Goal: Task Accomplishment & Management: Manage account settings

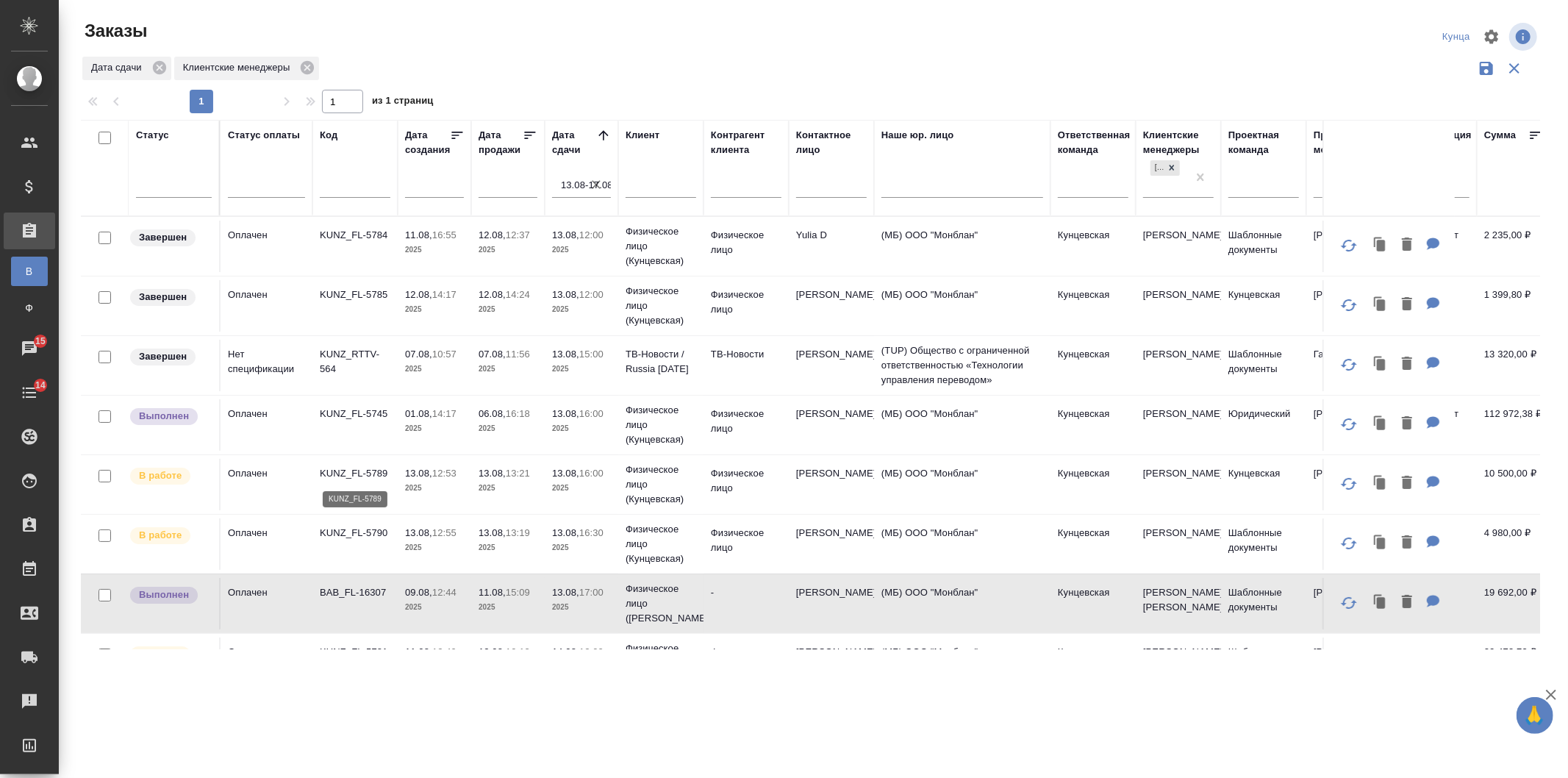
click at [372, 480] on p "KUNZ_FL-5789" at bounding box center [354, 474] width 70 height 15
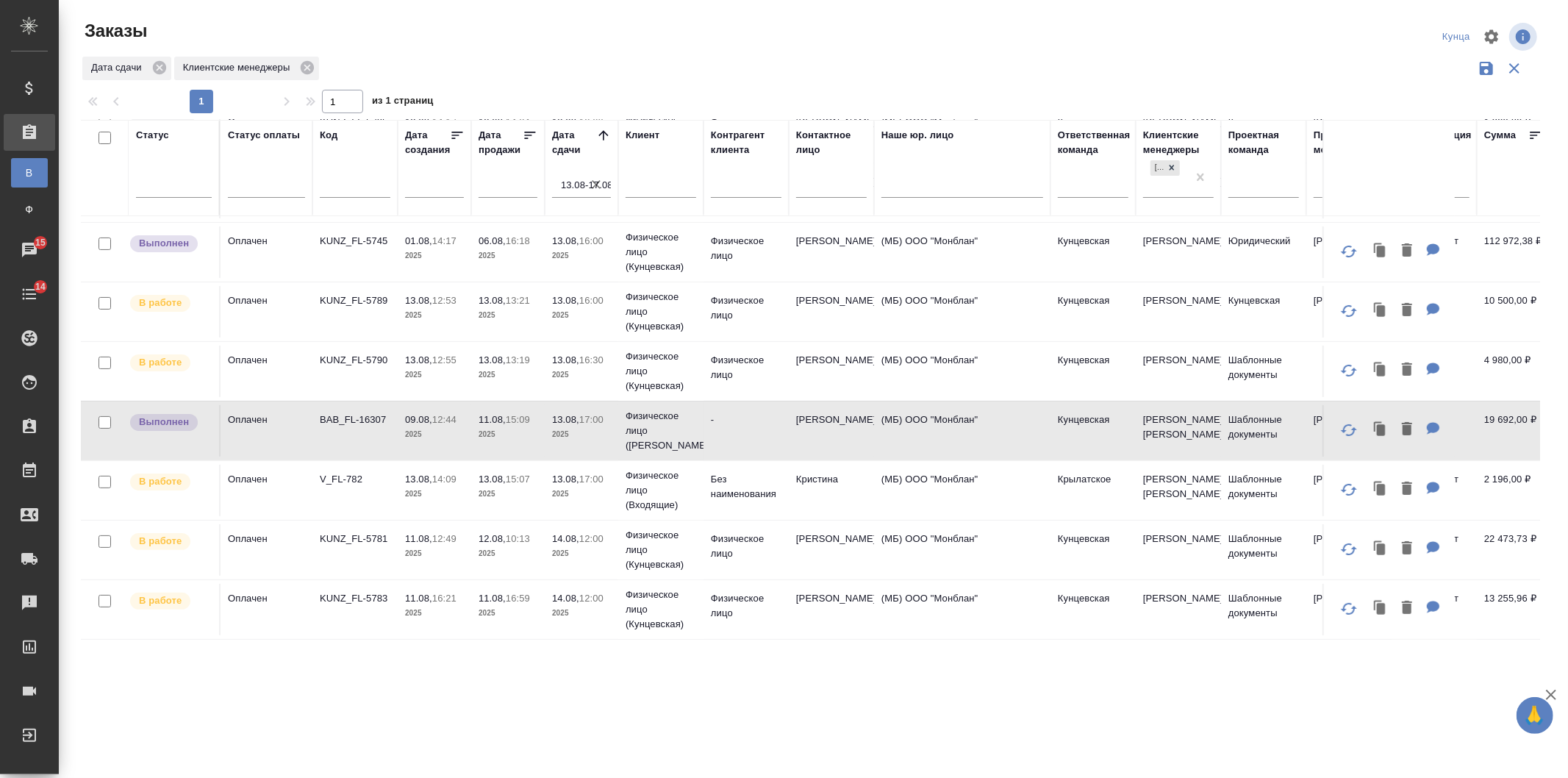
scroll to position [218, 0]
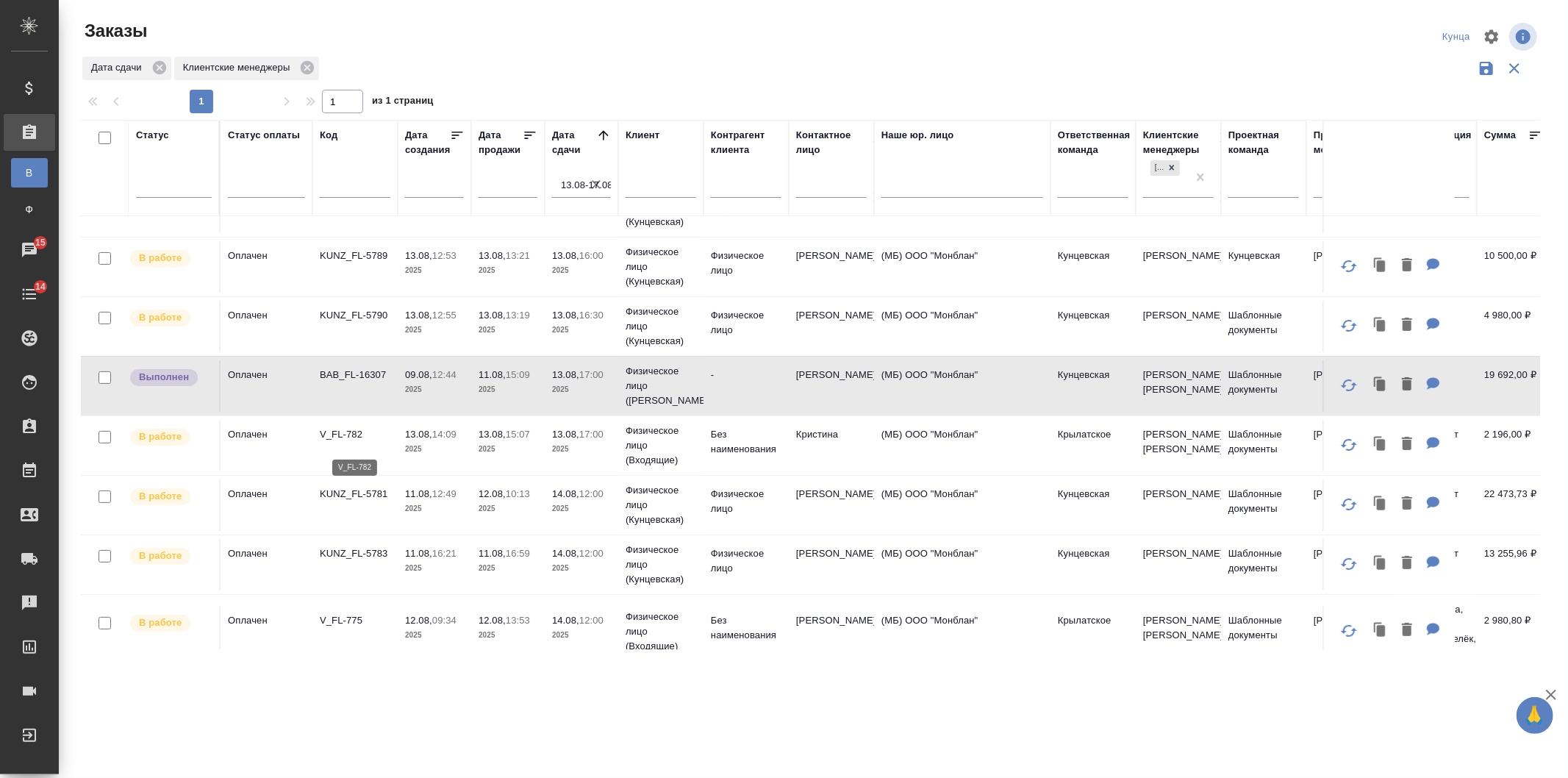
click at [351, 442] on p "V_FL-782" at bounding box center [354, 435] width 70 height 15
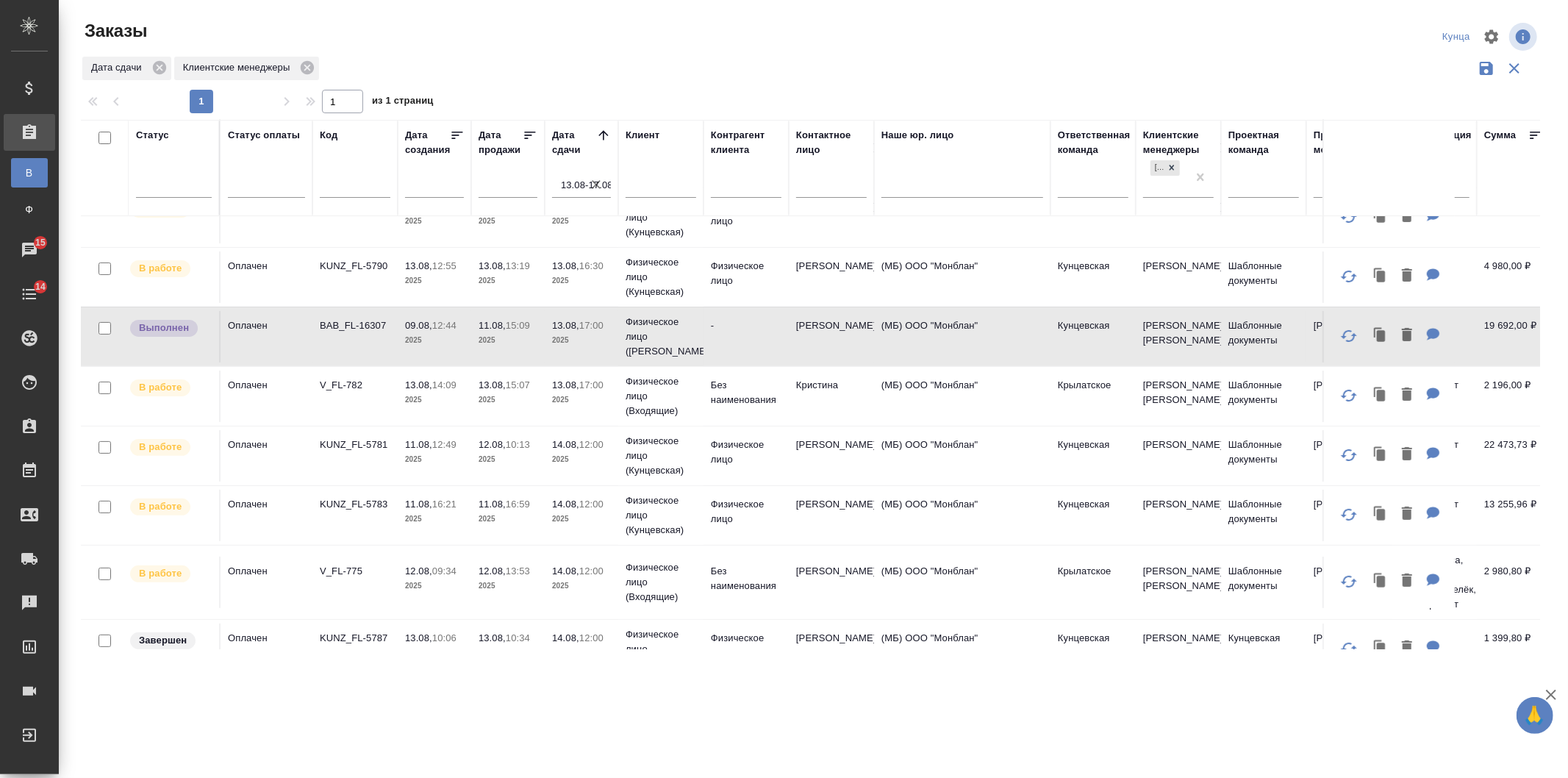
scroll to position [506, 0]
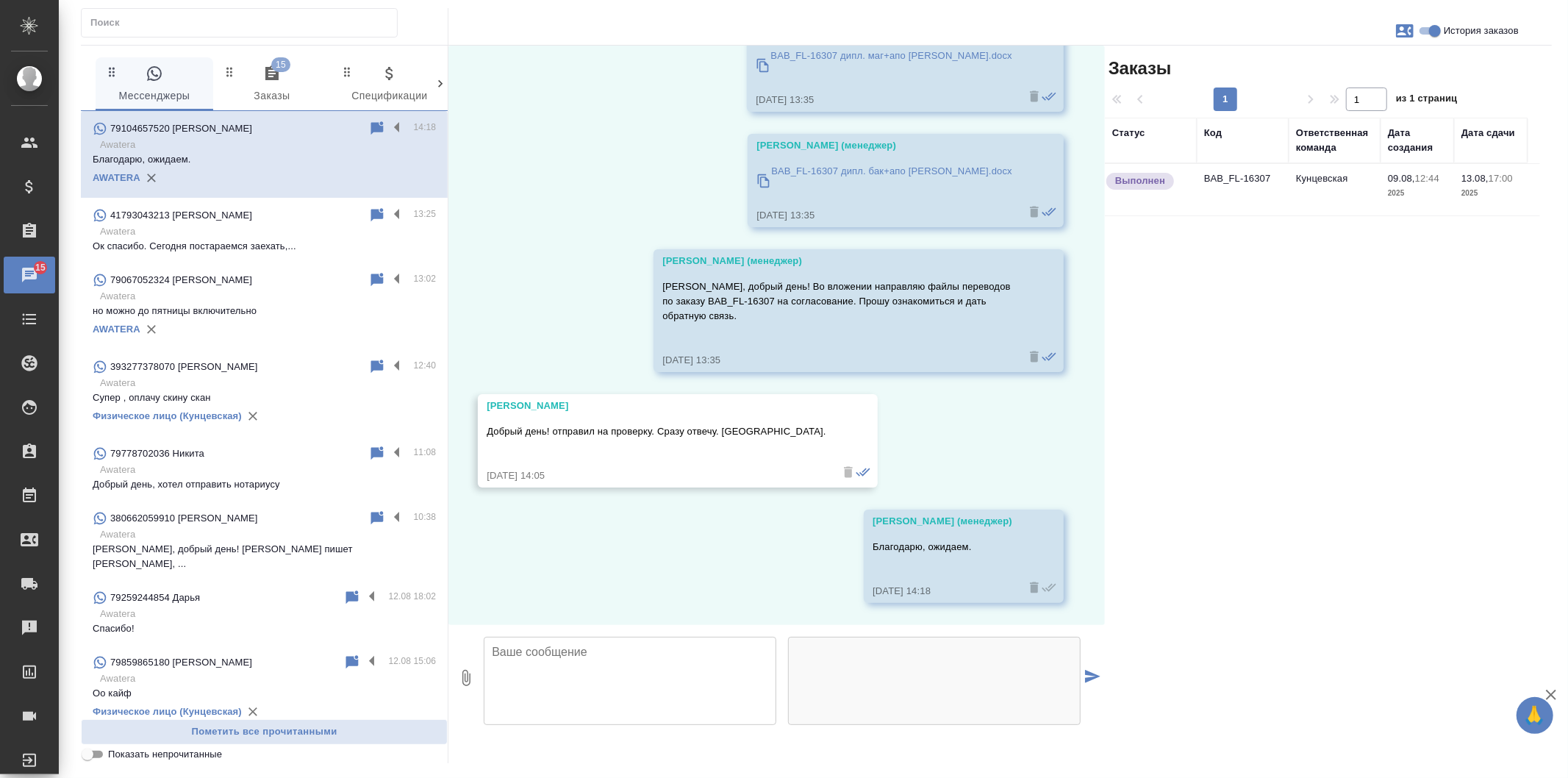
click at [591, 240] on div "05.08, вторник Гудина Александра (менеджер) Сергей, добрый день! В продолжение …" at bounding box center [776, 335] width 657 height 579
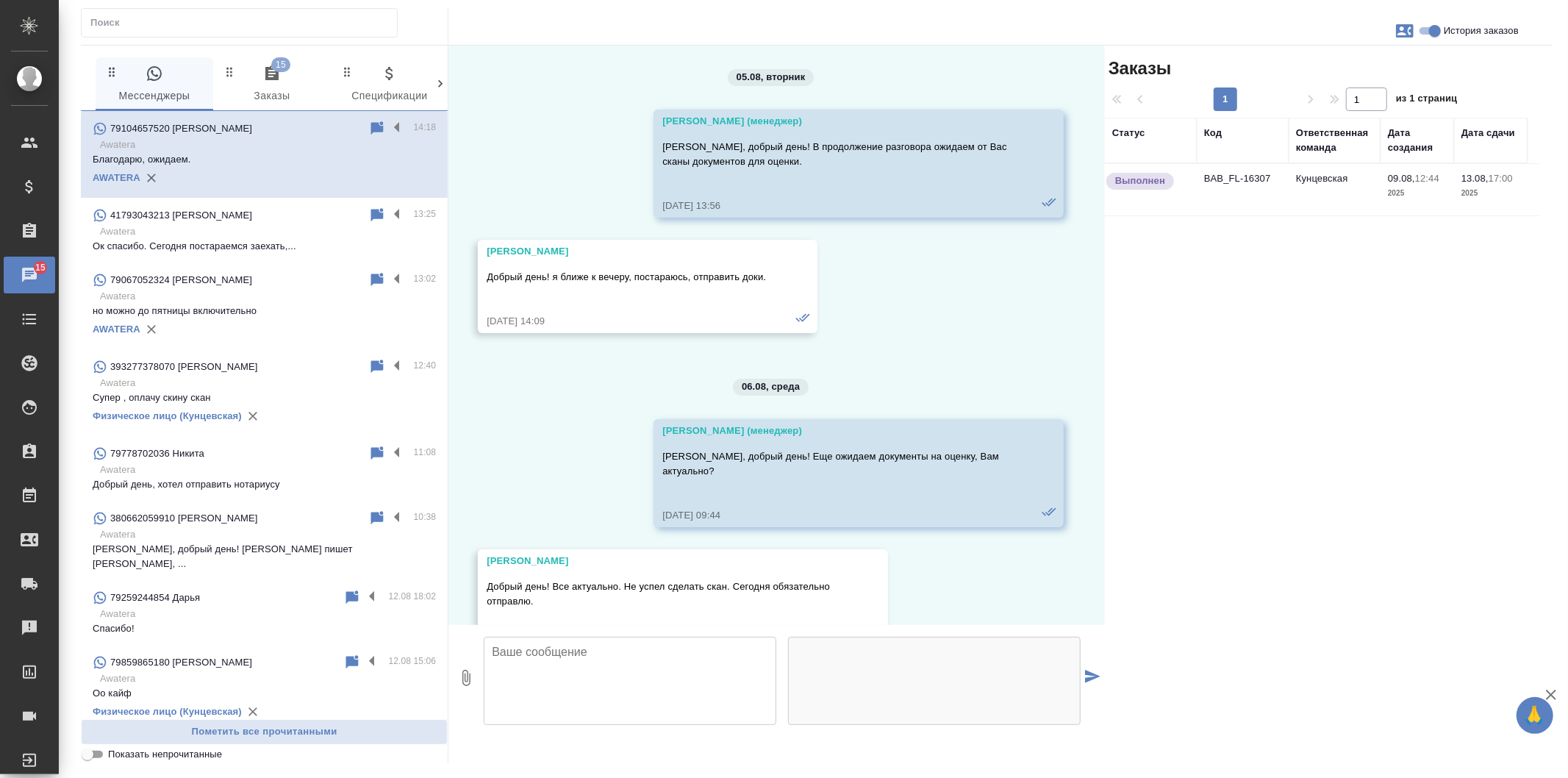
scroll to position [3320, 0]
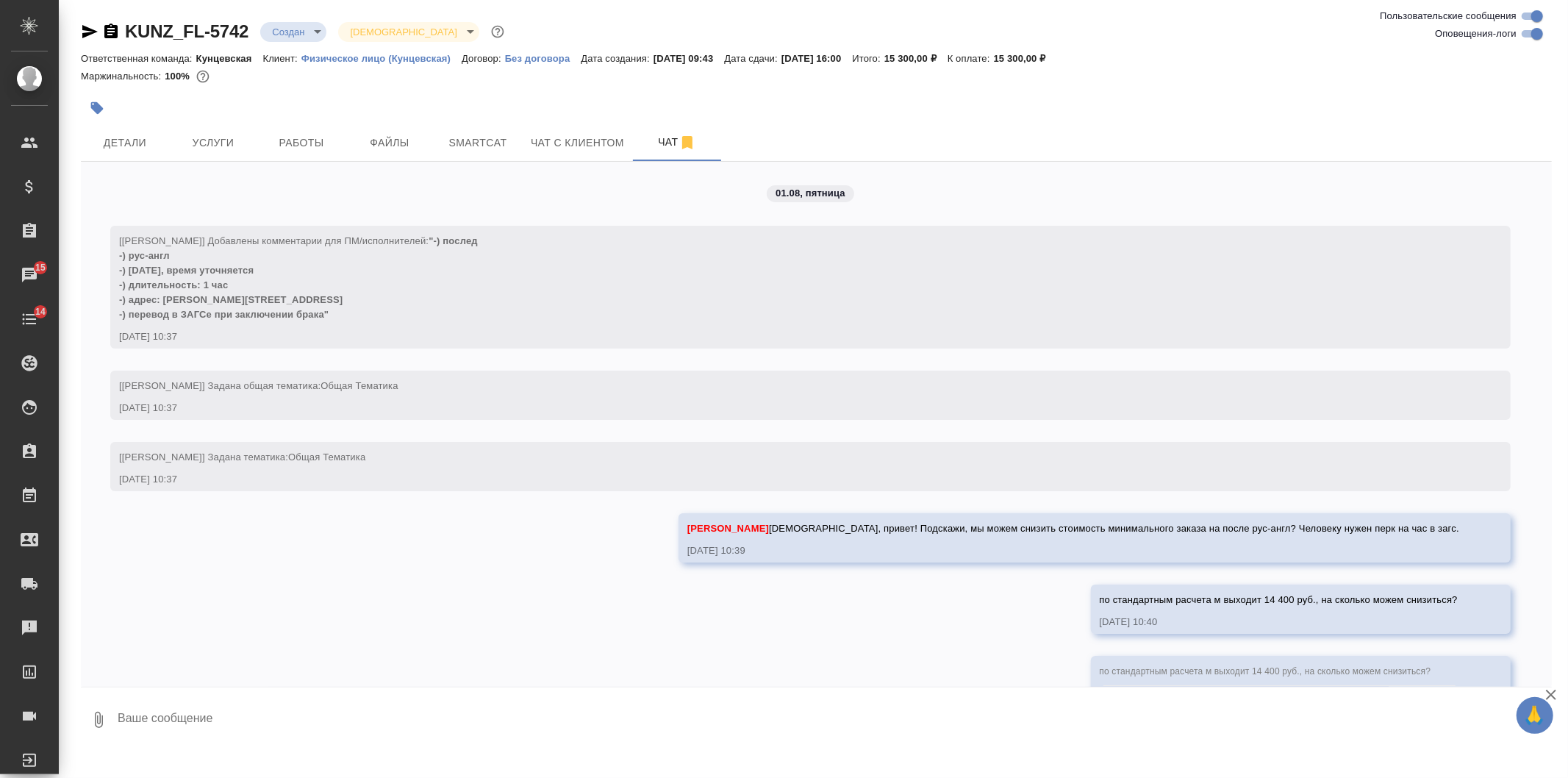
scroll to position [1943, 0]
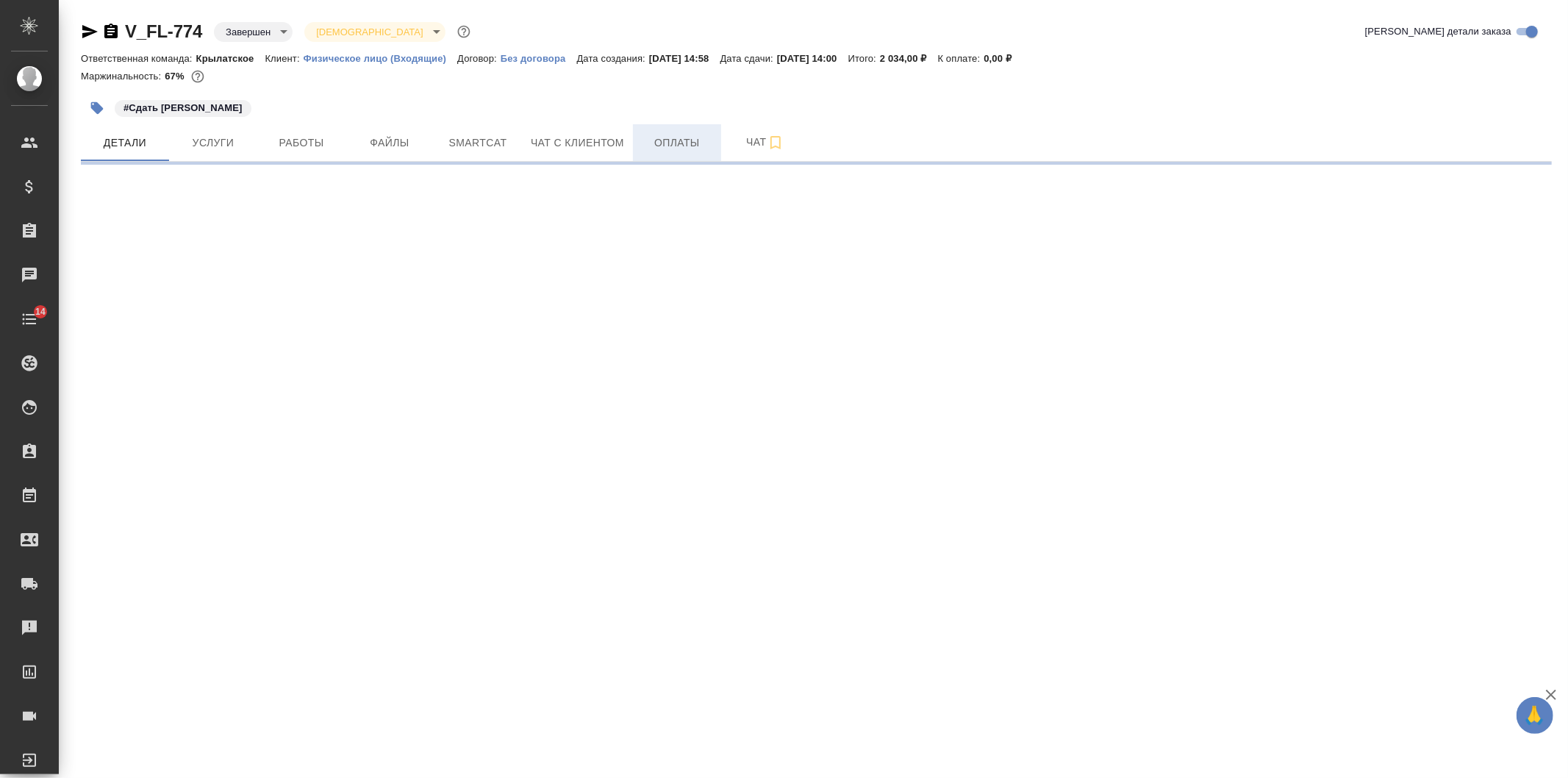
select select "RU"
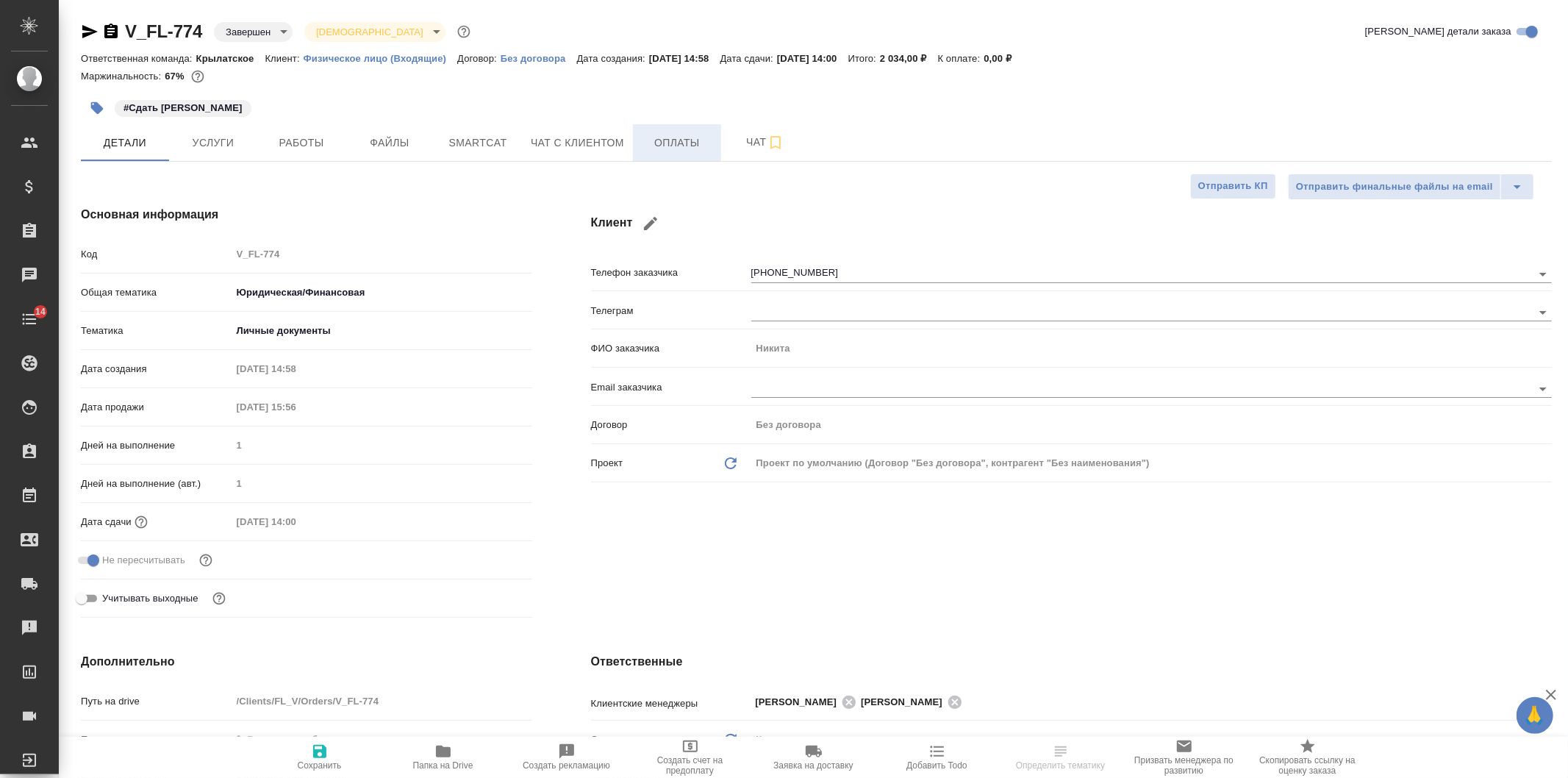
type textarea "x"
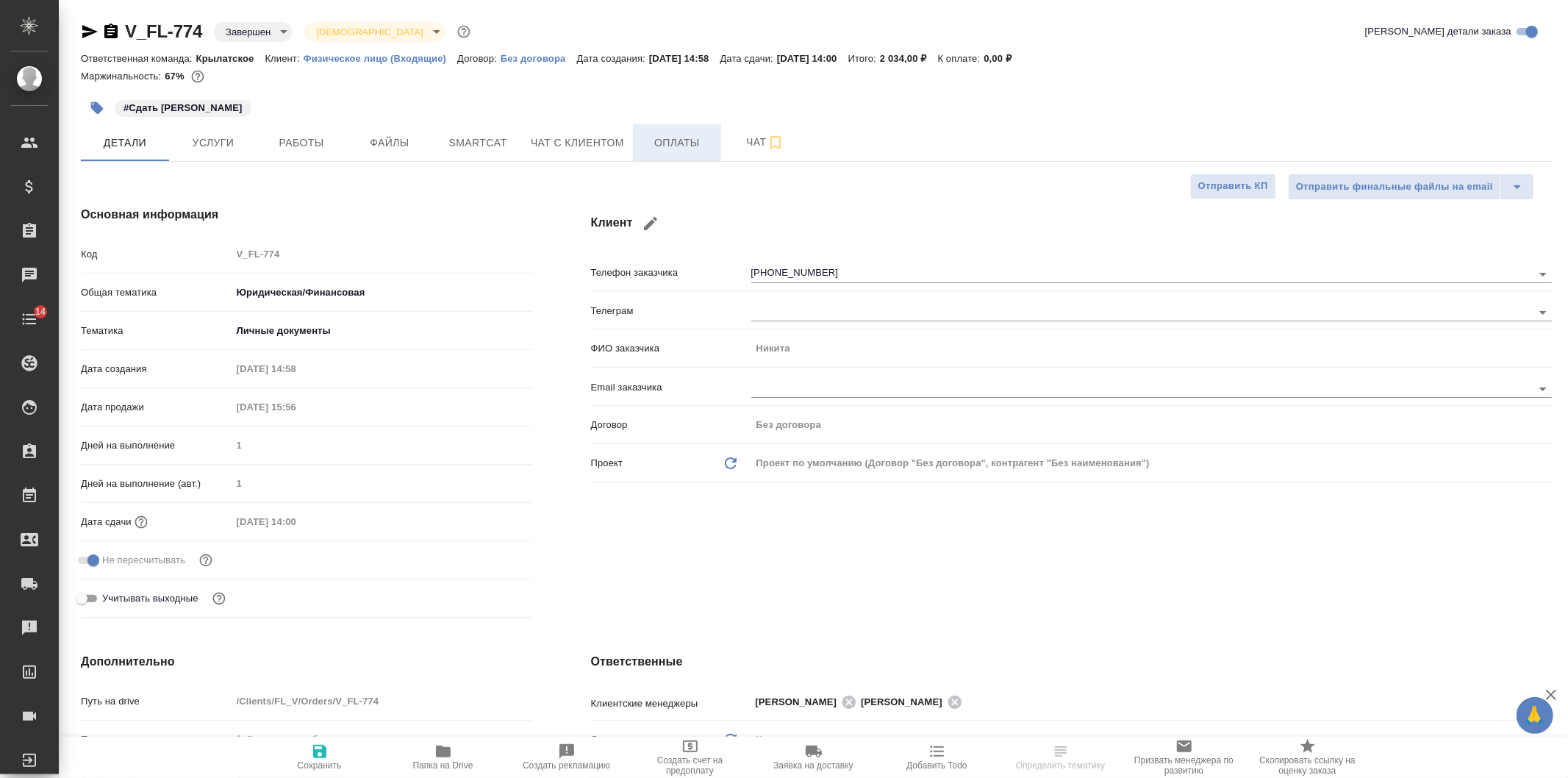
type textarea "x"
click at [673, 133] on button "Оплаты" at bounding box center [676, 142] width 88 height 37
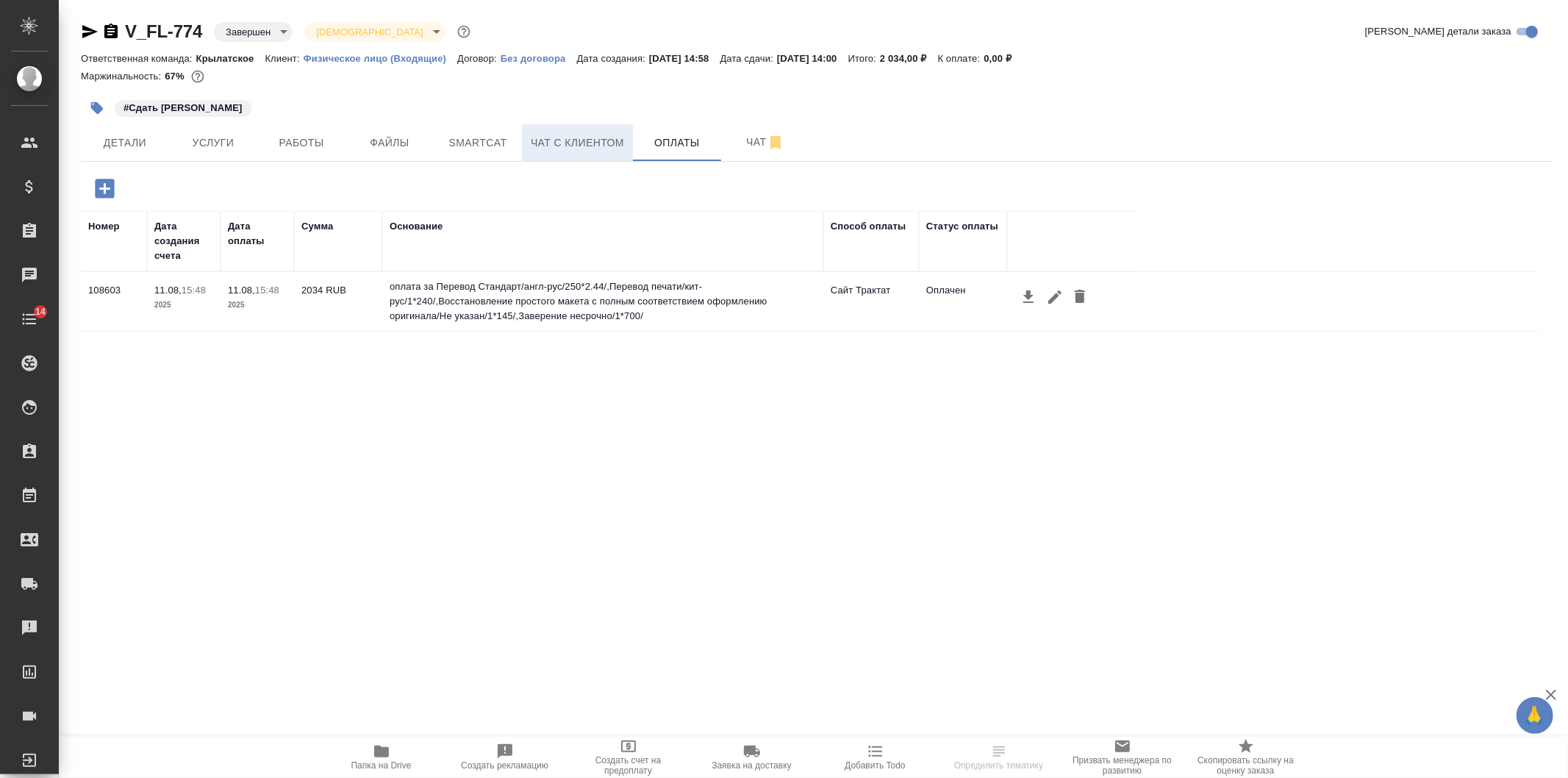
click at [562, 143] on span "Чат с клиентом" at bounding box center [577, 142] width 94 height 18
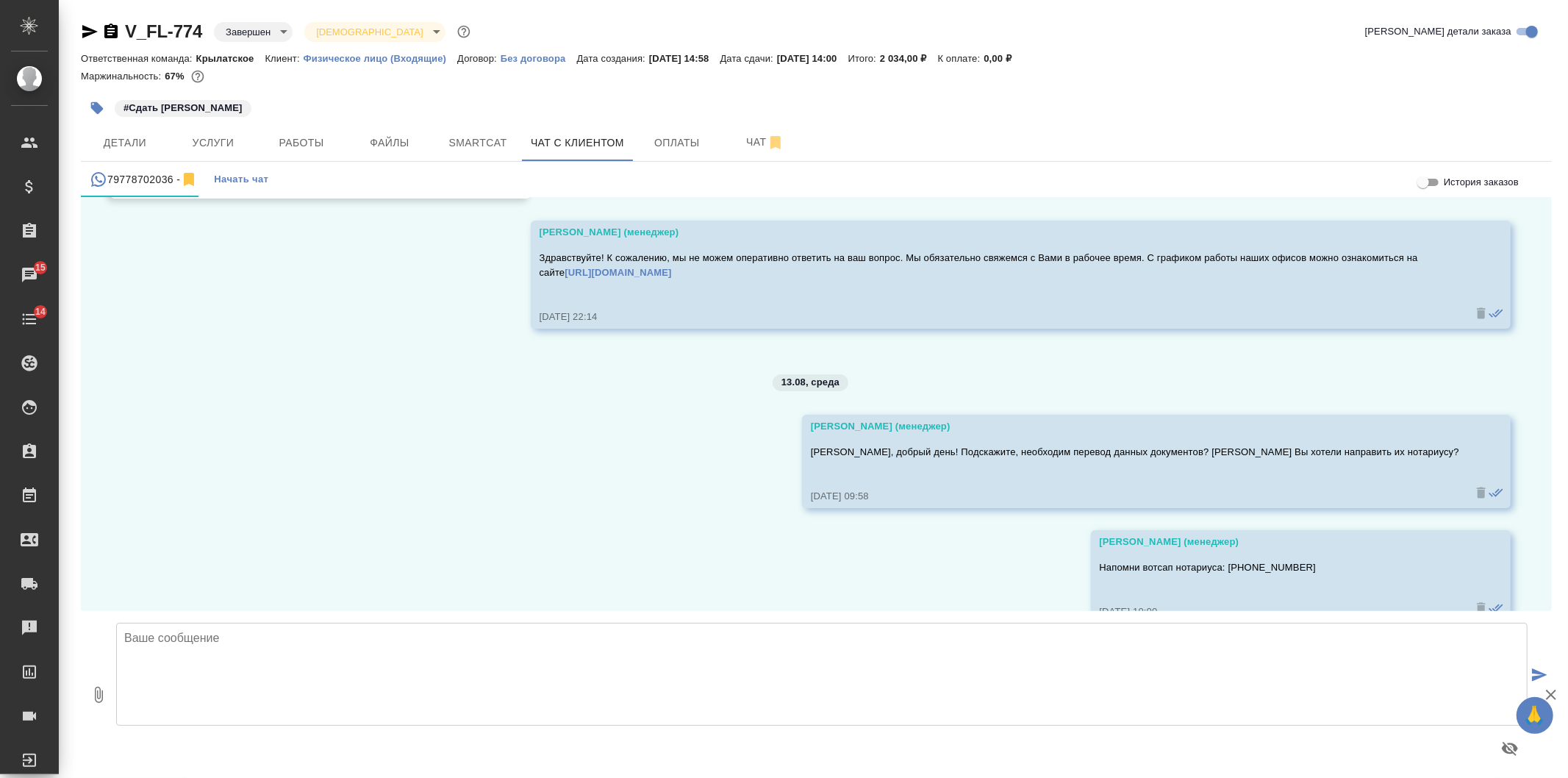
scroll to position [4822, 0]
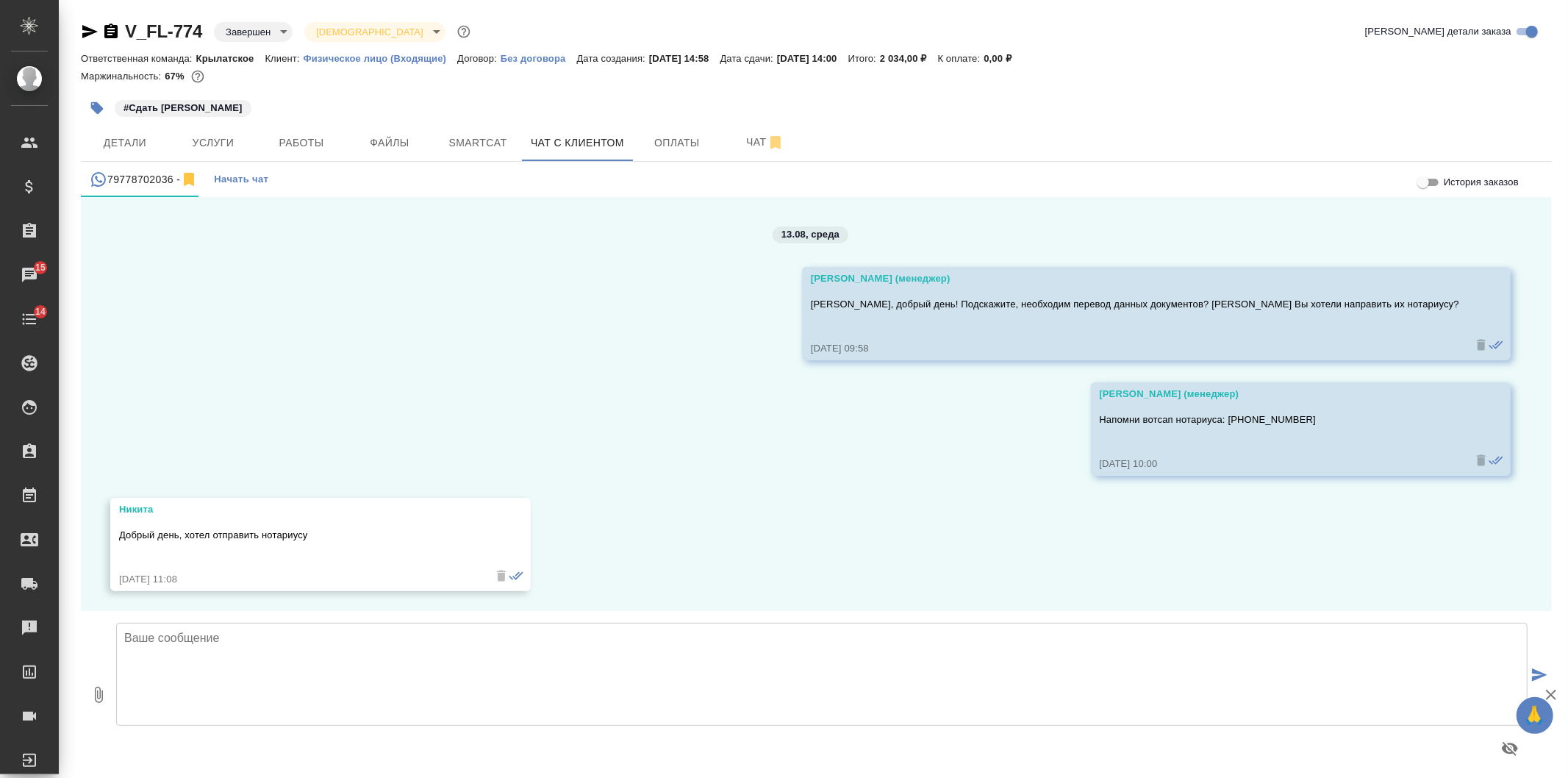
click at [651, 310] on div "11.08, понедельник Никита Добрый день, могу ли я к вам записаться на среду на п…" at bounding box center [816, 404] width 1470 height 414
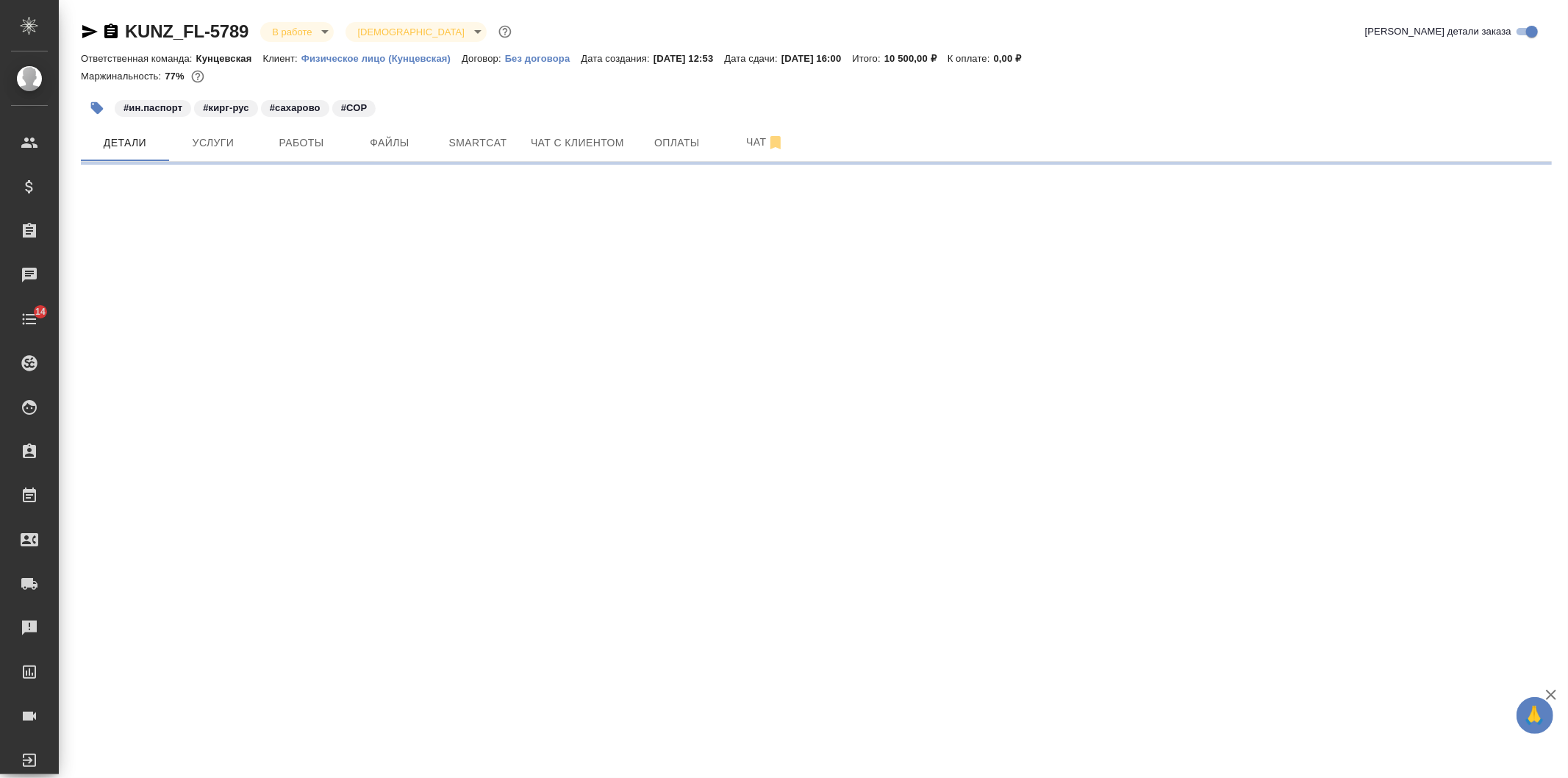
select select "RU"
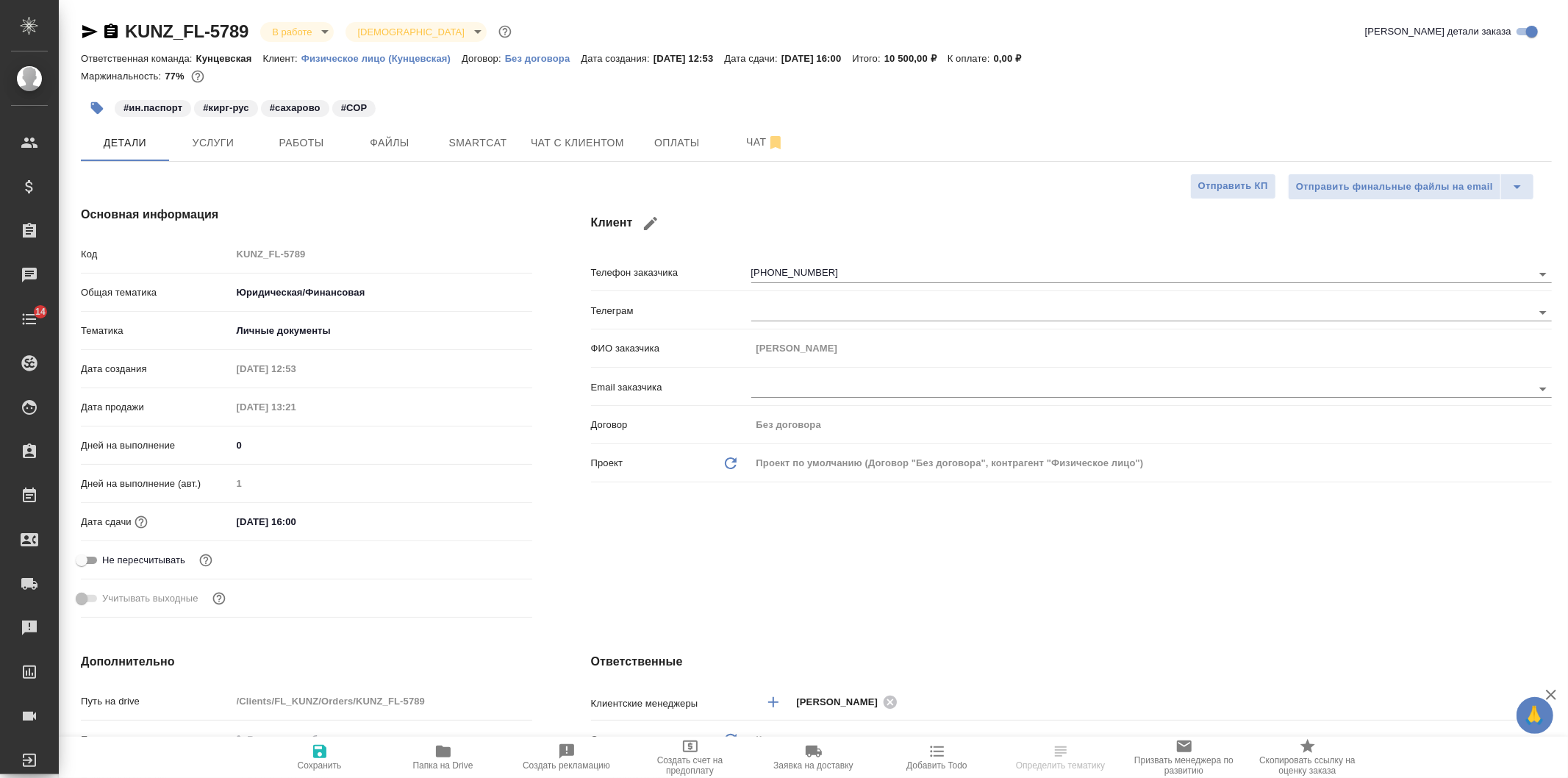
type textarea "x"
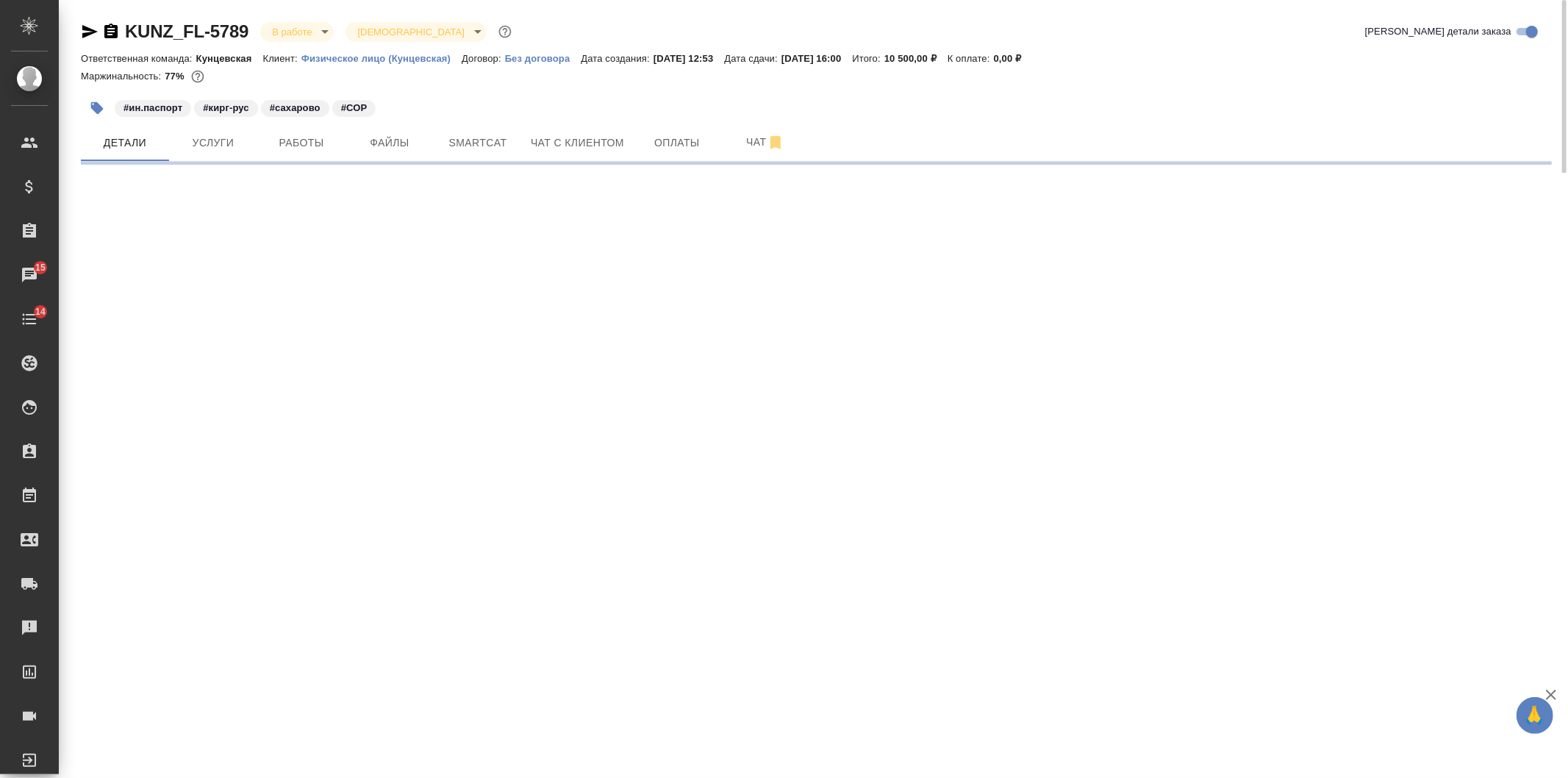
select select "RU"
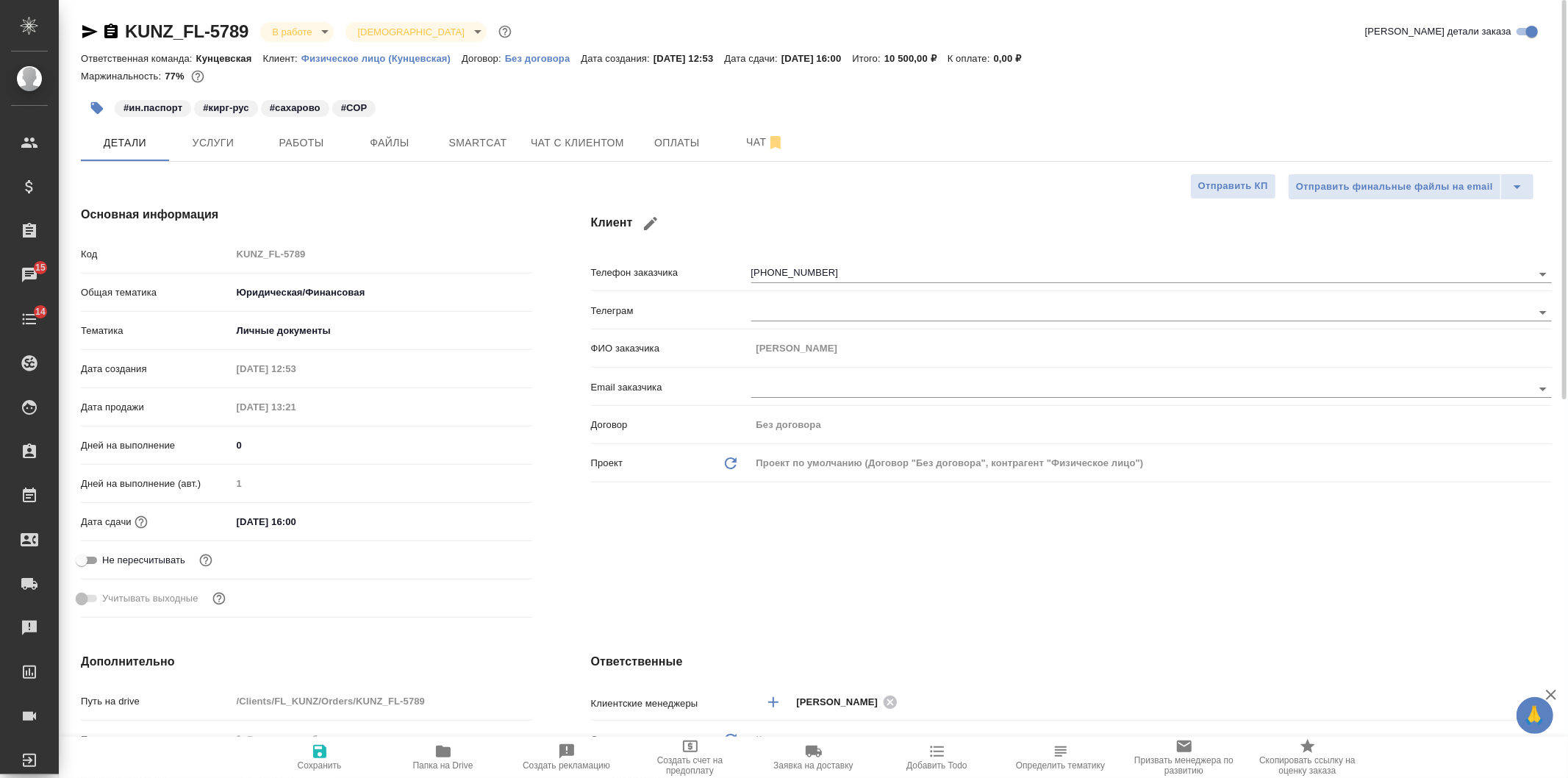
type textarea "x"
click at [306, 140] on span "Работы" at bounding box center [301, 142] width 70 height 18
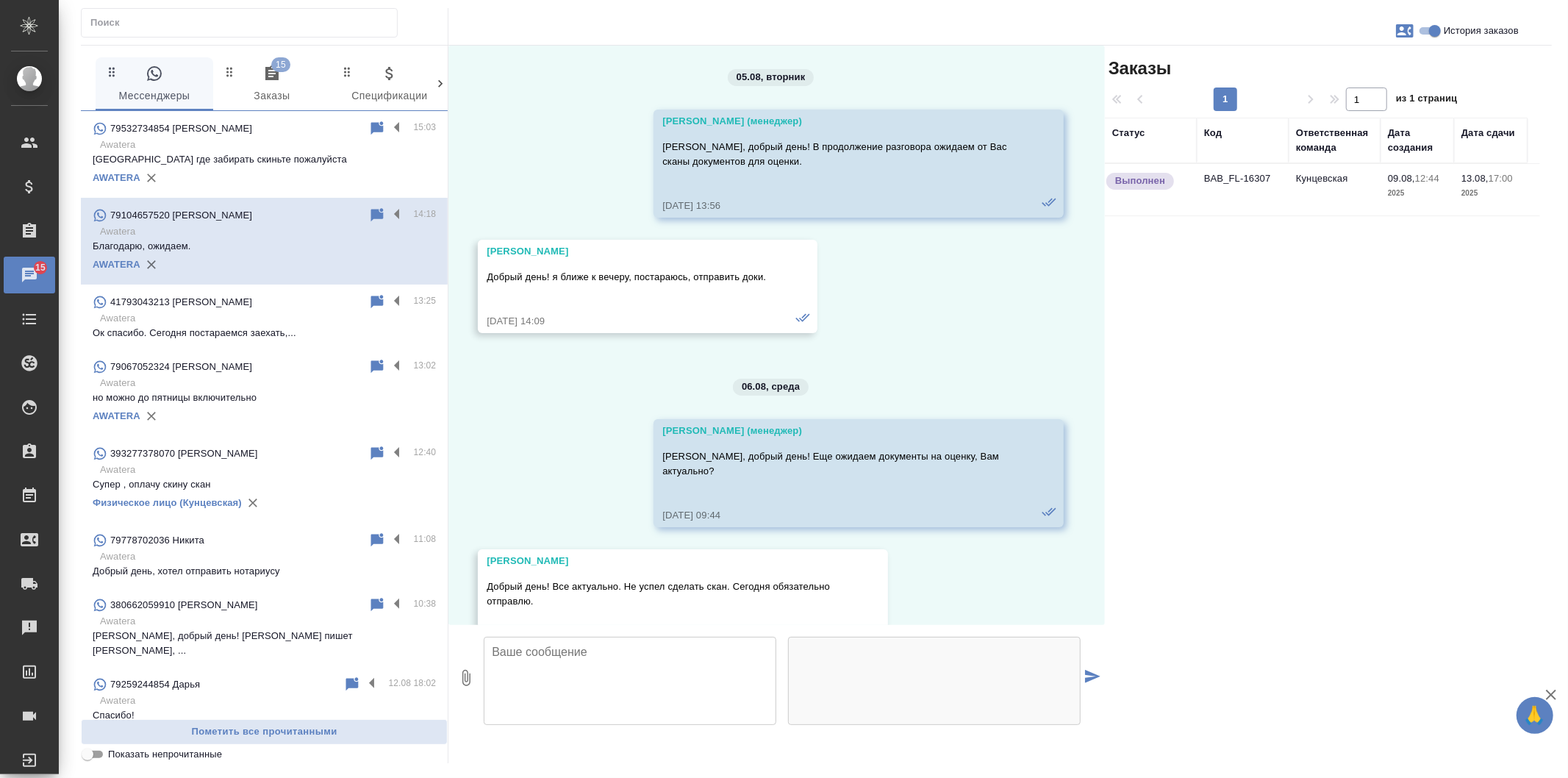
scroll to position [3320, 0]
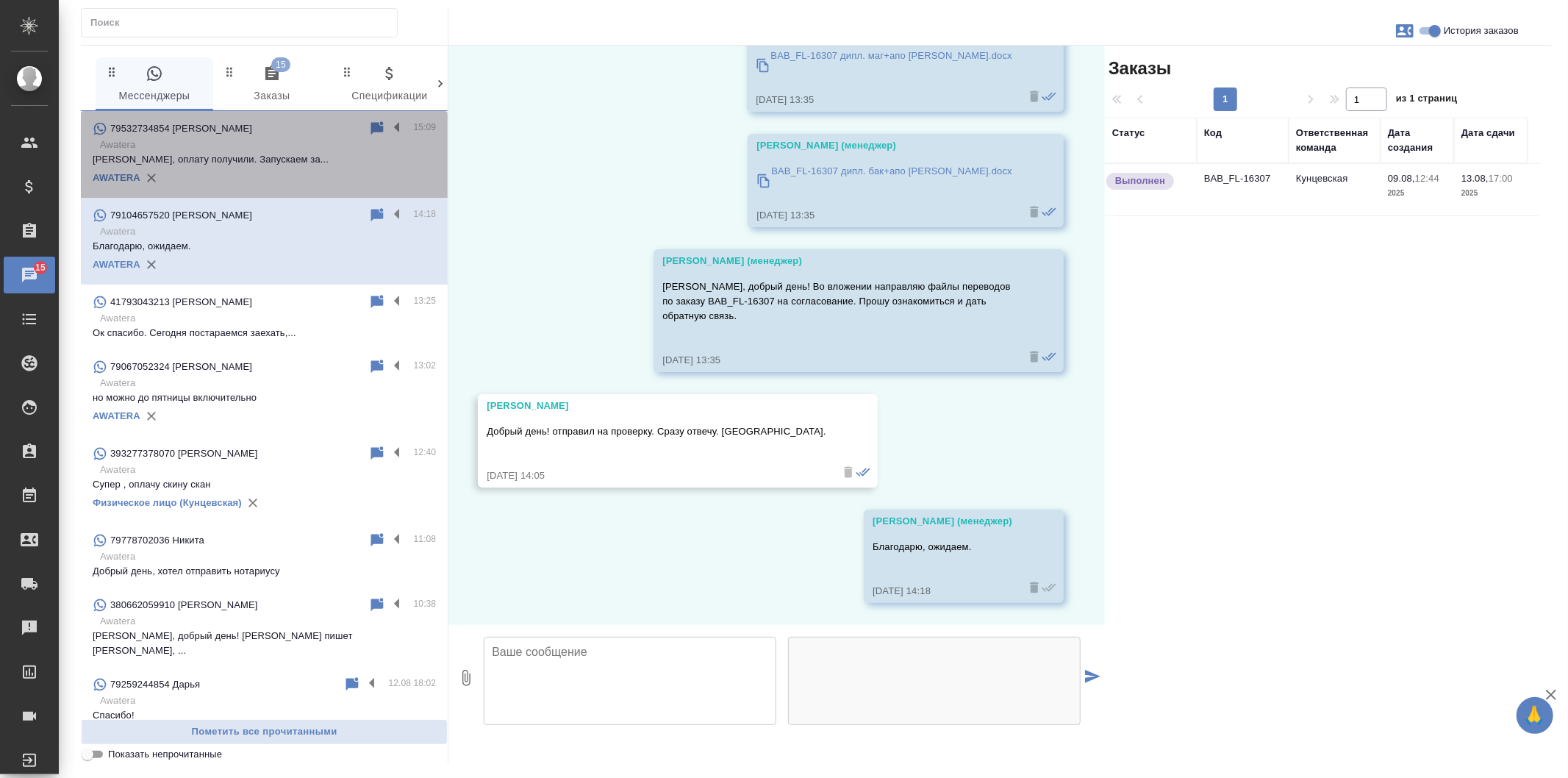
click at [288, 136] on div "79532734854 [PERSON_NAME]" at bounding box center [230, 128] width 276 height 18
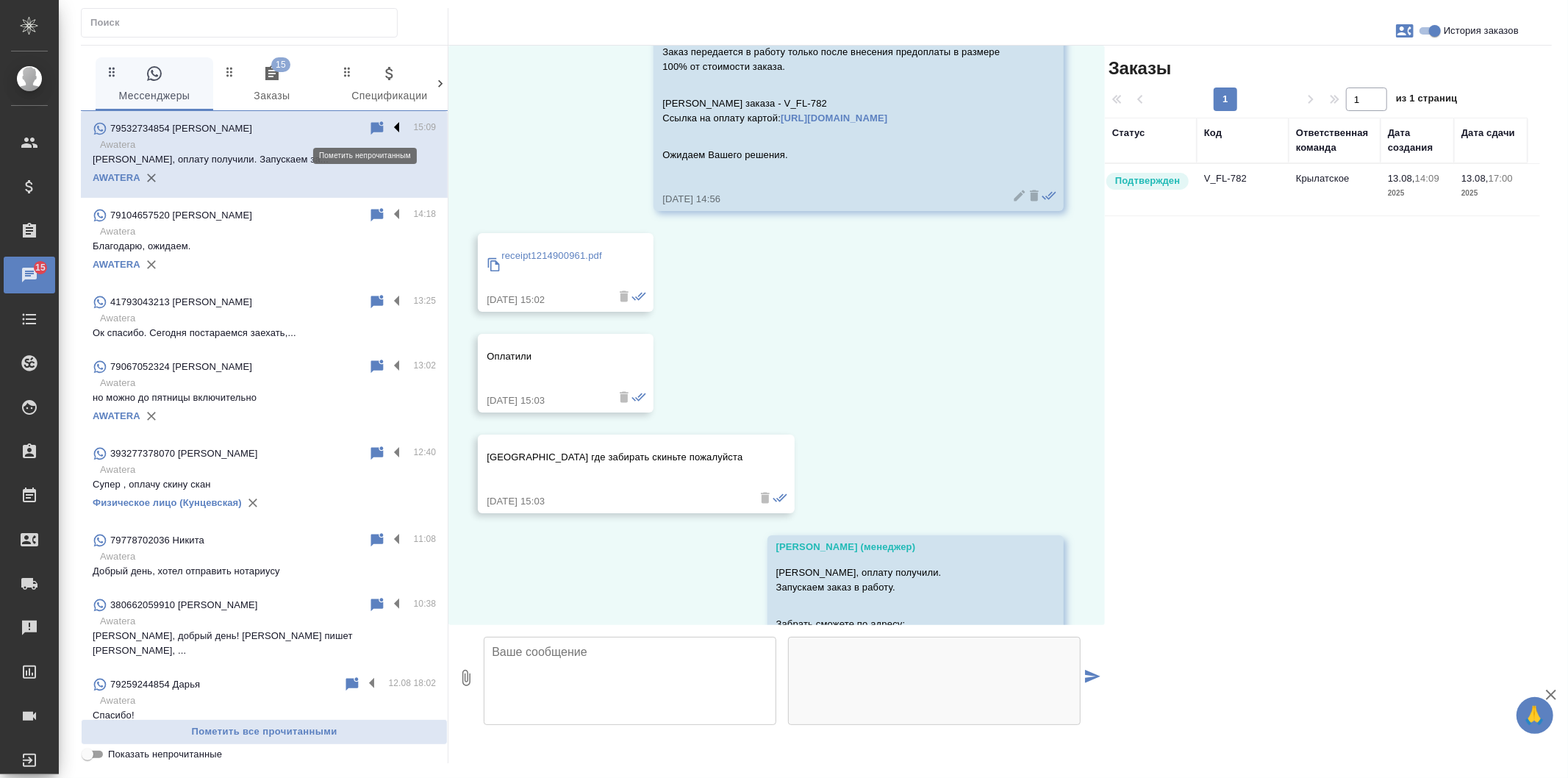
scroll to position [979, 0]
drag, startPoint x: 383, startPoint y: 126, endPoint x: 532, endPoint y: 187, distance: 161.0
click at [532, 187] on div "0 Мессенджеры 15 Заказы 0 Спецификации 0 Входящие 0 Клиенты 0 Тендеры 0 Исполни…" at bounding box center [816, 404] width 1470 height 718
click at [1010, 301] on div "13.08, [DATE] [PERSON_NAME] (менеджер) Добрый день! Как можно к Вам обращаться?…" at bounding box center [776, 335] width 657 height 579
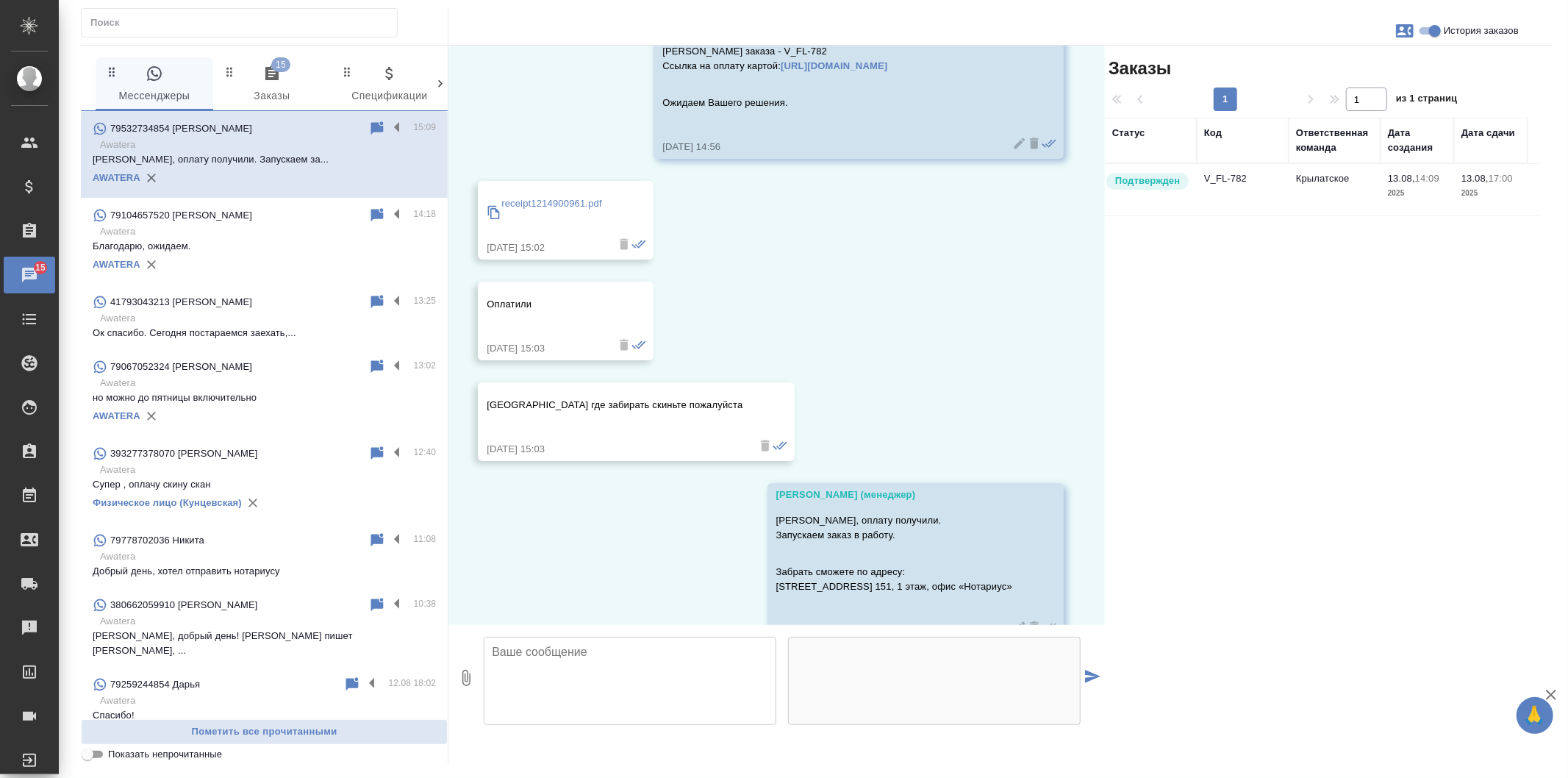
scroll to position [1068, 0]
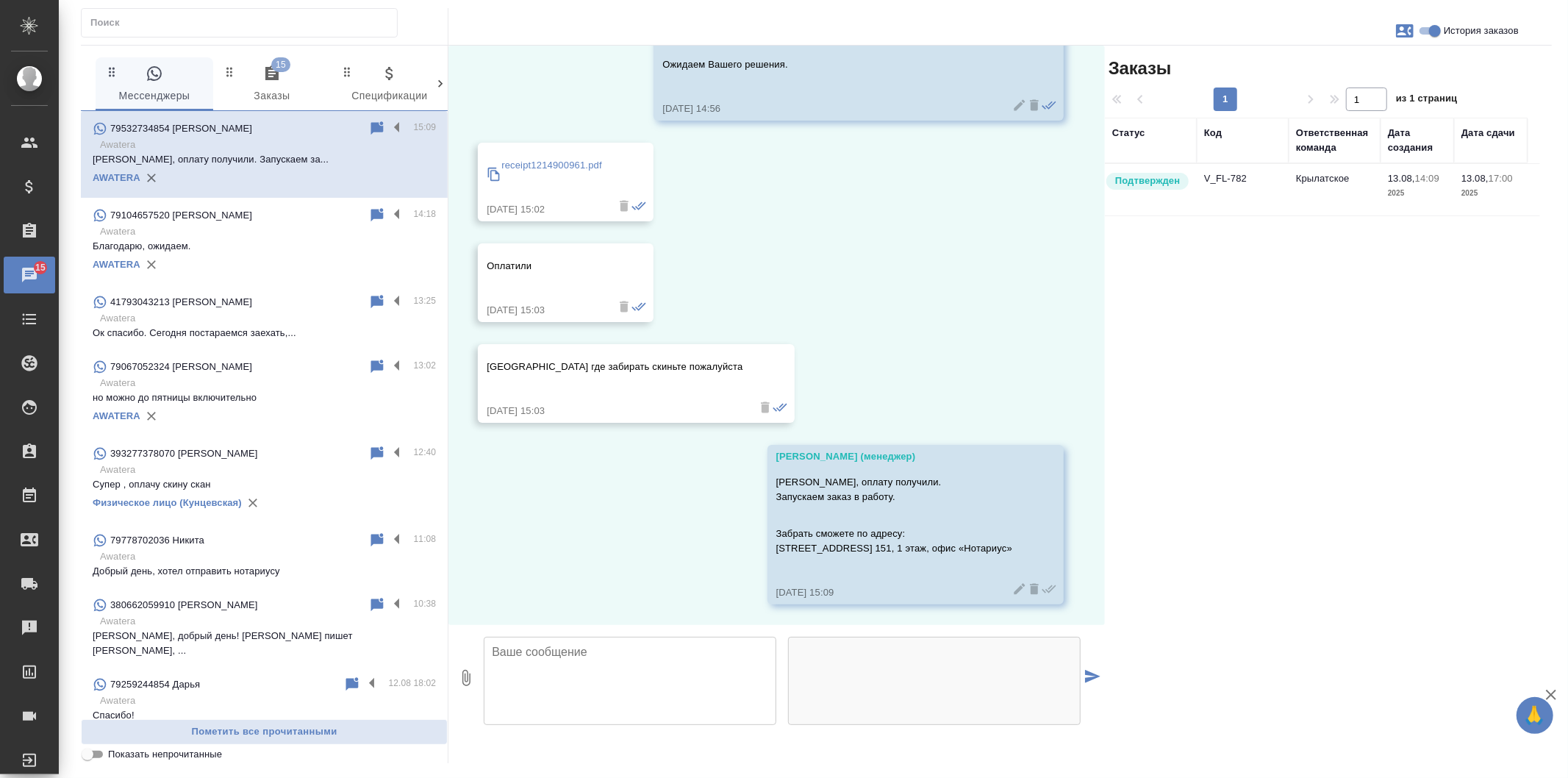
click at [1236, 175] on td "V_FL-782" at bounding box center [1242, 190] width 92 height 51
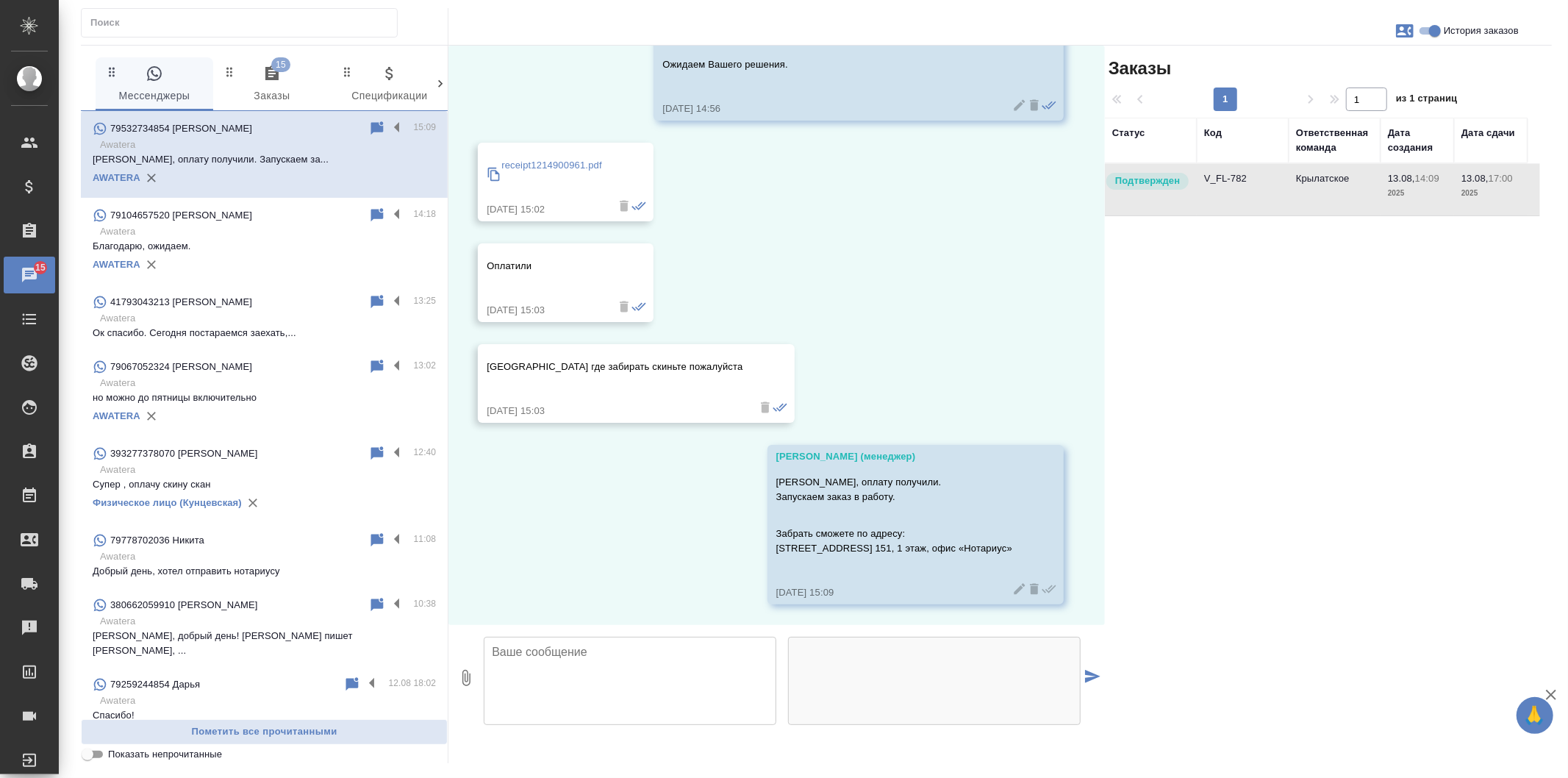
click at [1200, 175] on td "V_FL-782" at bounding box center [1242, 190] width 92 height 51
click at [1217, 186] on td "V_FL-782" at bounding box center [1242, 190] width 92 height 51
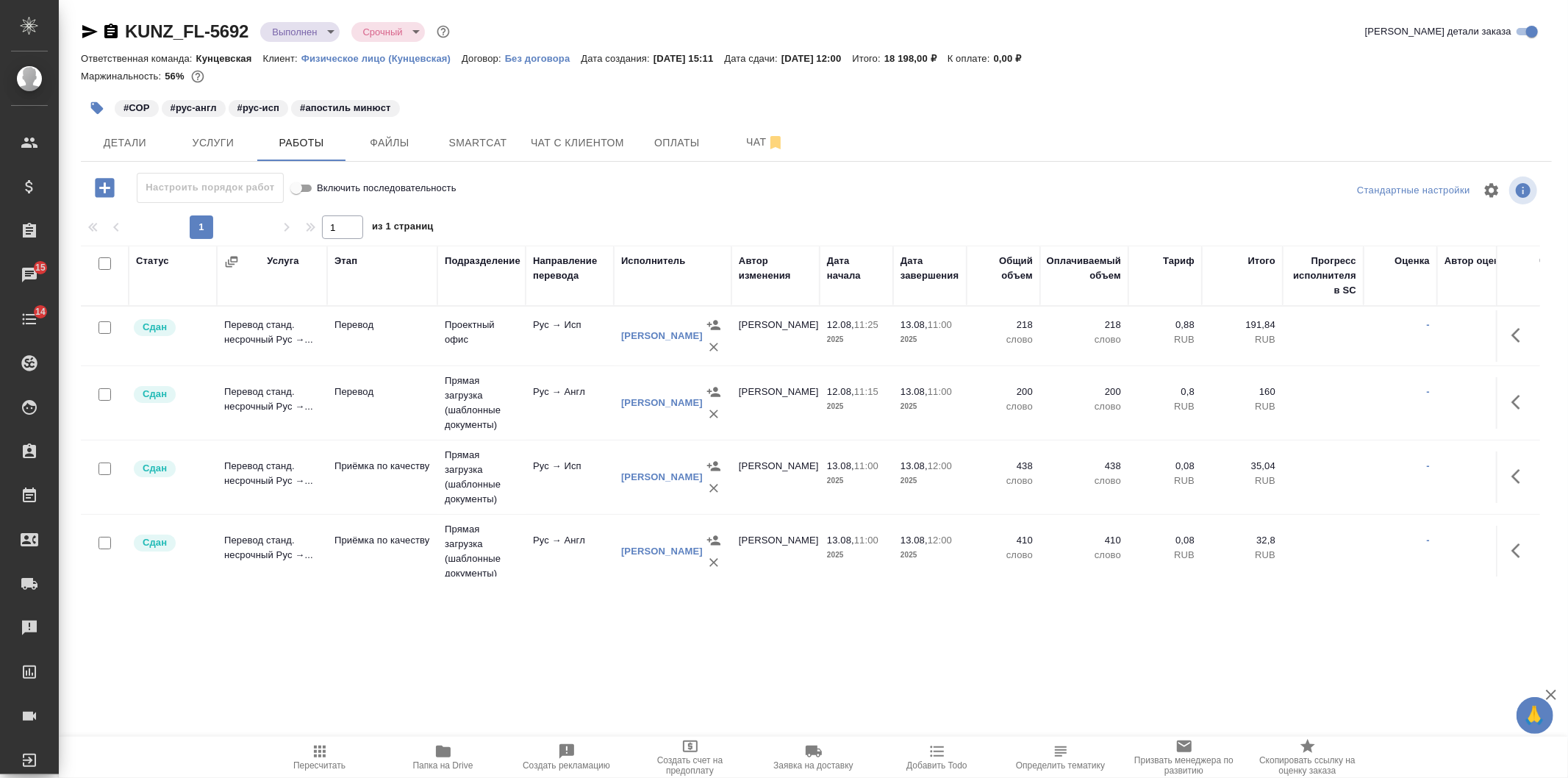
click at [453, 762] on span "Папка на Drive" at bounding box center [443, 765] width 61 height 10
click at [90, 138] on span "Детали" at bounding box center [125, 142] width 70 height 18
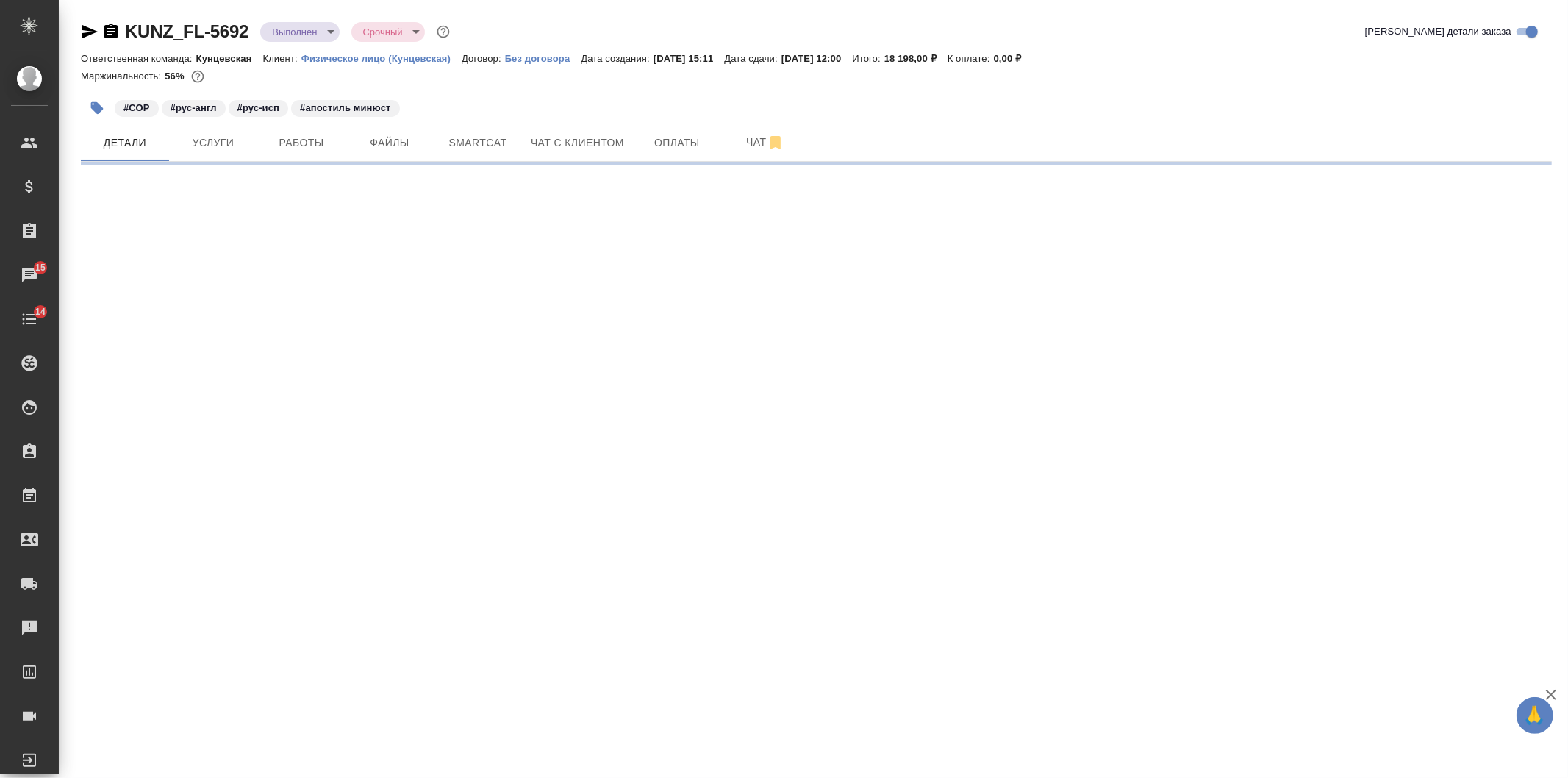
select select "RU"
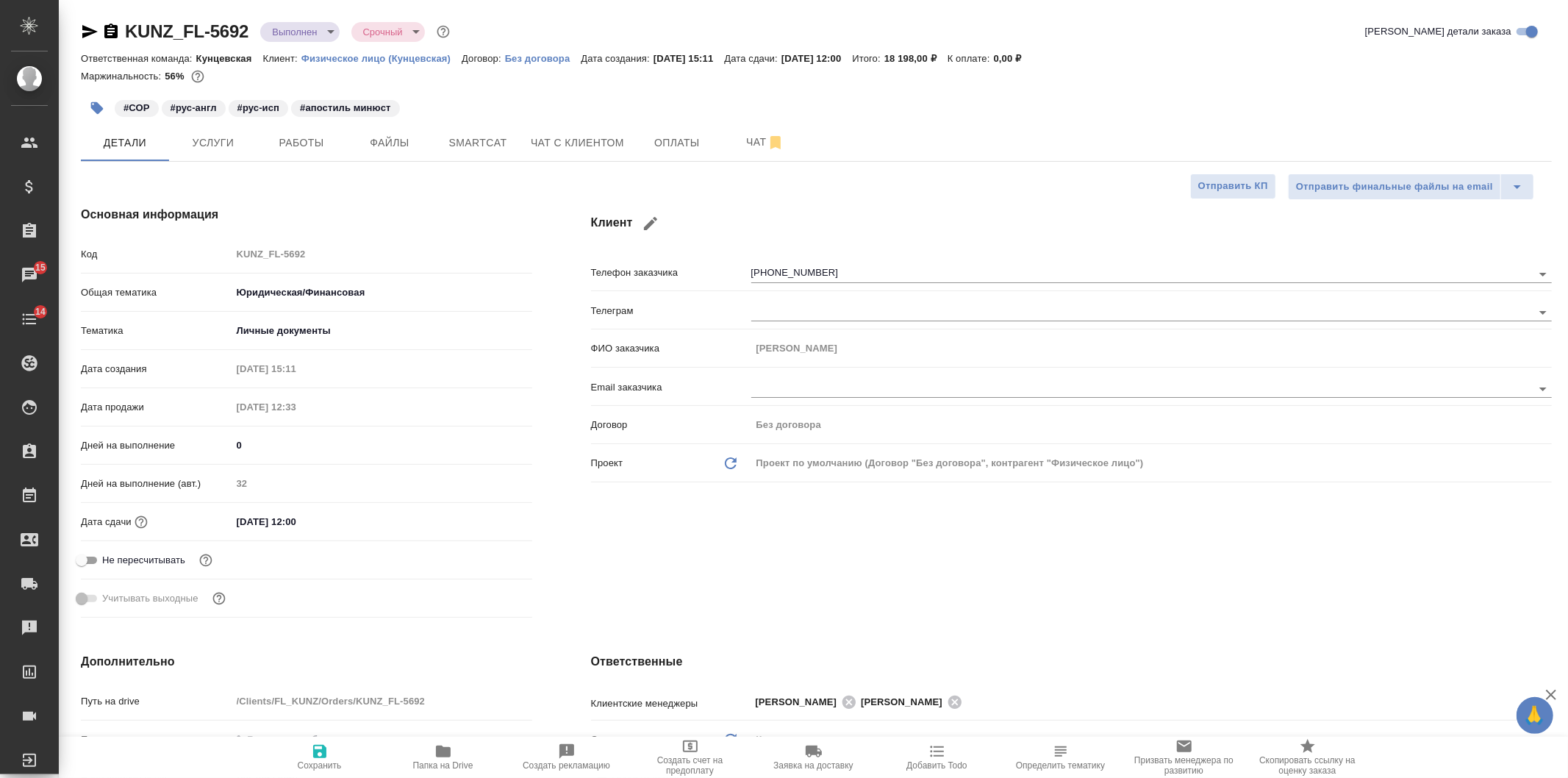
type textarea "x"
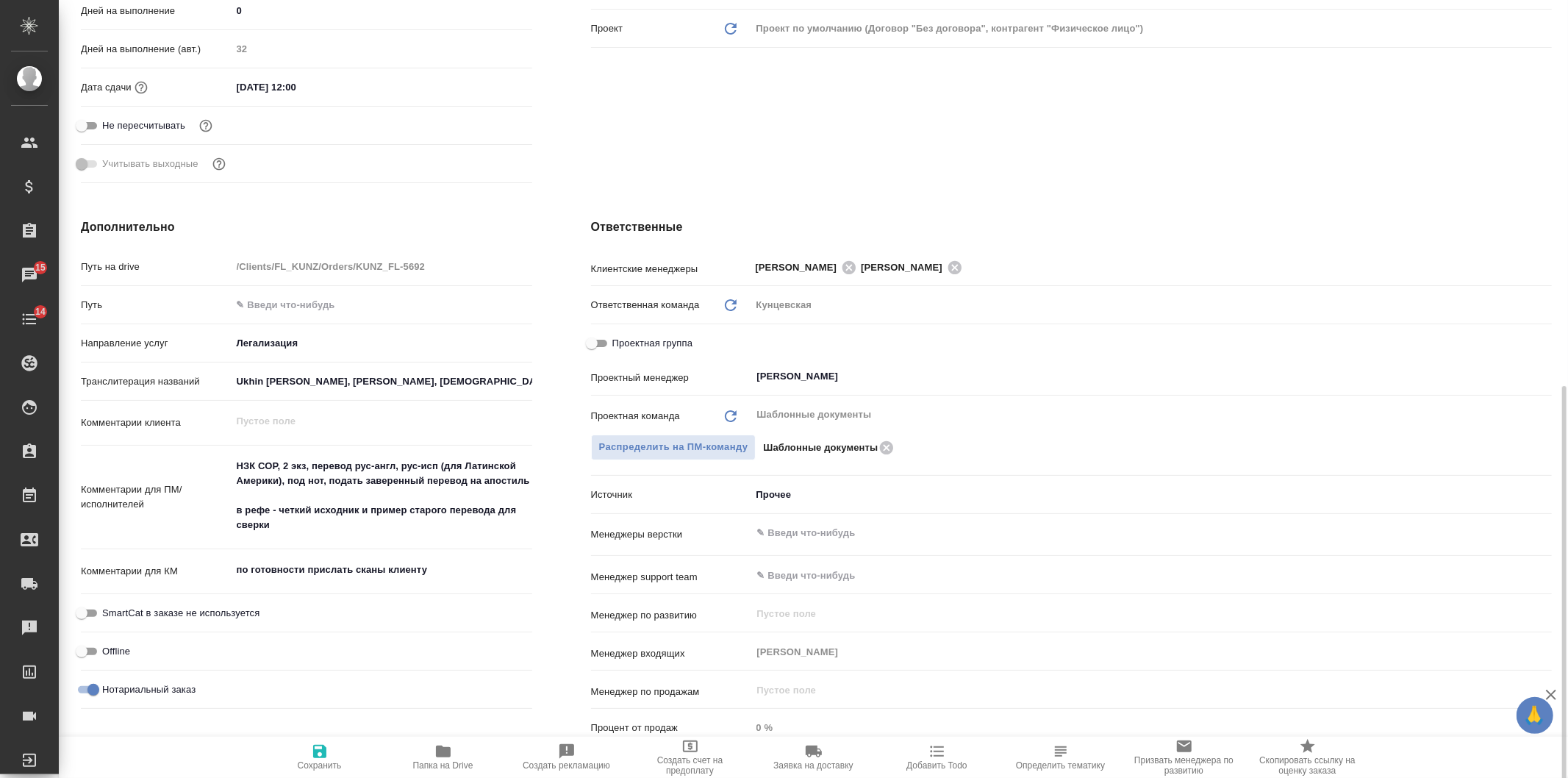
scroll to position [543, 0]
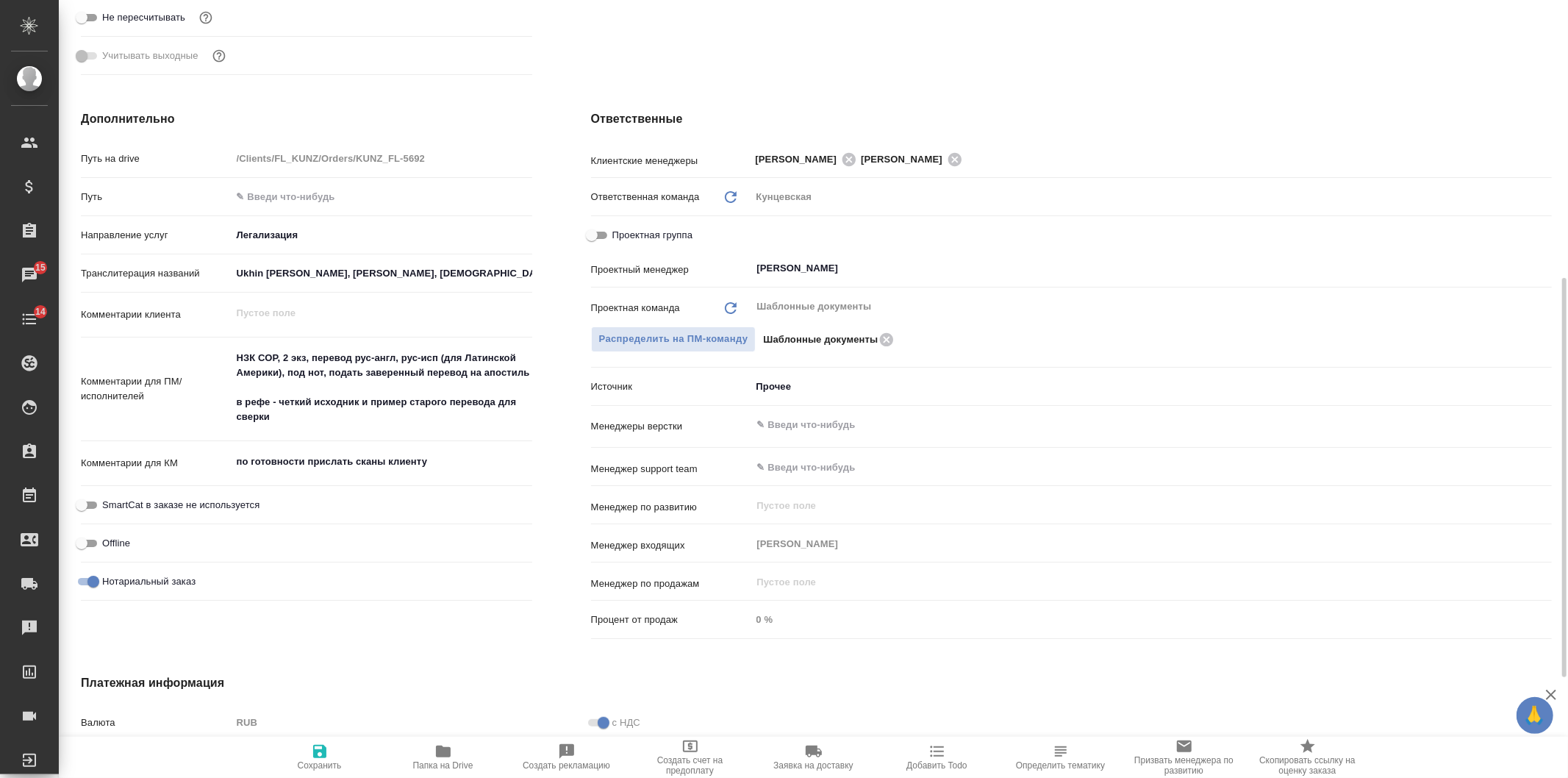
type textarea "x"
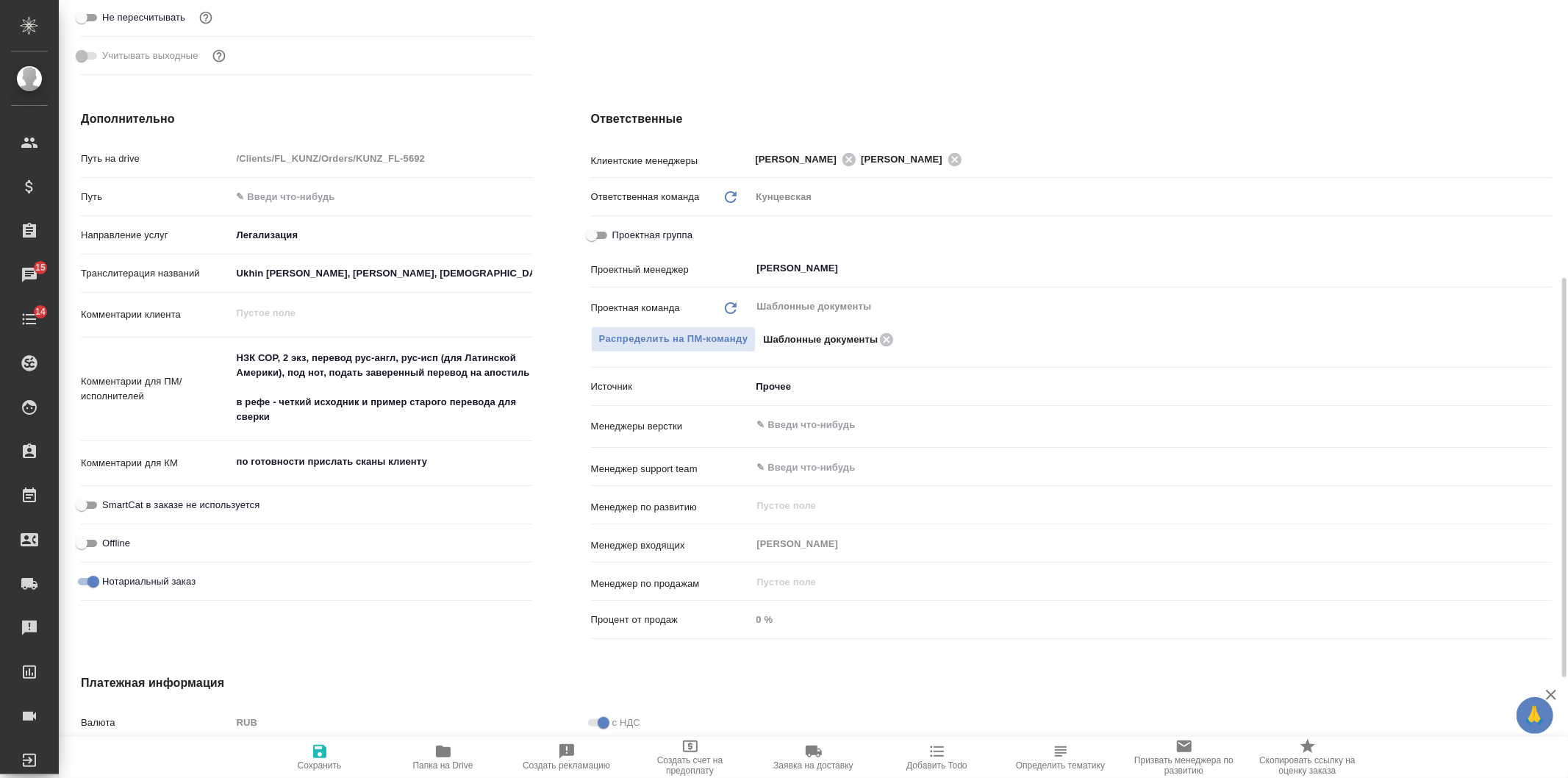
type textarea "x"
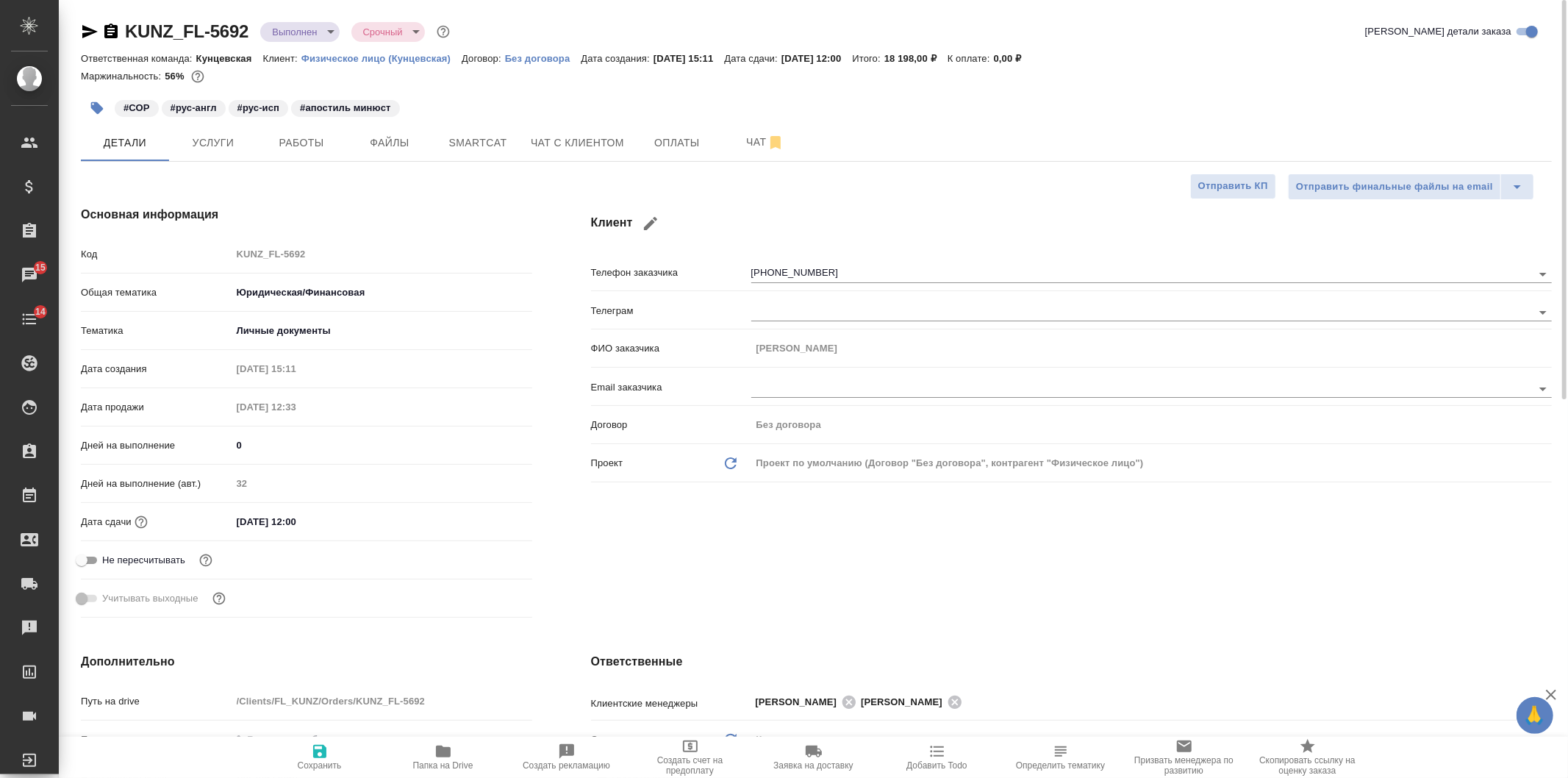
type textarea "x"
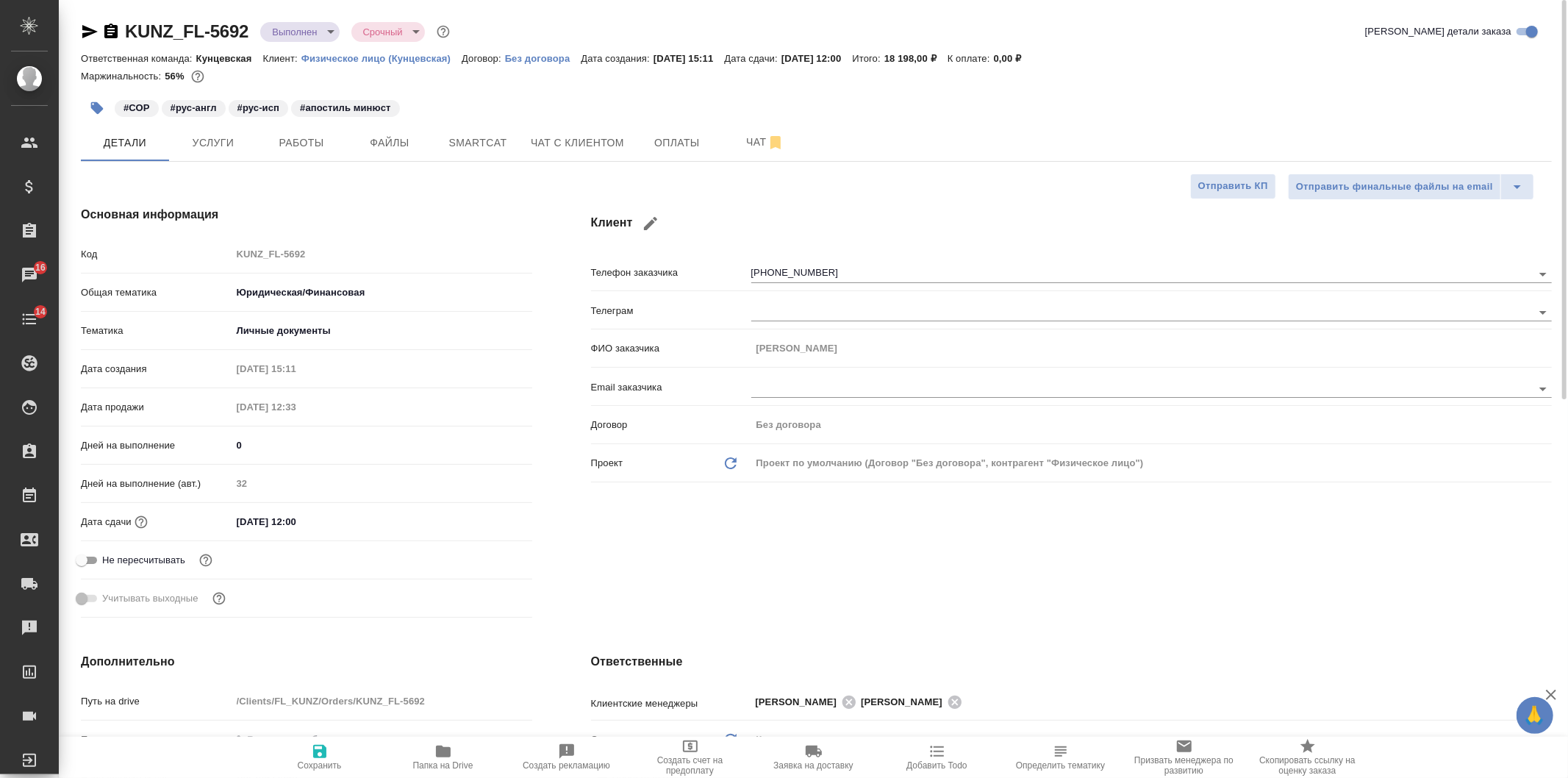
type textarea "x"
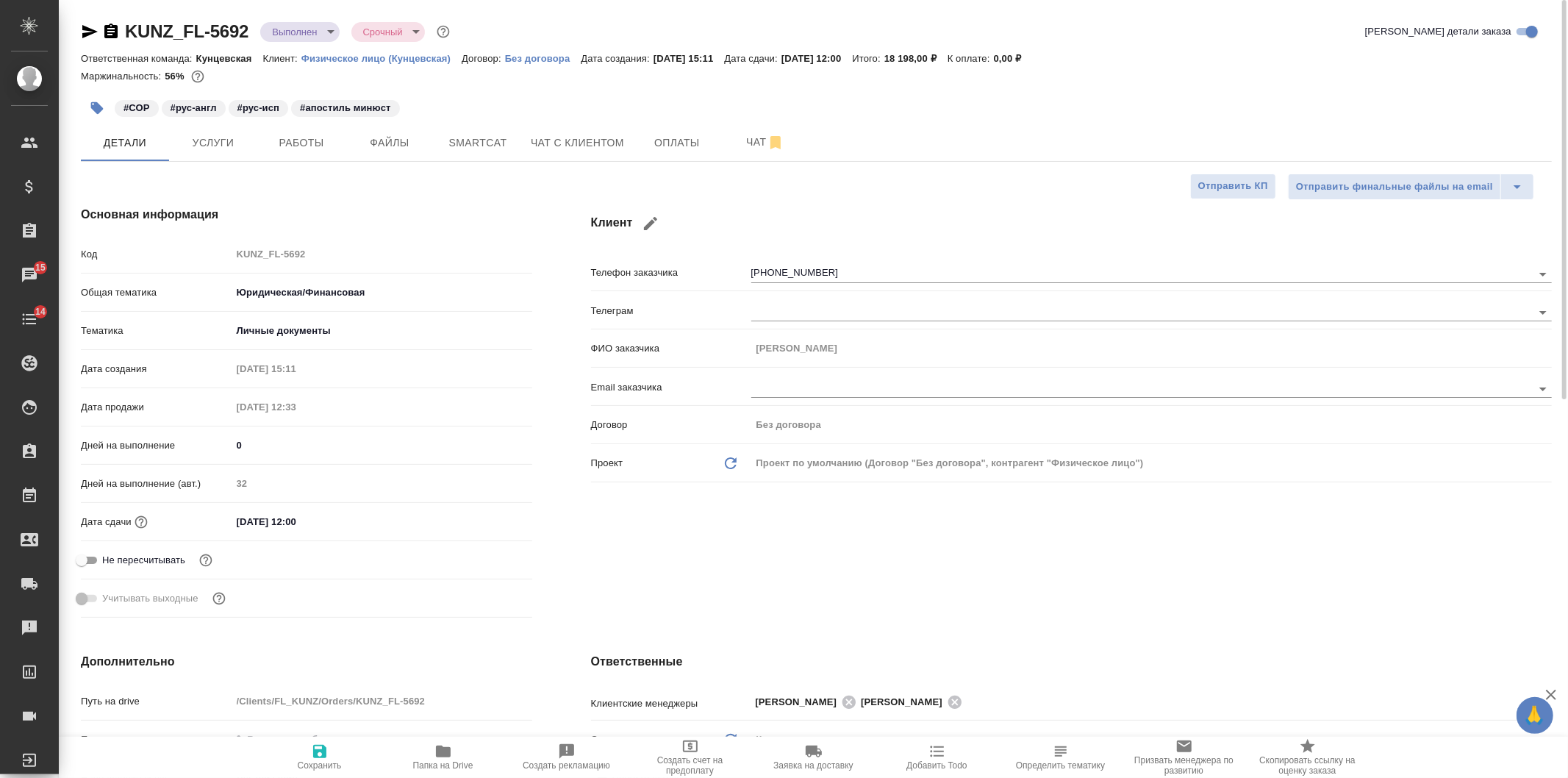
type textarea "x"
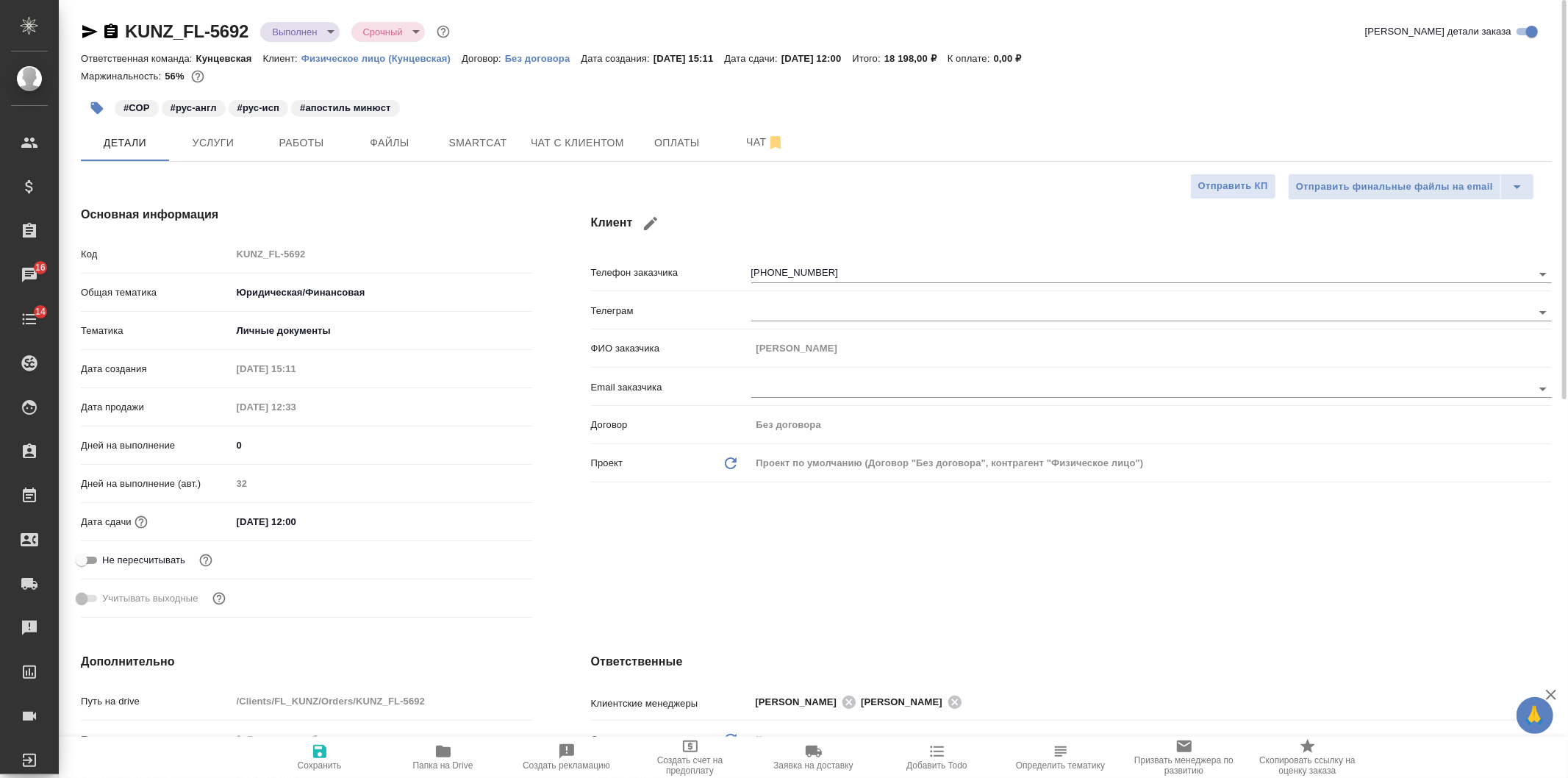
type textarea "x"
click at [324, 143] on span "Работы" at bounding box center [301, 142] width 70 height 18
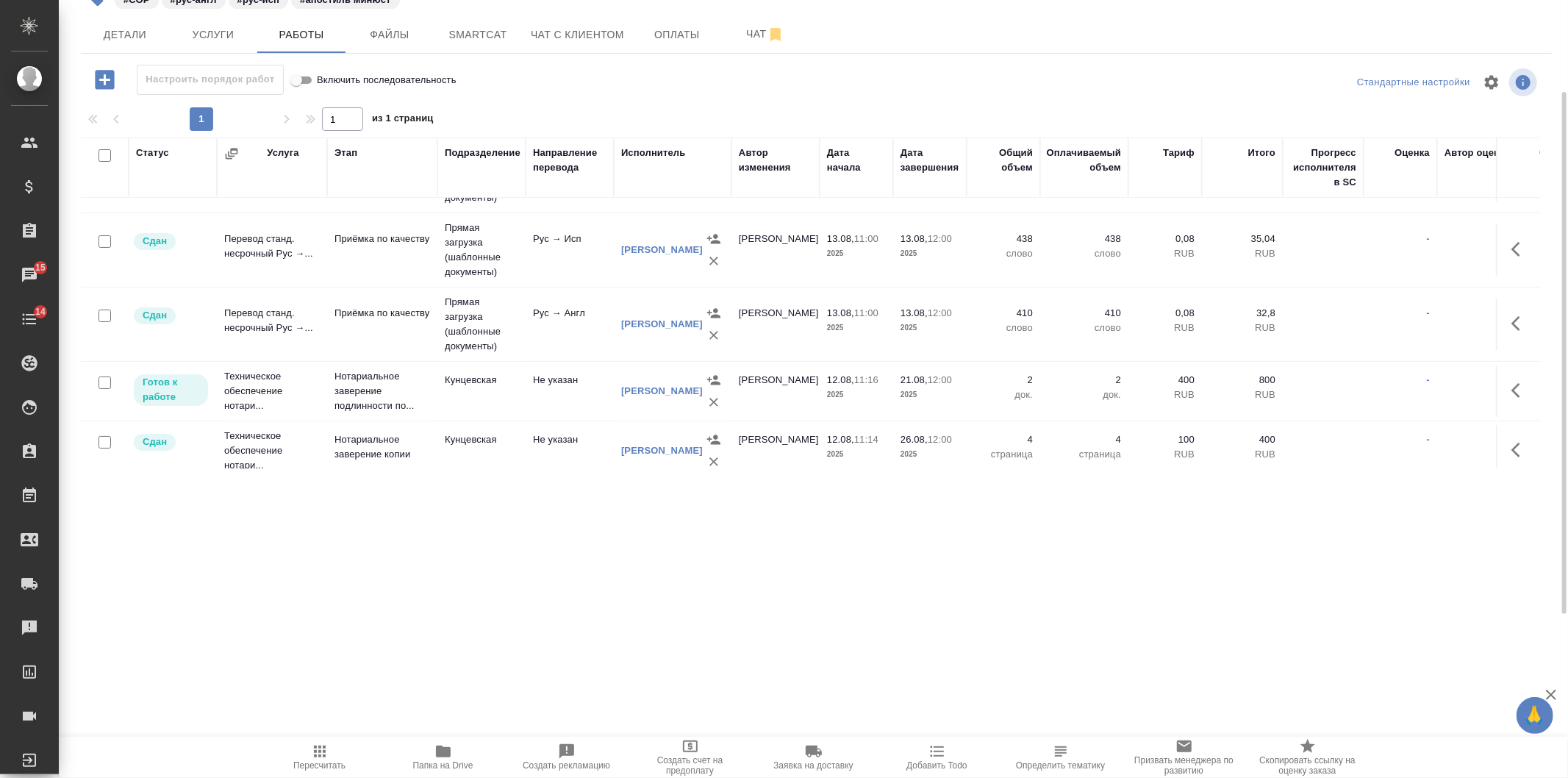
scroll to position [204, 0]
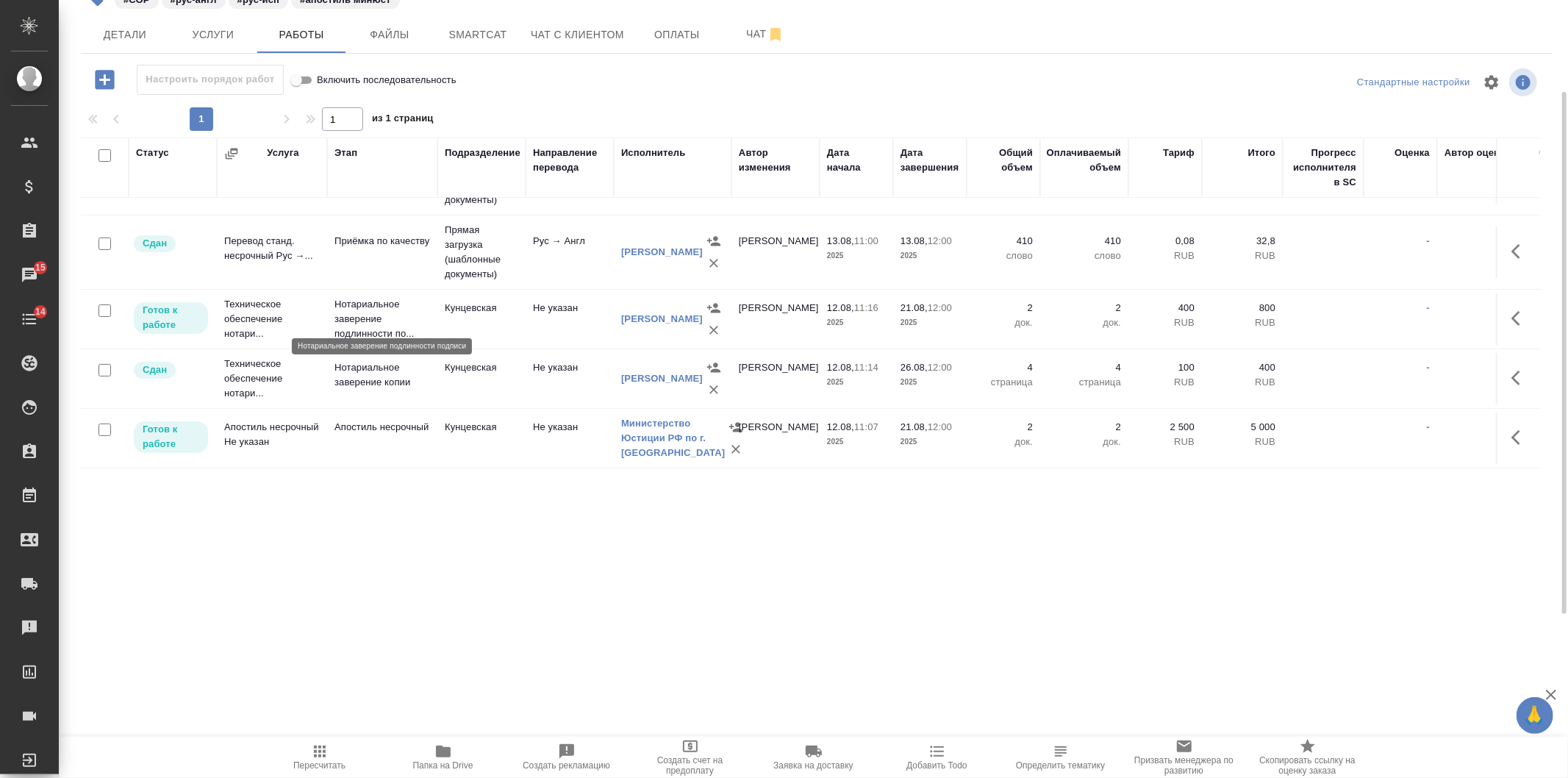
click at [379, 310] on p "Нотариальное заверение подлинности по..." at bounding box center [382, 318] width 96 height 45
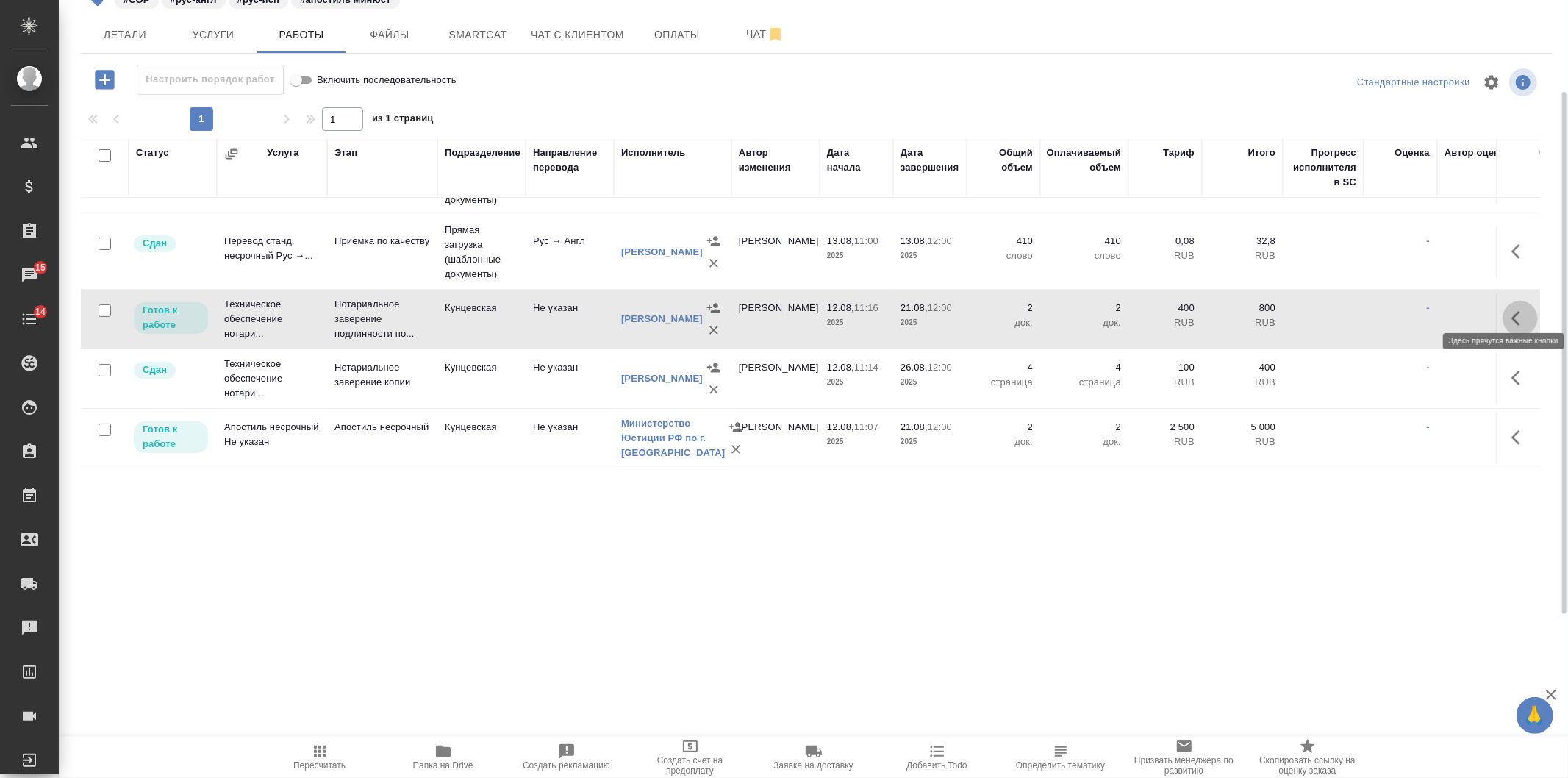
click at [1503, 303] on button "button" at bounding box center [1520, 317] width 35 height 35
click at [1405, 312] on icon "button" at bounding box center [1412, 318] width 13 height 13
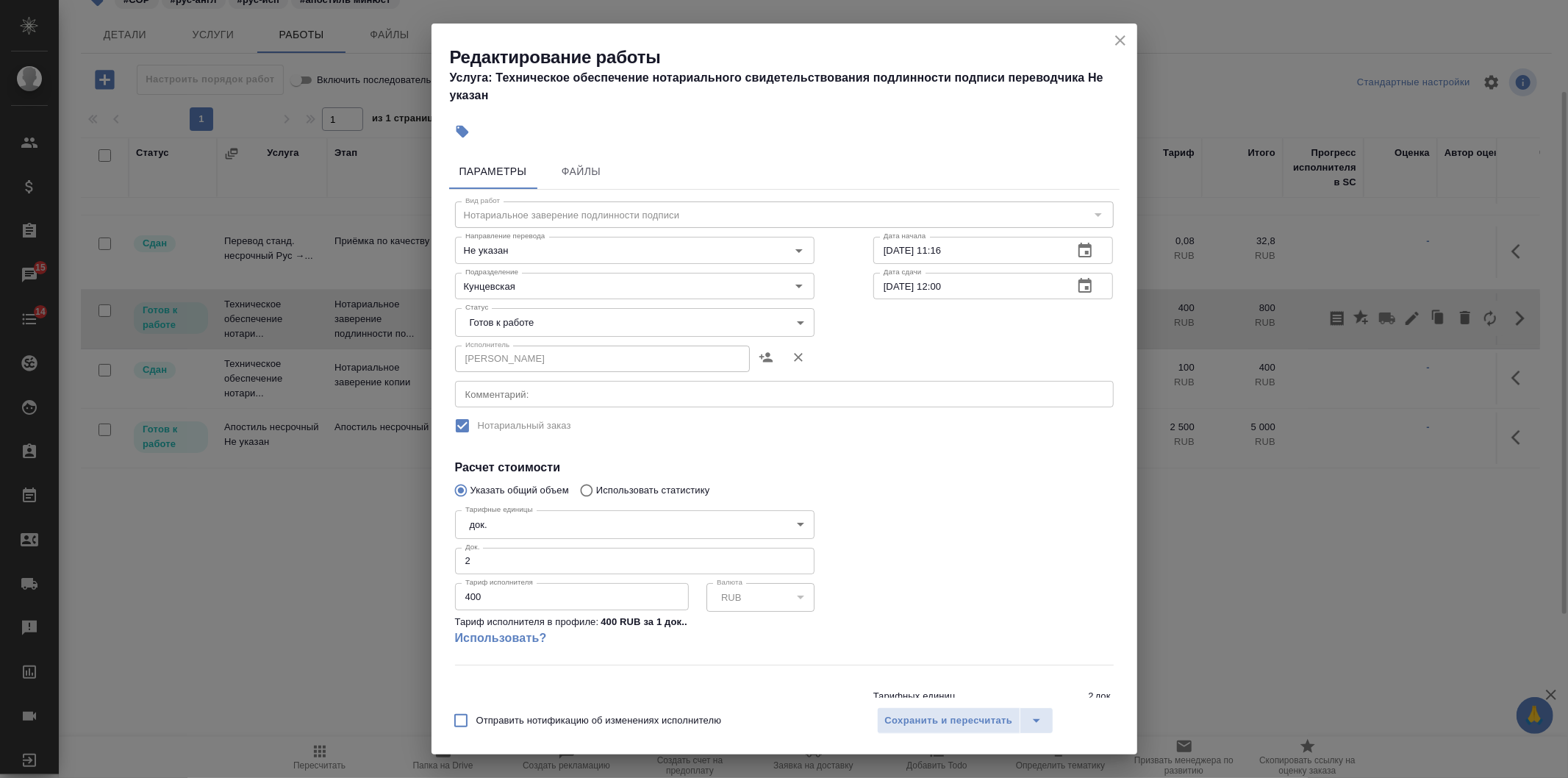
click at [651, 318] on body "🙏 .cls-1 fill:#fff; AWATERA Veselova Yulia Клиенты Спецификации Заказы 15 Чаты …" at bounding box center [784, 389] width 1568 height 778
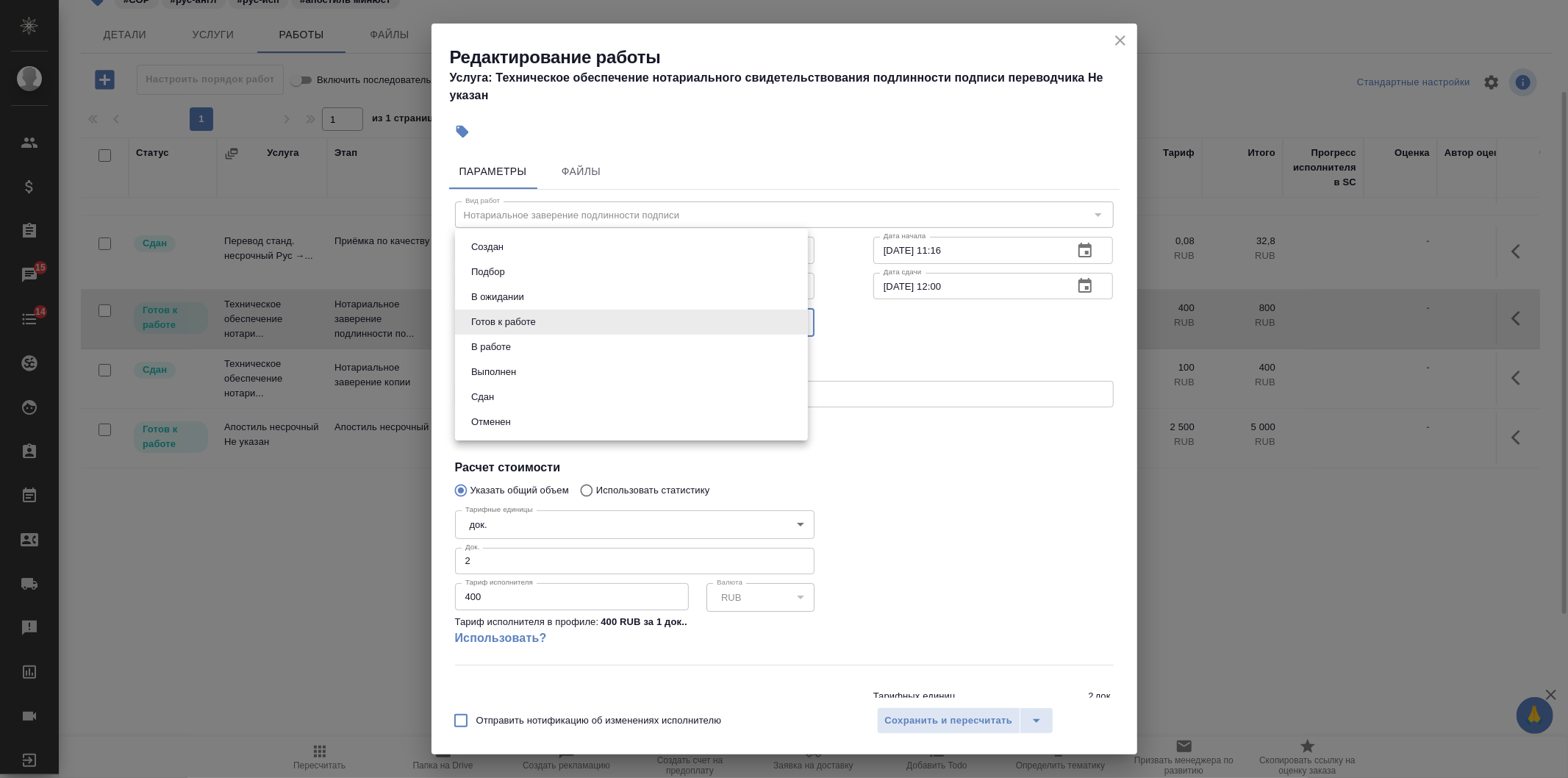
click at [585, 394] on li "Сдан" at bounding box center [631, 397] width 352 height 25
type input "closed"
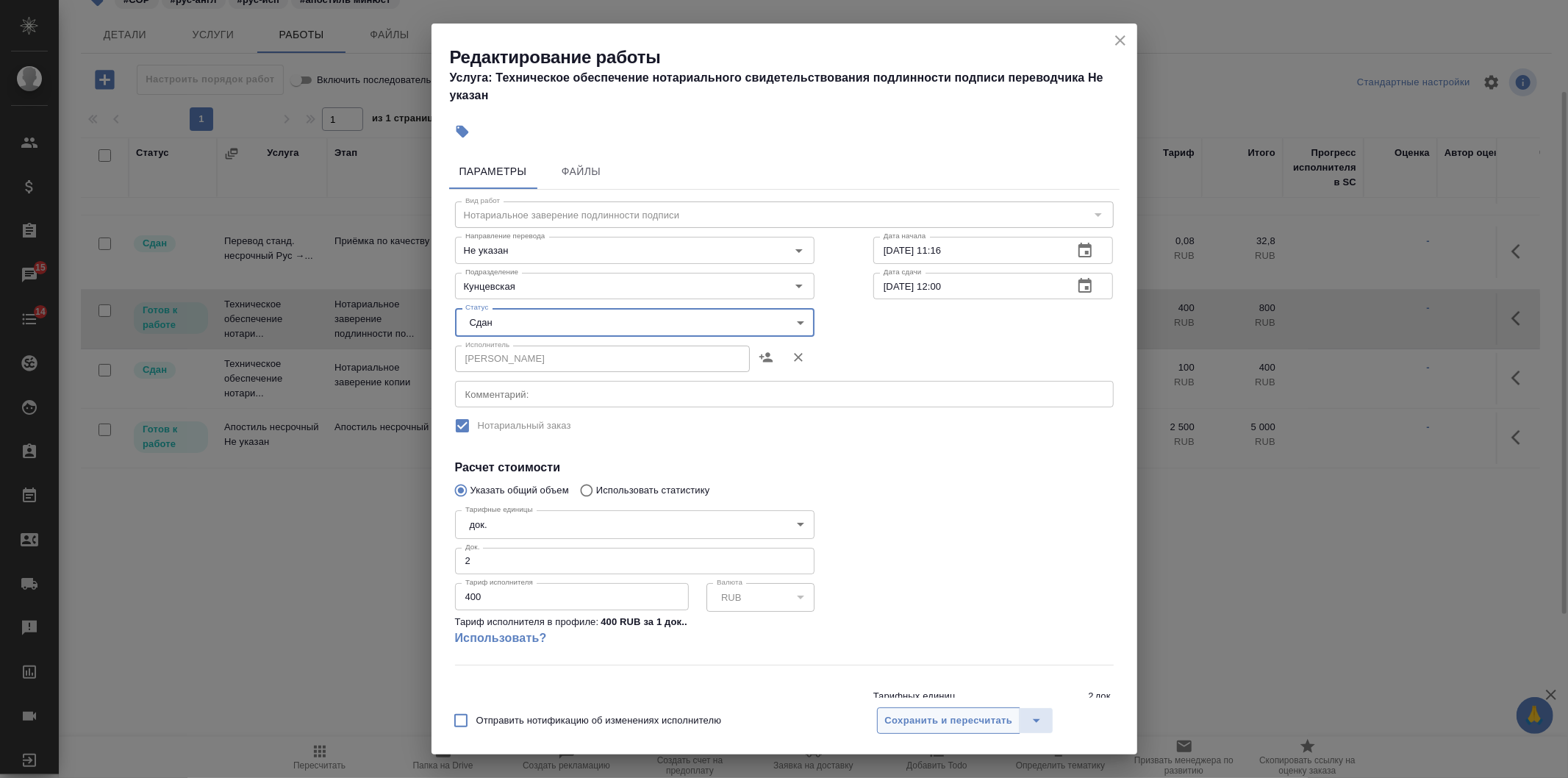
click at [943, 730] on span "Сохранить и пересчитать" at bounding box center [948, 721] width 128 height 17
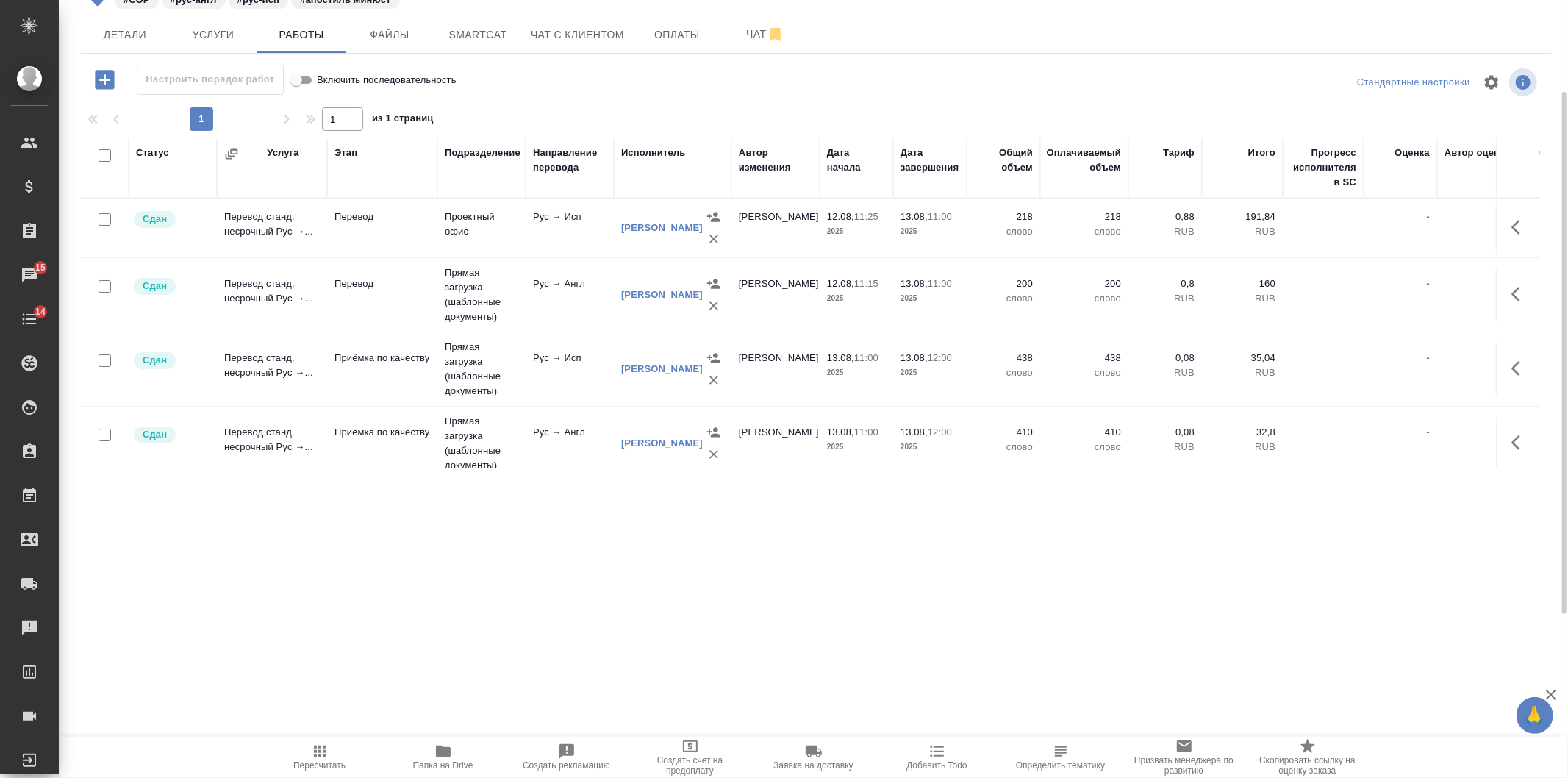
scroll to position [0, 0]
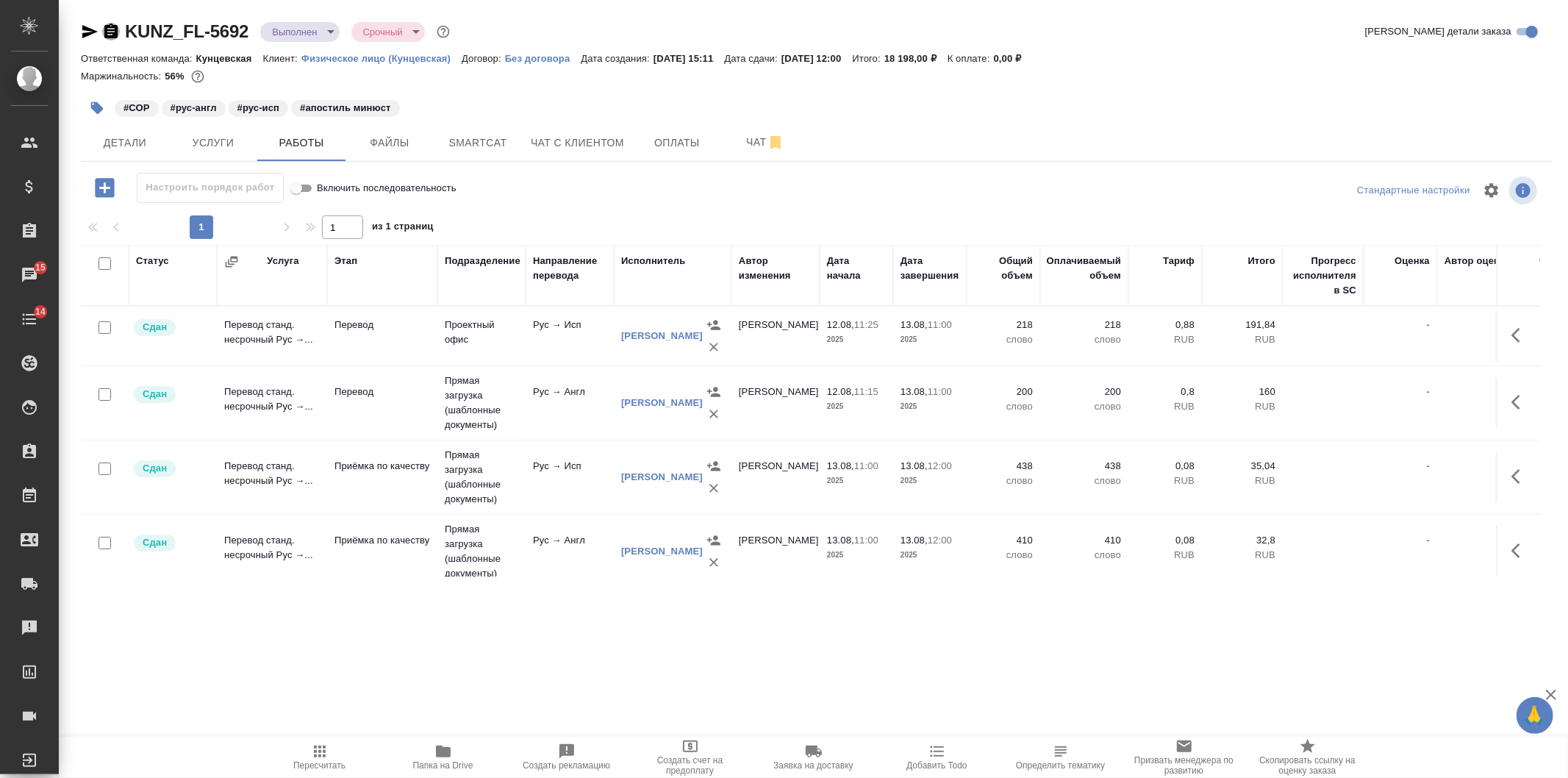
click at [115, 26] on icon "button" at bounding box center [111, 31] width 13 height 15
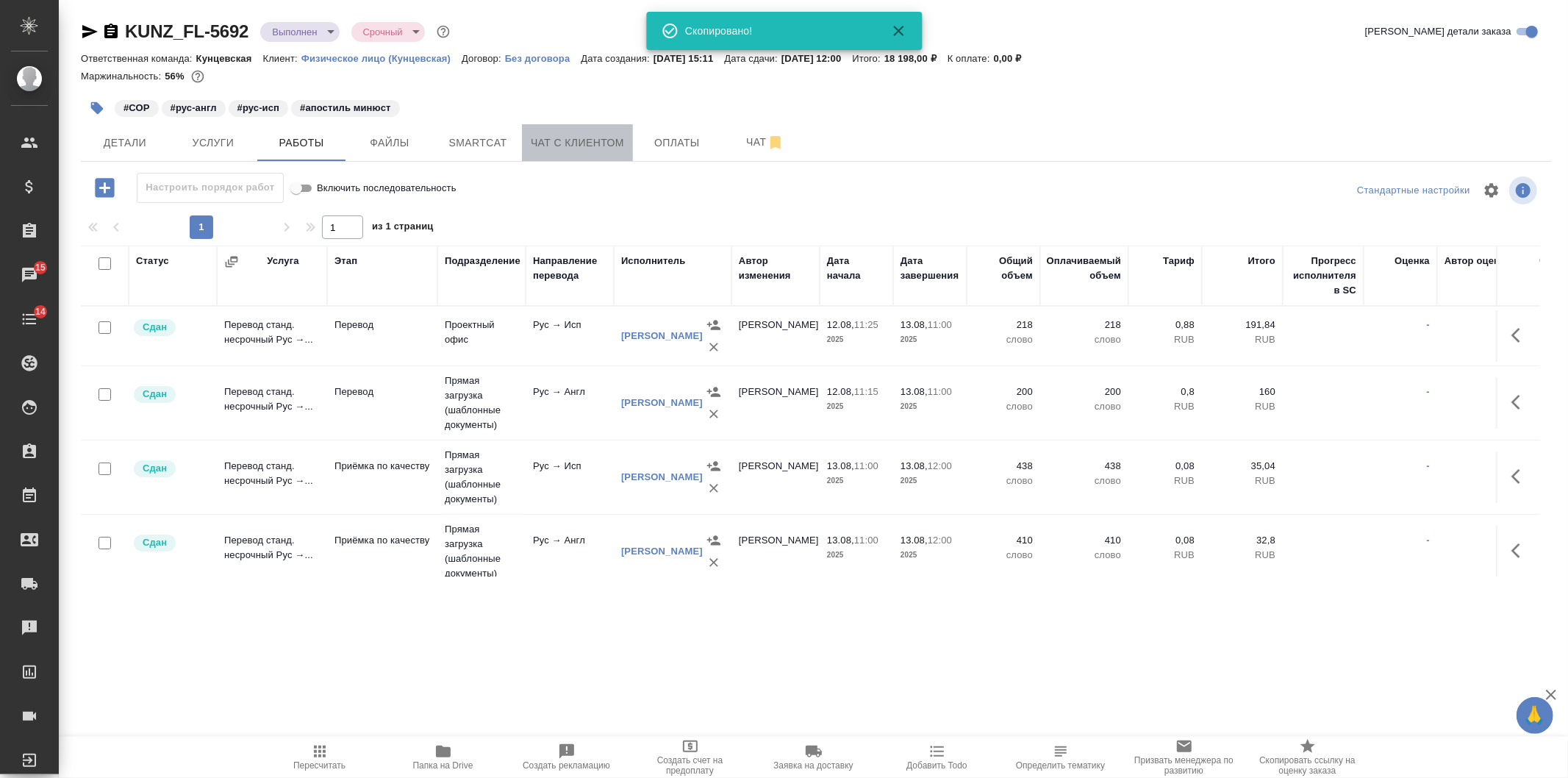
click at [552, 145] on span "Чат с клиентом" at bounding box center [577, 142] width 94 height 18
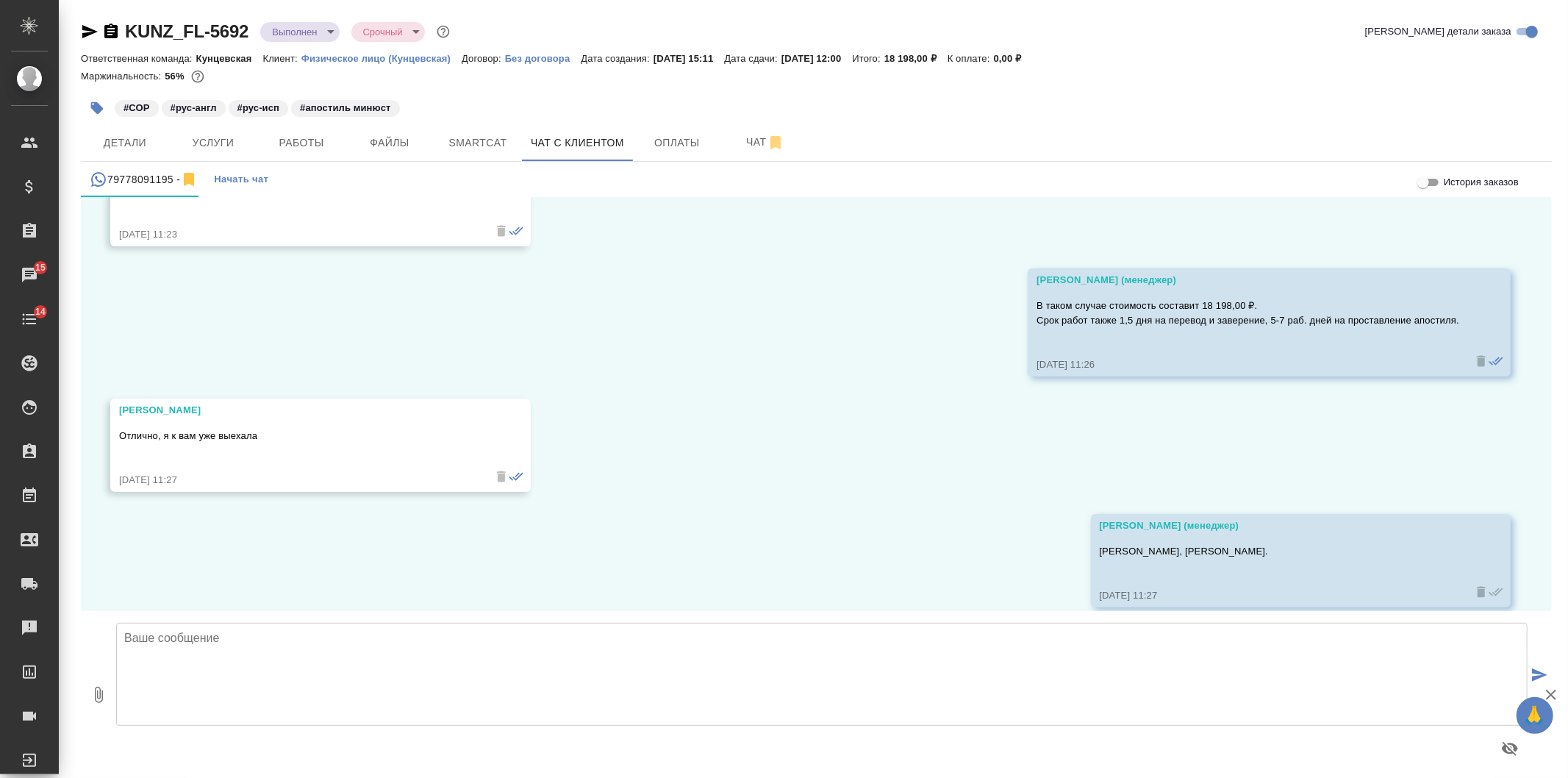
scroll to position [3196, 0]
click at [274, 655] on textarea at bounding box center [822, 674] width 1412 height 103
type textarea "Наталья, добрый день! Переводы выполнены и заверены, готовим их к подаче на апо…"
click at [100, 697] on icon "button" at bounding box center [99, 695] width 18 height 18
type input "C:\fakepath\KUNZ_FL-5692 СОР Ухин Игорь Евгеньевич (исп).pdf"
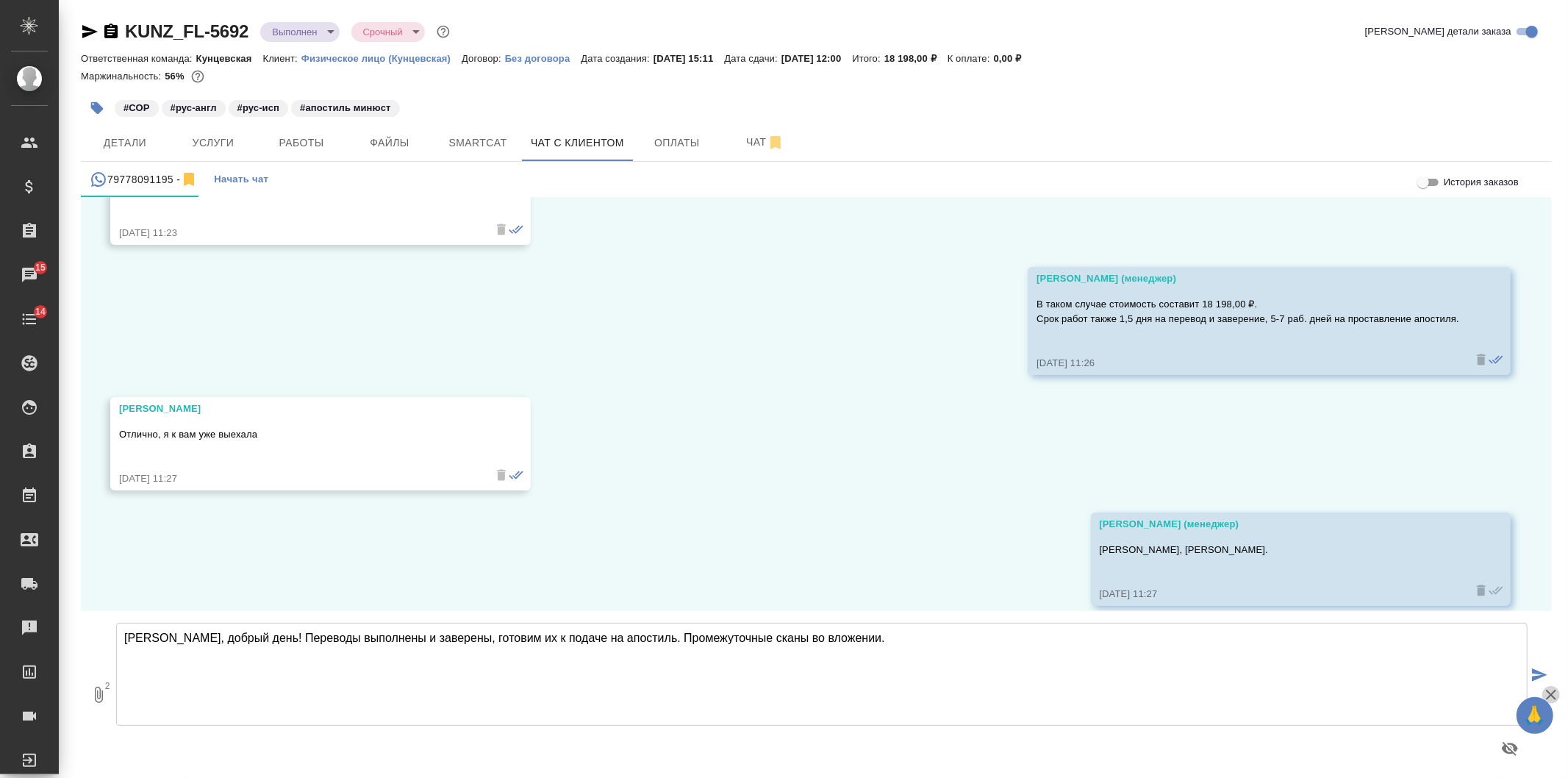
click at [1551, 688] on icon "button" at bounding box center [1551, 695] width 18 height 18
click at [1532, 679] on icon "submit" at bounding box center [1540, 675] width 15 height 13
drag, startPoint x: 975, startPoint y: 467, endPoint x: 959, endPoint y: 431, distance: 39.4
click at [975, 466] on div "16.07, среда Шульгина Анна (менеджер) Наталья, добрый день! Меня зовут Анна, ме…" at bounding box center [816, 404] width 1470 height 414
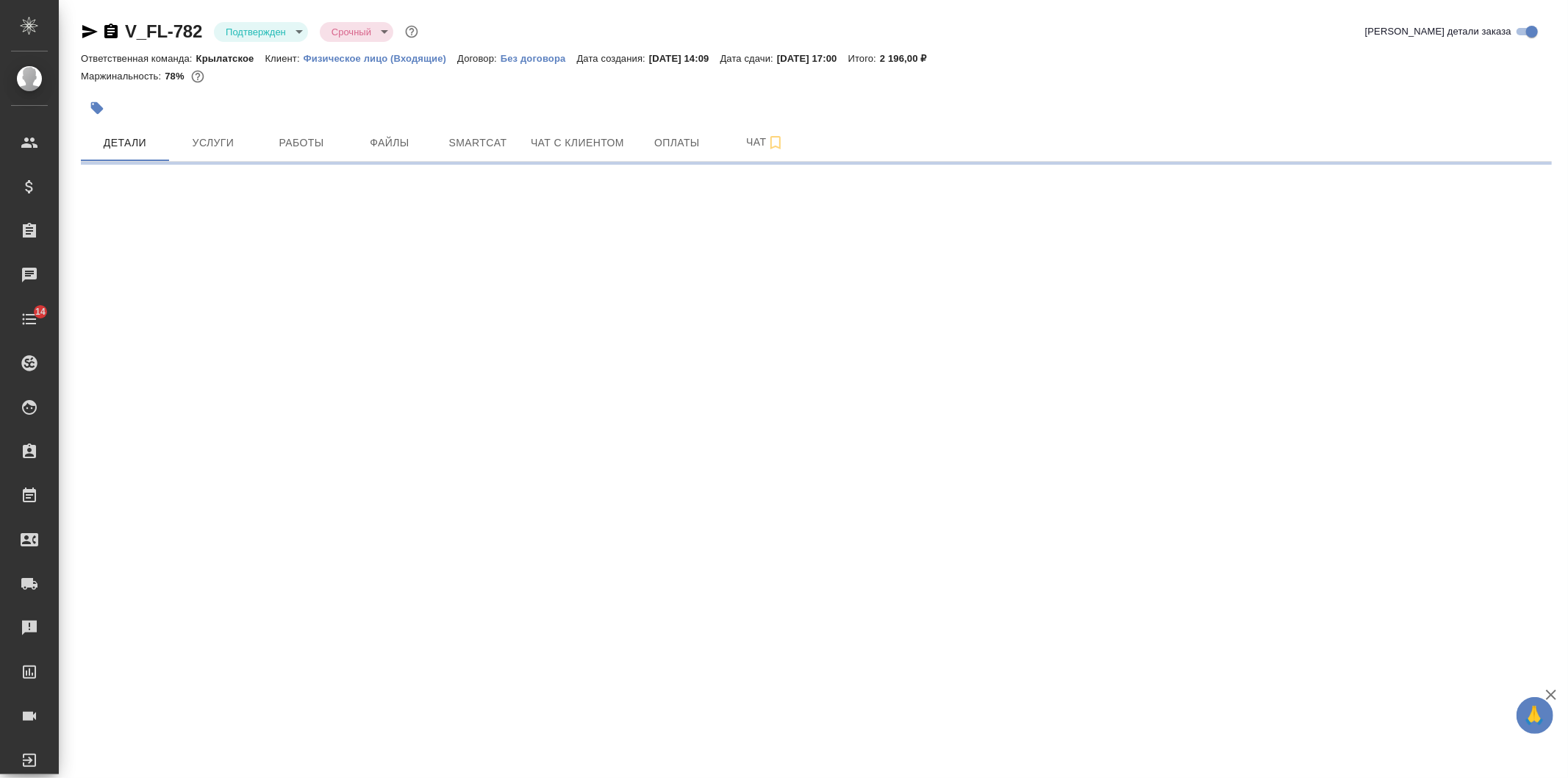
select select "RU"
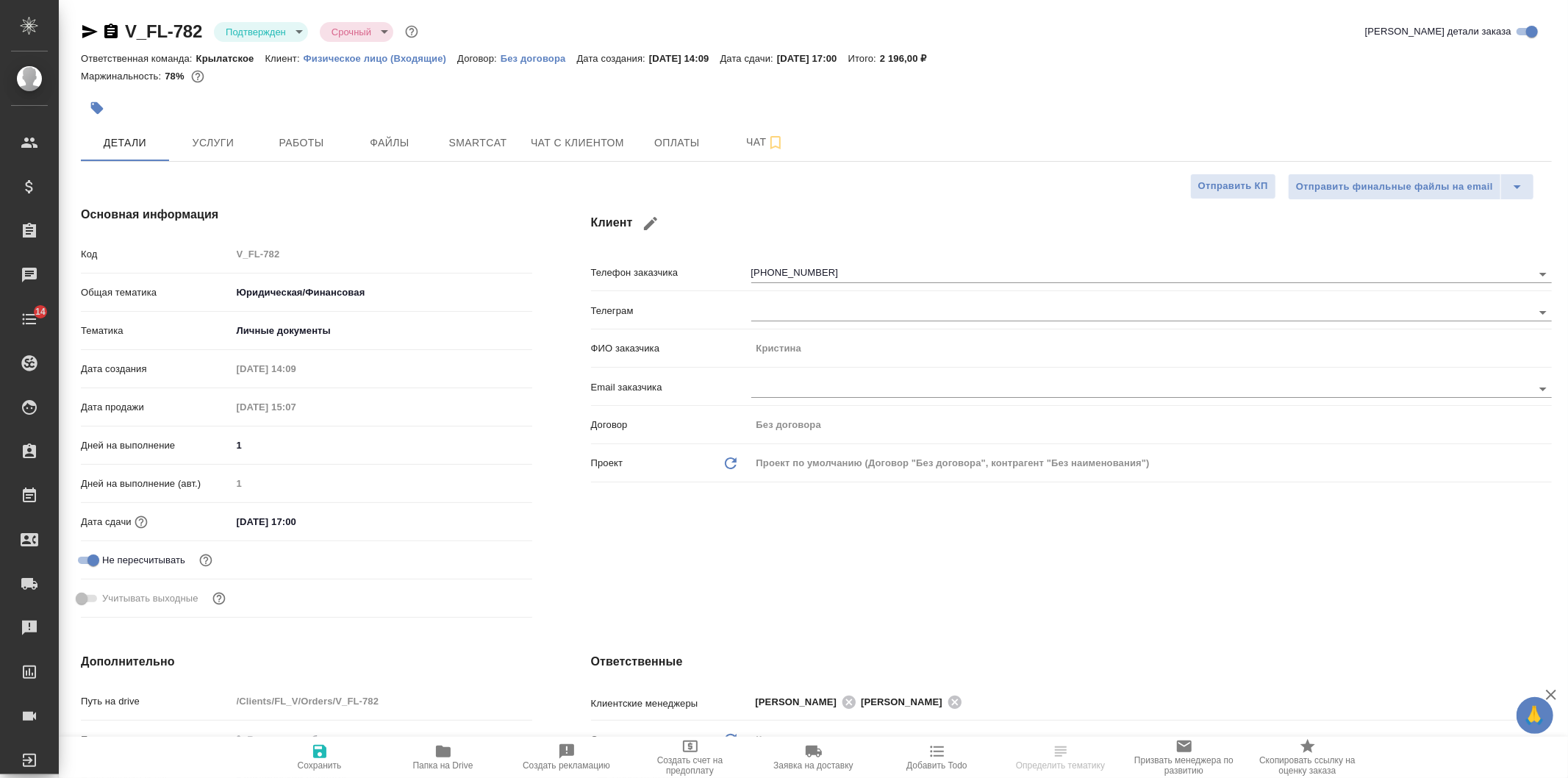
type textarea "x"
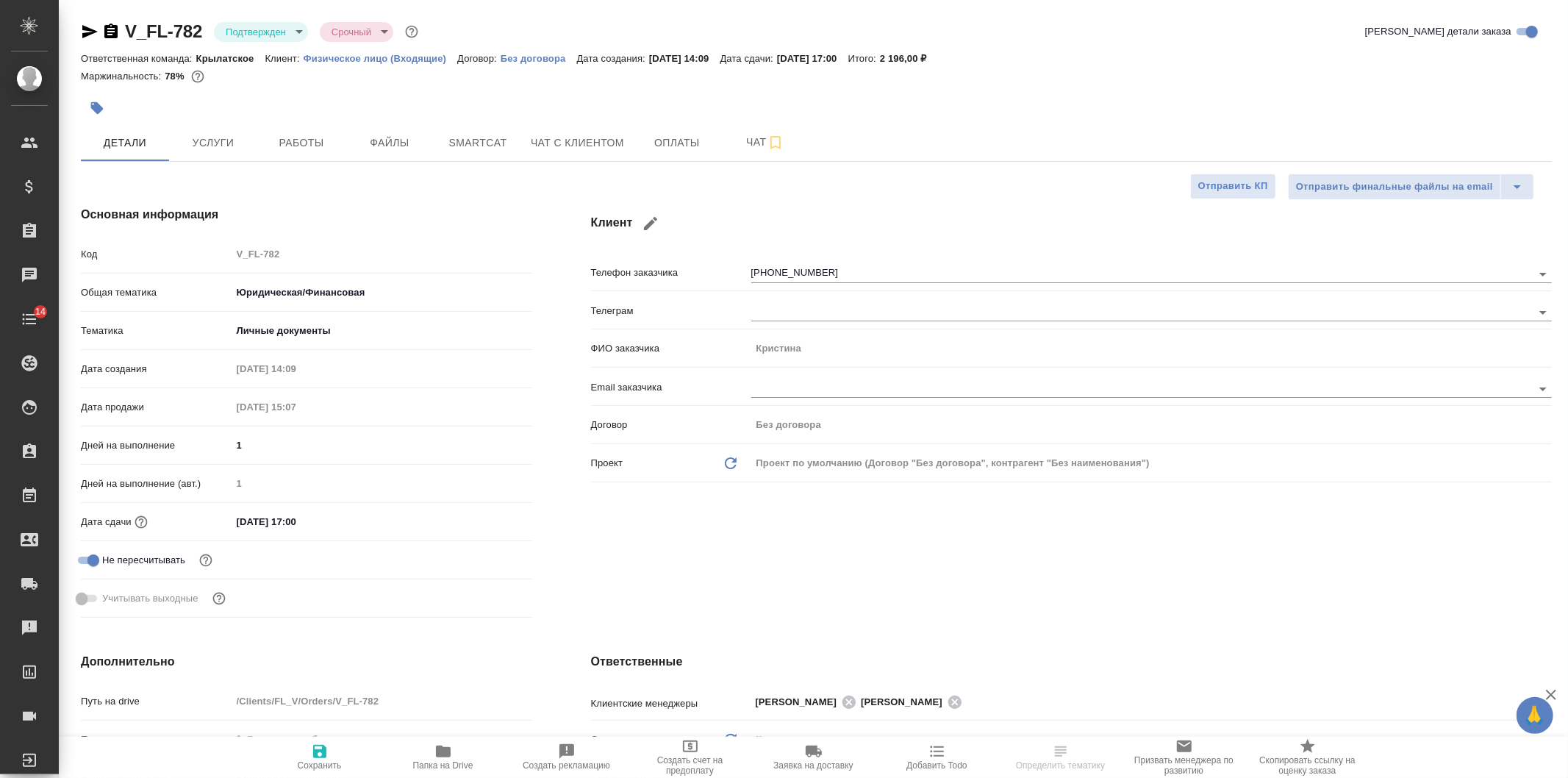
type textarea "x"
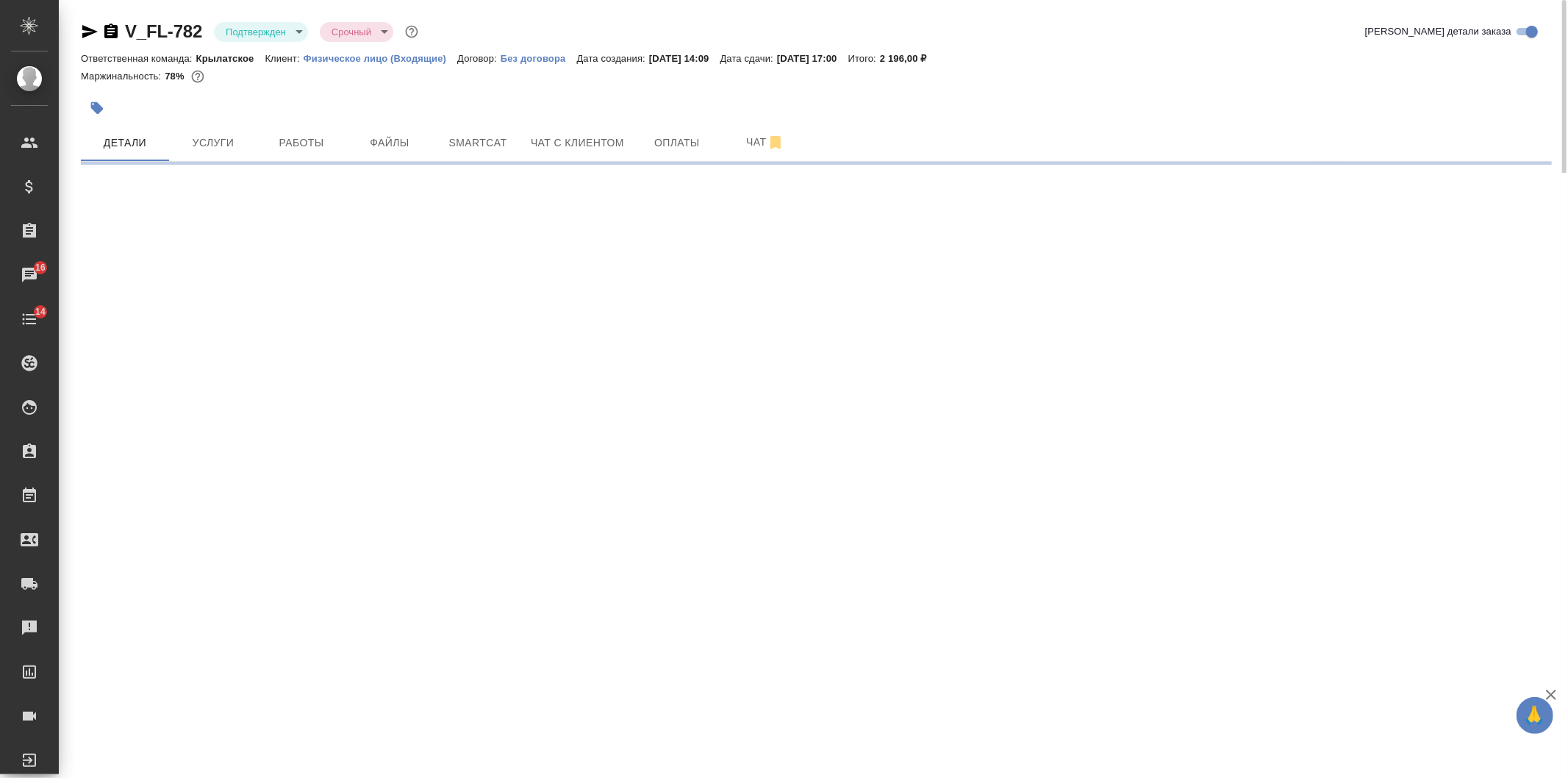
select select "RU"
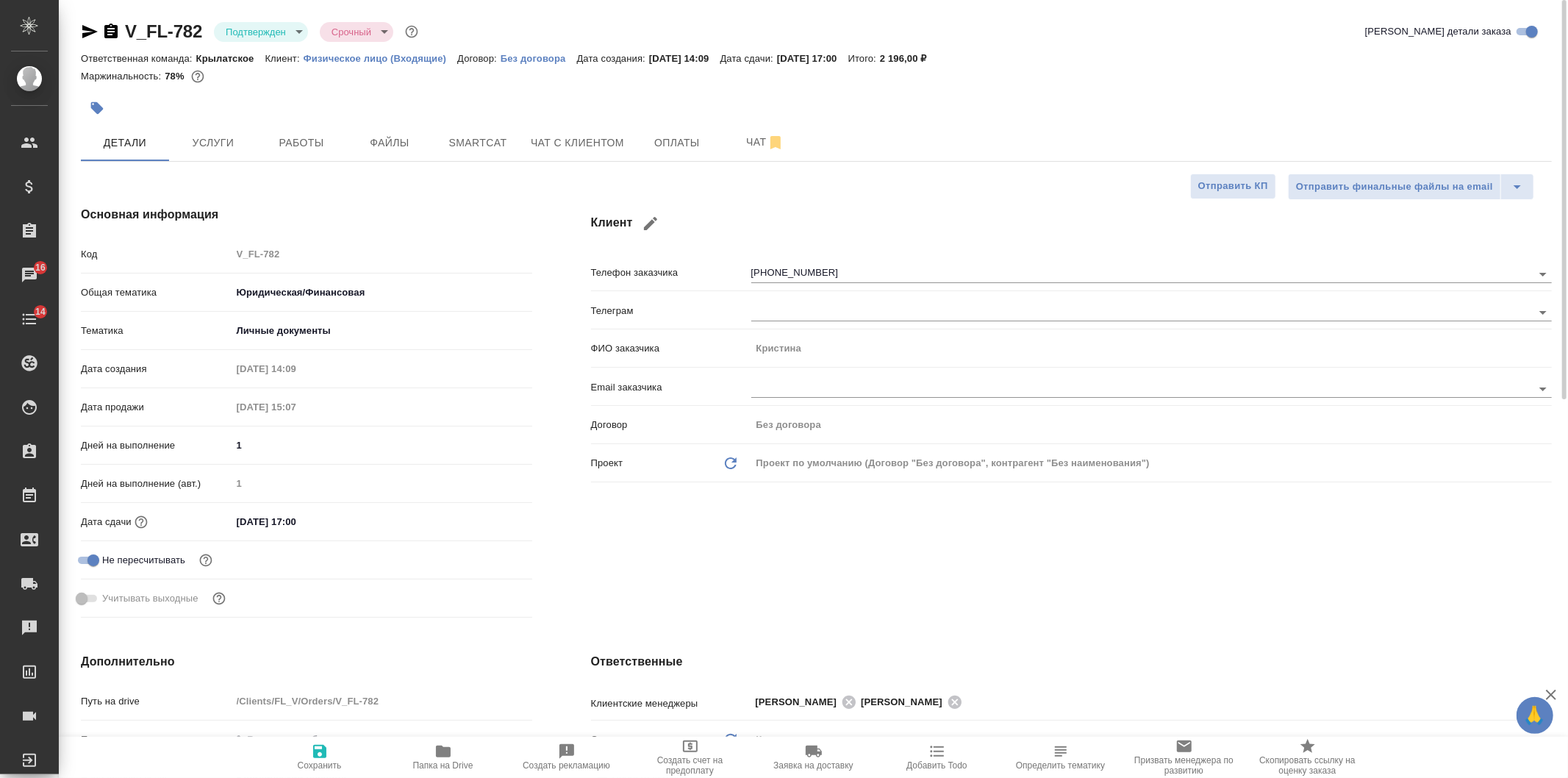
type textarea "x"
click at [362, 247] on div "V_FL-782 Подтвержден confirmed Срочный urgent Кратко детали заказа Ответственна…" at bounding box center [816, 759] width 1487 height 1519
click at [316, 129] on button "Работы" at bounding box center [301, 142] width 88 height 37
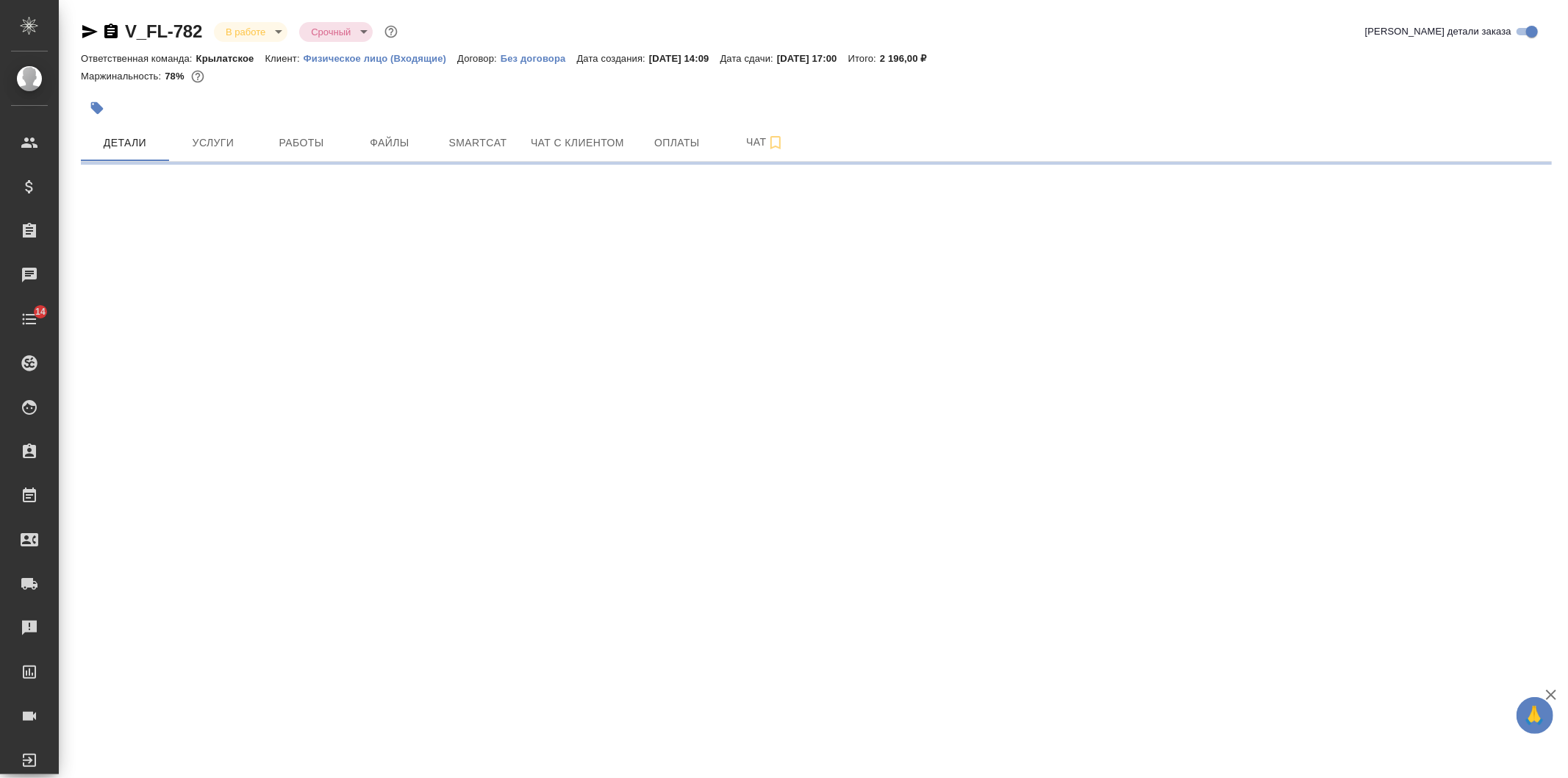
select select "RU"
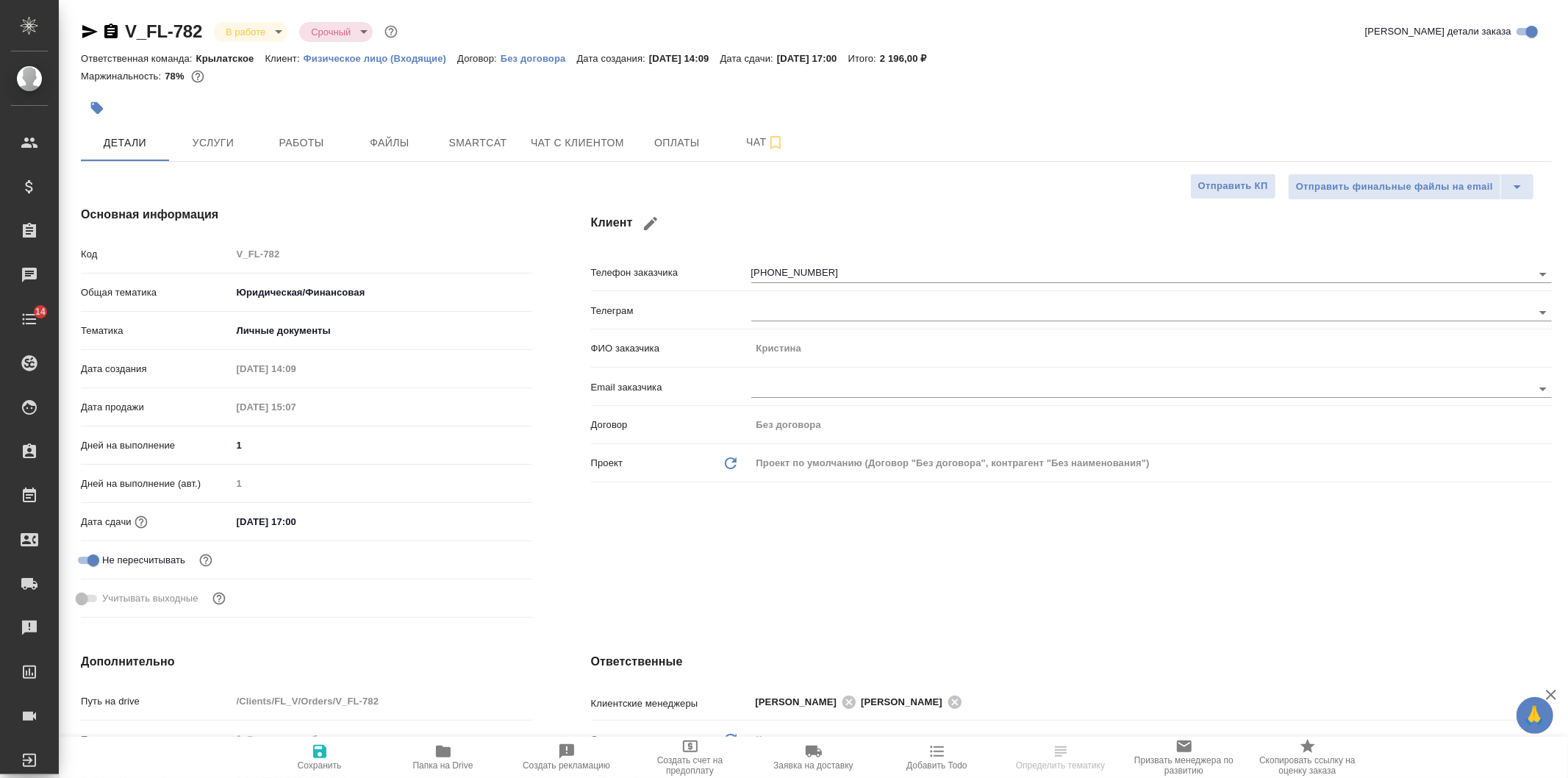
type textarea "x"
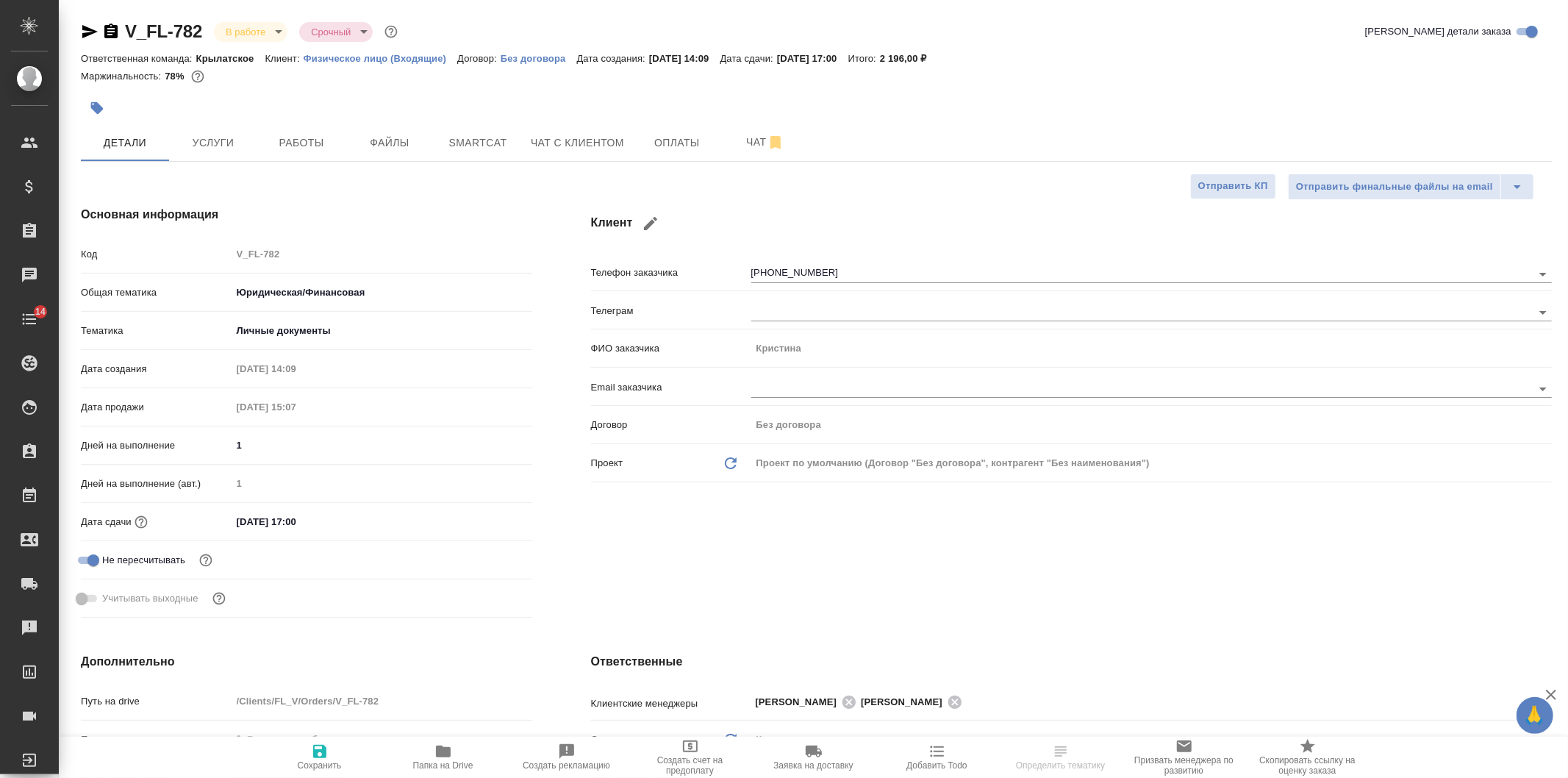
type textarea "x"
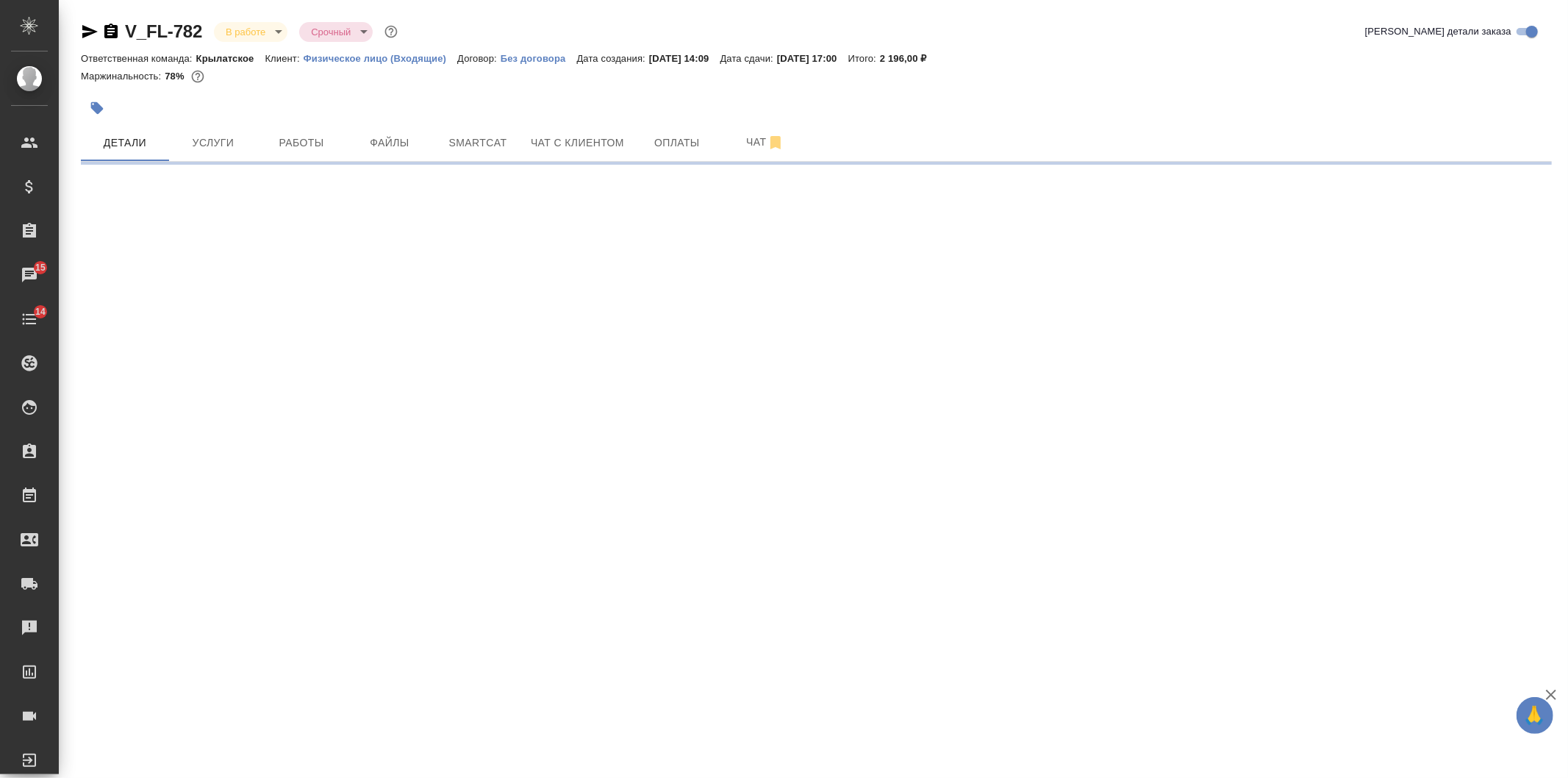
select select "RU"
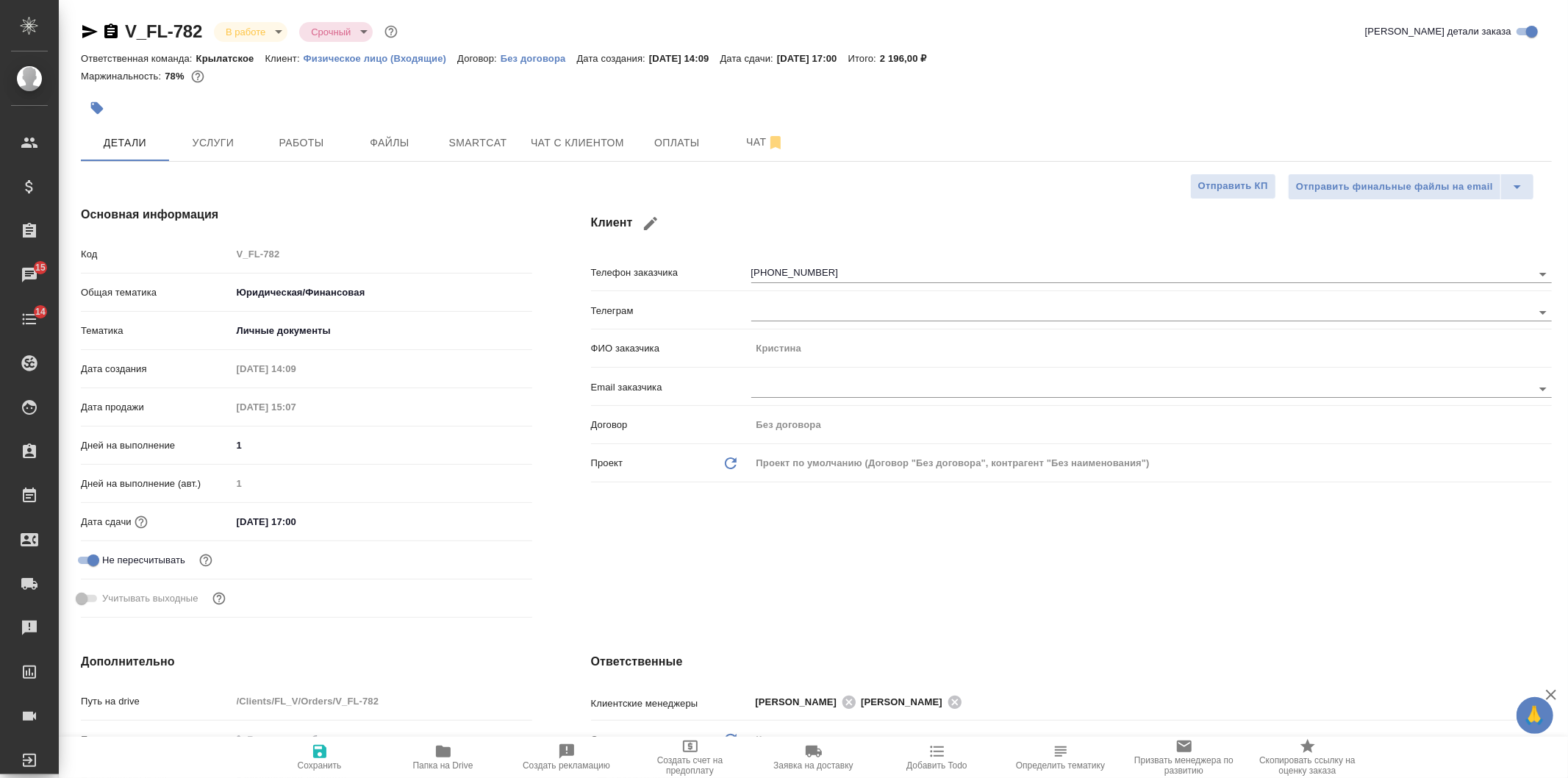
type textarea "x"
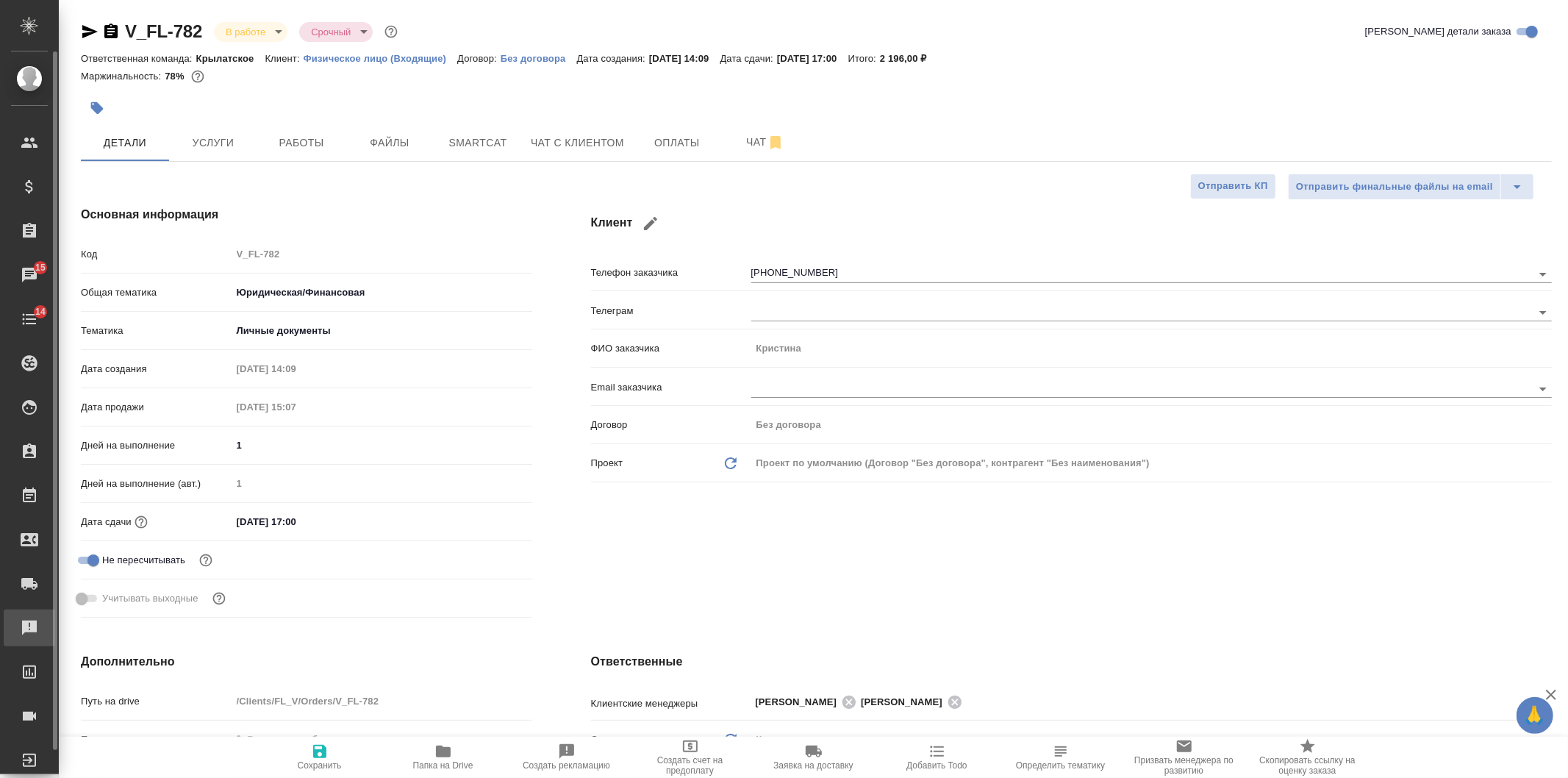
type textarea "x"
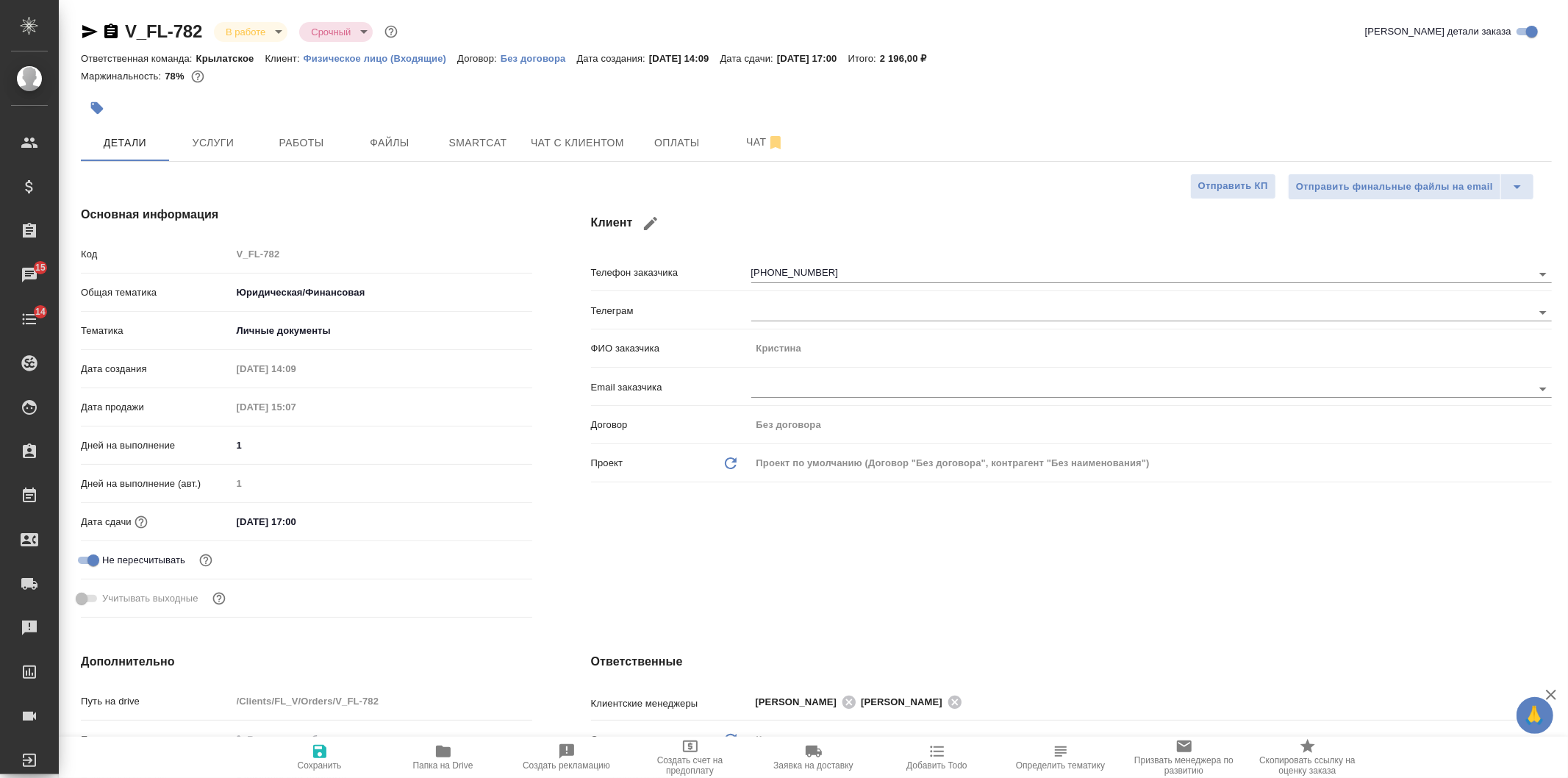
type textarea "x"
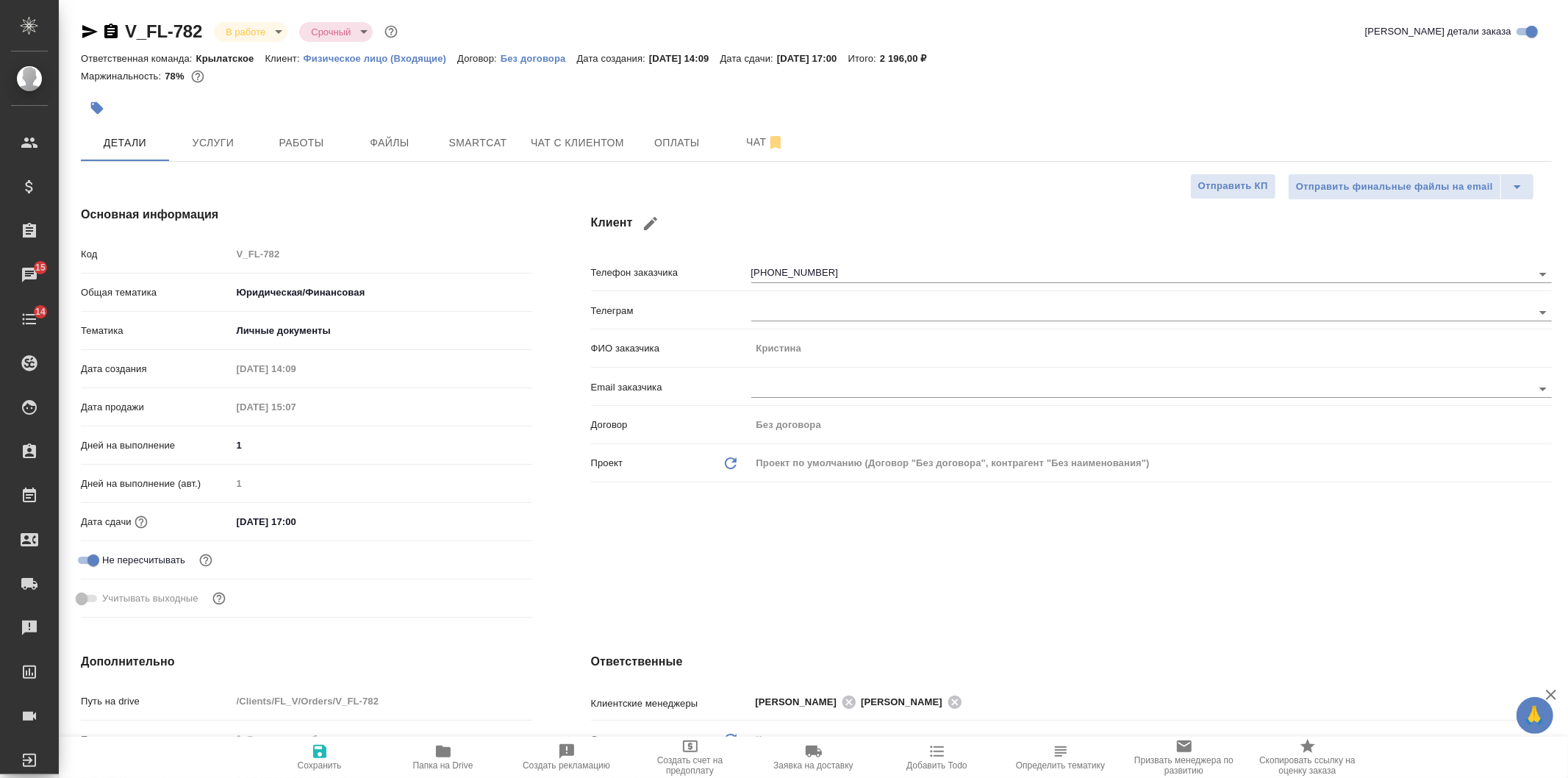
type textarea "x"
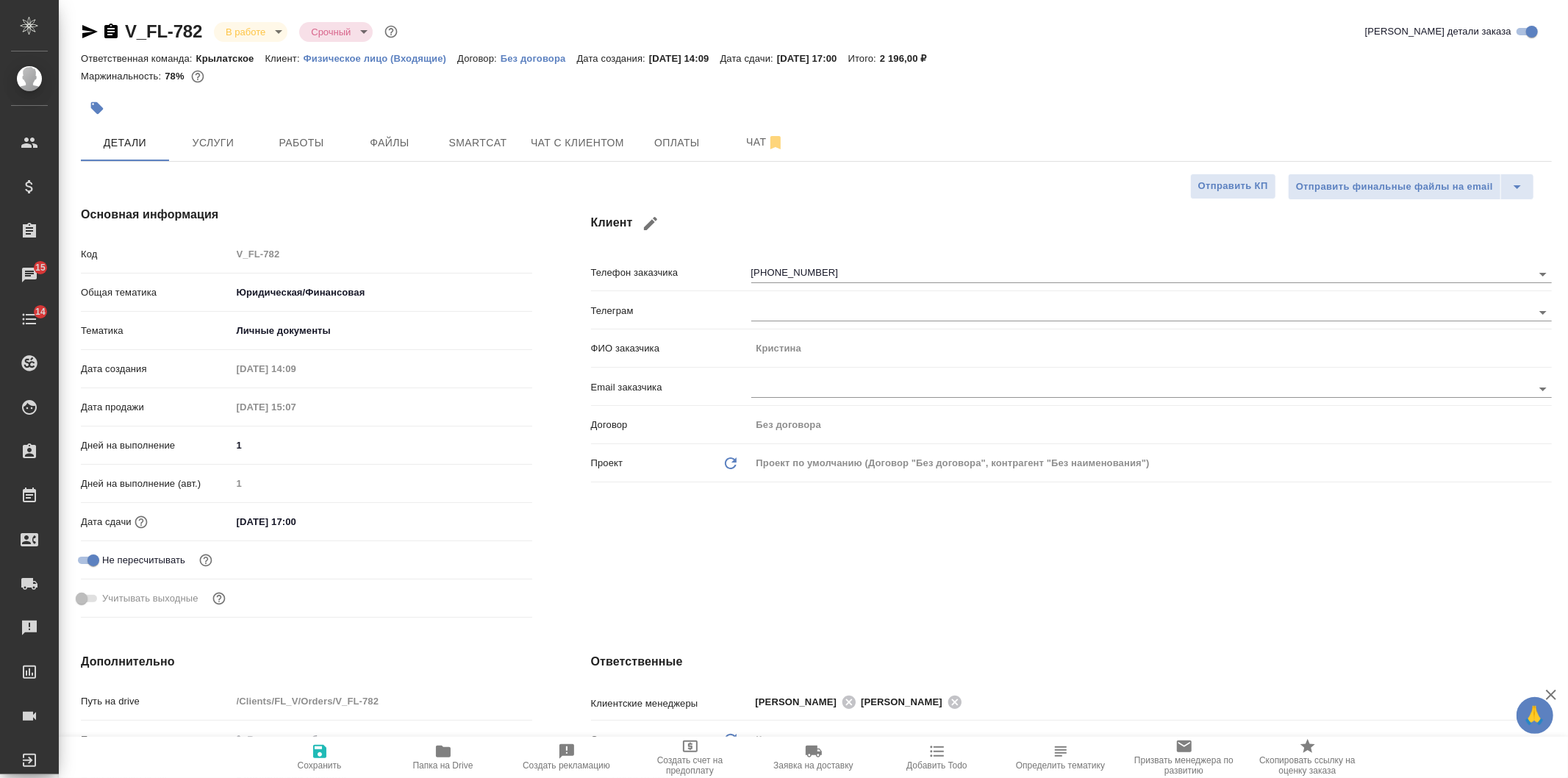
type textarea "x"
click at [322, 129] on button "Работы" at bounding box center [301, 142] width 88 height 37
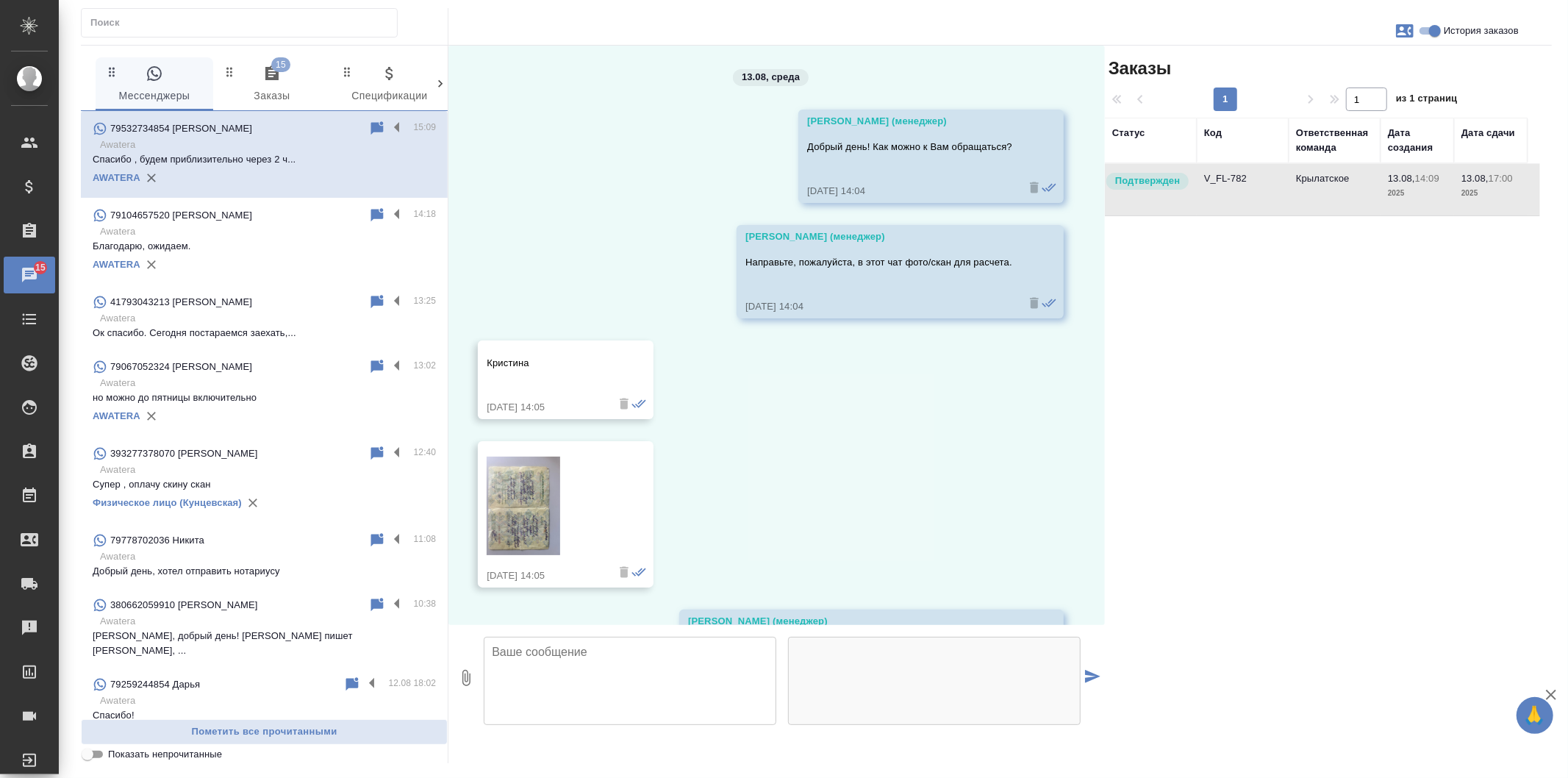
scroll to position [1168, 0]
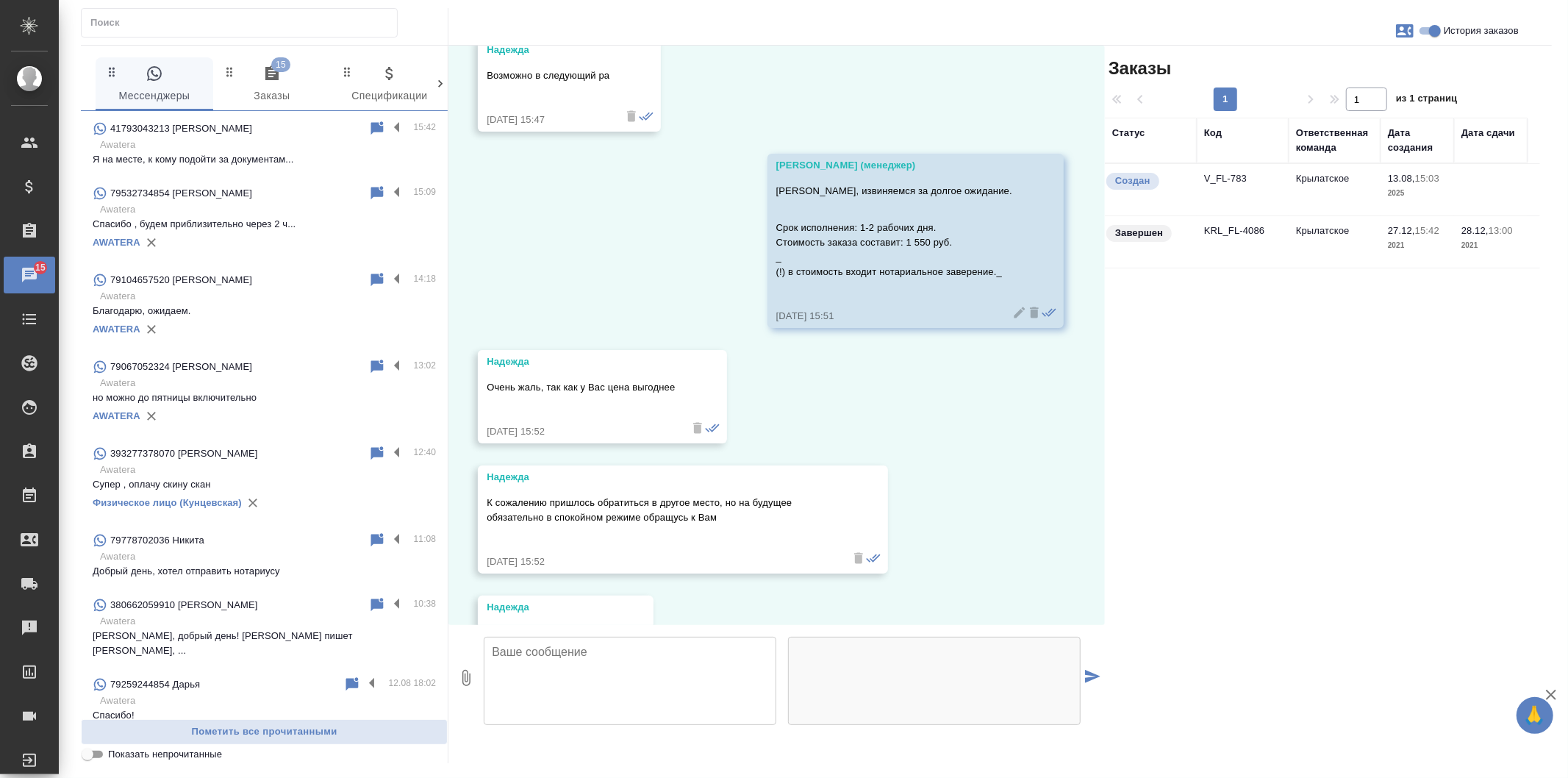
scroll to position [2067, 0]
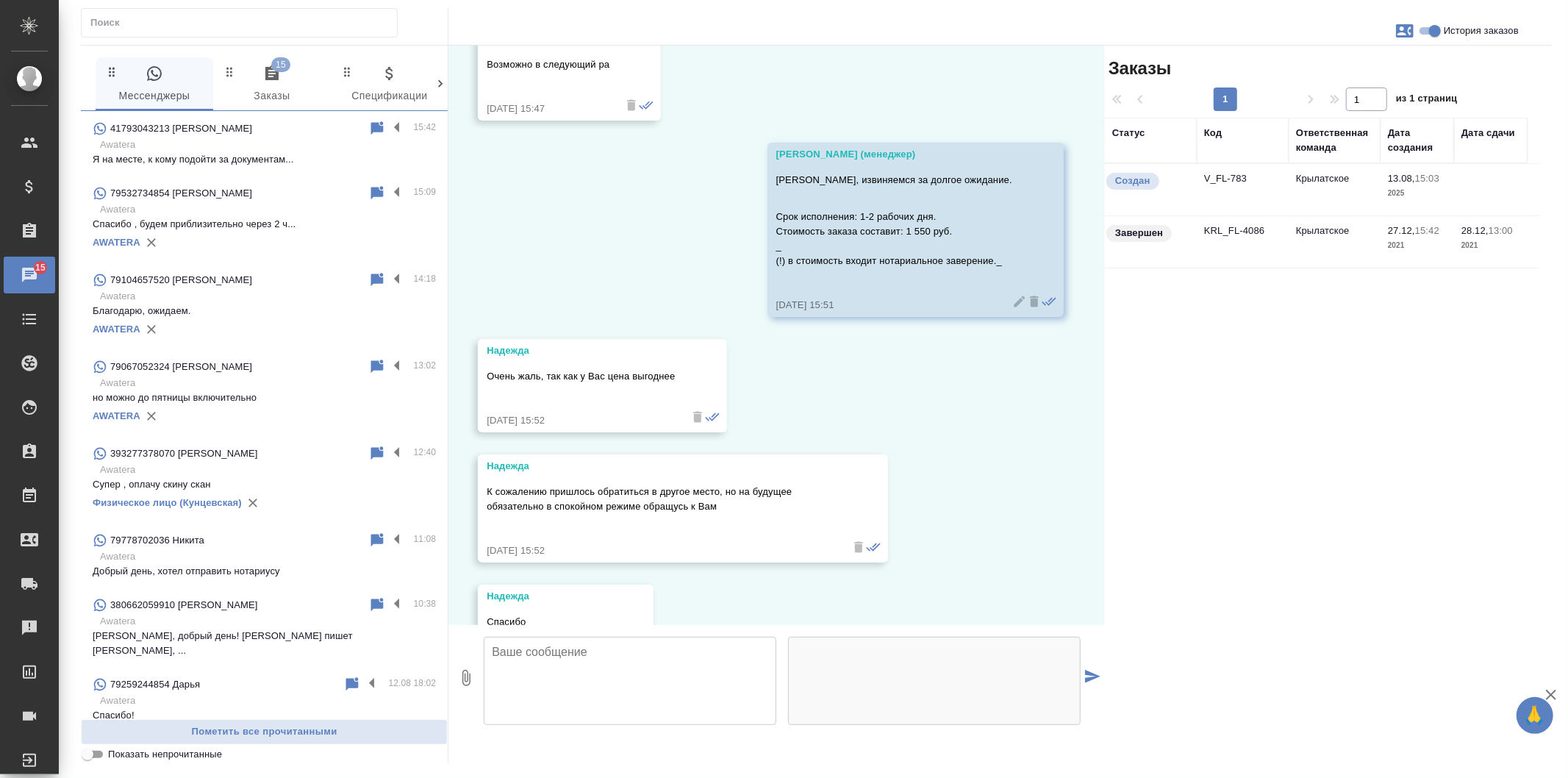
click at [667, 231] on div "13.08, [DATE] [PERSON_NAME] (менеджер) Добрый день! Направьте пожалуйста скан д…" at bounding box center [776, 335] width 657 height 579
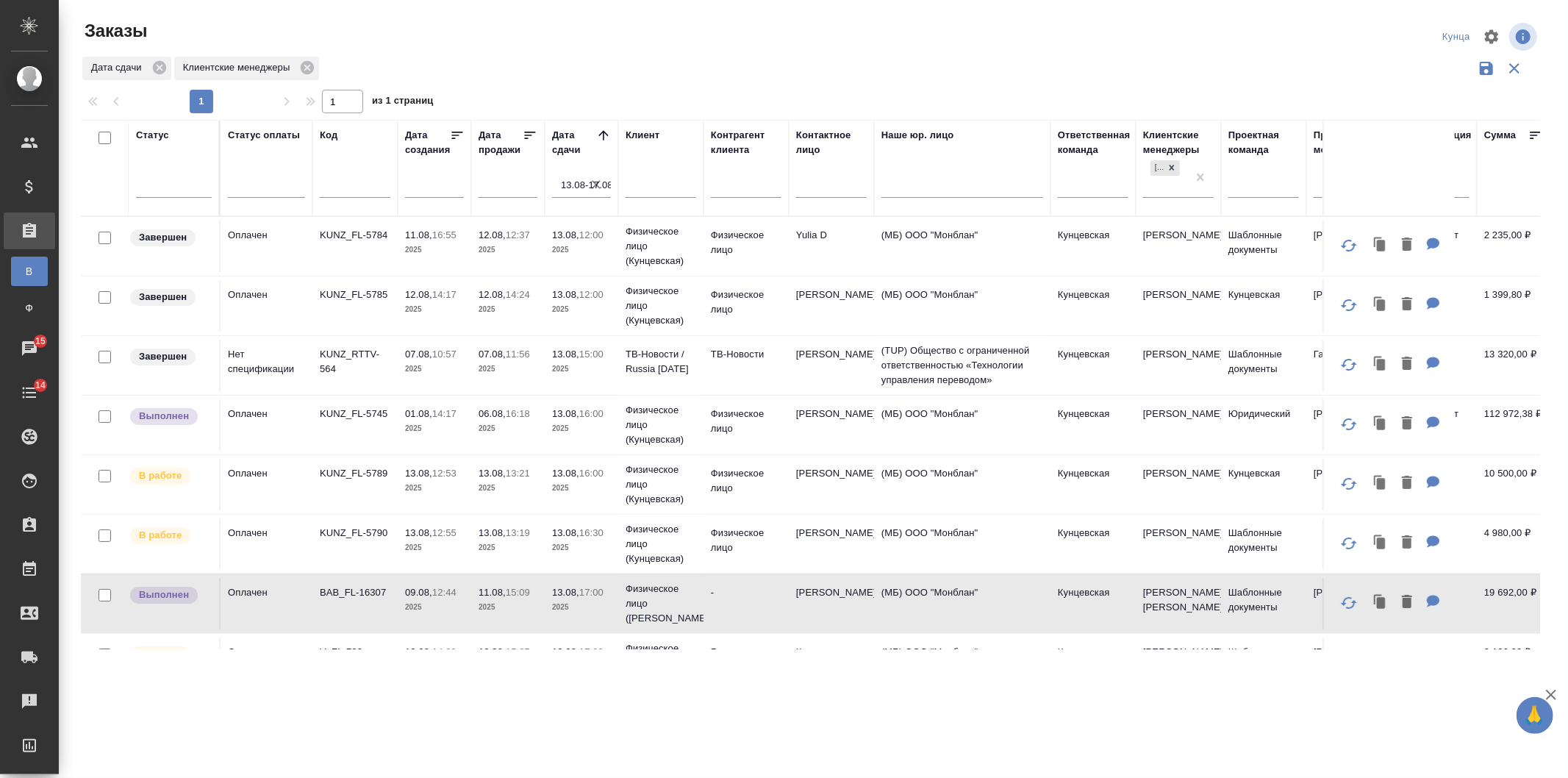
scroll to position [506, 0]
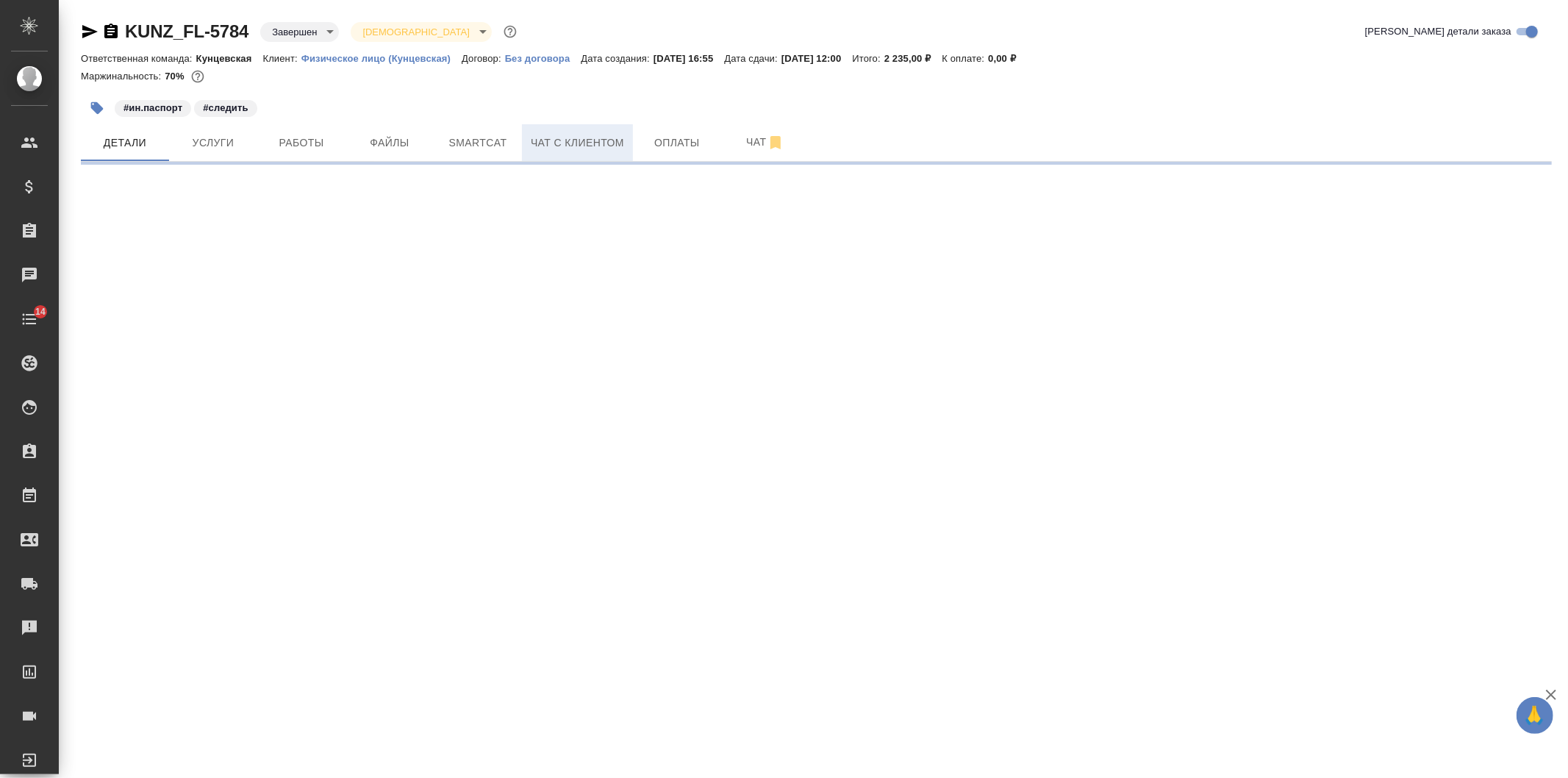
select select "RU"
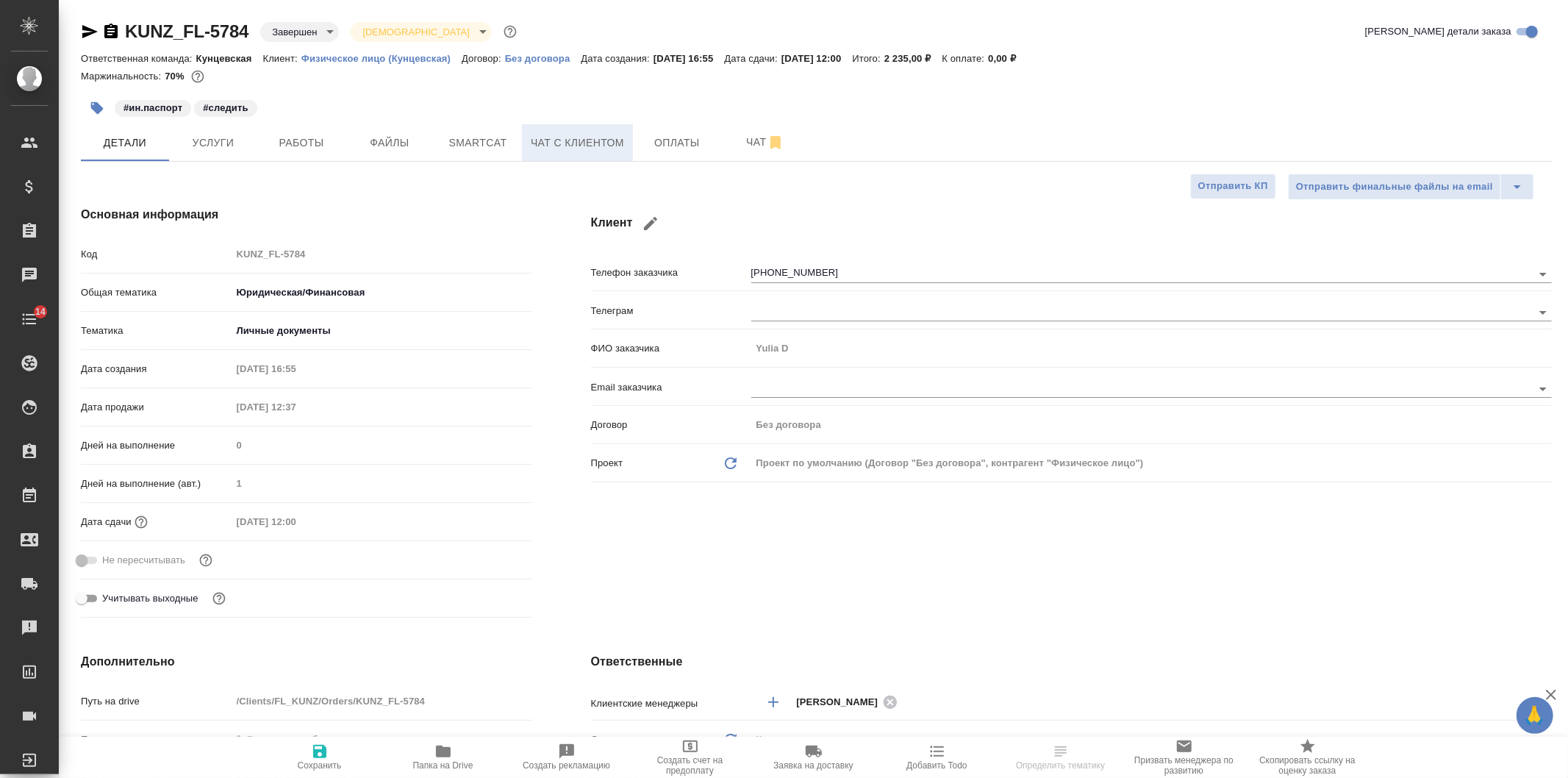
type textarea "x"
type input "Тарабановская Анастасия"
type input "[PERSON_NAME]"
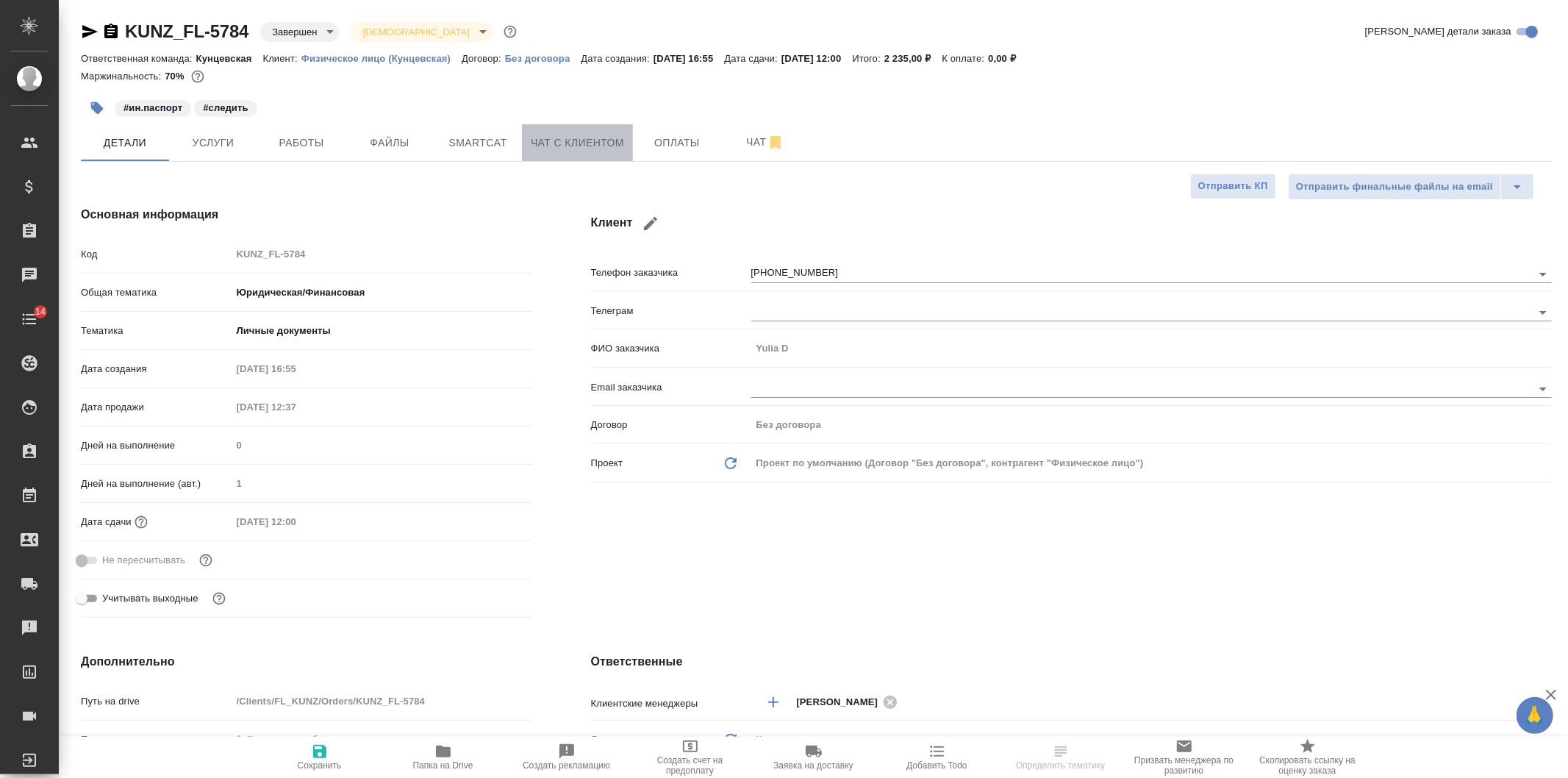
click at [582, 135] on span "Чат с клиентом" at bounding box center [577, 142] width 94 height 18
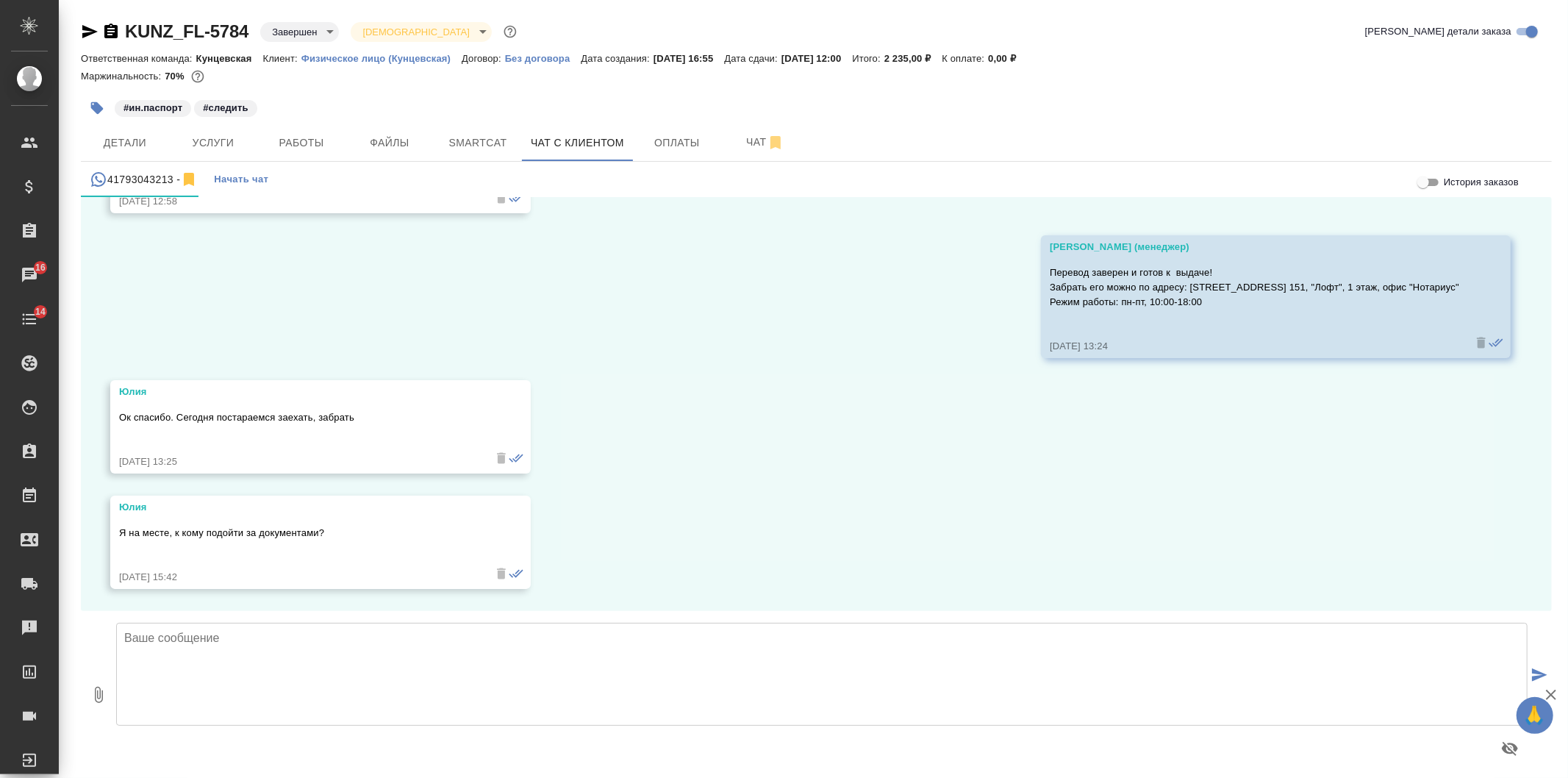
scroll to position [10525, 0]
click at [711, 343] on div "13.07, воскресенье Юлия Добрый день. Подскажите пжл стоимость перевода документ…" at bounding box center [816, 404] width 1470 height 414
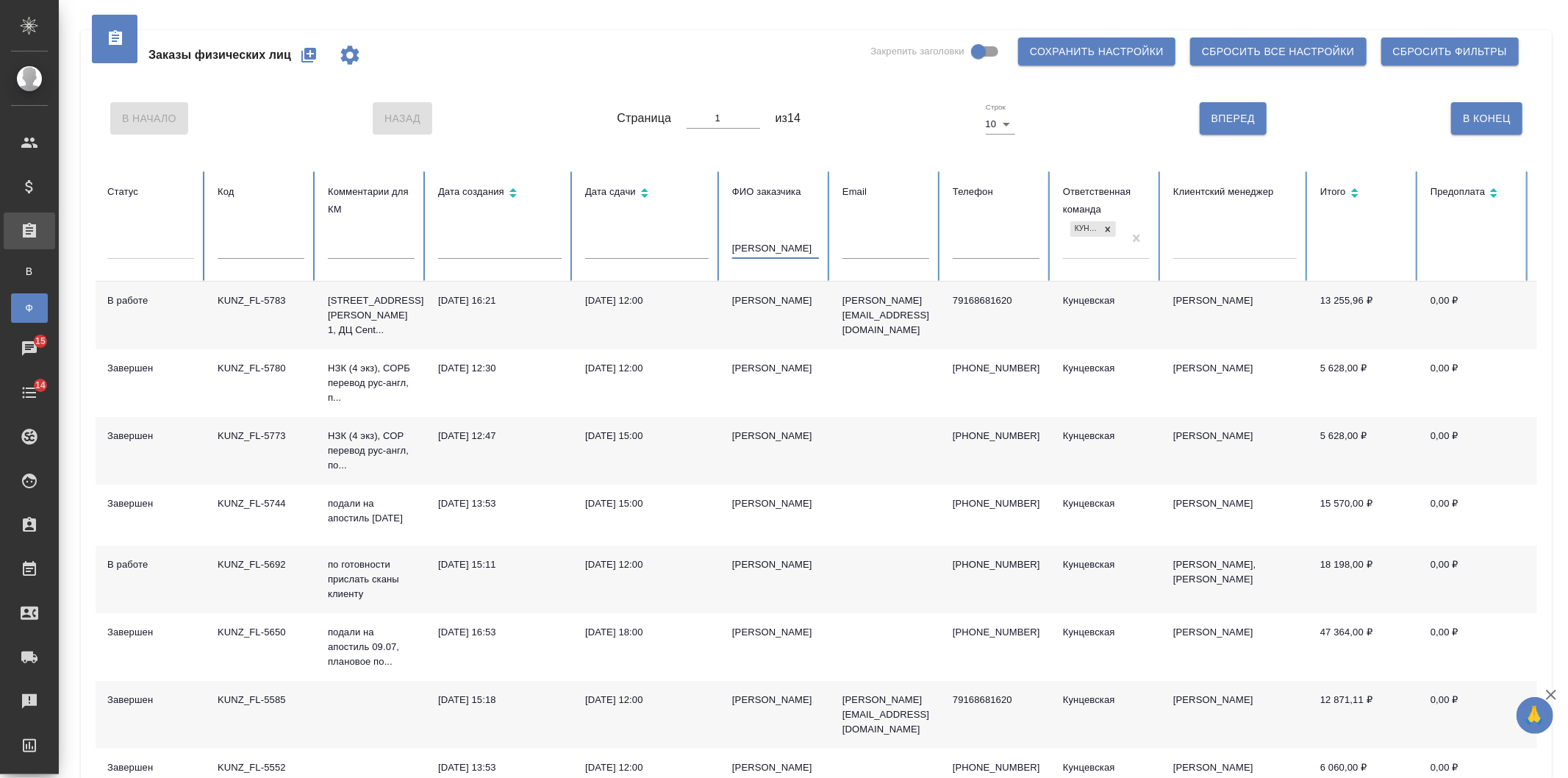
drag, startPoint x: 783, startPoint y: 258, endPoint x: 653, endPoint y: 237, distance: 131.7
click at [653, 237] on tr "Статус Код Комментарии для КМ Дата создания Дата сдачи ФИО заказчика [PERSON_NA…" at bounding box center [923, 226] width 1654 height 110
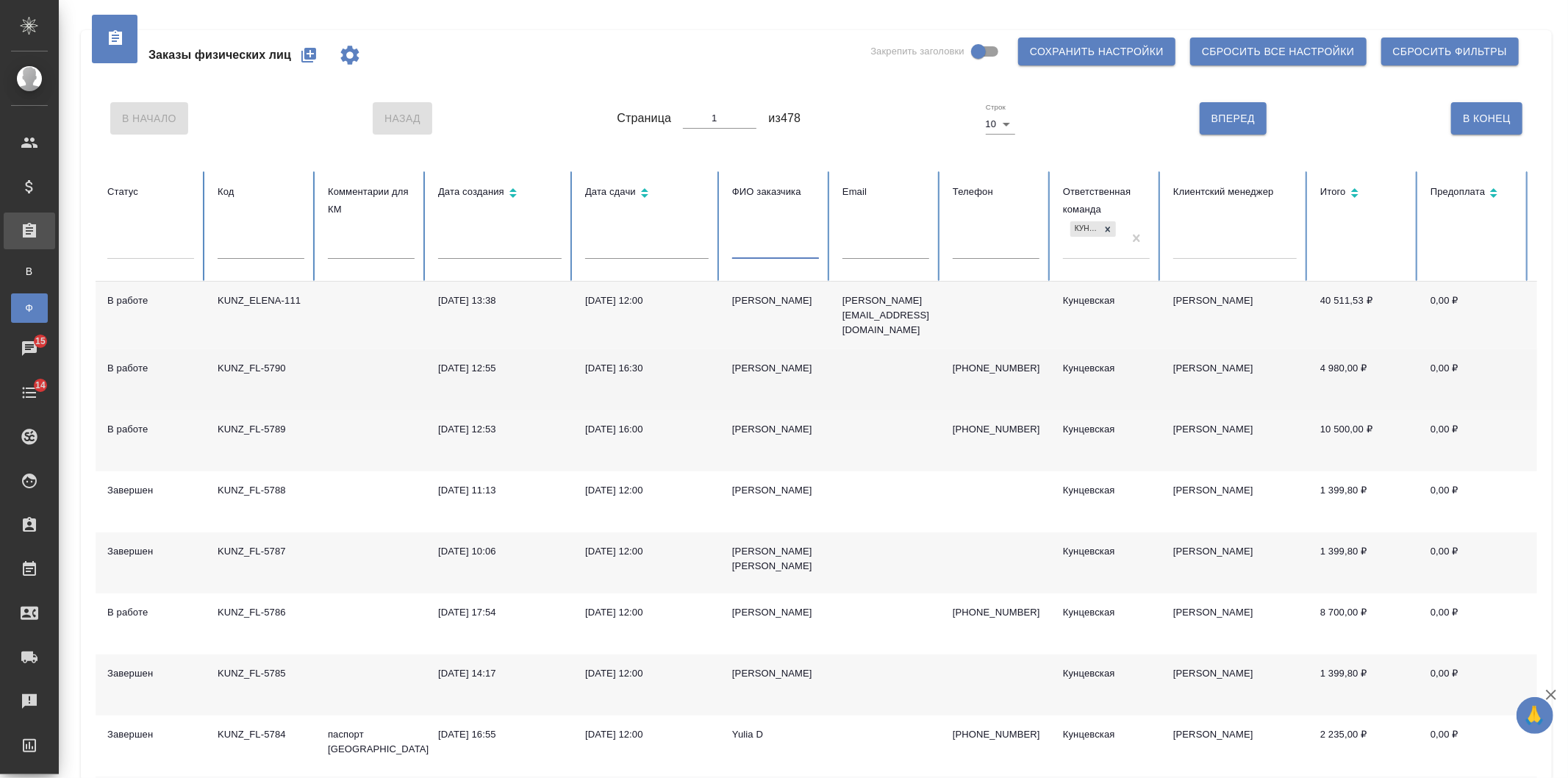
click at [464, 371] on td "[DATE] 12:55" at bounding box center [499, 379] width 147 height 61
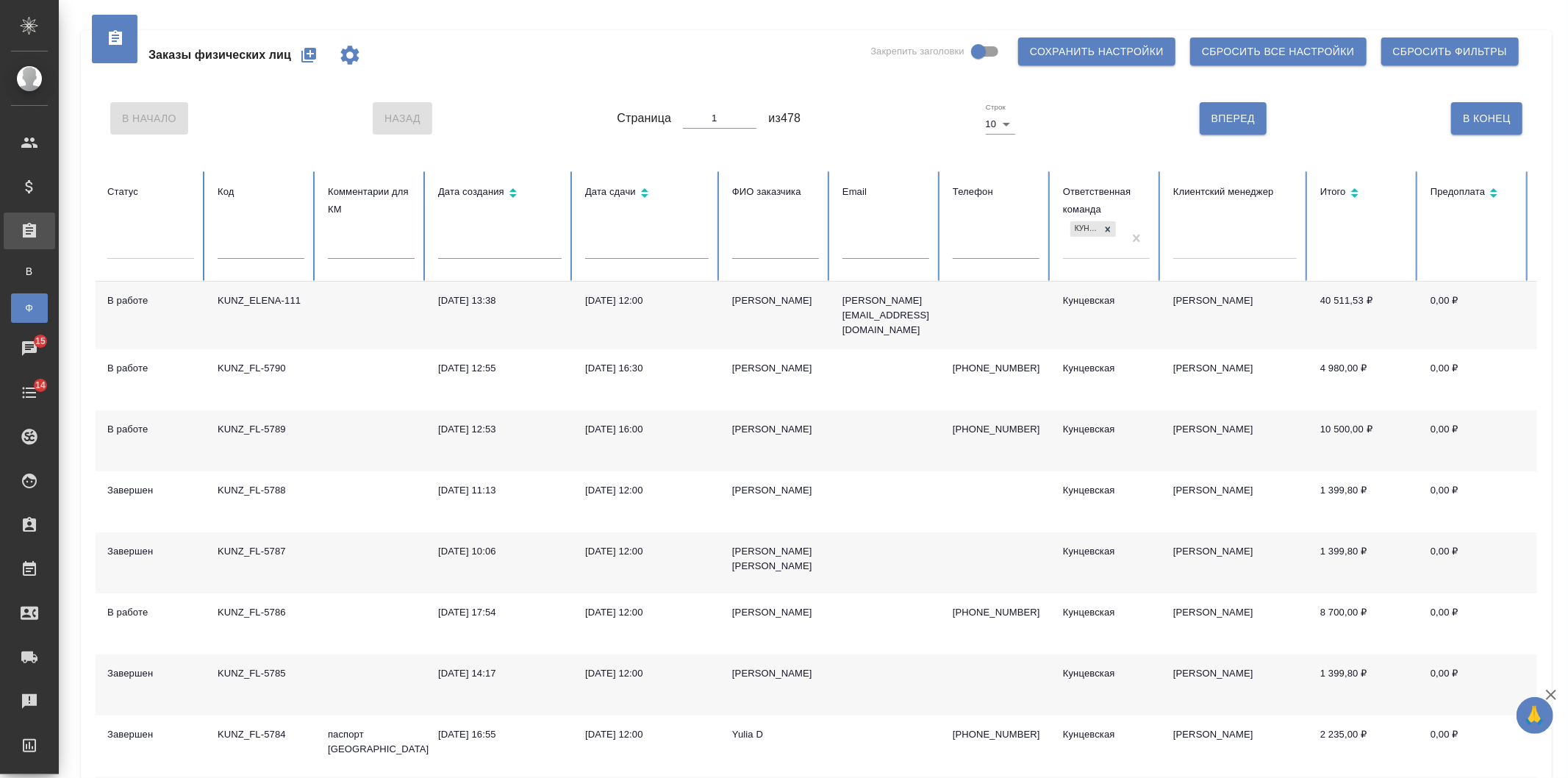
click at [477, 410] on td "[DATE] 12:53" at bounding box center [499, 441] width 147 height 61
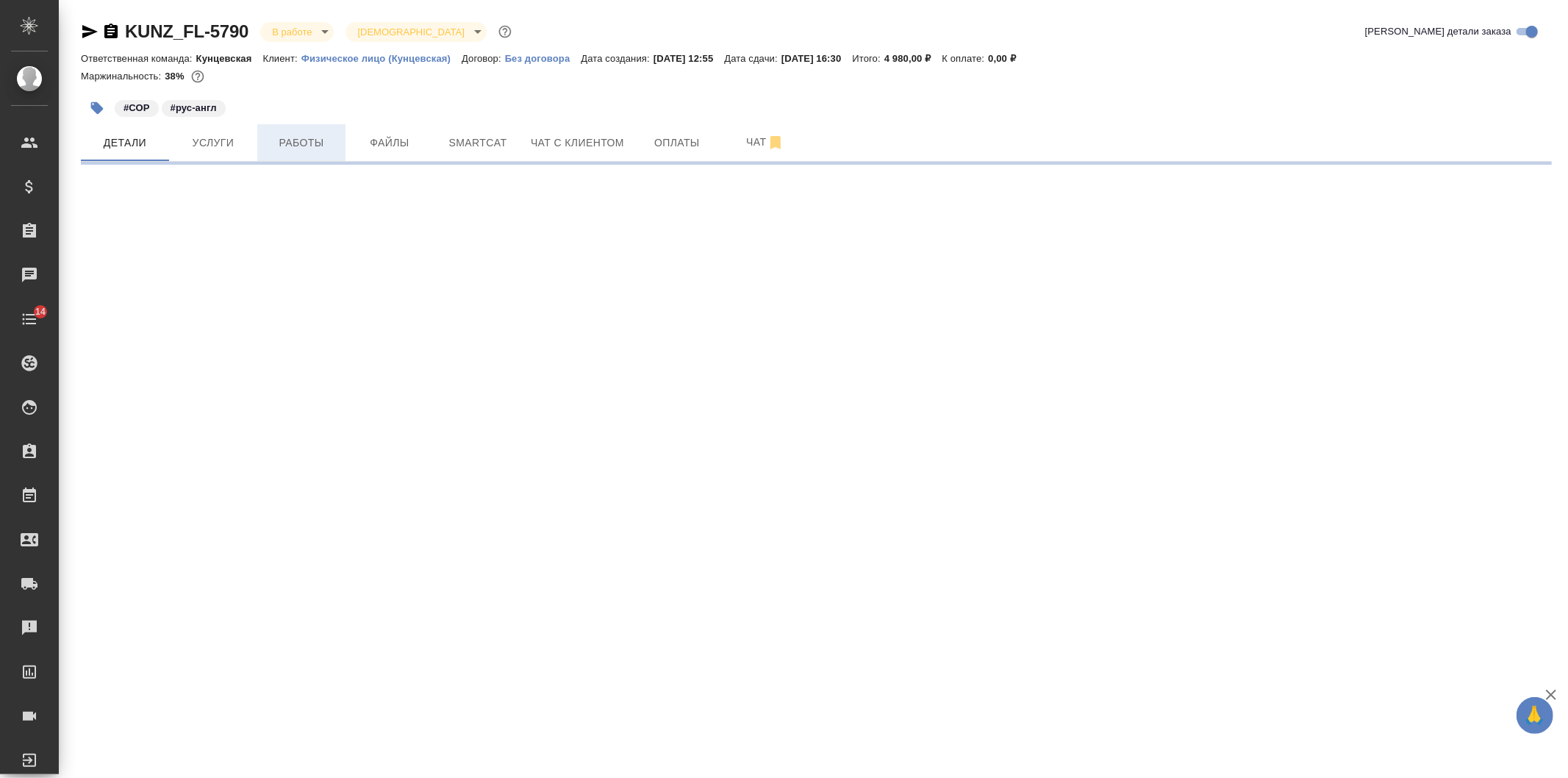
click at [295, 137] on span "Работы" at bounding box center [301, 142] width 70 height 18
select select "RU"
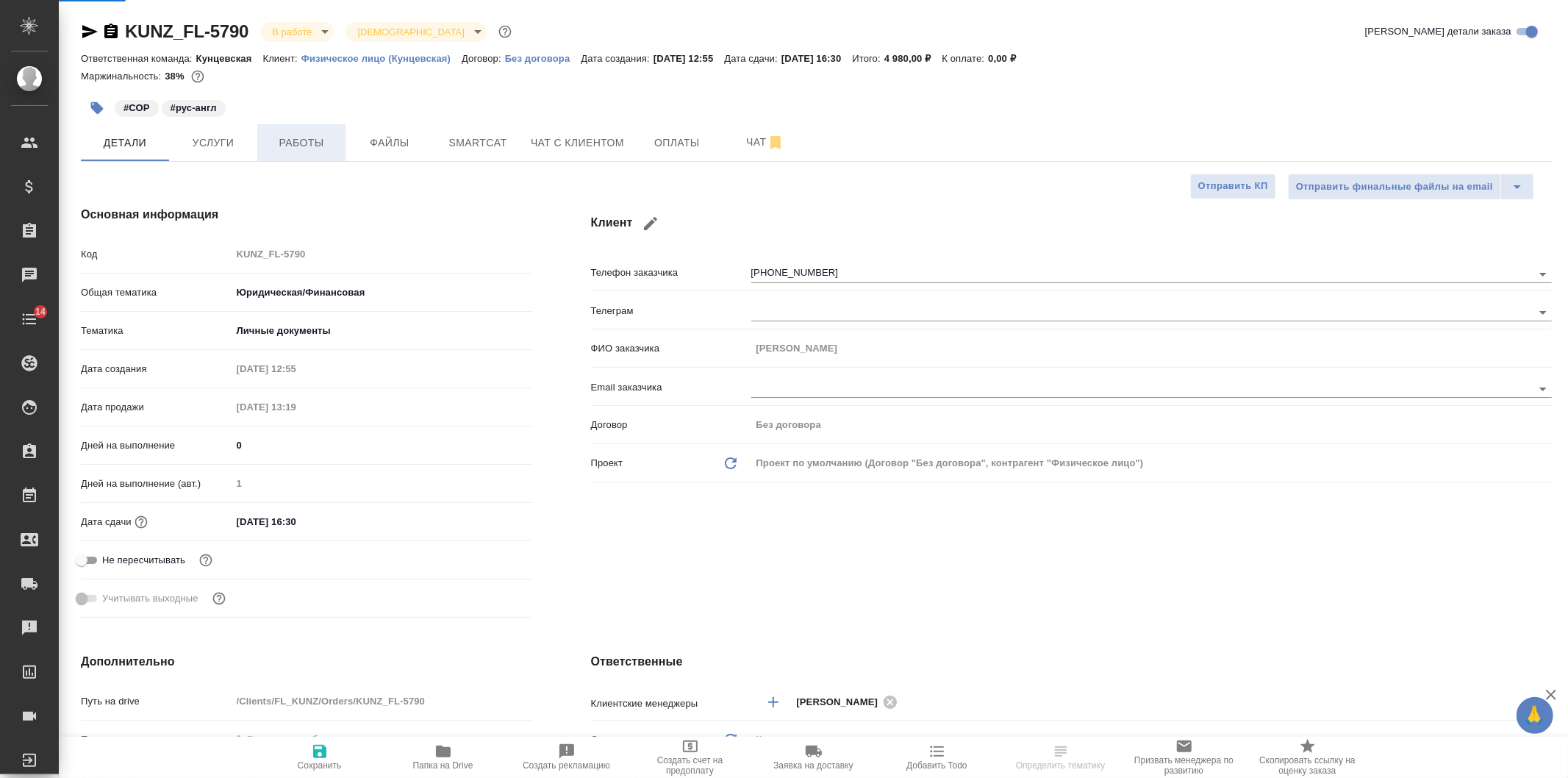
type textarea "x"
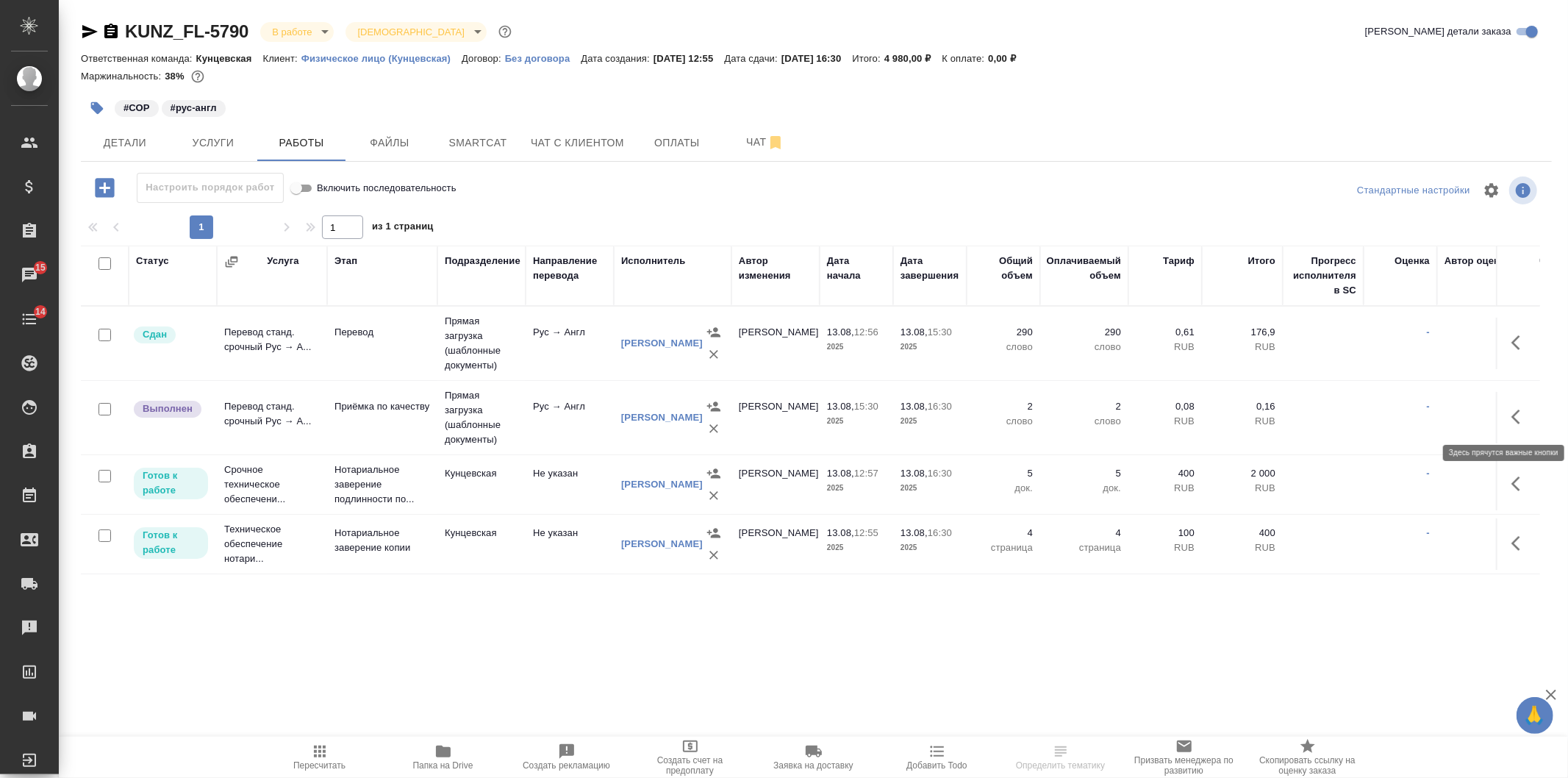
click at [1511, 409] on icon "button" at bounding box center [1520, 417] width 18 height 18
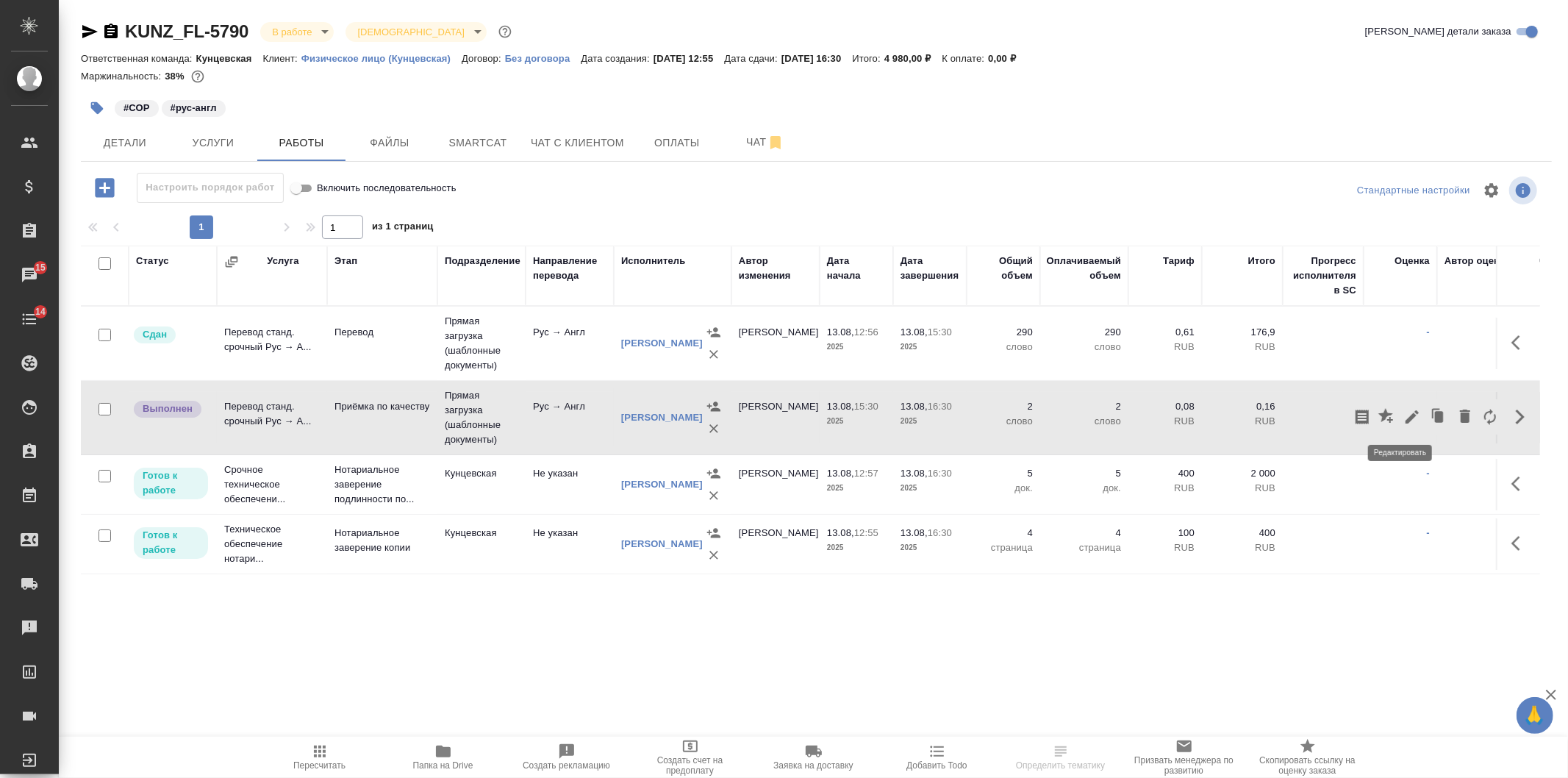
click at [1403, 409] on icon "button" at bounding box center [1412, 417] width 18 height 18
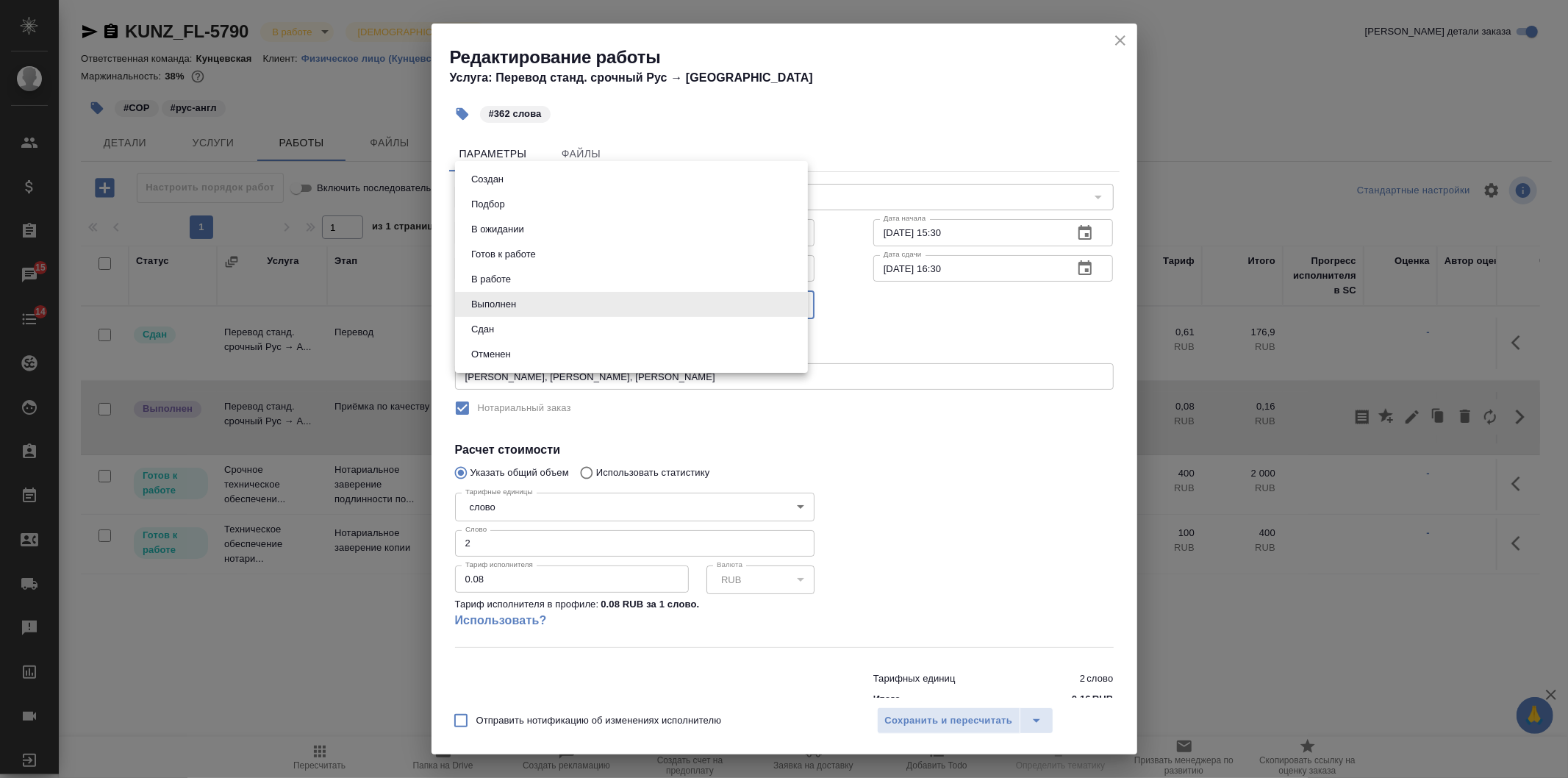
click at [507, 309] on body "🙏 .cls-1 fill:#fff; AWATERA [PERSON_NAME] Клиенты Спецификации Заказы 15 Чаты 1…" at bounding box center [784, 389] width 1568 height 778
click at [503, 334] on li "Сдан" at bounding box center [631, 329] width 352 height 25
type input "closed"
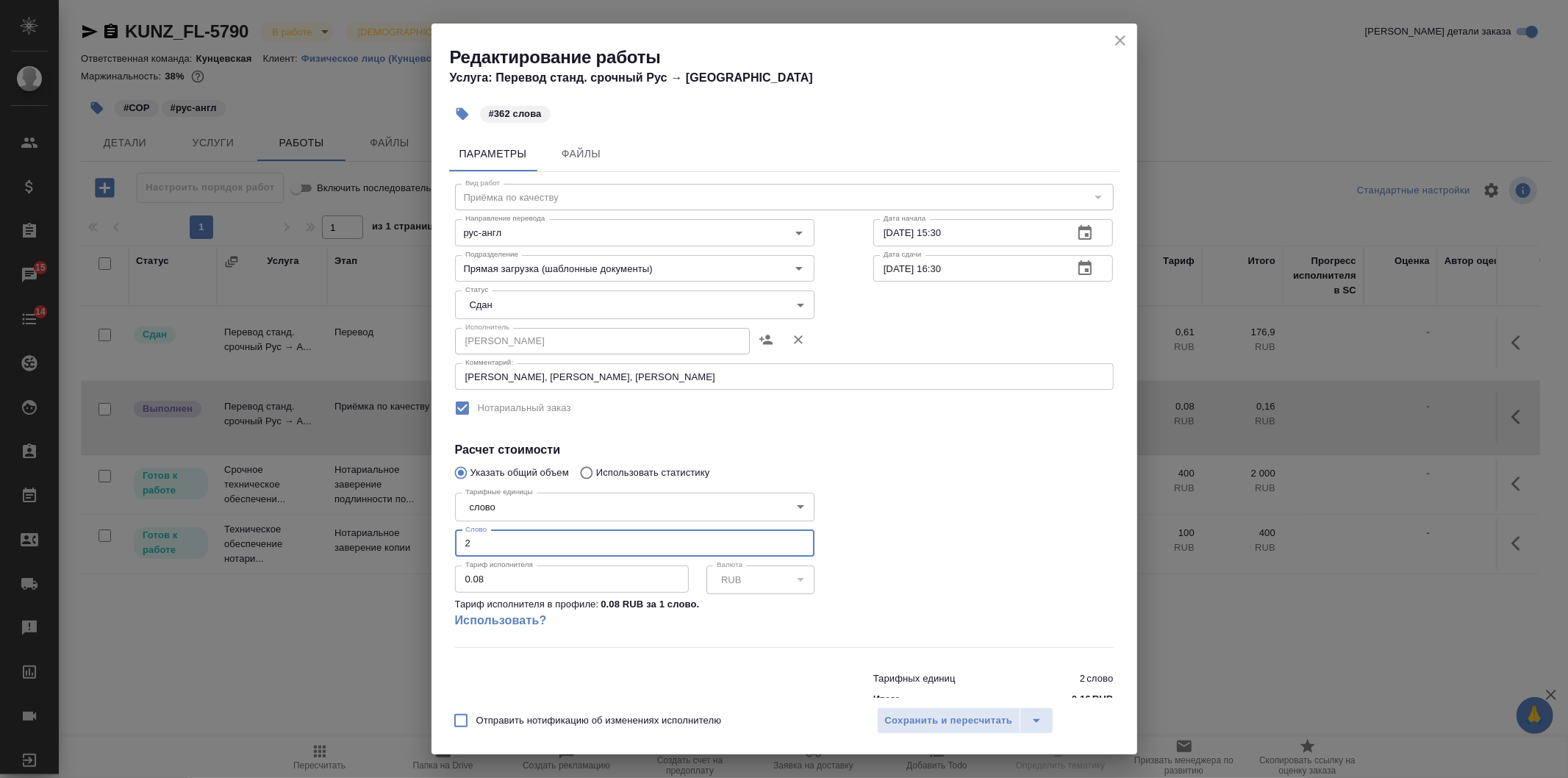
drag, startPoint x: 489, startPoint y: 537, endPoint x: 446, endPoint y: 538, distance: 43.0
click at [446, 538] on div "Параметры Файлы Вид работ [PERSON_NAME] по качеству Вид работ Направление перев…" at bounding box center [784, 413] width 706 height 568
type input "362"
click at [971, 730] on button "Сохранить и пересчитать" at bounding box center [949, 720] width 144 height 27
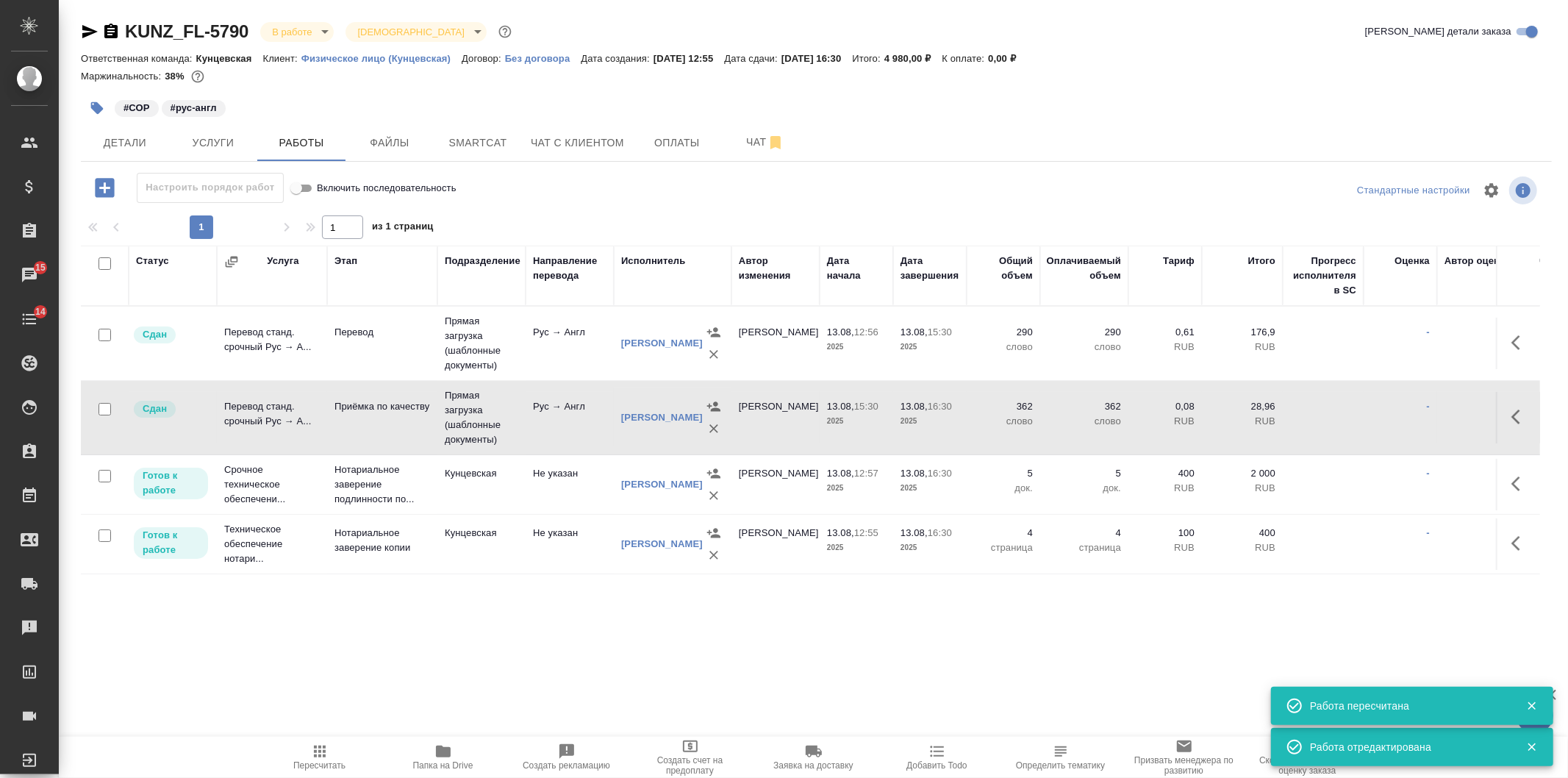
click at [323, 27] on body "🙏 .cls-1 fill:#fff; AWATERA [PERSON_NAME] Клиенты Спецификации Заказы 15 Чаты 1…" at bounding box center [784, 389] width 1568 height 778
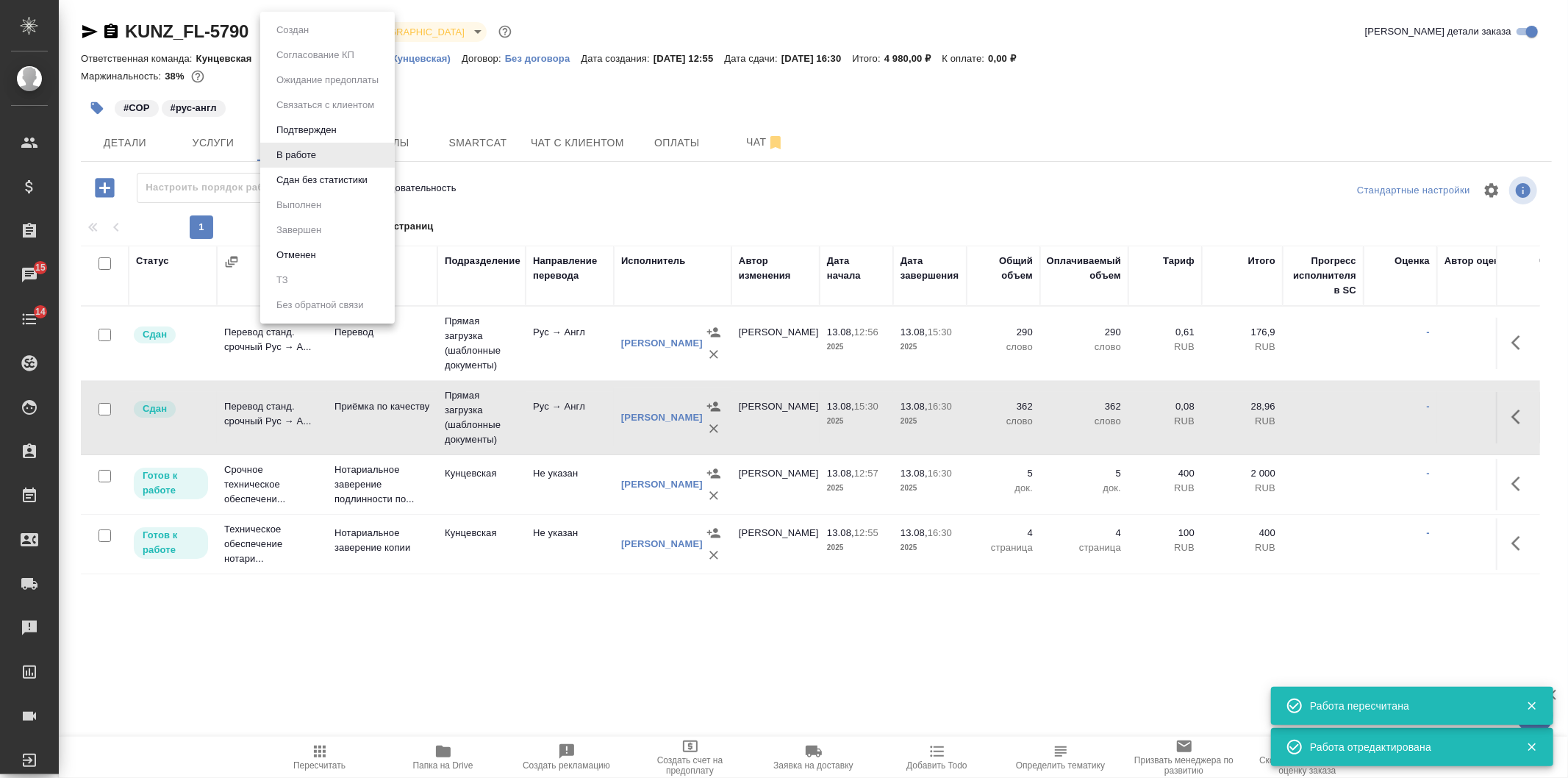
click at [313, 38] on button "Сдан без статистики" at bounding box center [292, 29] width 41 height 16
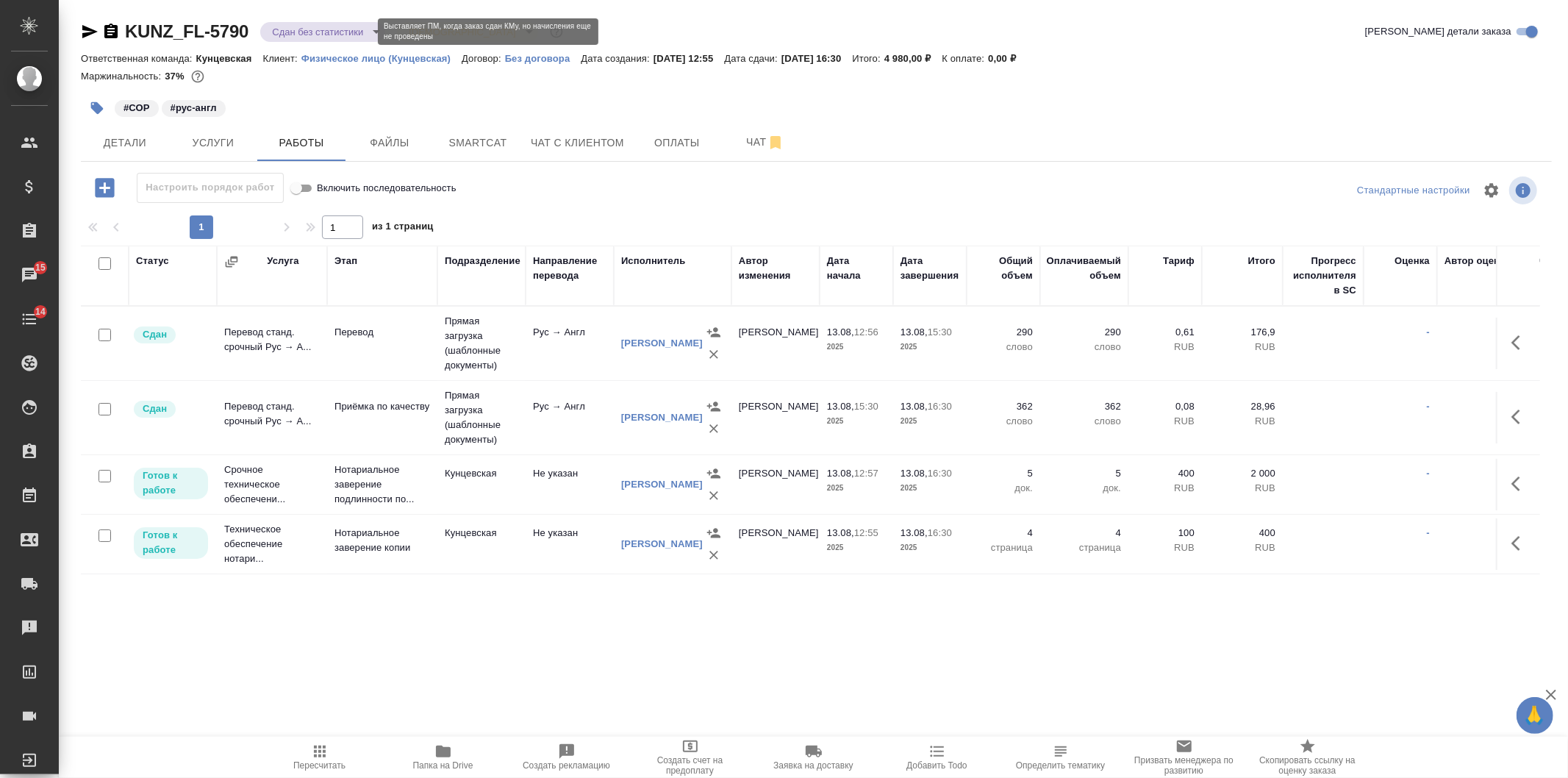
click at [293, 37] on body "🙏 .cls-1 fill:#fff; AWATERA [PERSON_NAME] Клиенты Спецификации Заказы 15 Чаты 1…" at bounding box center [784, 389] width 1568 height 778
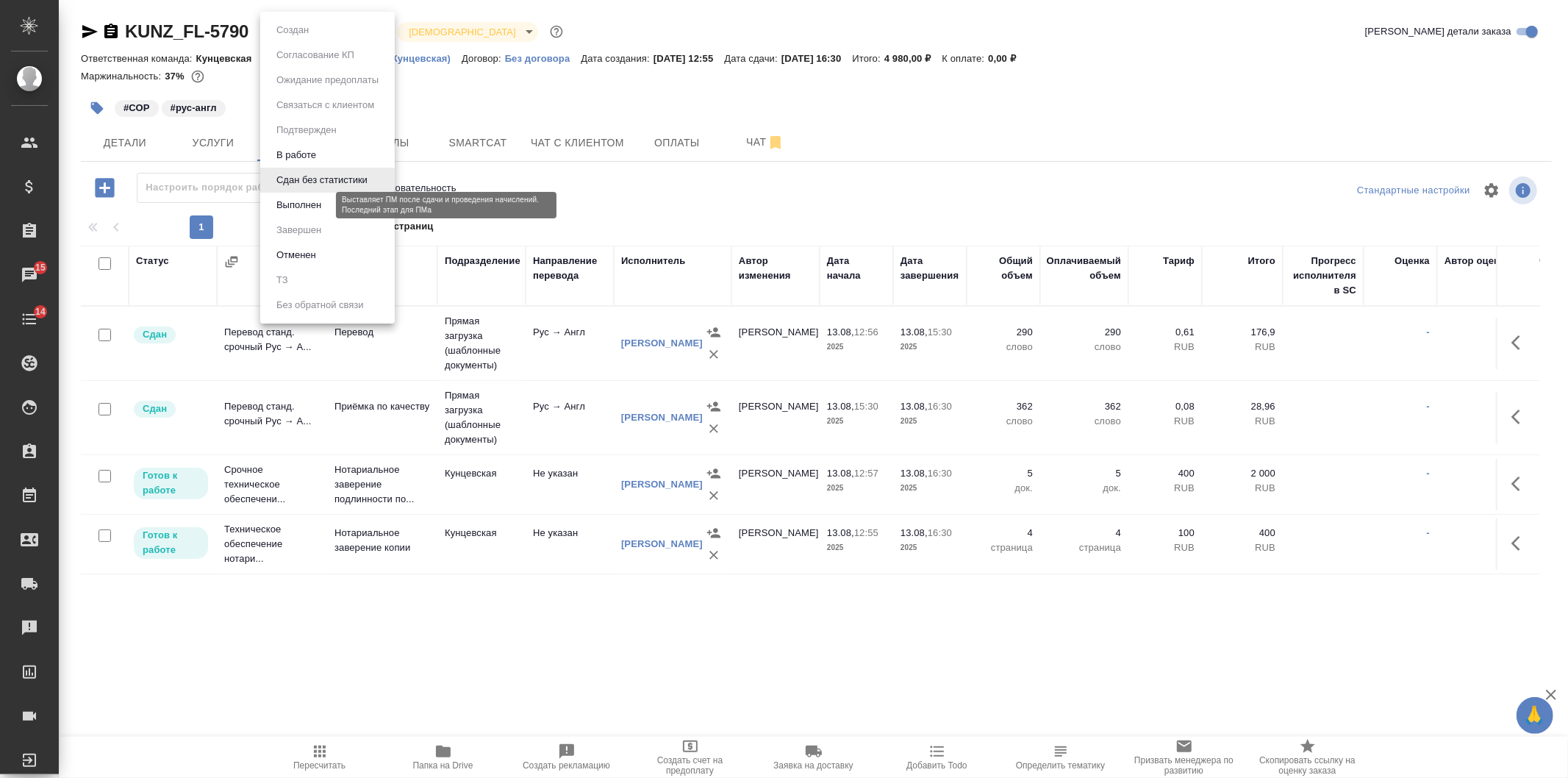
click at [290, 211] on button "Выполнен" at bounding box center [298, 205] width 54 height 16
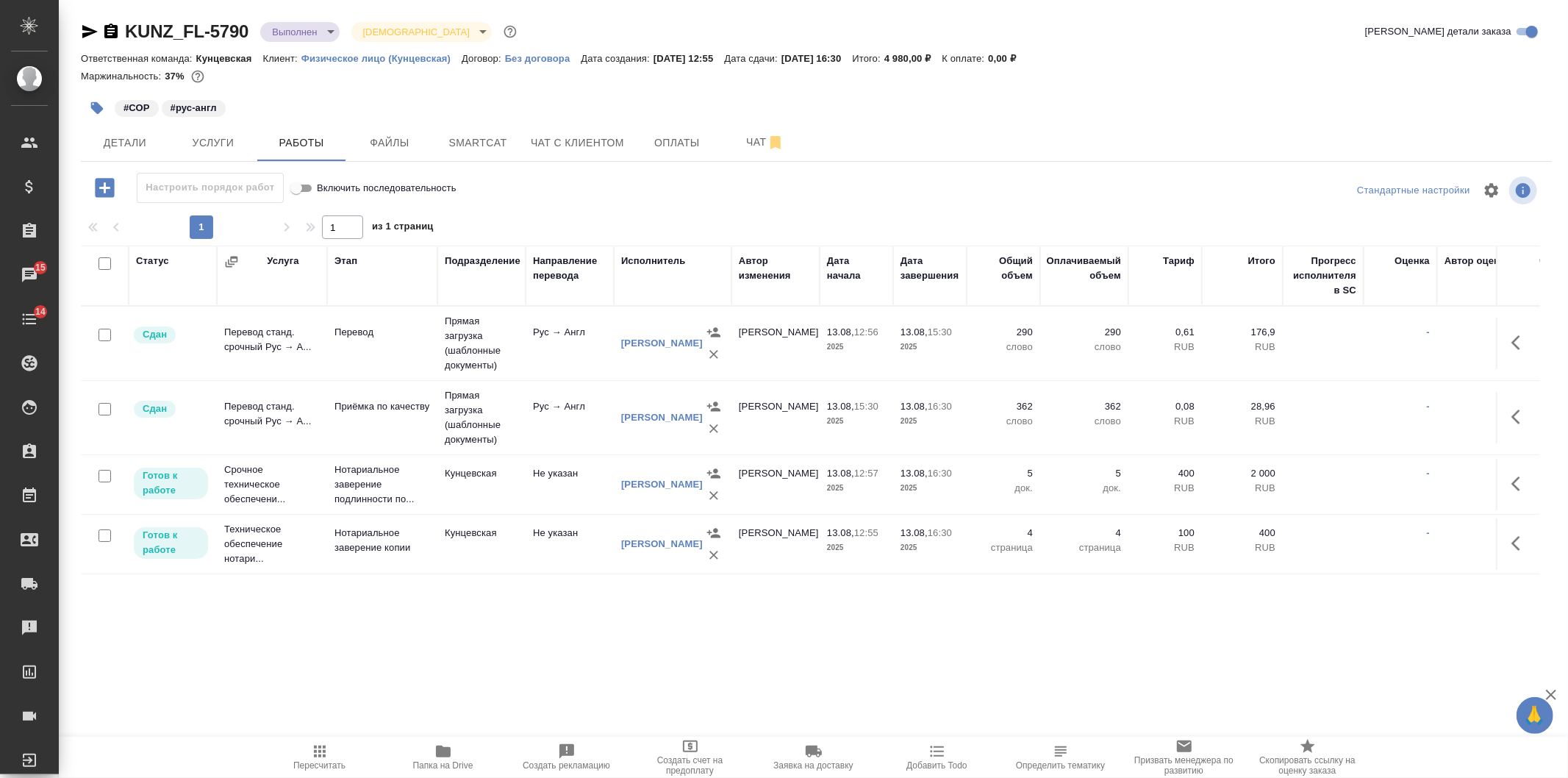
scroll to position [10, 0]
click at [1503, 526] on button "button" at bounding box center [1520, 543] width 35 height 35
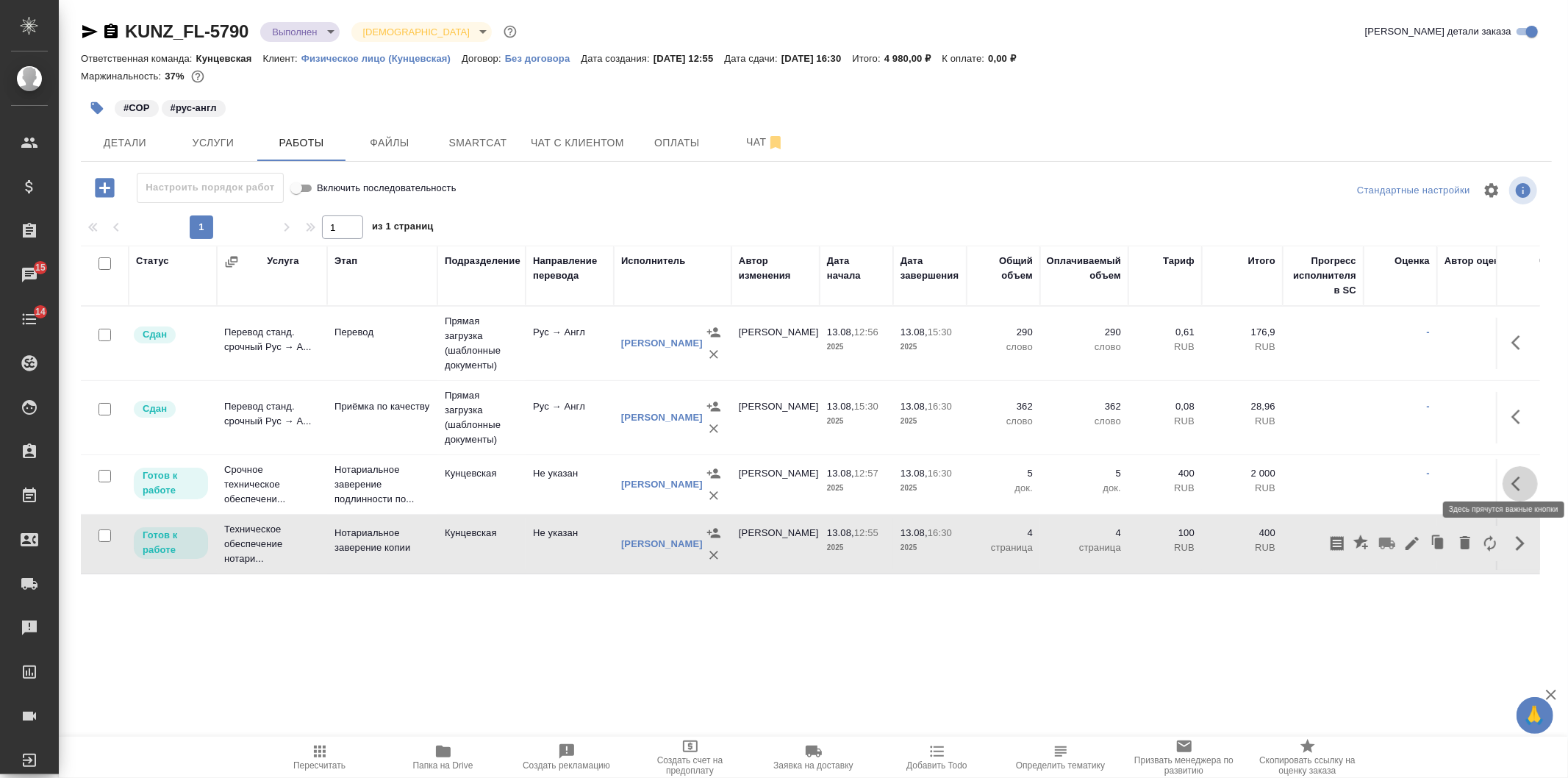
click at [1511, 476] on icon "button" at bounding box center [1520, 483] width 18 height 18
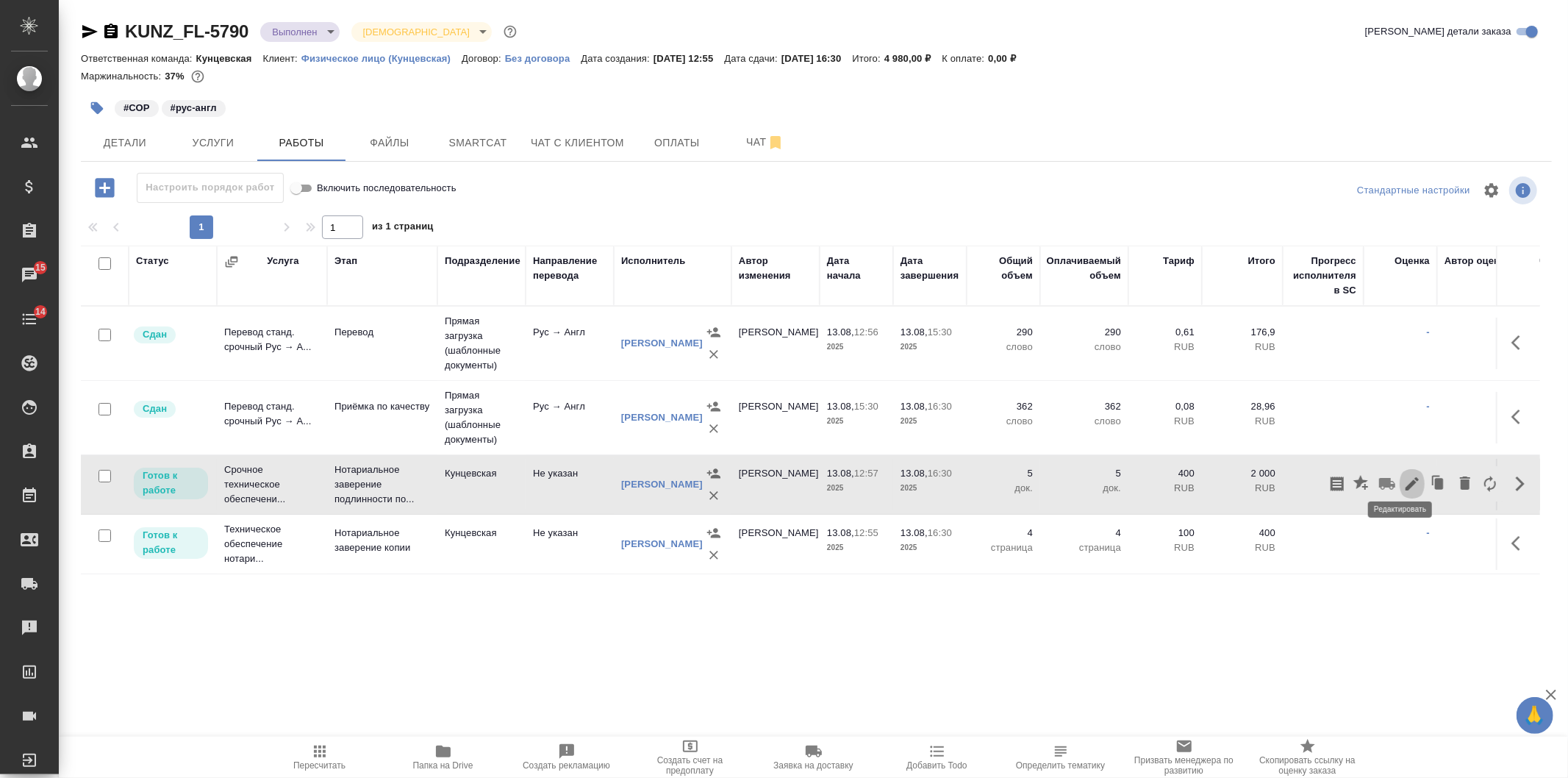
click at [1404, 475] on icon "button" at bounding box center [1412, 483] width 18 height 18
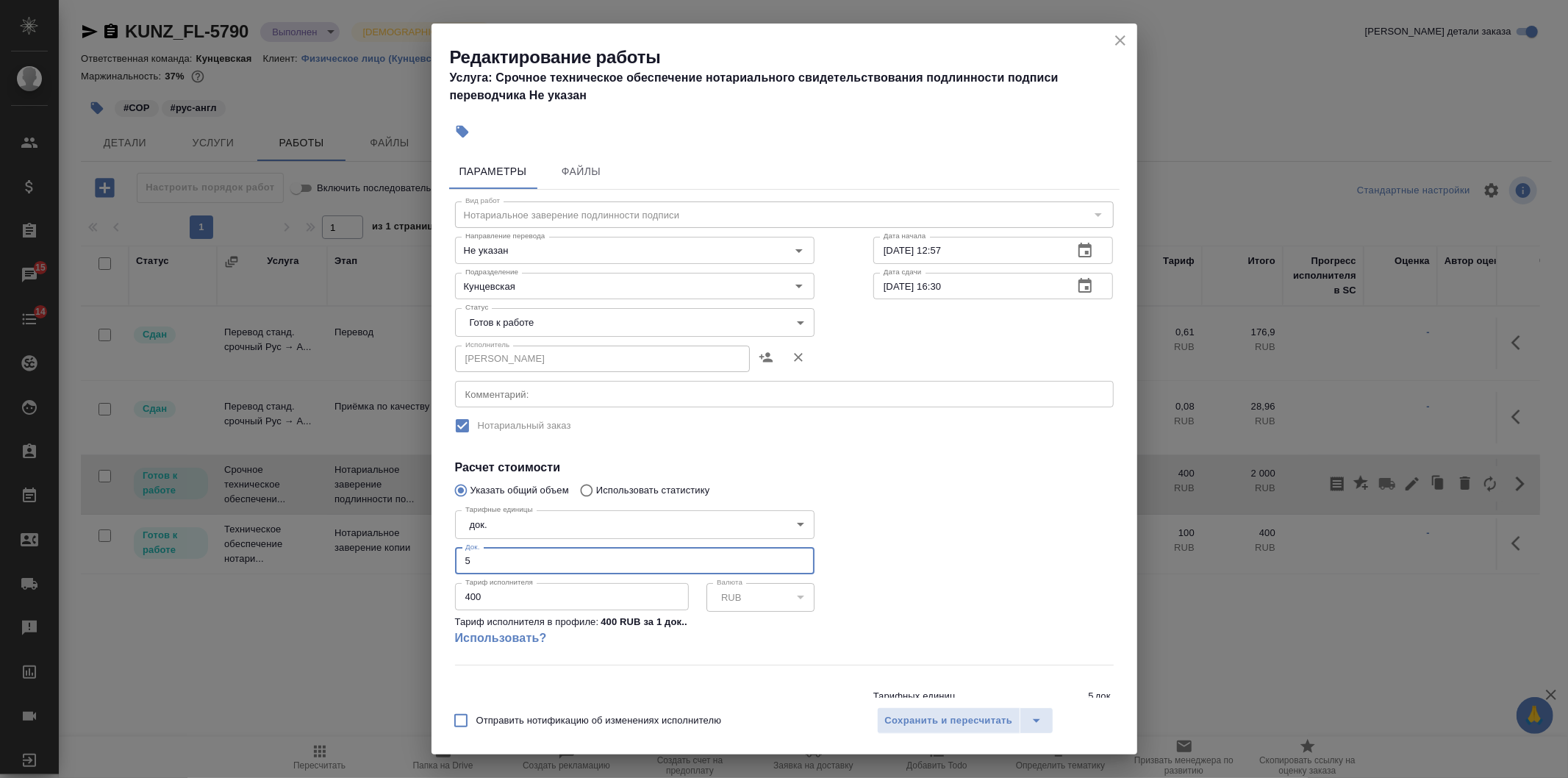
drag, startPoint x: 446, startPoint y: 555, endPoint x: 310, endPoint y: 546, distance: 136.3
click at [310, 546] on div "Редактирование работы Услуга: Срочное техническое обеспечение нотариального сви…" at bounding box center [784, 389] width 1568 height 778
type input "2"
type input "1"
click at [964, 728] on span "Сохранить и пересчитать" at bounding box center [948, 721] width 128 height 17
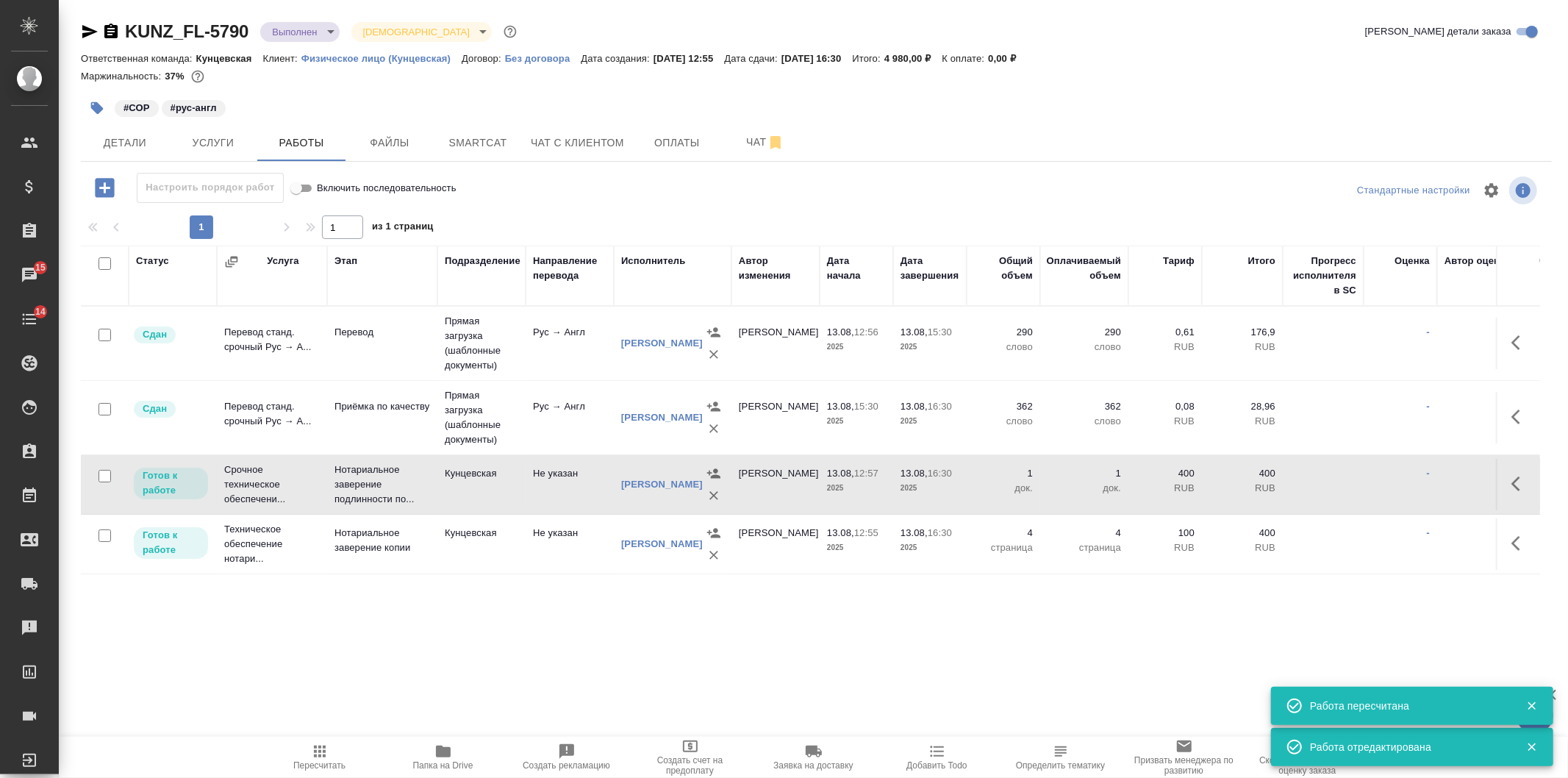
click at [1511, 534] on icon "button" at bounding box center [1520, 543] width 18 height 18
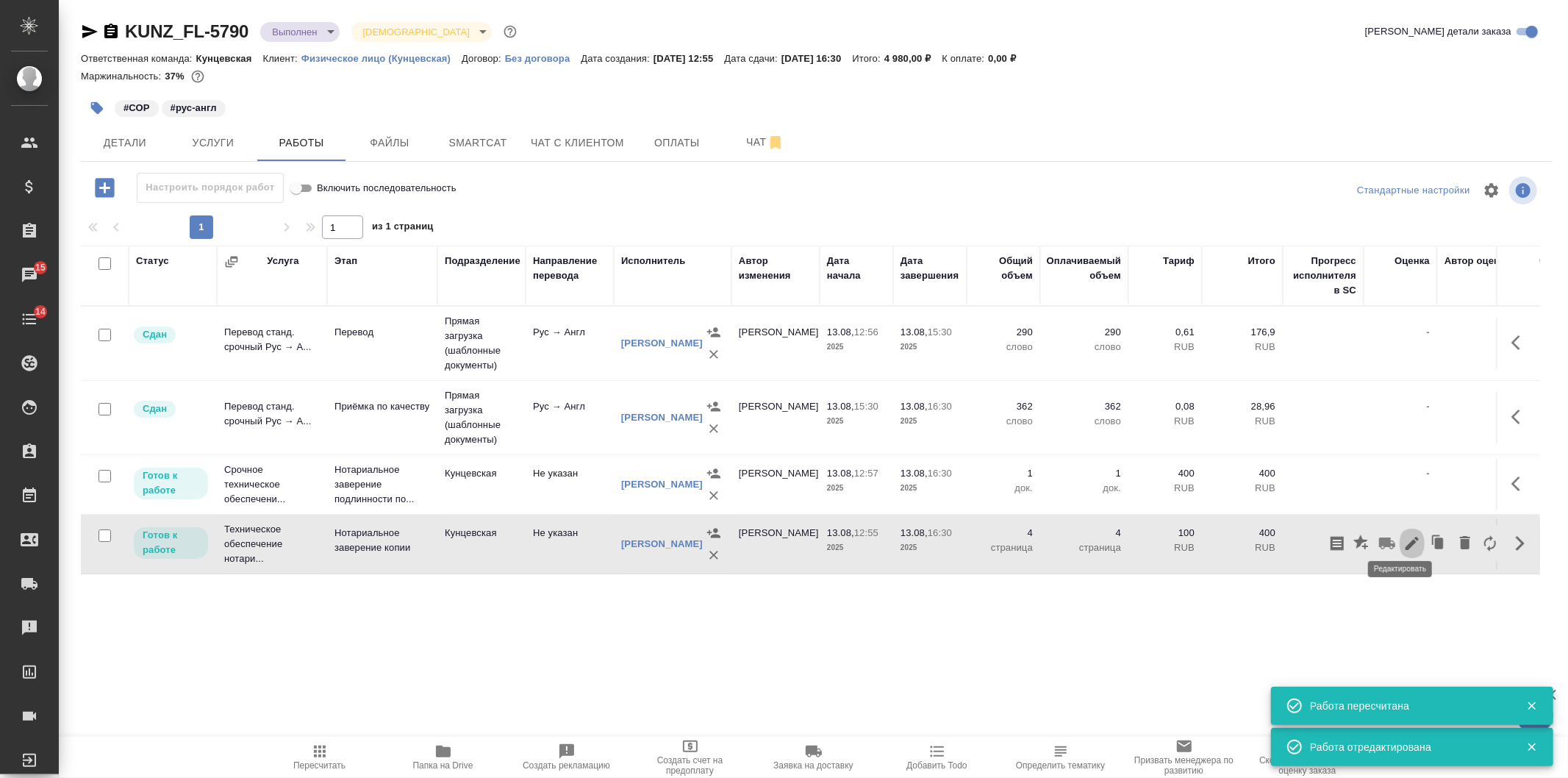
click at [1405, 536] on icon "button" at bounding box center [1412, 543] width 13 height 13
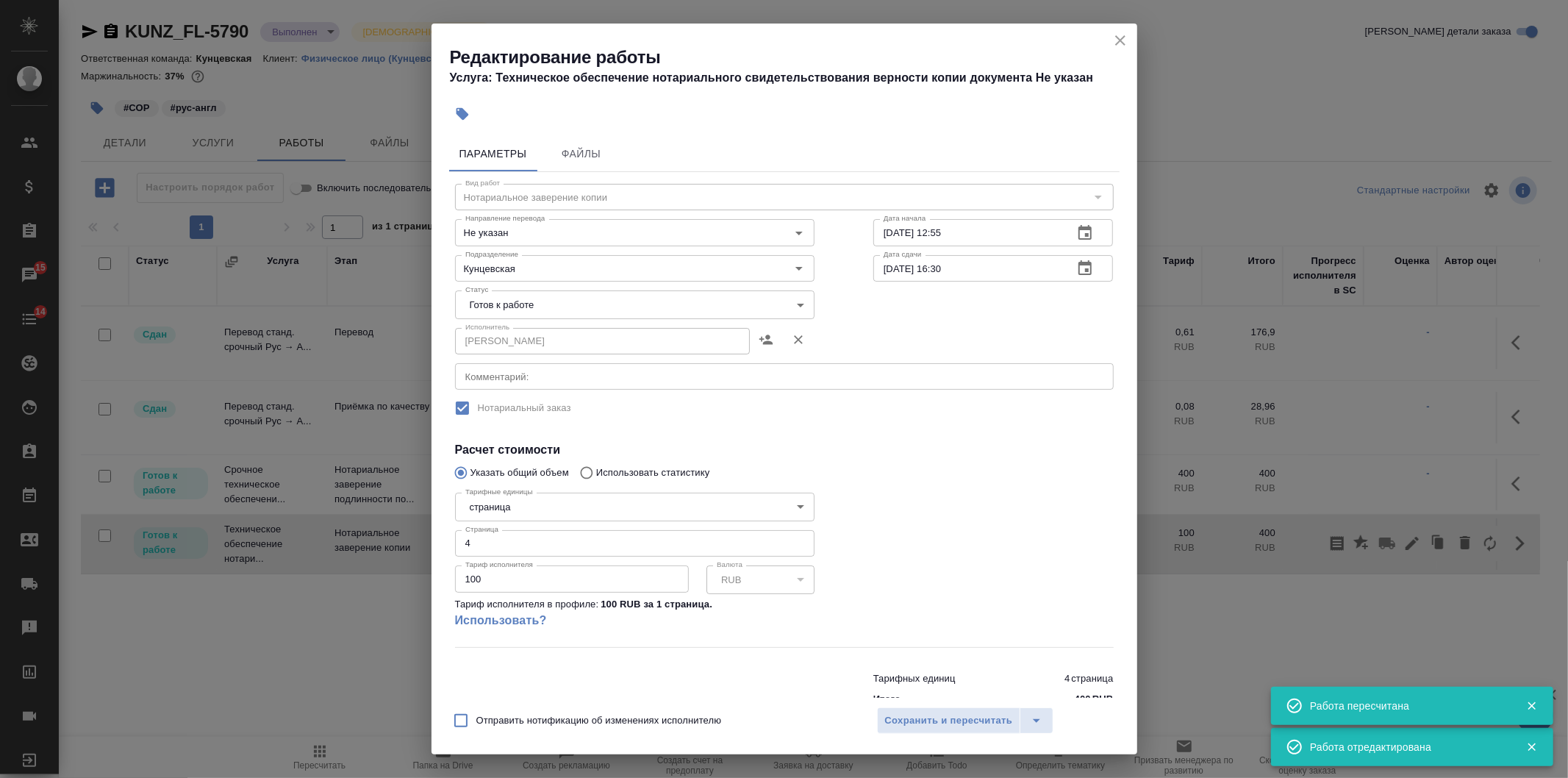
click at [497, 296] on body "🙏 .cls-1 fill:#fff; AWATERA [PERSON_NAME] Спецификации Заказы 15 Чаты 14 Todo П…" at bounding box center [784, 389] width 1568 height 778
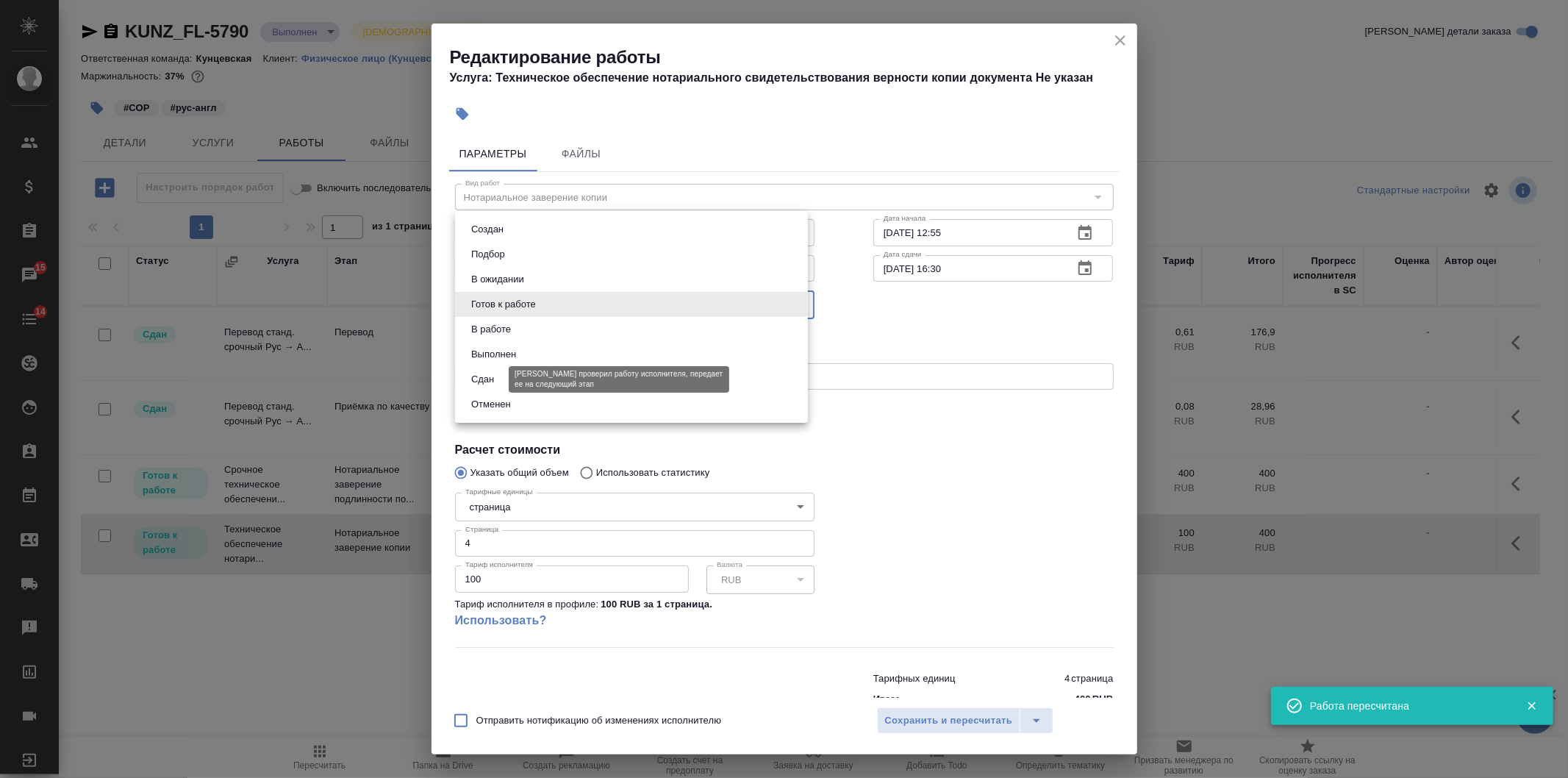
drag, startPoint x: 487, startPoint y: 375, endPoint x: 569, endPoint y: 427, distance: 97.1
click at [487, 375] on button "Сдан" at bounding box center [482, 379] width 31 height 16
type input "closed"
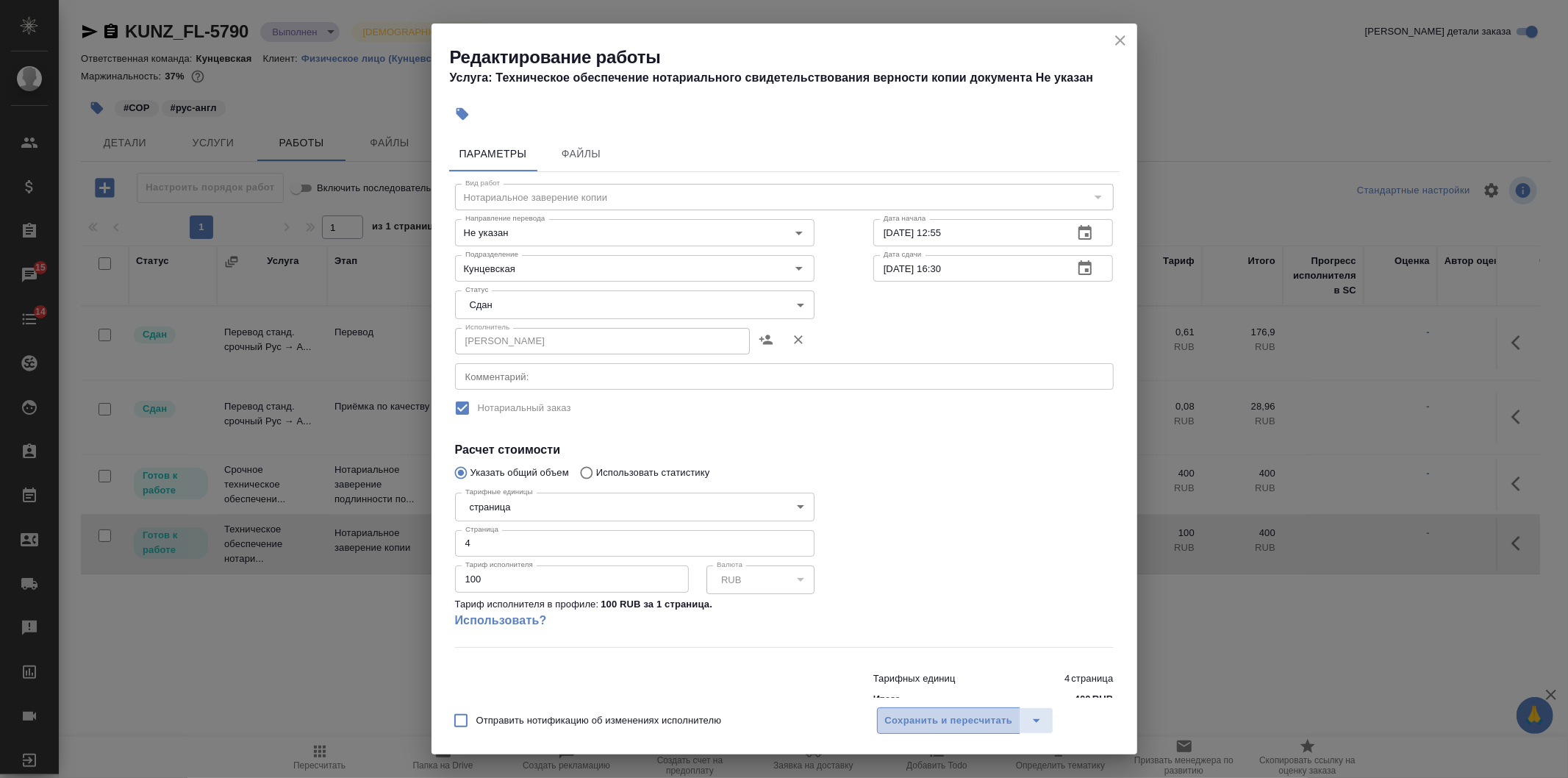
click at [928, 726] on span "Сохранить и пересчитать" at bounding box center [948, 721] width 128 height 17
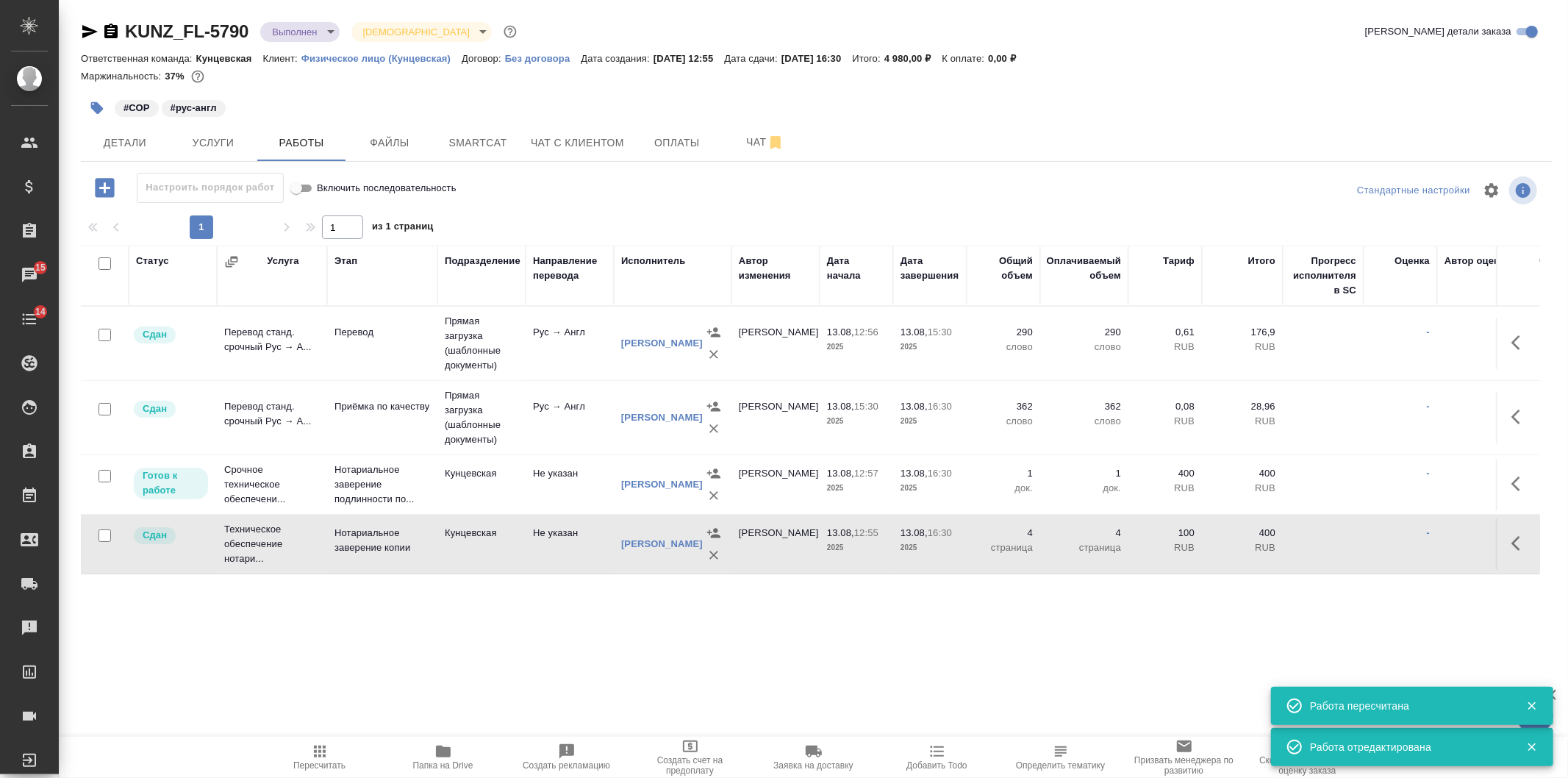
click at [306, 762] on span "Пересчитать" at bounding box center [319, 765] width 52 height 10
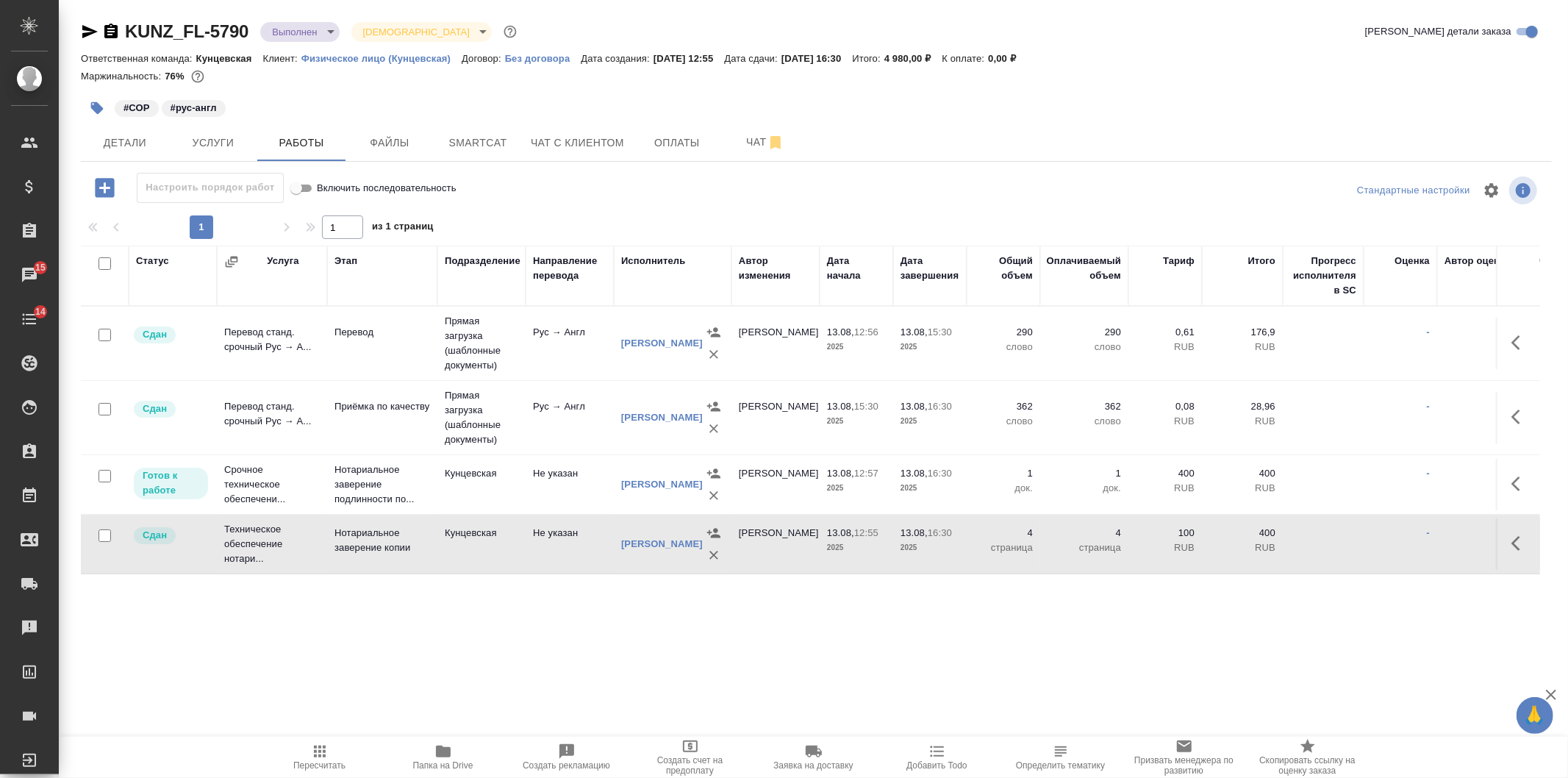
scroll to position [0, 0]
click at [1511, 486] on icon "button" at bounding box center [1515, 484] width 9 height 15
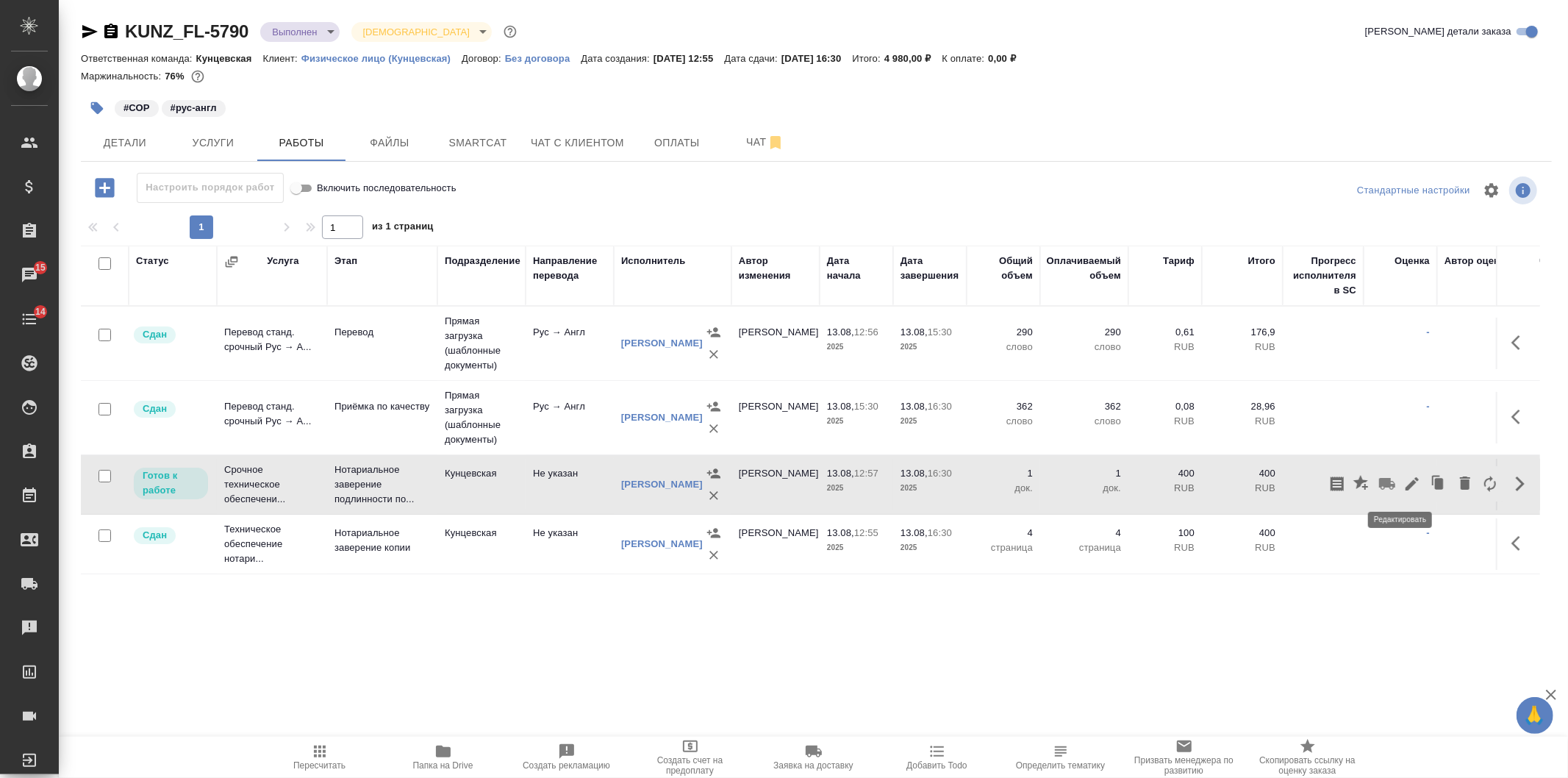
click at [1407, 487] on icon "button" at bounding box center [1412, 483] width 18 height 18
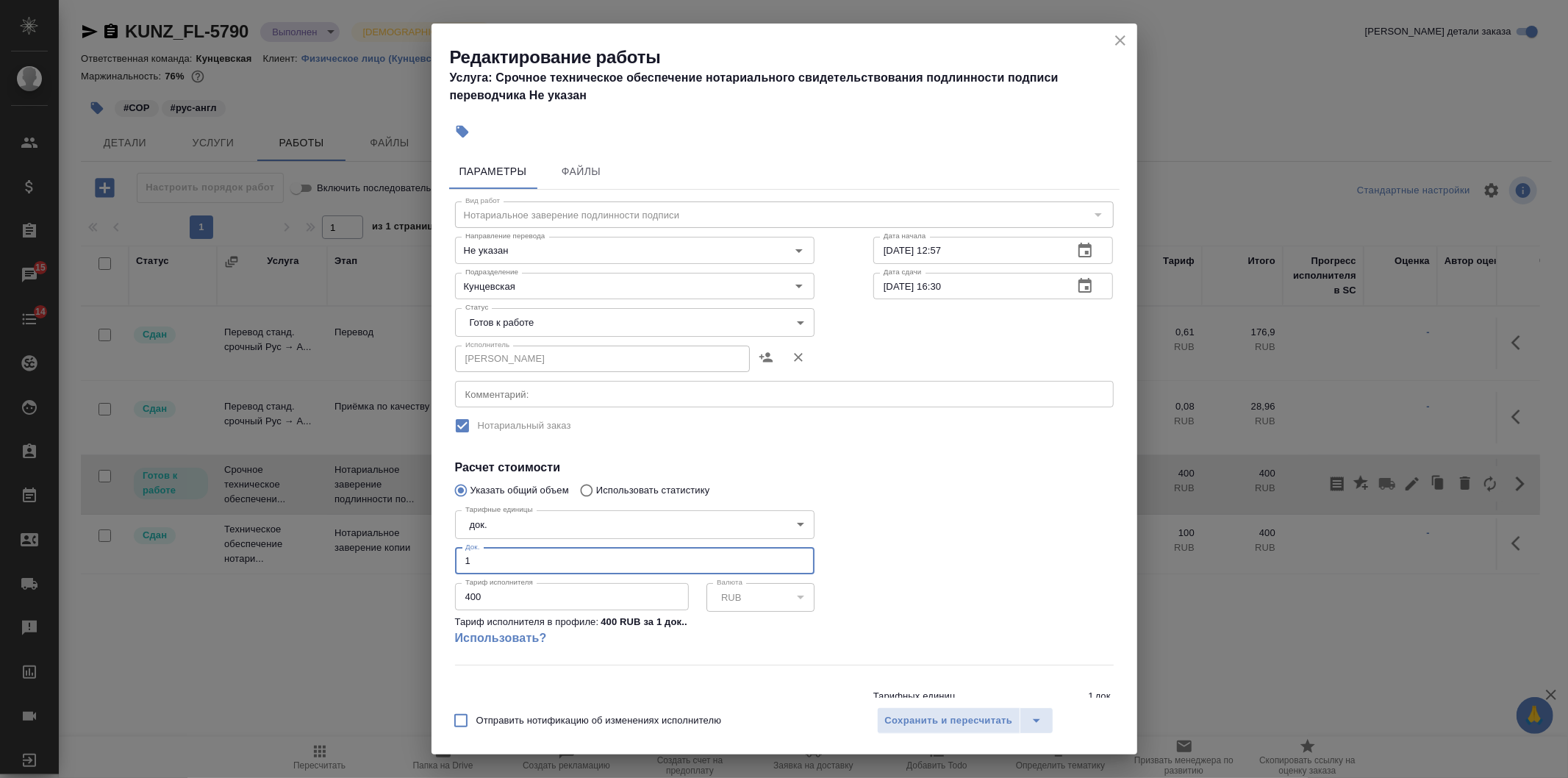
drag, startPoint x: 494, startPoint y: 552, endPoint x: 416, endPoint y: 552, distance: 78.0
click at [416, 552] on div "Редактирование работы Услуга: Срочное техническое обеспечение нотариального сви…" at bounding box center [784, 389] width 1568 height 778
type input "2"
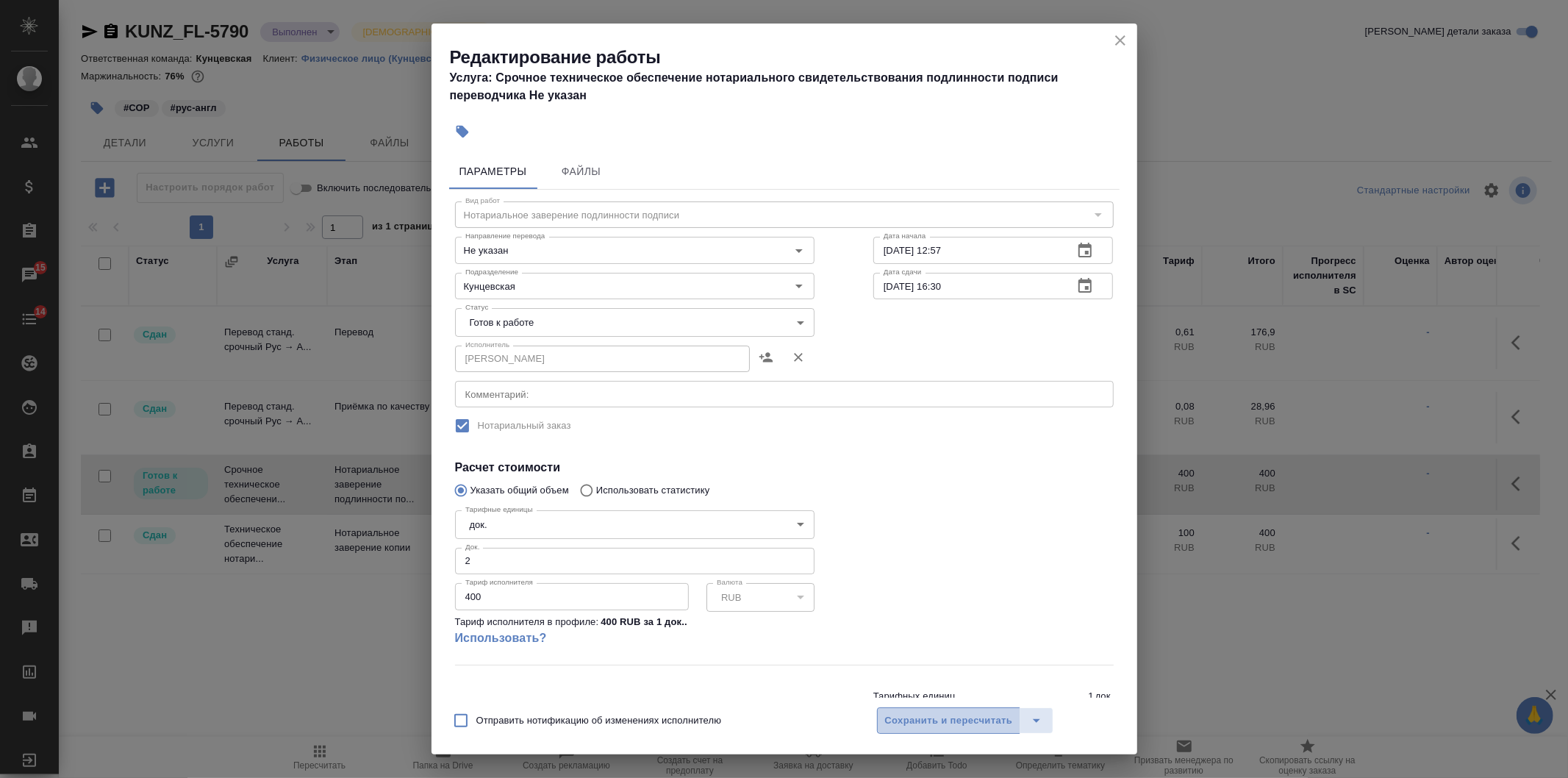
click at [1002, 713] on span "Сохранить и пересчитать" at bounding box center [948, 721] width 128 height 17
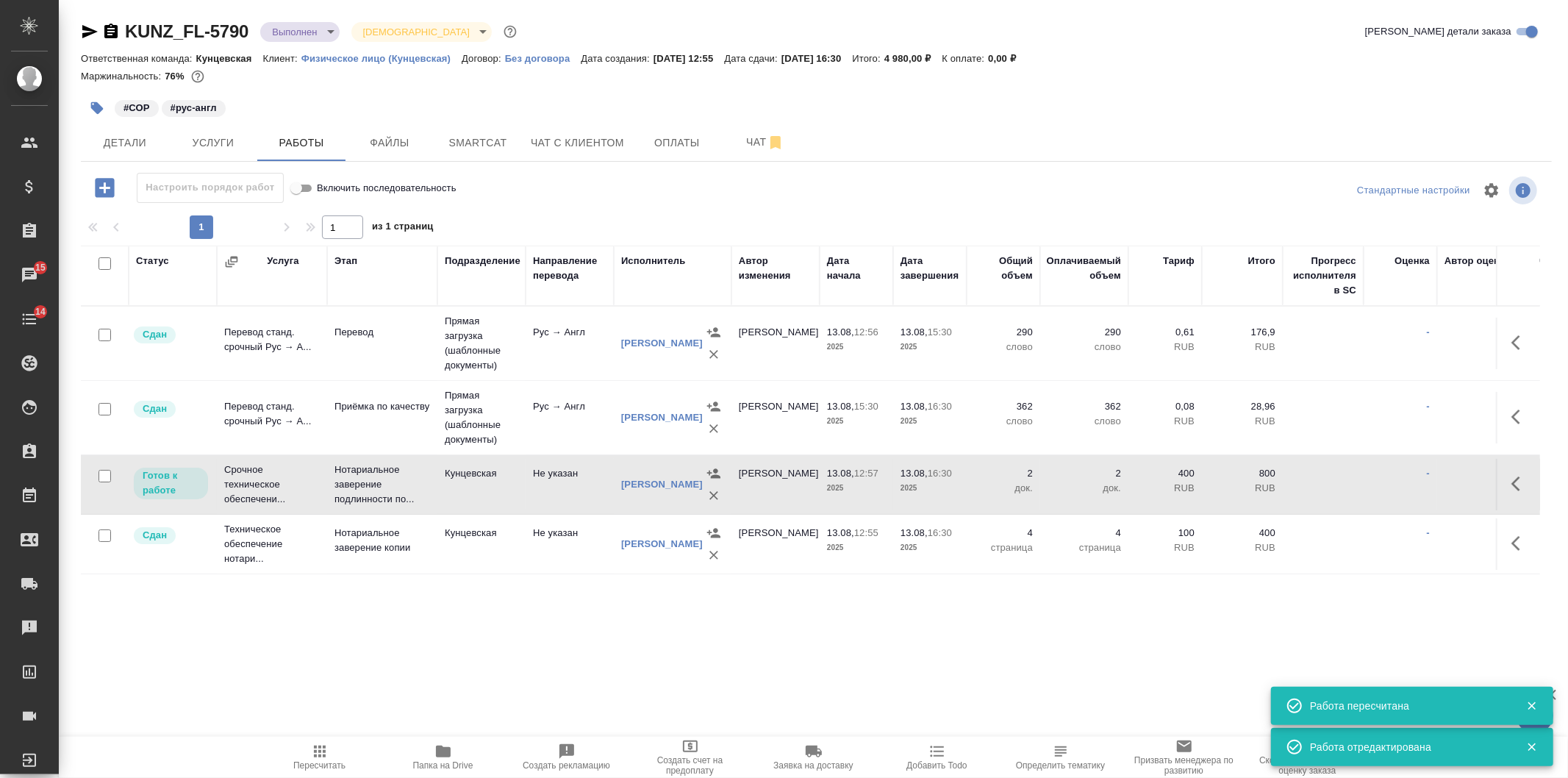
click at [314, 744] on icon "button" at bounding box center [319, 751] width 18 height 18
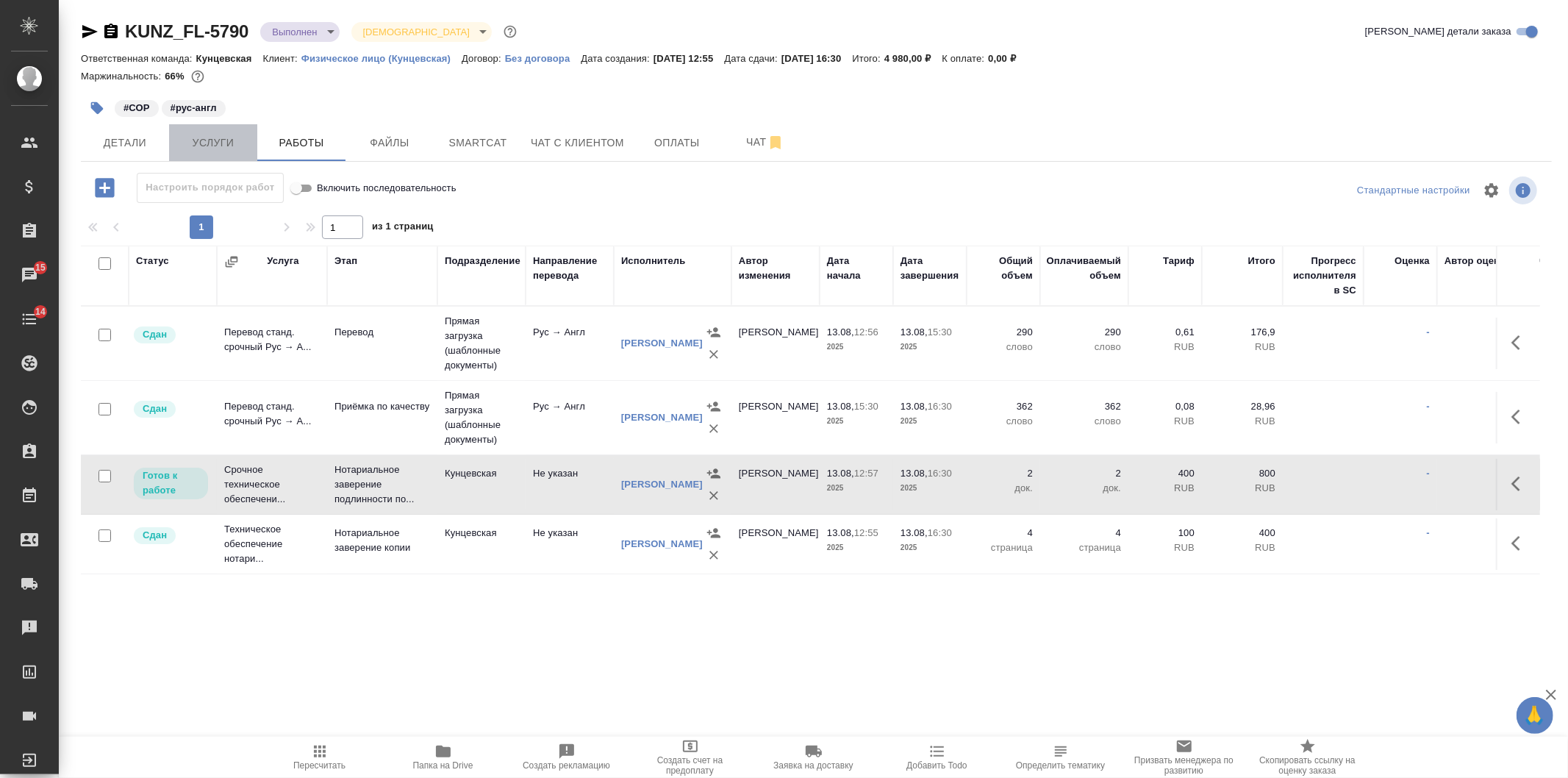
click at [206, 136] on span "Услуги" at bounding box center [213, 142] width 70 height 18
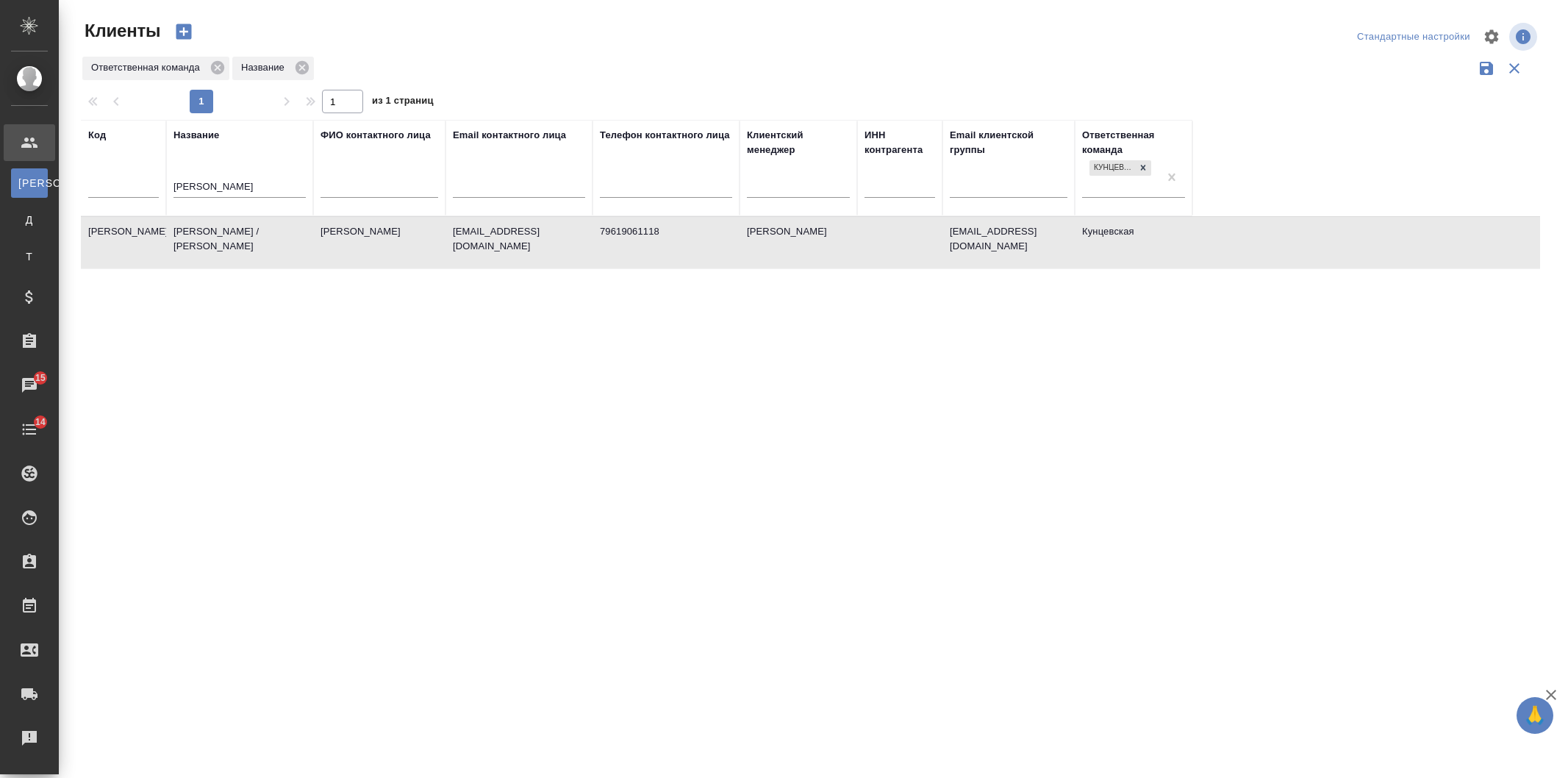
select select "RU"
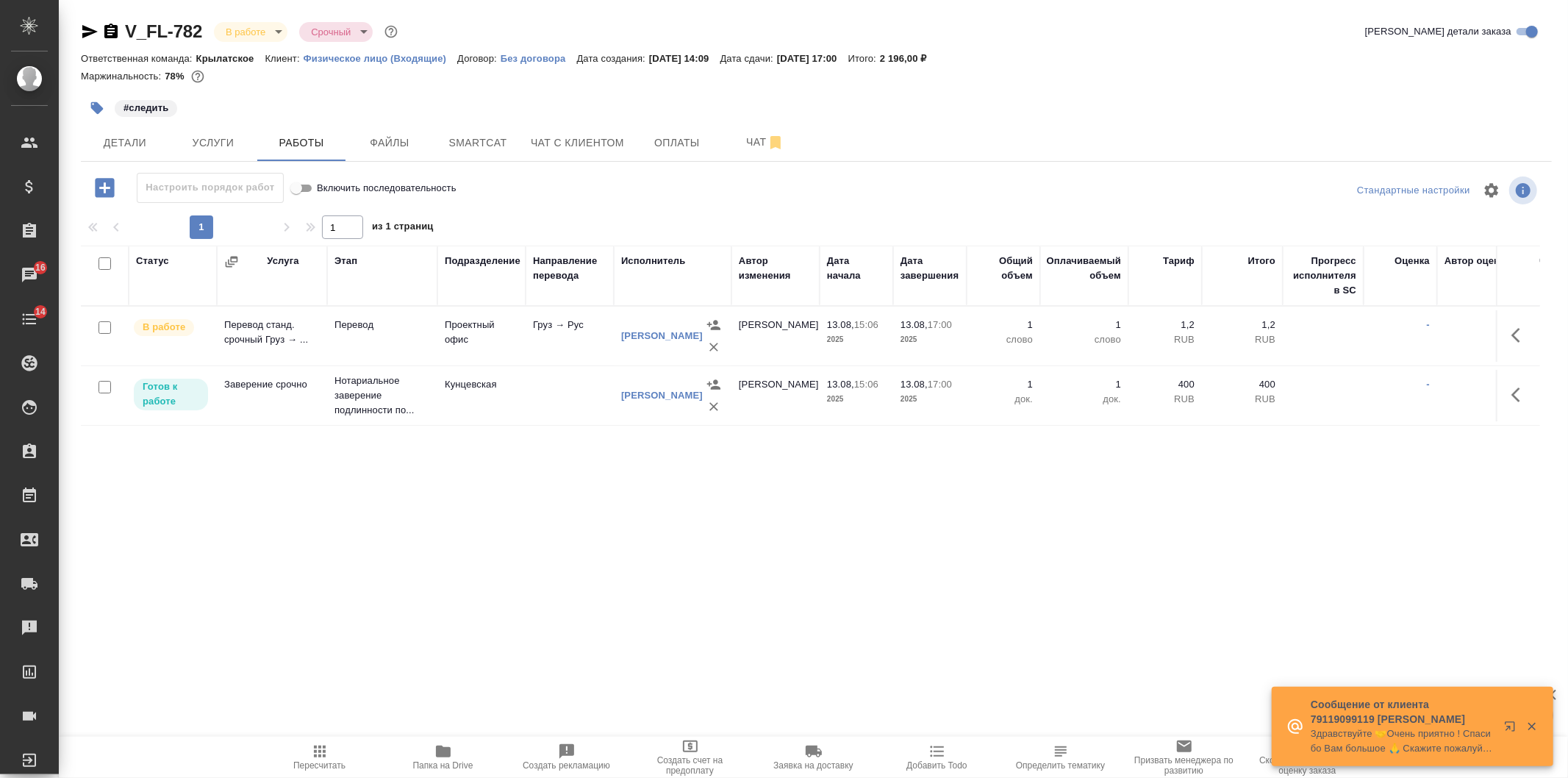
click at [1523, 687] on div "Сообщение от клиента 79119099119 Маммадли Назрин Ильгар Здравствуйте 🤝Очень при…" at bounding box center [1412, 727] width 281 height 80
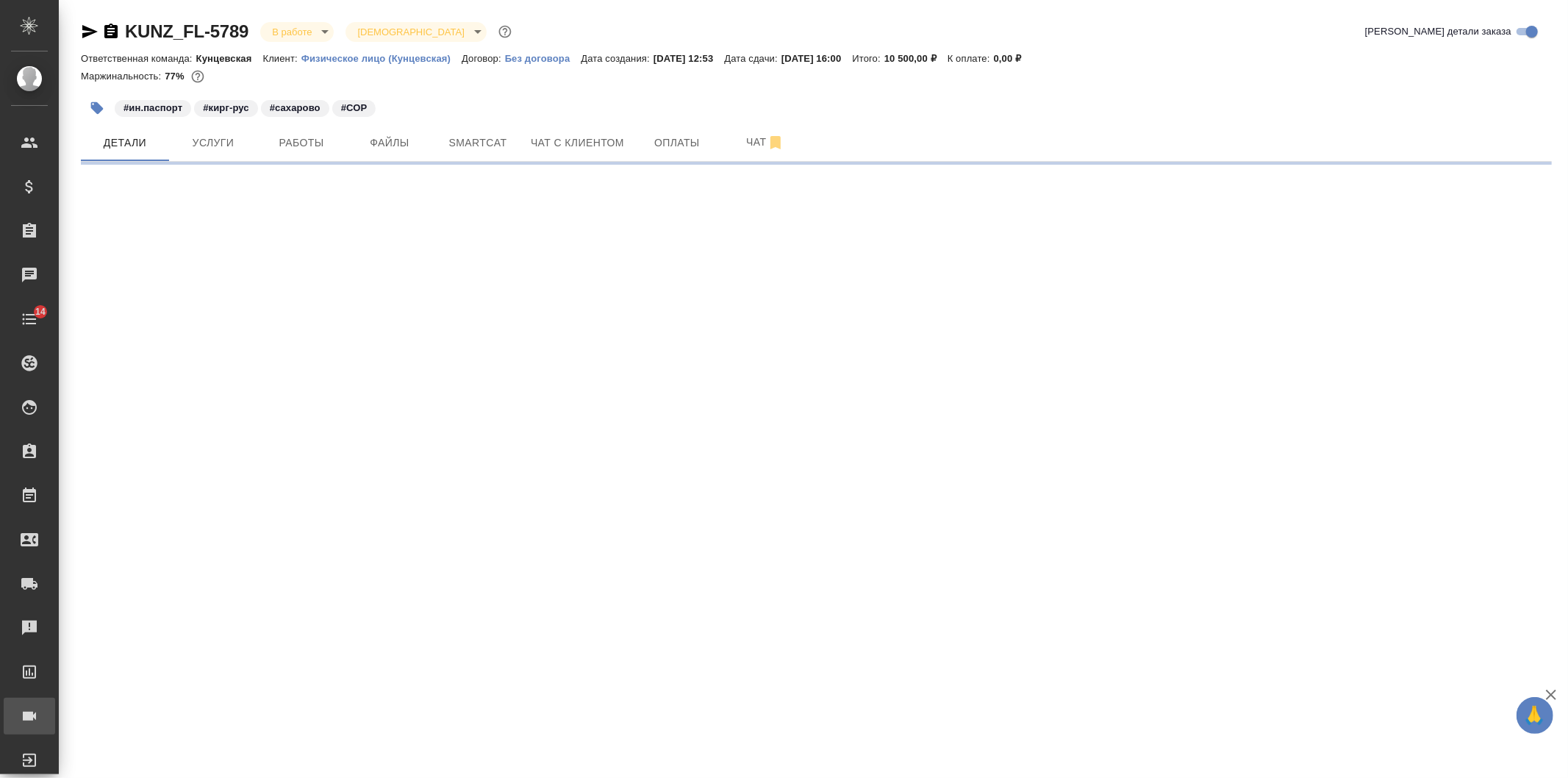
select select "RU"
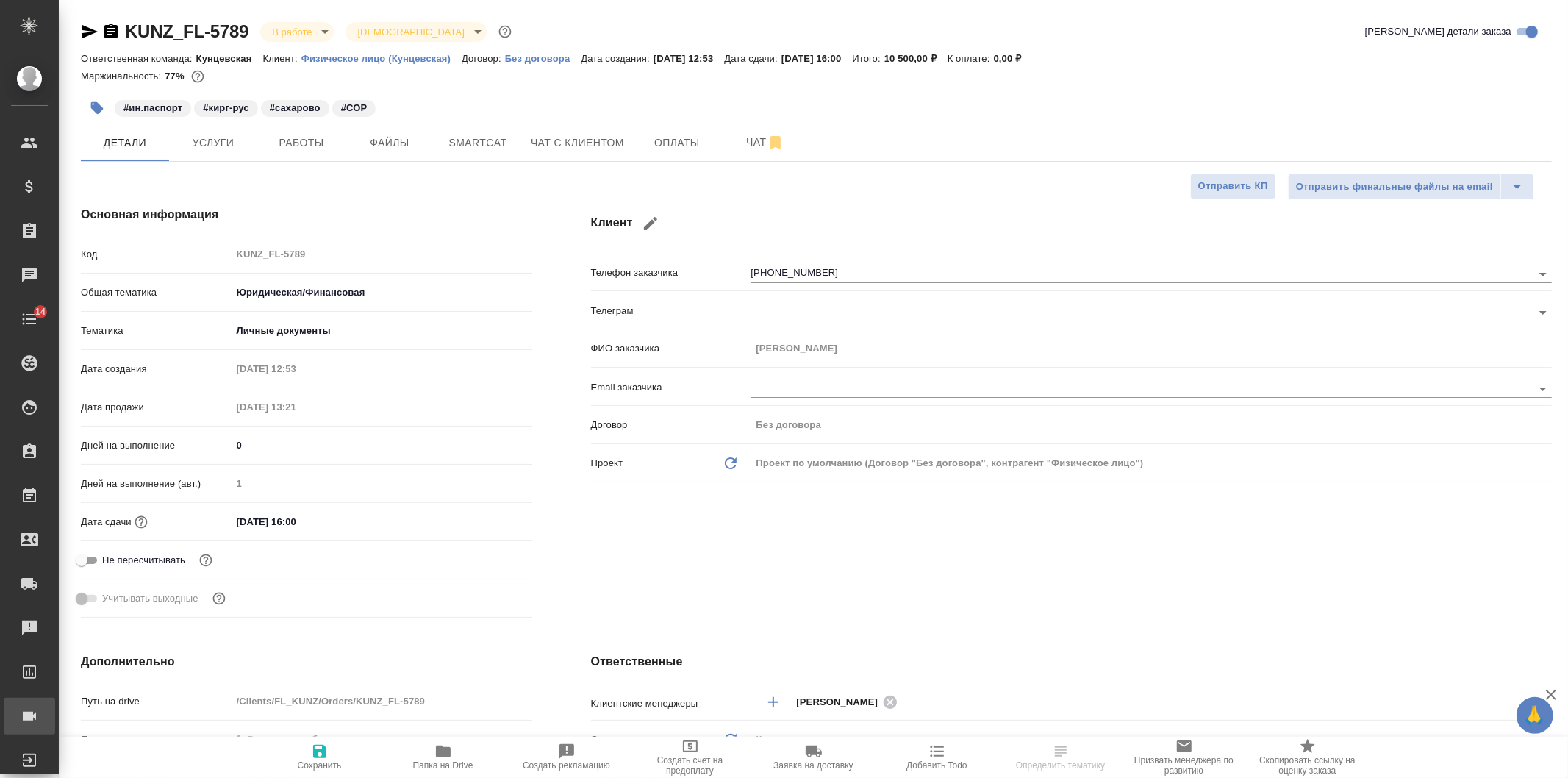
type textarea "x"
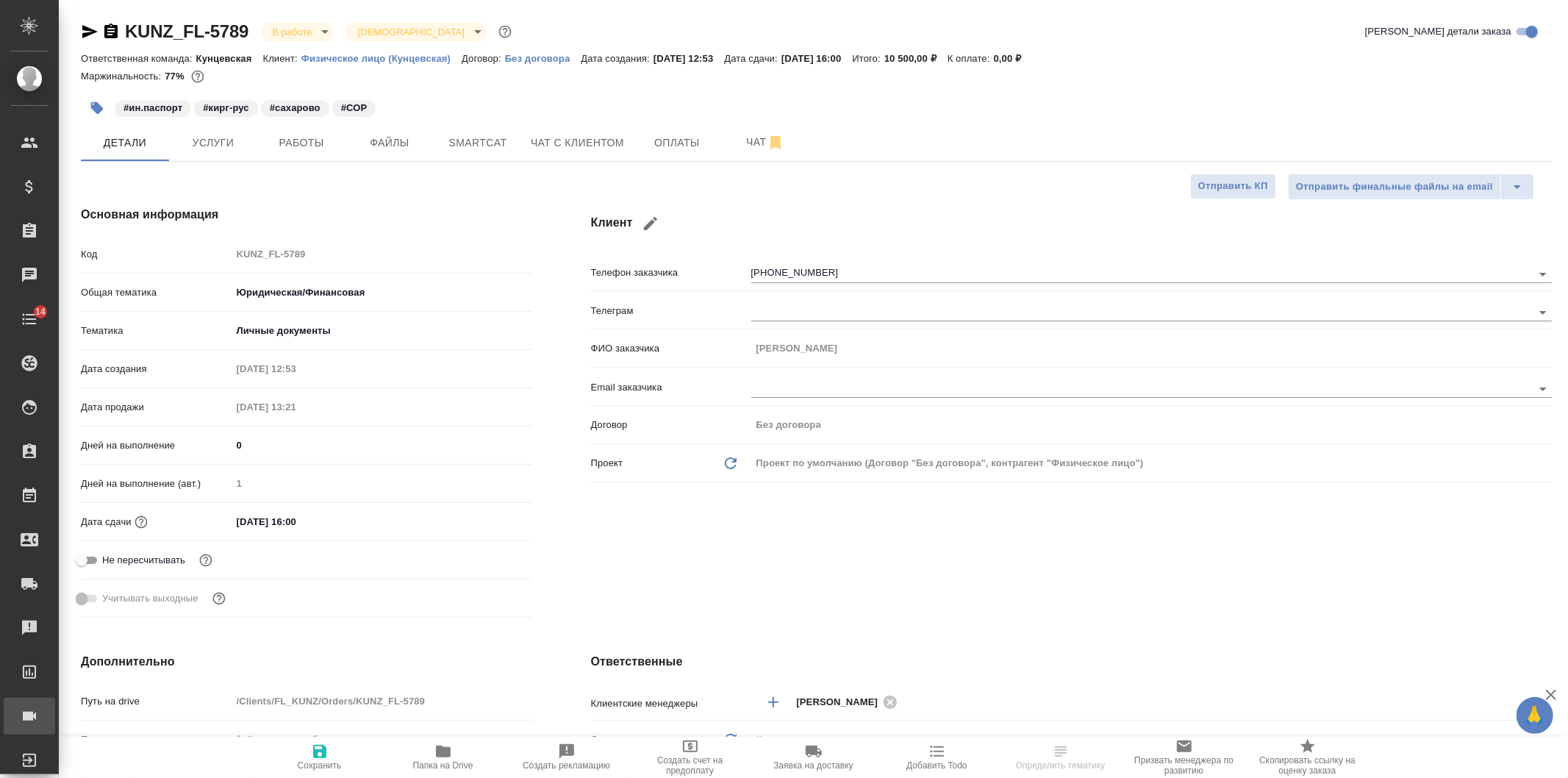
type textarea "x"
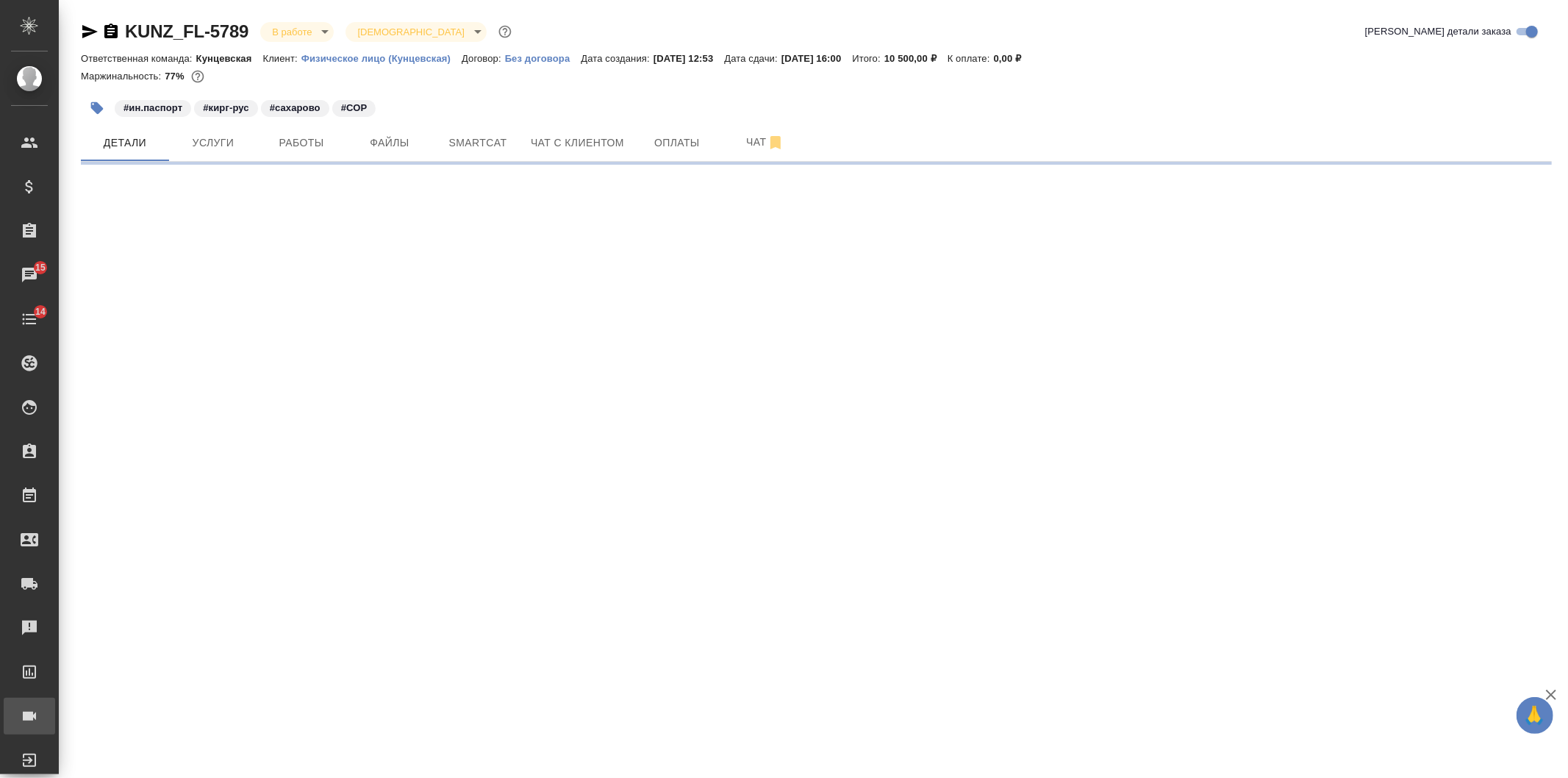
select select "RU"
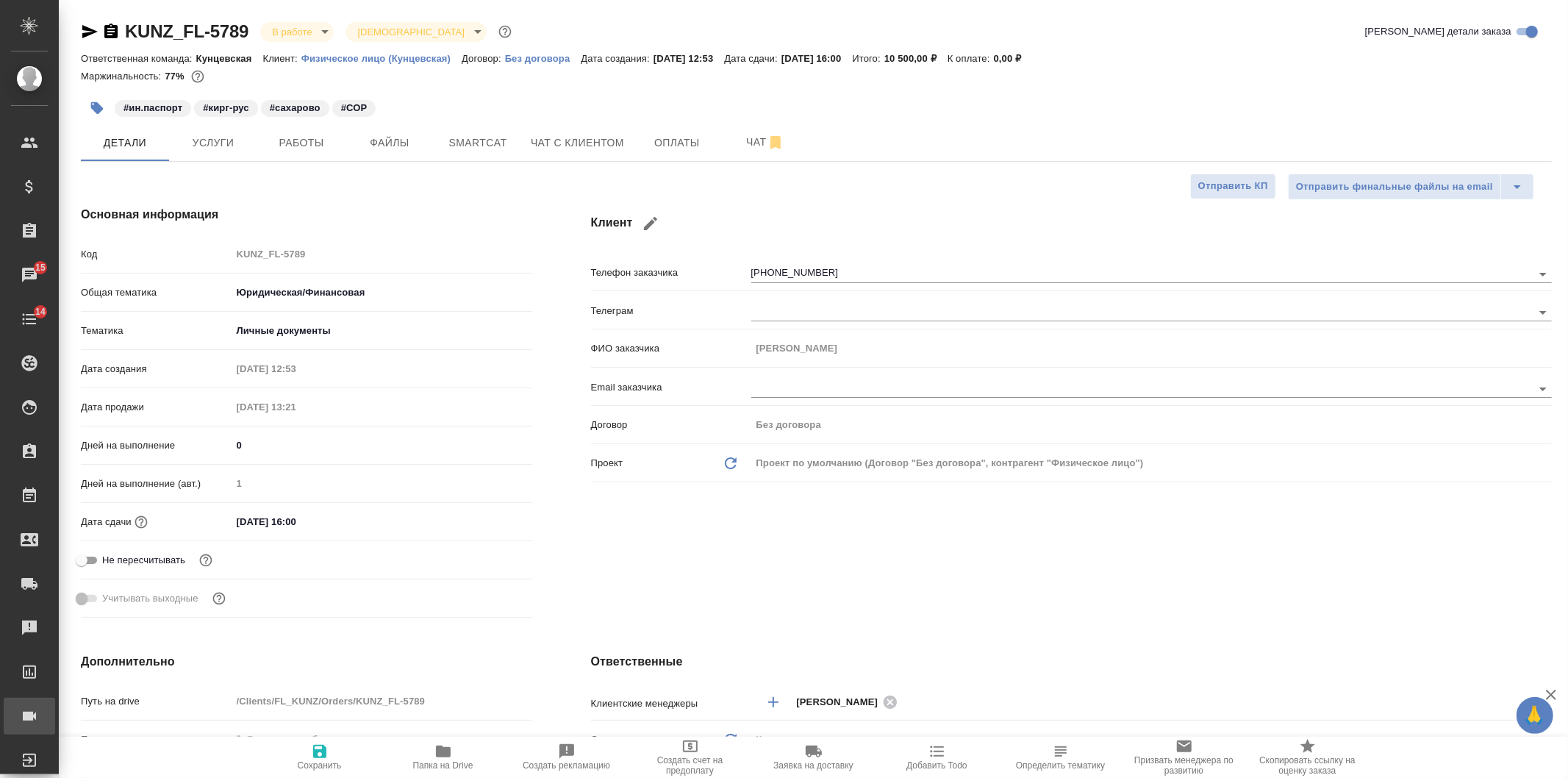
type textarea "x"
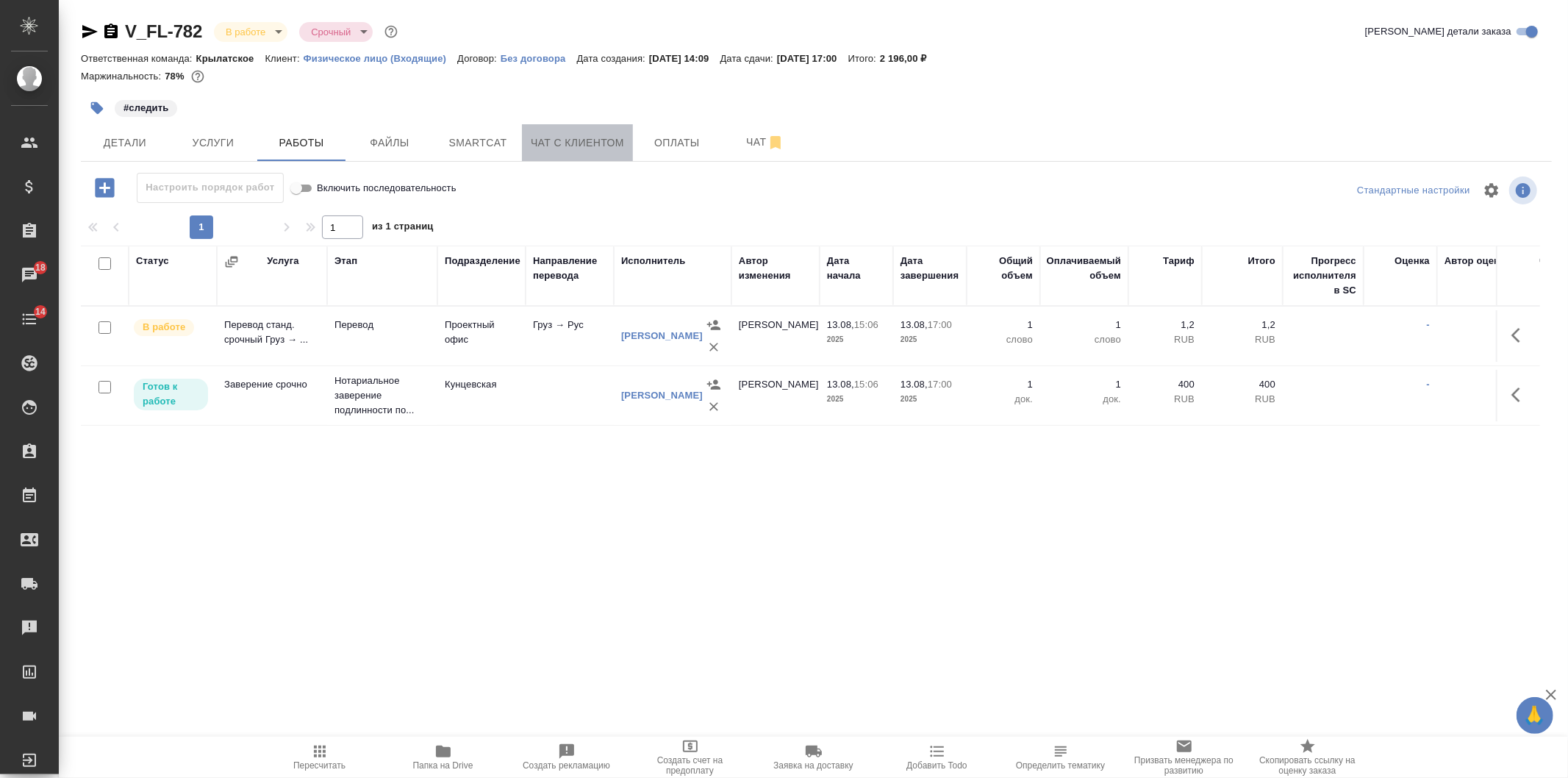
click at [559, 147] on span "Чат с клиентом" at bounding box center [577, 142] width 94 height 18
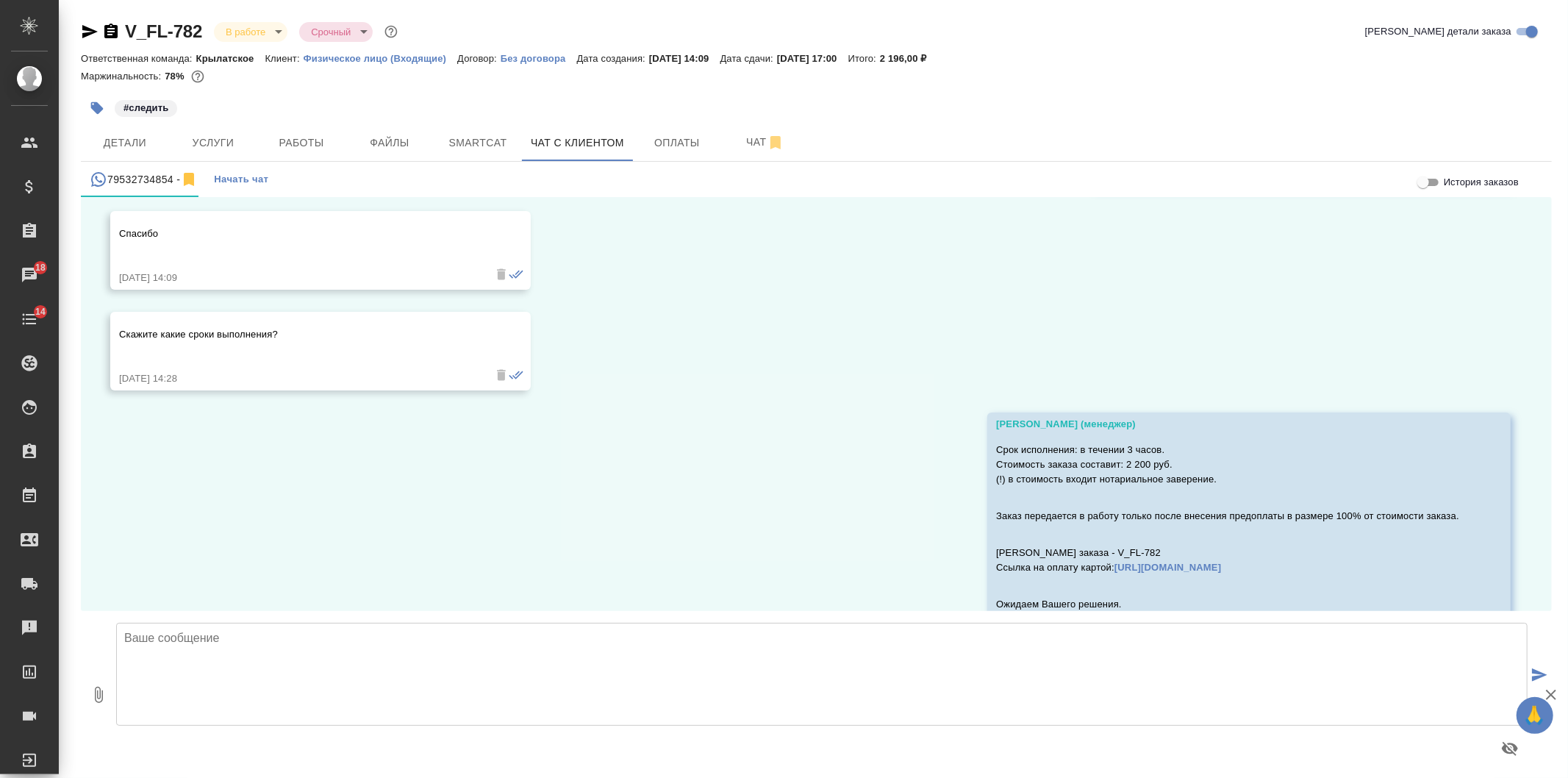
scroll to position [1319, 0]
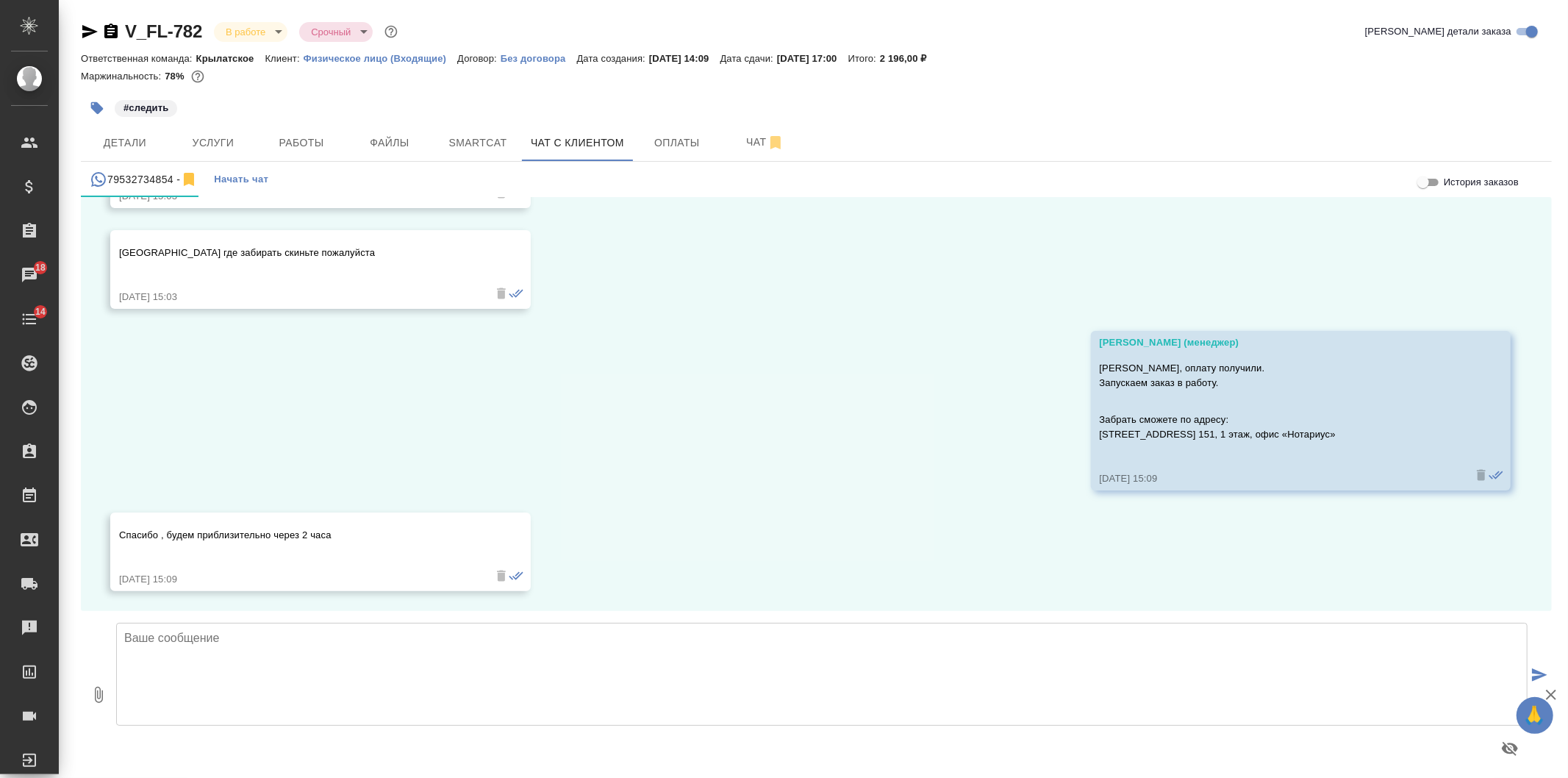
click at [304, 667] on textarea at bounding box center [822, 674] width 1412 height 103
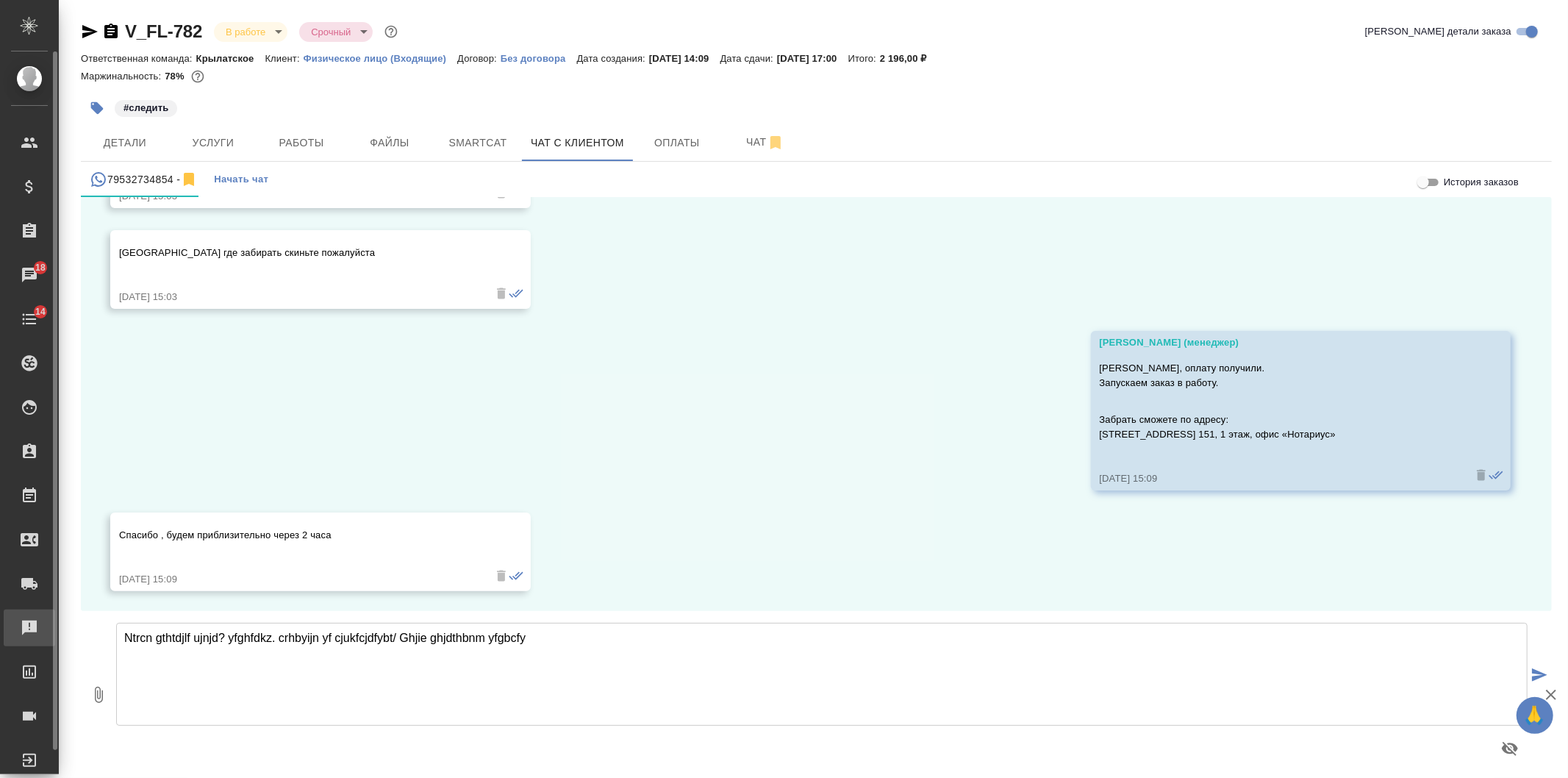
drag, startPoint x: 585, startPoint y: 638, endPoint x: 38, endPoint y: 637, distance: 547.0
click at [38, 637] on div ".cls-1 fill:#fff; AWATERA Veselova Yulia Клиенты Спецификации Заказы 18 Чаты 14…" at bounding box center [784, 389] width 1568 height 778
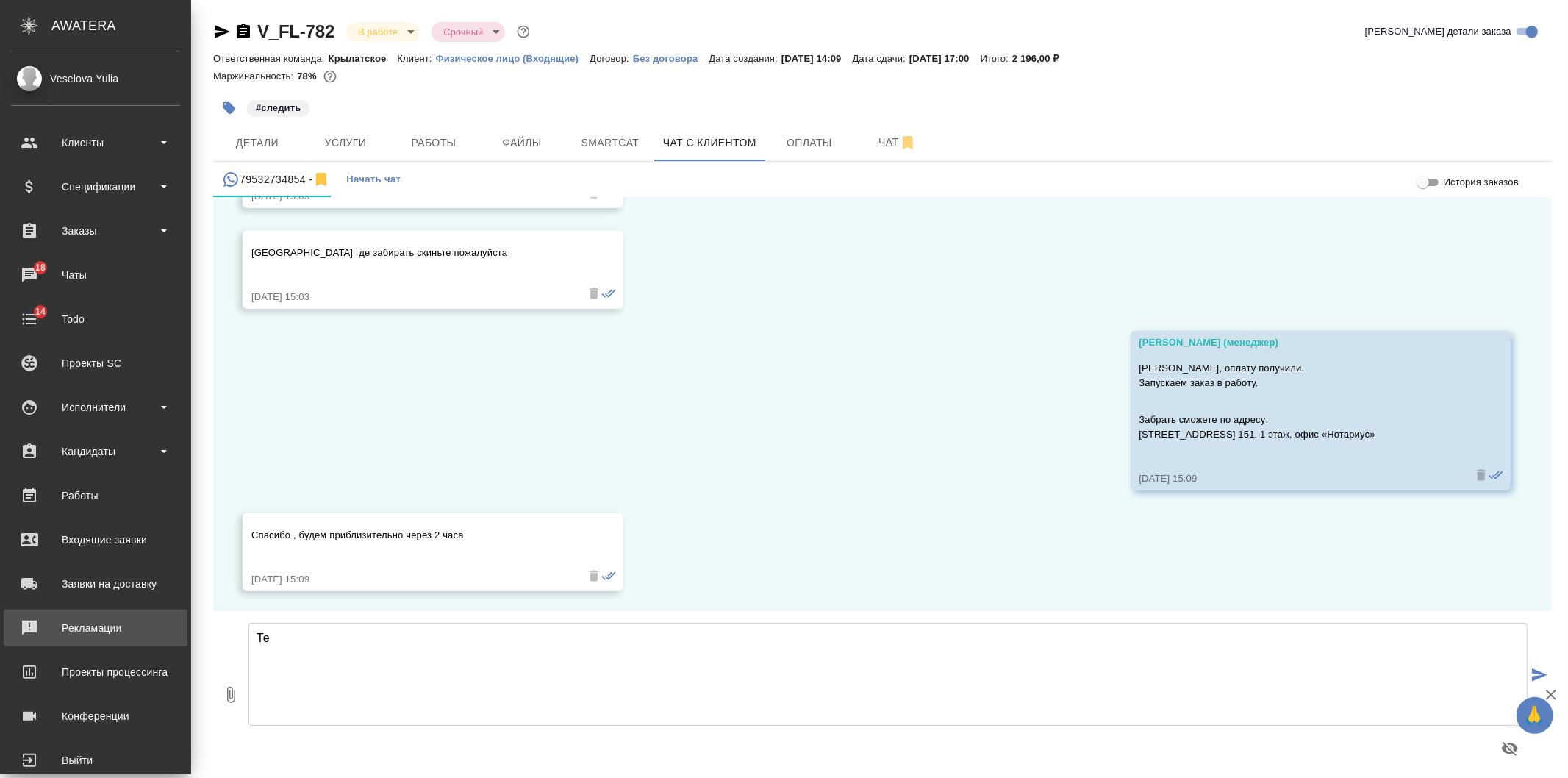
type textarea "Т"
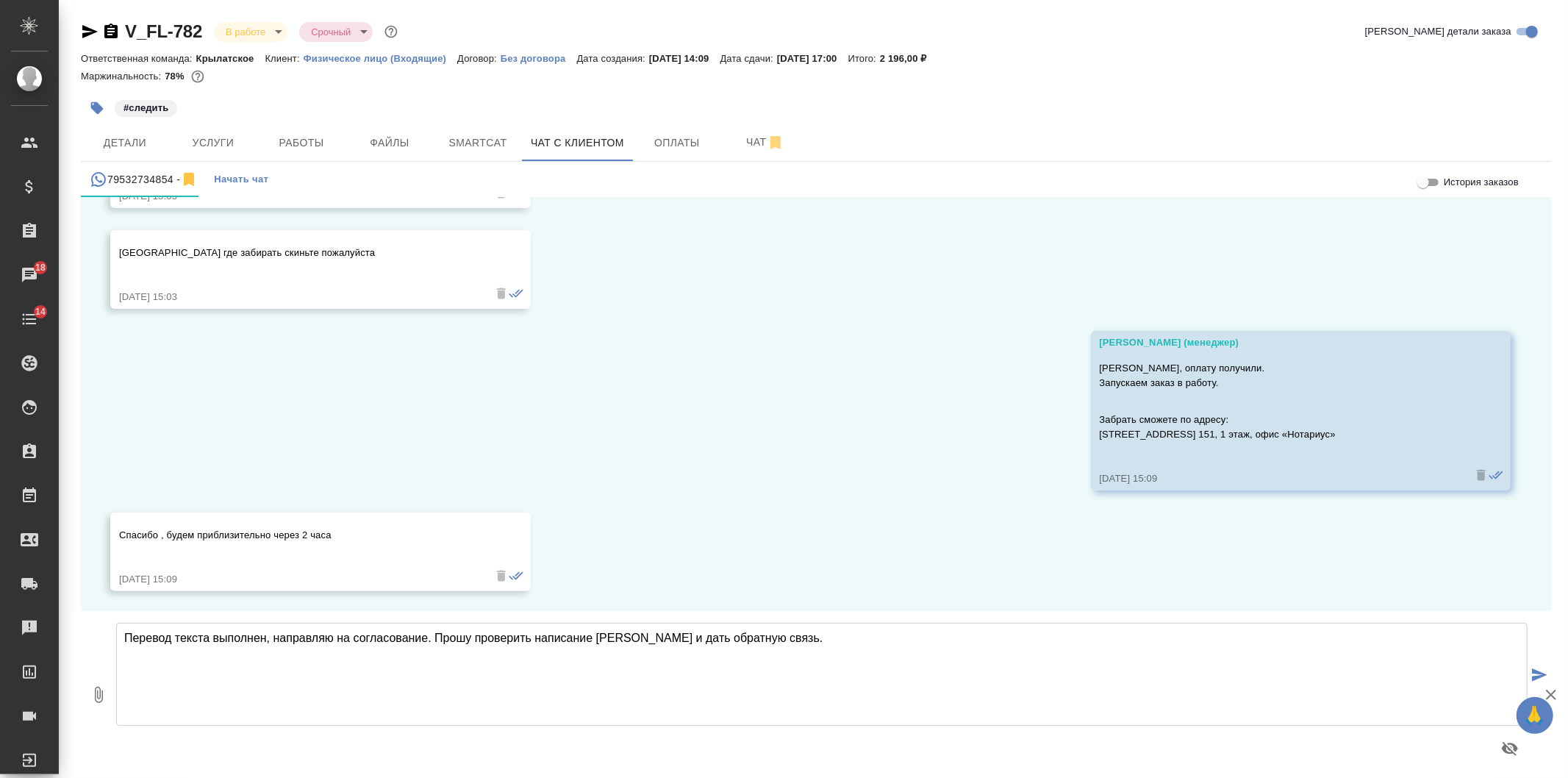
click at [424, 638] on textarea "Перевод текста выполнен, направляю на согласование. Прошу проверить написание Ф…" at bounding box center [822, 674] width 1412 height 103
type textarea "Перевод текста выполнен, направляю на согласование скриншот. Прошу проверить на…"
click at [93, 690] on icon "button" at bounding box center [99, 695] width 18 height 18
type input "C:\fakepath\Screenshot_1.png"
drag, startPoint x: 1552, startPoint y: 695, endPoint x: 1524, endPoint y: 674, distance: 35.0
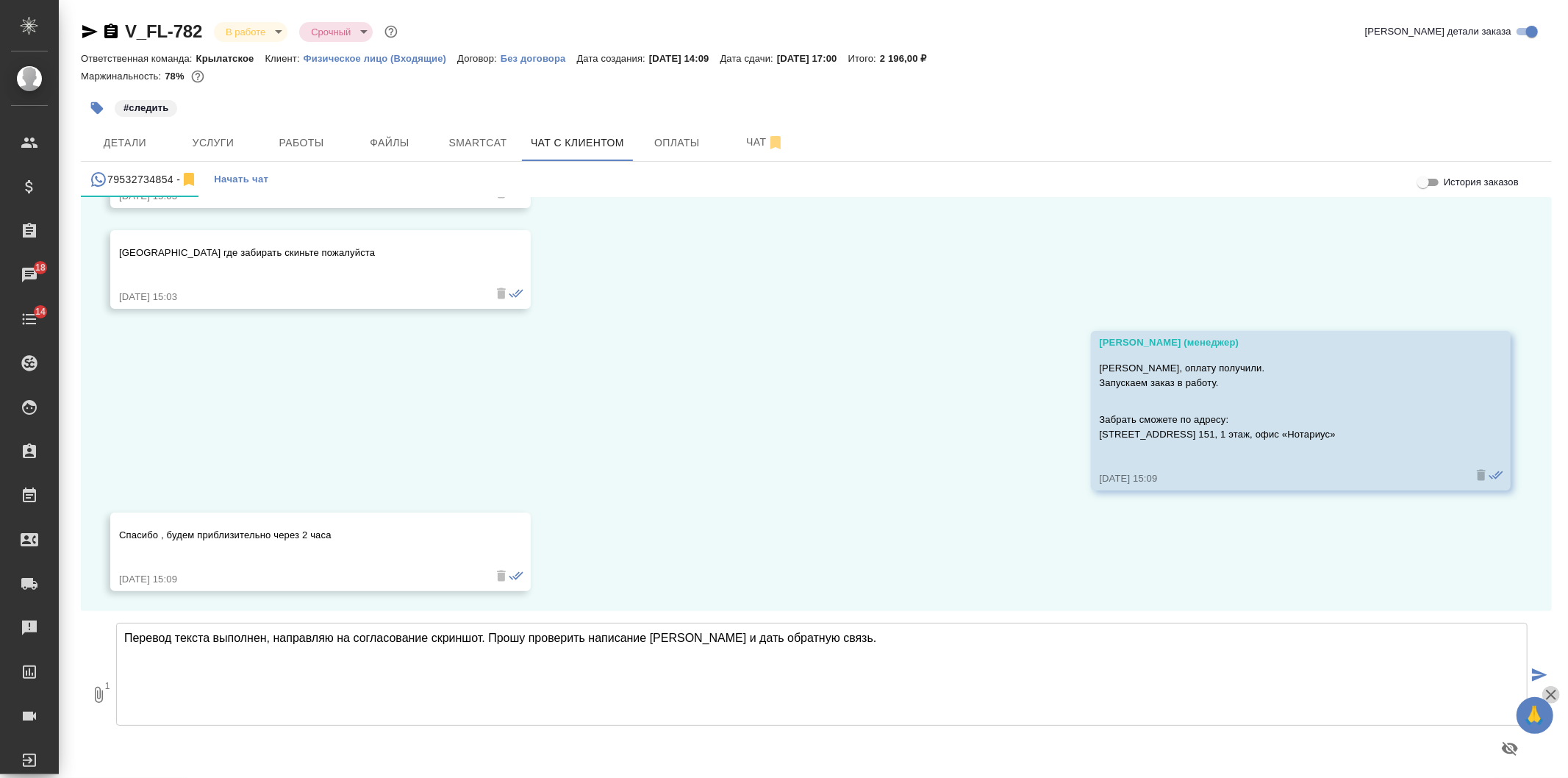
click at [1549, 694] on icon "button" at bounding box center [1550, 695] width 10 height 10
click at [1532, 673] on icon "submit" at bounding box center [1540, 675] width 15 height 13
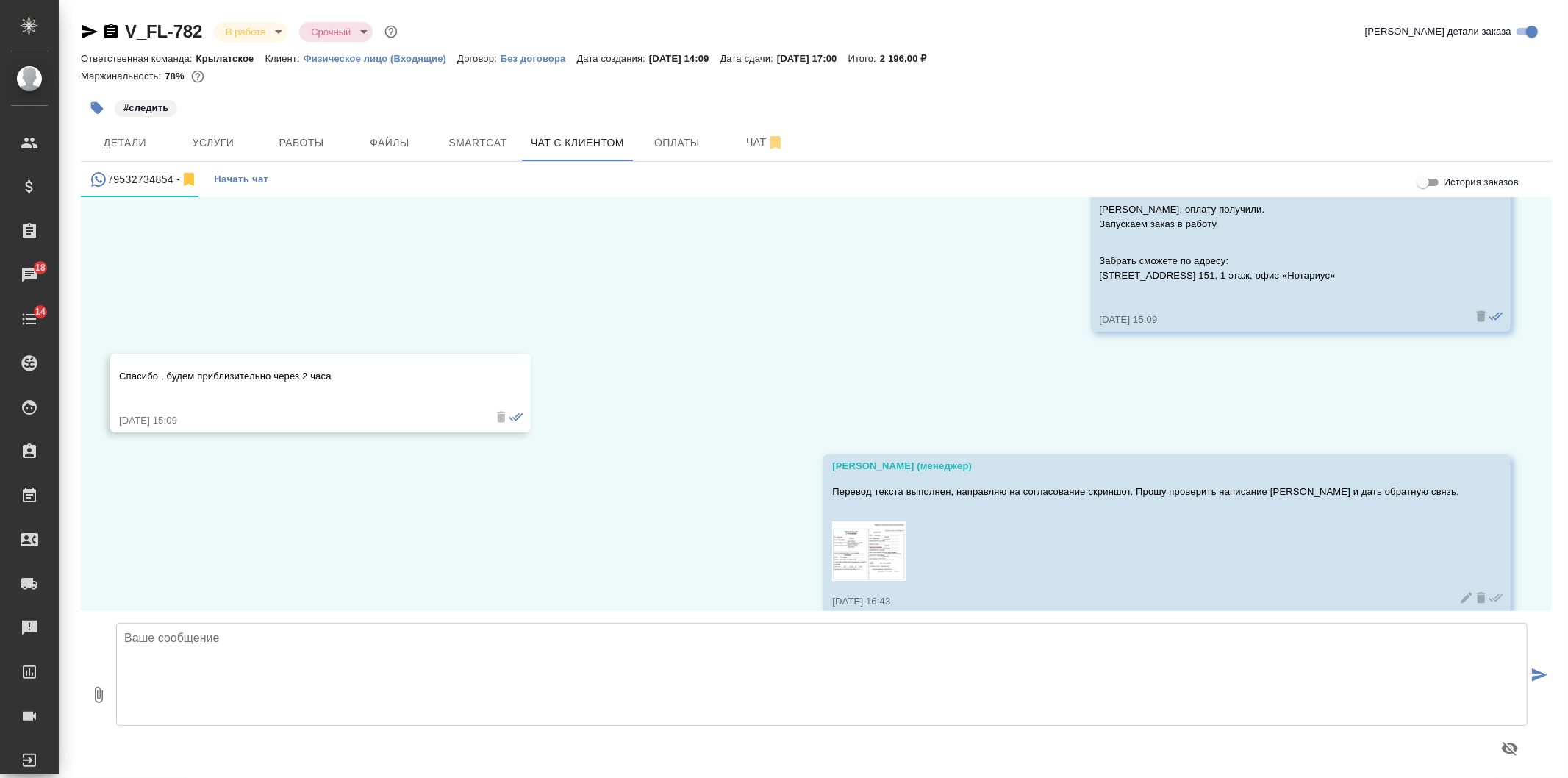
scroll to position [1500, 0]
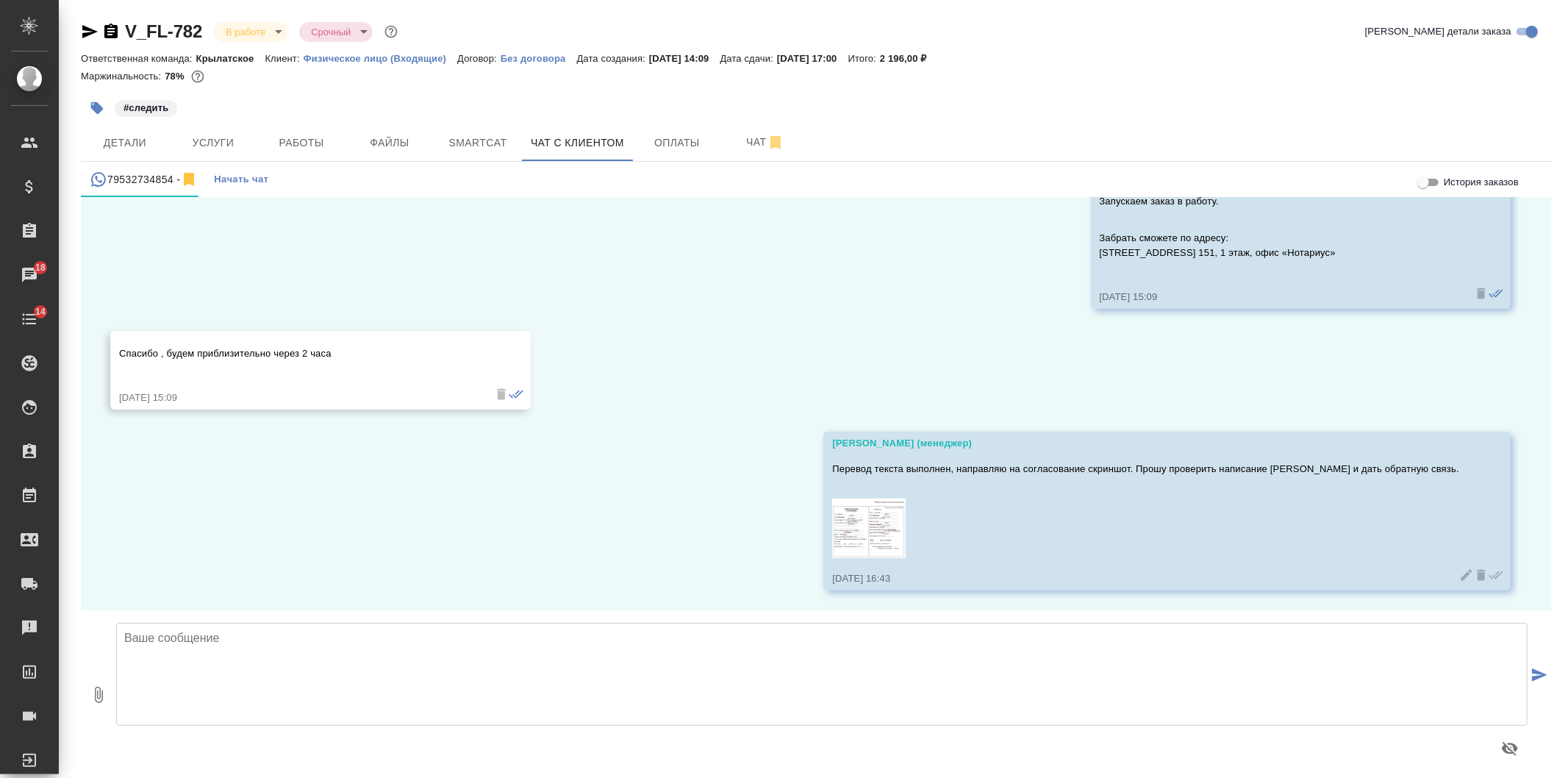
click at [906, 525] on img at bounding box center [869, 528] width 74 height 60
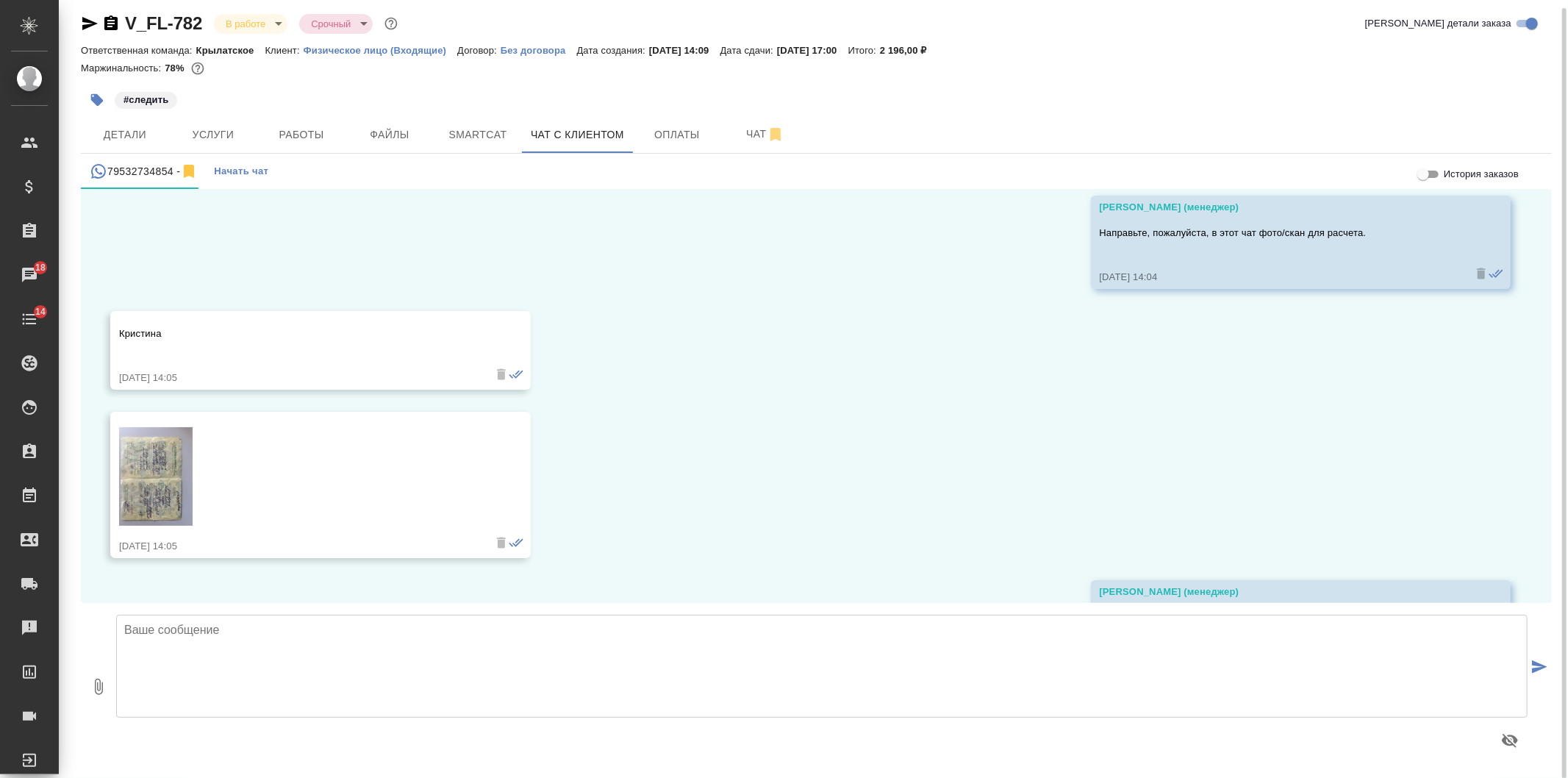
scroll to position [326, 0]
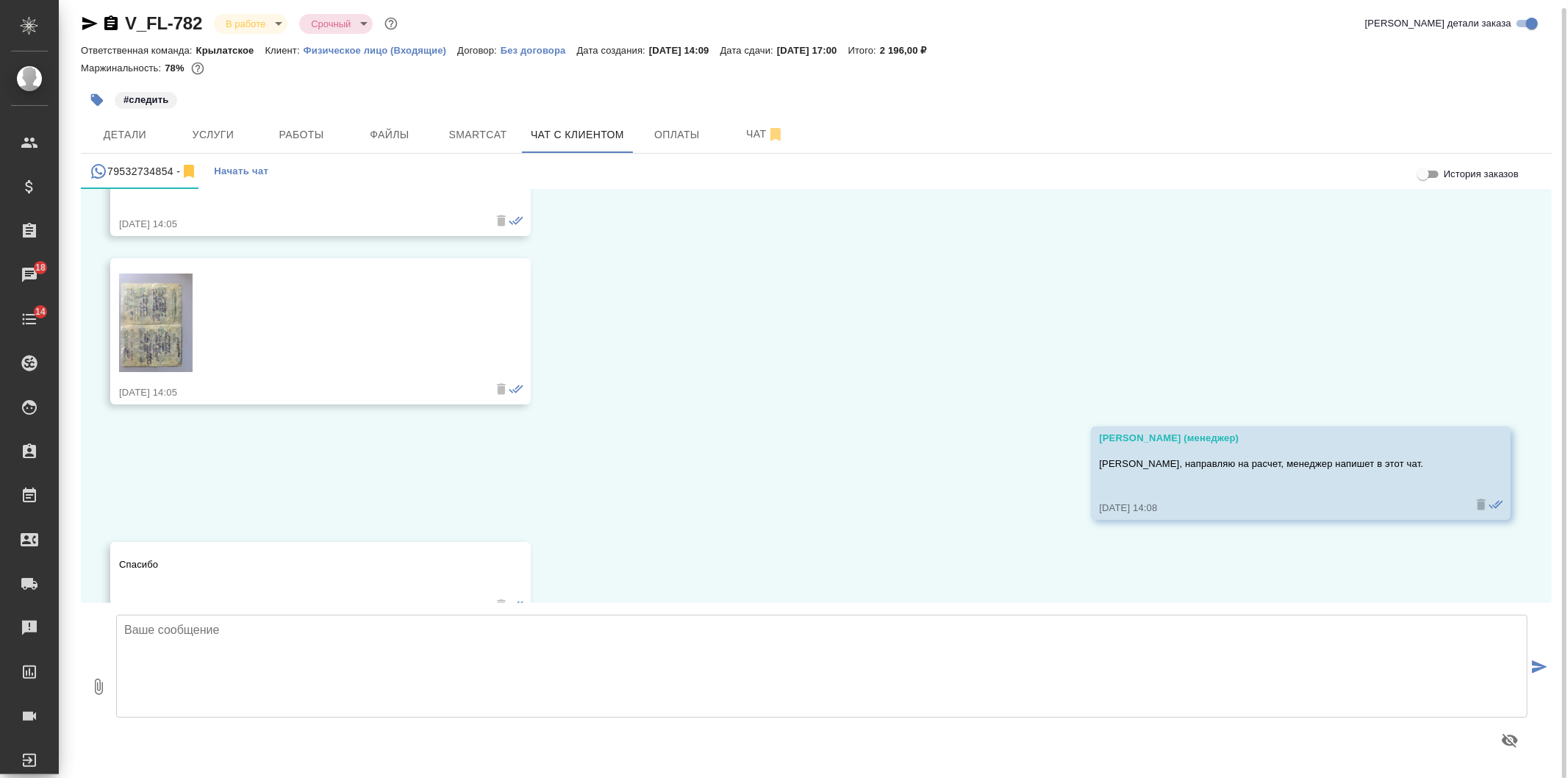
click at [130, 347] on img at bounding box center [156, 323] width 74 height 99
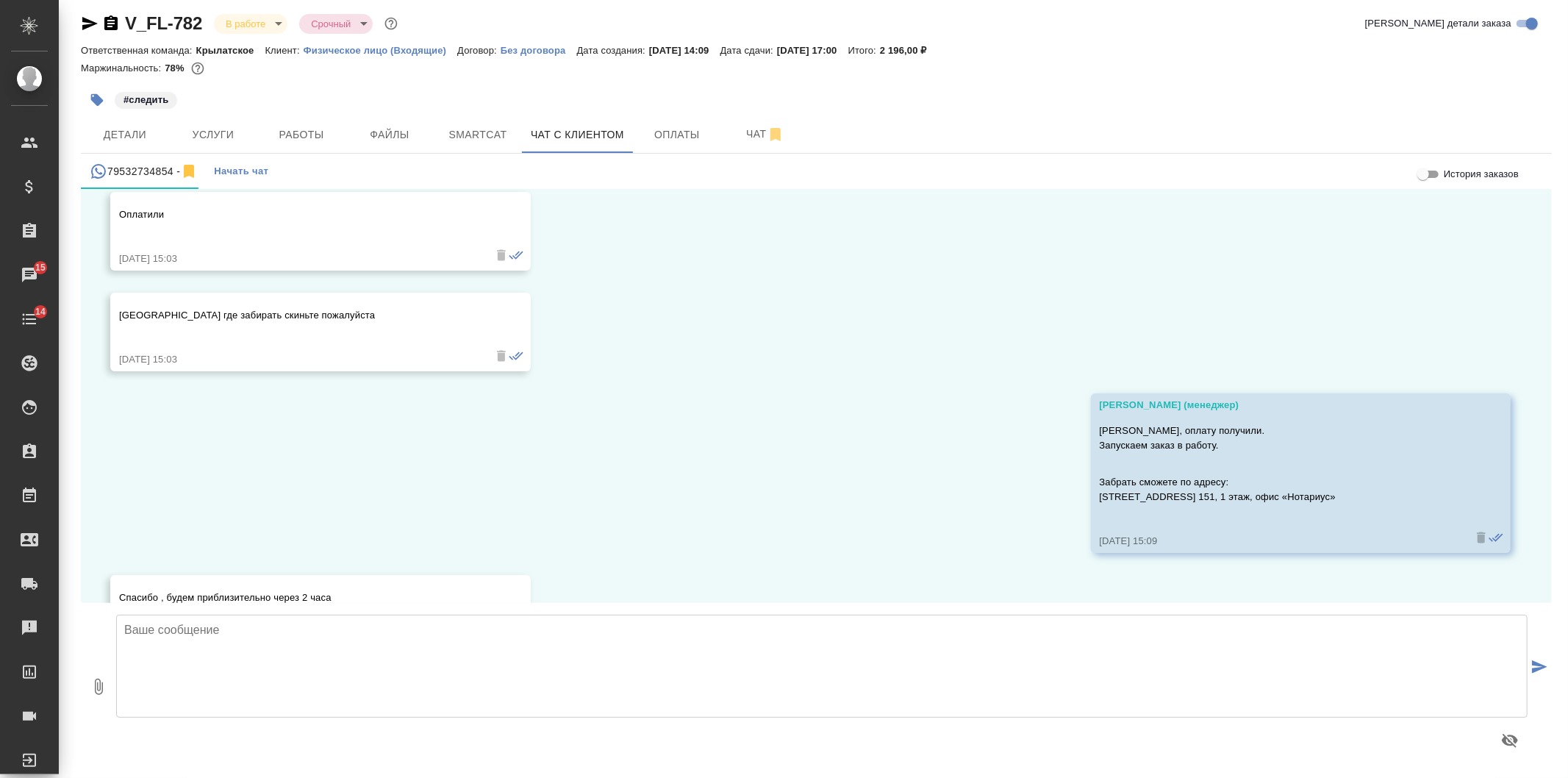
scroll to position [1280, 0]
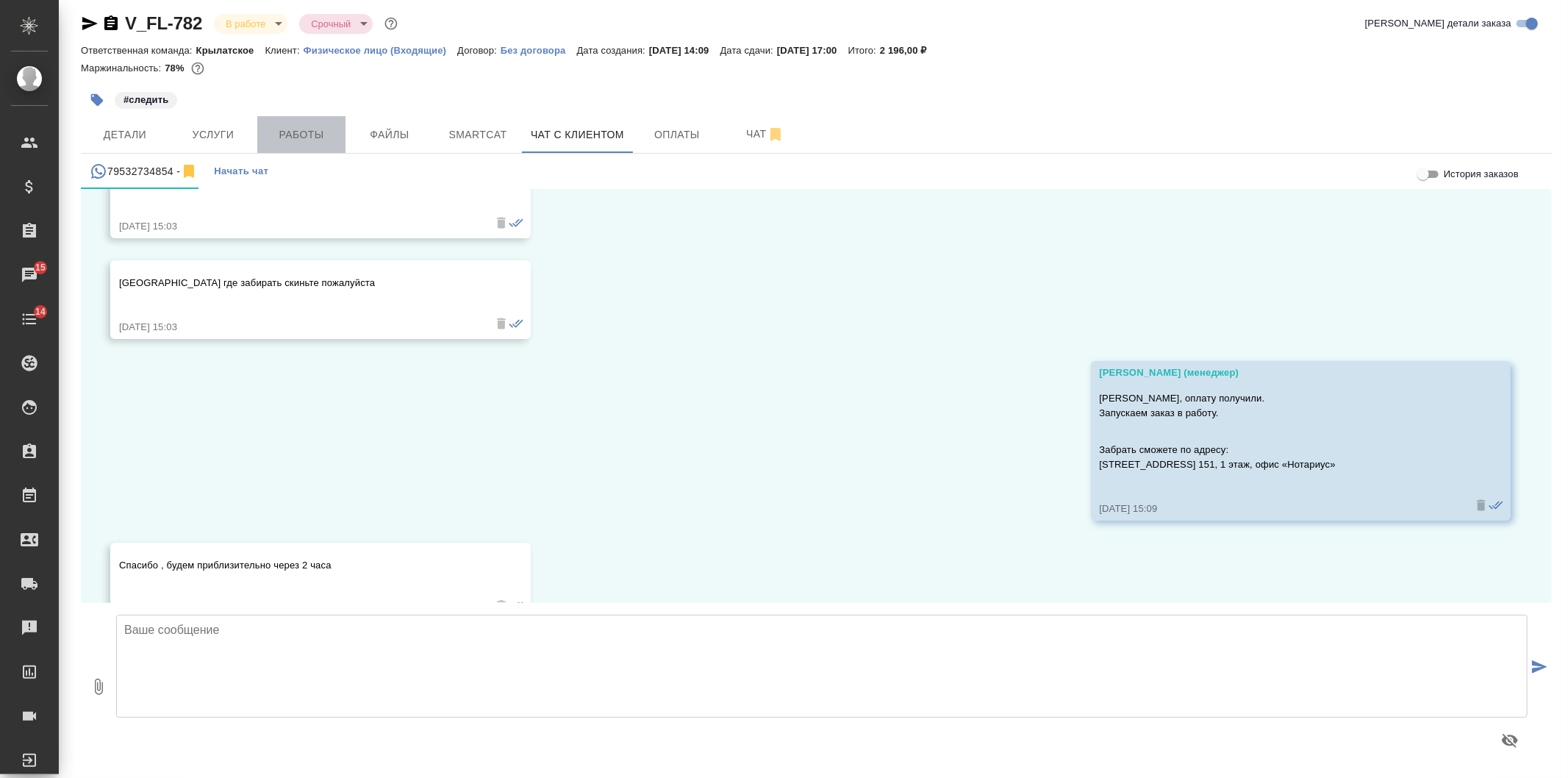
click at [307, 119] on button "Работы" at bounding box center [301, 135] width 88 height 37
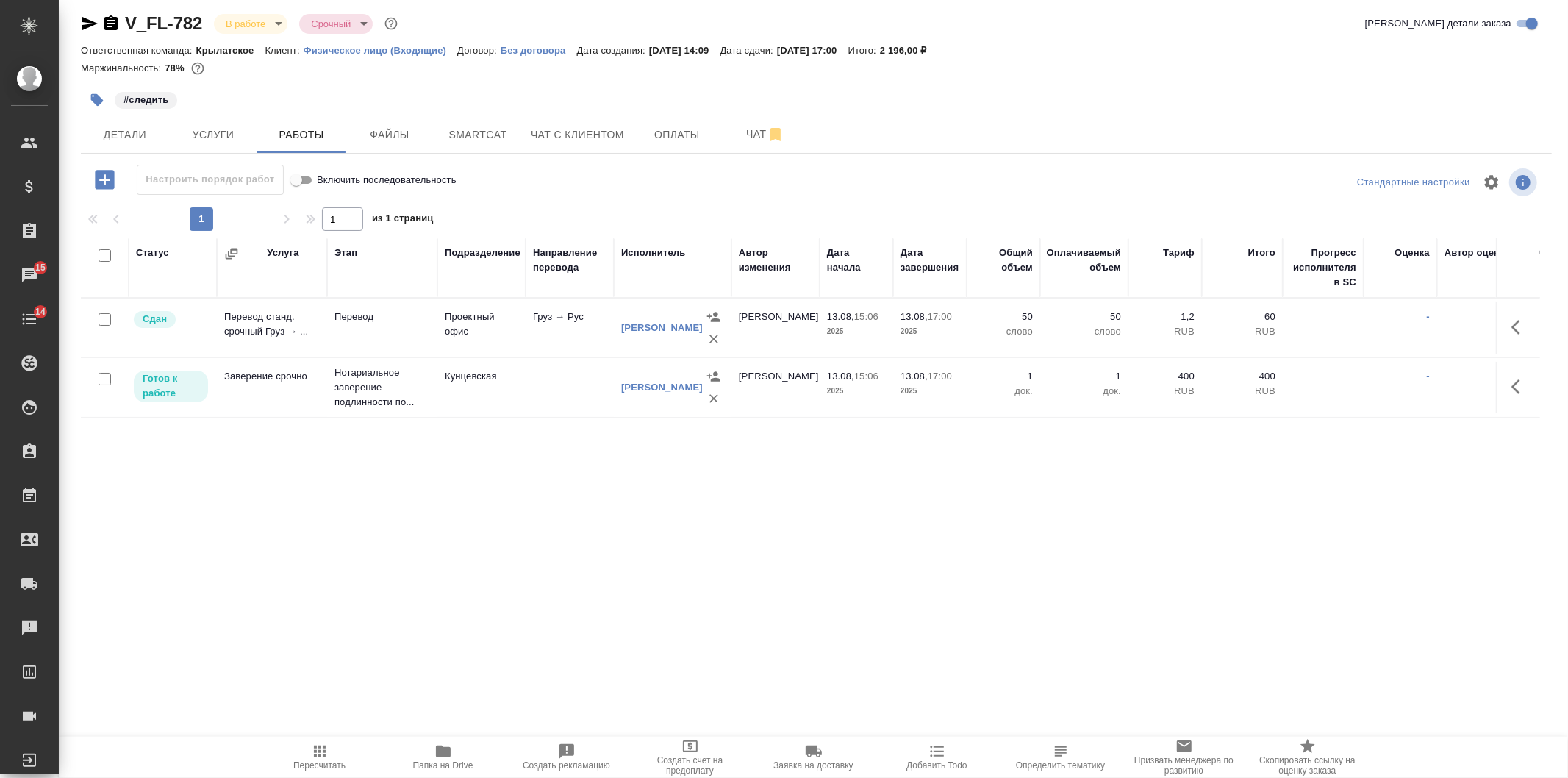
click at [248, 9] on div "V_FL-782 В работе inProgress Срочный urgent Кратко детали заказа Ответственная …" at bounding box center [816, 299] width 1487 height 614
click at [254, 11] on div "V_FL-782 В работе inProgress Срочный urgent" at bounding box center [240, 23] width 319 height 24
click at [259, 17] on body ".cls-1 fill:#fff; AWATERA Veselova Yulia Клиенты Спецификации Заказы 15 Чаты 14…" at bounding box center [784, 389] width 1568 height 778
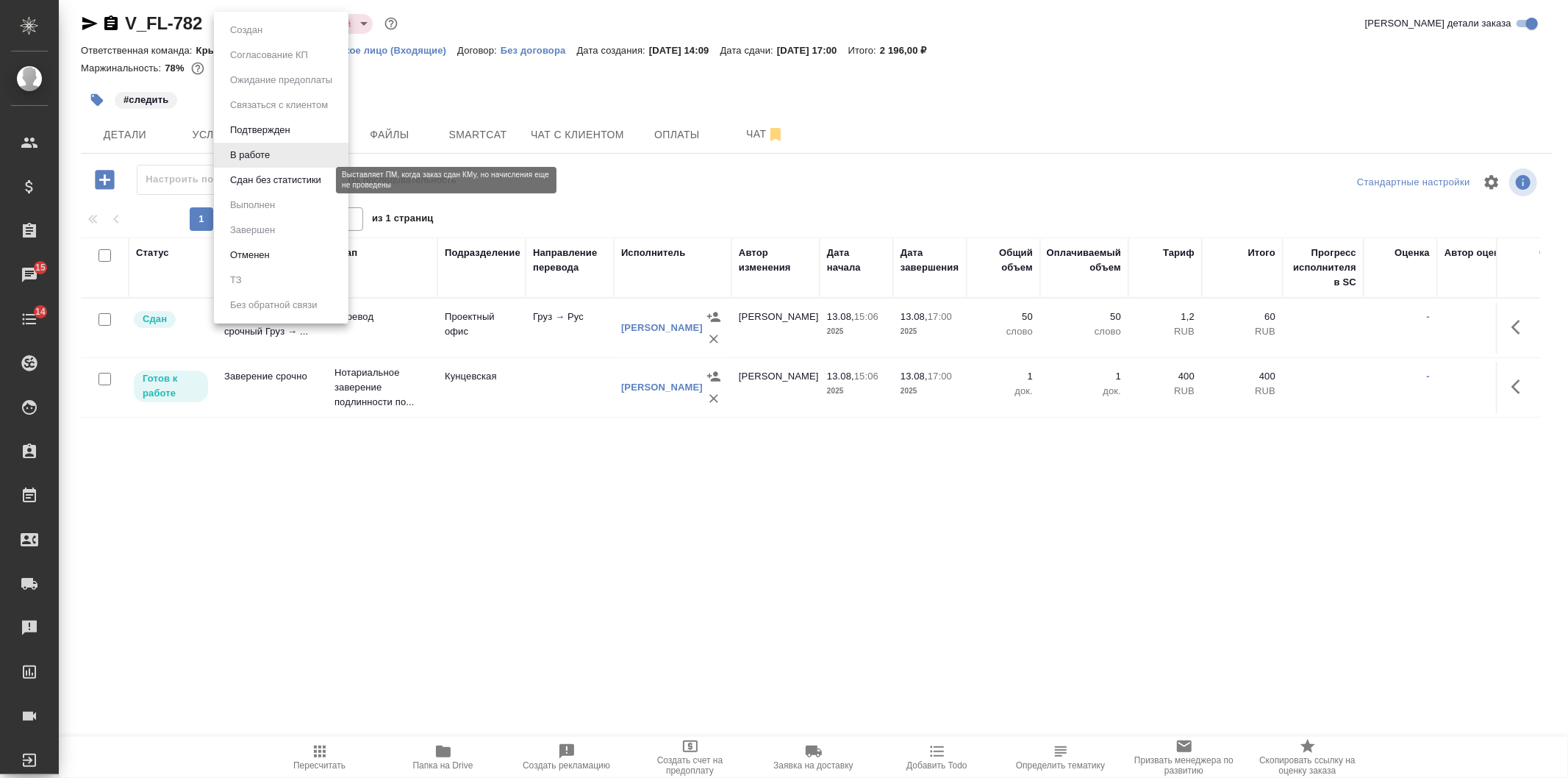
click at [266, 184] on button "Сдан без статистики" at bounding box center [276, 180] width 100 height 16
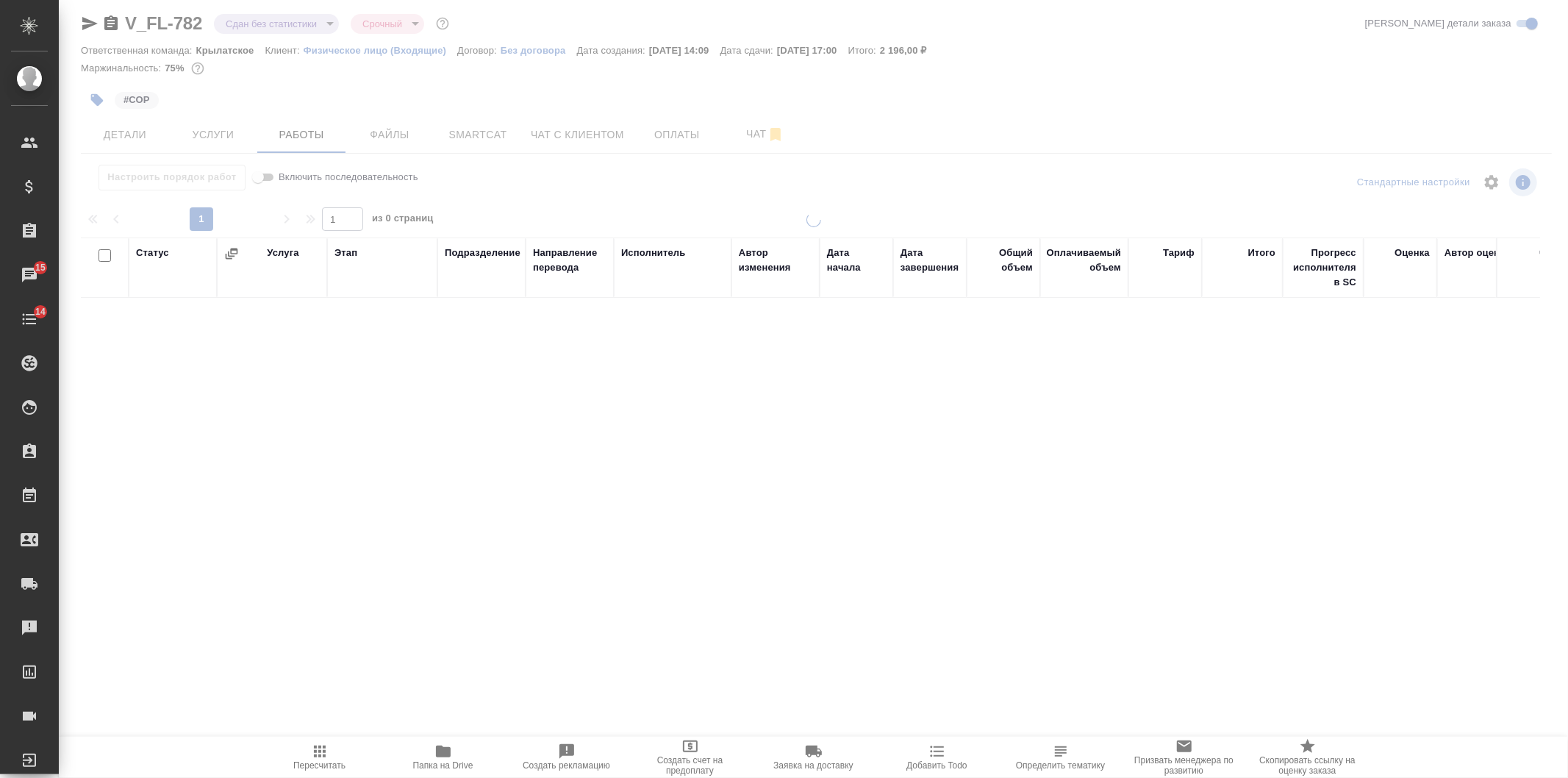
click at [241, 26] on body ".cls-1 fill:#fff; AWATERA Veselova Yulia Клиенты Спецификации Заказы 15 Чаты 14…" at bounding box center [784, 389] width 1568 height 778
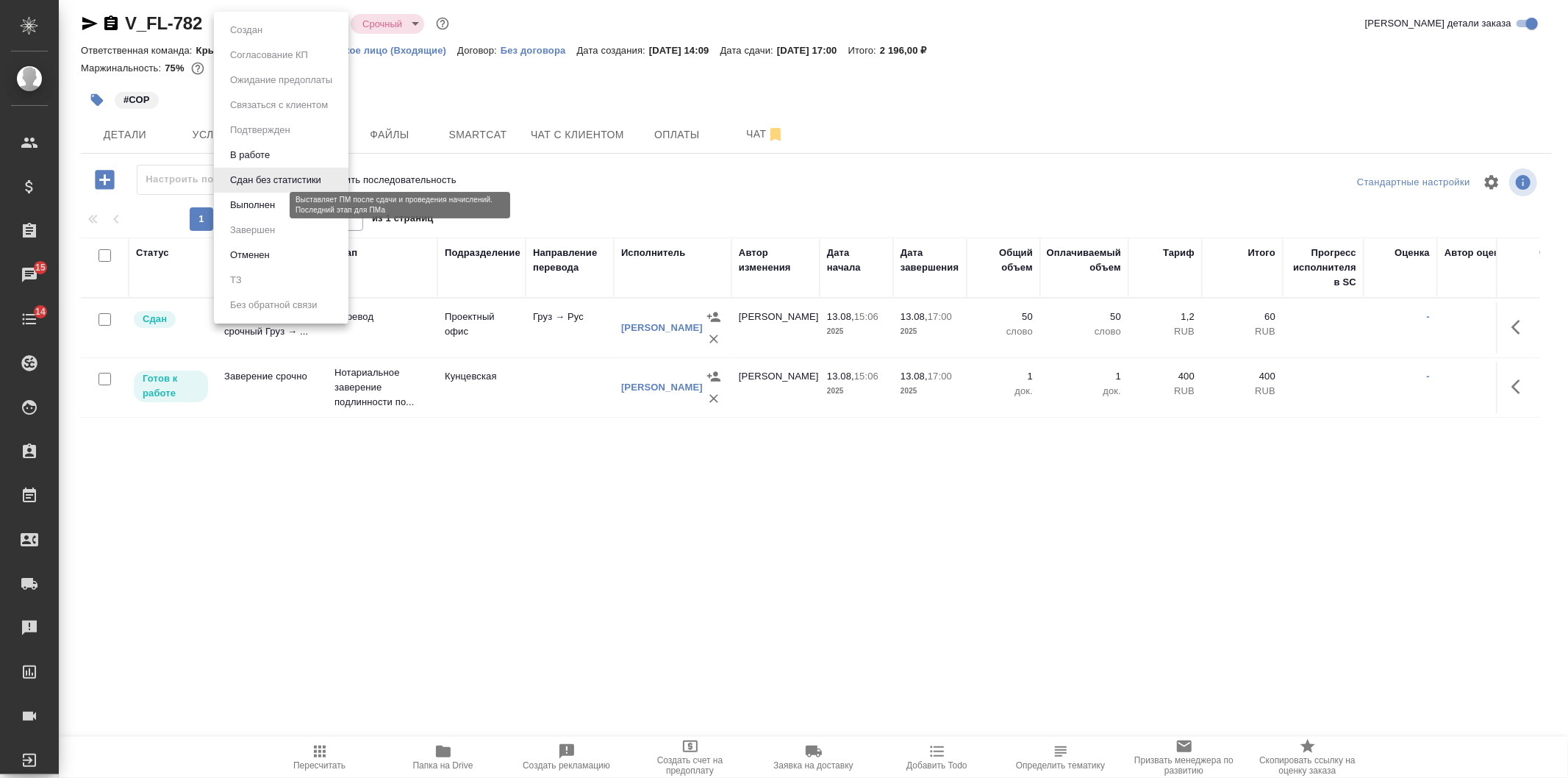
click at [260, 202] on button "Выполнен" at bounding box center [252, 205] width 54 height 16
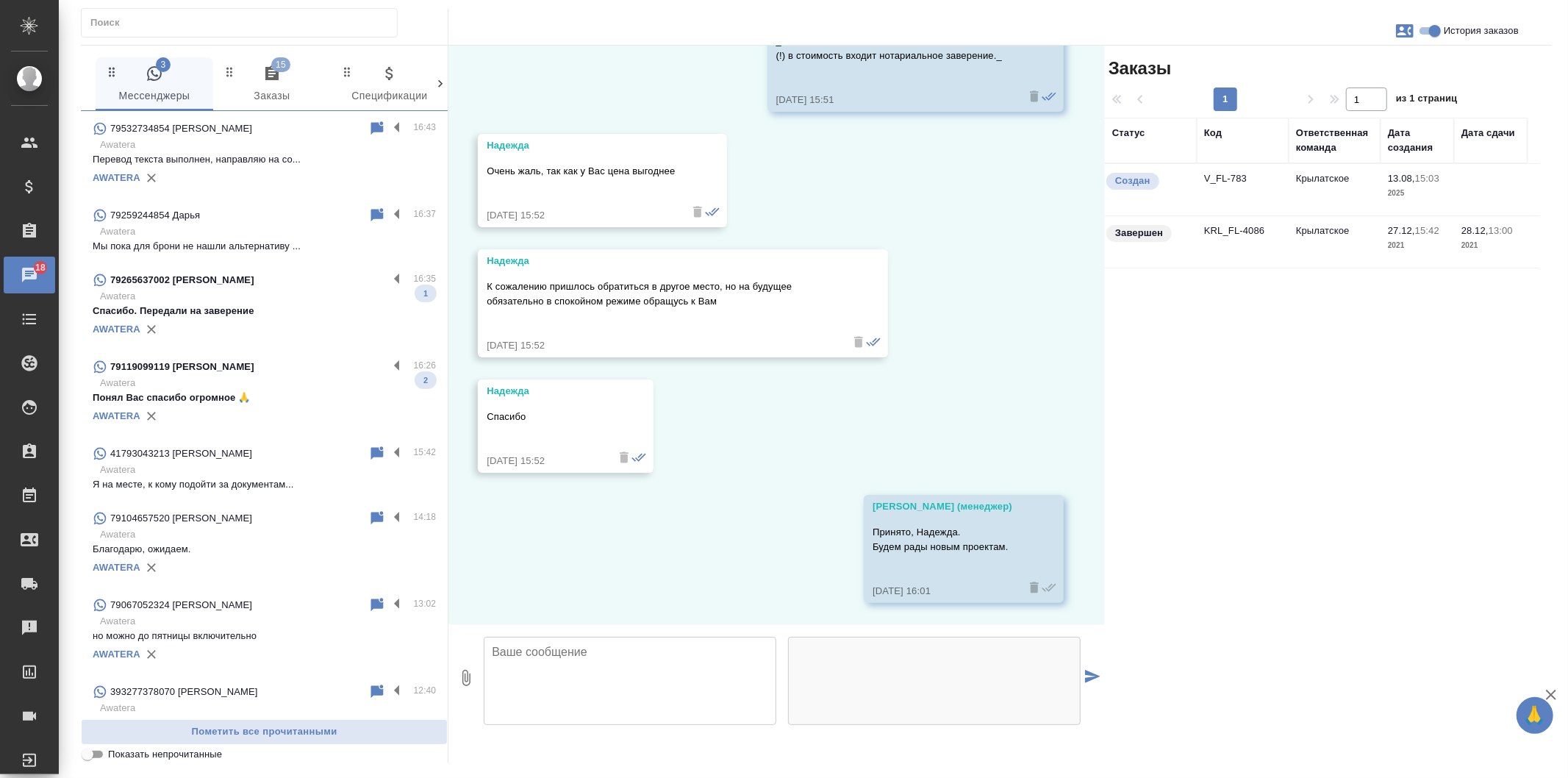
click at [254, 373] on p "79119099119 [PERSON_NAME]" at bounding box center [182, 367] width 144 height 15
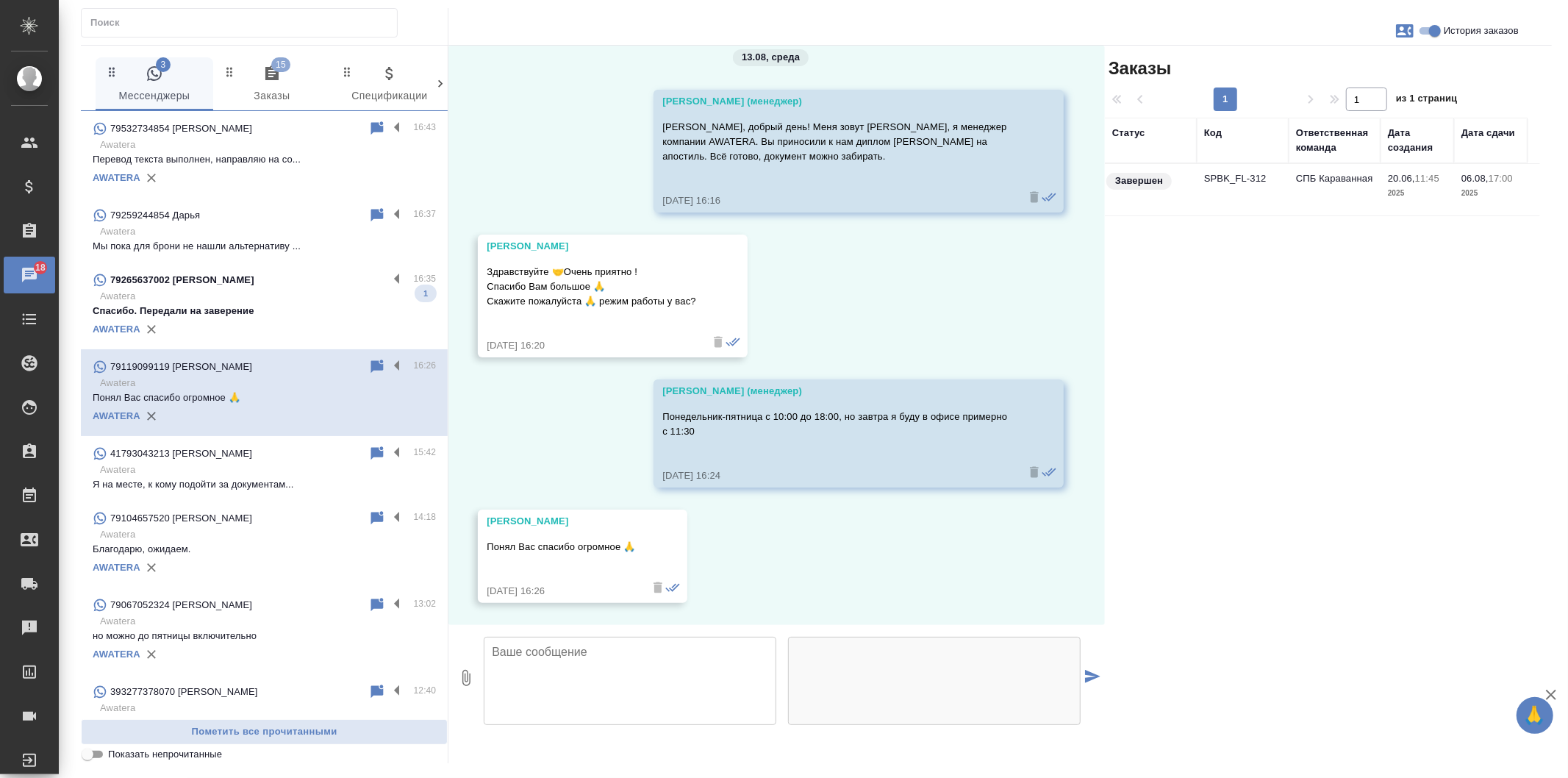
scroll to position [18, 0]
click at [388, 368] on label at bounding box center [401, 367] width 25 height 17
click at [0, 0] on input "checkbox" at bounding box center [0, 0] width 0 height 0
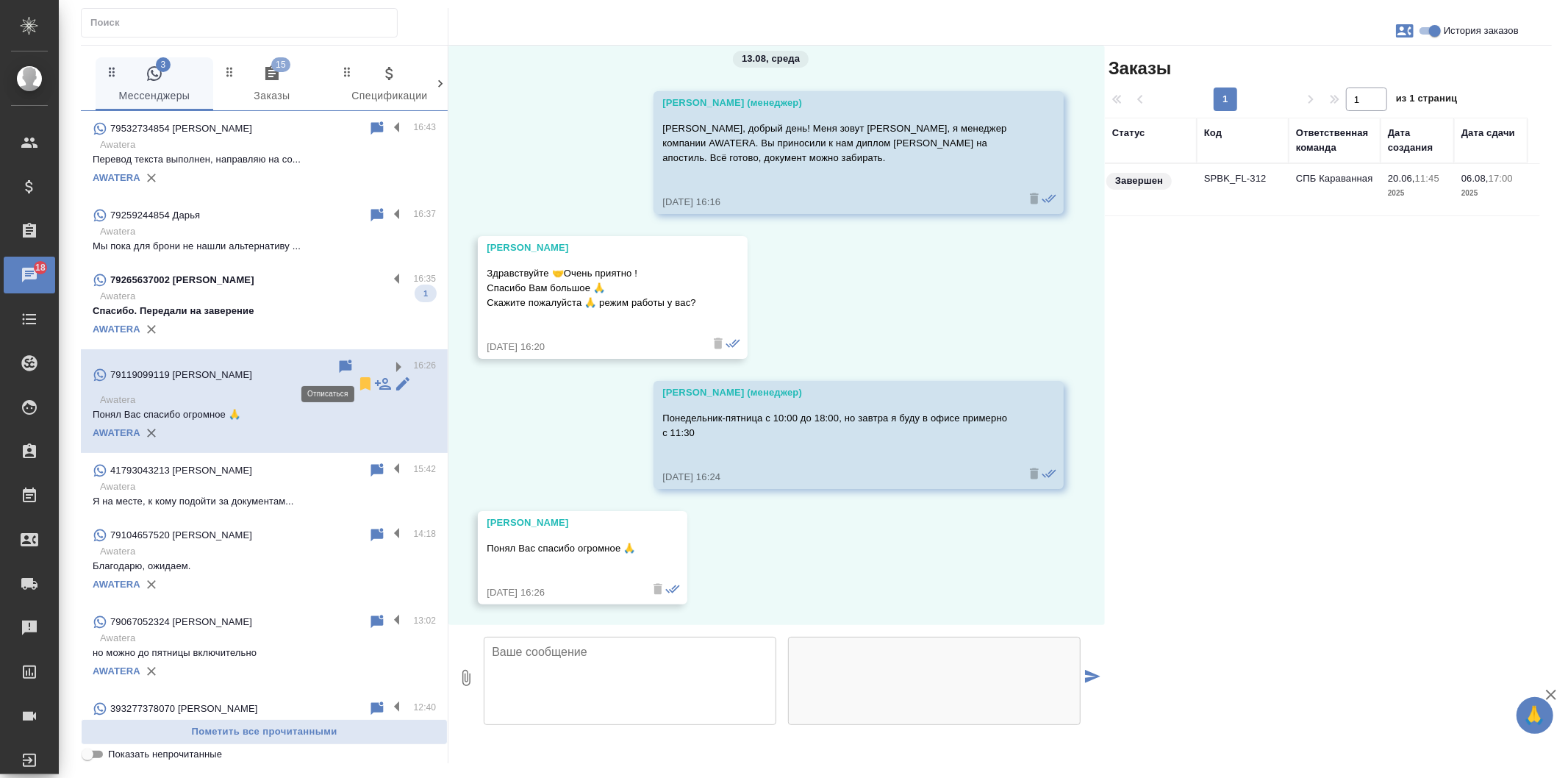
click at [360, 377] on icon at bounding box center [365, 384] width 10 height 13
click at [273, 305] on p "Спасибо. Передали на заверение" at bounding box center [264, 311] width 343 height 15
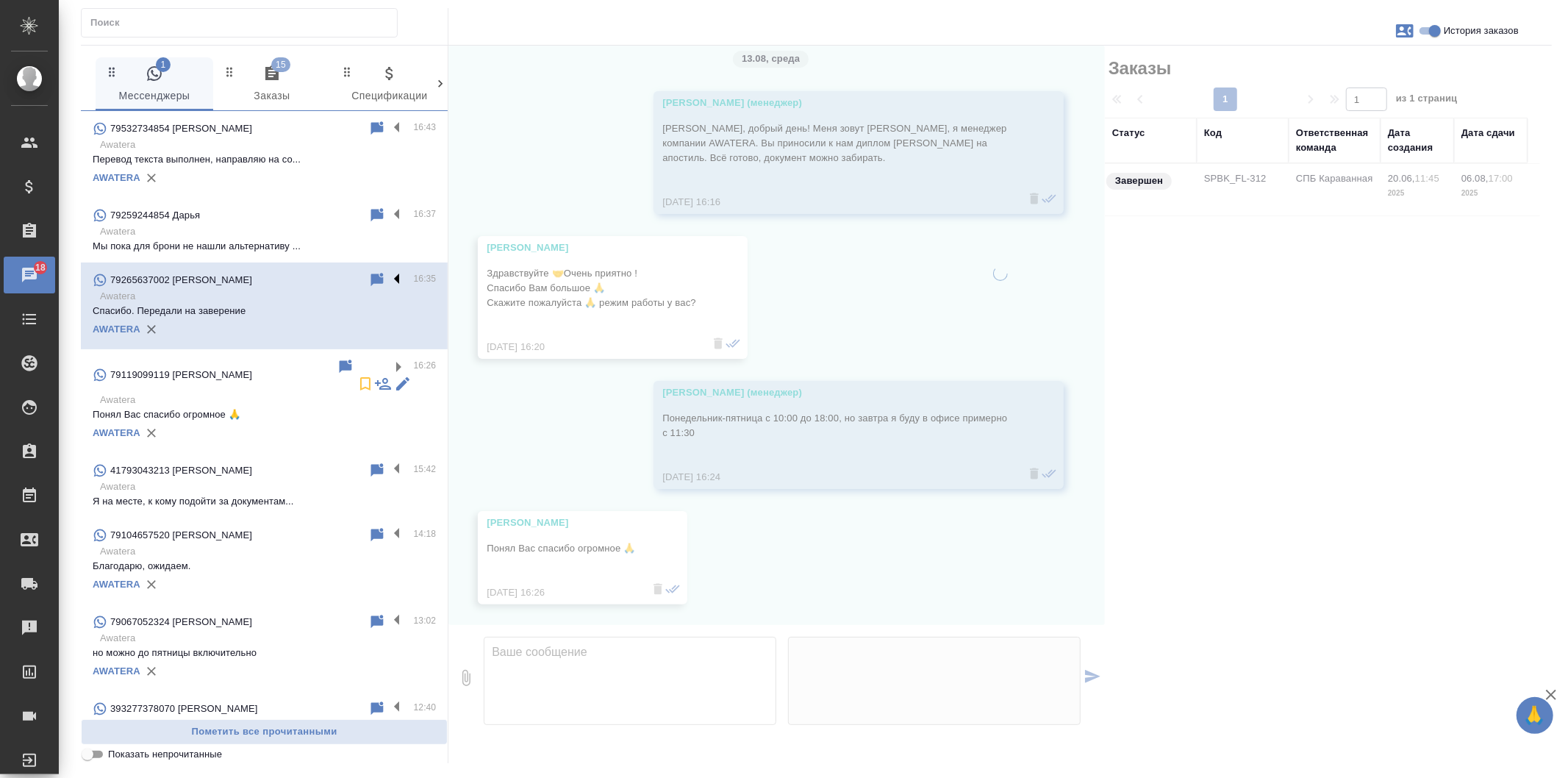
scroll to position [98, 0]
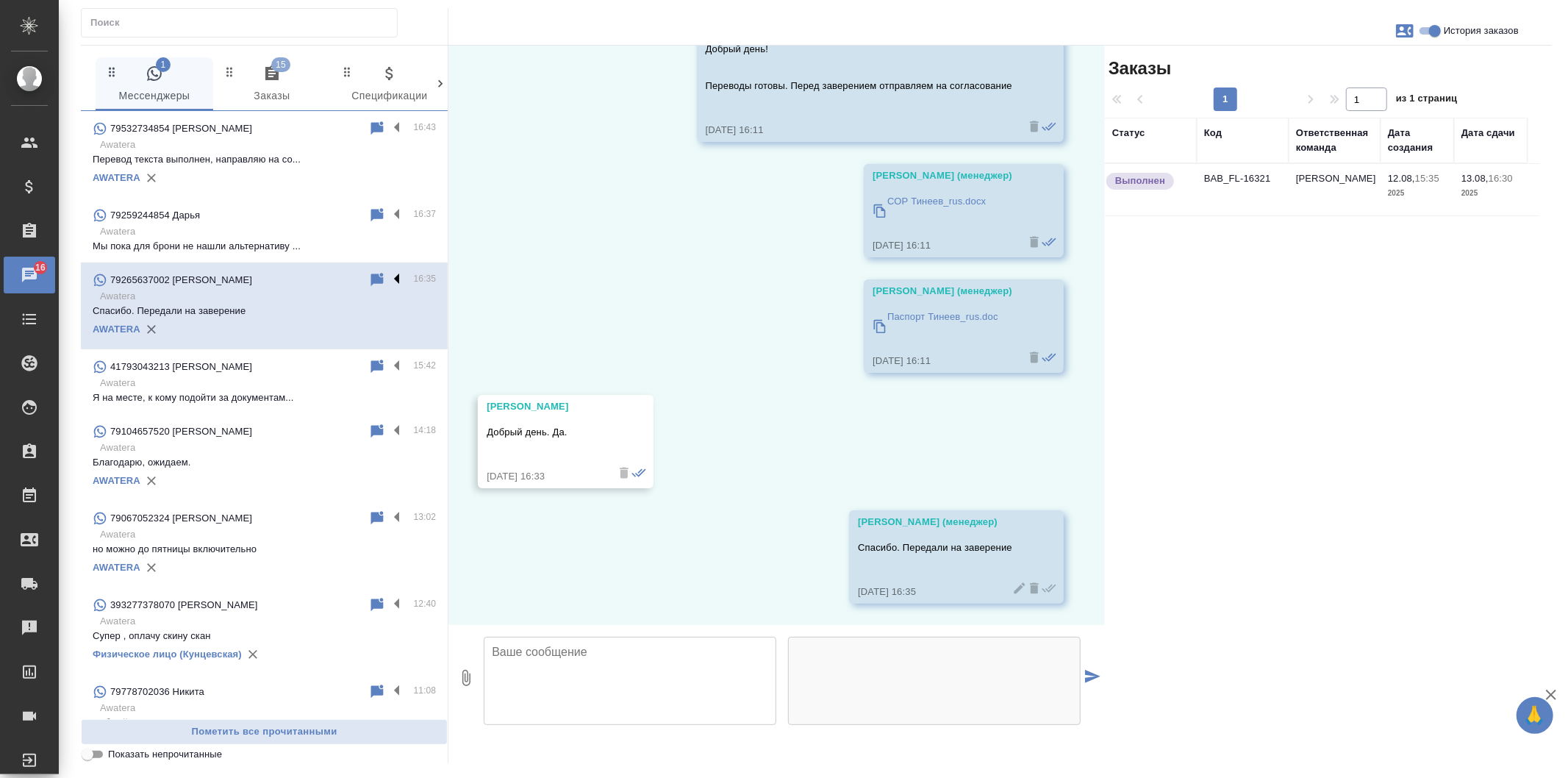
click at [388, 274] on label at bounding box center [401, 280] width 25 height 17
click at [0, 0] on input "checkbox" at bounding box center [0, 0] width 0 height 0
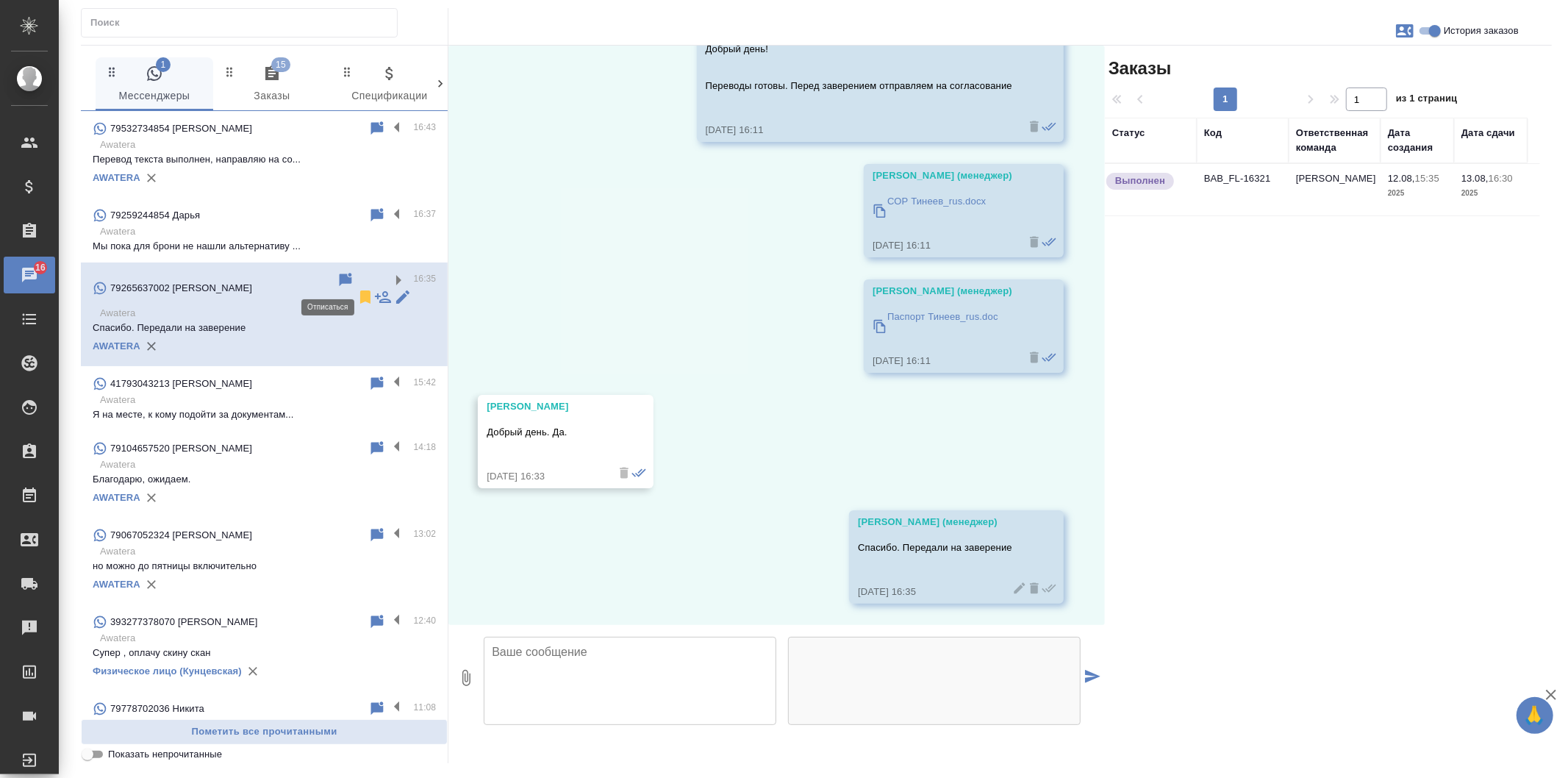
drag, startPoint x: 326, startPoint y: 283, endPoint x: 312, endPoint y: 263, distance: 24.4
click at [360, 290] on icon at bounding box center [365, 297] width 10 height 13
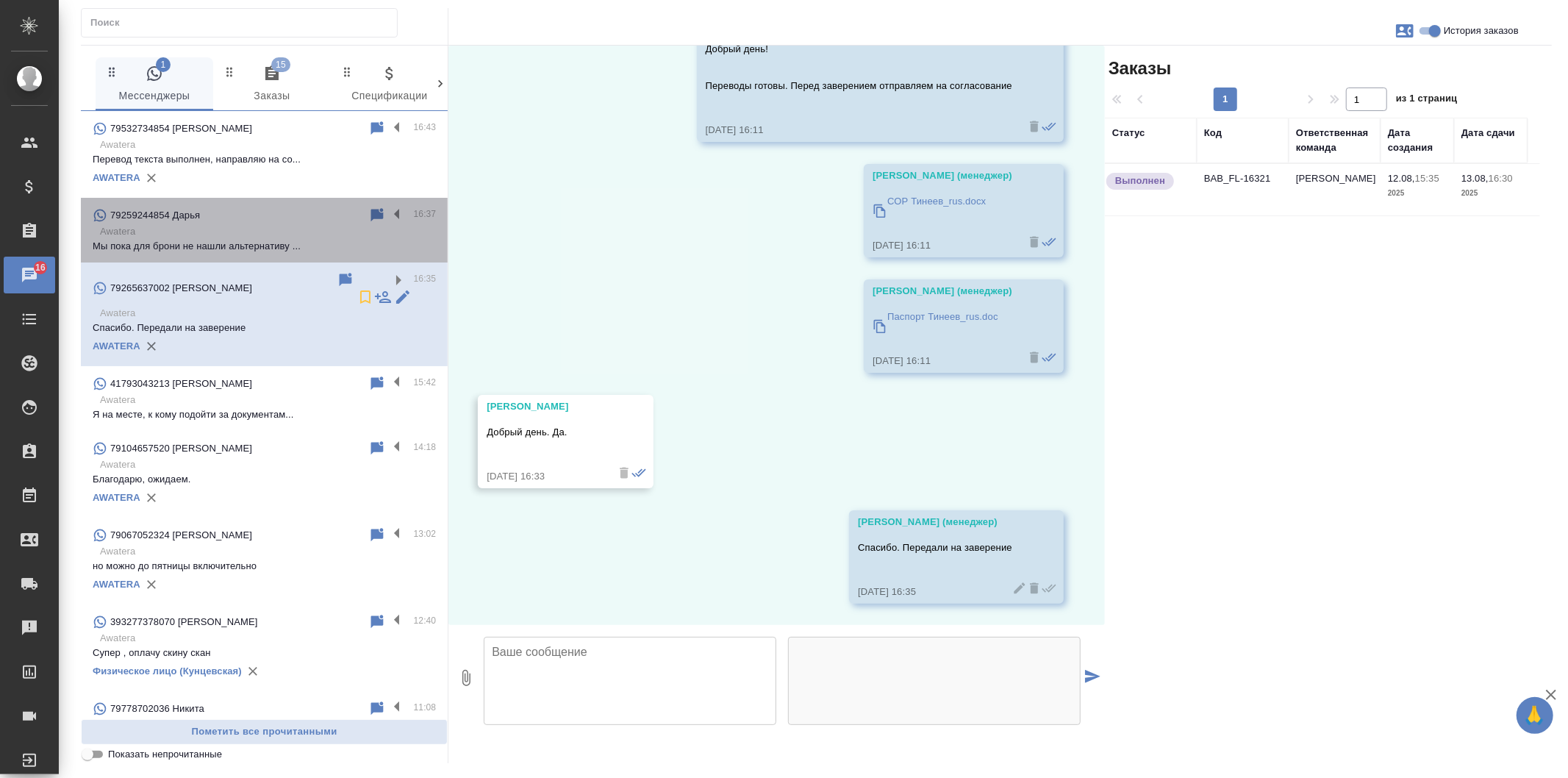
click at [283, 235] on p "Awatera" at bounding box center [268, 232] width 336 height 15
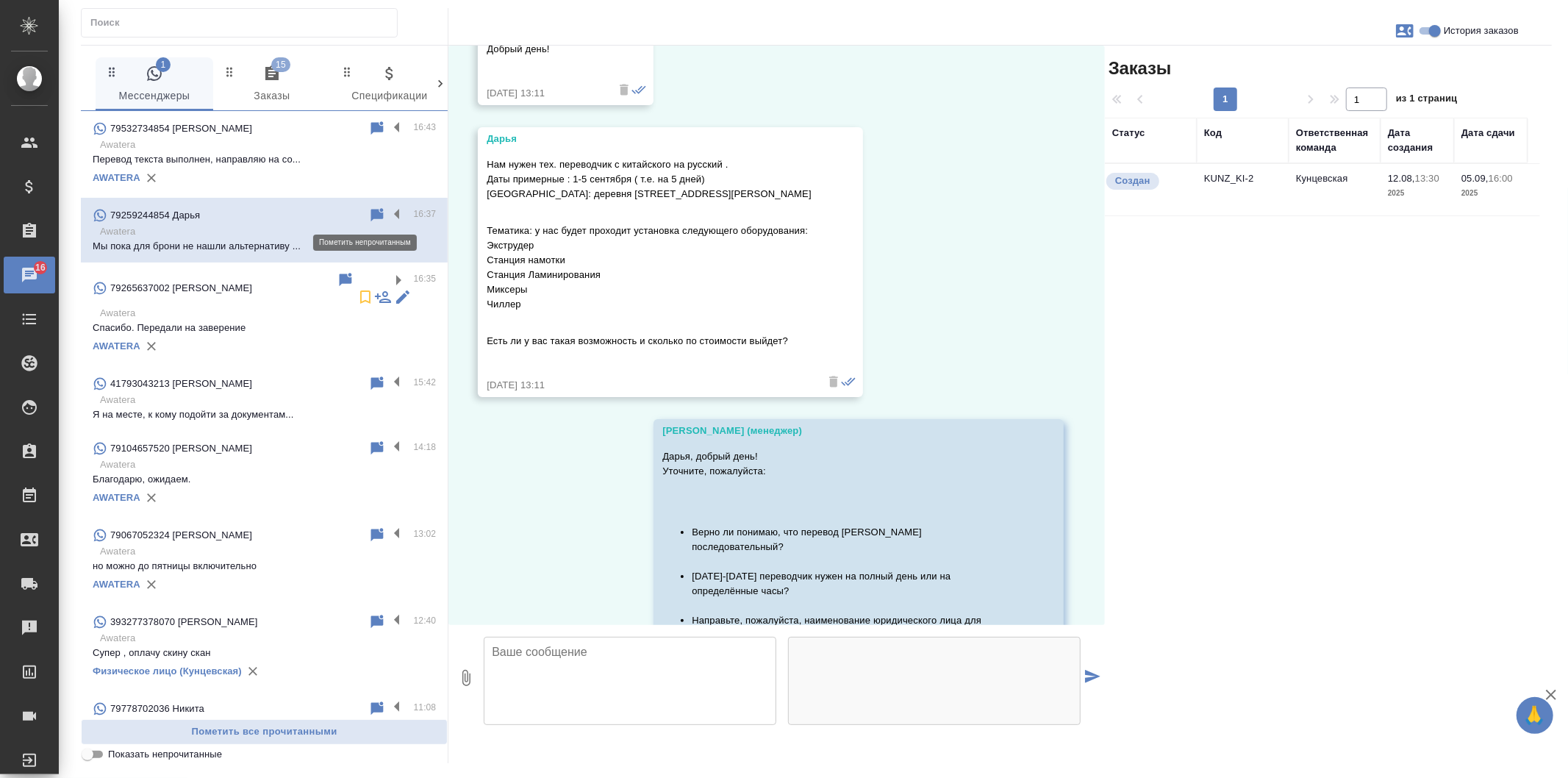
scroll to position [1236, 0]
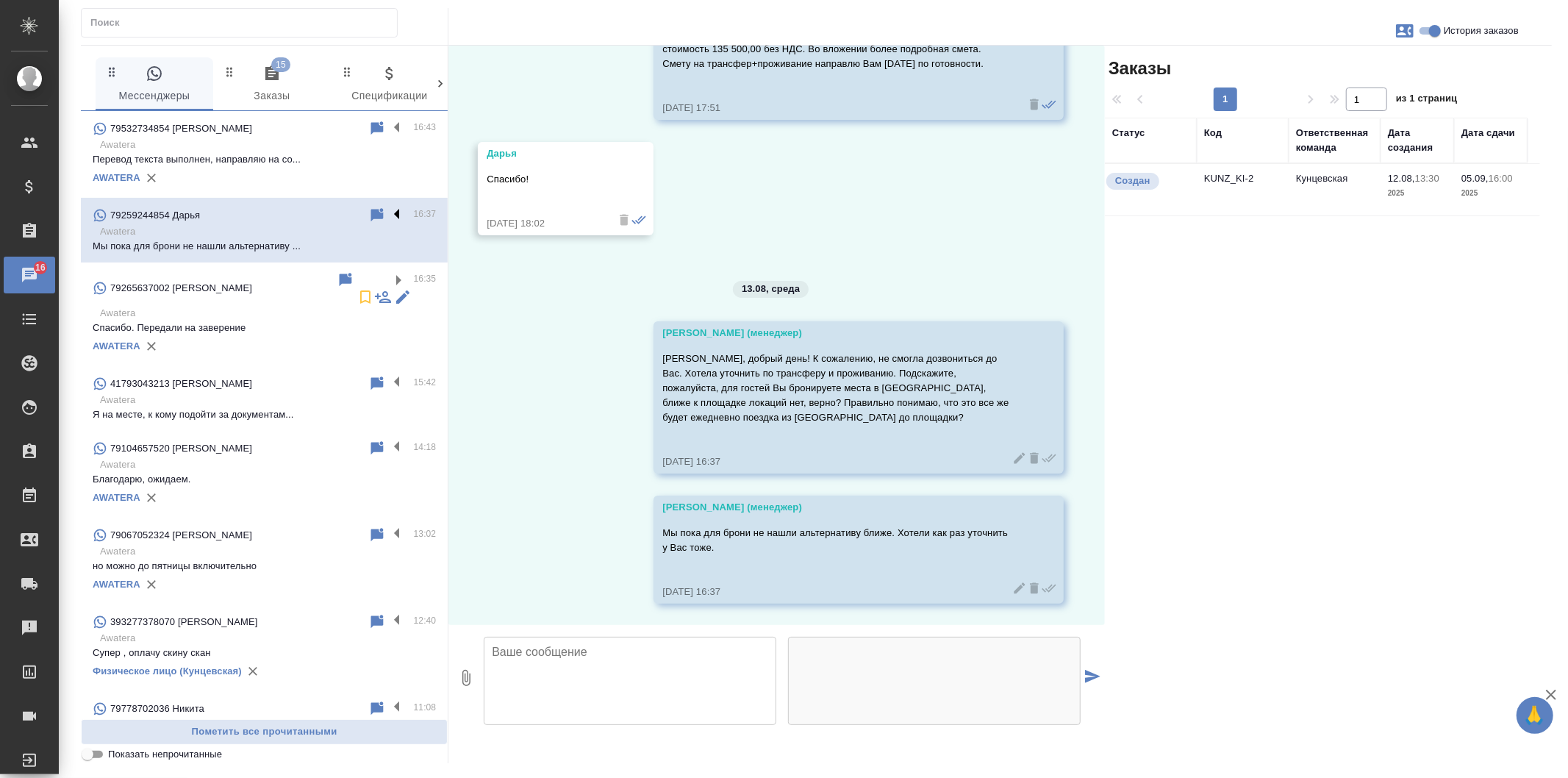
click at [388, 215] on label at bounding box center [401, 215] width 25 height 17
click at [0, 0] on input "checkbox" at bounding box center [0, 0] width 0 height 0
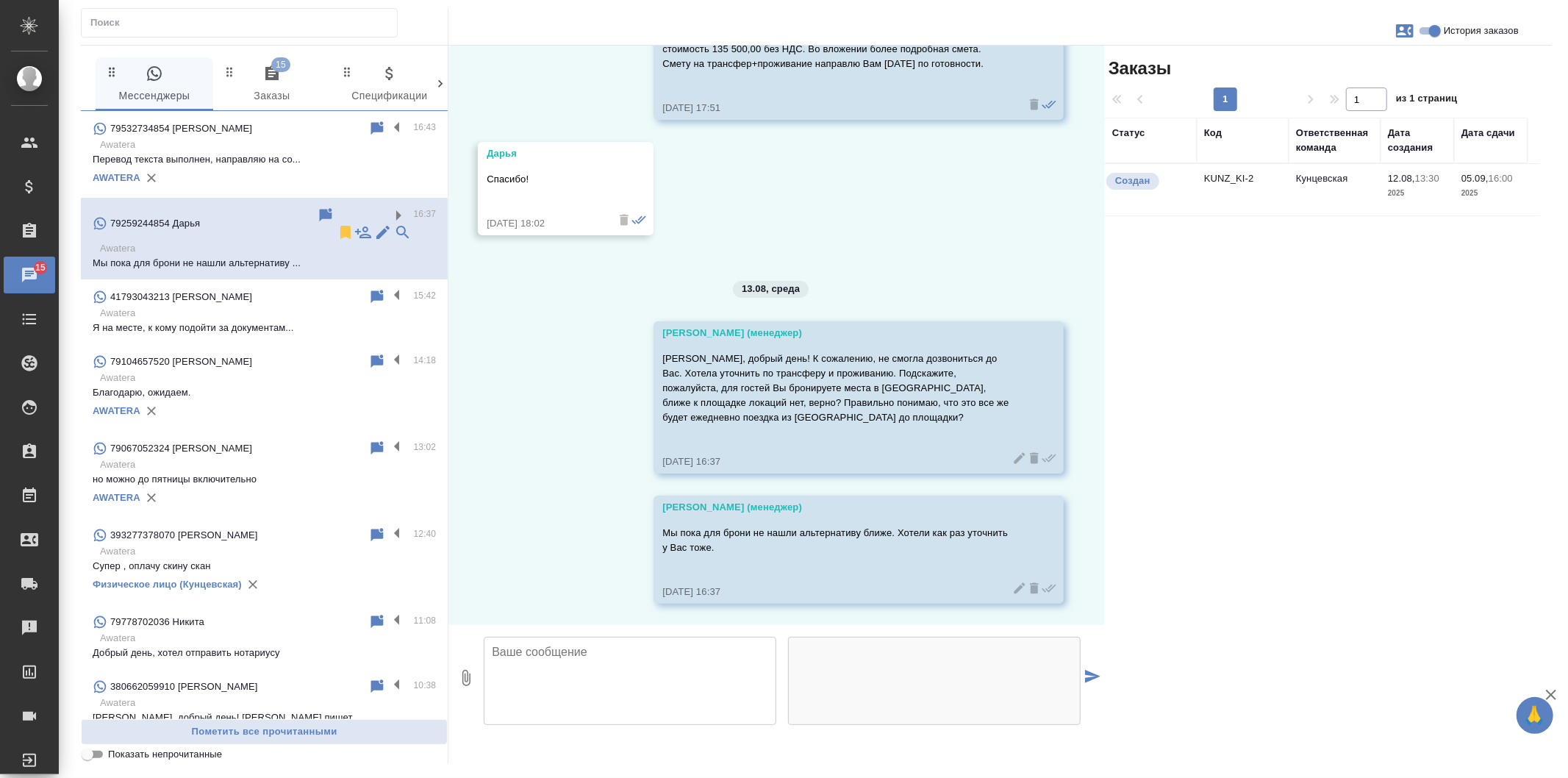
click at [270, 162] on p "Перевод текста выполнен, направляю на со..." at bounding box center [264, 160] width 343 height 15
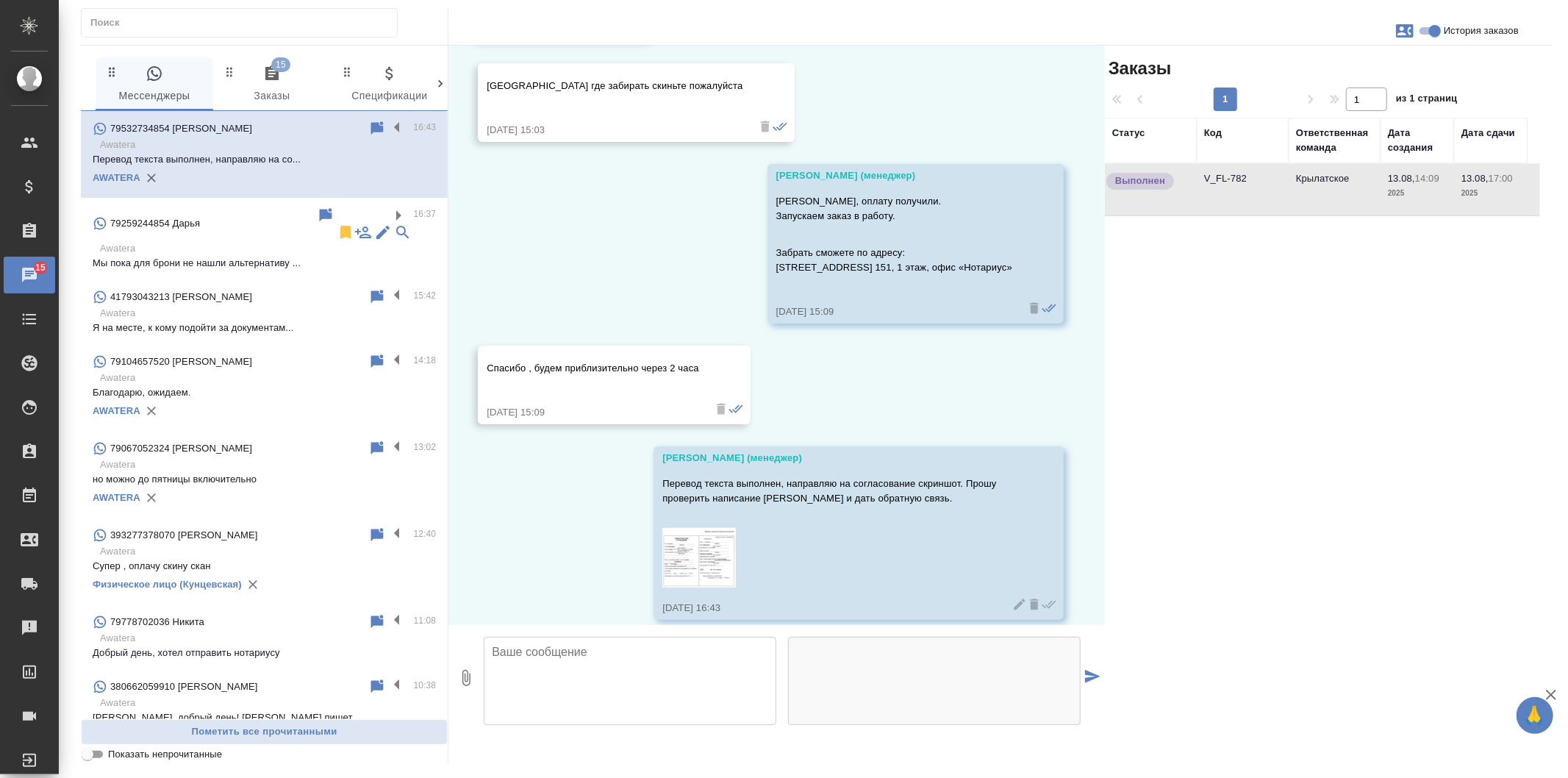
scroll to position [1365, 0]
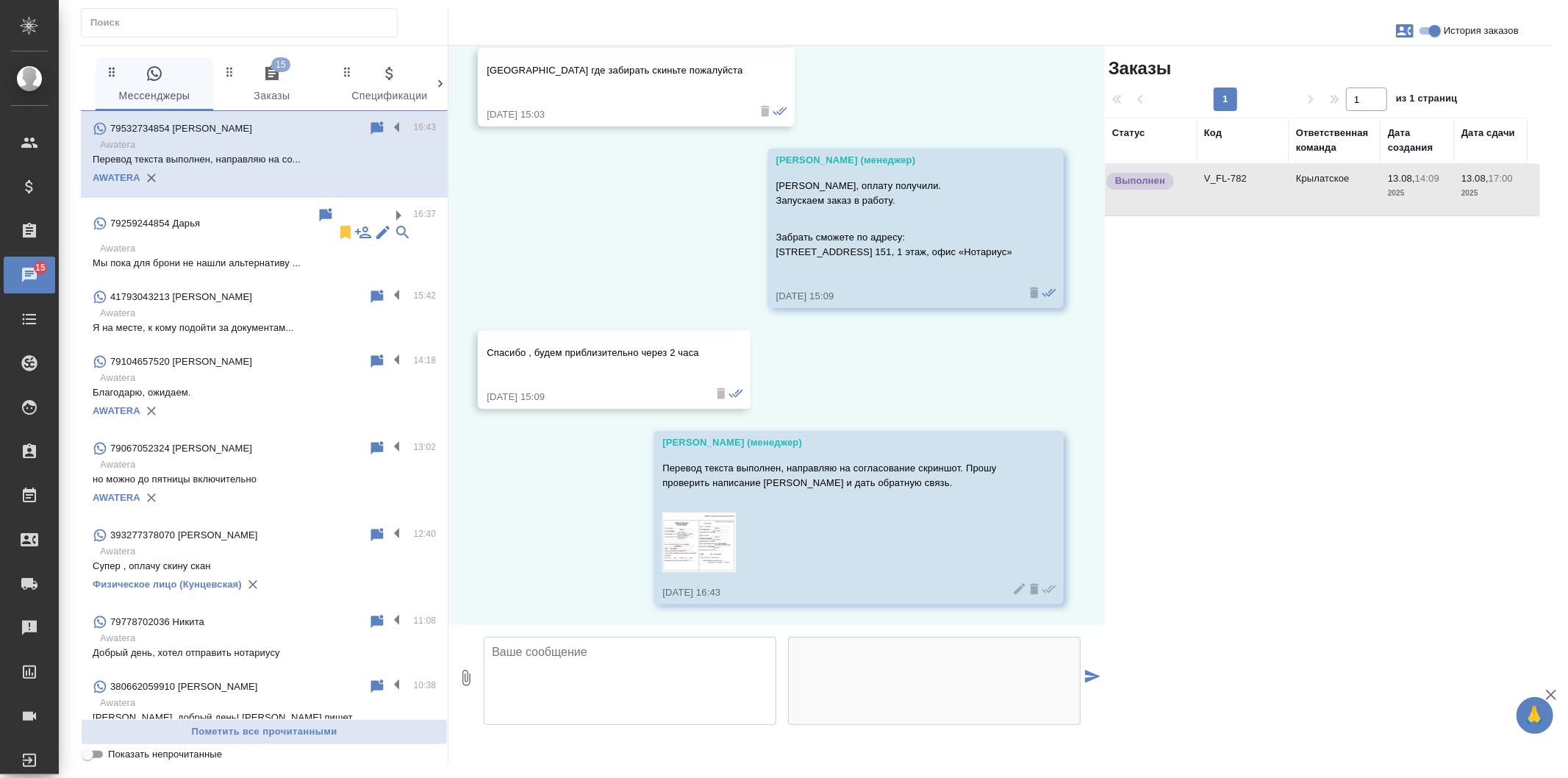
click at [625, 321] on div "13.08, среда Касаткина Александра (менеджер) Добрый день! Как можно к Вам обращ…" at bounding box center [776, 335] width 657 height 579
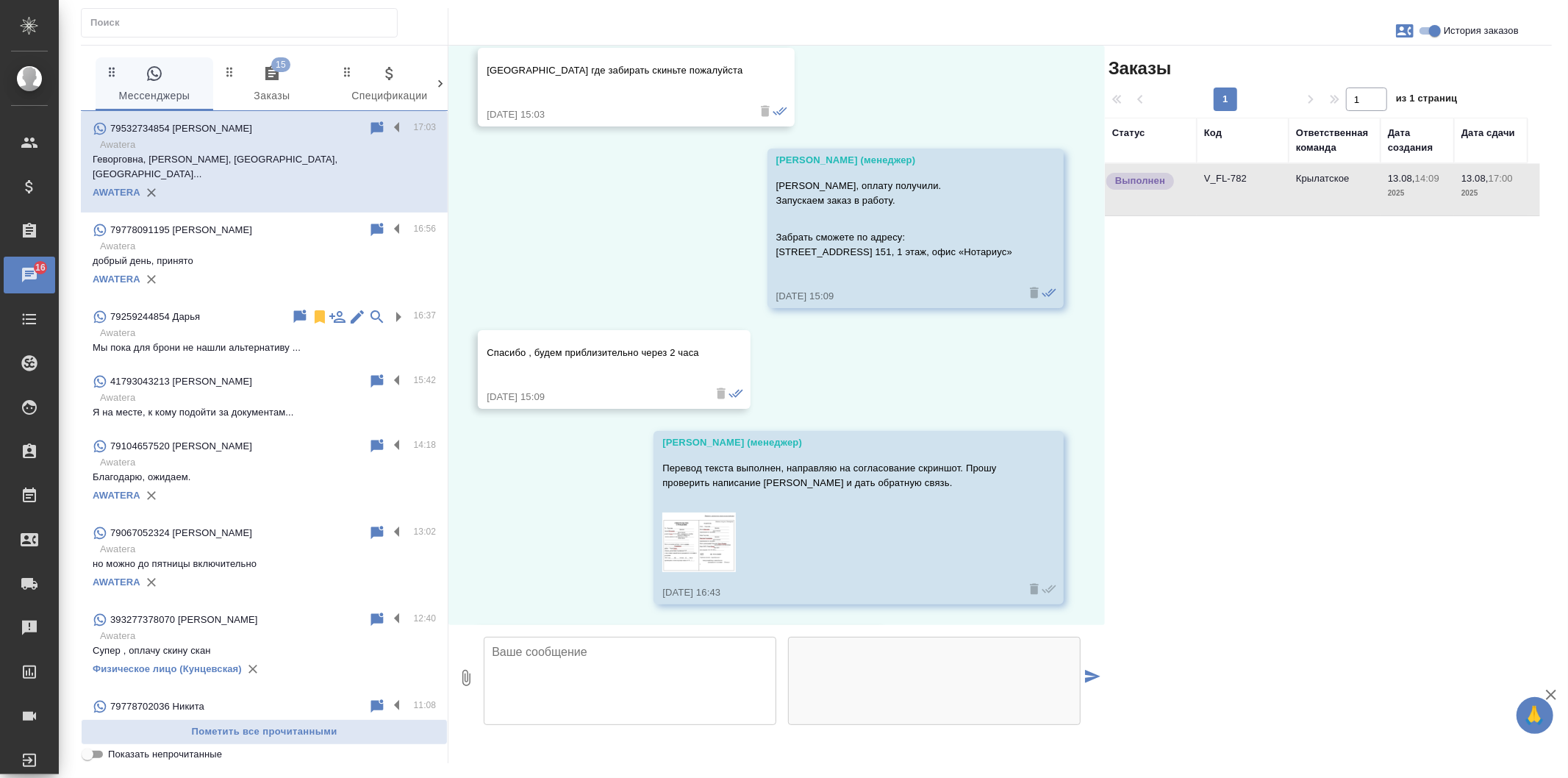
scroll to position [1465, 0]
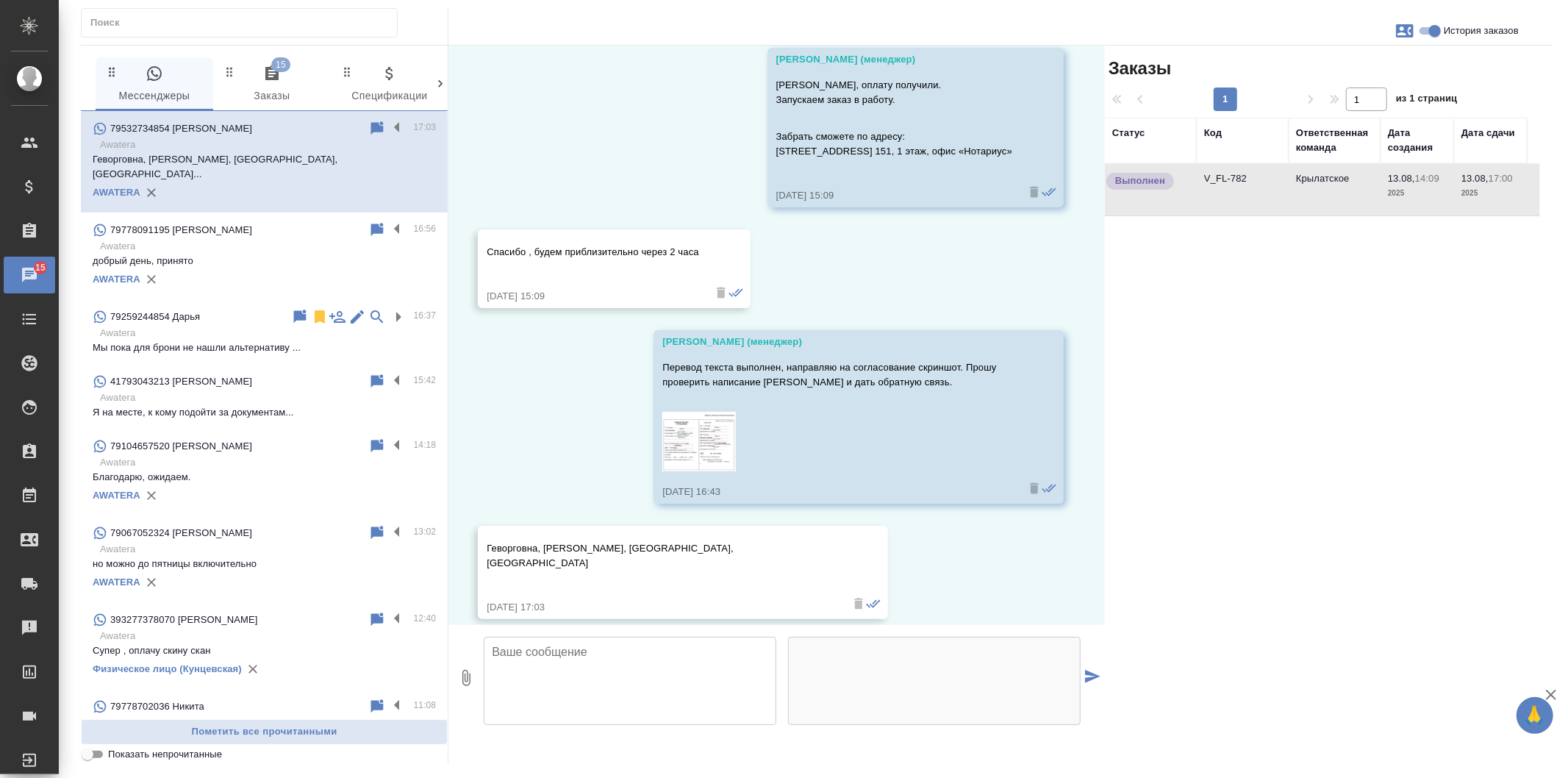
click at [647, 658] on textarea at bounding box center [629, 680] width 293 height 88
type textarea "Принято! Поправлю и передам на заверение."
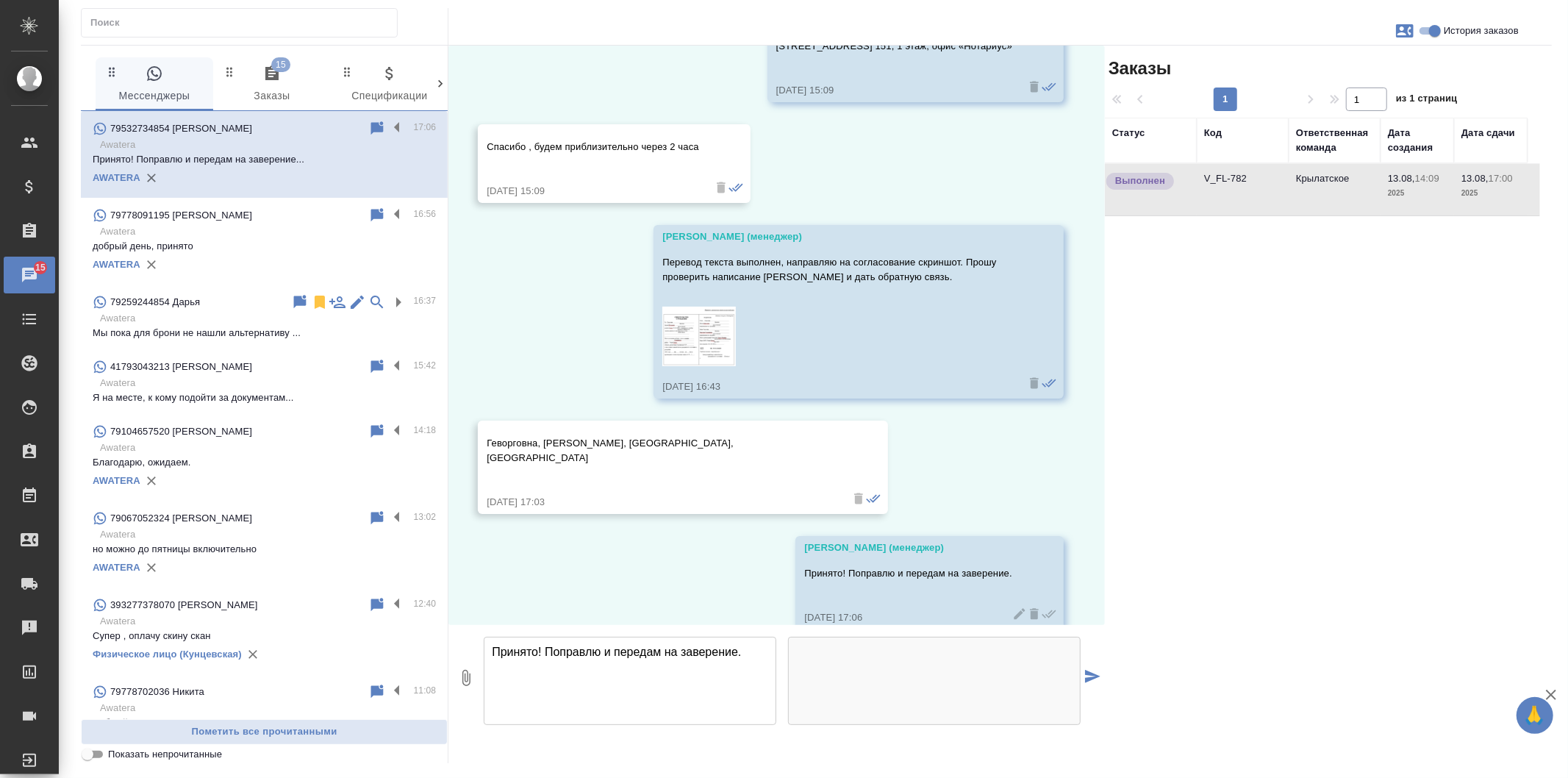
scroll to position [1581, 0]
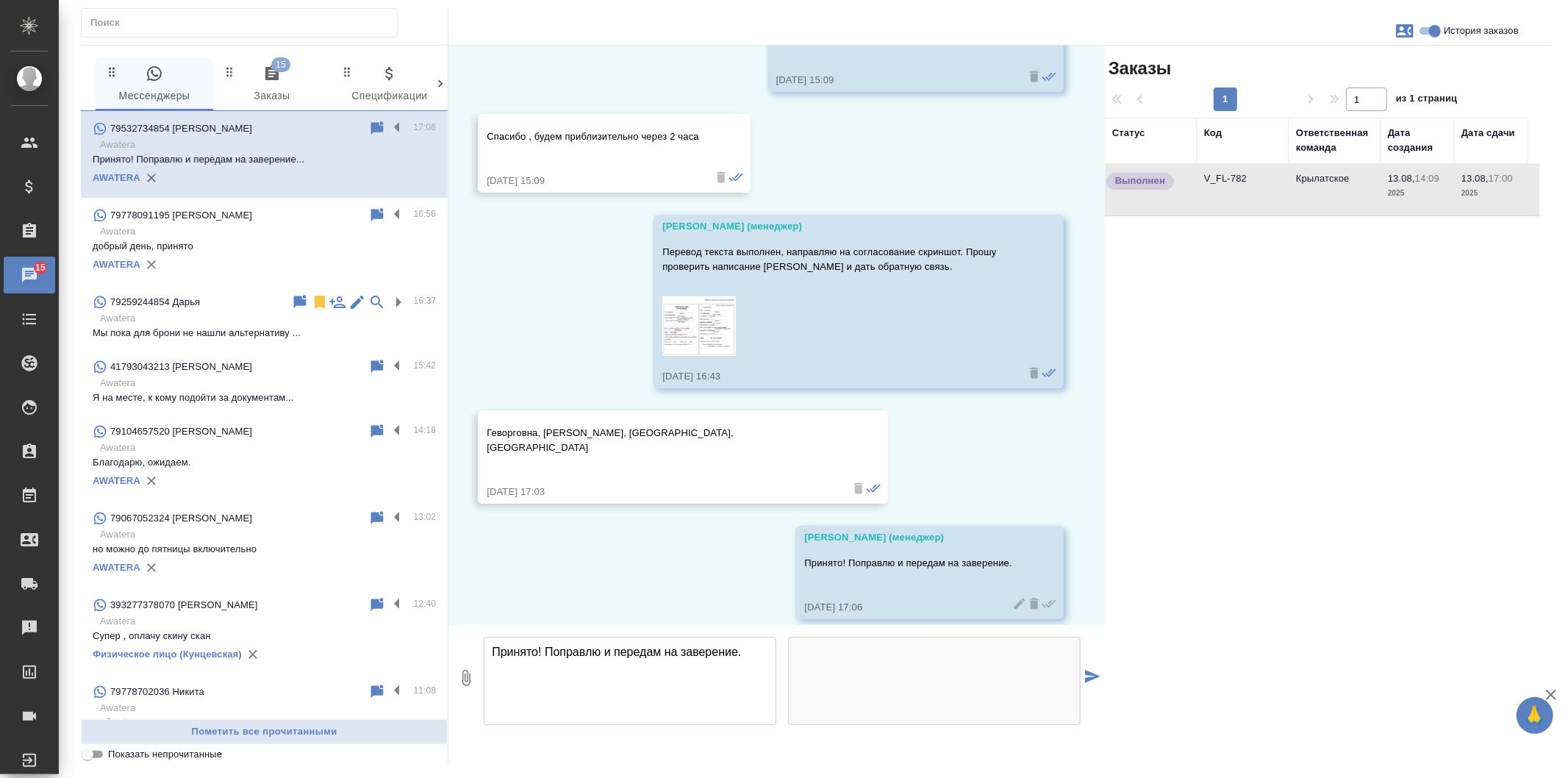
click at [547, 434] on p "Геворговна, Тетри-Цкаро, СамшвилЬдо, Вартуш" at bounding box center [661, 440] width 350 height 29
drag, startPoint x: 544, startPoint y: 431, endPoint x: 600, endPoint y: 438, distance: 56.4
click at [600, 438] on p "Геворговна, Тетри-Цкаро, СамшвилЬдо, Вартуш" at bounding box center [661, 440] width 350 height 29
copy p "Тетри-Цкаро"
click at [702, 428] on p "Геворговна, Тетри-Цкаро, СамшвилЬдо, Вартуш" at bounding box center [661, 440] width 350 height 29
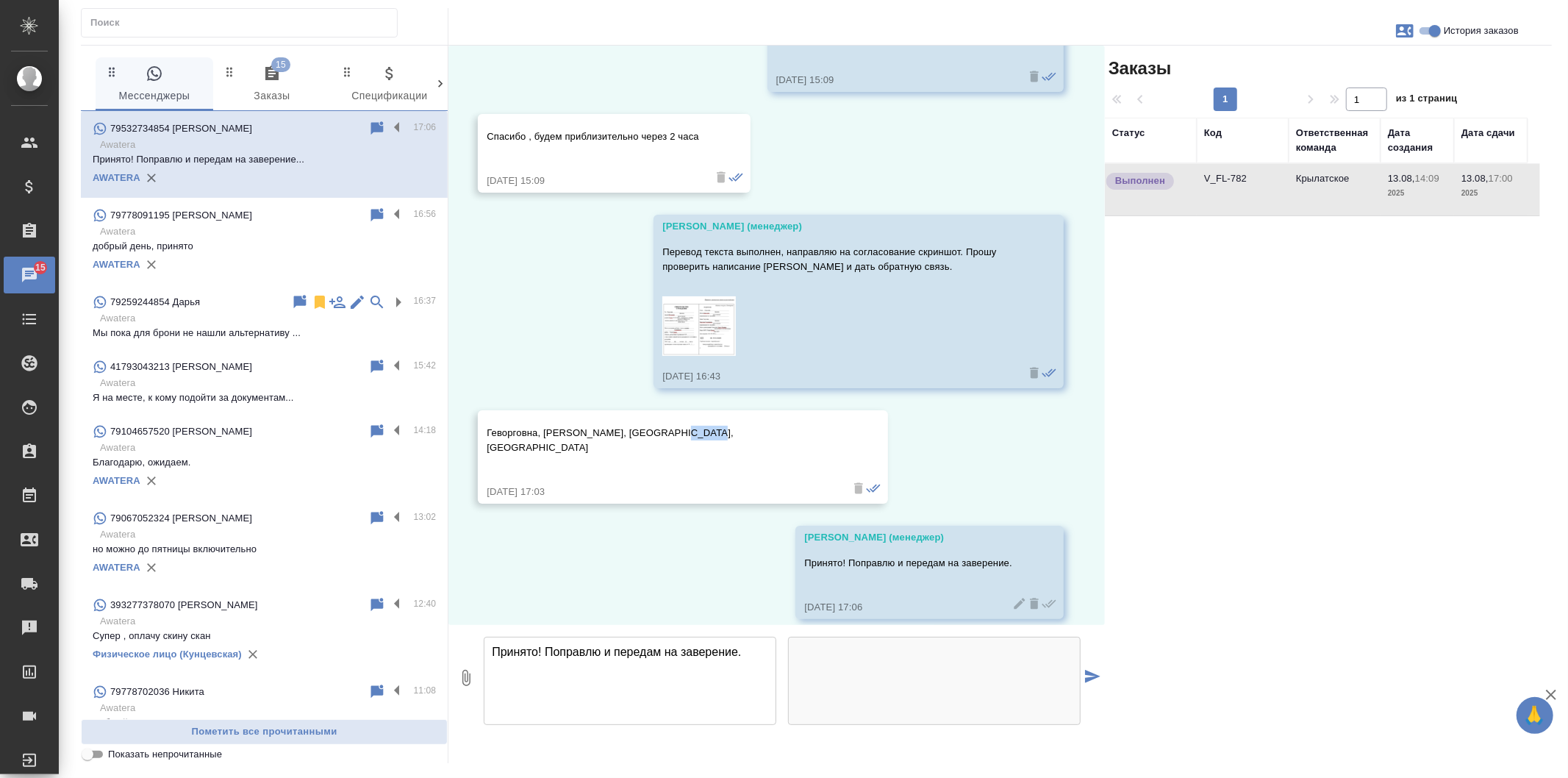
click at [702, 428] on p "Геворговна, Тетри-Цкаро, СамшвилЬдо, Вартуш" at bounding box center [661, 440] width 350 height 29
copy p "Вартуш"
click at [510, 434] on p "Геворговна, Тетри-Цкаро, СамшвилЬдо, Вартуш" at bounding box center [661, 440] width 350 height 29
copy p "Геворговна"
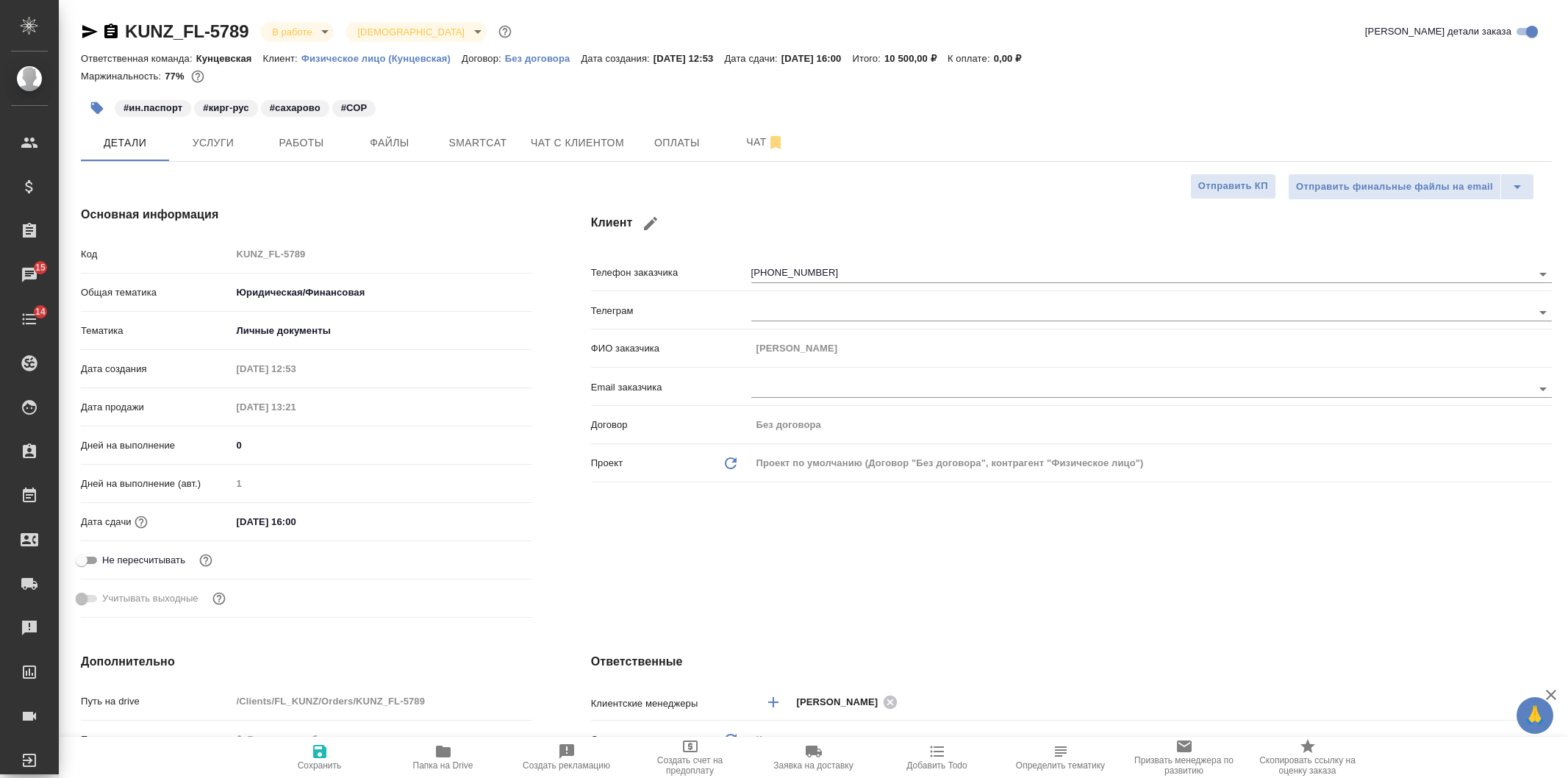
select select "RU"
click at [292, 136] on span "Работы" at bounding box center [301, 142] width 70 height 18
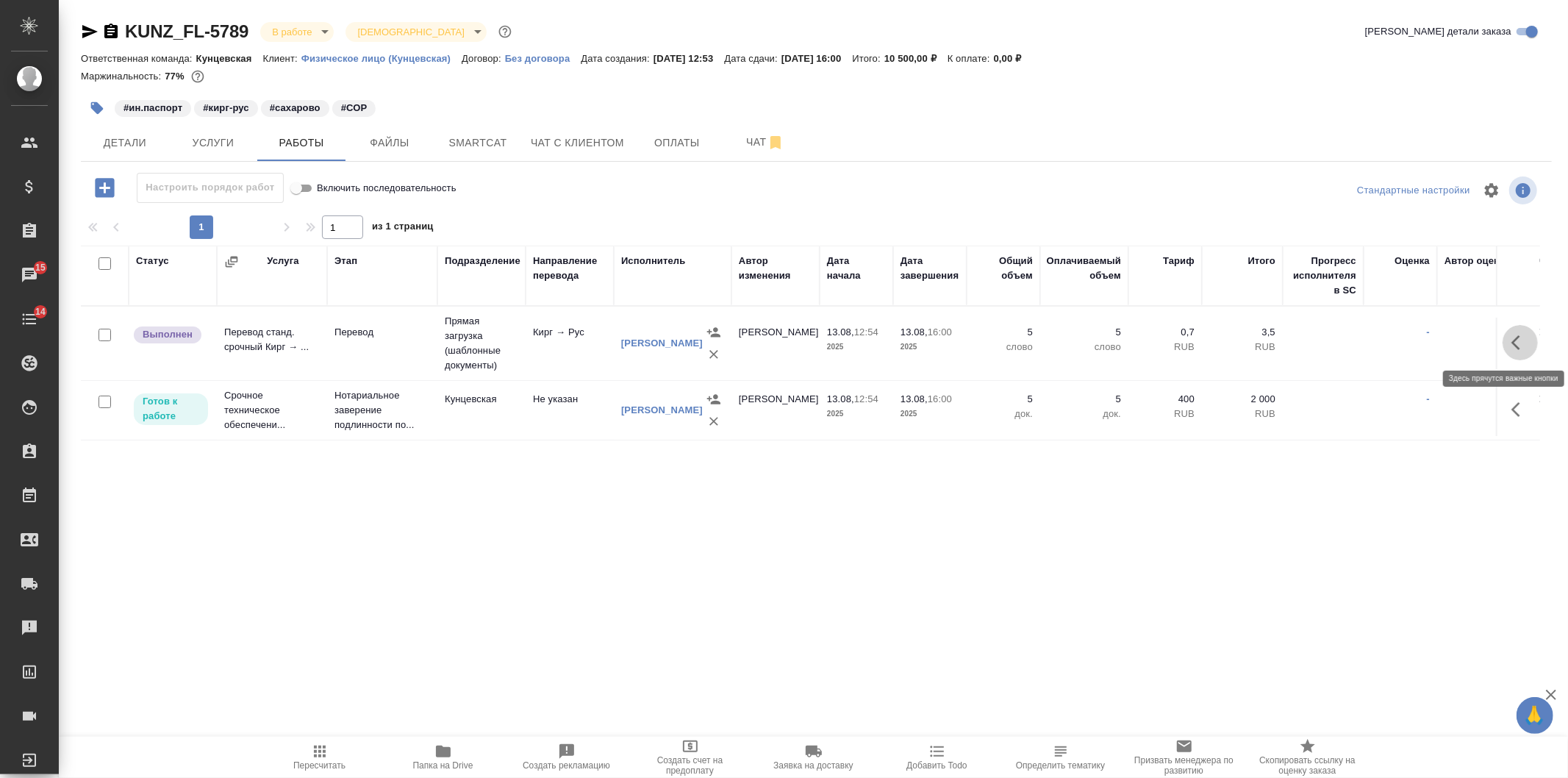
click at [1506, 341] on button "button" at bounding box center [1520, 342] width 35 height 35
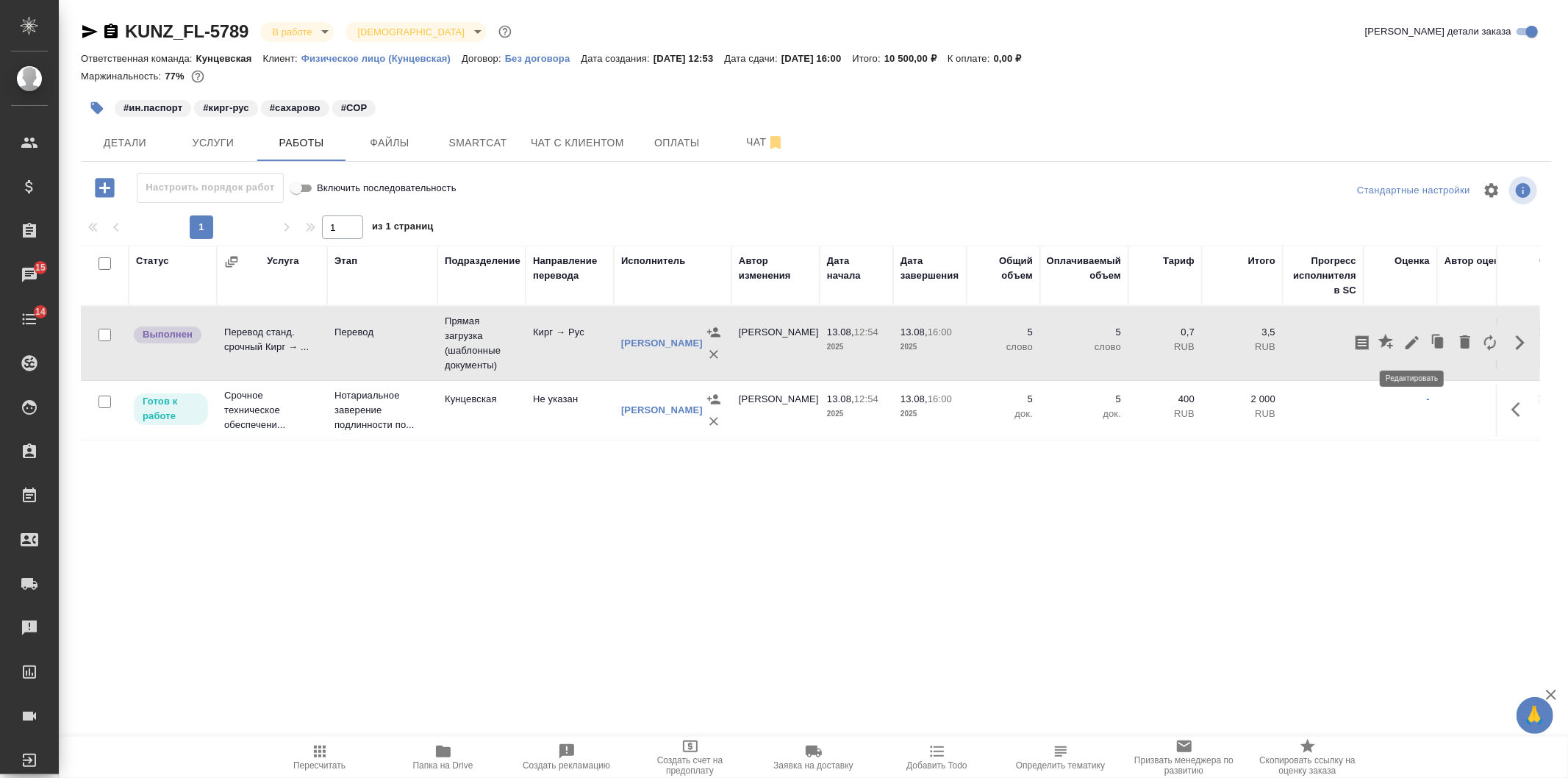
click at [1417, 341] on icon "button" at bounding box center [1412, 342] width 18 height 18
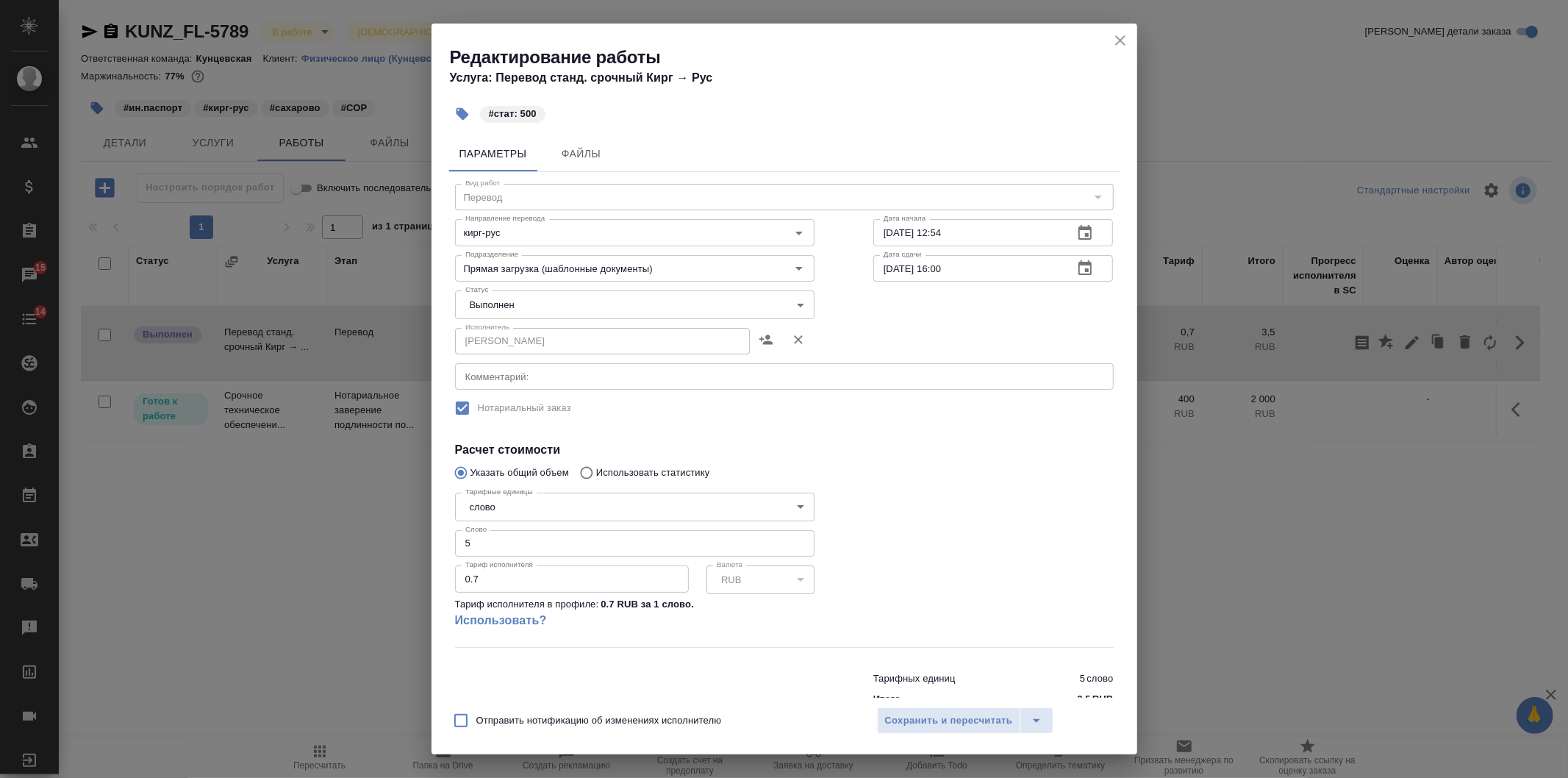
click at [523, 295] on body "🙏 .cls-1 fill:#fff; AWATERA [PERSON_NAME] Спецификации Заказы 15 Чаты 14 Todo П…" at bounding box center [784, 389] width 1568 height 778
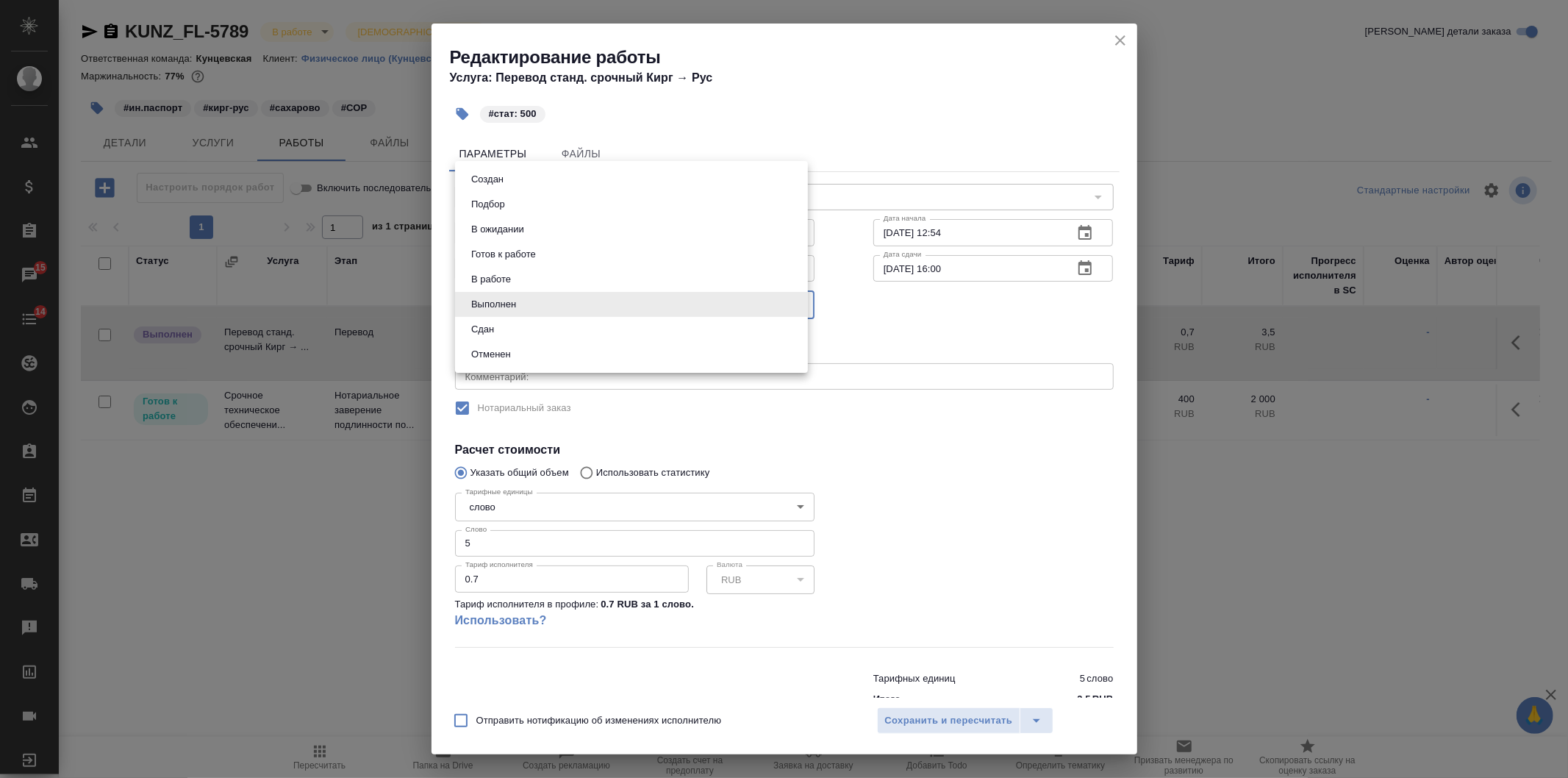
click at [509, 333] on li "Сдан" at bounding box center [631, 329] width 352 height 25
type input "closed"
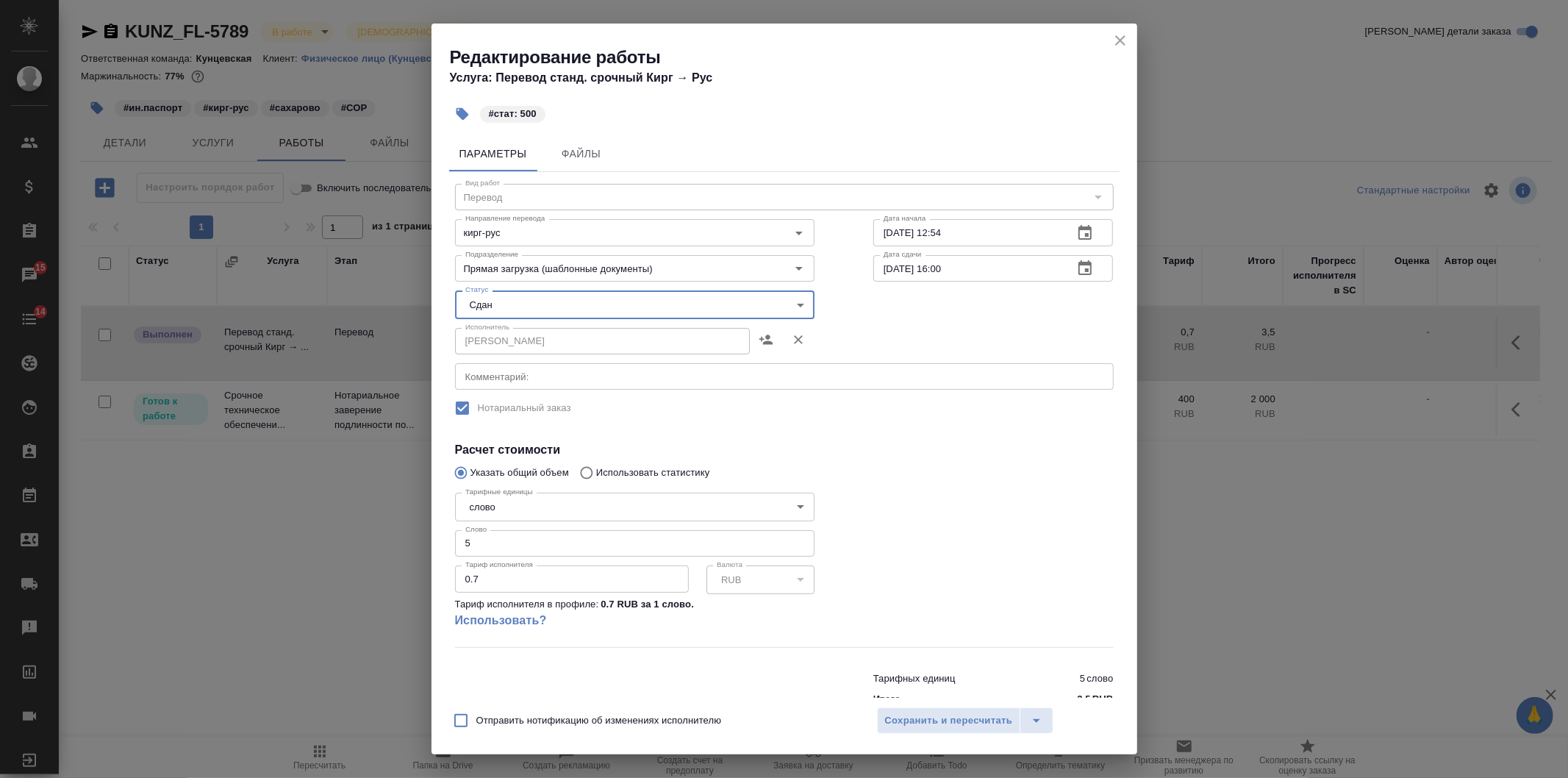
click at [495, 547] on input "5" at bounding box center [634, 543] width 359 height 27
type input "500"
click at [886, 723] on span "Сохранить и пересчитать" at bounding box center [948, 721] width 128 height 17
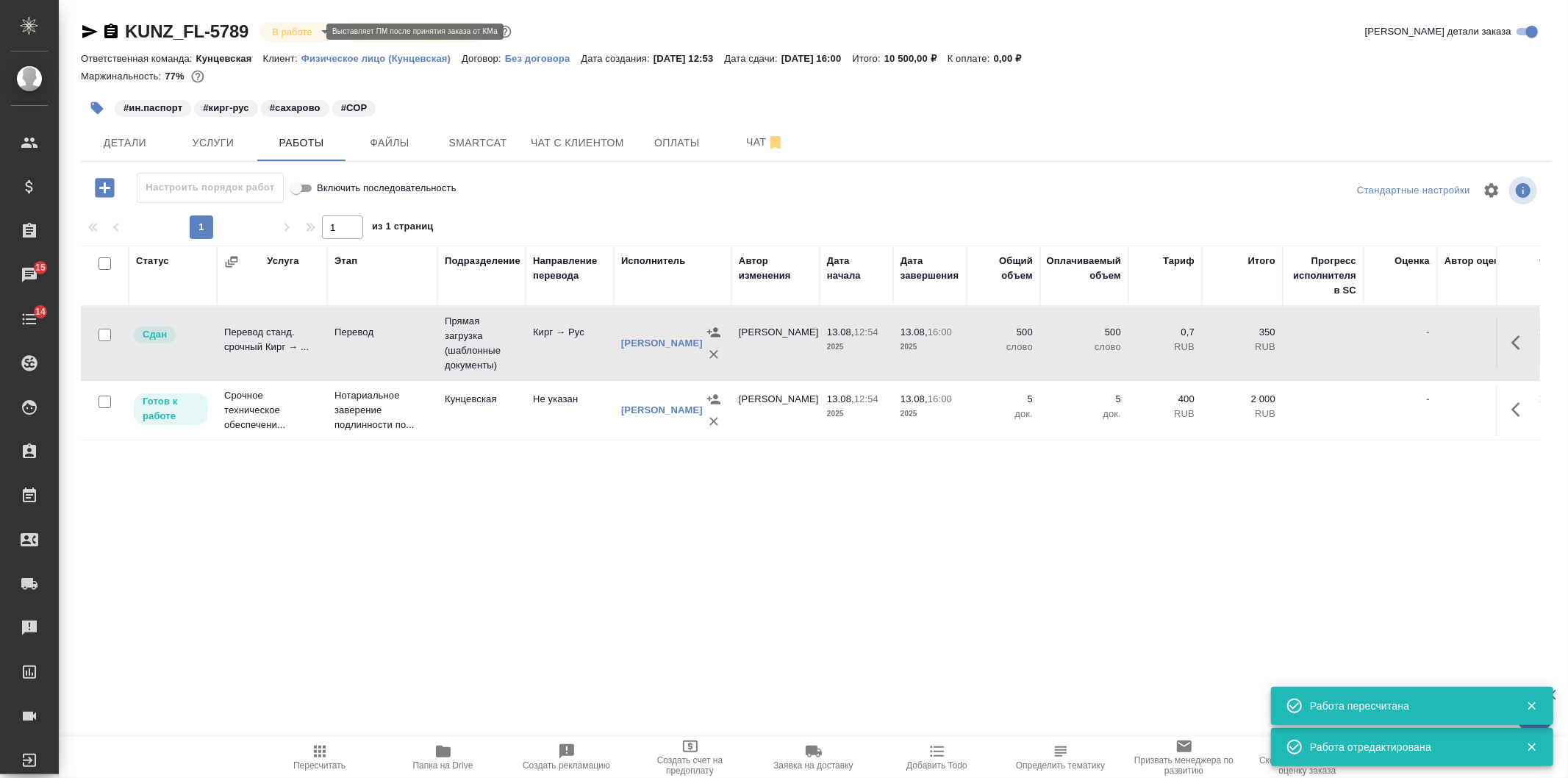
click at [303, 30] on body "🙏 .cls-1 fill:#fff; AWATERA [PERSON_NAME] Спецификации Заказы 15 Чаты 14 Todo П…" at bounding box center [784, 389] width 1568 height 778
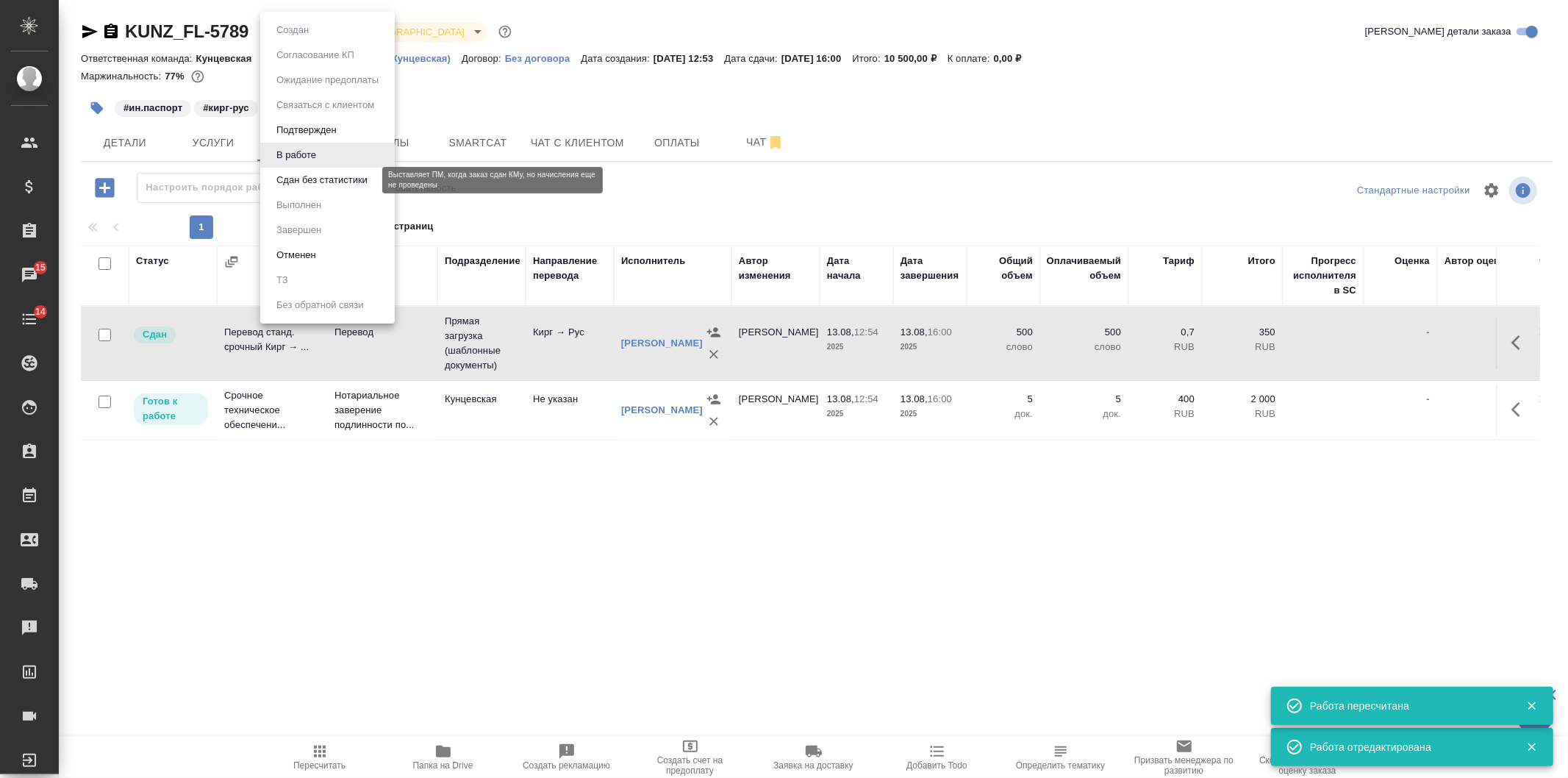
drag, startPoint x: 301, startPoint y: 172, endPoint x: 297, endPoint y: 108, distance: 64.1
click at [302, 172] on button "Сдан без статистики" at bounding box center [322, 180] width 100 height 16
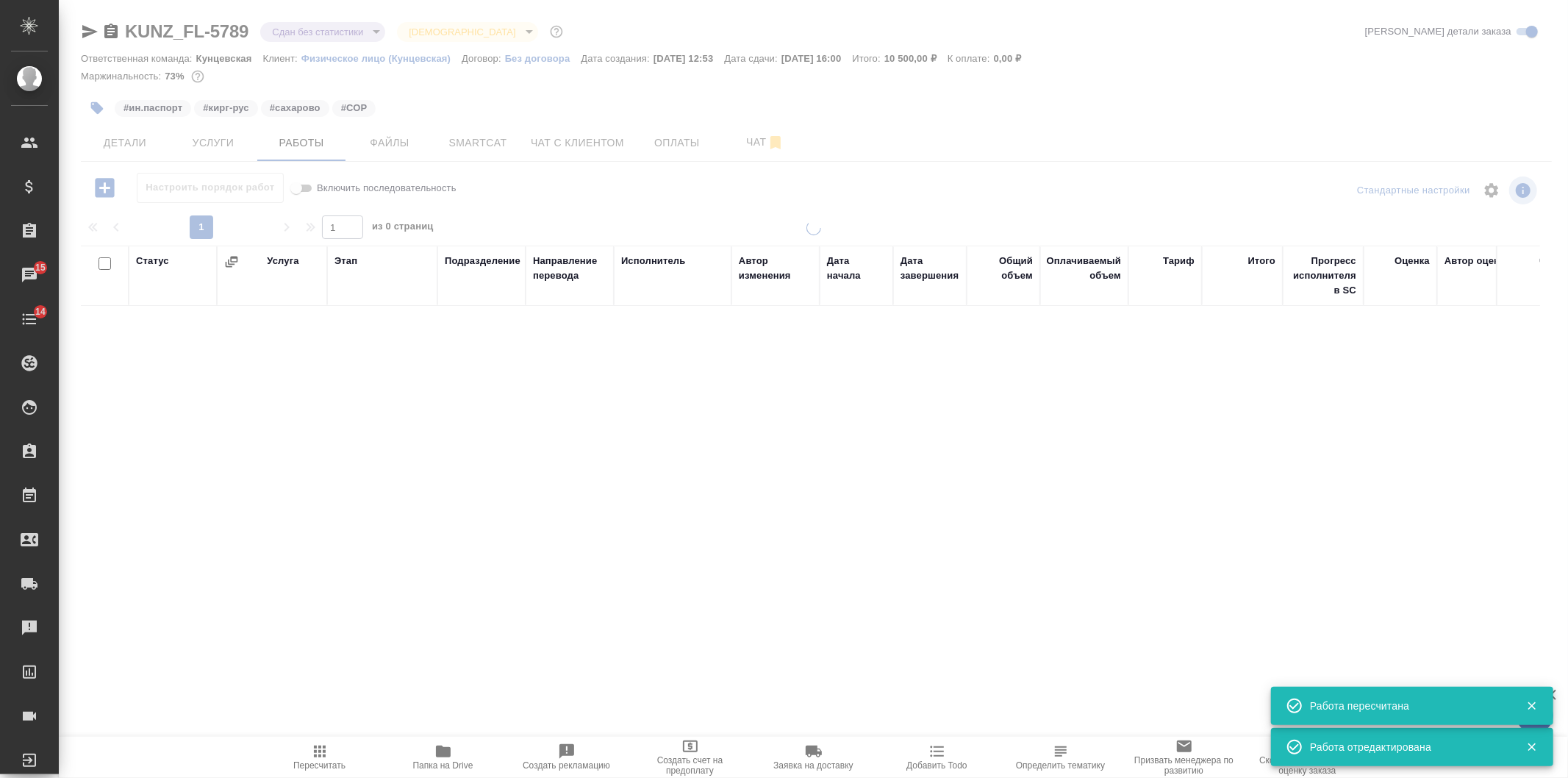
click at [295, 27] on body "🙏 .cls-1 fill:#fff; AWATERA [PERSON_NAME] Клиенты Спецификации Заказы 15 Чаты 1…" at bounding box center [784, 389] width 1568 height 778
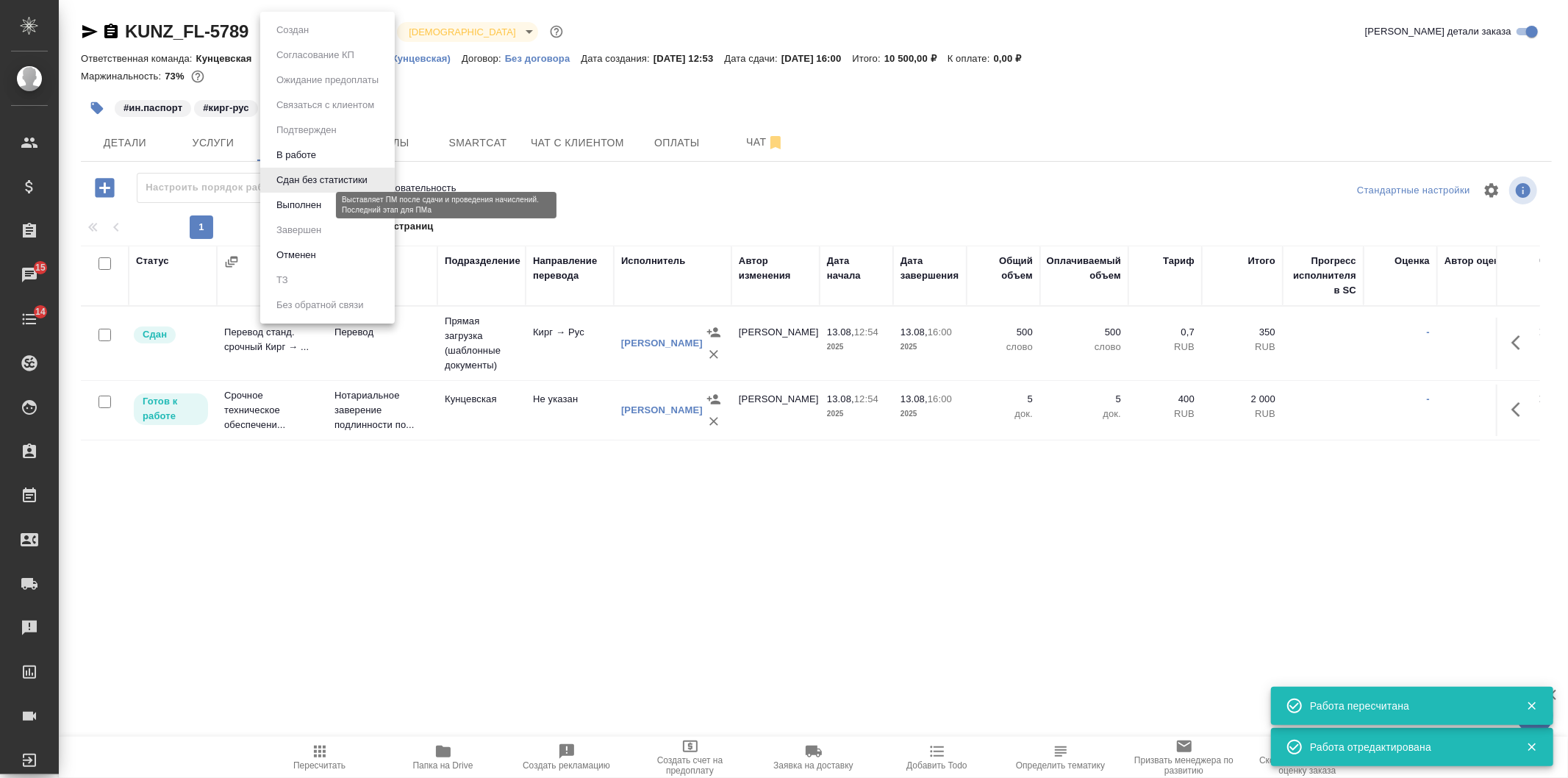
drag, startPoint x: 285, startPoint y: 206, endPoint x: 316, endPoint y: 155, distance: 59.7
click at [287, 206] on button "Выполнен" at bounding box center [298, 205] width 54 height 16
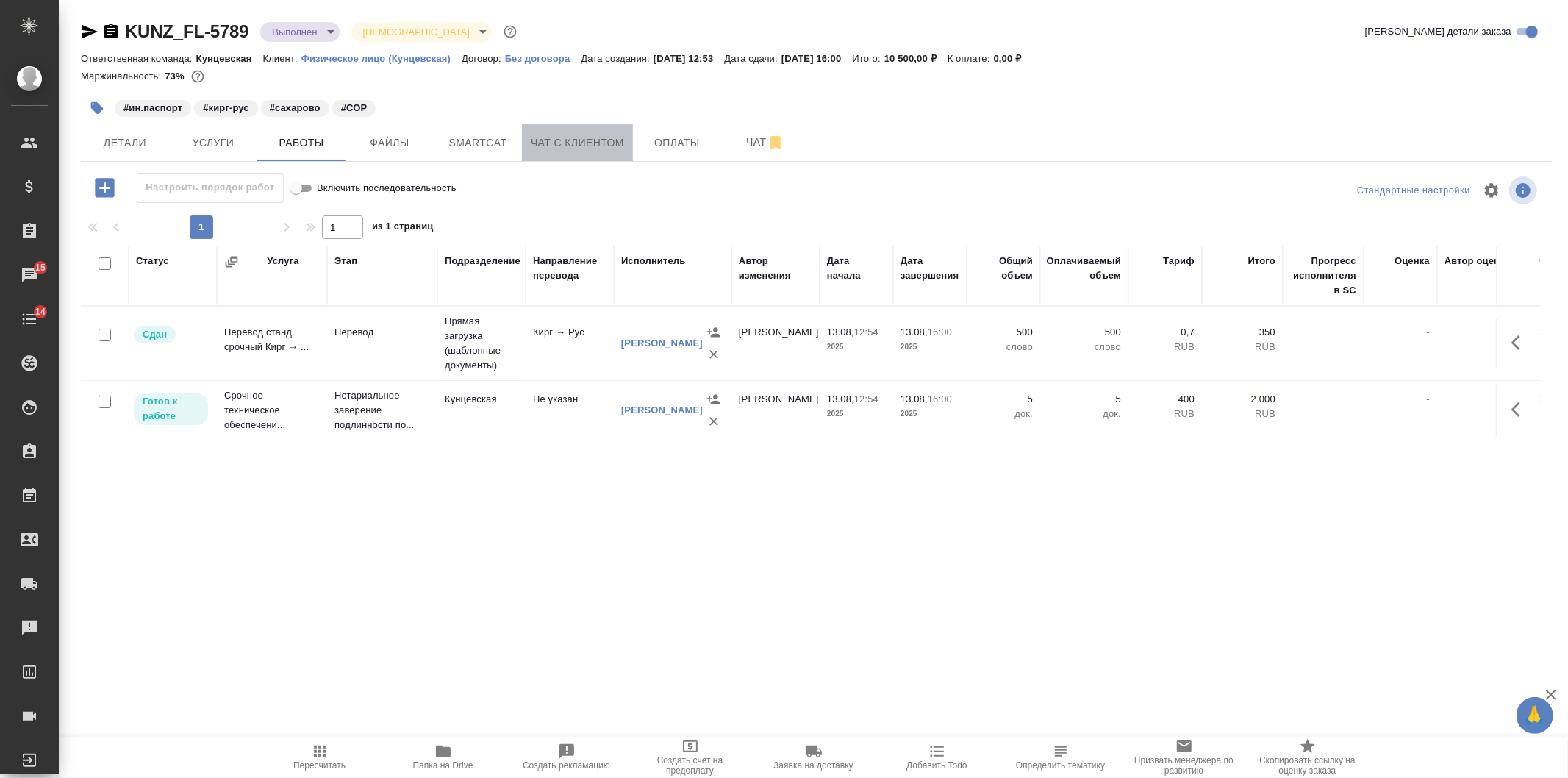
click at [543, 129] on button "Чат с клиентом" at bounding box center [577, 142] width 111 height 37
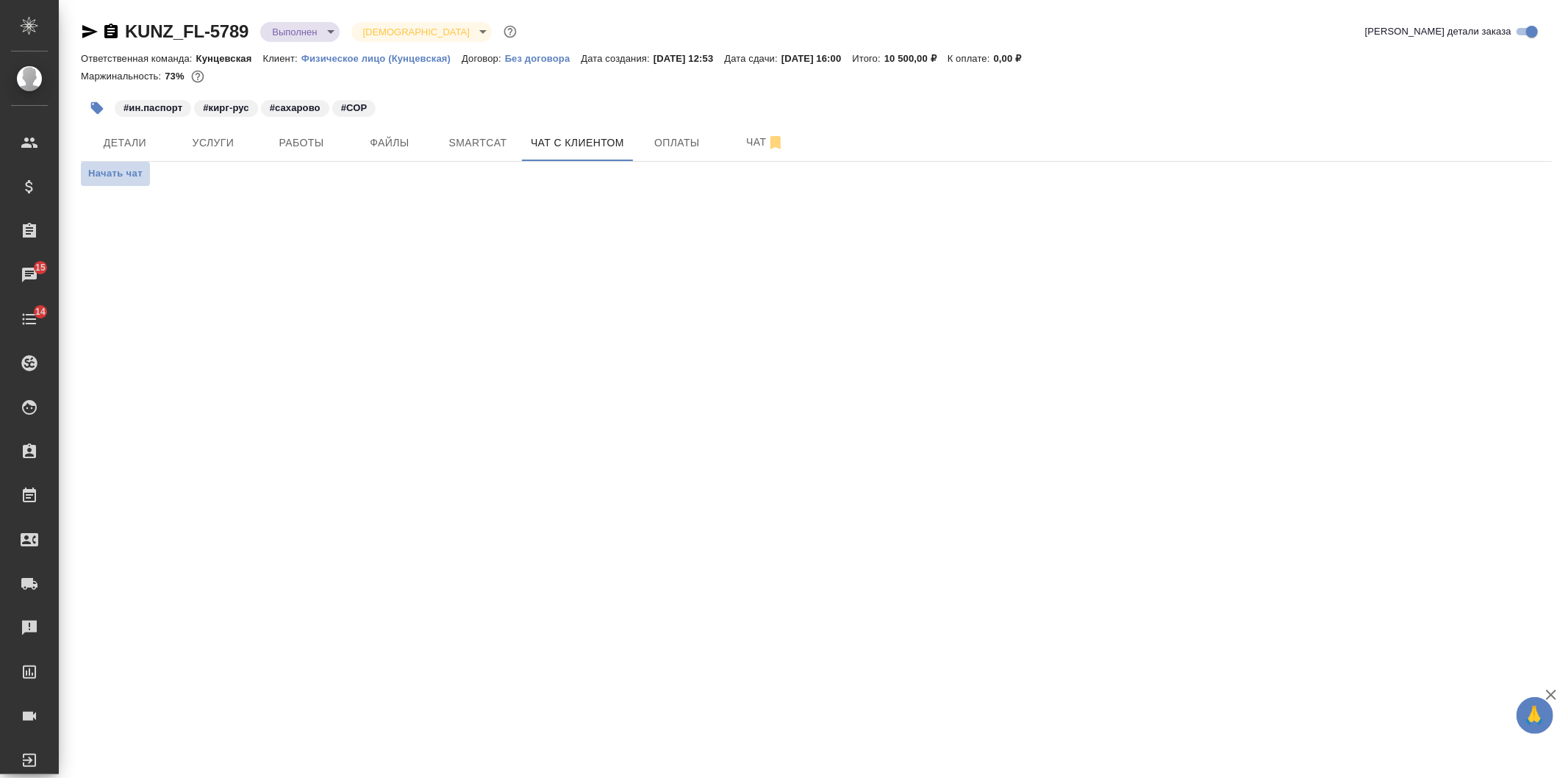
click at [129, 166] on span "Начать чат" at bounding box center [115, 174] width 54 height 17
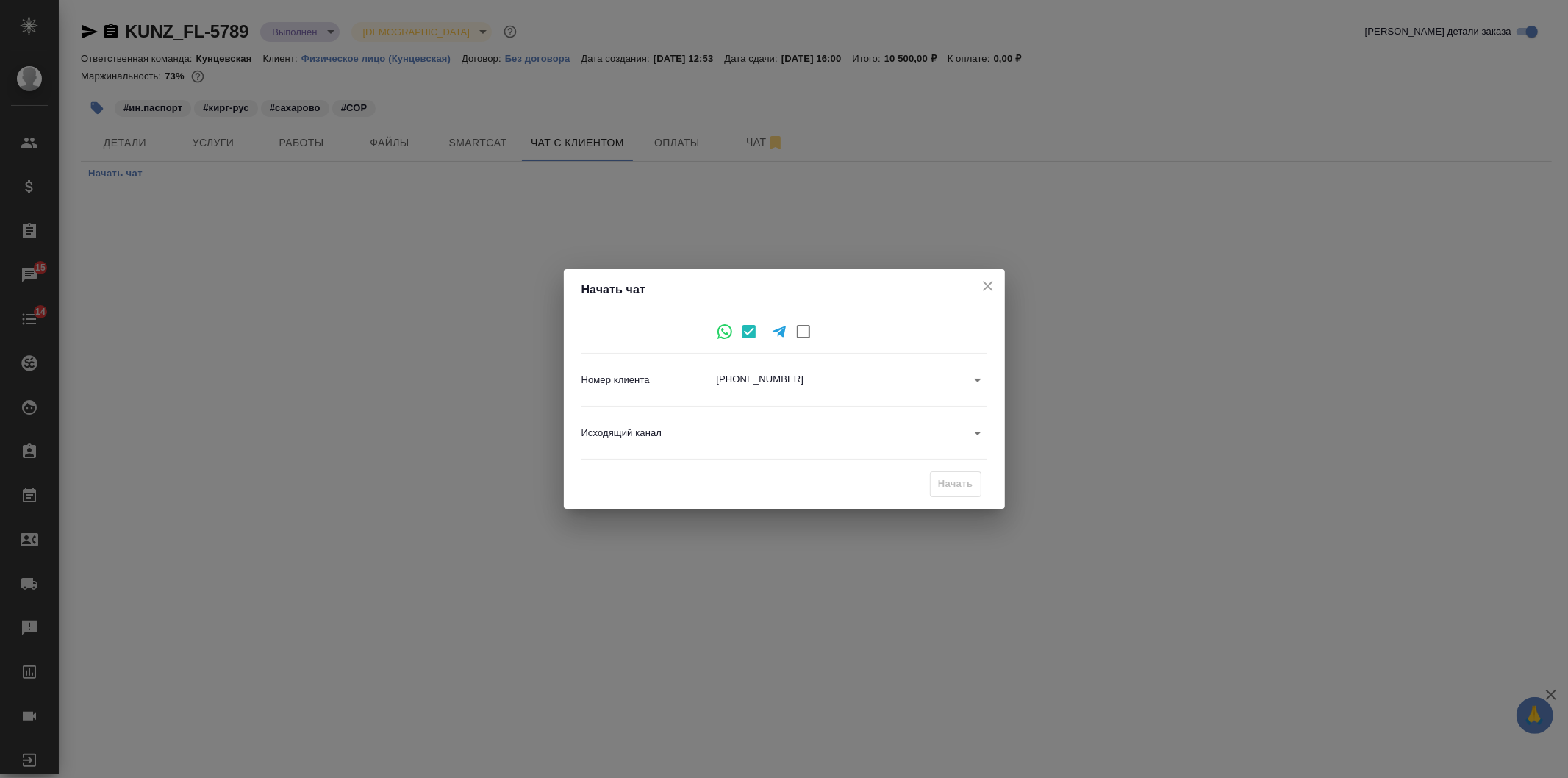
click at [713, 429] on p "Исходящий канал" at bounding box center [649, 433] width 135 height 15
click at [724, 431] on body "🙏 .cls-1 fill:#fff; AWATERA [PERSON_NAME] Спецификации Заказы 15 Чаты 14 Todo П…" at bounding box center [784, 389] width 1568 height 778
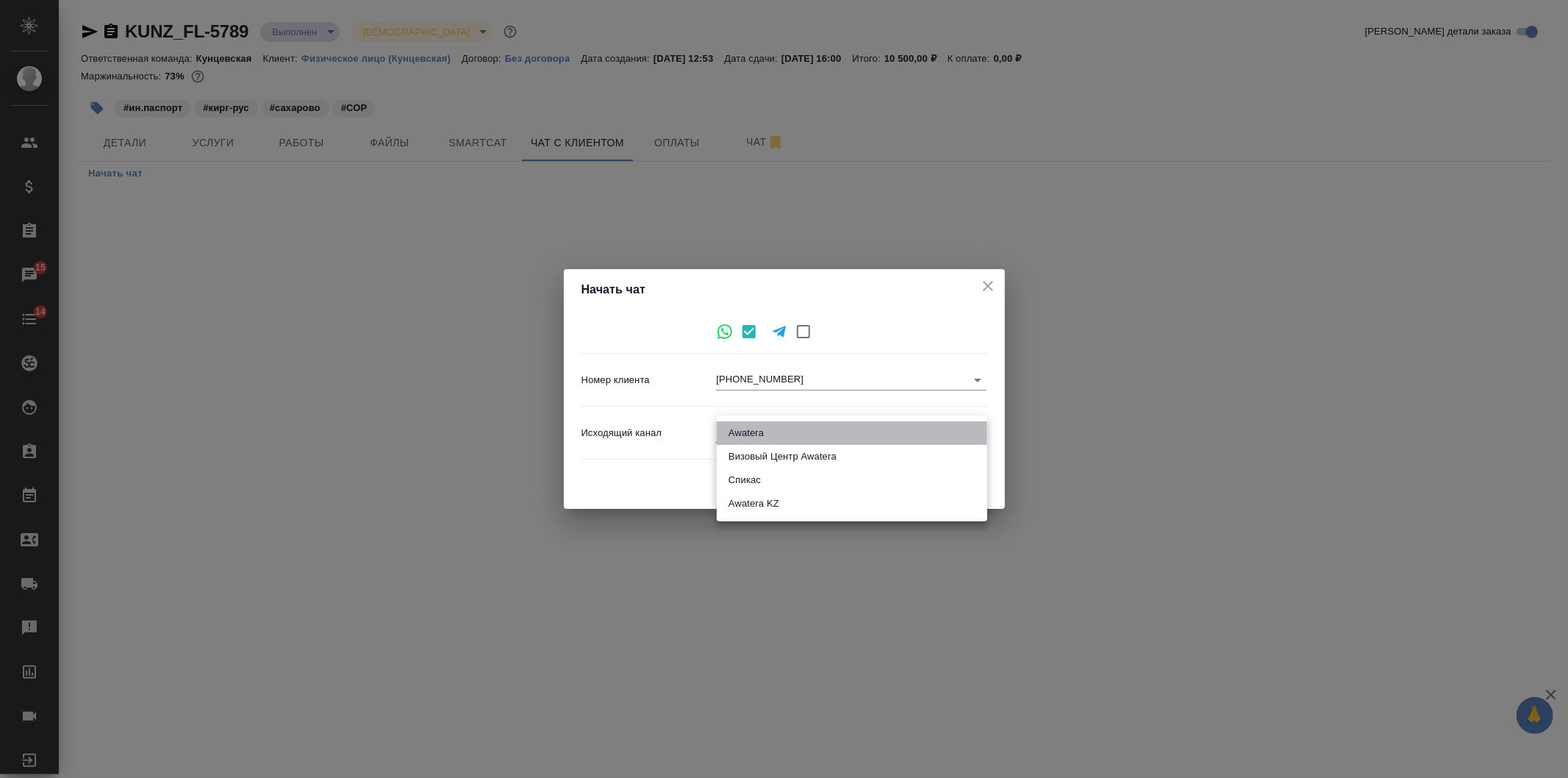
click at [724, 431] on li "Awatera" at bounding box center [851, 433] width 270 height 24
type input "2"
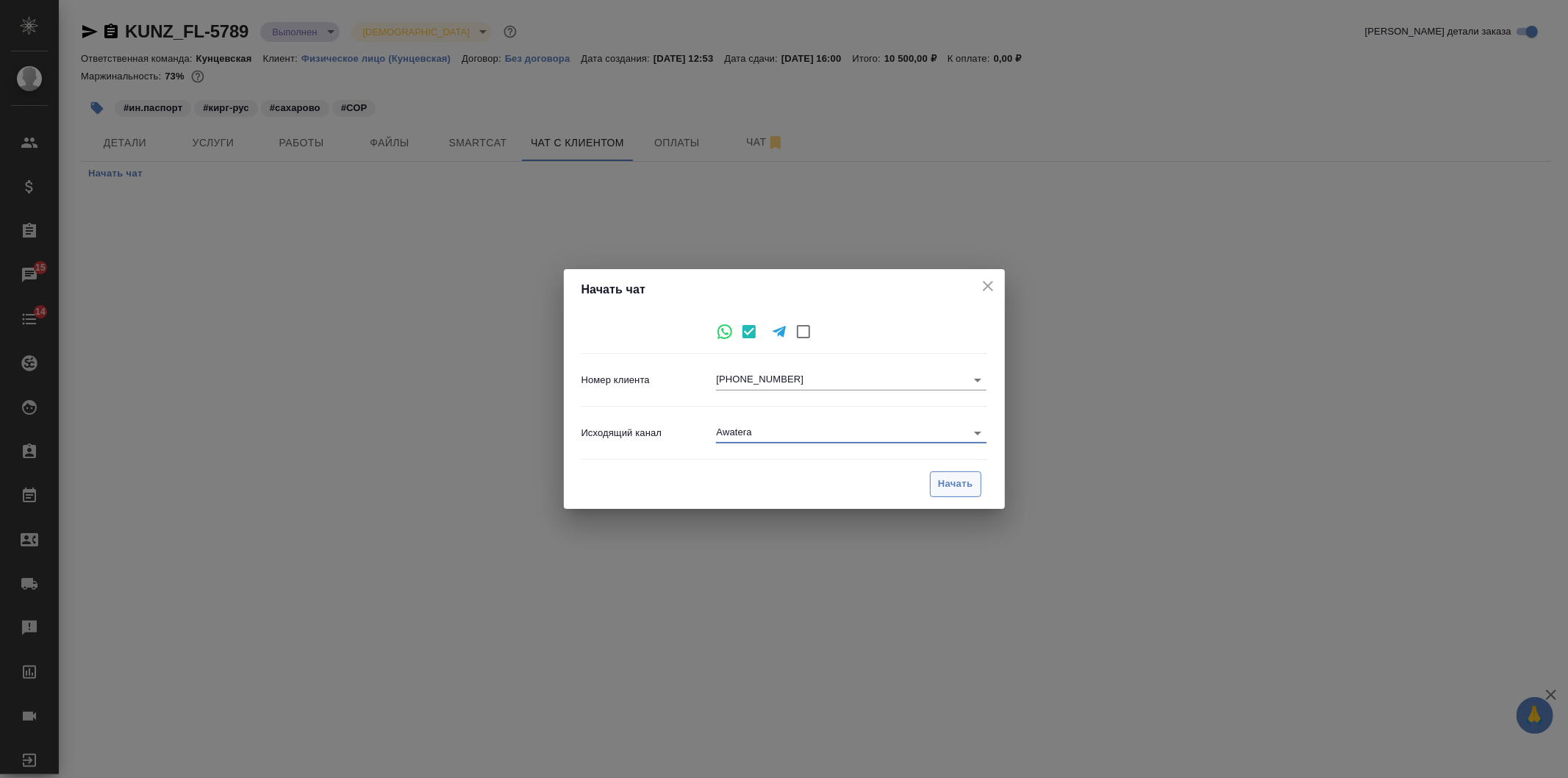
click at [968, 480] on span "Начать" at bounding box center [955, 484] width 35 height 17
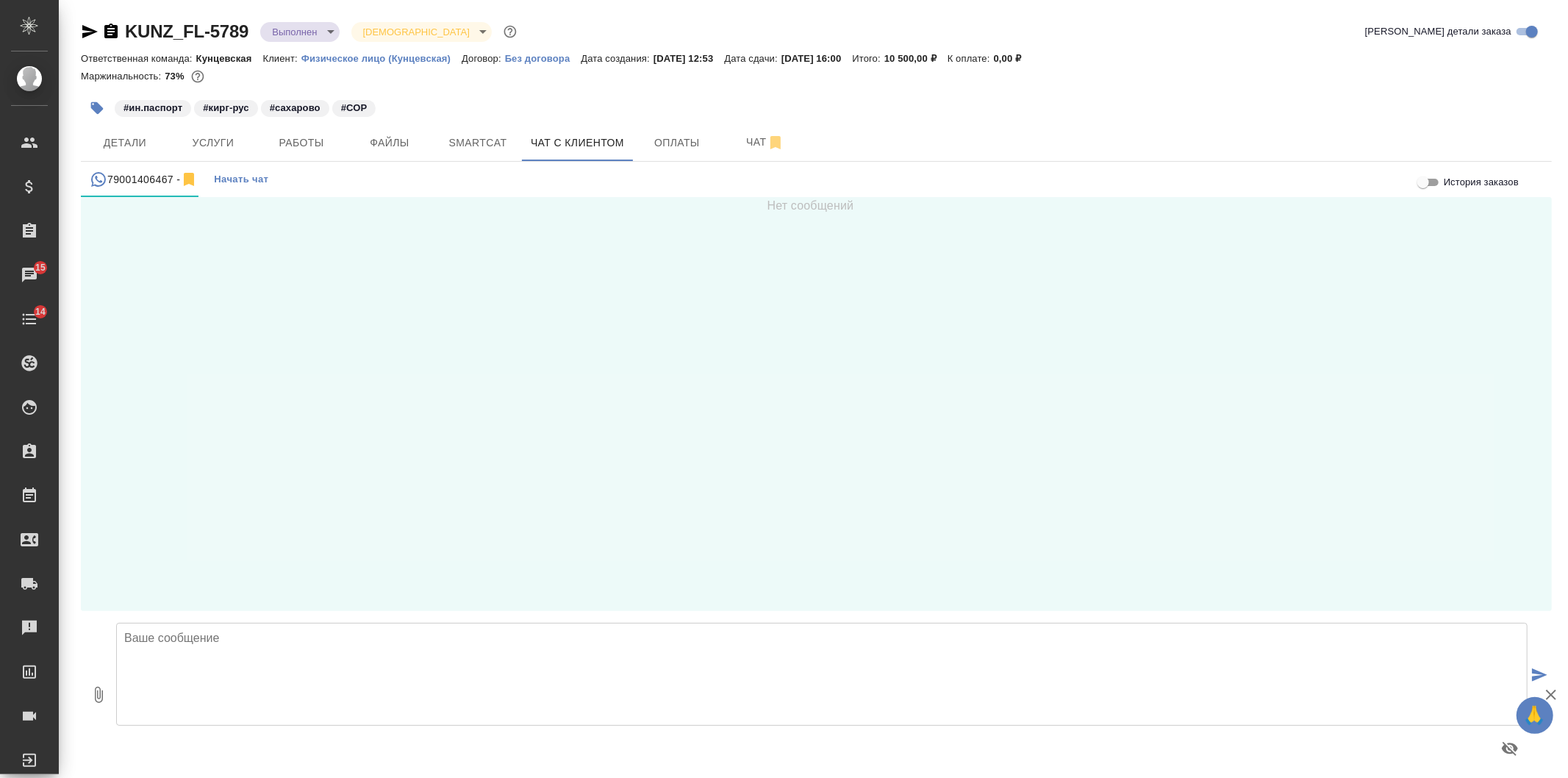
click at [231, 665] on textarea at bounding box center [822, 674] width 1412 height 103
paste textarea "Добрый день, [PERSON_NAME]. Вас беспокоит бюро переводов AWATERA, менеджер [PER…"
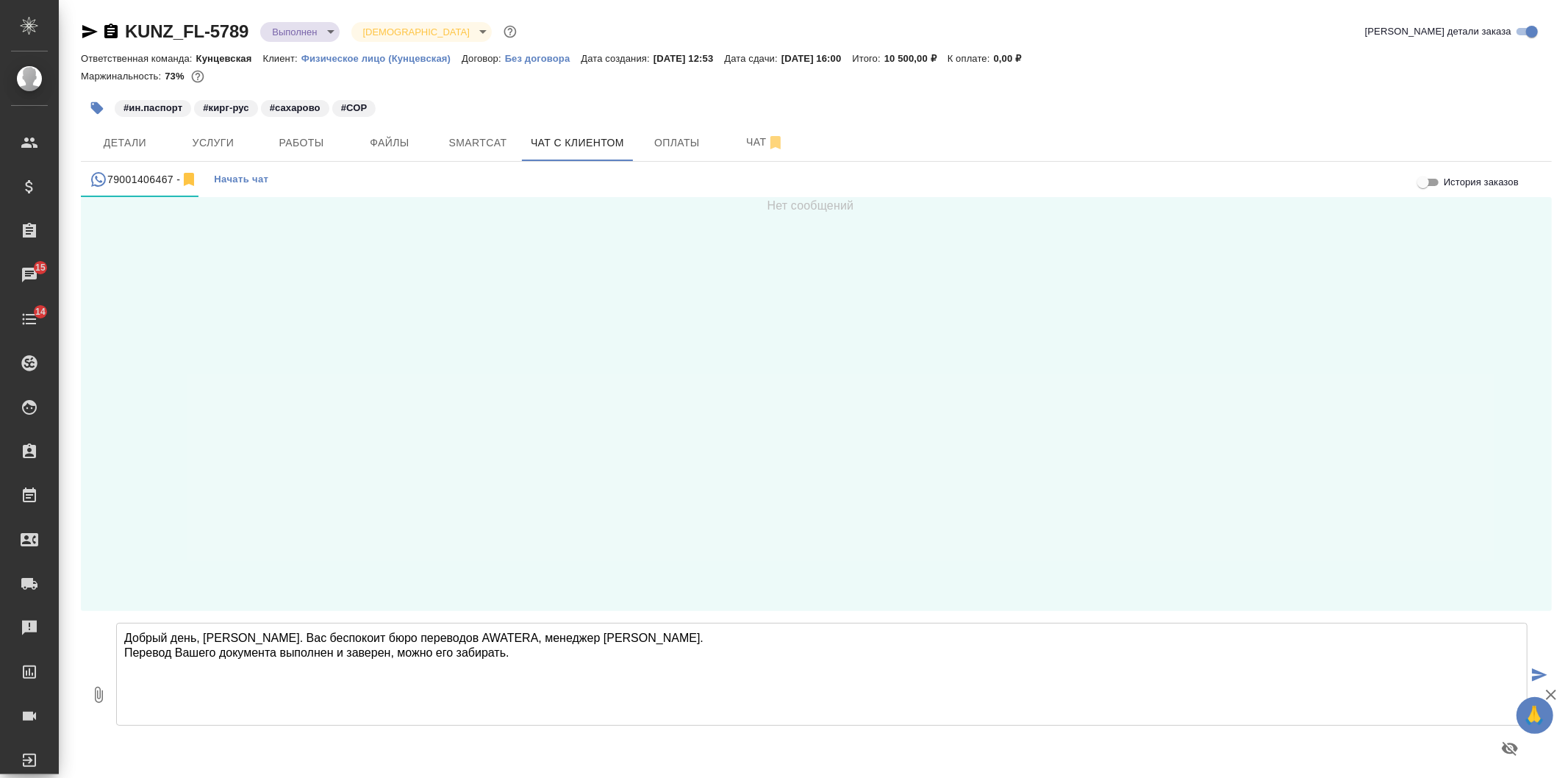
click at [241, 631] on textarea "Добрый день, [PERSON_NAME]. Вас беспокоит бюро переводов AWATERA, менеджер [PER…" at bounding box center [822, 674] width 1412 height 103
click at [673, 662] on textarea "Добрый день. Вас беспокоит бюро переводов AWATERA, менеджер [PERSON_NAME]. Пере…" at bounding box center [822, 674] width 1412 height 103
type textarea "Добрый день. Вас беспокоит бюро переводов AWATERA, менеджер [PERSON_NAME]. Пере…"
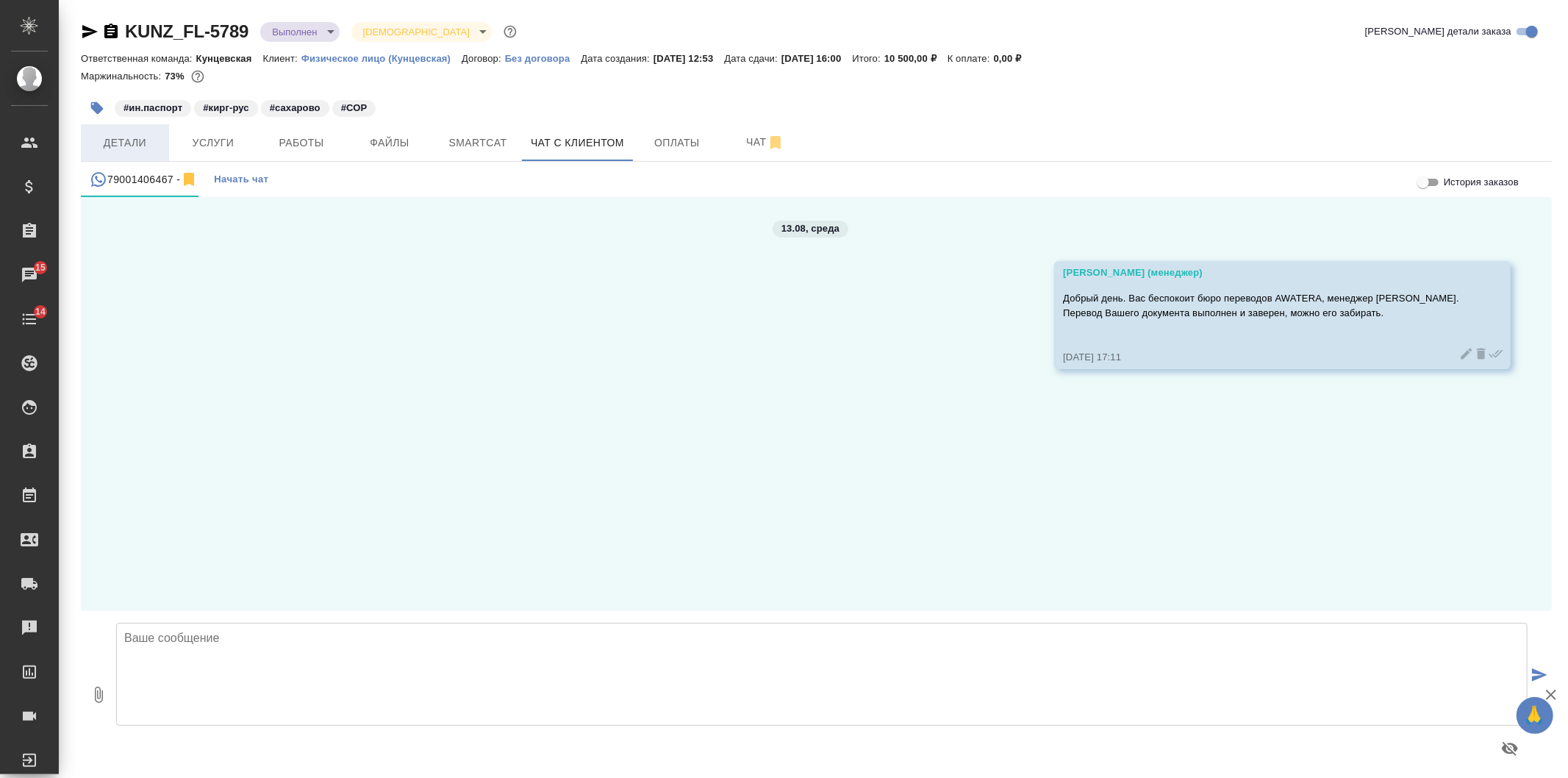
click at [157, 139] on span "Детали" at bounding box center [125, 142] width 70 height 18
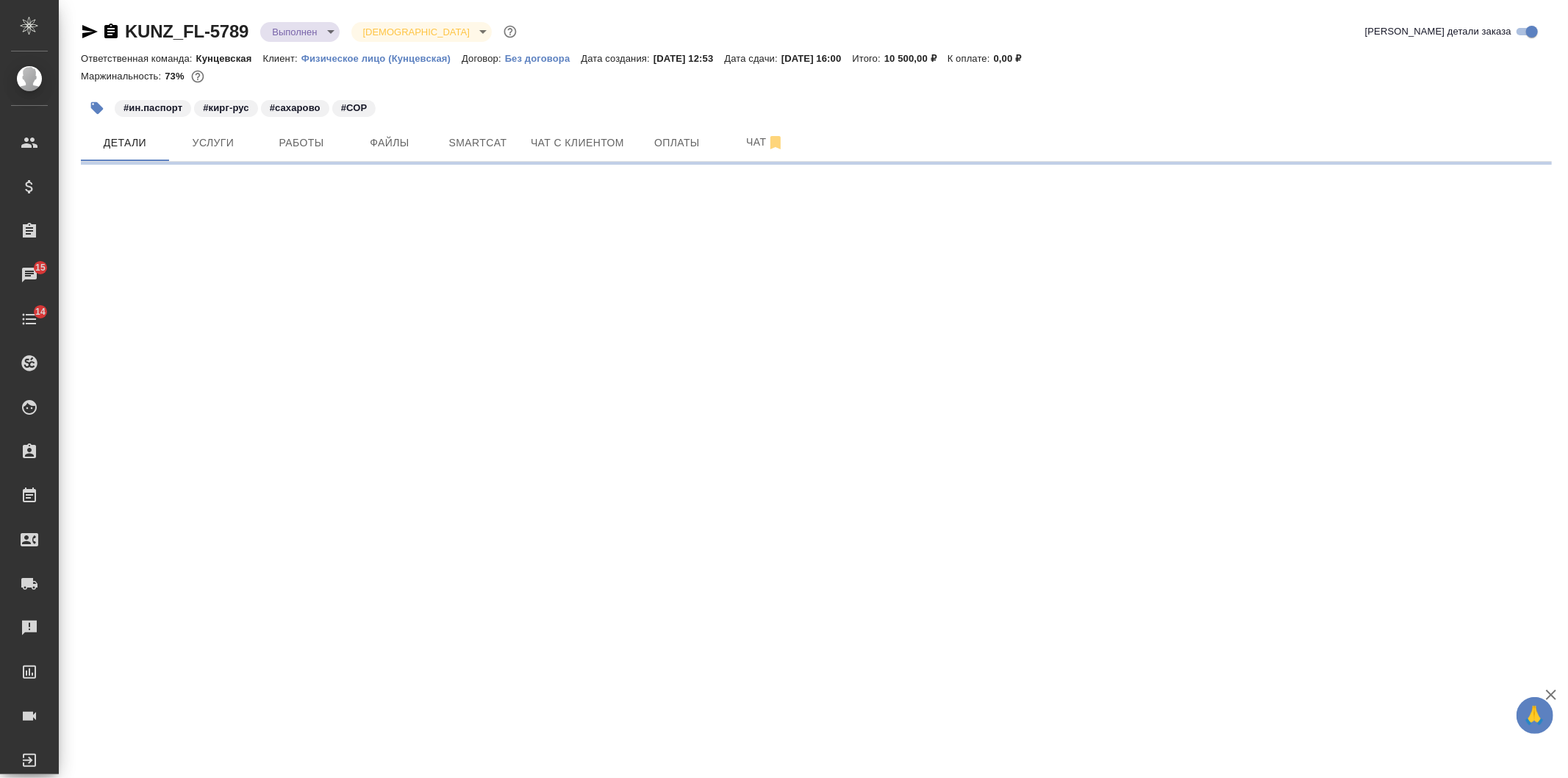
select select "RU"
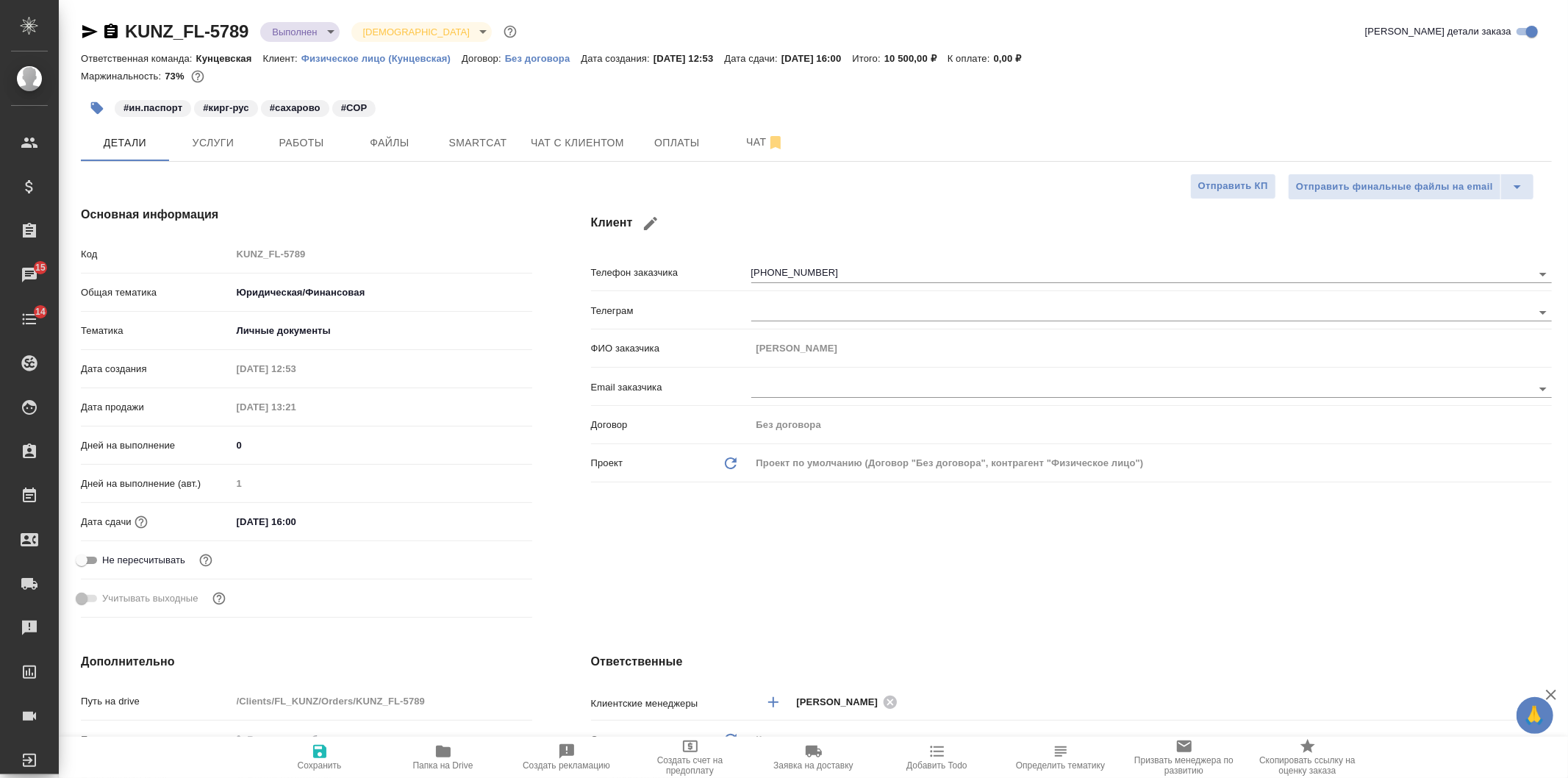
type textarea "x"
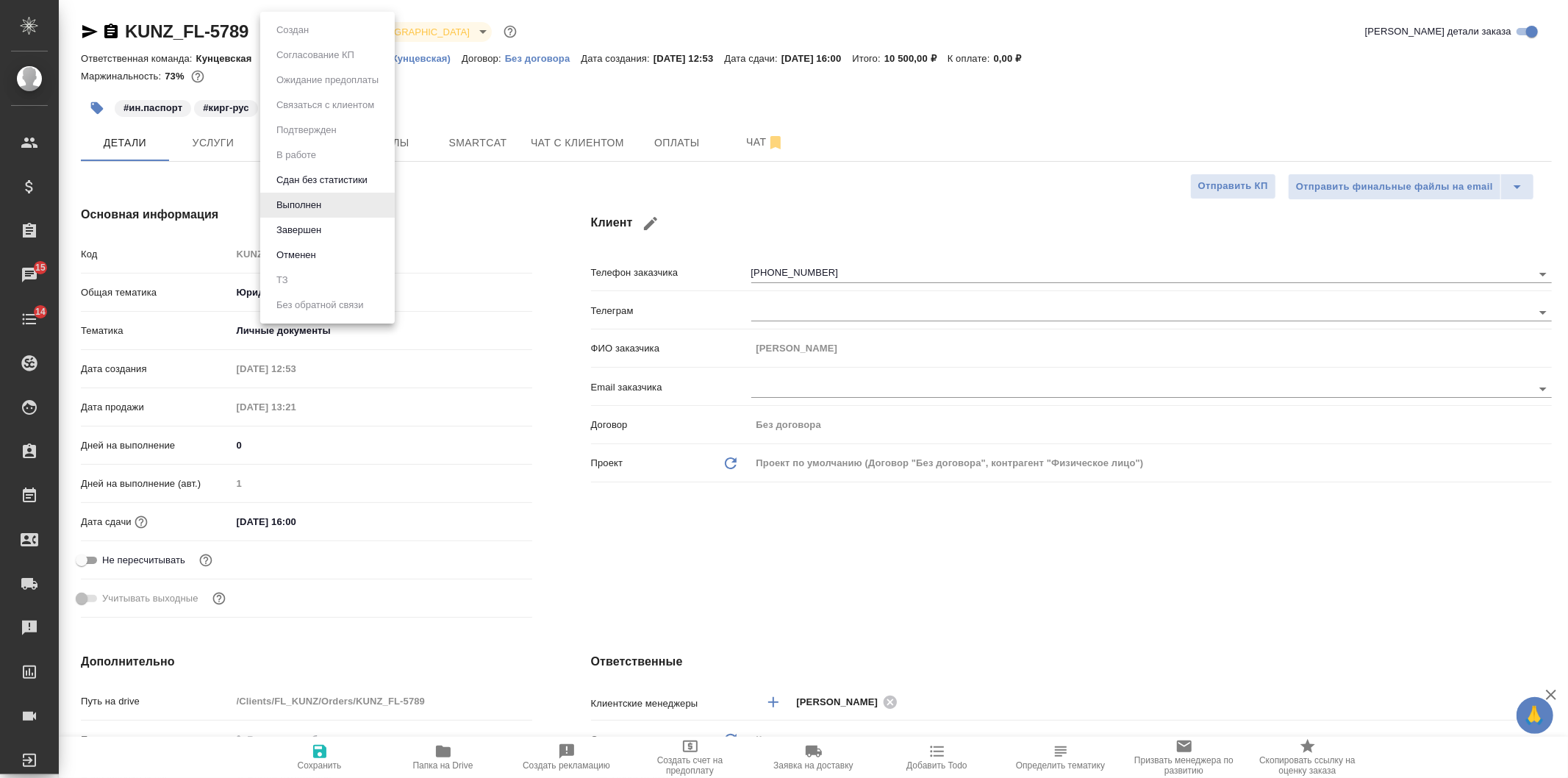
click at [291, 38] on body "🙏 .cls-1 fill:#fff; AWATERA Veselova Yulia Клиенты Спецификации Заказы 15 Чаты …" at bounding box center [784, 389] width 1568 height 778
click at [291, 233] on button "Завершен" at bounding box center [298, 229] width 54 height 16
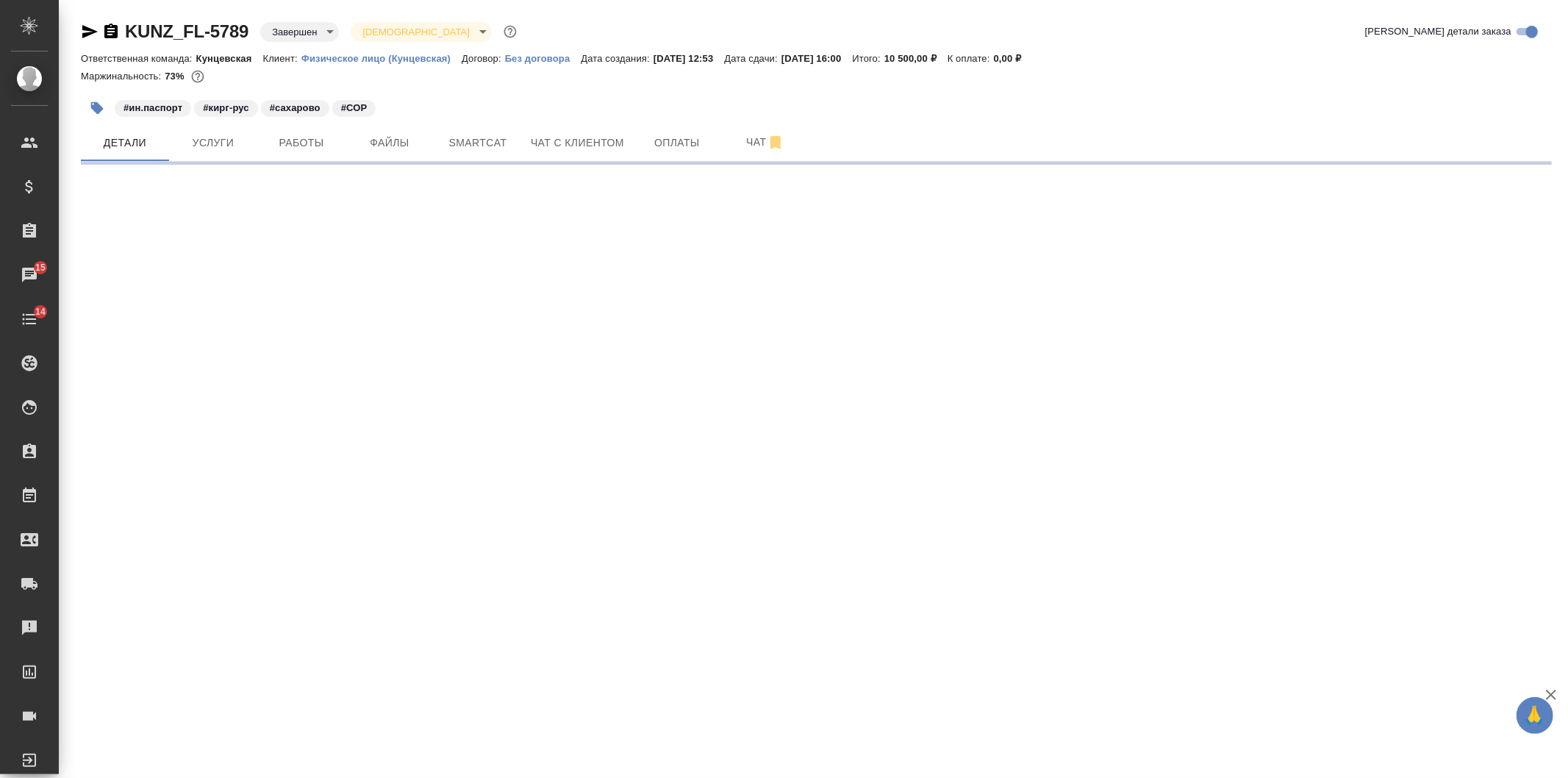
select select "RU"
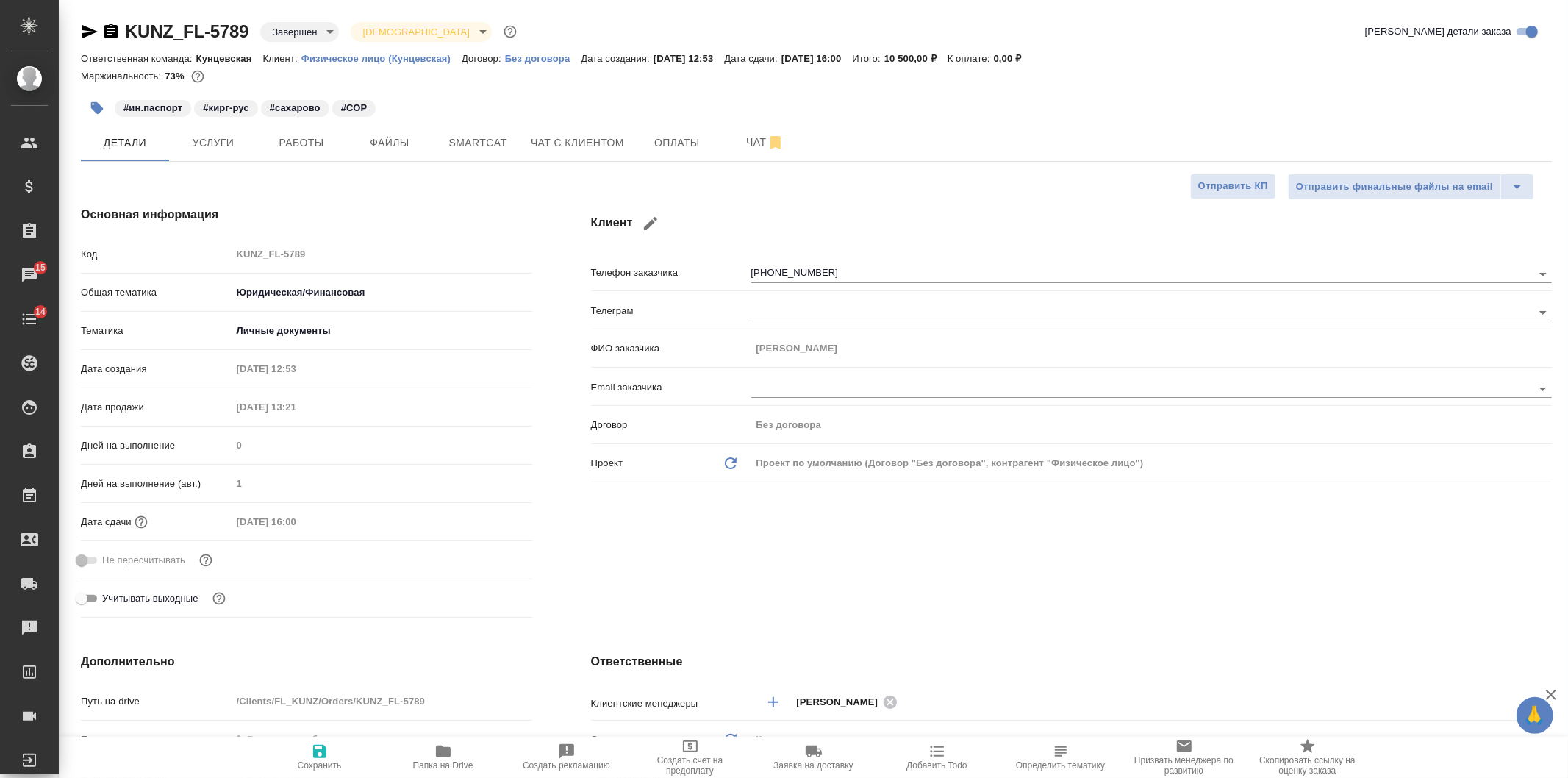
type textarea "x"
click at [261, 158] on button "Работы" at bounding box center [301, 142] width 88 height 37
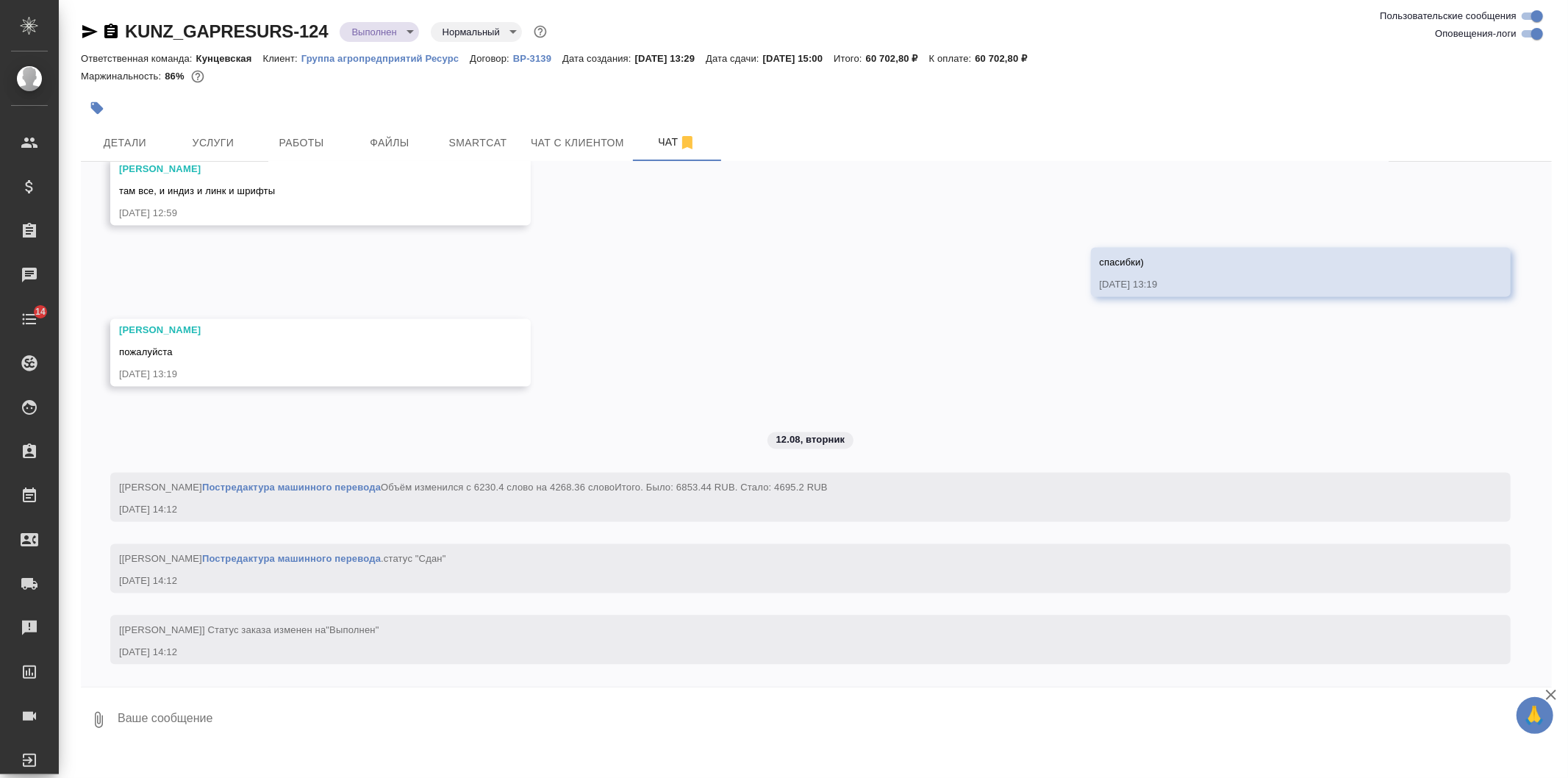
scroll to position [7277, 0]
click at [105, 722] on icon "button" at bounding box center [99, 719] width 18 height 18
click at [101, 637] on span "С локального диска" at bounding box center [94, 642] width 100 height 18
click at [0, 0] on input "С локального диска" at bounding box center [0, 0] width 0 height 0
click at [357, 730] on textarea at bounding box center [822, 719] width 1412 height 50
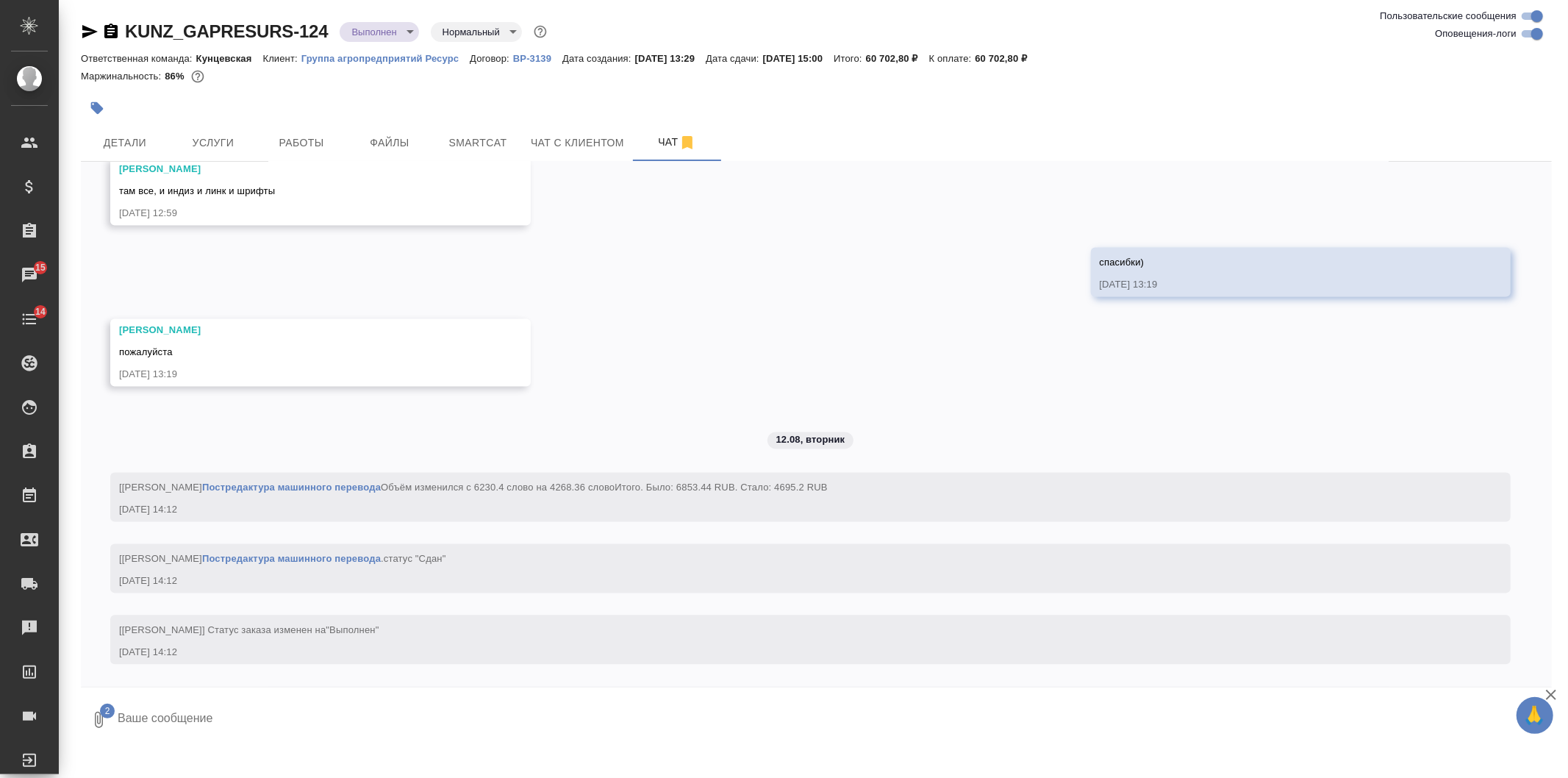
paste textarea "приветик) тут нужна дорабока, получится завтра отдать файлы с правками?"
drag, startPoint x: 516, startPoint y: 745, endPoint x: 514, endPoint y: 736, distance: 9.2
click at [515, 745] on div "2 приветик) тут нужна дорабока, получится завтра отдать файлы с правками?" at bounding box center [816, 716] width 1470 height 59
click at [514, 732] on textarea "приветик) тут нужна дорабока, получится завтра отдать файлы с правками?" at bounding box center [822, 719] width 1412 height 50
click at [566, 716] on textarea "приветик) тут нужна дорабока, получится завтра отдать файлы с правками?" at bounding box center [822, 719] width 1412 height 50
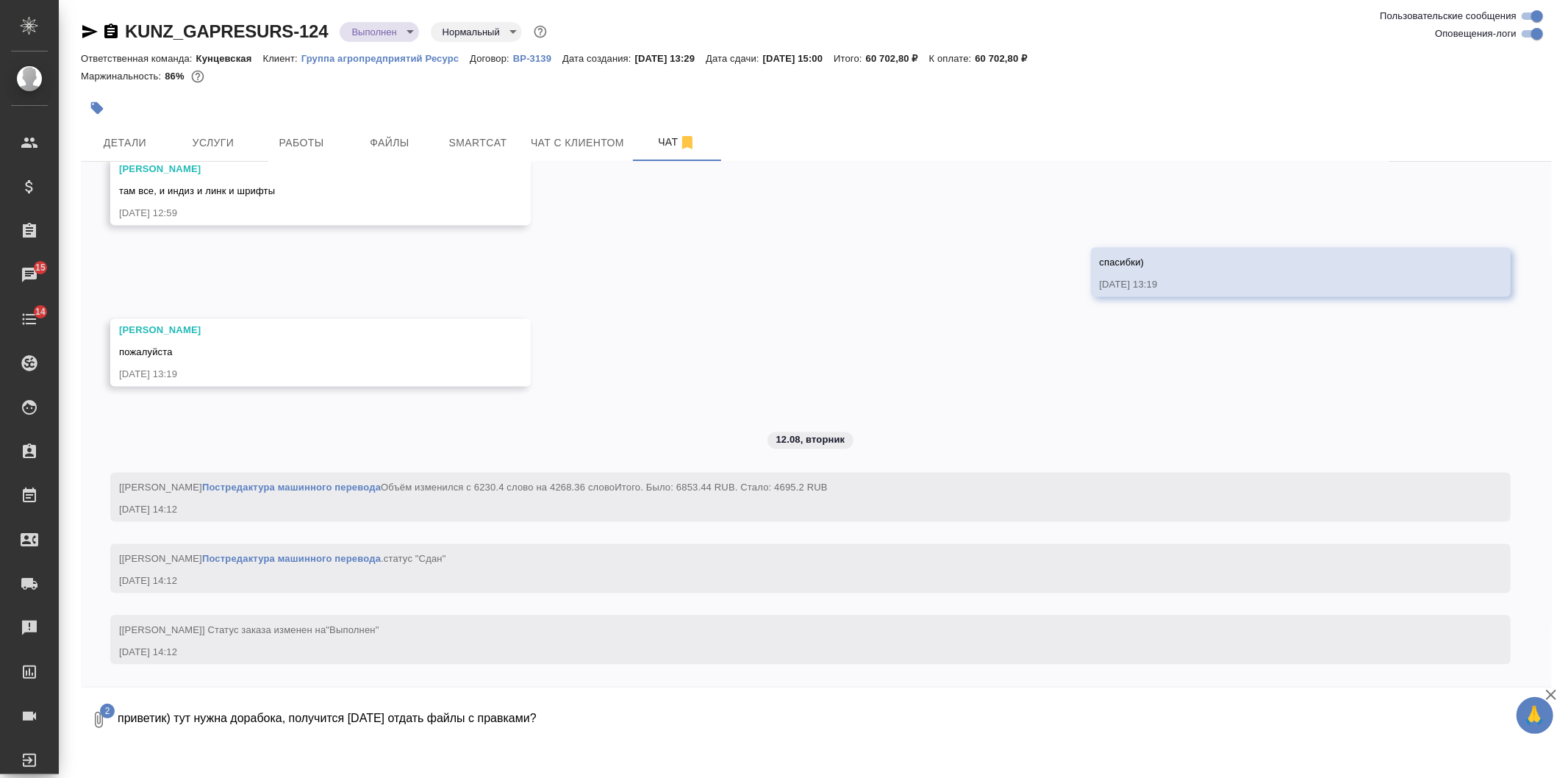
paste textarea "правки - в презе, помечены красным"
type textarea "приветик) тут нужна дорабока, получится завтра отдать файлы с правками? правки …"
click at [244, 127] on button "Услуги" at bounding box center [212, 142] width 88 height 37
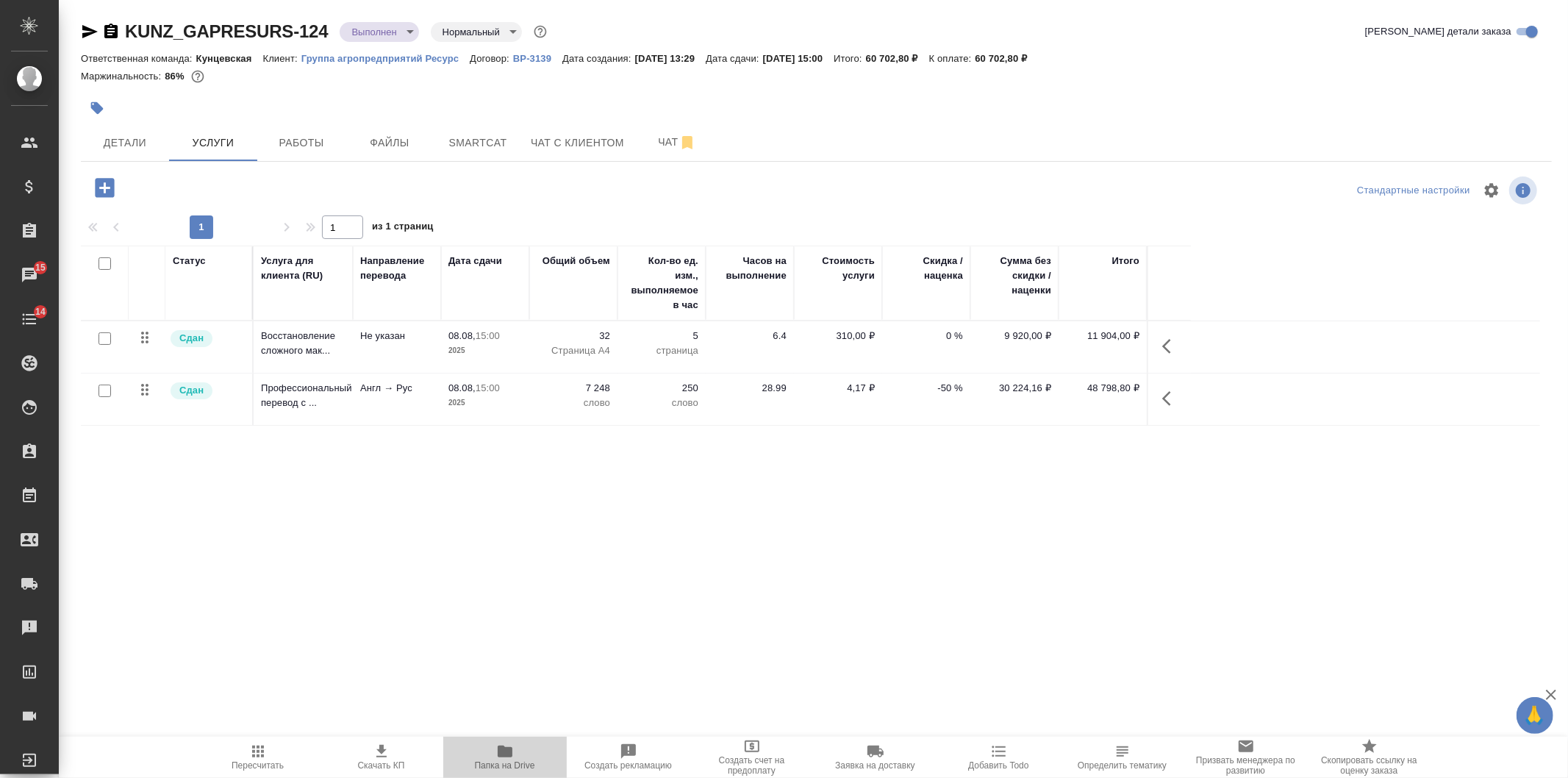
click at [478, 752] on span "Папка на Drive" at bounding box center [505, 756] width 106 height 27
click at [631, 142] on button "Чат с клиентом" at bounding box center [577, 142] width 111 height 37
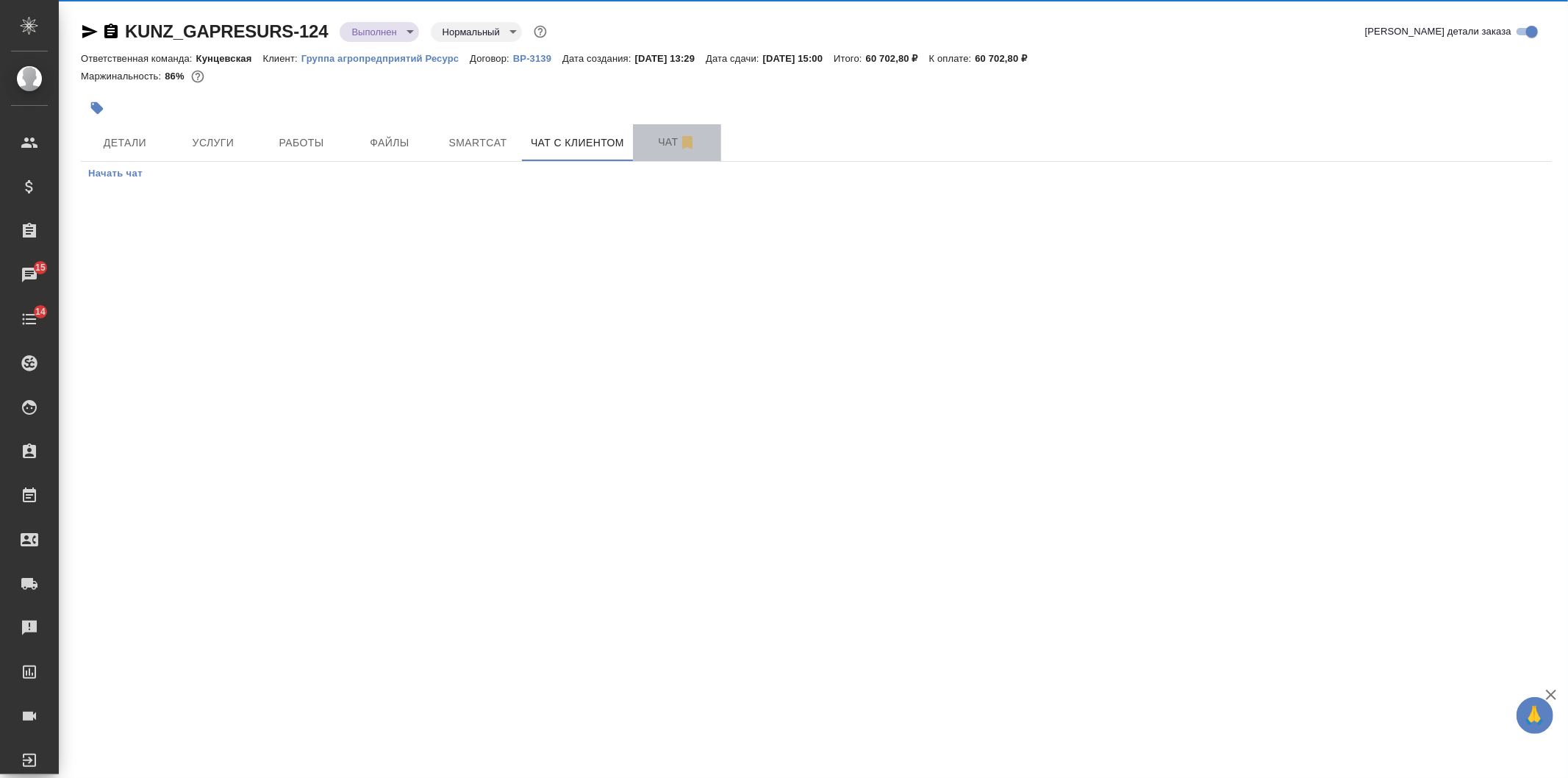
click at [644, 145] on span "Чат" at bounding box center [676, 141] width 70 height 18
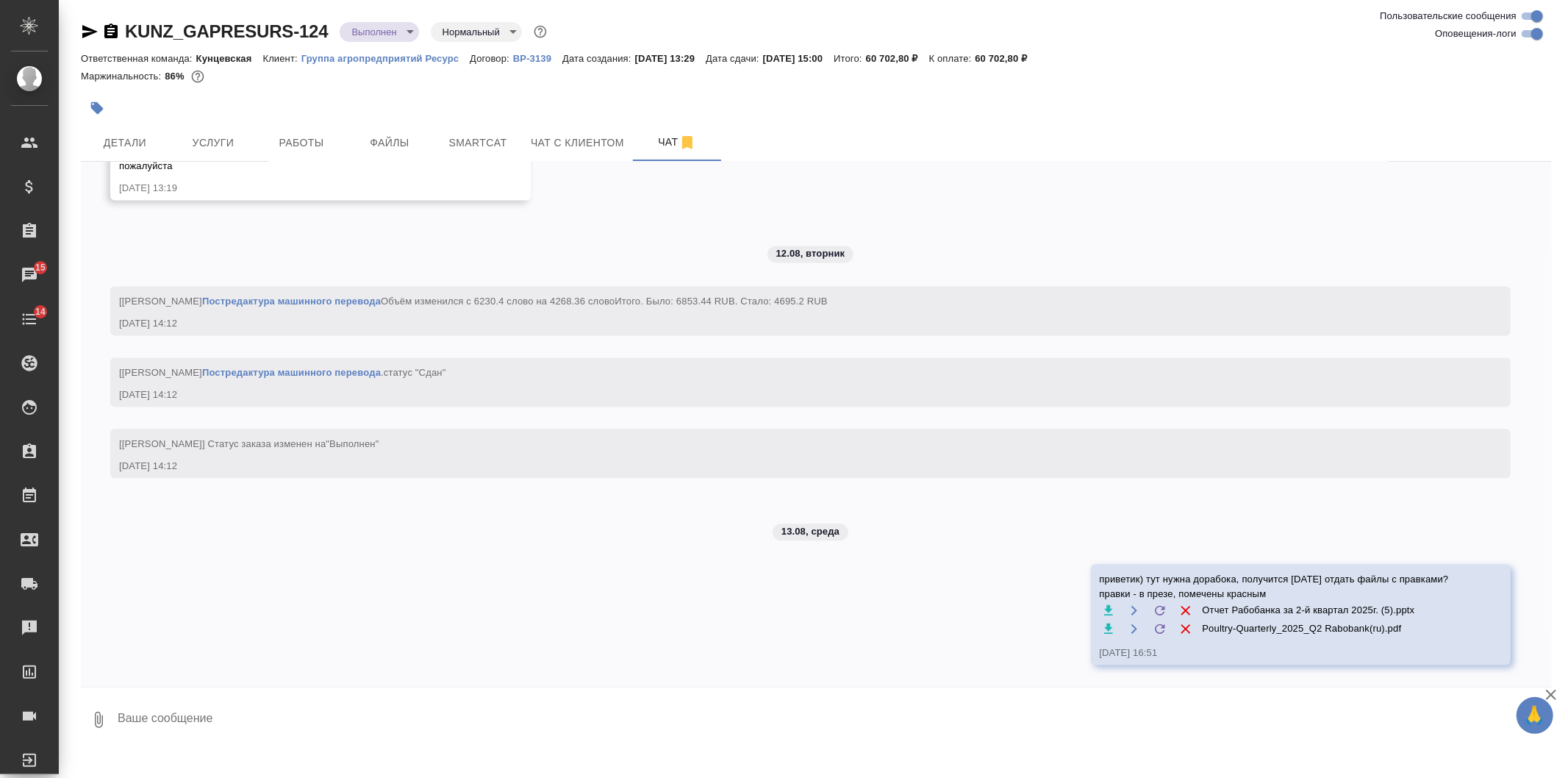
scroll to position [7464, 0]
click at [227, 712] on textarea at bounding box center [834, 719] width 1435 height 50
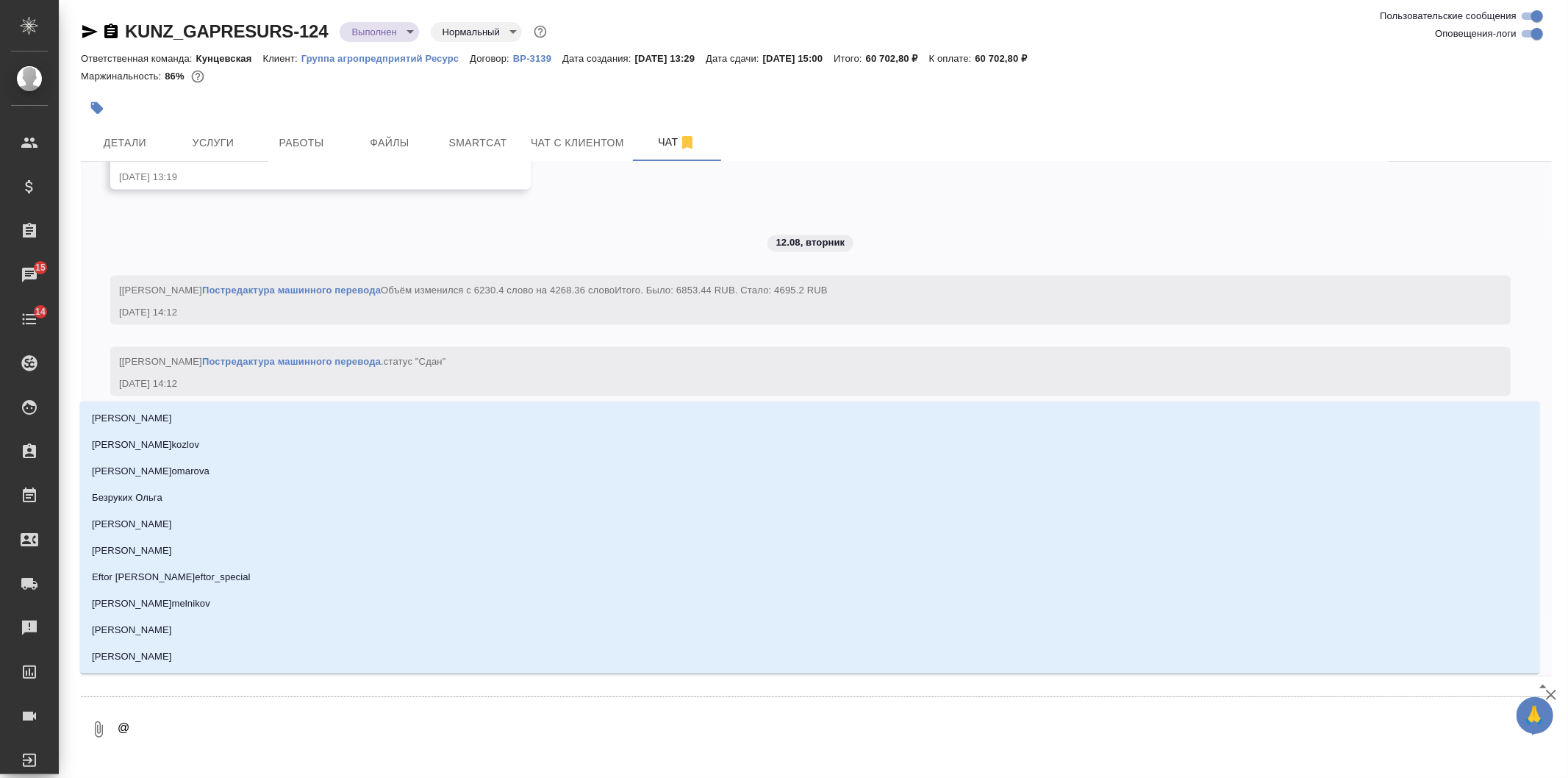
type textarea "@б"
type input "б"
type textarea "@бе"
type input "бе"
type textarea "@бел"
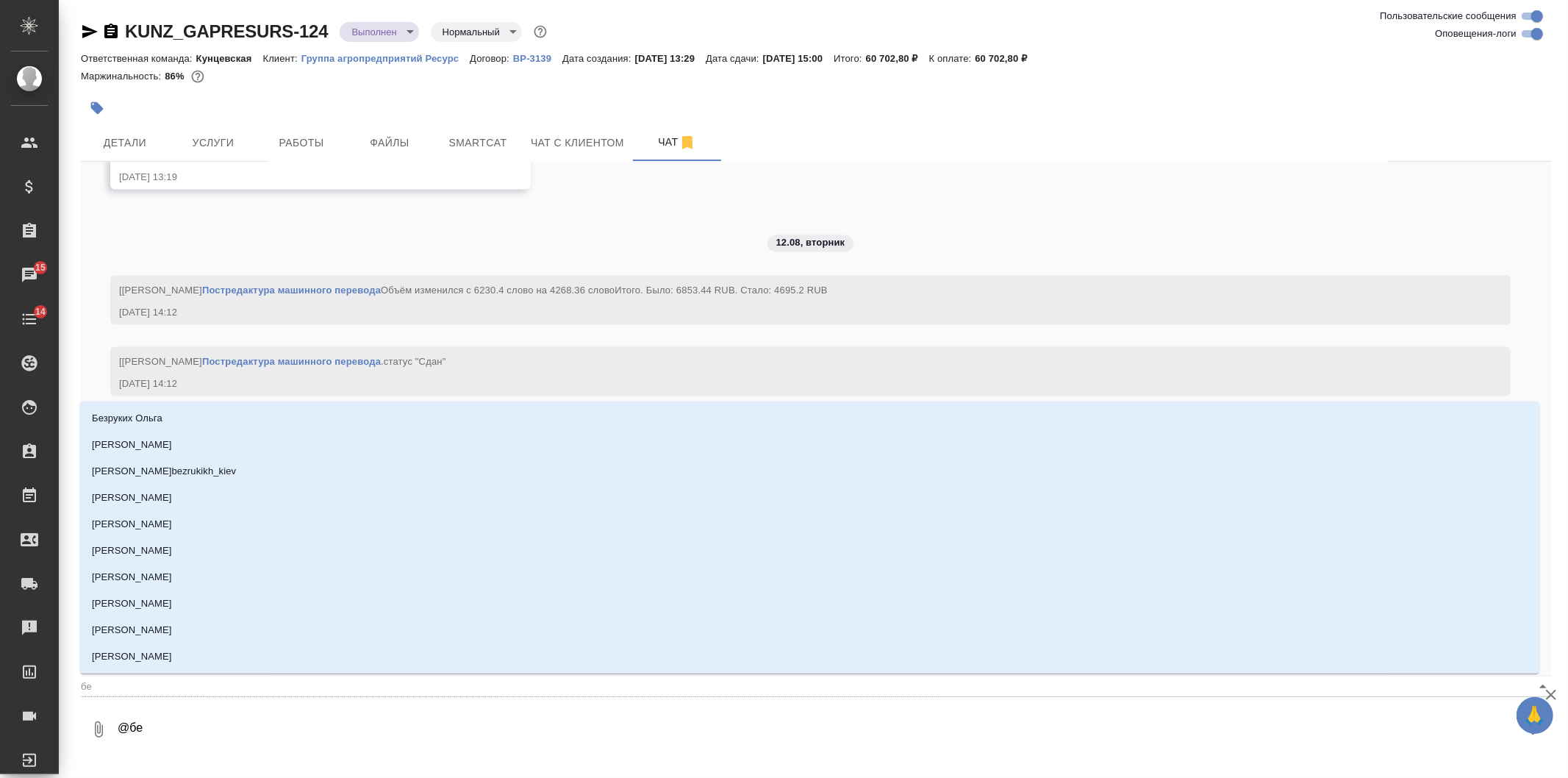
type input "бел"
type textarea "@беля"
type input "беля"
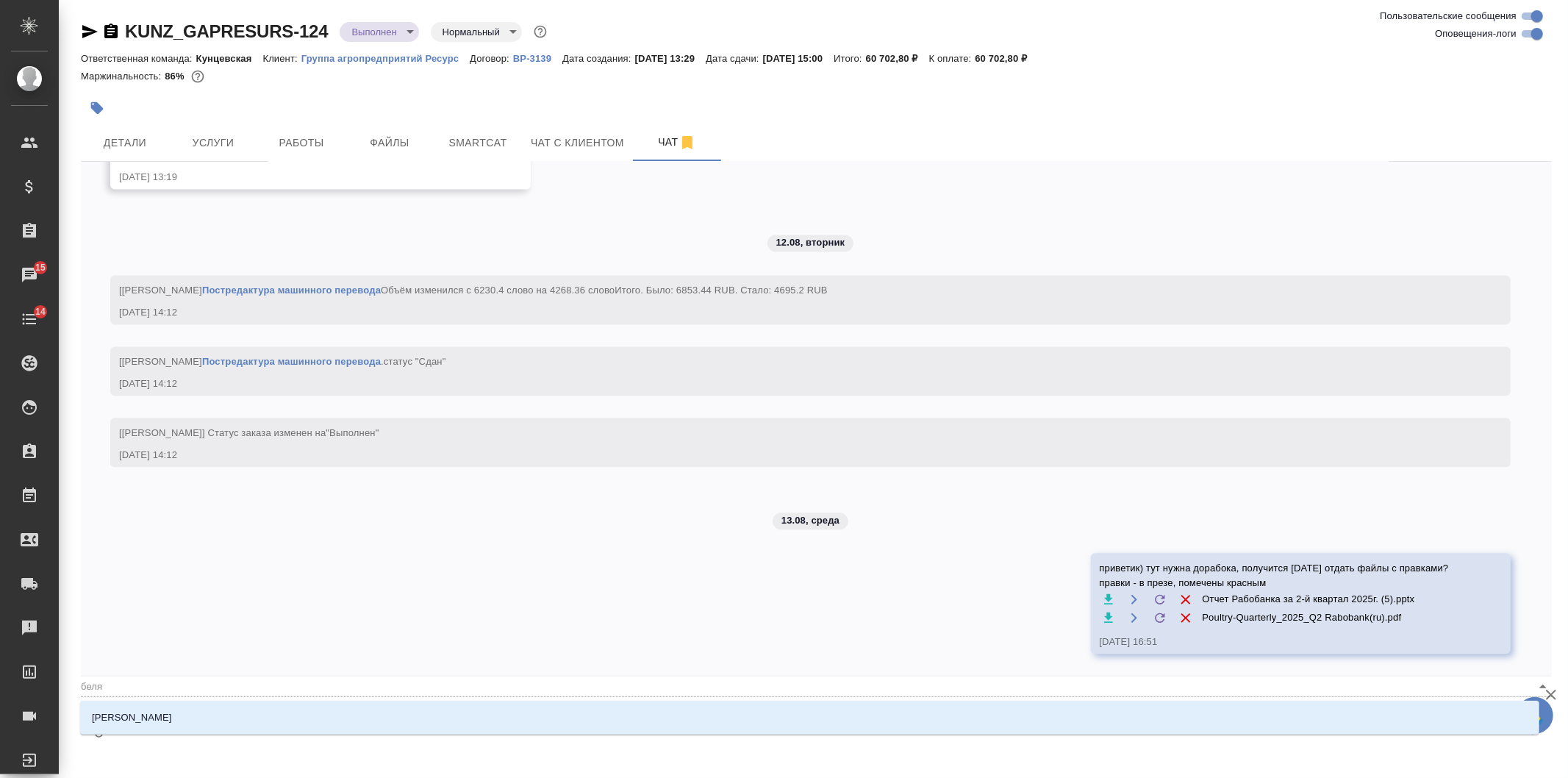
type textarea "@беляк"
type input "беляк"
click at [225, 710] on li "Белякова Юлия" at bounding box center [810, 717] width 1459 height 27
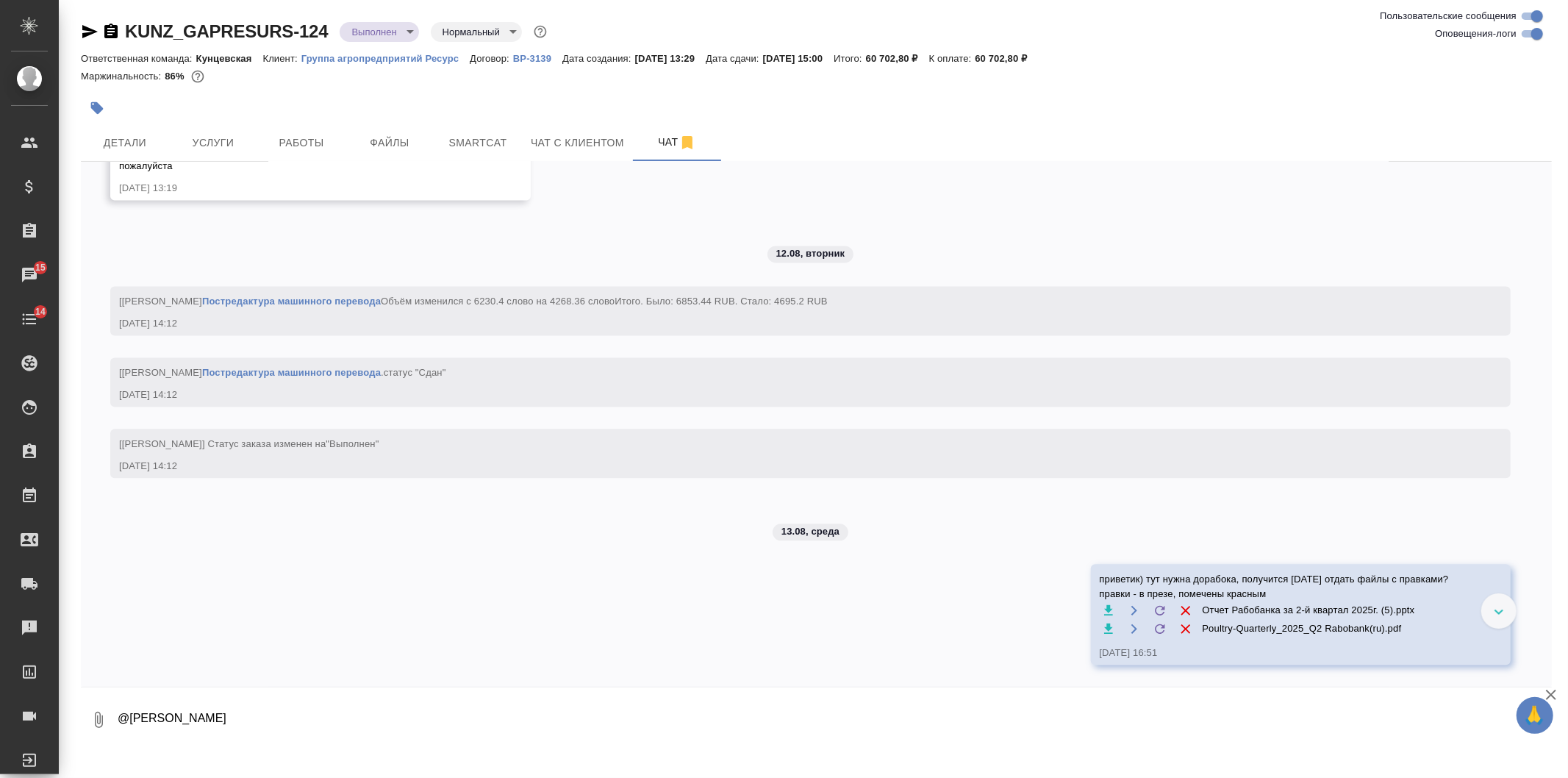
scroll to position [7137, 0]
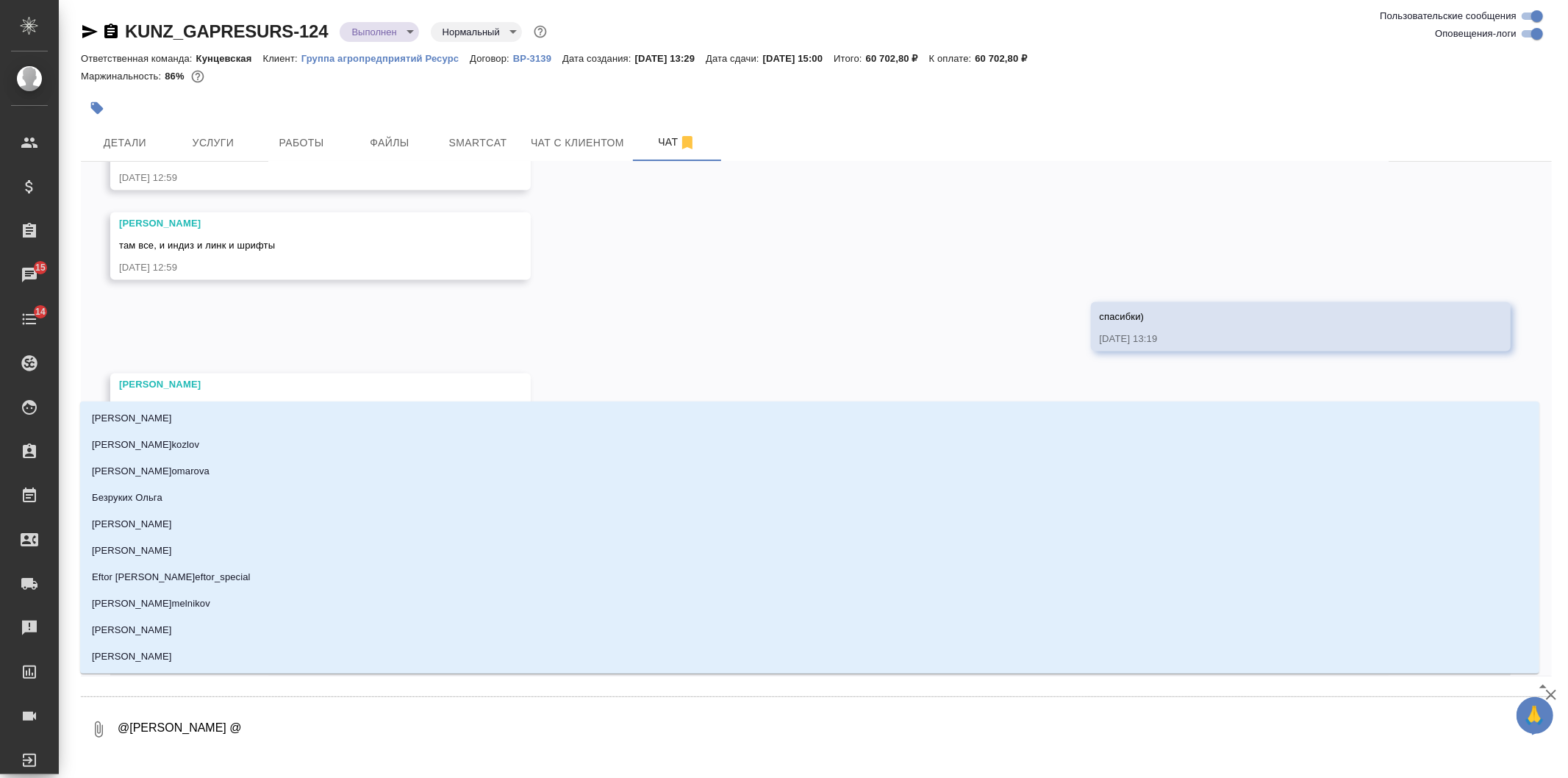
type textarea "@Белякова Юлия @о"
type input "о"
type textarea "@Белякова Юлия @ок"
type input "ок"
type textarea "@Белякова Юлия @окс"
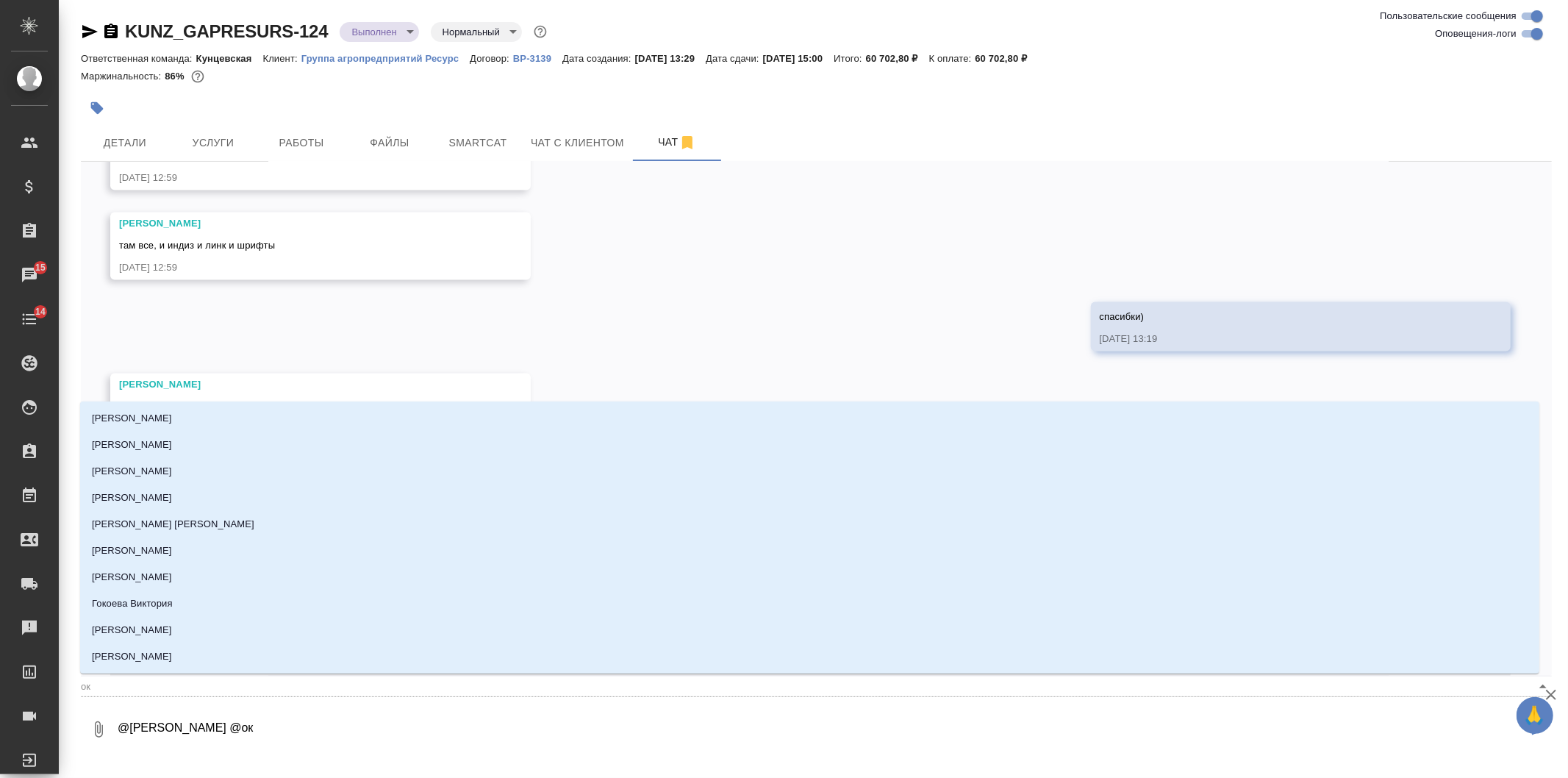
type input "окс"
type textarea "@Белякова Юлия @оксю"
type input "оксю"
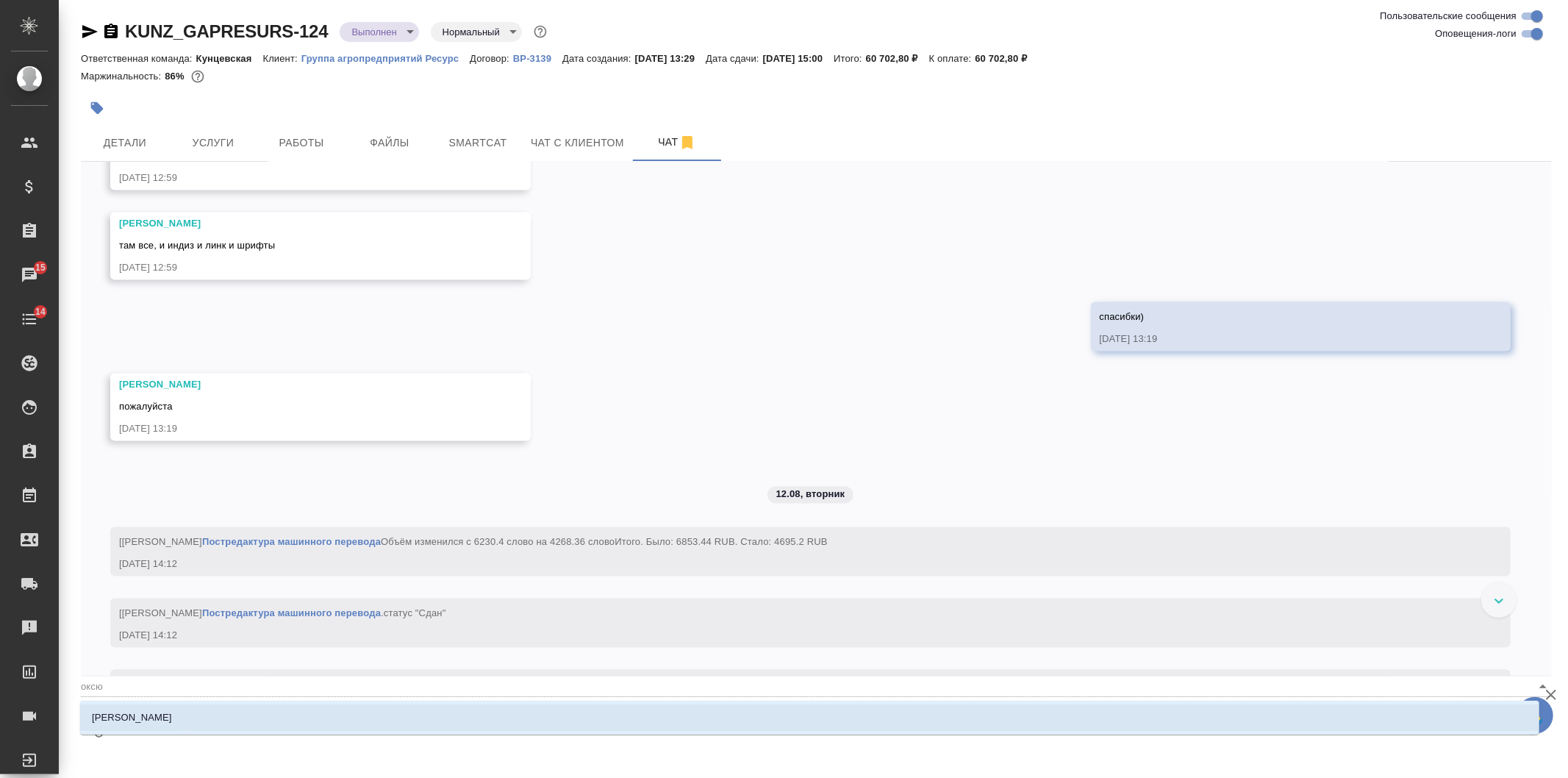
type textarea "@Белякова Юлия @оксют"
type input "оксют"
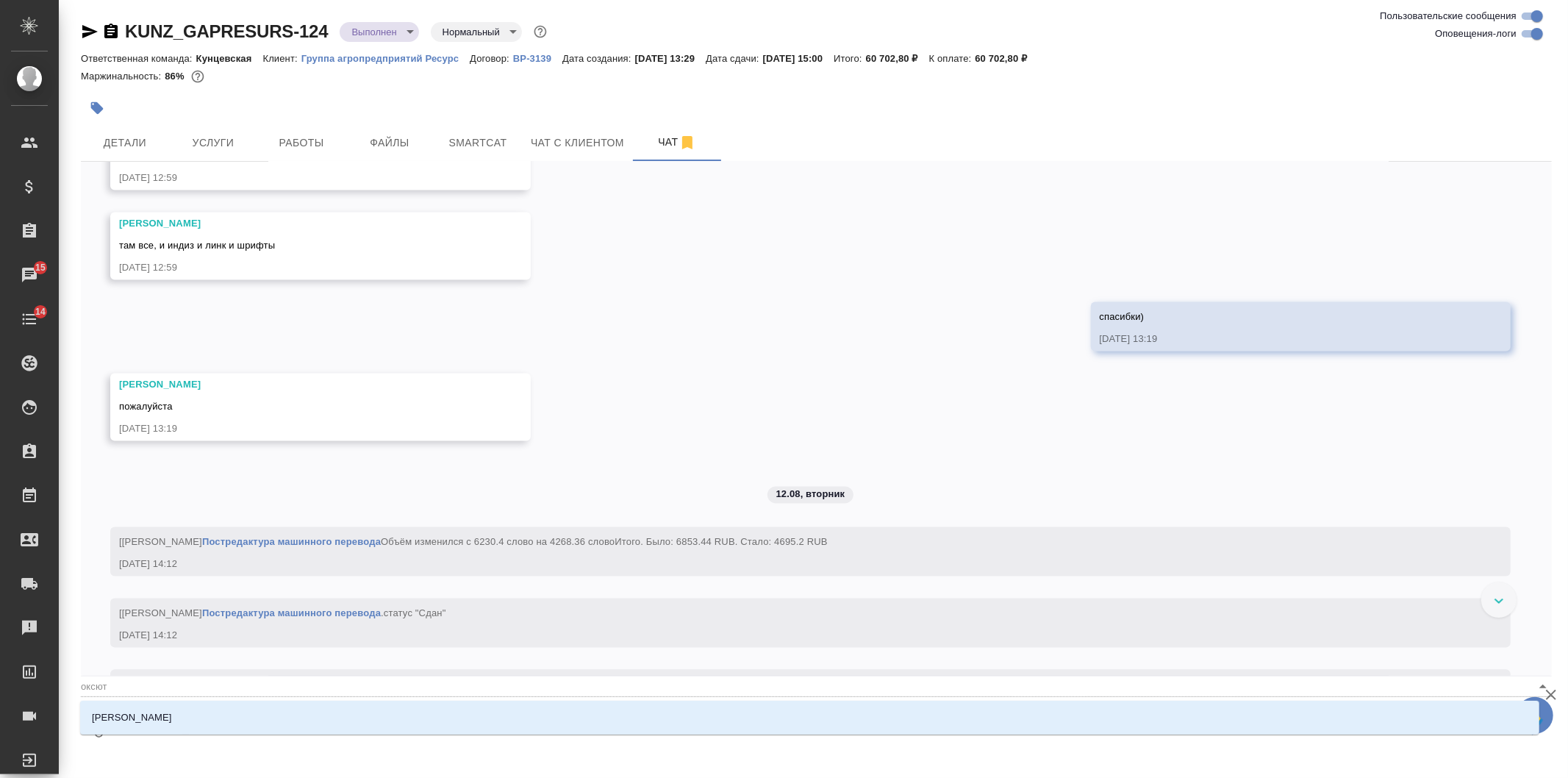
click at [285, 718] on li "Оксютович Ирина" at bounding box center [810, 717] width 1459 height 27
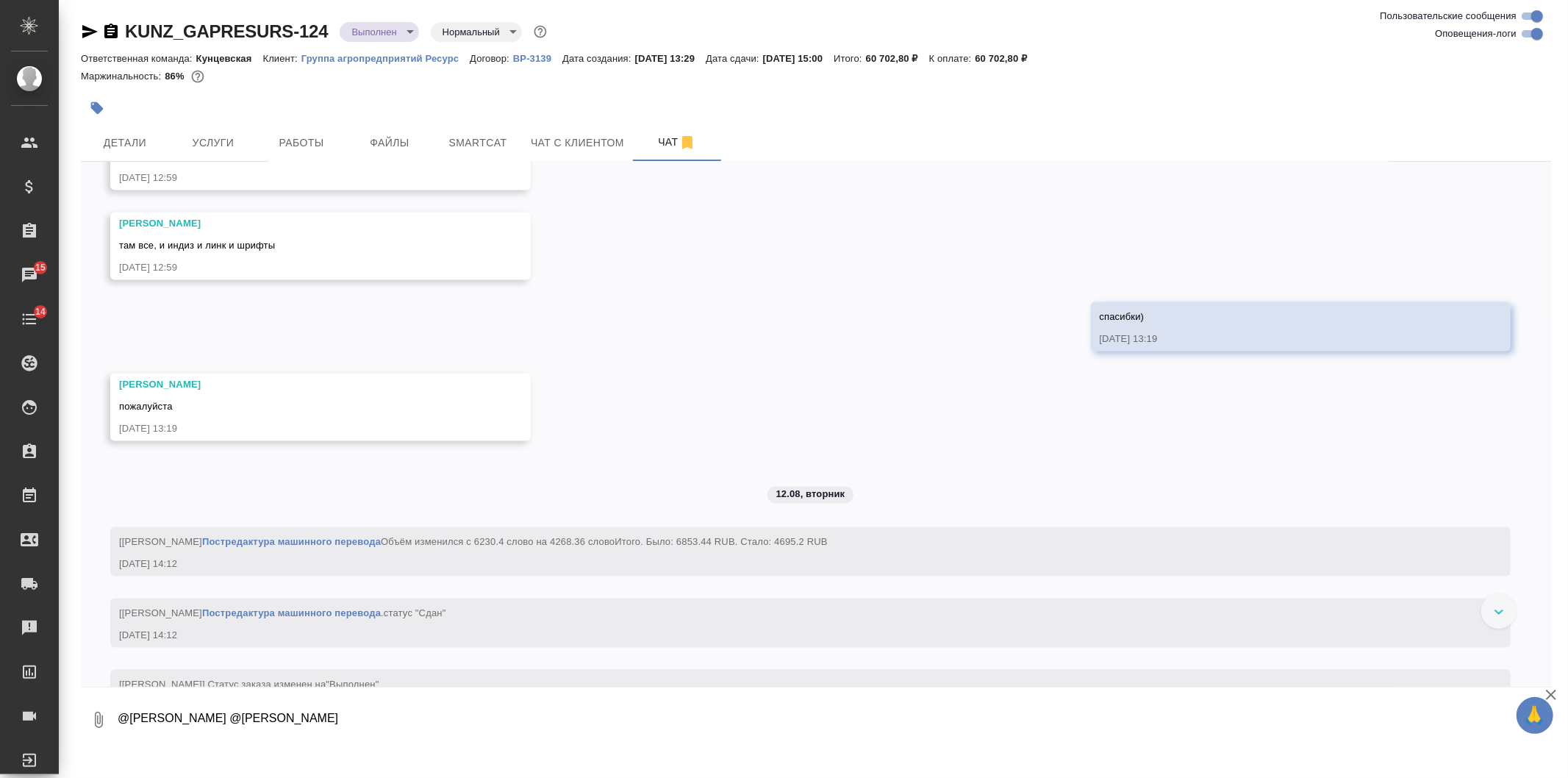
type textarea "@Белякова Юлия @Оксютович Ирина"
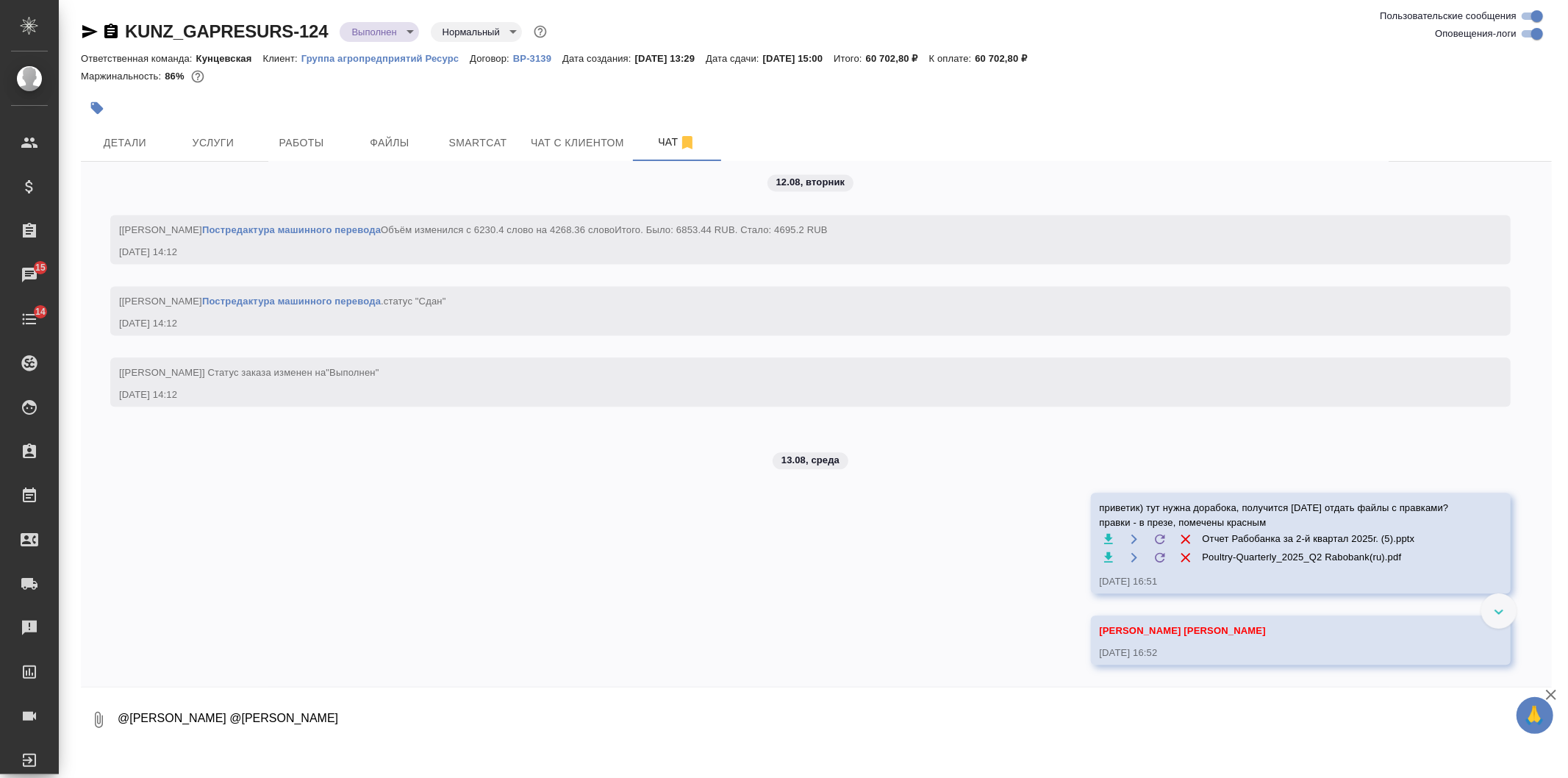
scroll to position [7536, 0]
click at [279, 723] on textarea "@Белякова Юлия @Оксютович Ирина" at bounding box center [834, 719] width 1435 height 50
type textarea "д"
click at [135, 144] on span "Детали" at bounding box center [125, 142] width 70 height 18
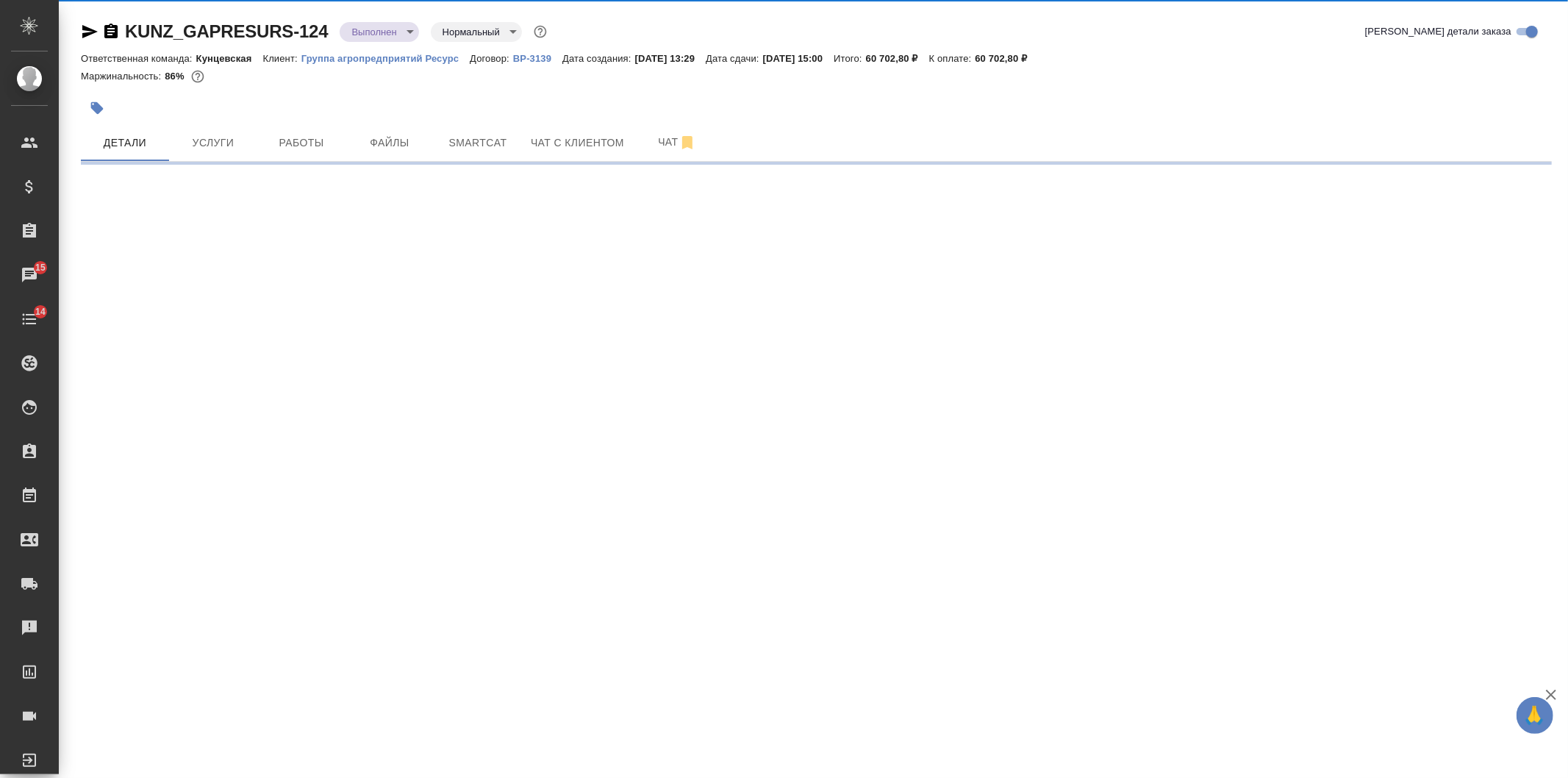
select select "RU"
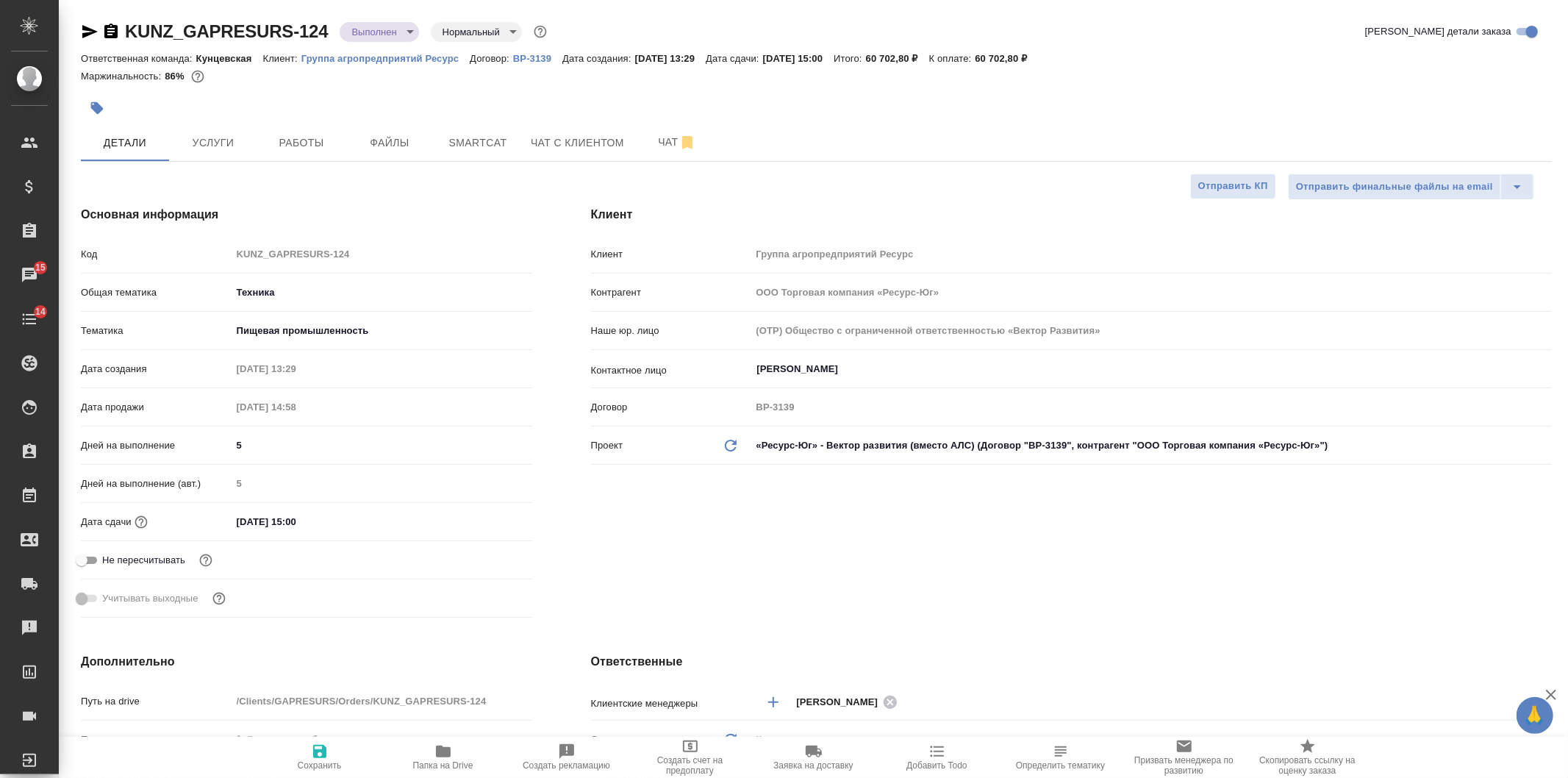
type textarea "x"
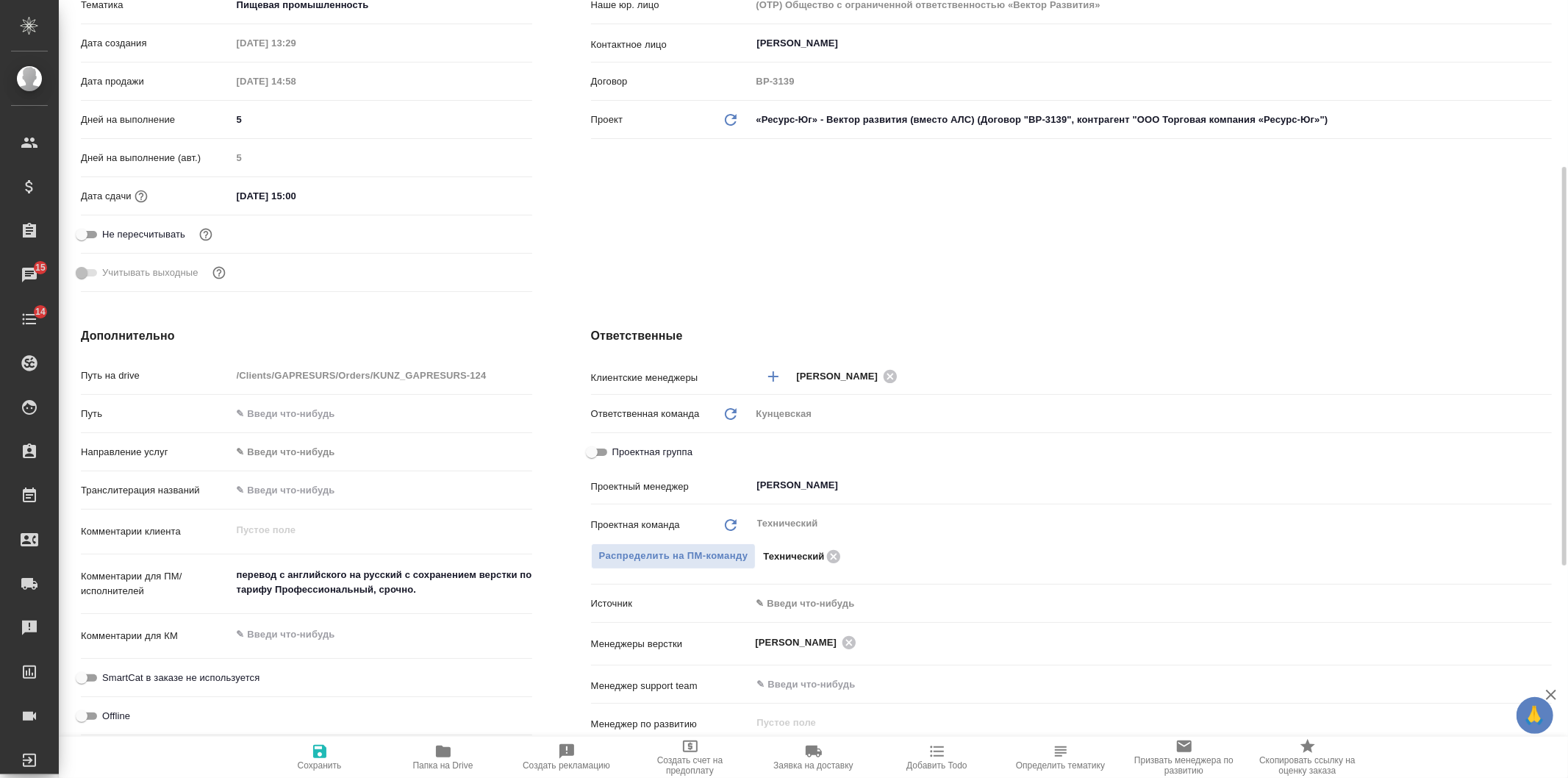
type textarea "x"
drag, startPoint x: 456, startPoint y: 589, endPoint x: 424, endPoint y: 589, distance: 32.0
click at [454, 589] on textarea "перевод с английского на русский с сохранением верстки по тарифу Профессиональн…" at bounding box center [381, 582] width 300 height 40
type textarea "x"
type textarea "перевод с английского на русский с сохранением верстки по тарифу Профессиональн…"
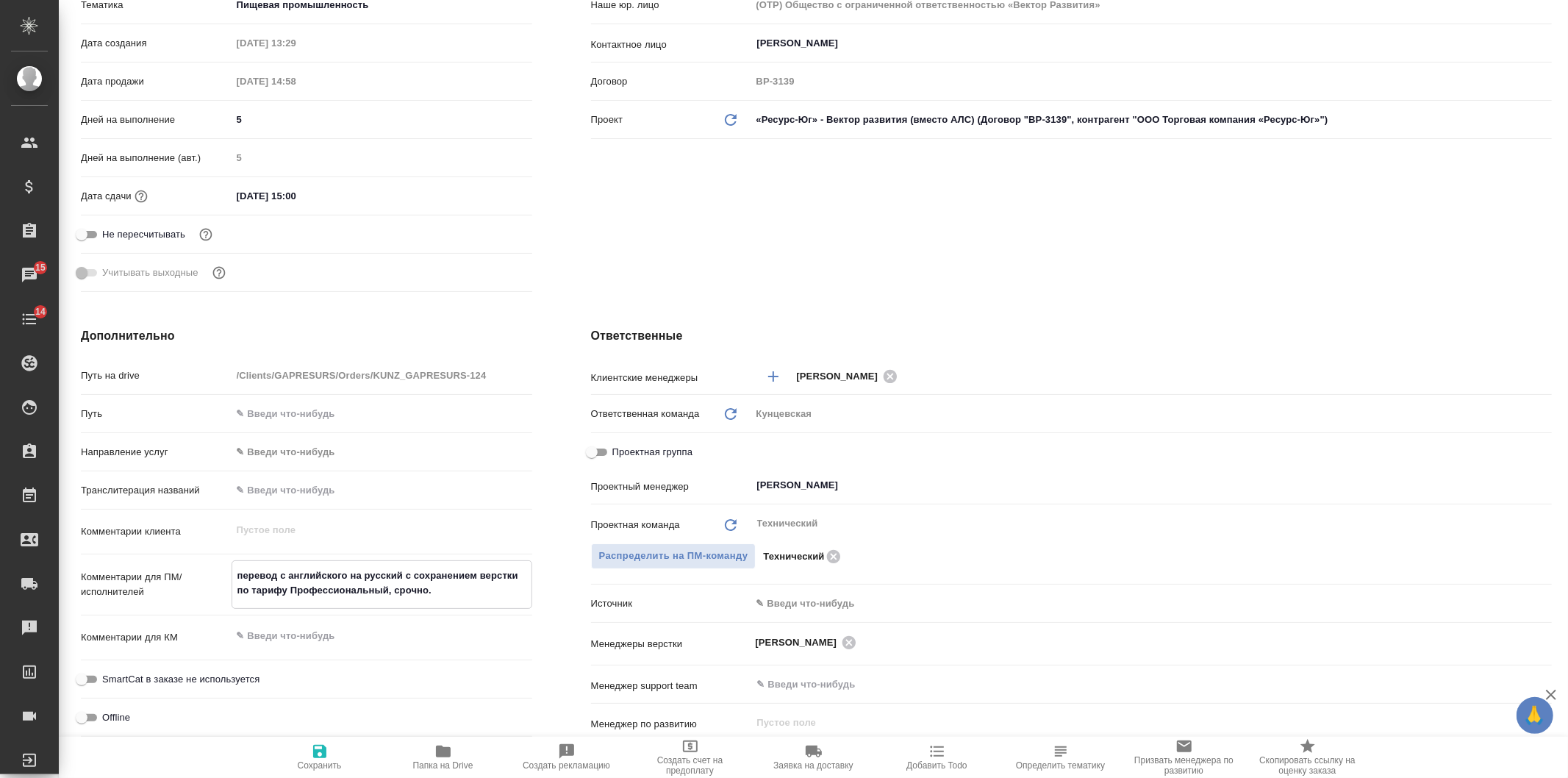
type textarea "x"
type textarea "перевод с английского на русский с сохранением верстки по тарифу Профессиональн…"
type textarea "x"
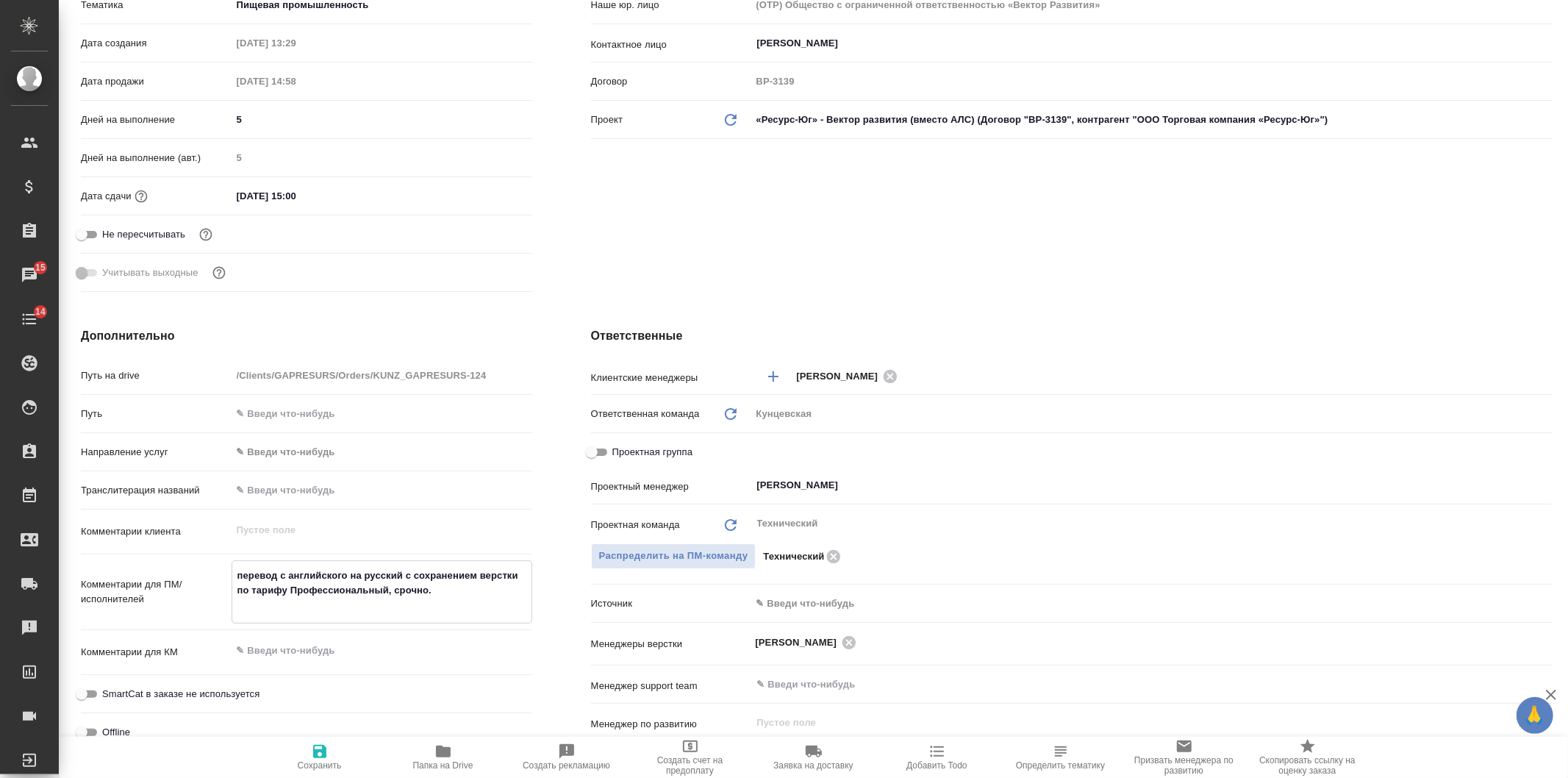
type textarea "x"
type textarea "перевод с английского на русский с сохранением верстки по тарифу Профессиональн…"
type textarea "x"
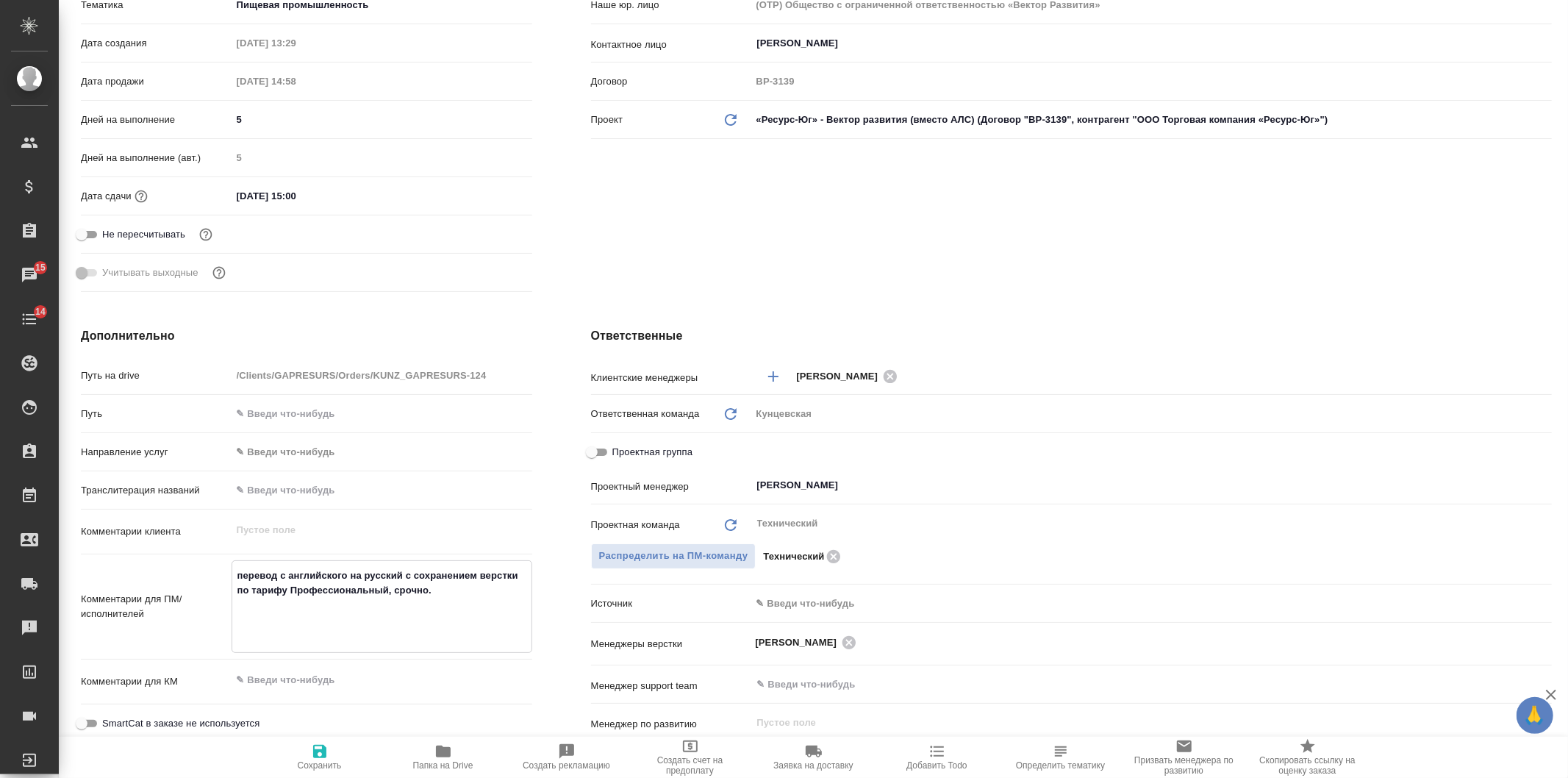
type textarea "x"
type textarea "перевод с английского на русский с сохранением верстки по тарифу Профессиональн…"
type textarea "x"
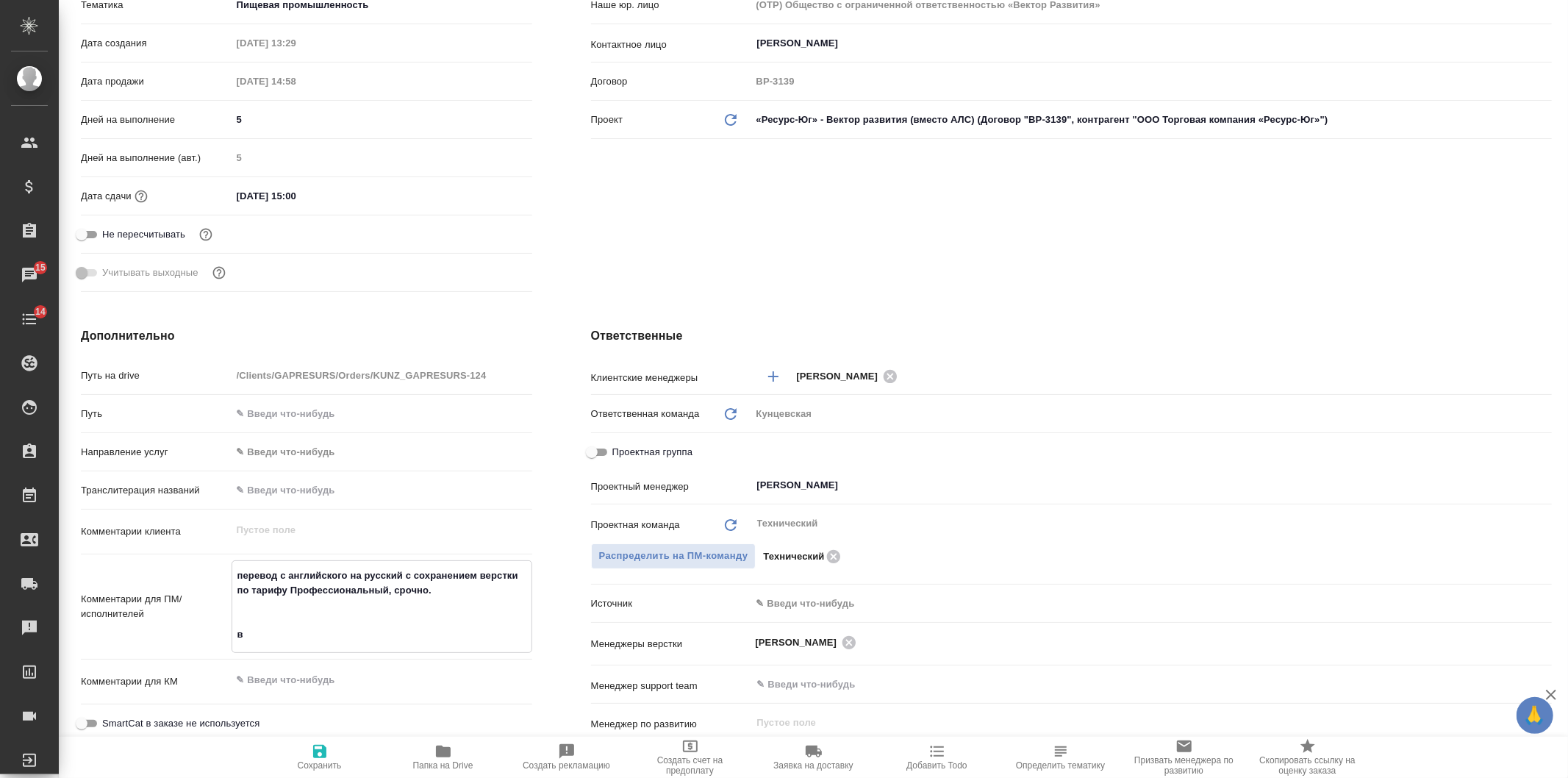
type textarea "перевод с английского на русский с сохранением верстки по тарифу Профессиональн…"
type textarea "x"
type textarea "перевод с английского на русский с сохранением верстки по тарифу Профессиональн…"
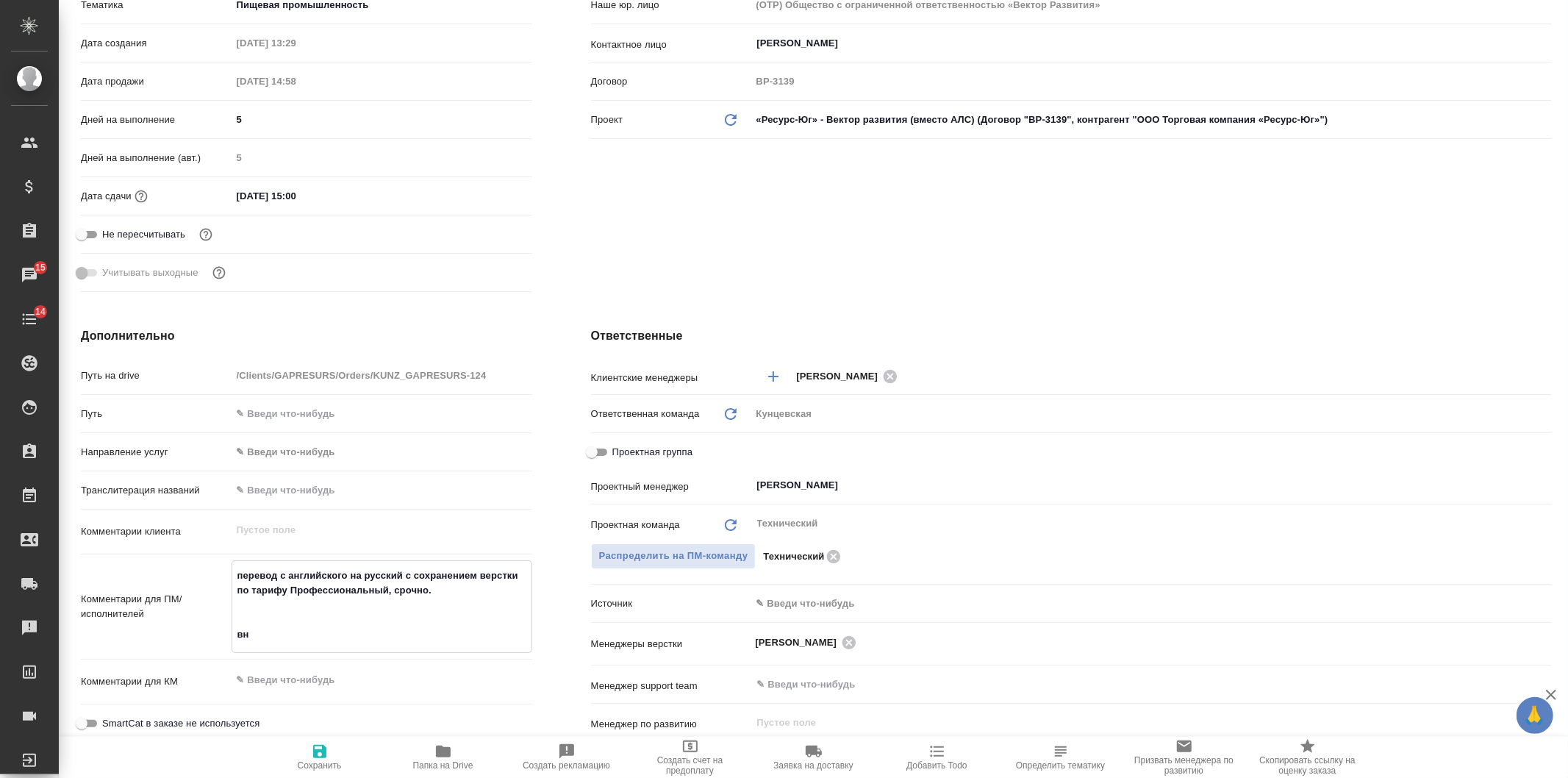
type textarea "x"
type textarea "перевод с английского на русский с сохранением верстки по тарифу Профессиональн…"
type textarea "x"
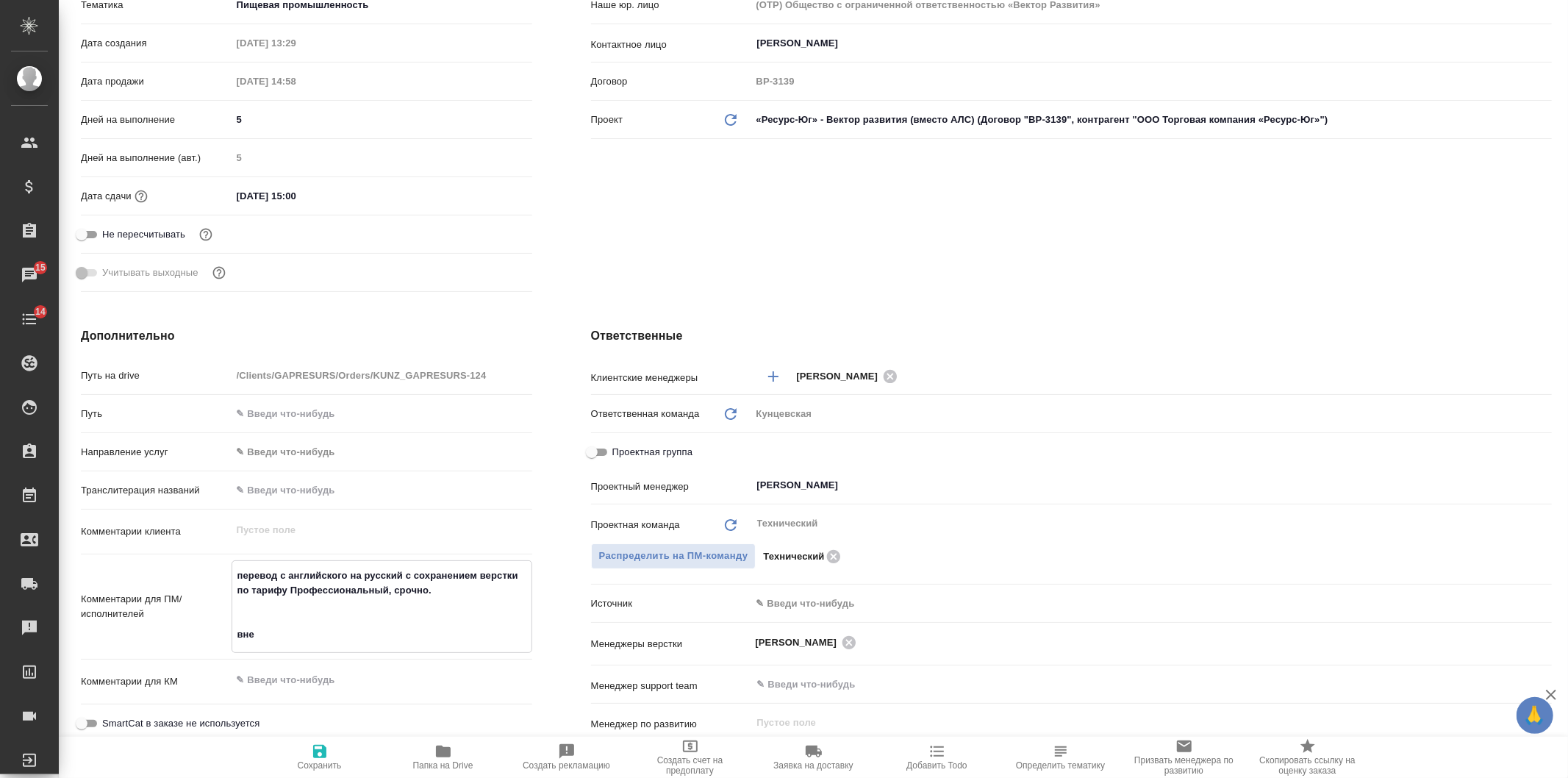
type textarea "x"
type textarea "перевод с английского на русский с сохранением верстки по тарифу Профессиональн…"
type textarea "x"
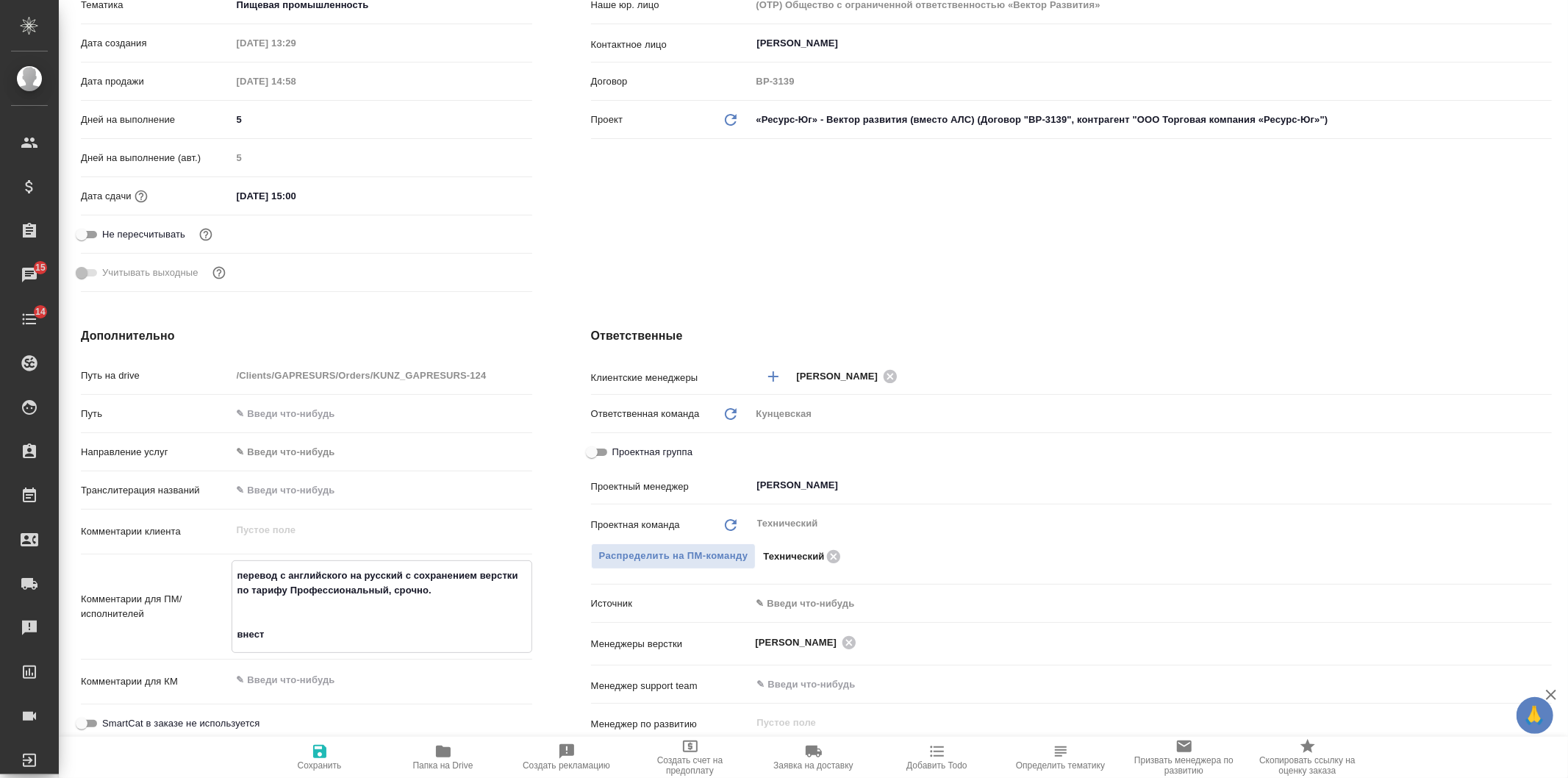
type textarea "x"
type textarea "перевод с английского на русский с сохранением верстки по тарифу Профессиональн…"
type textarea "x"
type textarea "перевод с английского на русский с сохранением верстки по тарифу Профессиональн…"
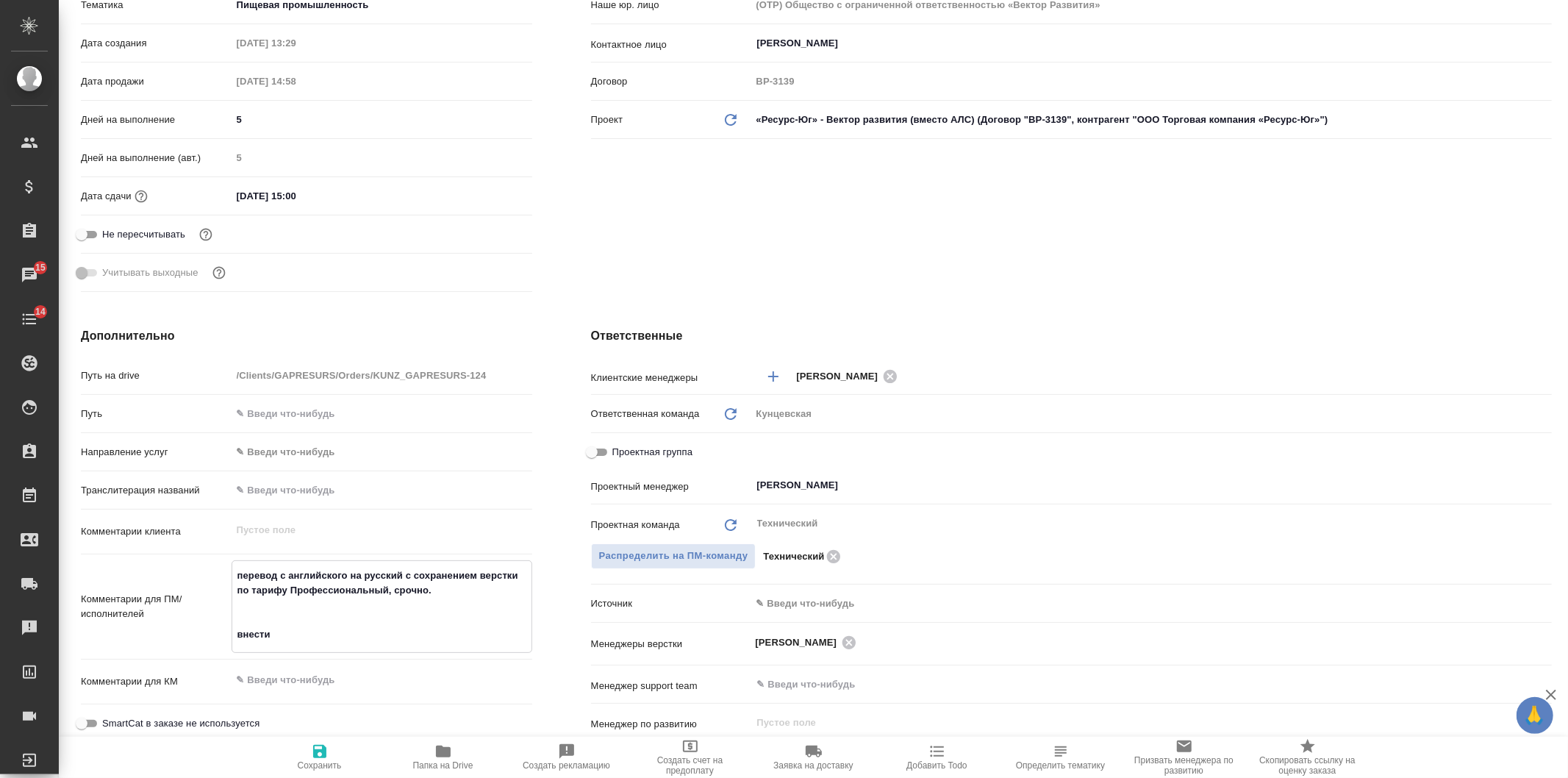
type textarea "x"
type textarea "перевод с английского на русский с сохранением верстки по тарифу Профессиональн…"
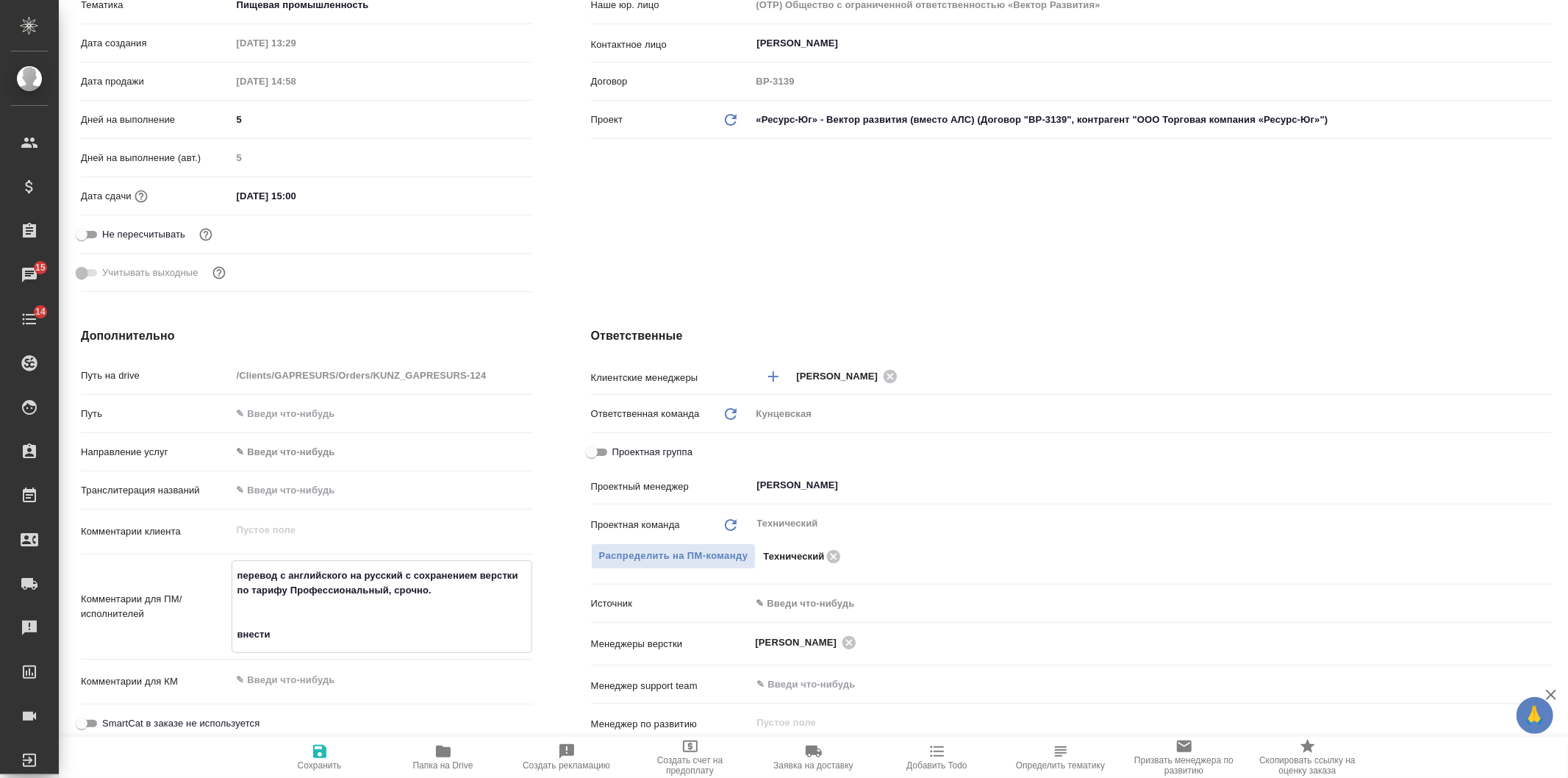
type textarea "x"
type textarea "перевод с английского на русский с сохранением верстки по тарифу Профессиональн…"
type textarea "x"
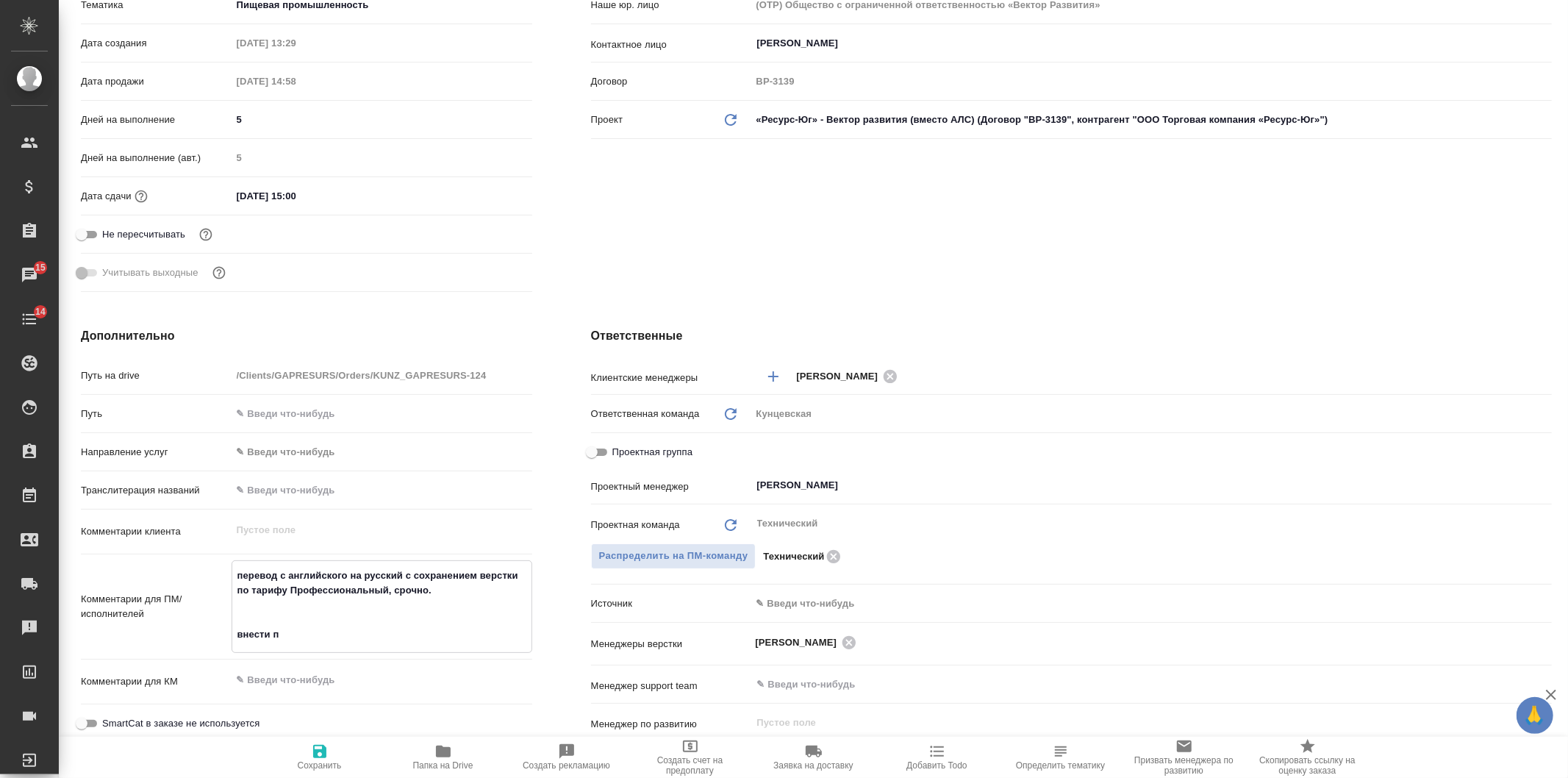
type textarea "x"
type textarea "перевод с английского на русский с сохранением верстки по тарифу Профессиональн…"
type textarea "x"
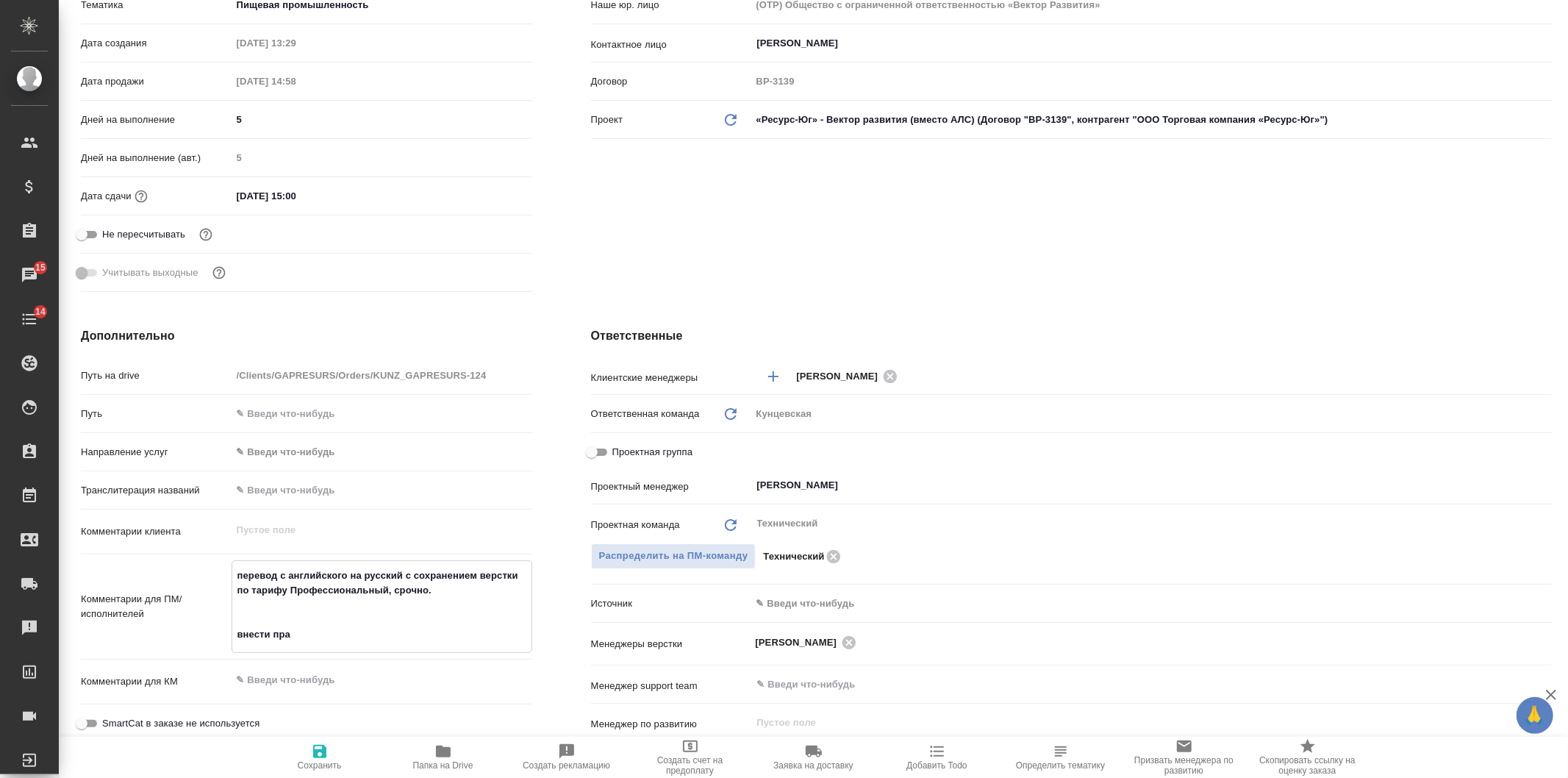
type textarea "перевод с английского на русский с сохранением верстки по тарифу Профессиональн…"
type textarea "x"
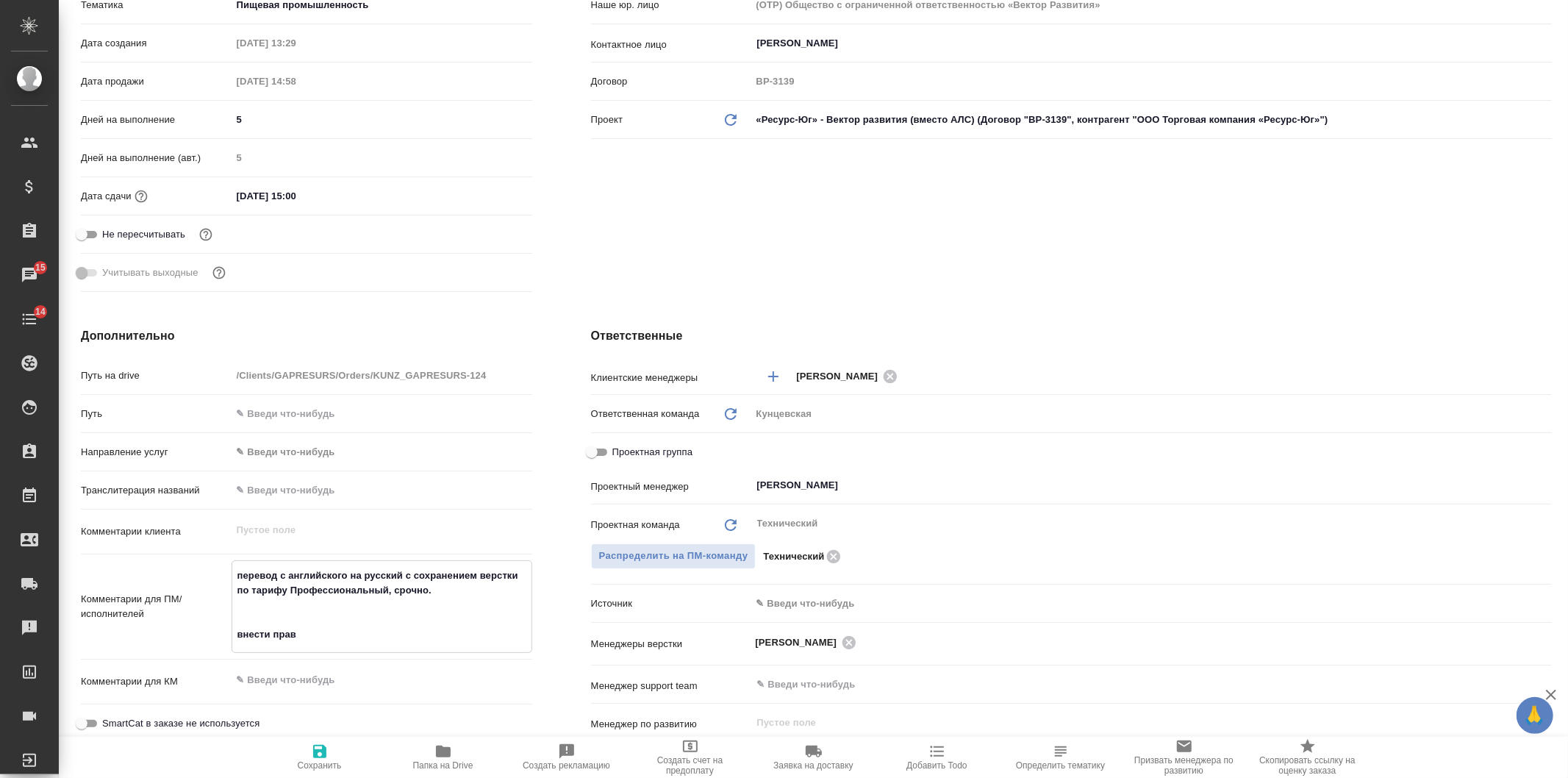
type textarea "перевод с английского на русский с сохранением верстки по тарифу Профессиональн…"
type textarea "x"
type textarea "перевод с английского на русский с сохранением верстки по тарифу Профессиональн…"
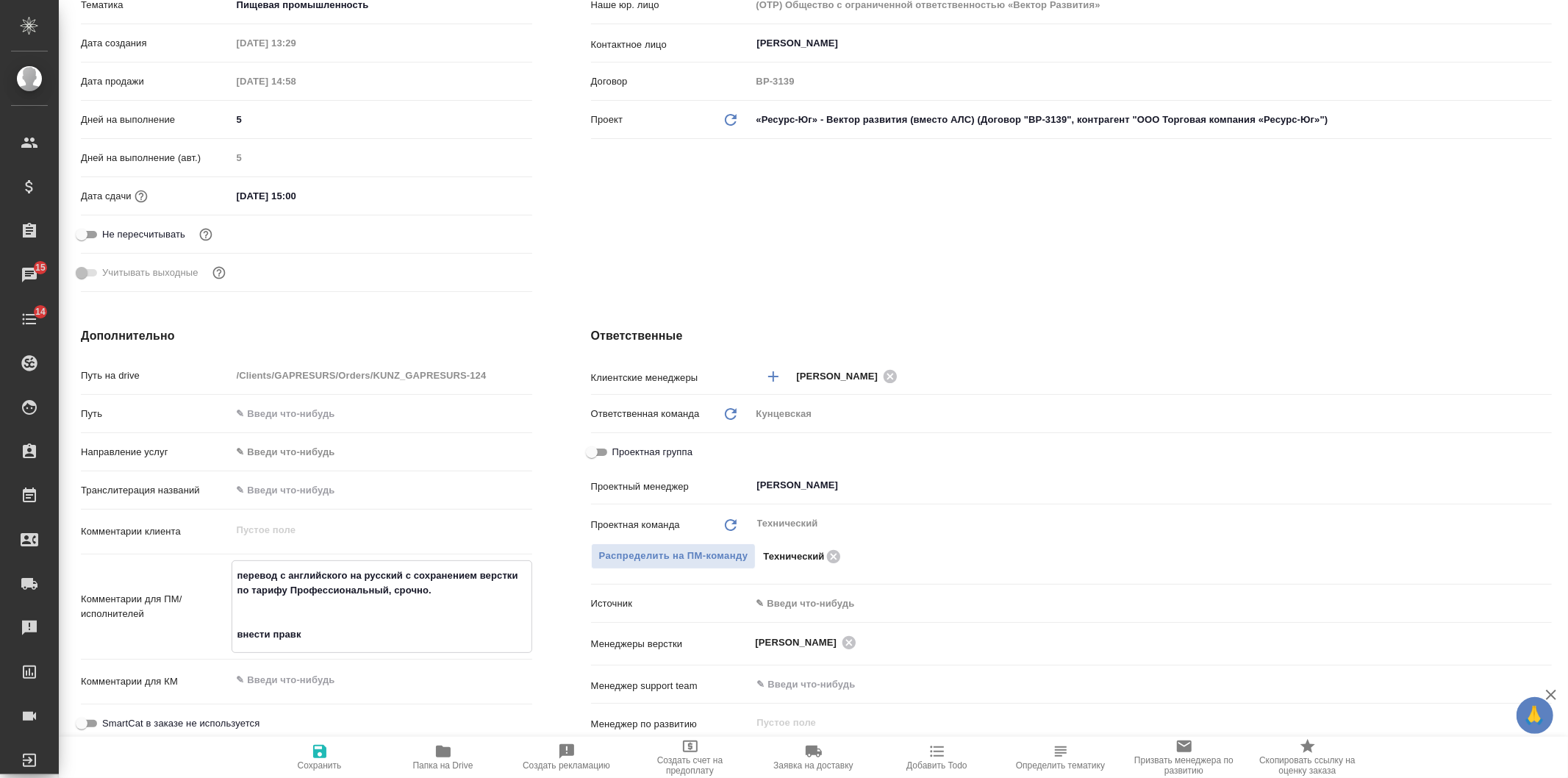
type textarea "x"
type textarea "перевод с английского на русский с сохранением верстки по тарифу Профессиональн…"
type textarea "x"
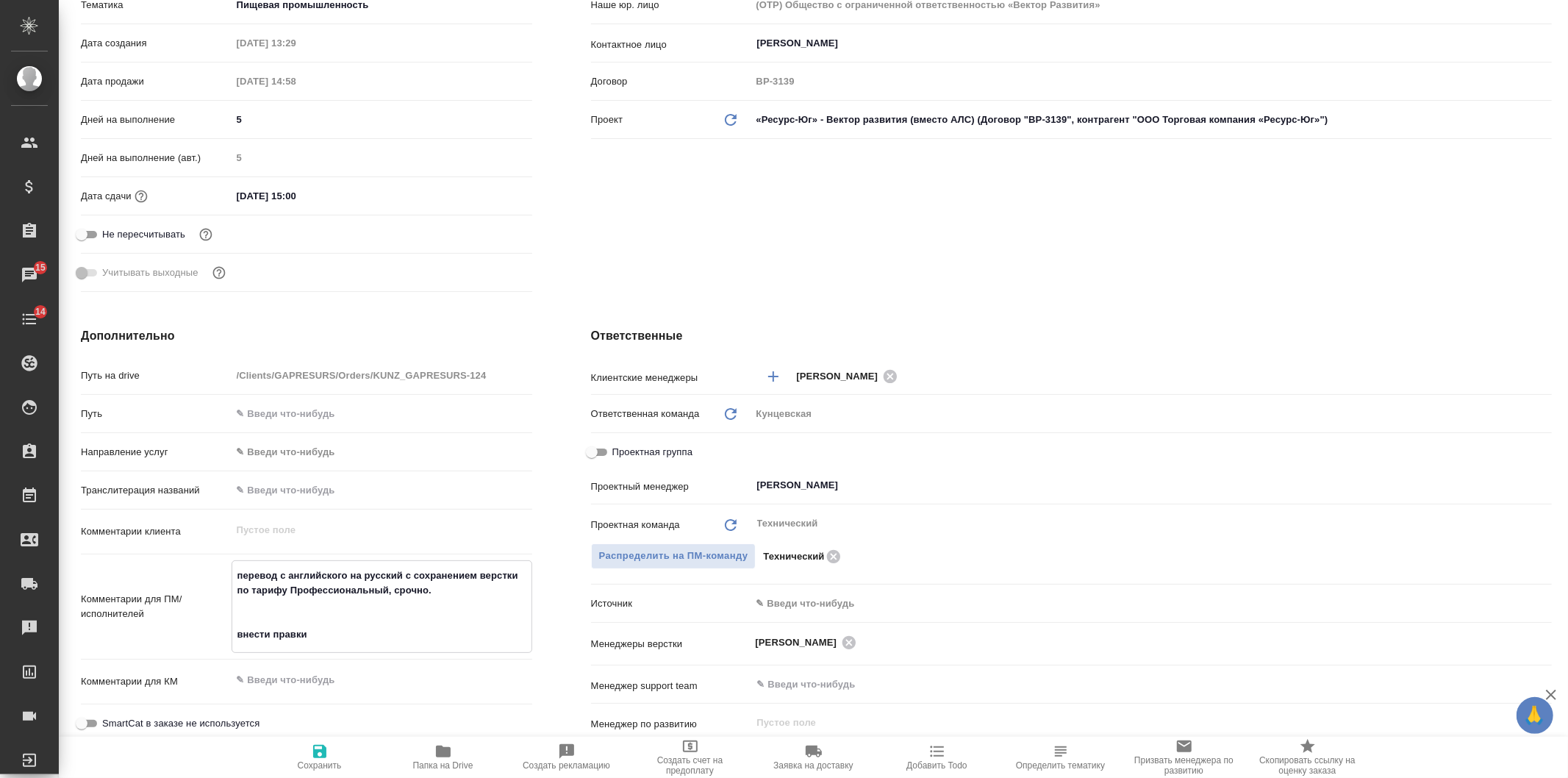
type textarea "x"
type textarea "перевод с английского на русский с сохранением верстки по тарифу Профессиональн…"
type textarea "x"
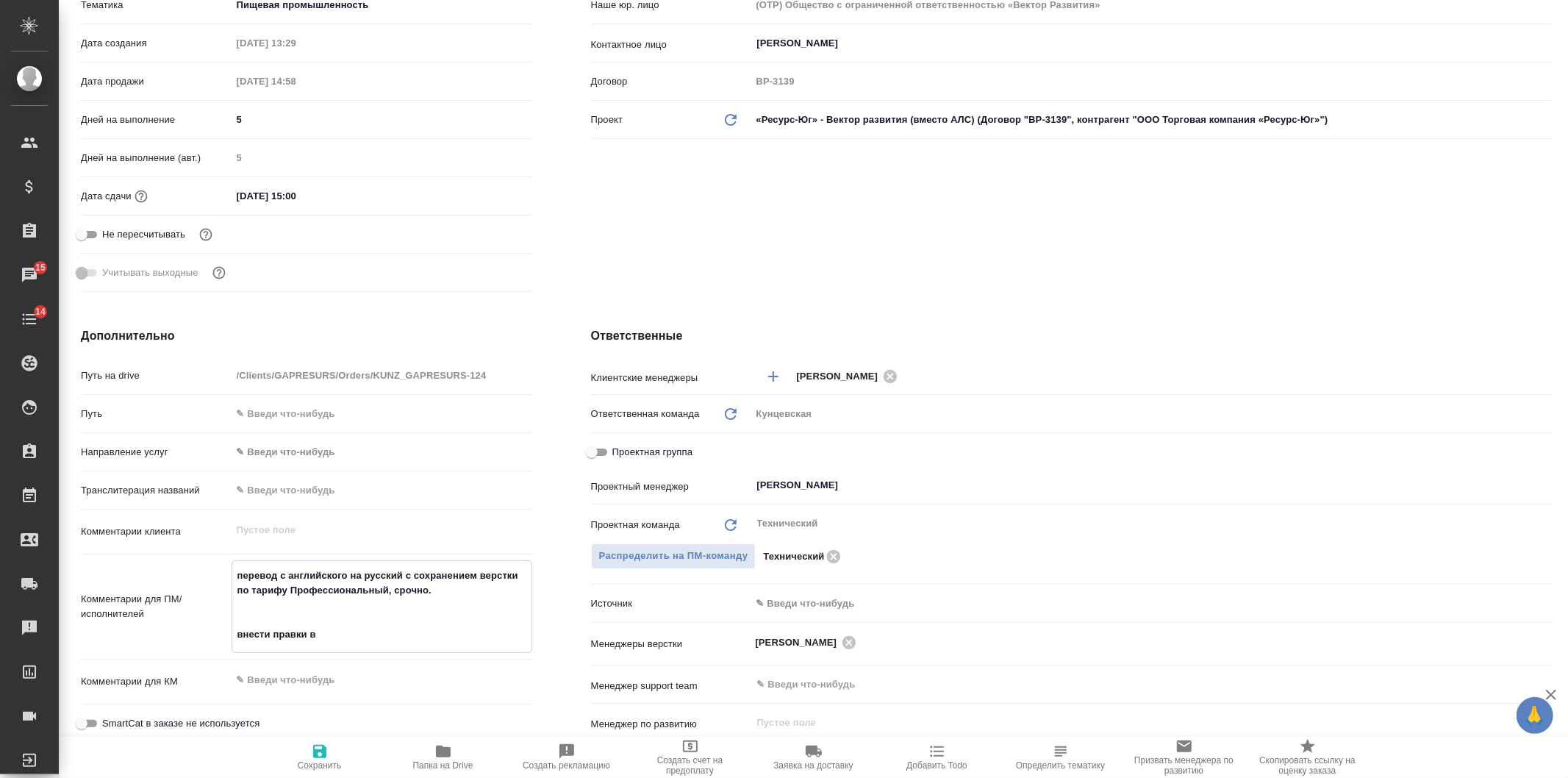
type textarea "x"
type textarea "перевод с английского на русский с сохранением верстки по тарифу Профессиональн…"
type textarea "x"
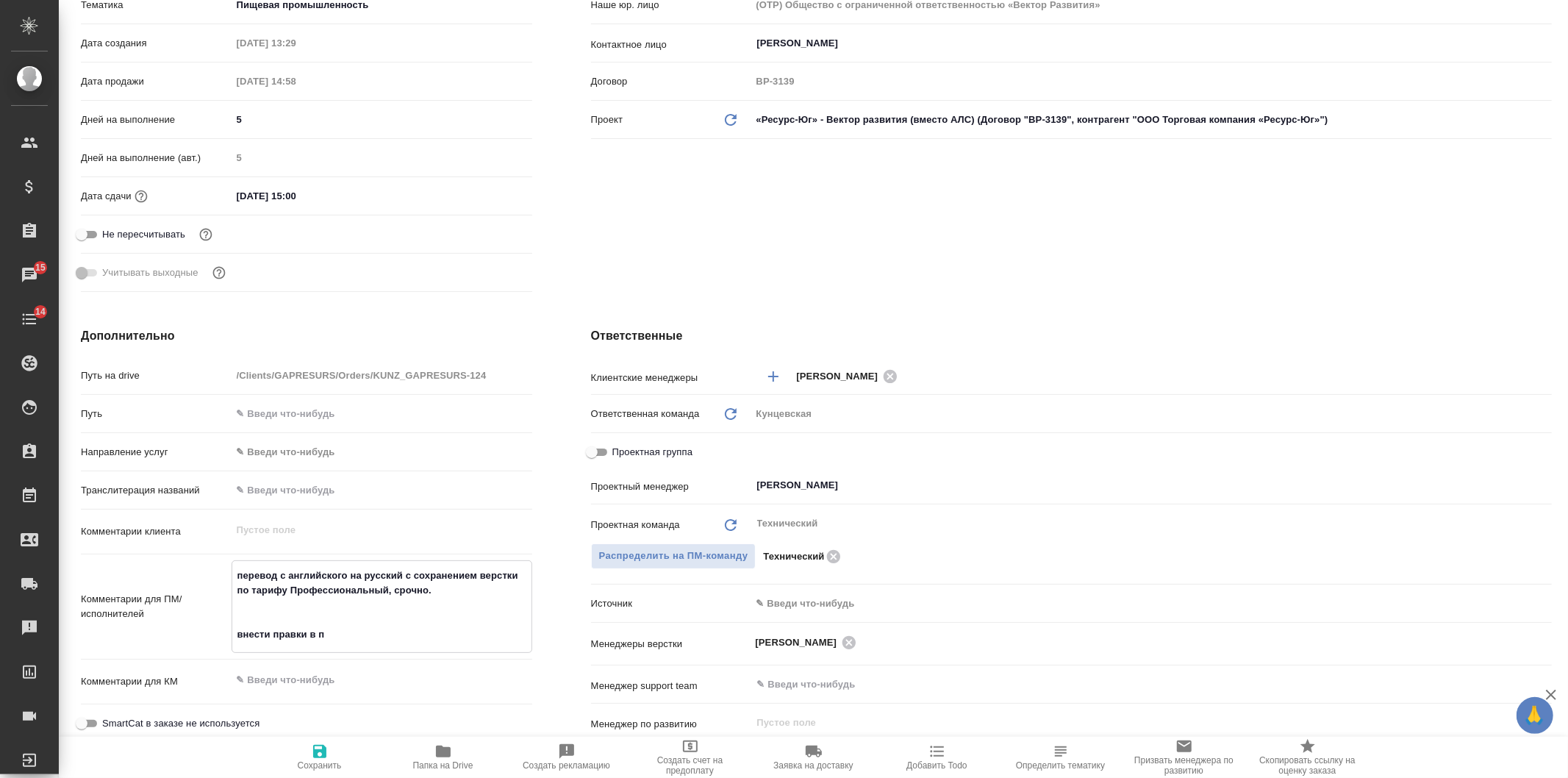
type textarea "перевод с английского на русский с сохранением верстки по тарифу Профессиональн…"
type textarea "x"
type textarea "перевод с английского на русский с сохранением верстки по тарифу Профессиональн…"
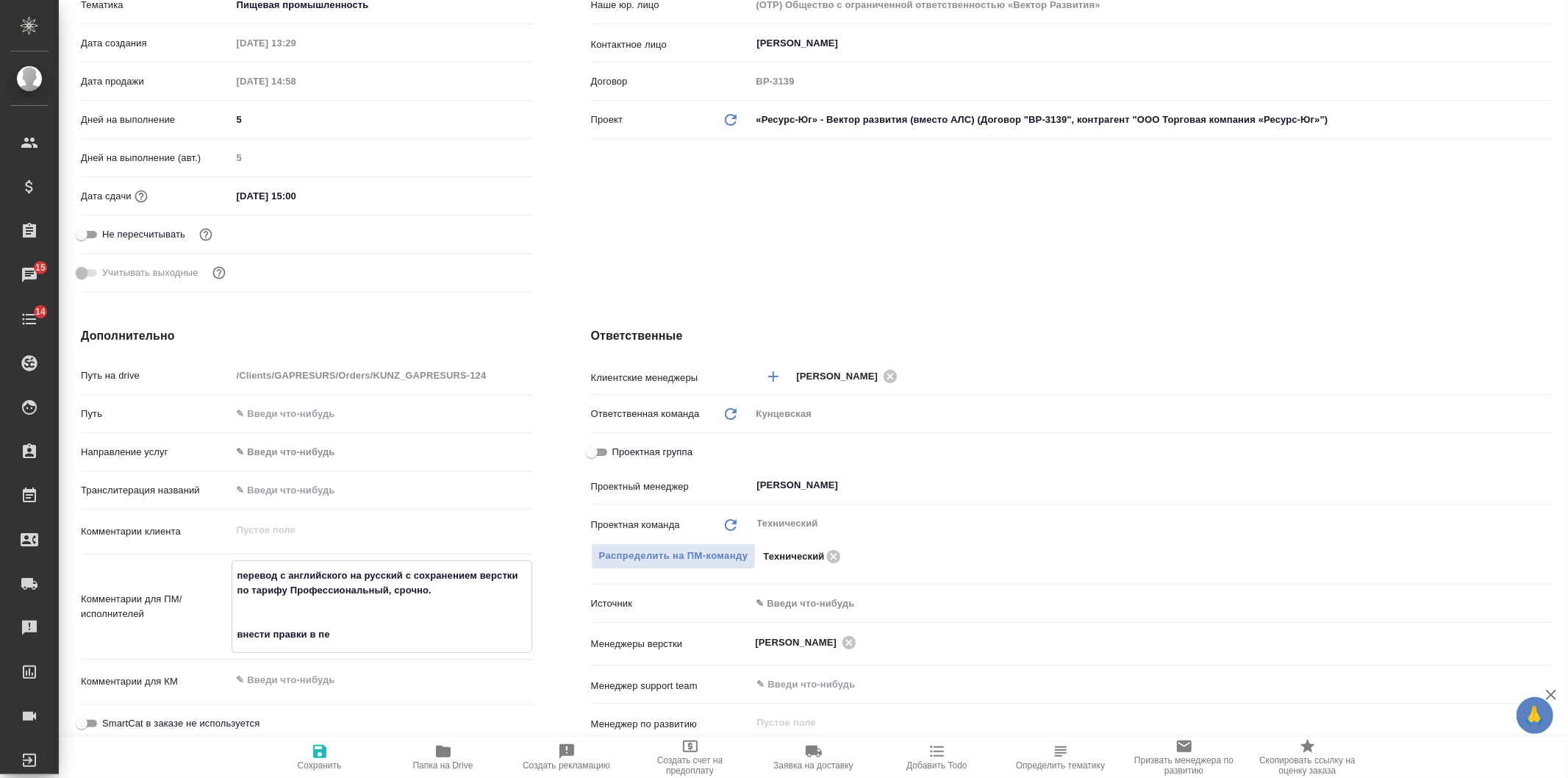
type textarea "x"
type textarea "перевод с английского на русский с сохранением верстки по тарифу Профессиональн…"
type textarea "x"
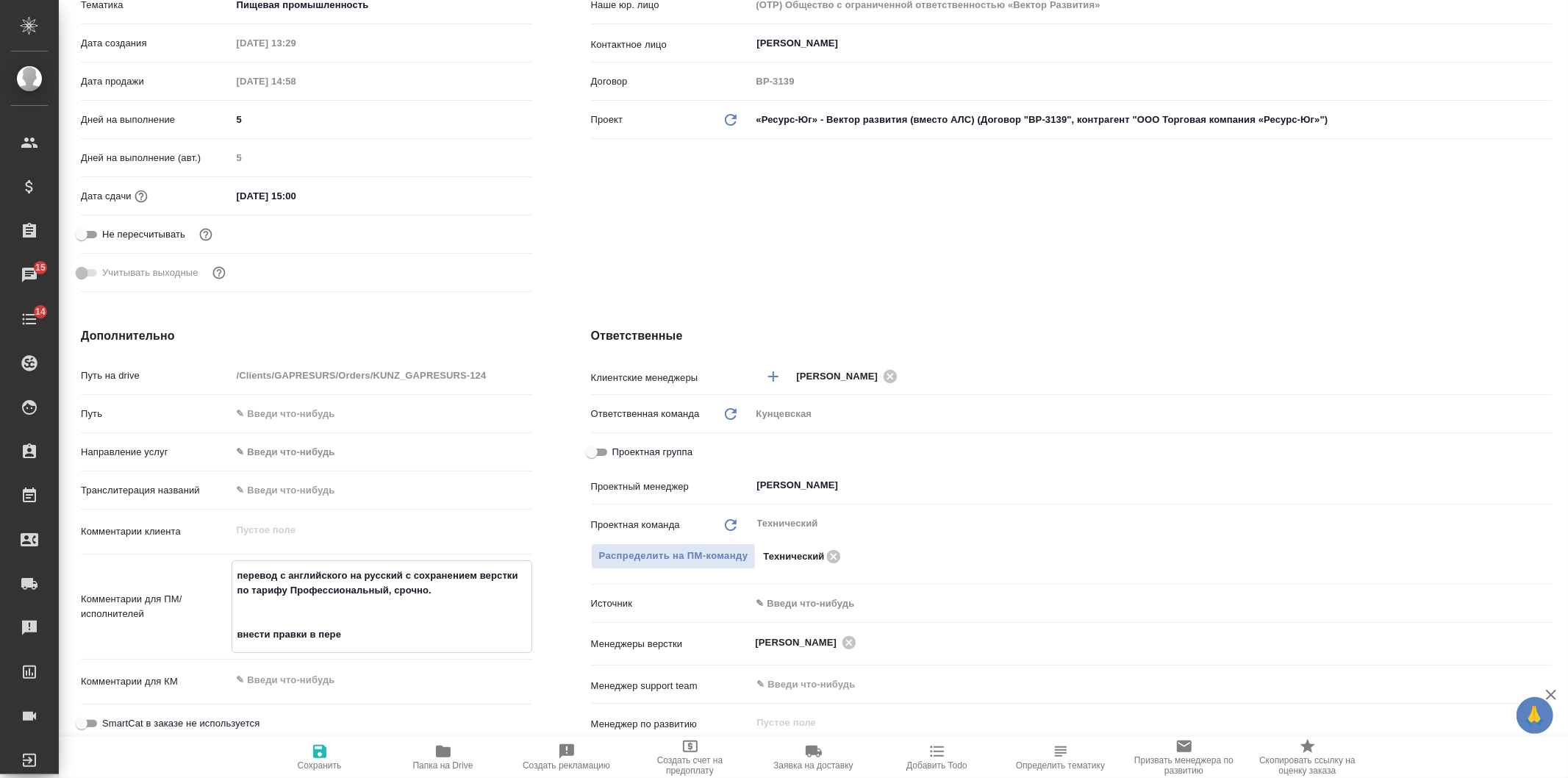
type textarea "x"
type textarea "перевод с английского на русский с сохранением верстки по тарифу Профессиональн…"
type textarea "x"
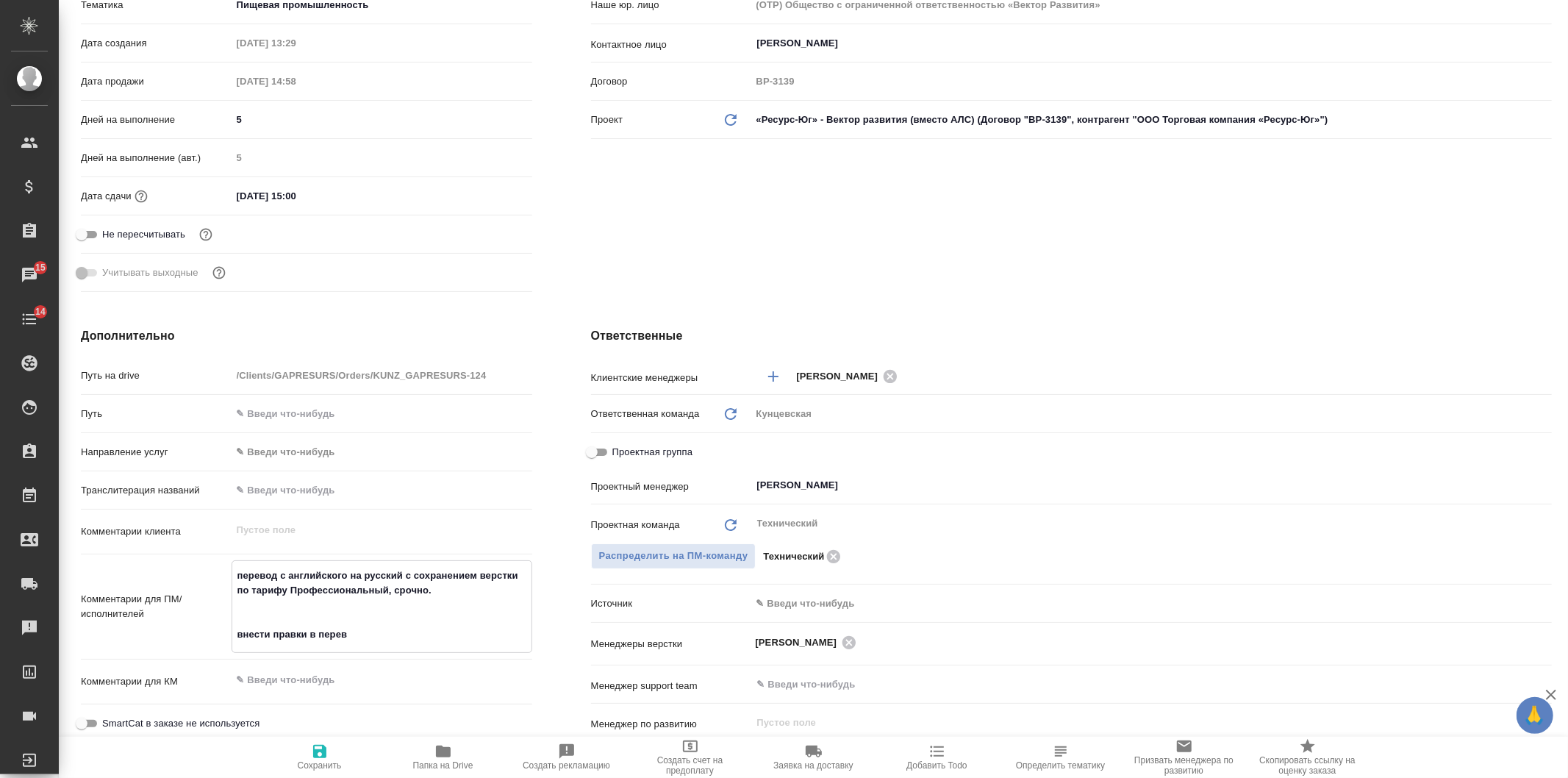
type textarea "перевод с английского на русский с сохранением верстки по тарифу Профессиональн…"
type textarea "x"
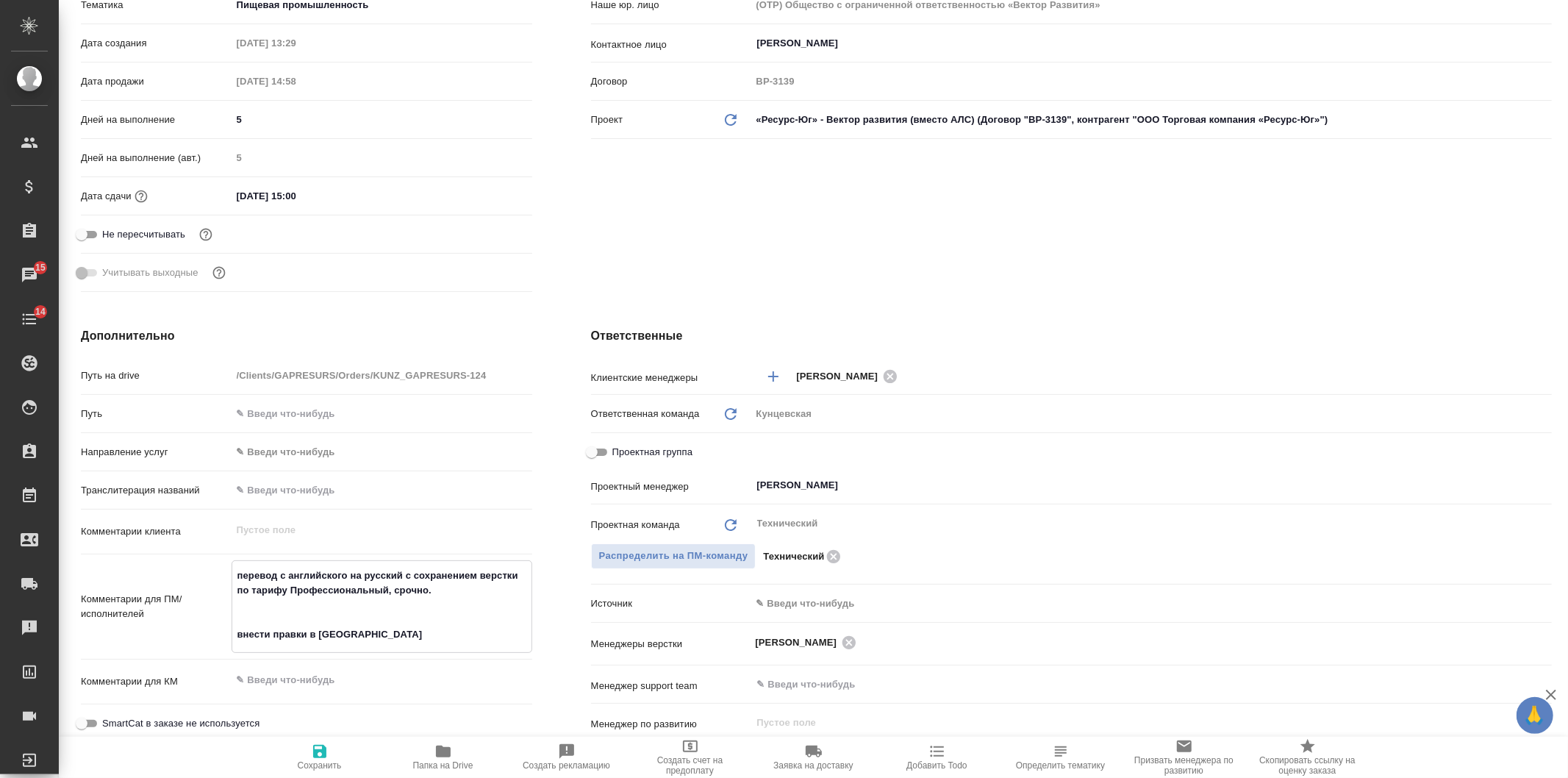
type textarea "перевод с английского на русский с сохранением верстки по тарифу Профессиональн…"
type textarea "x"
type textarea "перевод с английского на русский с сохранением верстки по тарифу Профессиональн…"
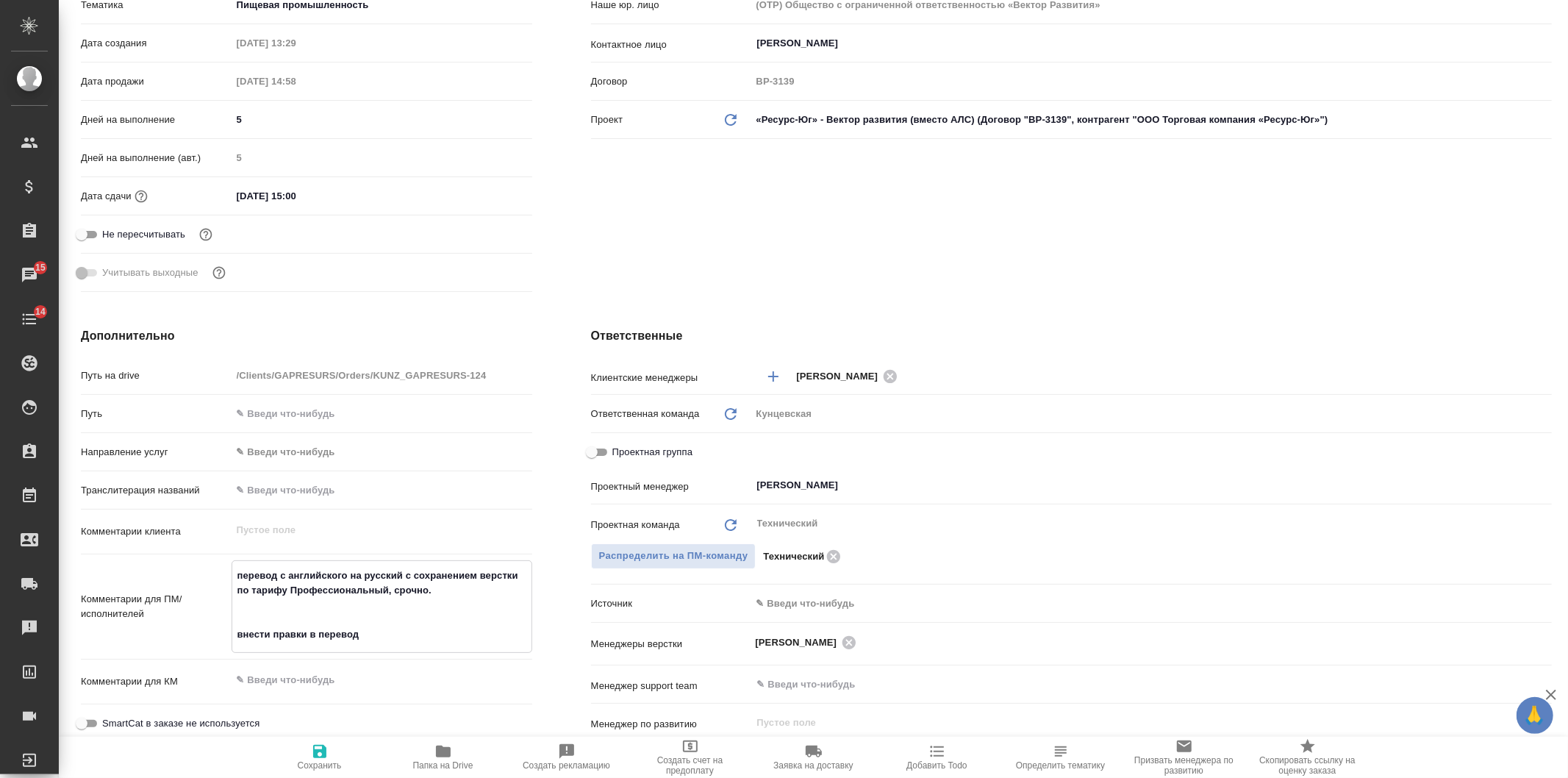
type textarea "x"
type textarea "перевод с английского на русский с сохранением верстки по тарифу Профессиональн…"
type textarea "x"
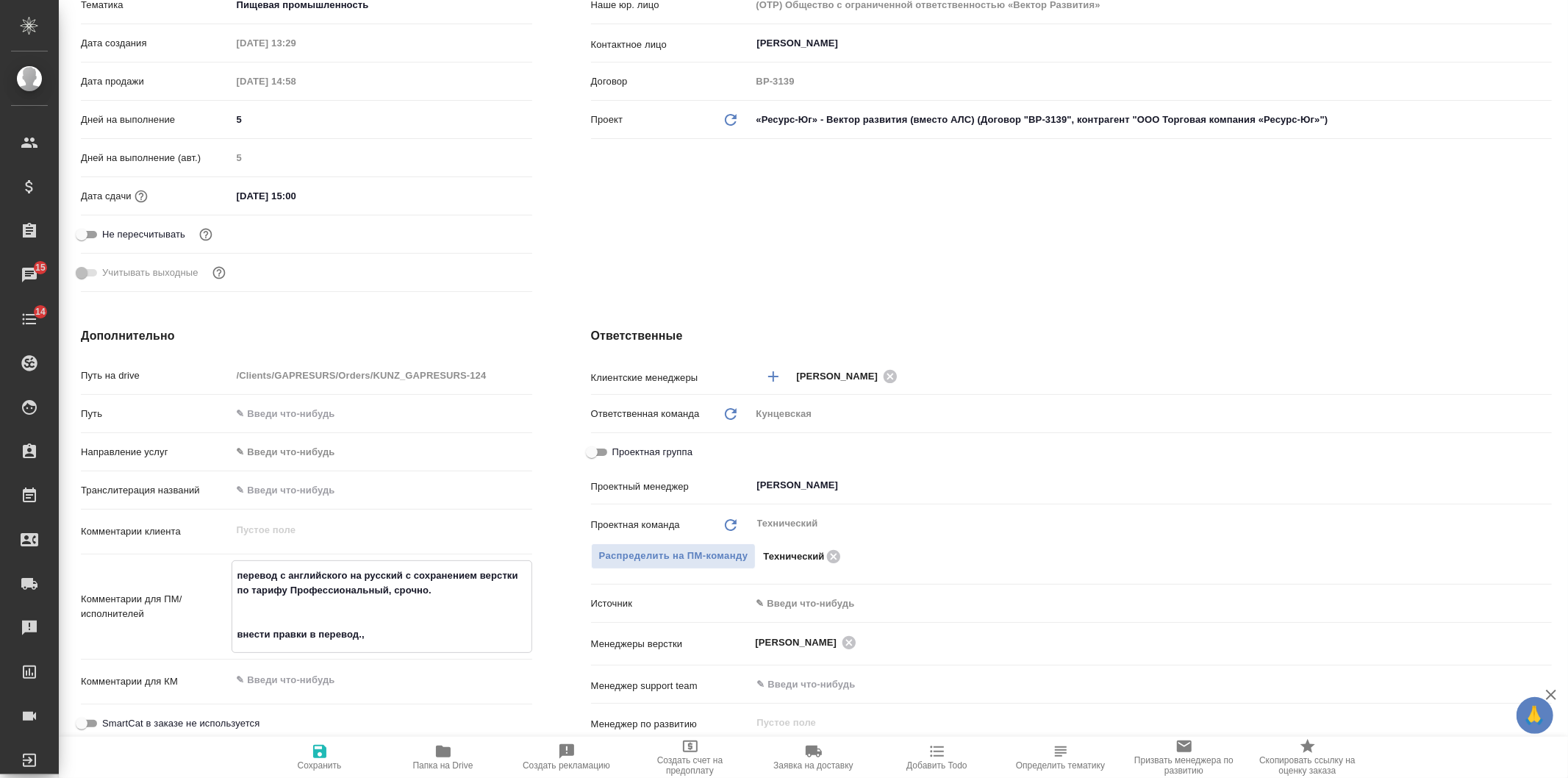
type textarea "x"
type textarea "перевод с английского на русский с сохранением верстки по тарифу Профессиональн…"
type textarea "x"
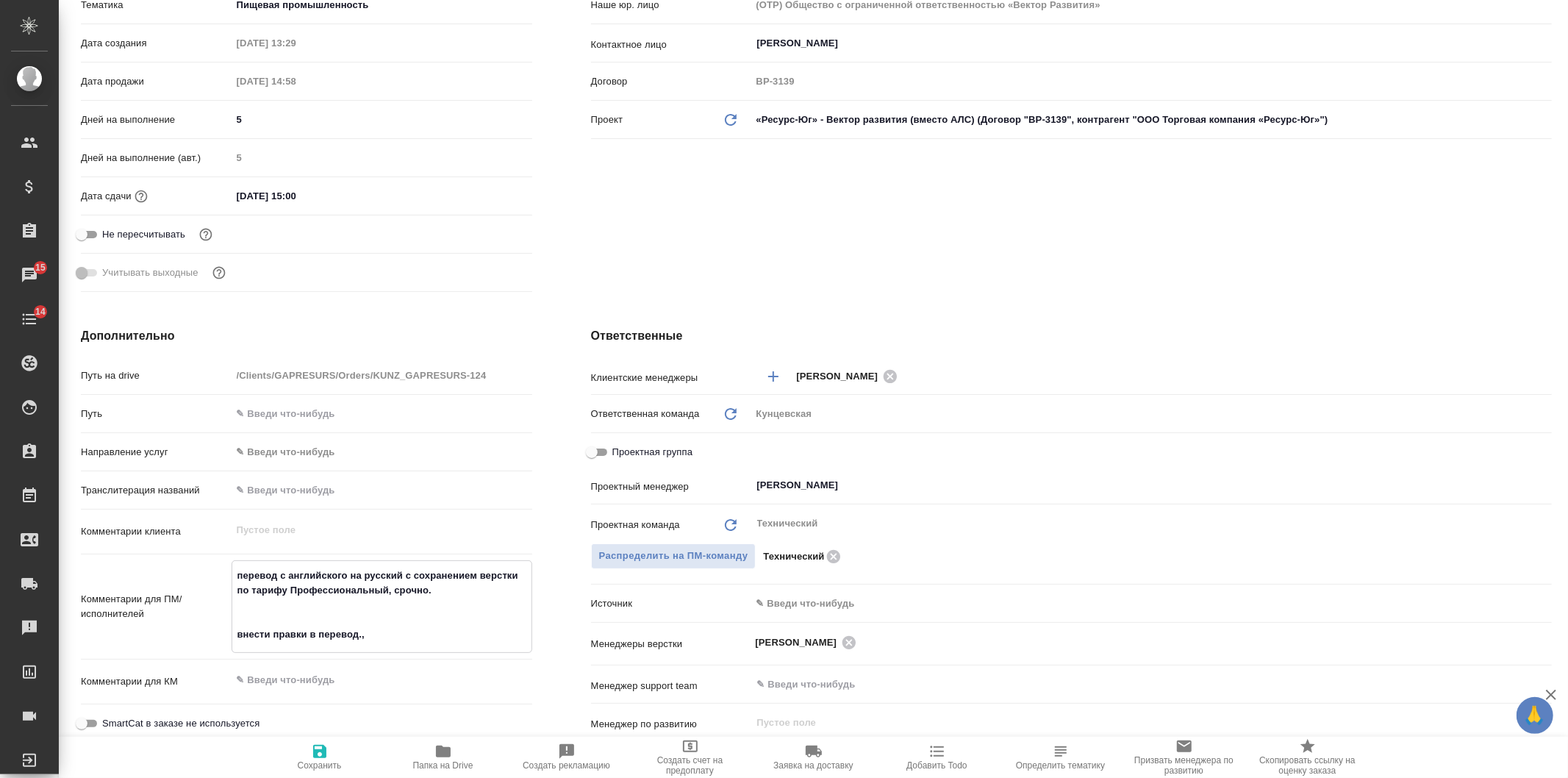
type textarea "перевод с английского на русский с сохранением верстки по тарифу Профессиональн…"
type textarea "x"
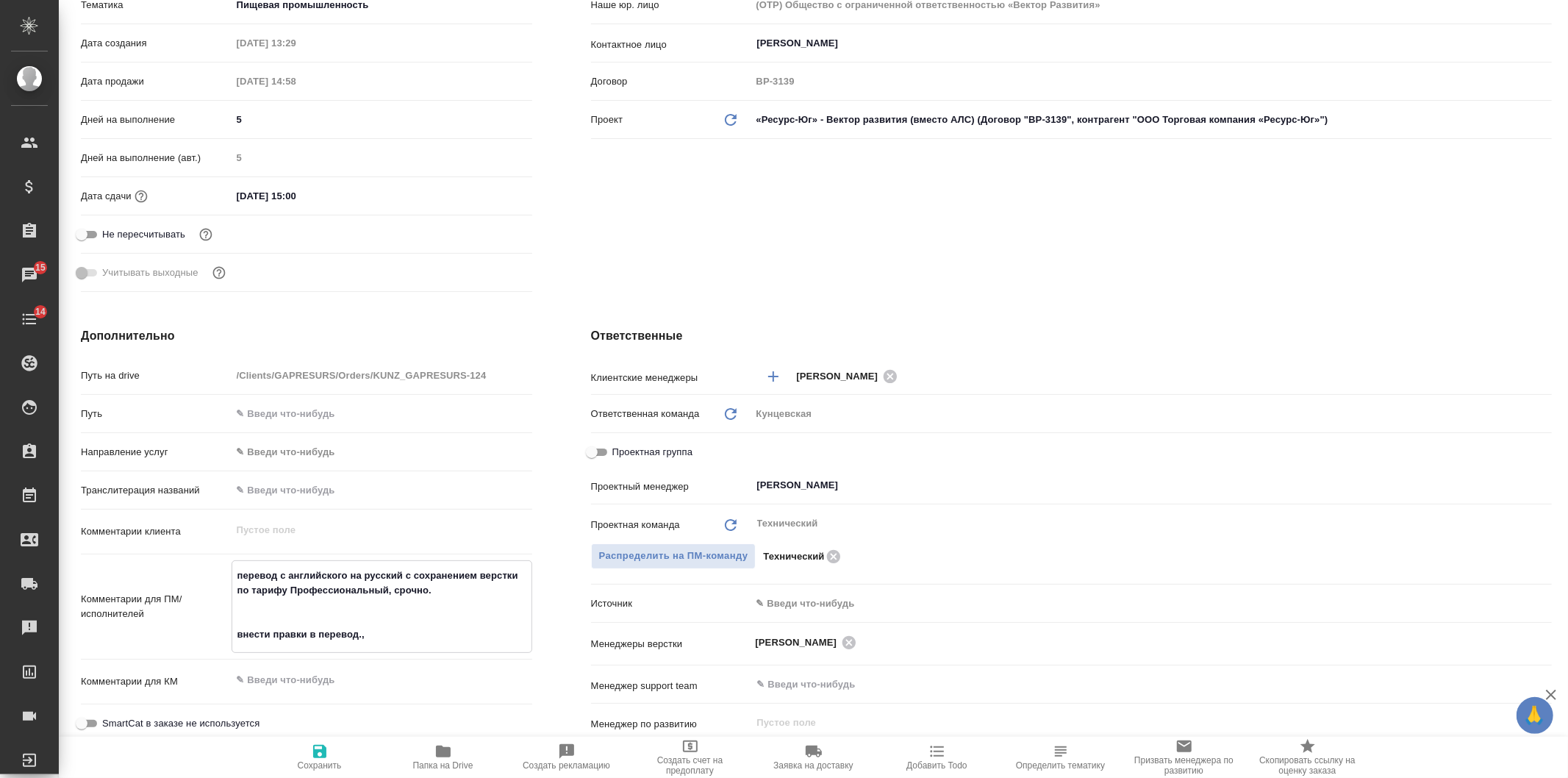
type textarea "перевод с английского на русский с сохранением верстки по тарифу Профессиональн…"
type textarea "x"
type textarea "перевод с английского на русский с сохранением верстки по тарифу Профессиональн…"
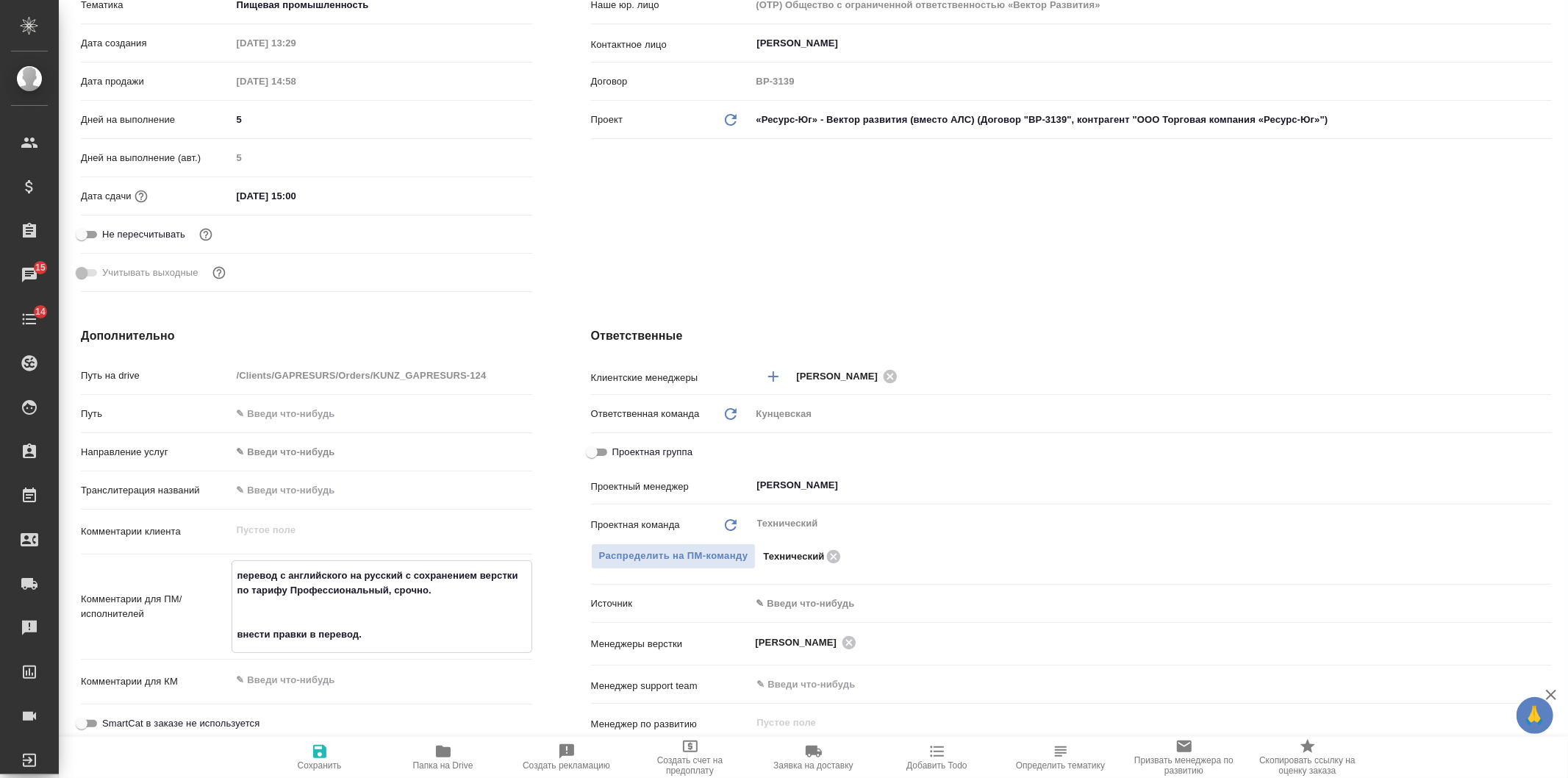
type textarea "x"
type textarea "перевод с английского на русский с сохранением верстки по тарифу Профессиональн…"
type textarea "x"
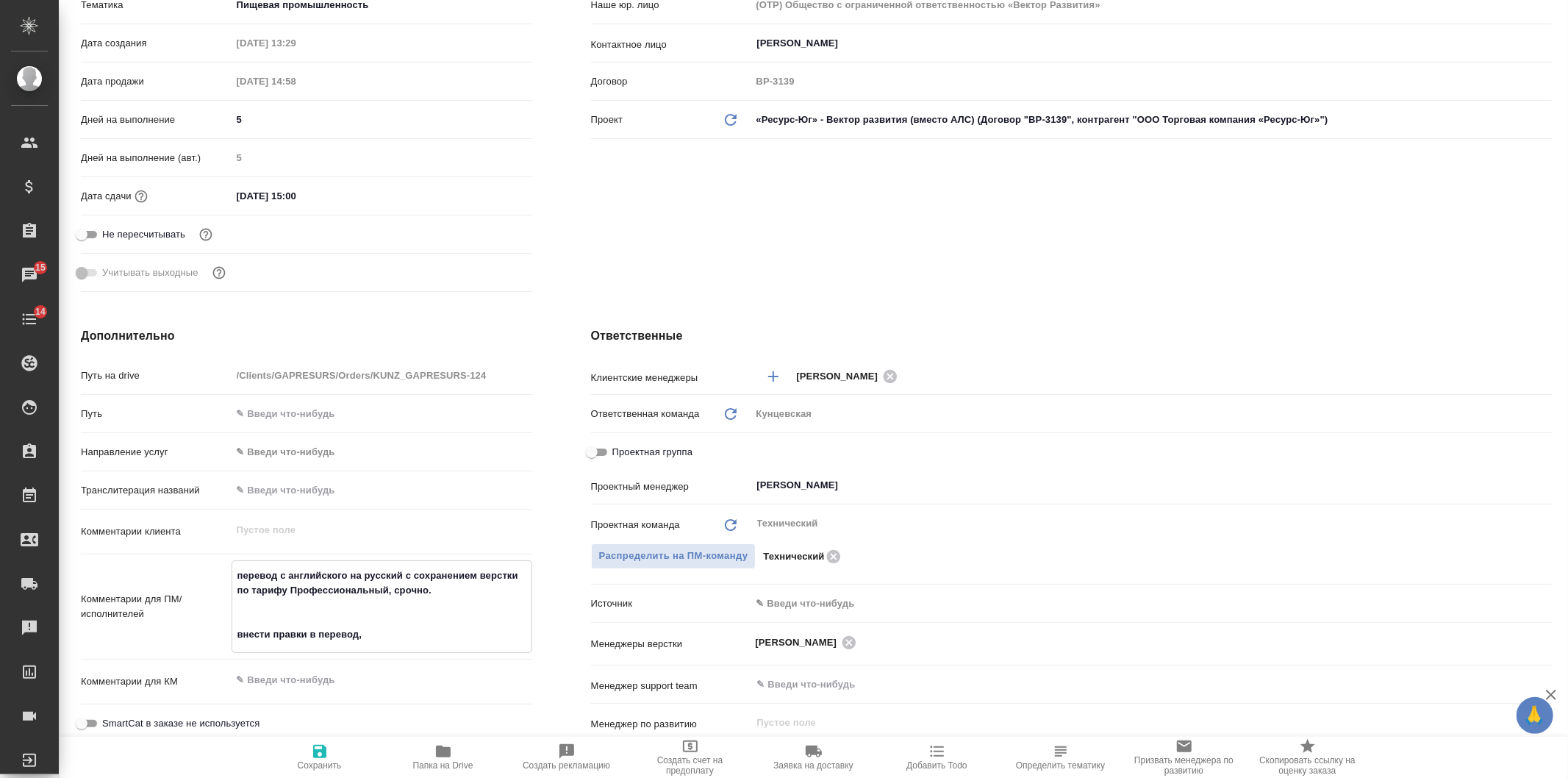
type textarea "x"
type textarea "перевод с английского на русский с сохранением верстки по тарифу Профессиональн…"
type textarea "x"
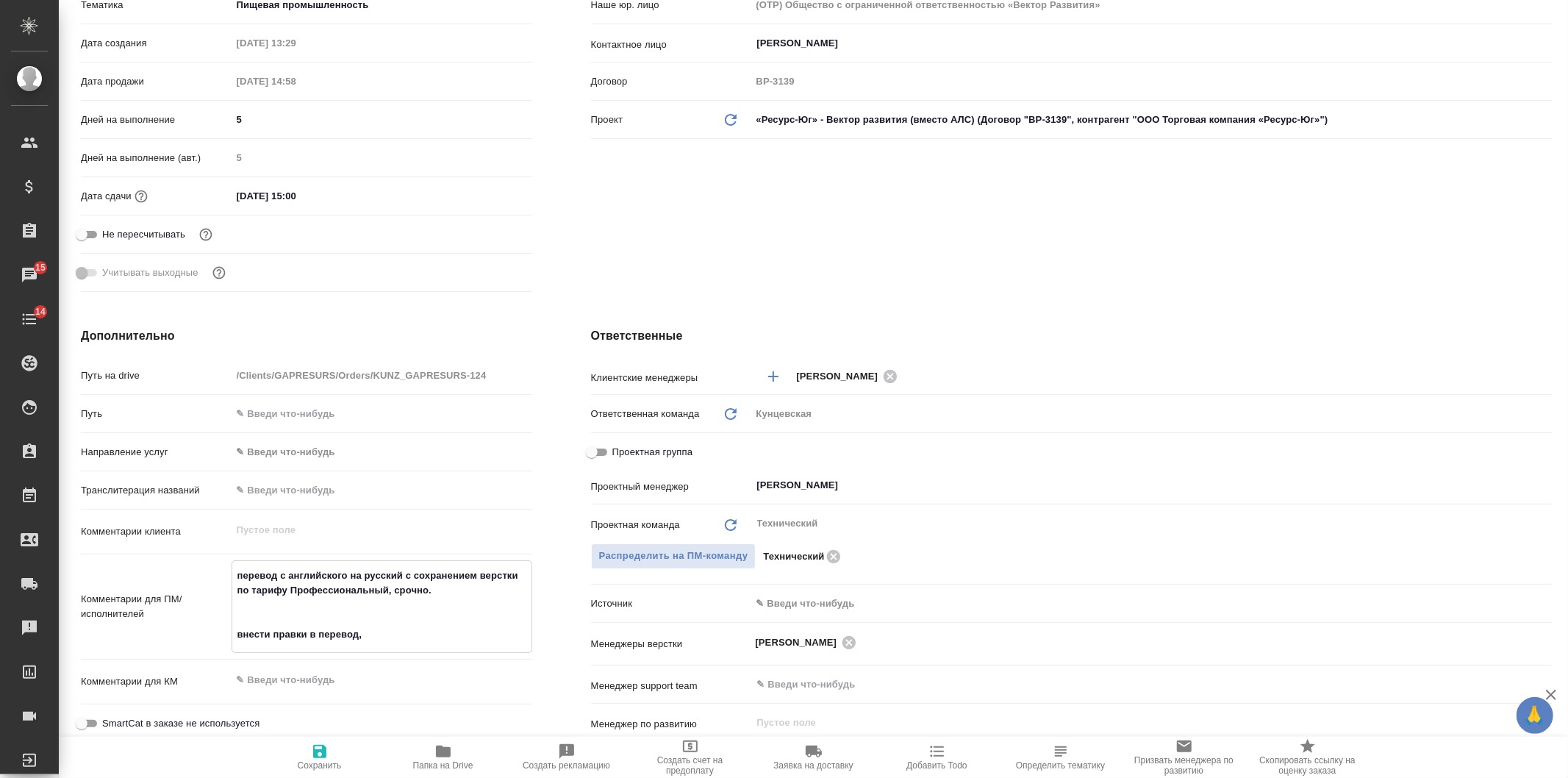
type textarea "x"
type textarea "перевод с английского на русский с сохранением верстки по тарифу Профессиональн…"
type textarea "x"
type textarea "перевод с английского на русский с сохранением верстки по тарифу Профессиональн…"
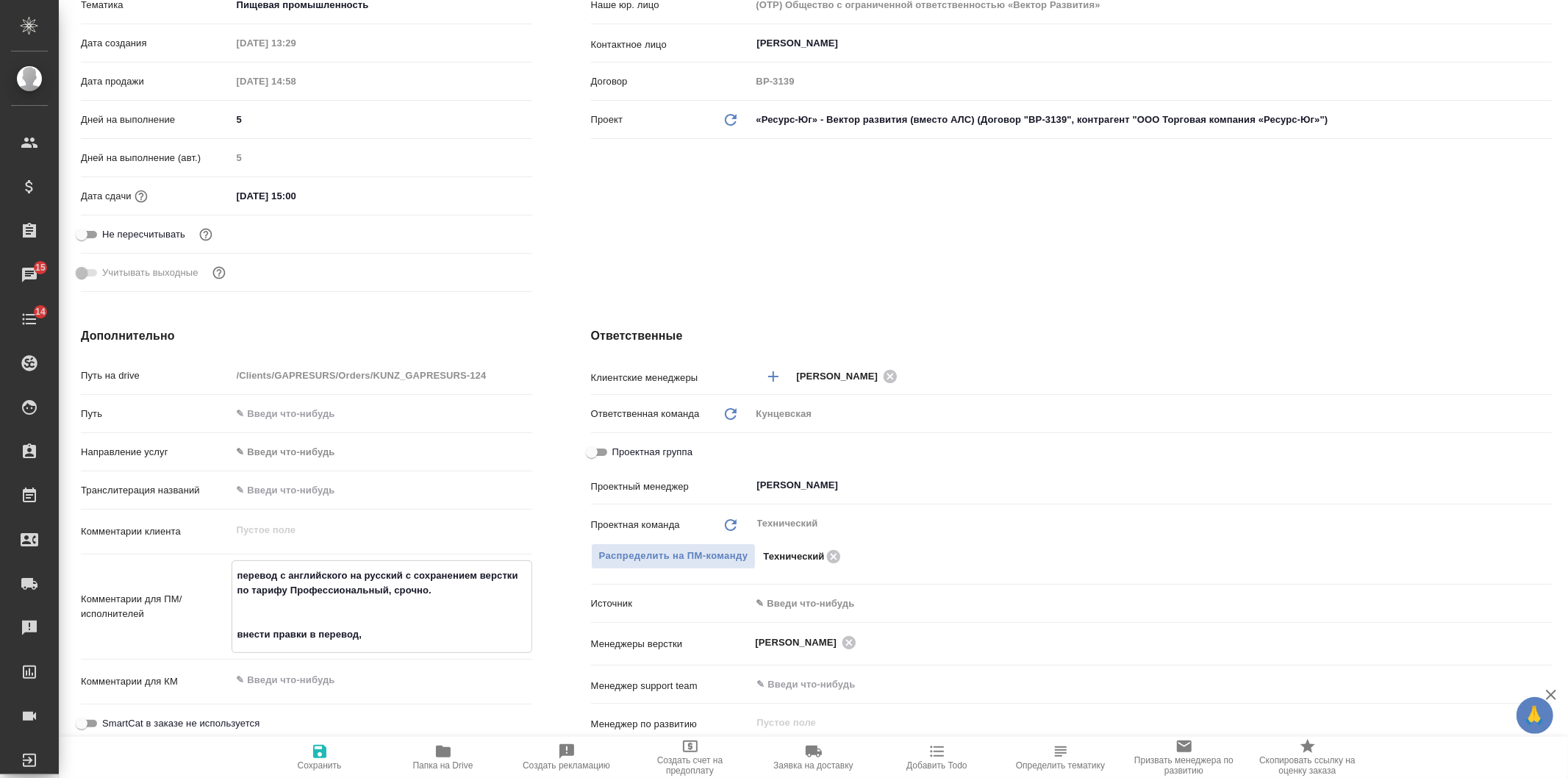
type textarea "x"
type textarea "перевод с английского на русский с сохранением верстки по тарифу Профессиональн…"
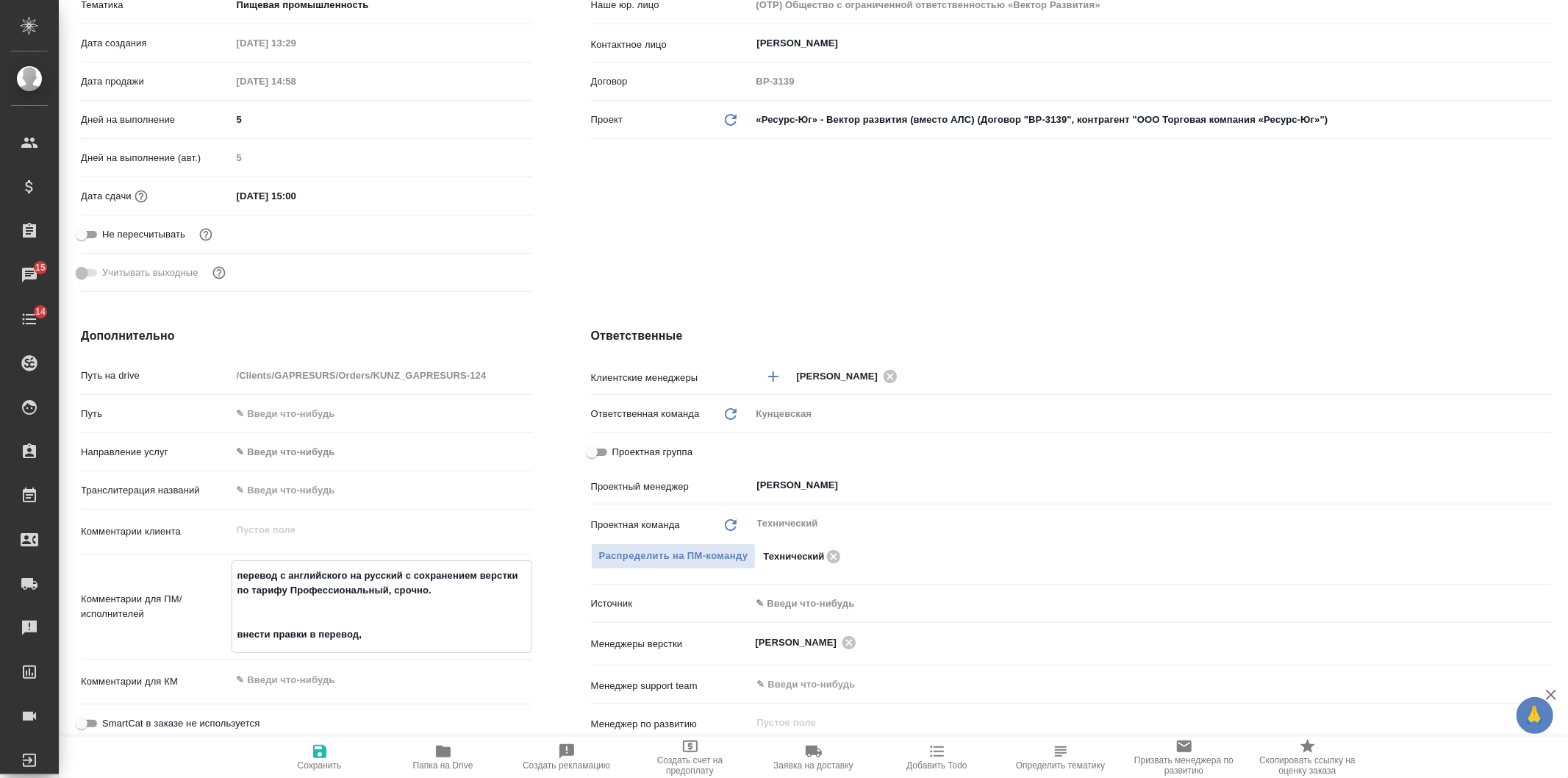
type textarea "x"
type textarea "перевод с английского на русский с сохранением верстки по тарифу Профессиональн…"
type textarea "x"
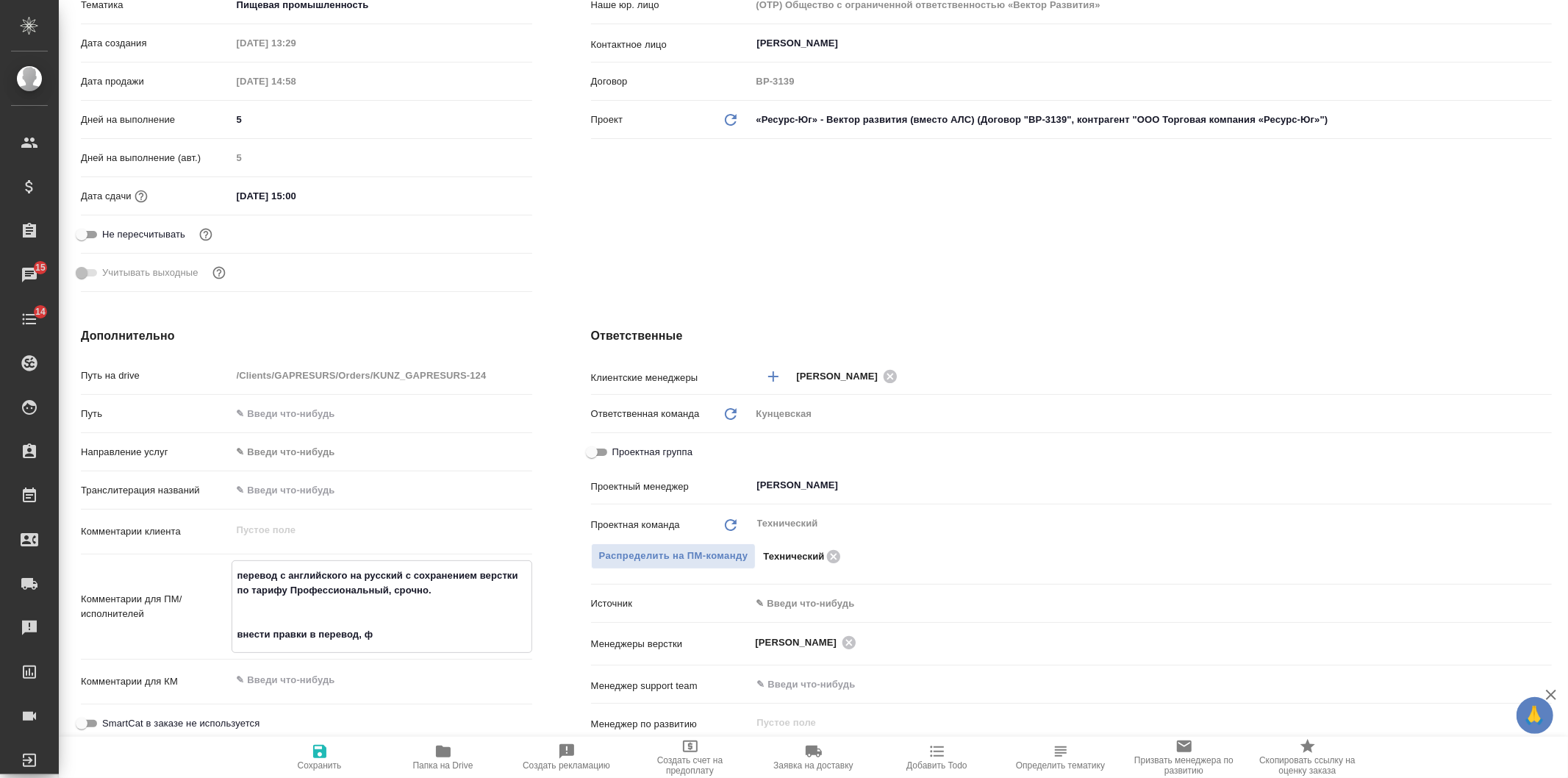
type textarea "x"
type textarea "перевод с английского на русский с сохранением верстки по тарифу Профессиональн…"
type textarea "x"
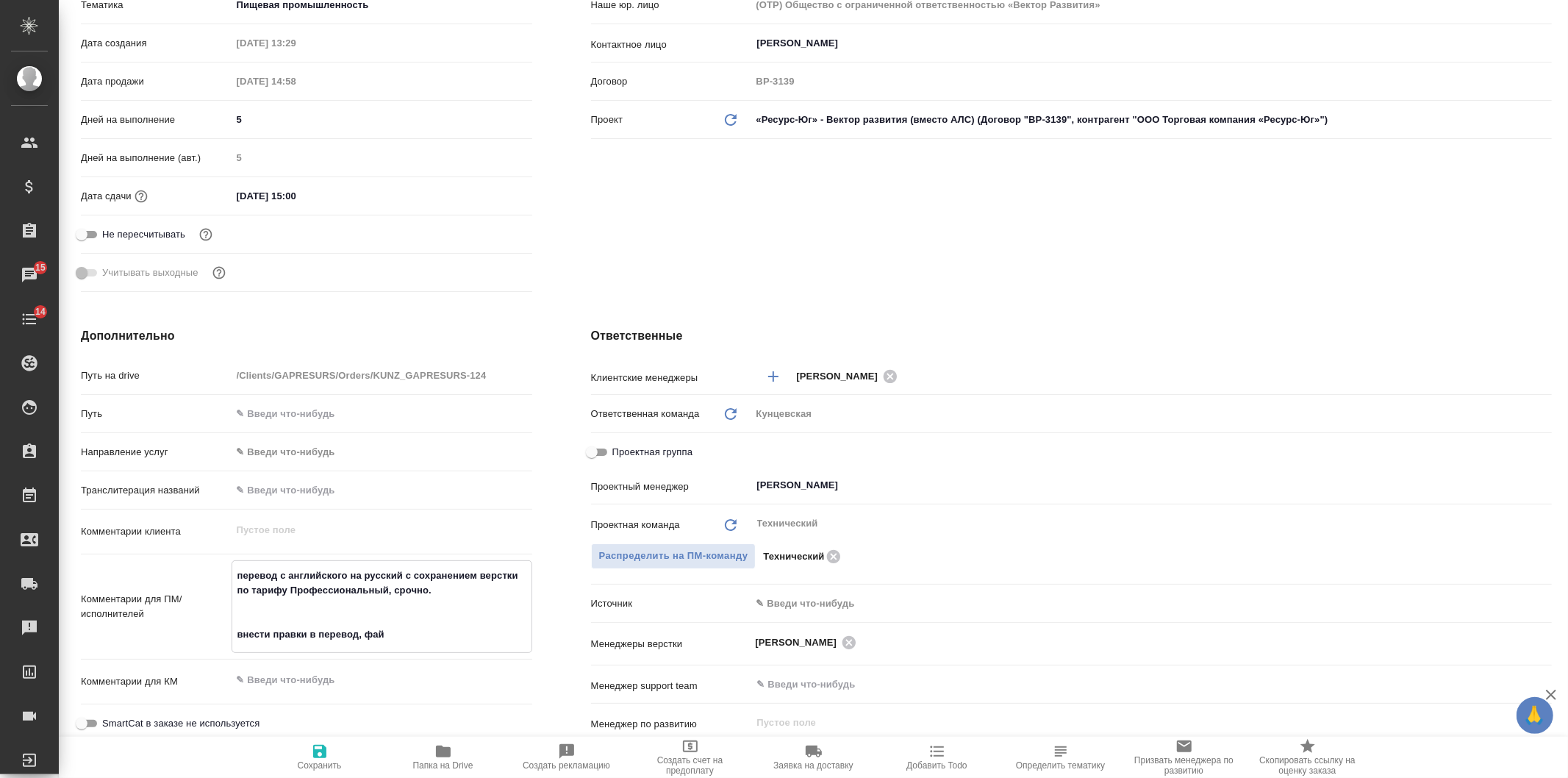
type textarea "перевод с английского на русский с сохранением верстки по тарифу Профессиональн…"
type textarea "x"
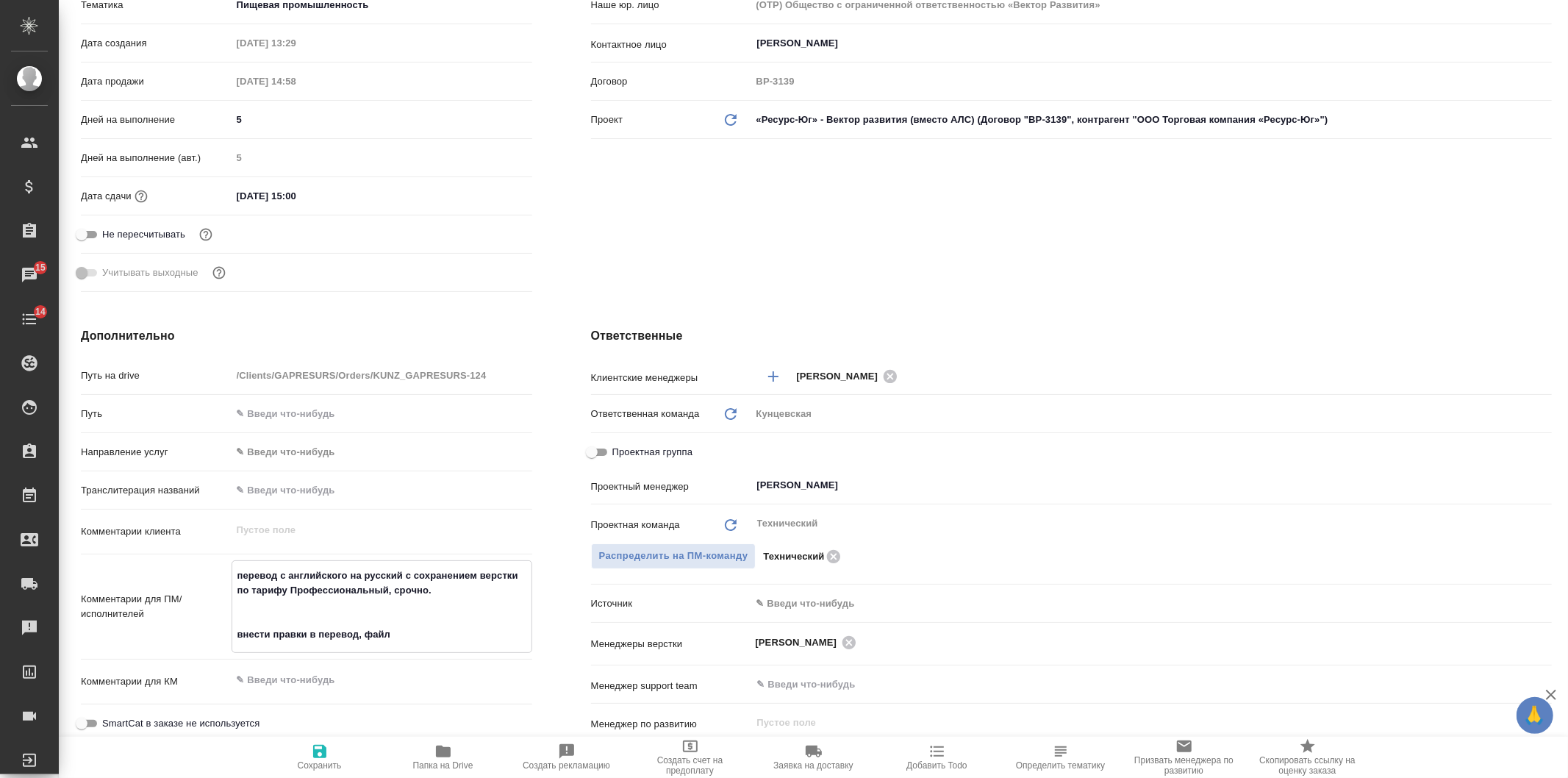
type textarea "перевод с английского на русский с сохранением верстки по тарифу Профессиональн…"
type textarea "x"
type textarea "перевод с английского на русский с сохранением верстки по тарифу Профессиональн…"
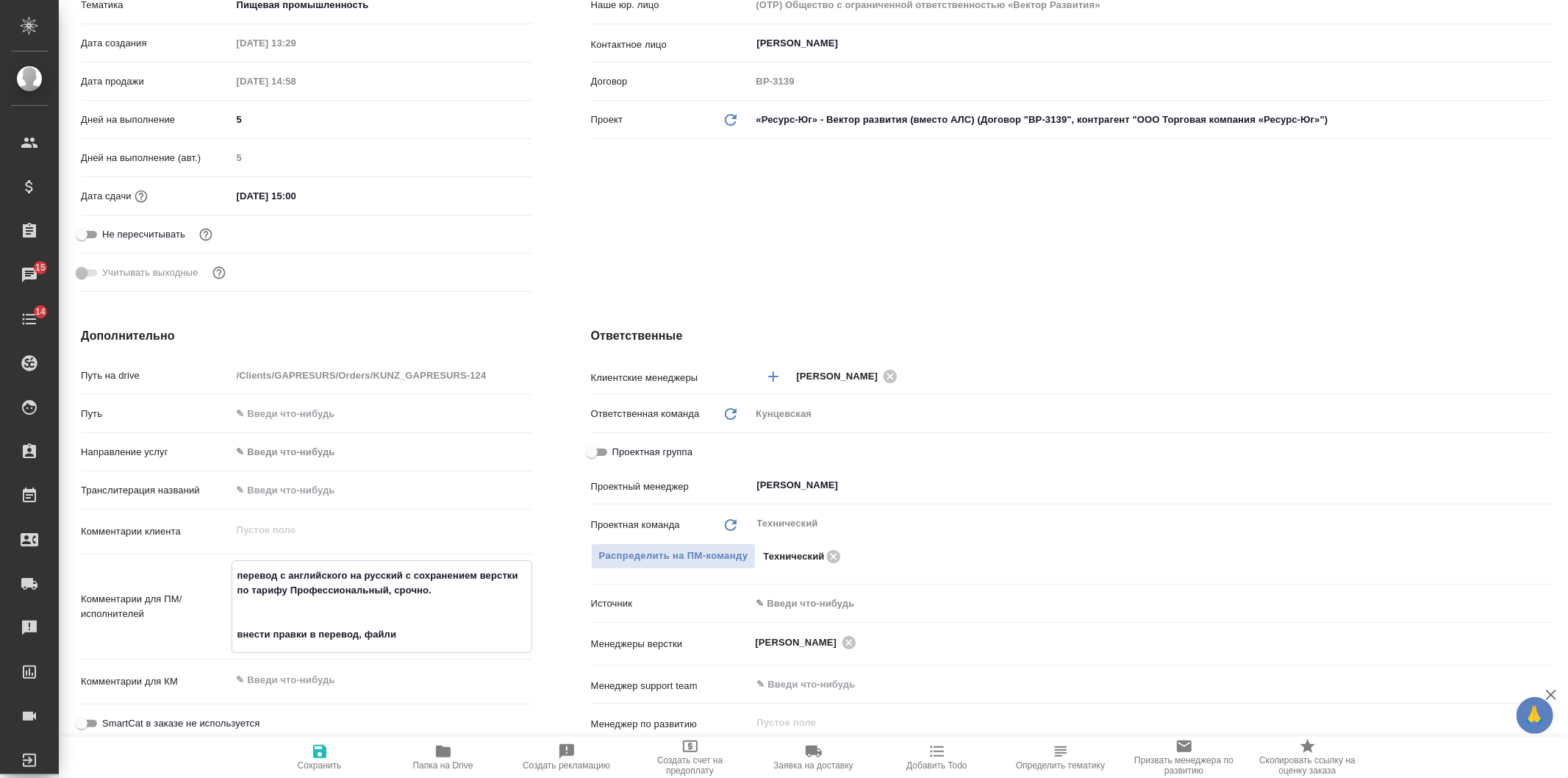
type textarea "x"
type textarea "перевод с английского на русский с сохранением верстки по тарифу Профессиональн…"
type textarea "x"
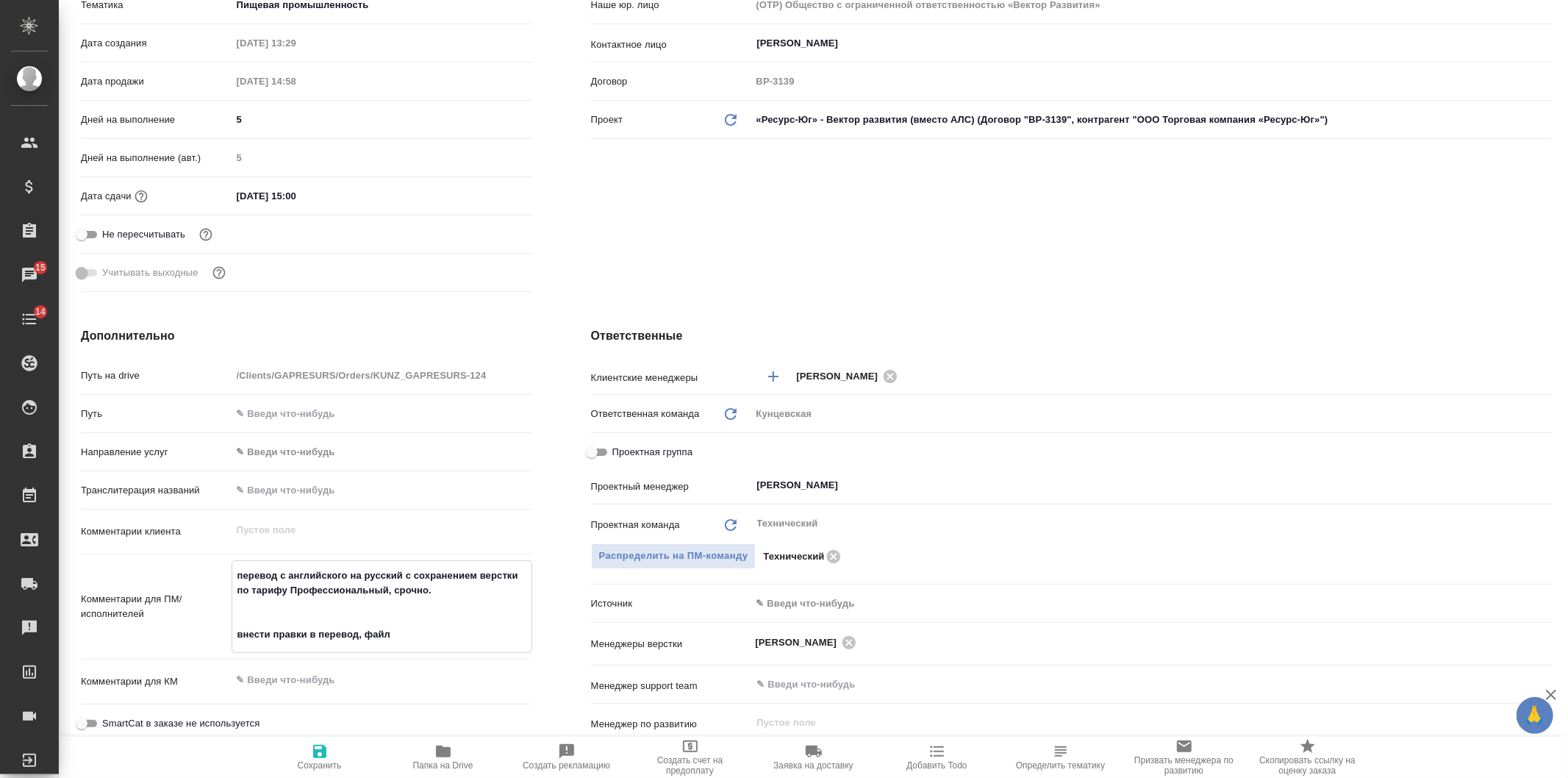
type textarea "x"
type textarea "перевод с английского на русский с сохранением верстки по тарифу Профессиональн…"
paste textarea "https://drive.awatera.com/apps/files/files?dir=/Shares/GAPRESURS/Orders/KUNZ_GA…"
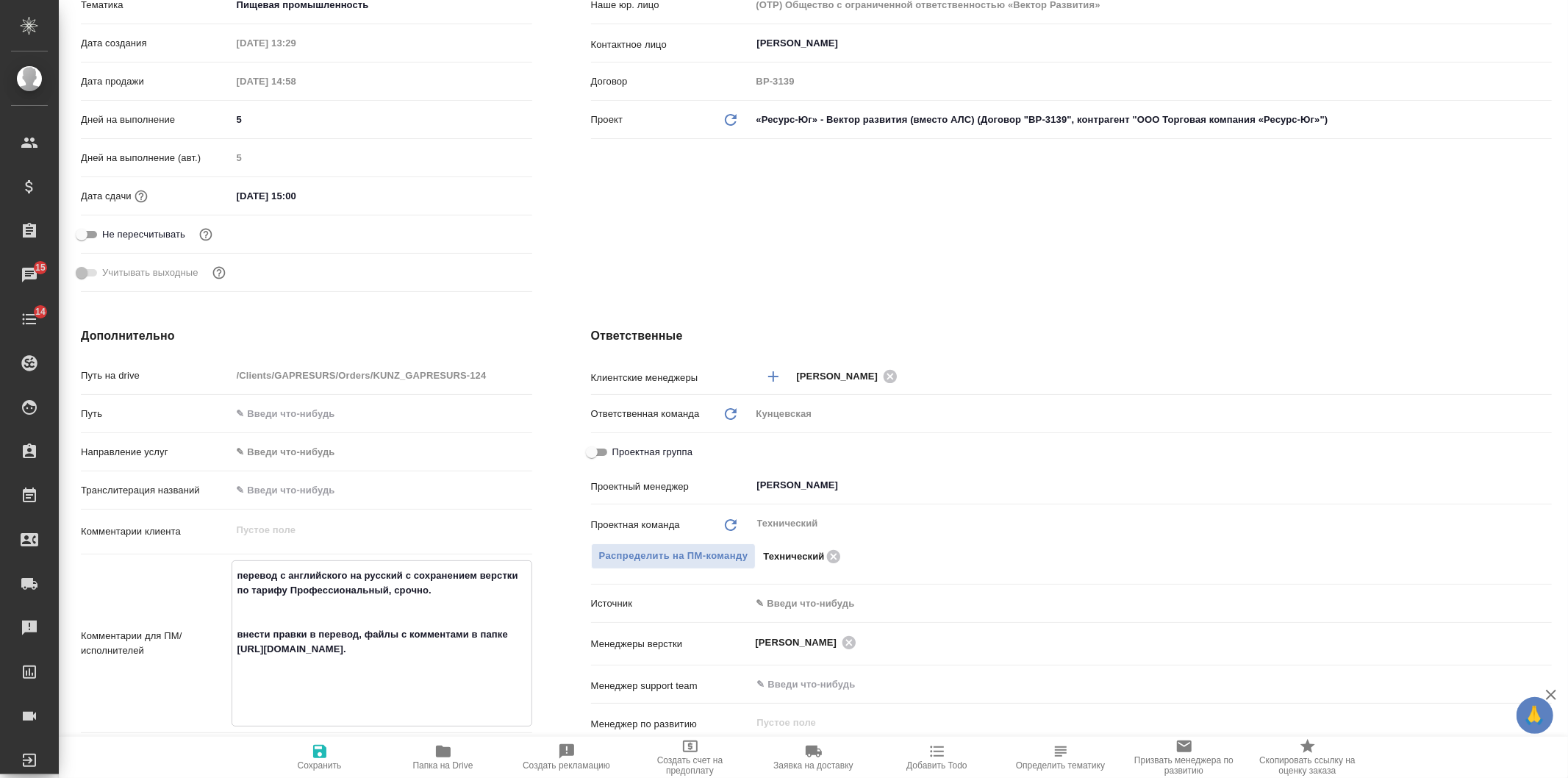
drag, startPoint x: 424, startPoint y: 703, endPoint x: 235, endPoint y: 645, distance: 197.7
click at [232, 645] on textarea "перевод с английского на русский с сохранением верстки по тарифу Профессиональн…" at bounding box center [382, 642] width 299 height 157
click at [326, 743] on button "Сохранить" at bounding box center [319, 756] width 123 height 41
click at [297, 758] on span "Сохранить" at bounding box center [320, 756] width 106 height 27
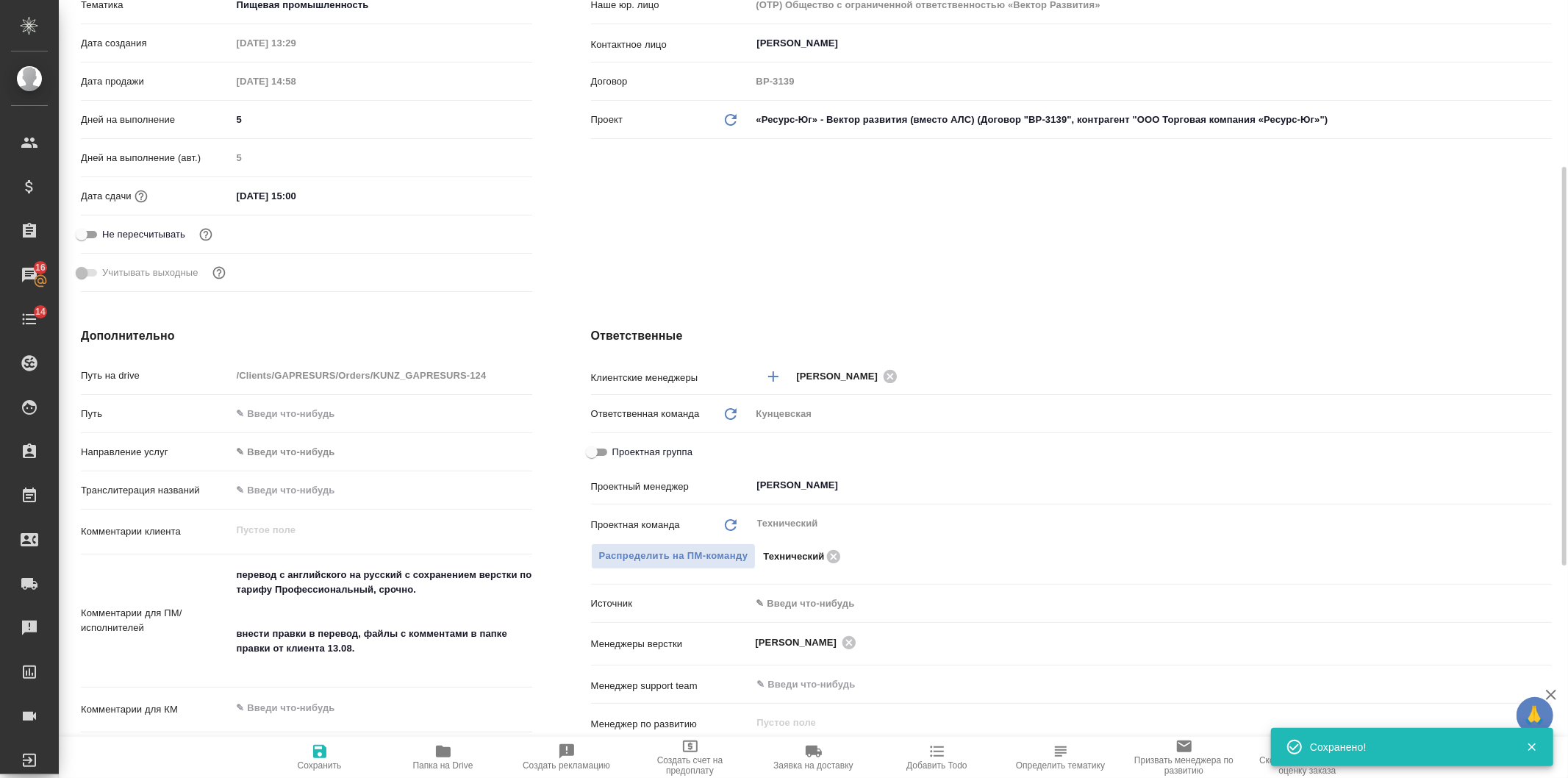
scroll to position [0, 0]
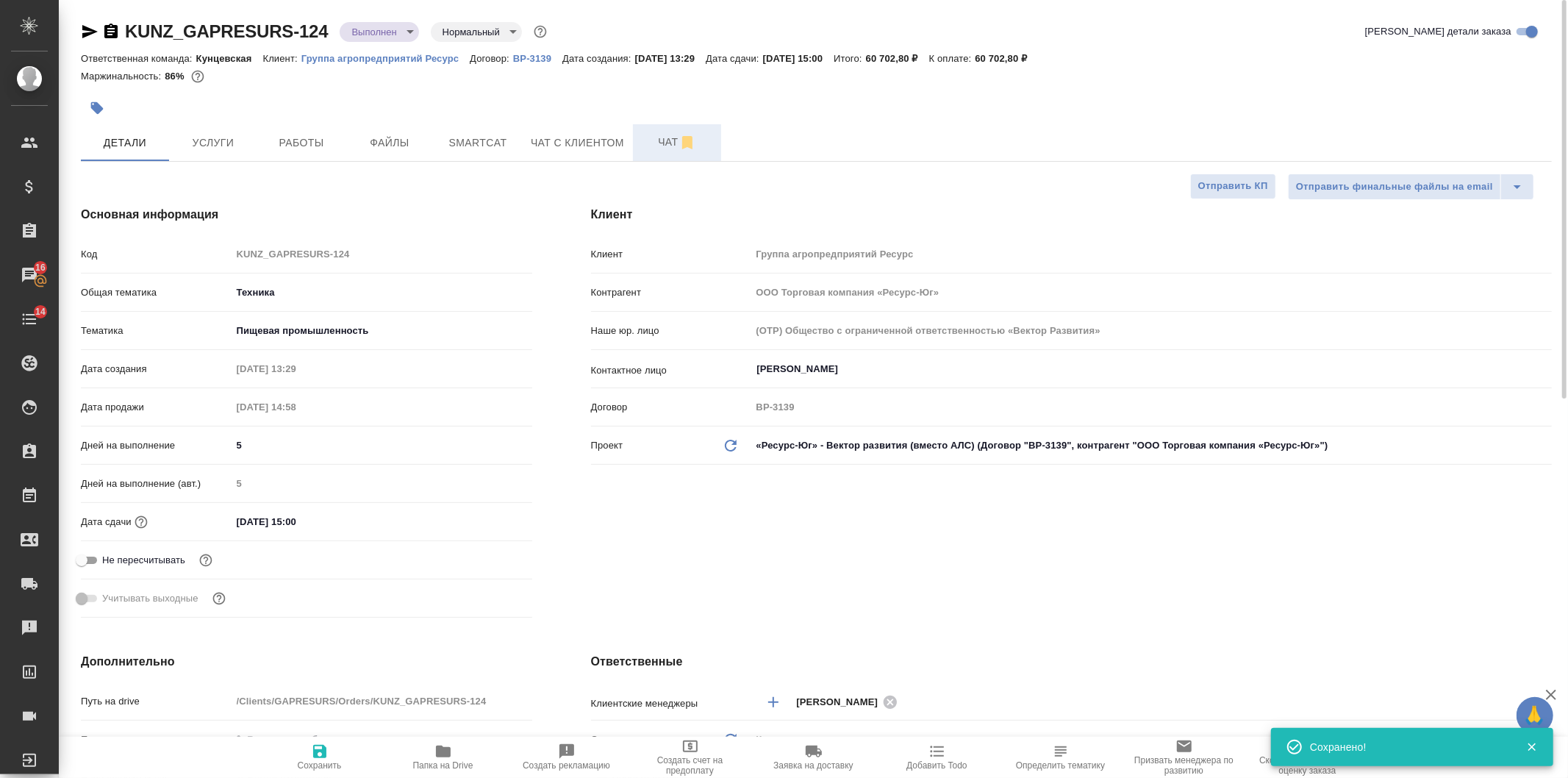
click at [657, 136] on span "Чат" at bounding box center [676, 141] width 70 height 18
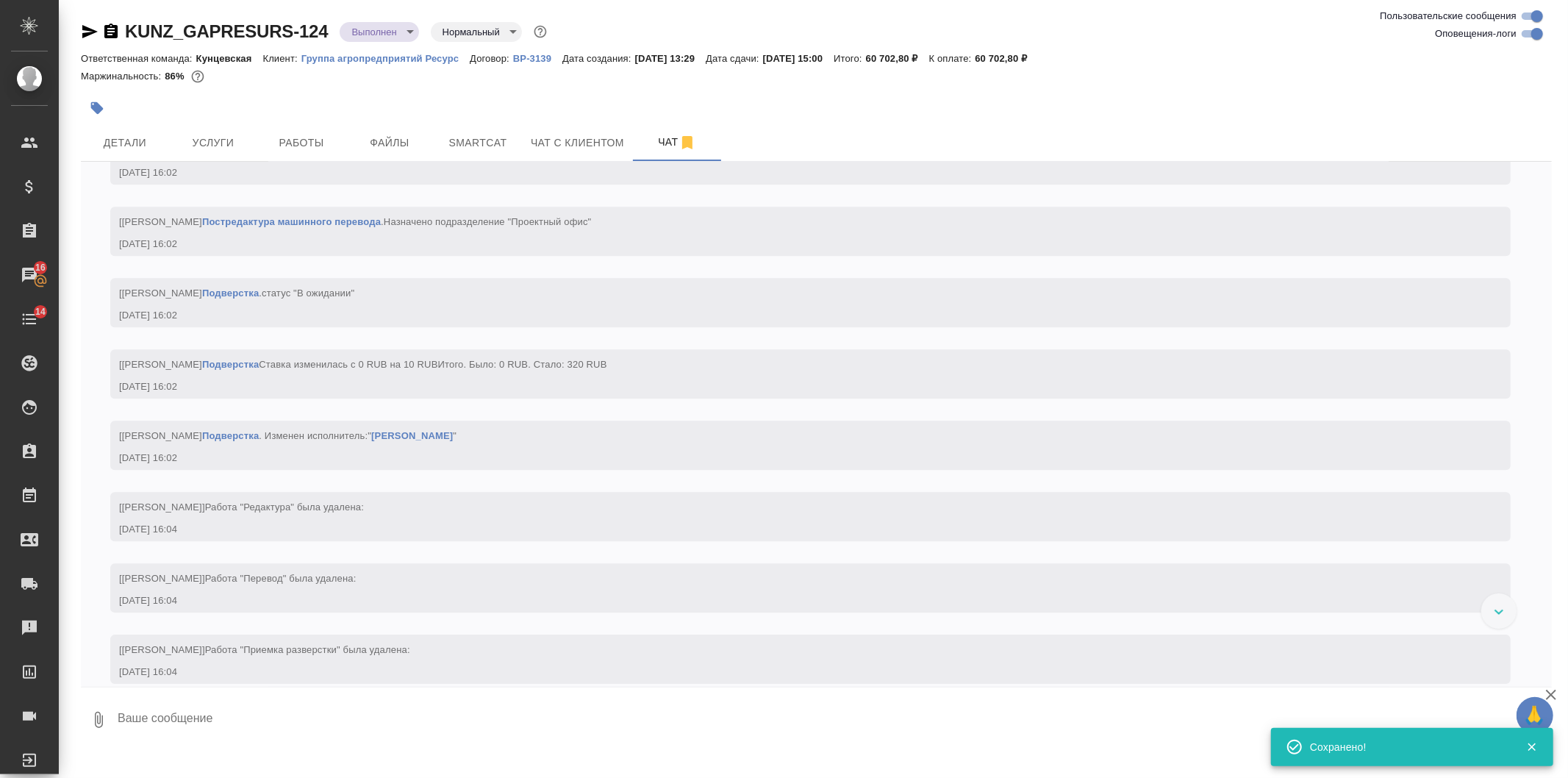
click at [290, 712] on textarea at bounding box center [834, 719] width 1435 height 50
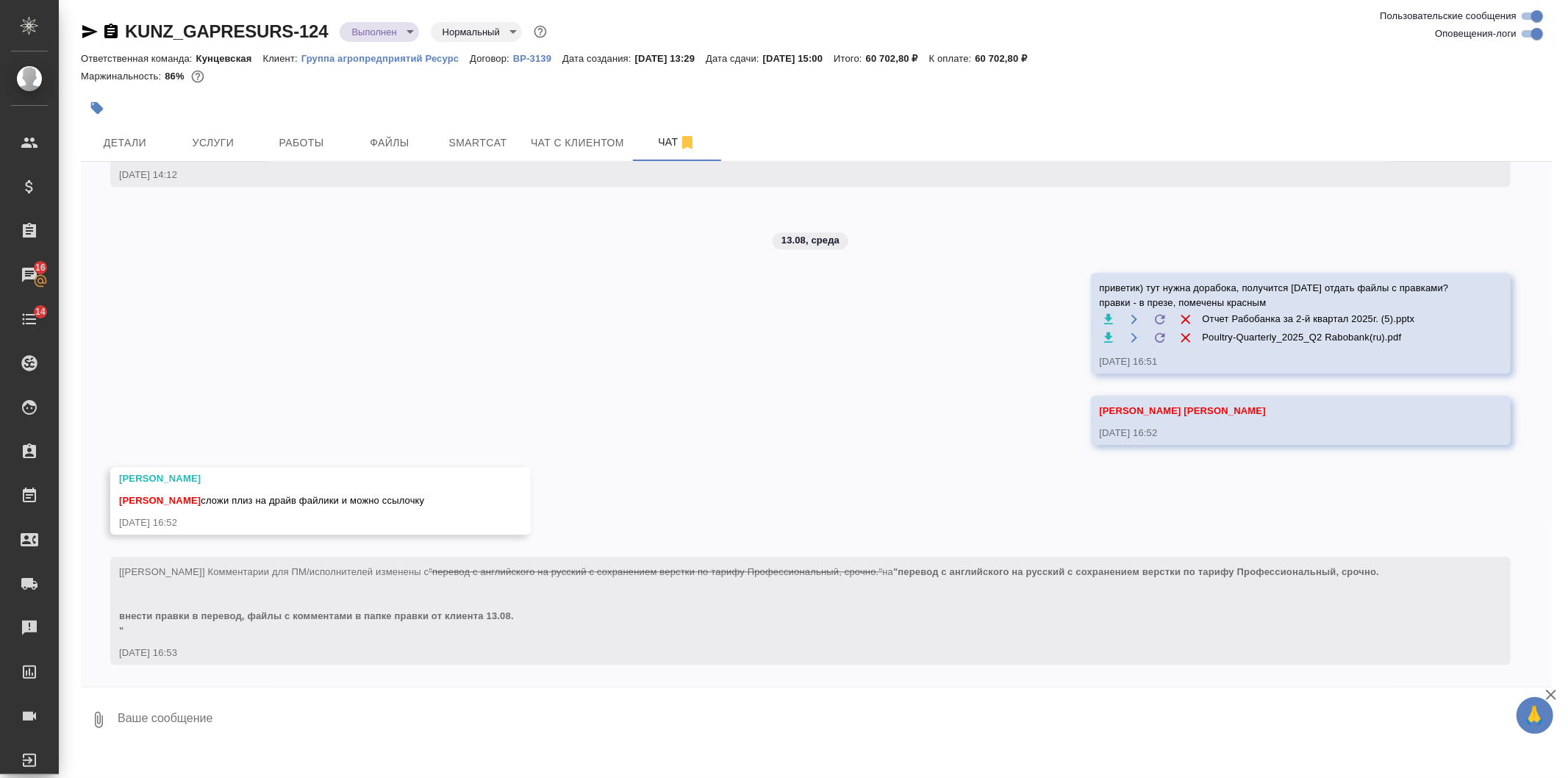
click at [175, 737] on textarea at bounding box center [834, 719] width 1435 height 50
paste textarea "https://drive.awatera.com/s/tJMNa7nMa2Bw4fx"
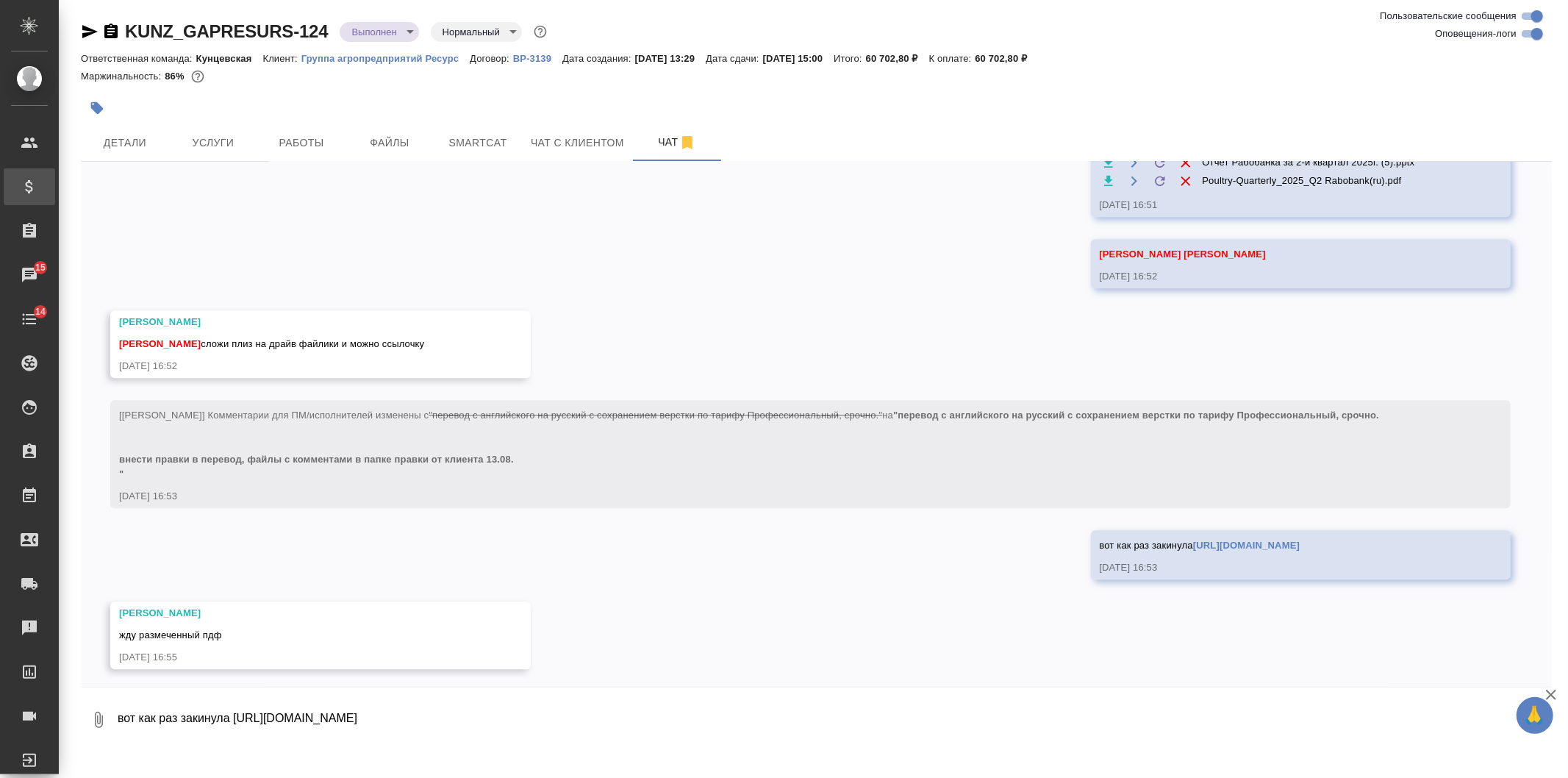
scroll to position [7916, 0]
click at [1215, 543] on link "https://drive.awatera.com/s/tJMNa7nMa2Bw4fx" at bounding box center [1246, 541] width 106 height 11
click at [216, 723] on textarea "вот как раз закинула https://drive.awatera.com/s/tJMNa7nMa2Bw4fx" at bounding box center [834, 719] width 1435 height 50
click at [296, 700] on textarea "вот как раз закинула https://drive.awatera.com/s/tJMNa7nMa2Bw4fx" at bounding box center [834, 719] width 1435 height 50
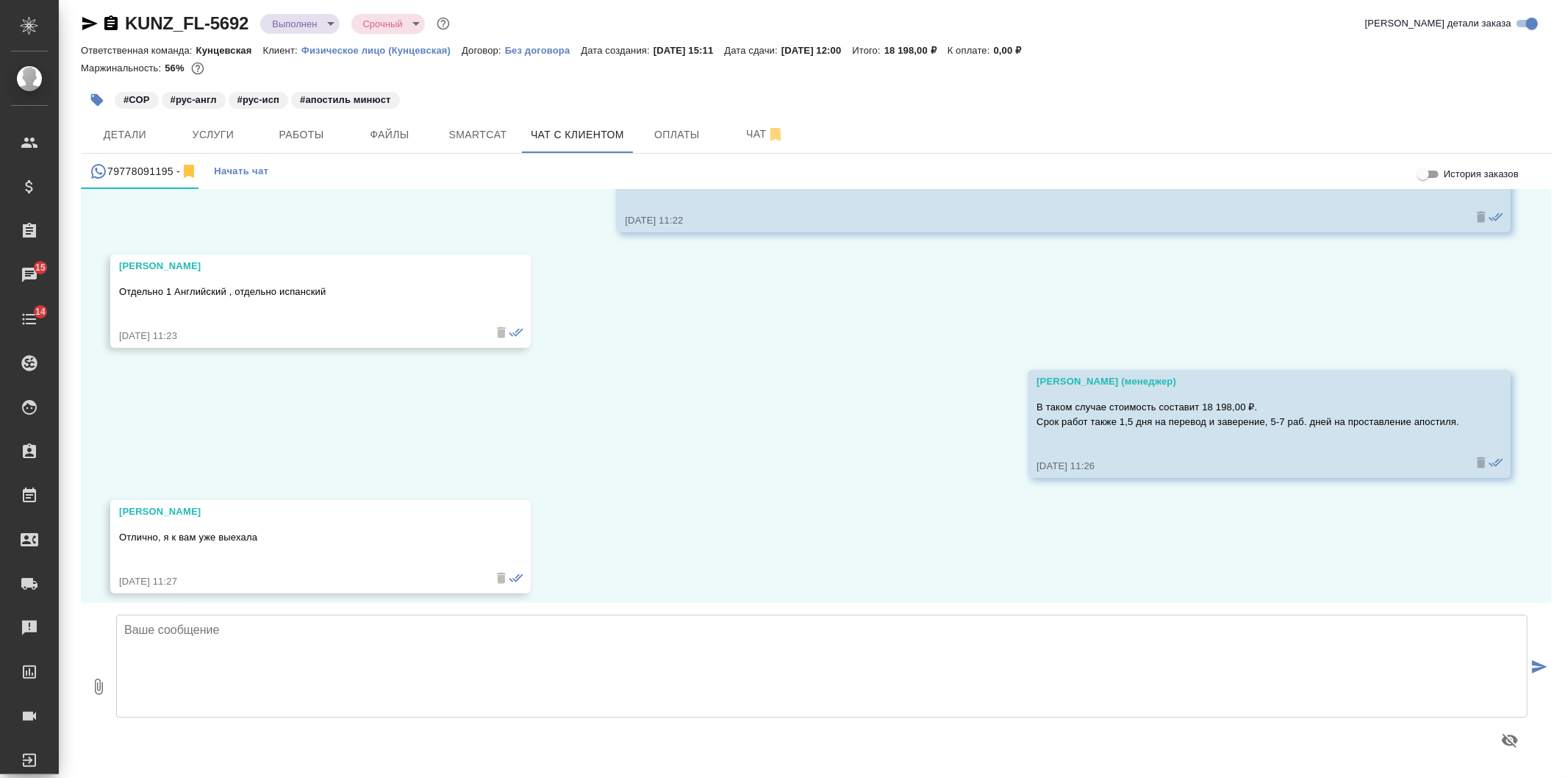
scroll to position [3196, 0]
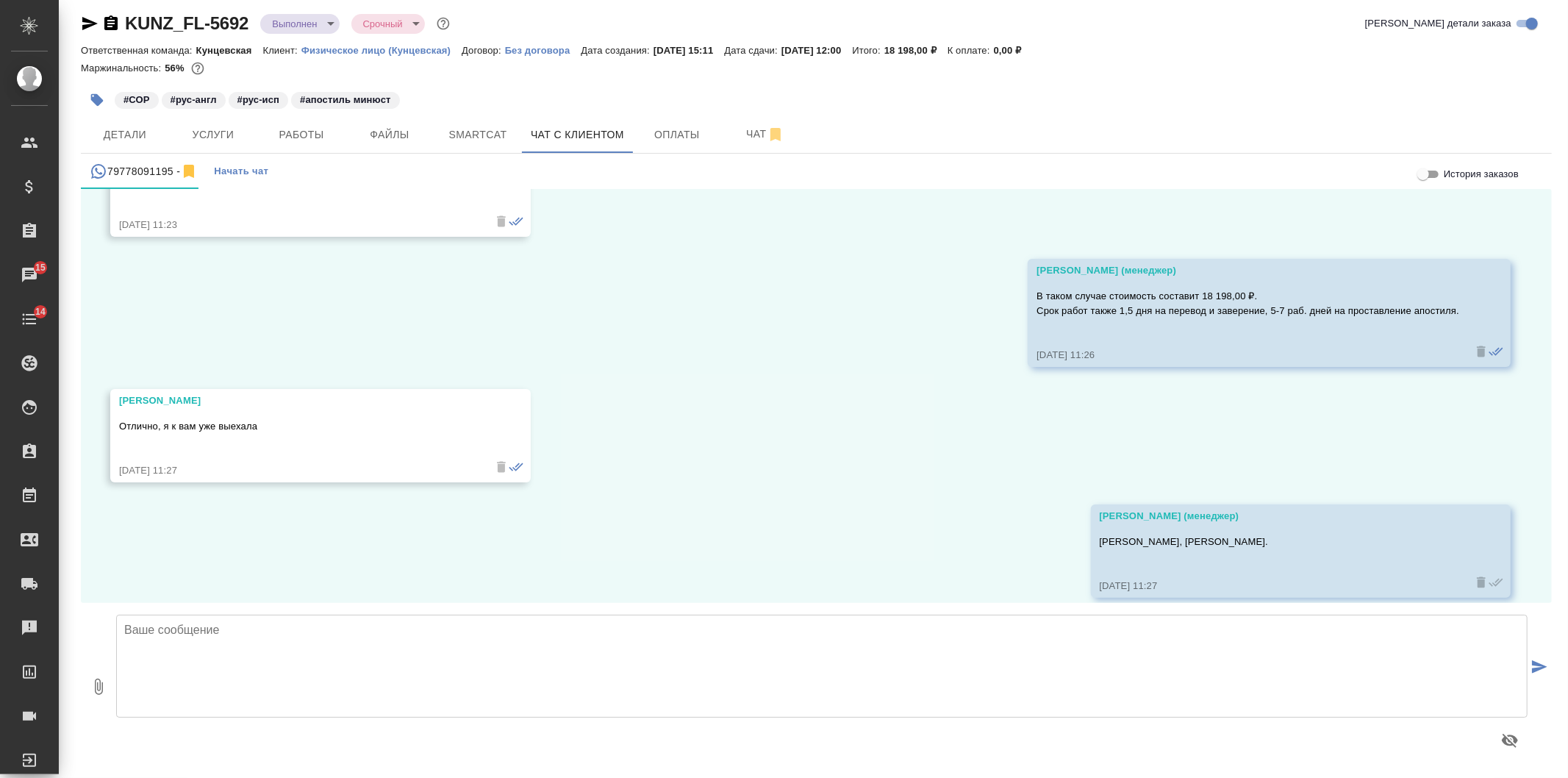
click at [450, 674] on textarea at bounding box center [822, 666] width 1412 height 103
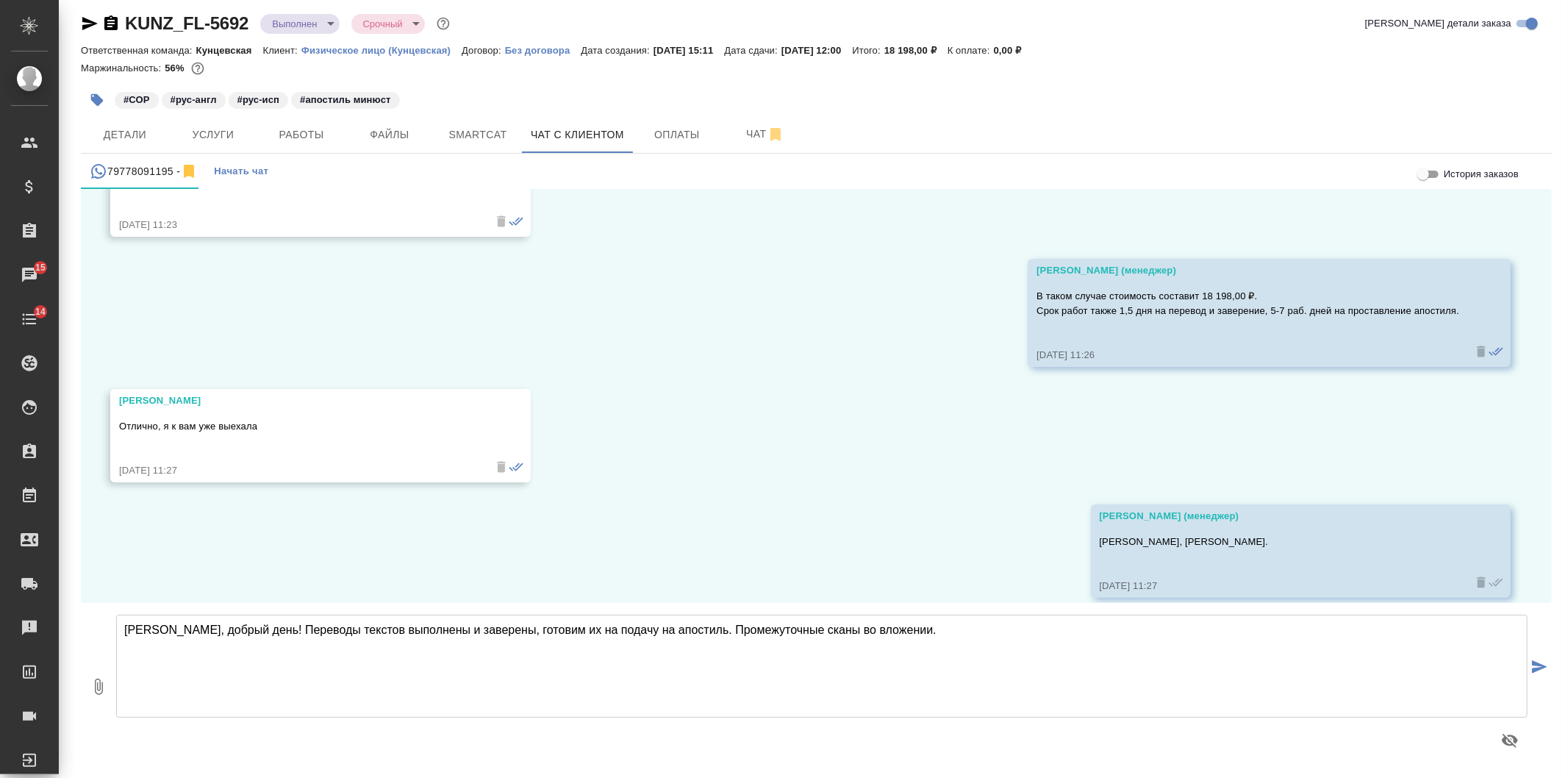
type textarea "Наталья, добрый день! Переводы текстов выполнены и заверены, готовим их на пода…"
click at [1532, 663] on icon "submit" at bounding box center [1540, 667] width 15 height 13
click at [94, 677] on button "0" at bounding box center [98, 686] width 35 height 167
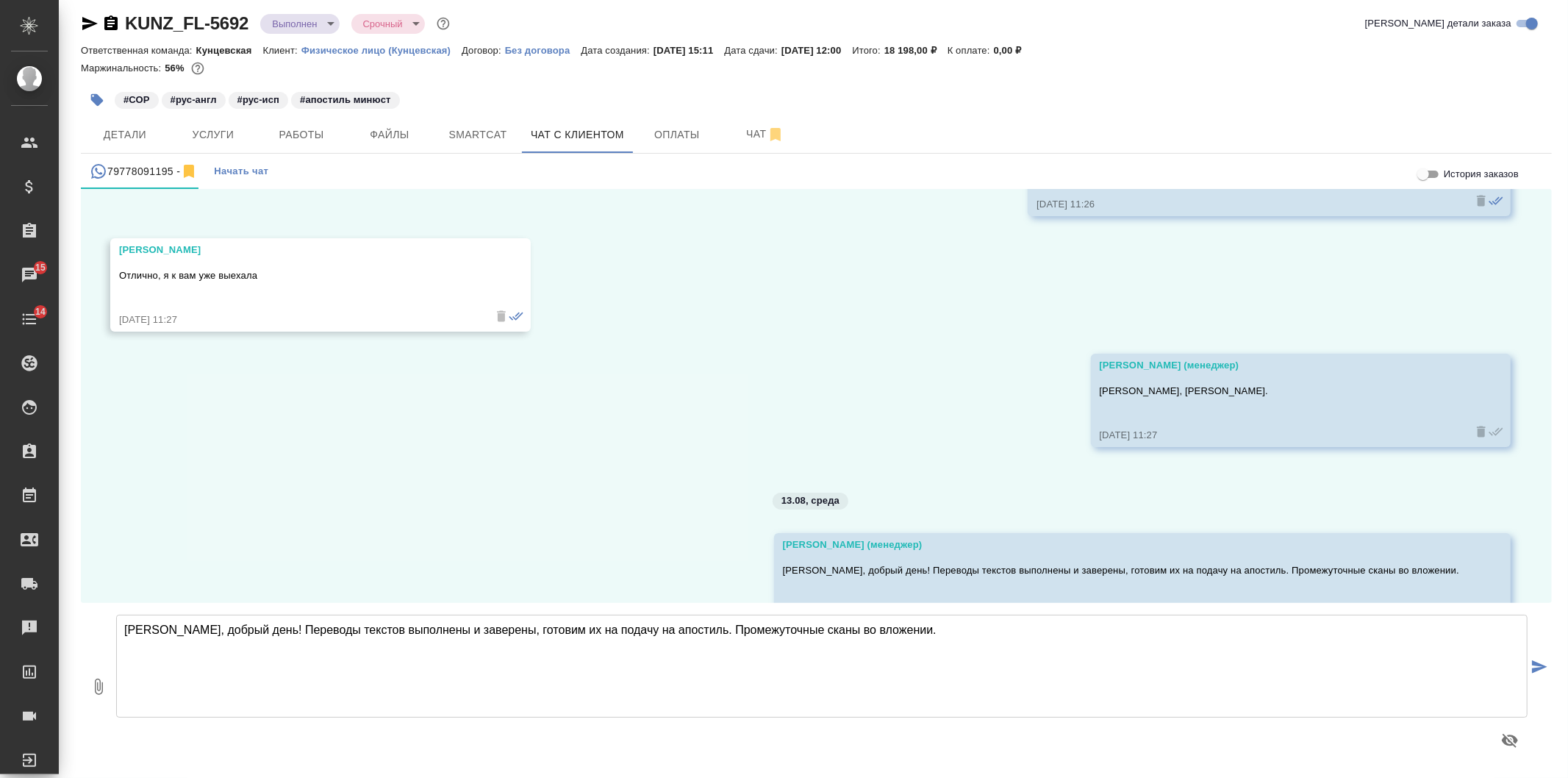
scroll to position [3376, 0]
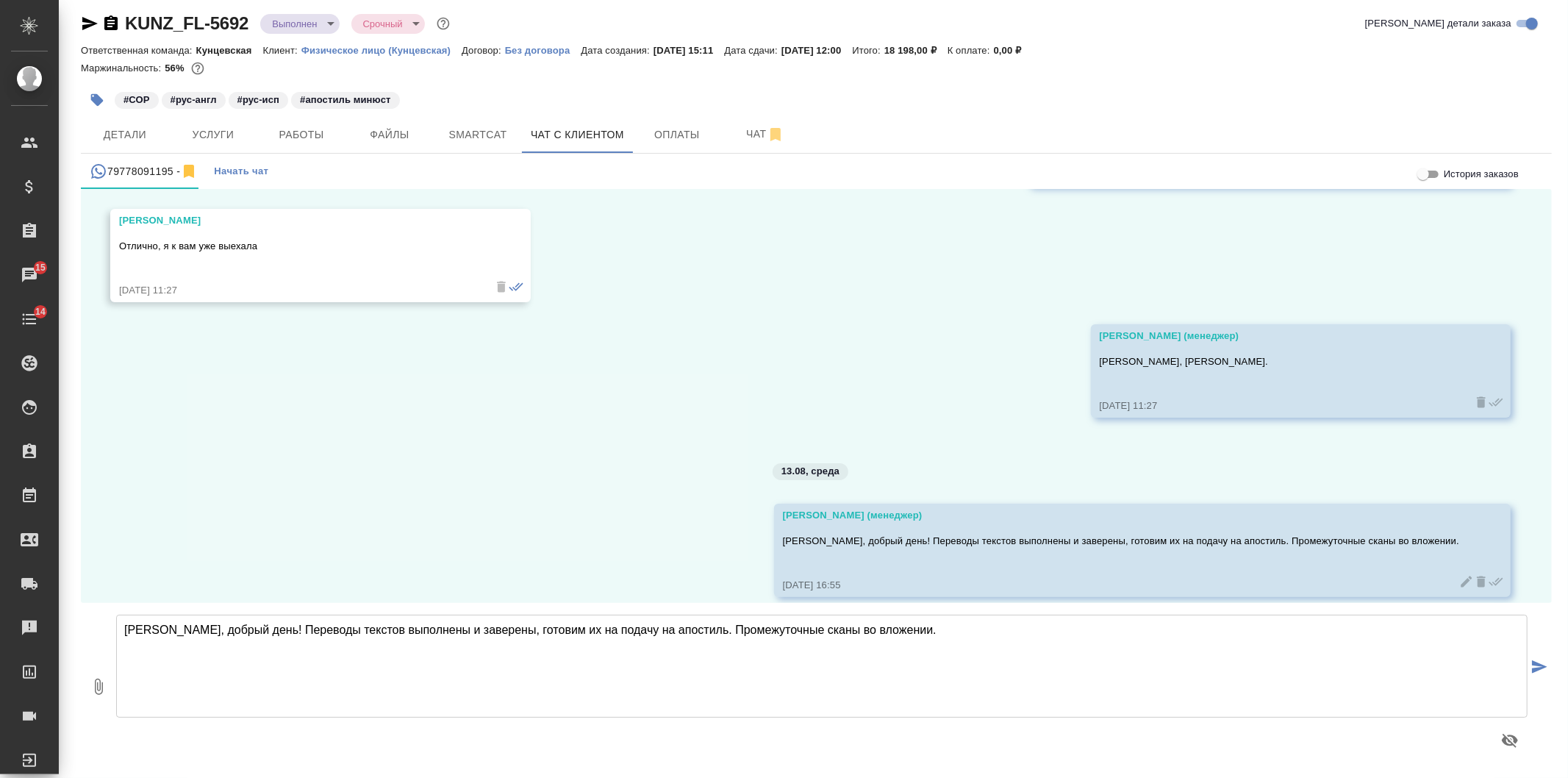
type input "C:\fakepath\KUNZ_FL-5692 СОР Ухин Игорь Евгеньевич (англ).pdf"
click at [1533, 667] on icon "submit" at bounding box center [1540, 667] width 15 height 13
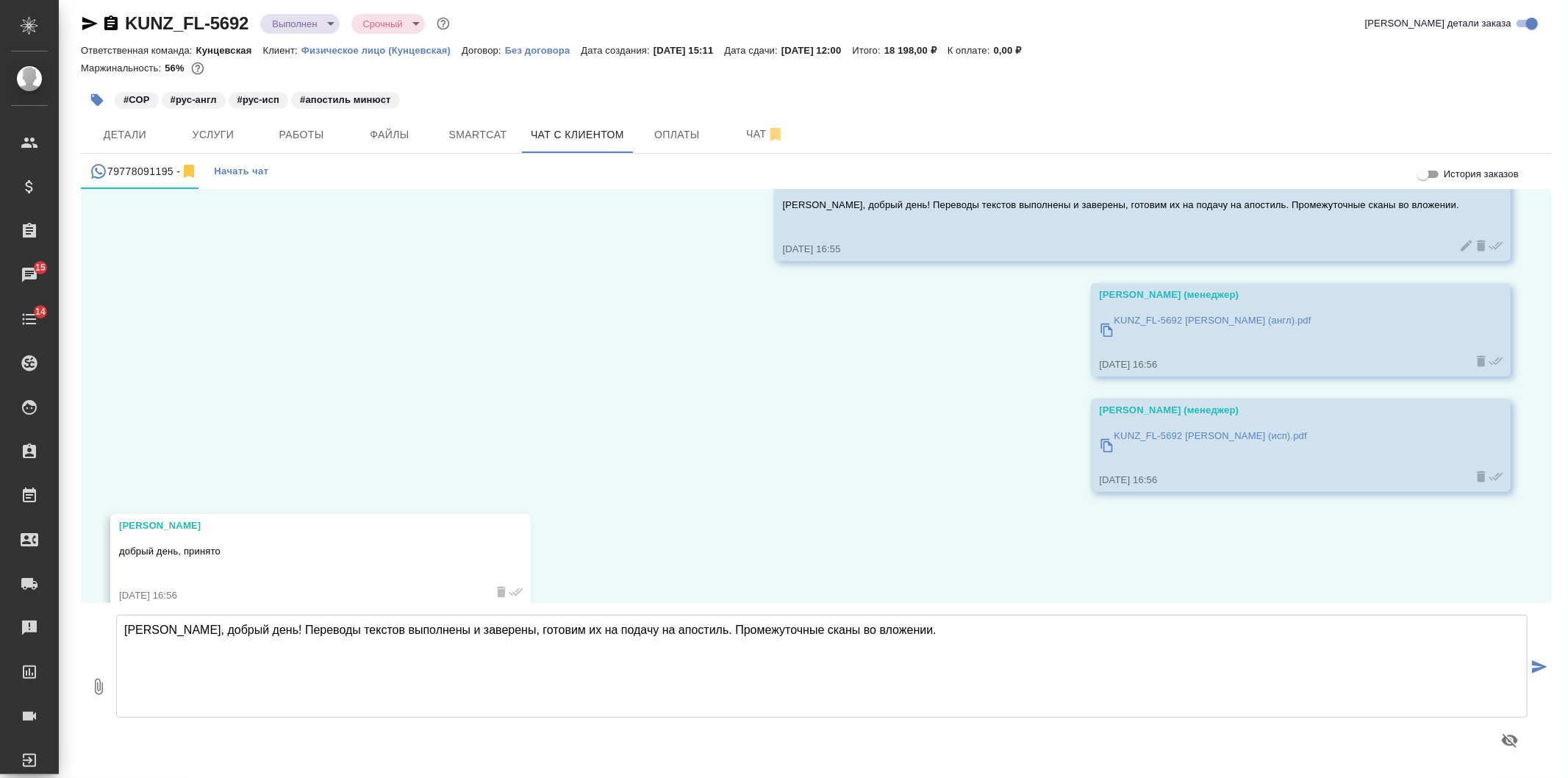
scroll to position [3722, 0]
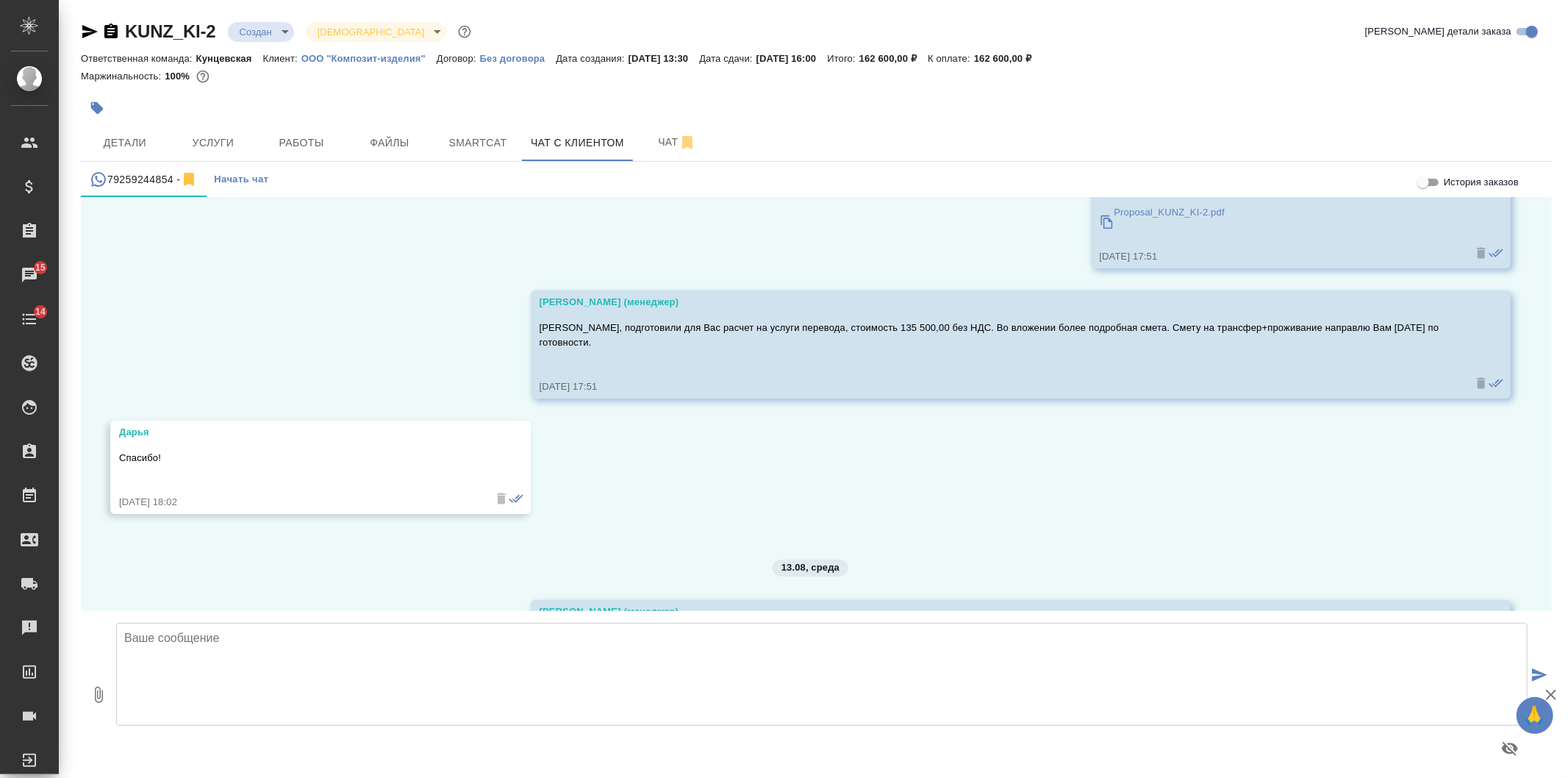
scroll to position [1254, 0]
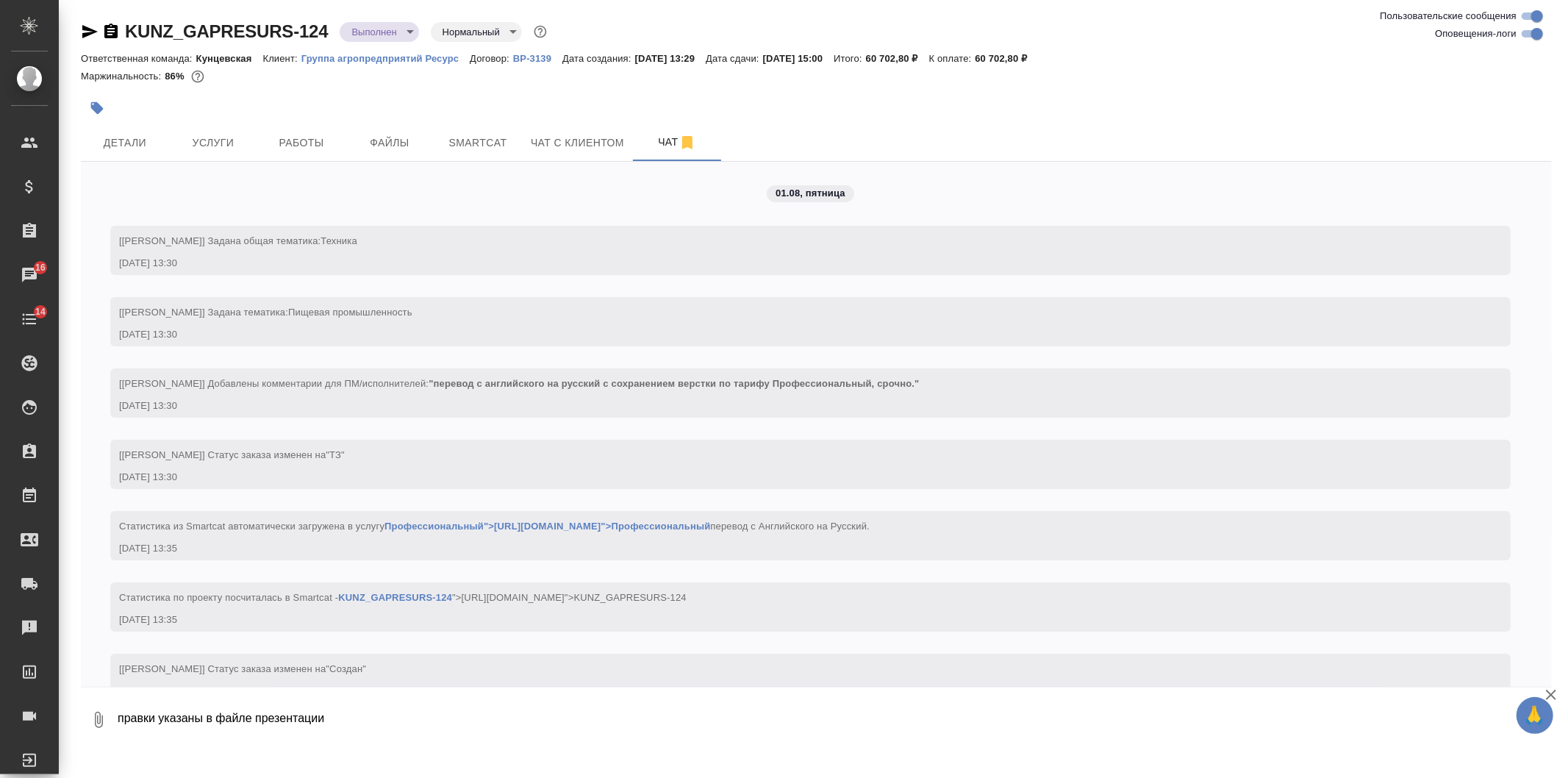
scroll to position [7916, 0]
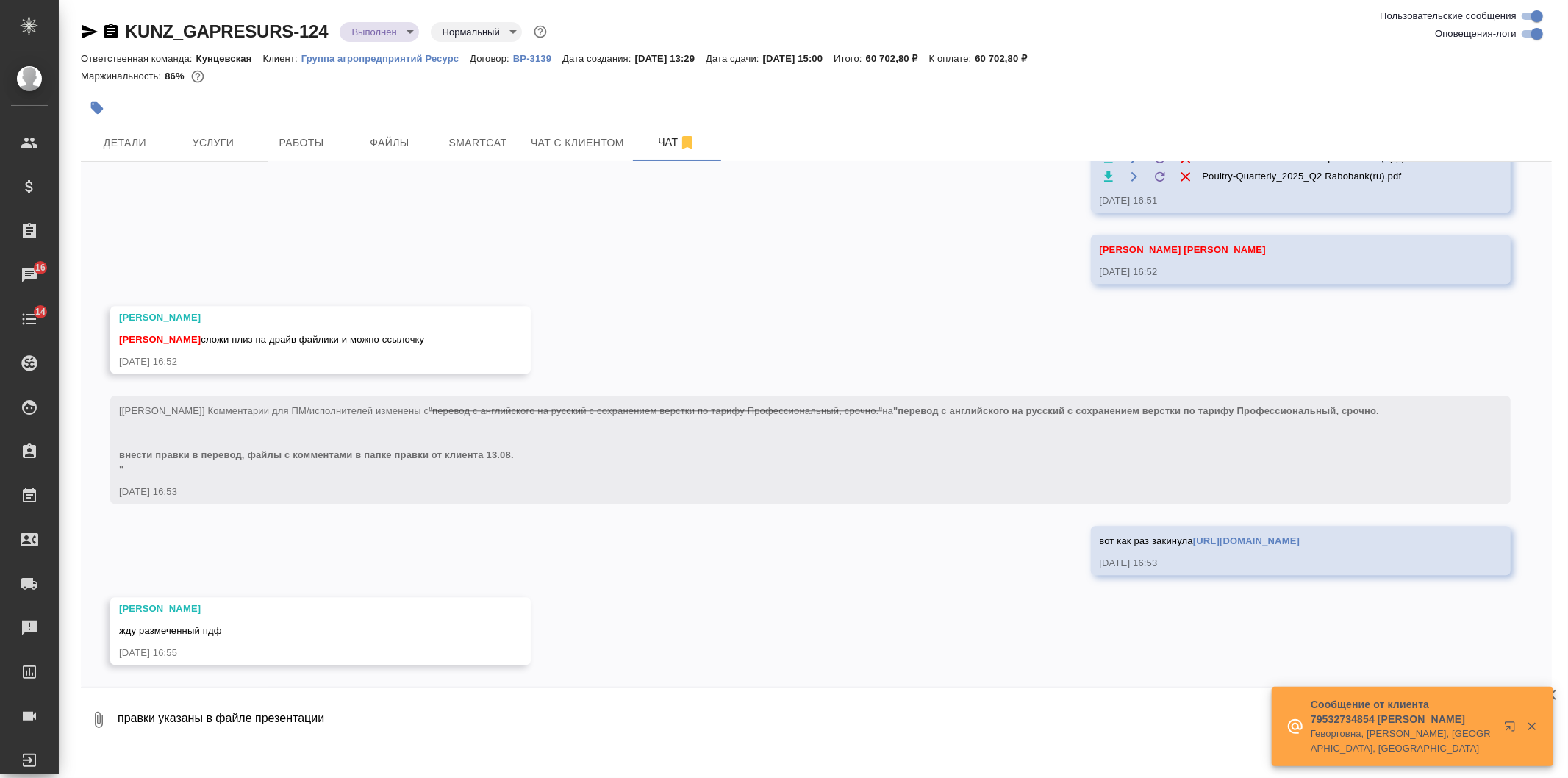
click at [343, 722] on textarea "правки указаны в файле презентации" at bounding box center [822, 719] width 1412 height 50
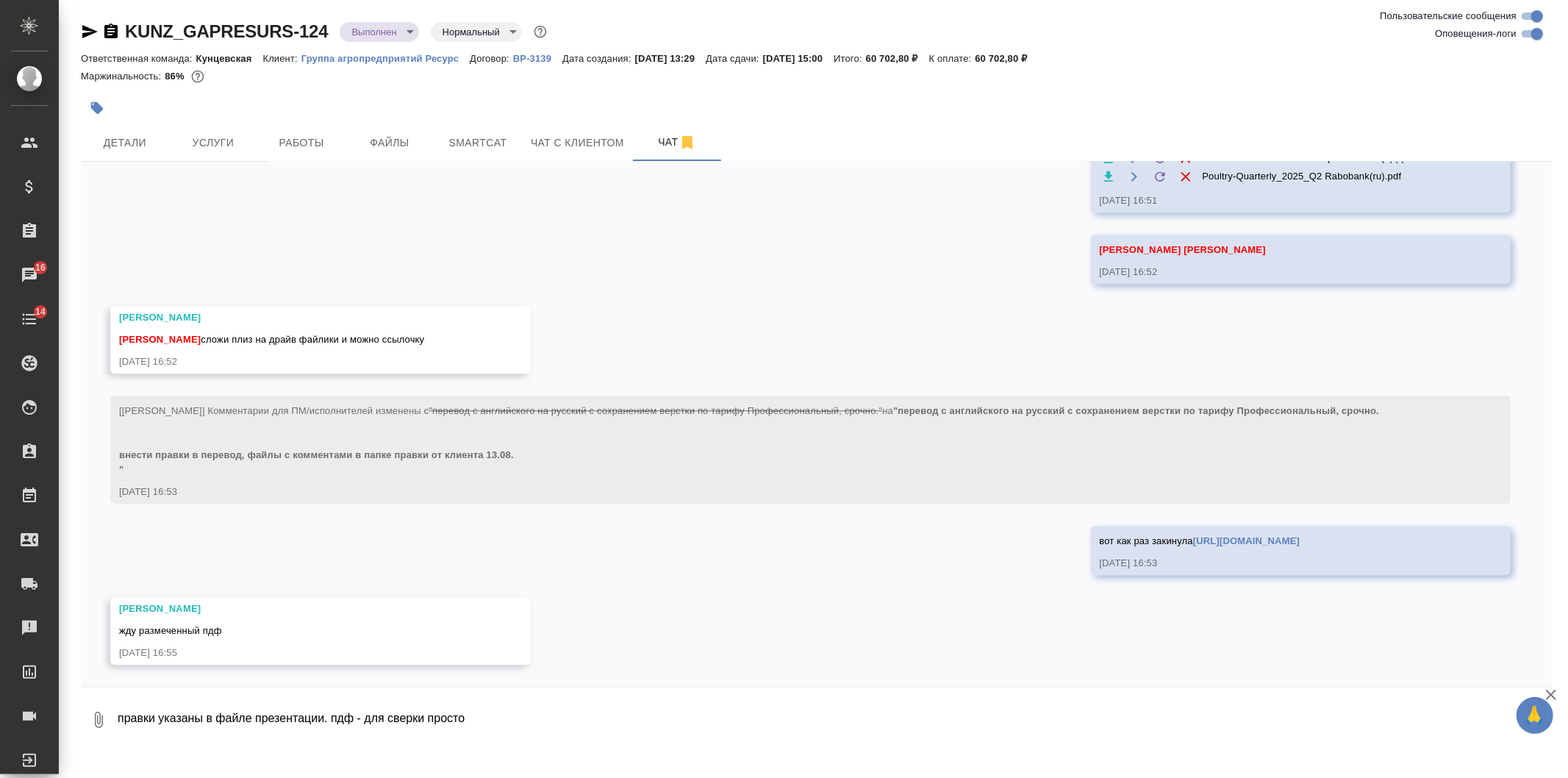
type textarea "правки указаны в файле презентации. пдф - для сверки просто"
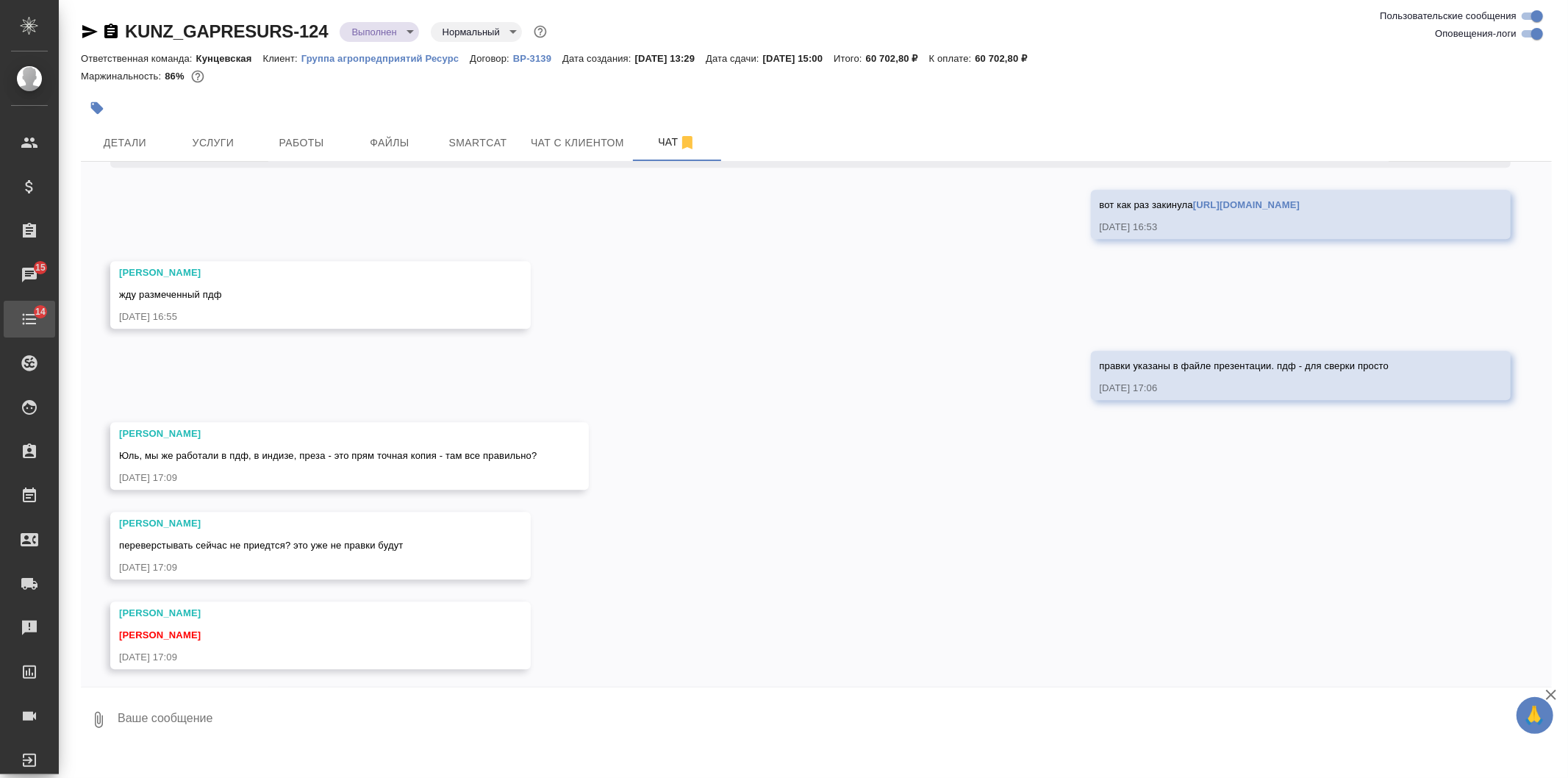
scroll to position [8257, 0]
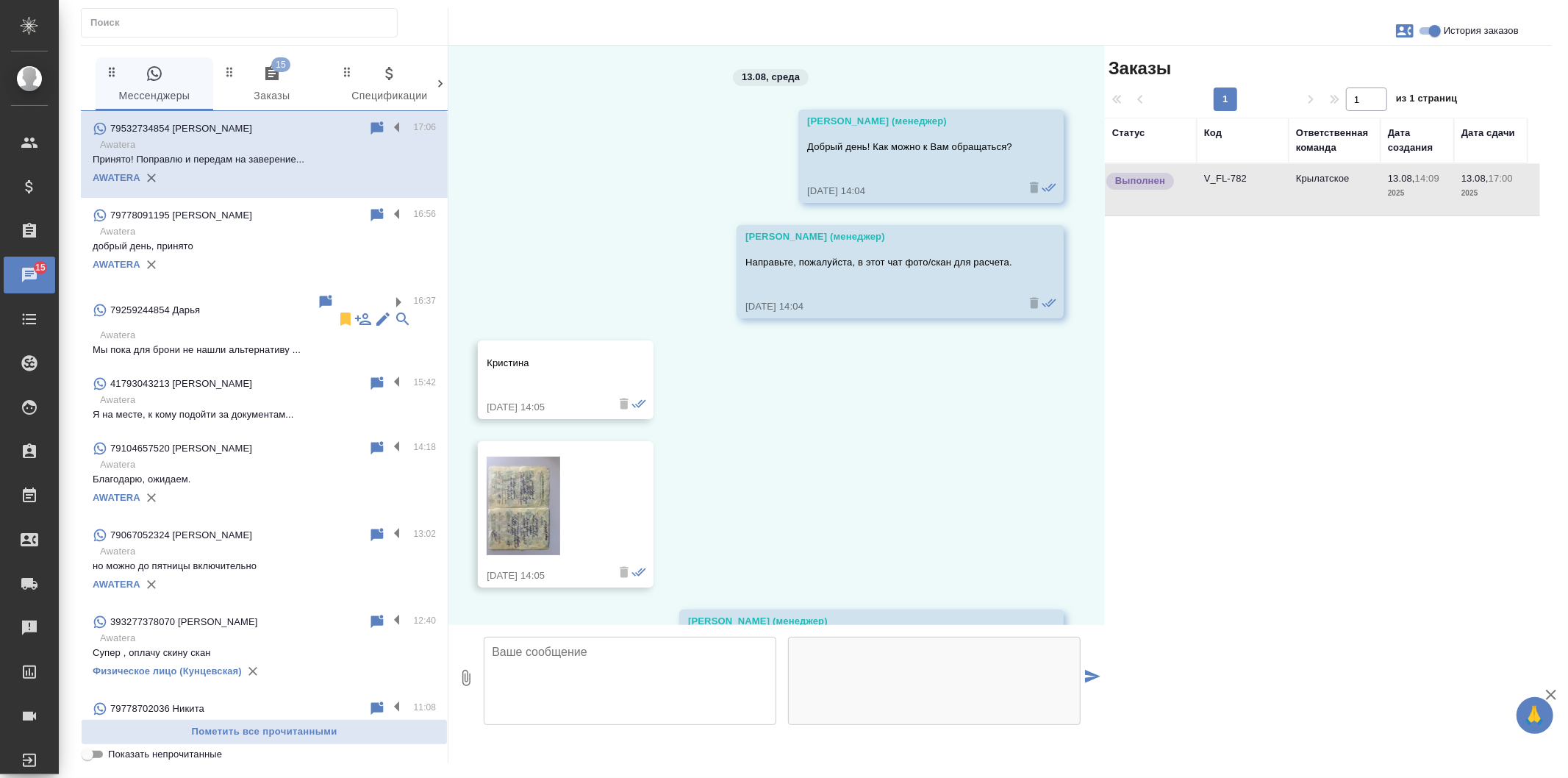
scroll to position [1581, 0]
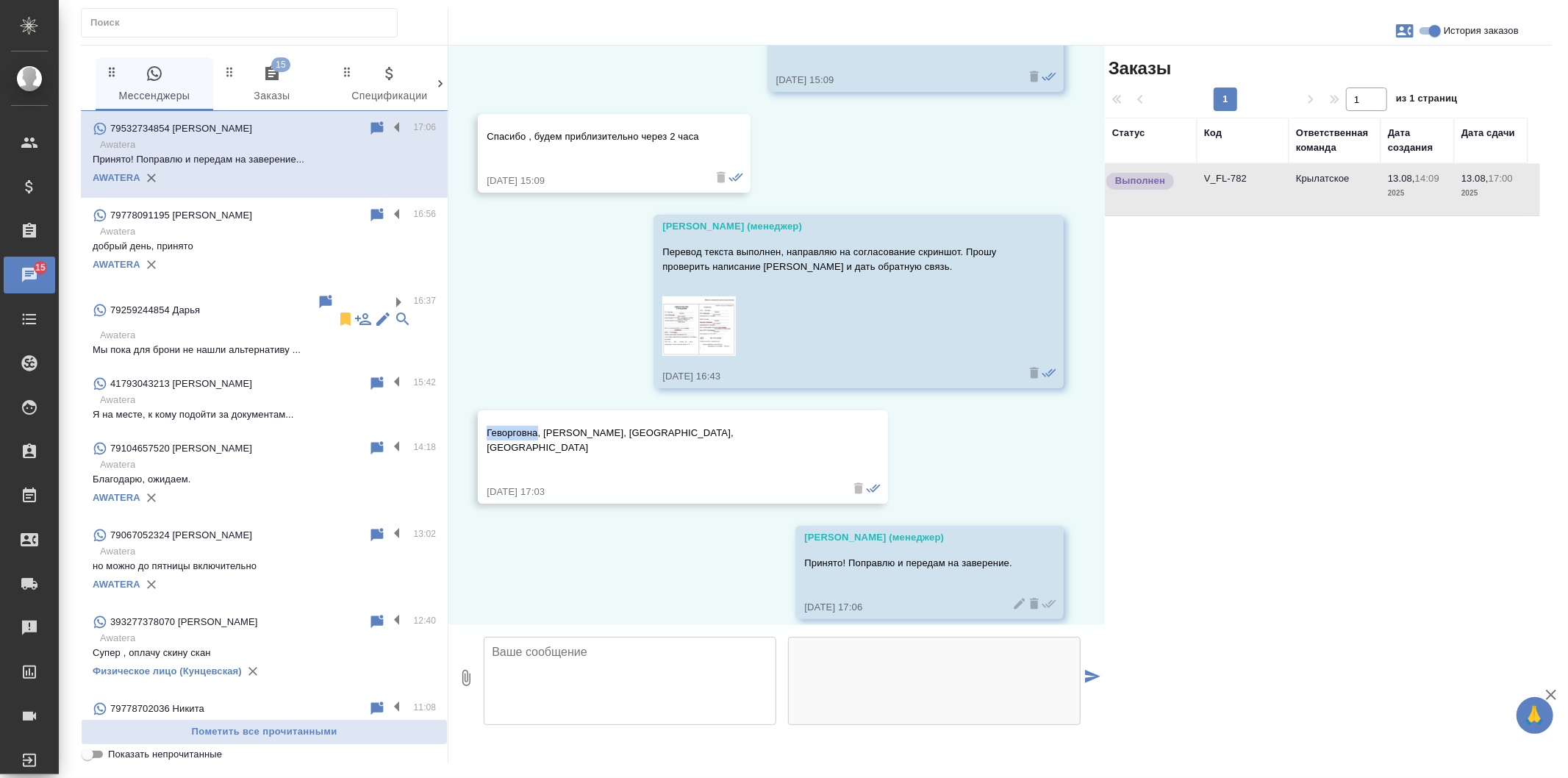
click at [620, 436] on p "Геворговна, [PERSON_NAME], [GEOGRAPHIC_DATA], [GEOGRAPHIC_DATA]" at bounding box center [661, 440] width 350 height 29
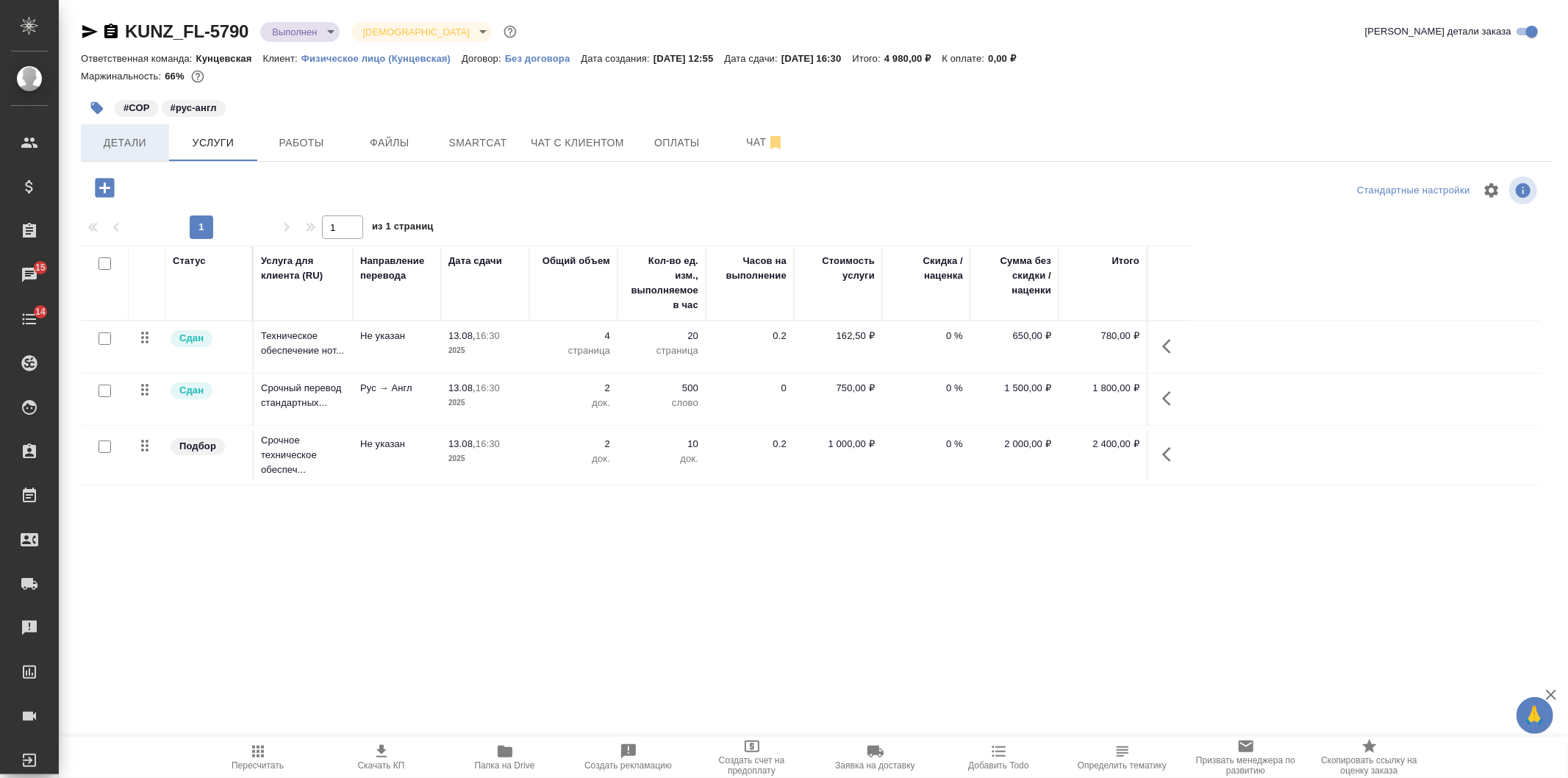
click at [167, 136] on div "Детали Услуги Работы Файлы Smartcat Чат с клиентом Оплаты Чат" at bounding box center [816, 142] width 1470 height 37
click at [162, 134] on button "Детали" at bounding box center [124, 142] width 88 height 37
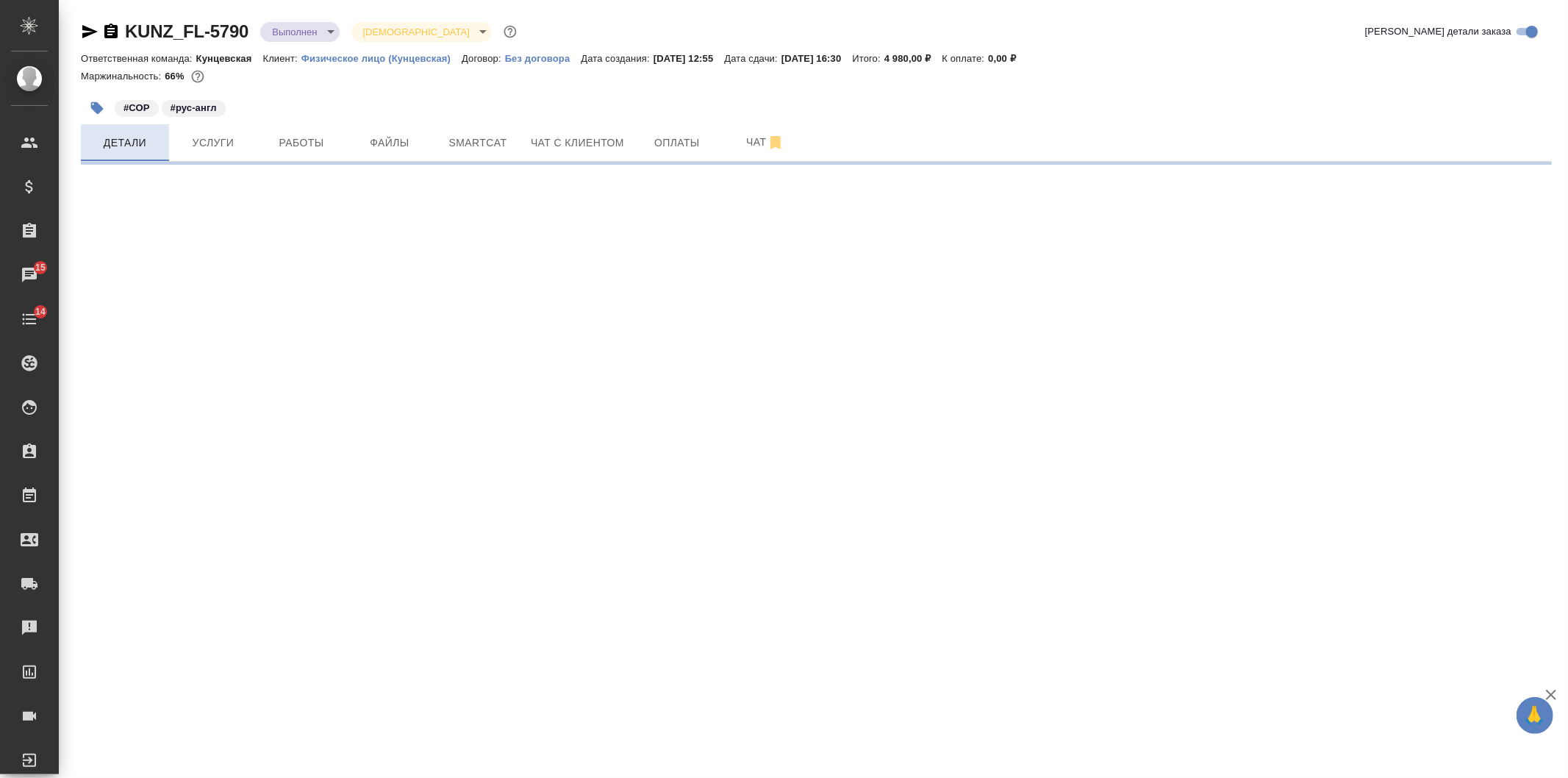
select select "RU"
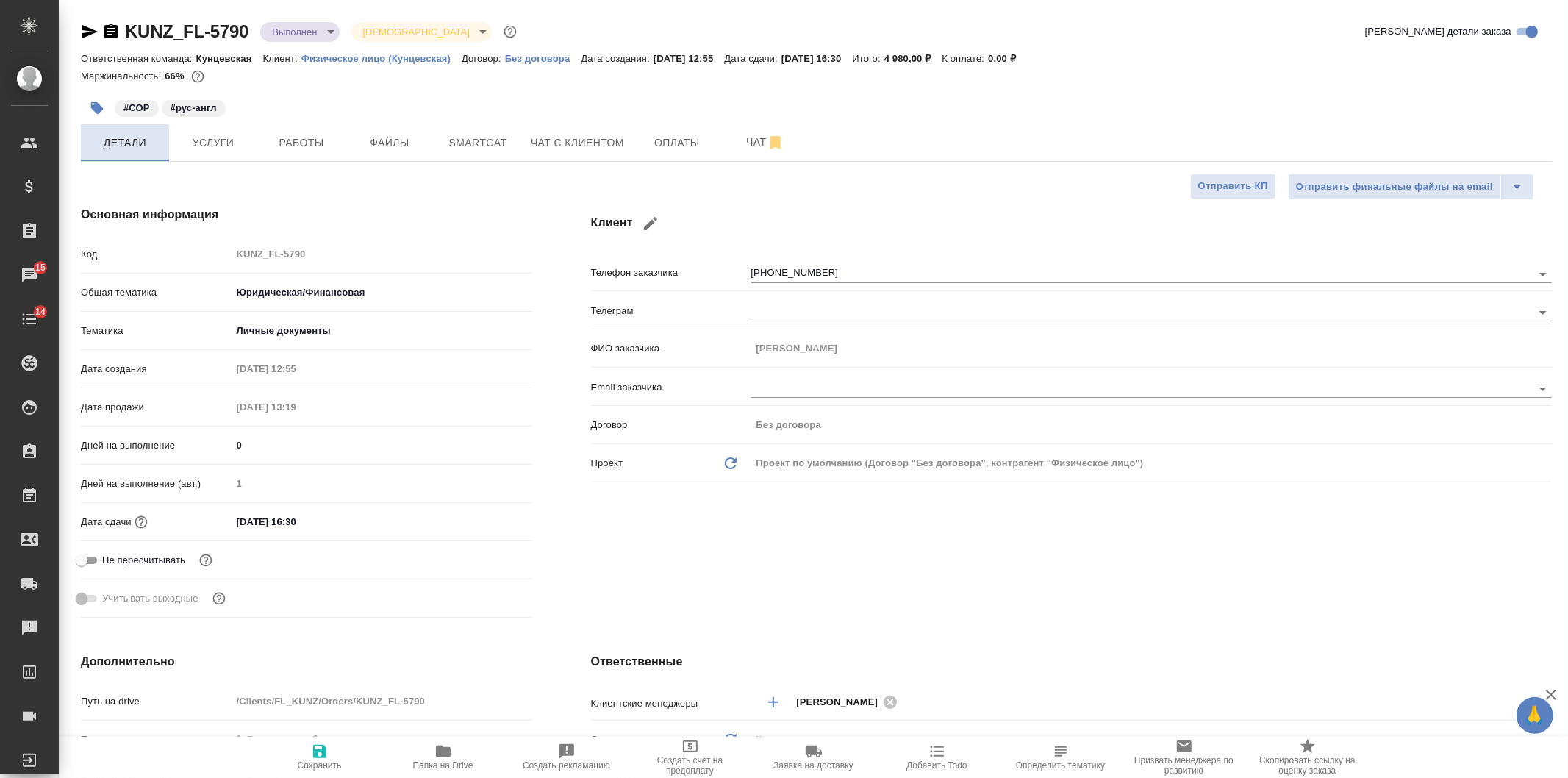
type textarea "x"
click at [592, 136] on span "Чат с клиентом" at bounding box center [577, 142] width 94 height 18
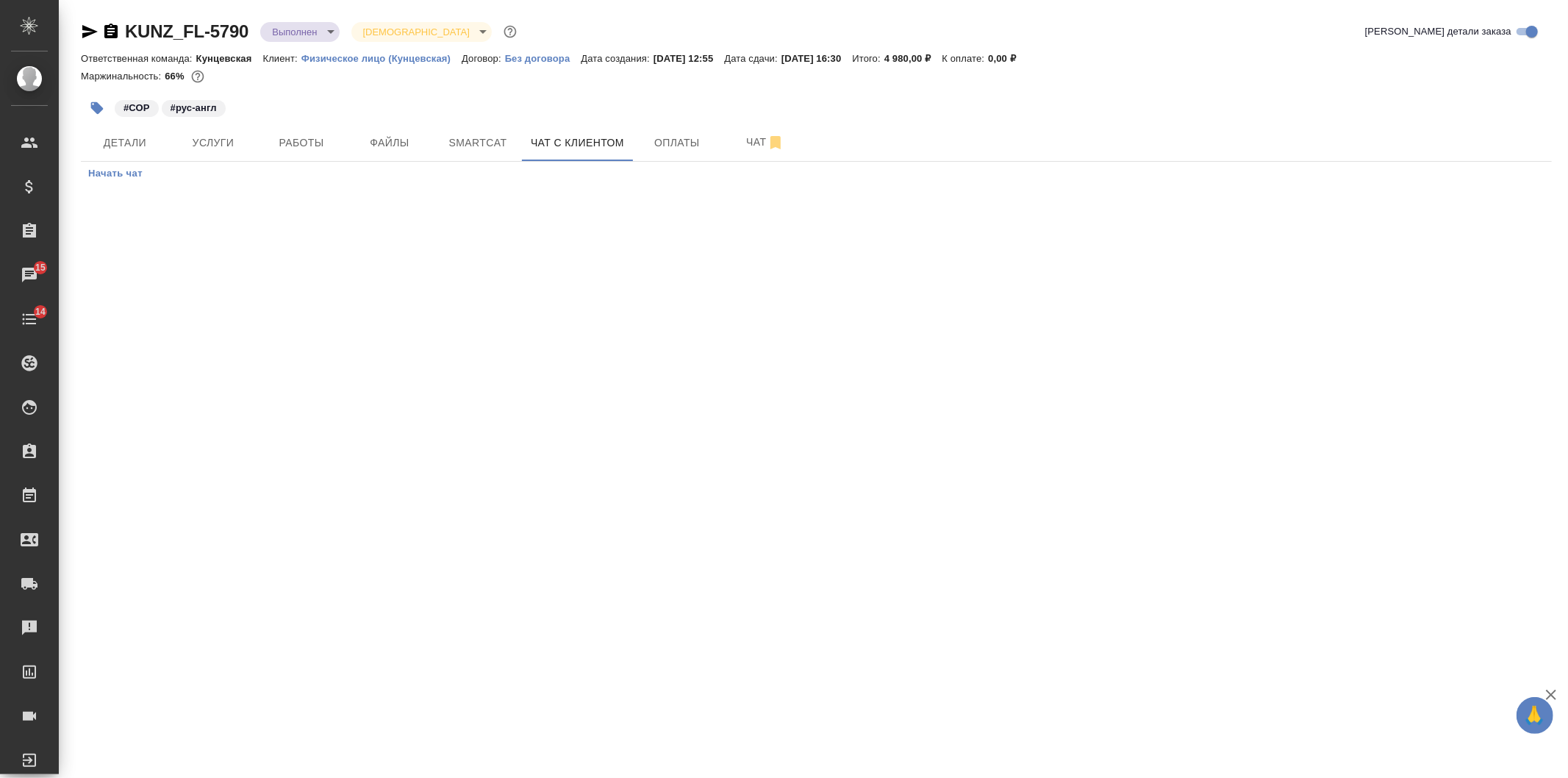
click at [113, 168] on span "Начать чат" at bounding box center [115, 174] width 54 height 17
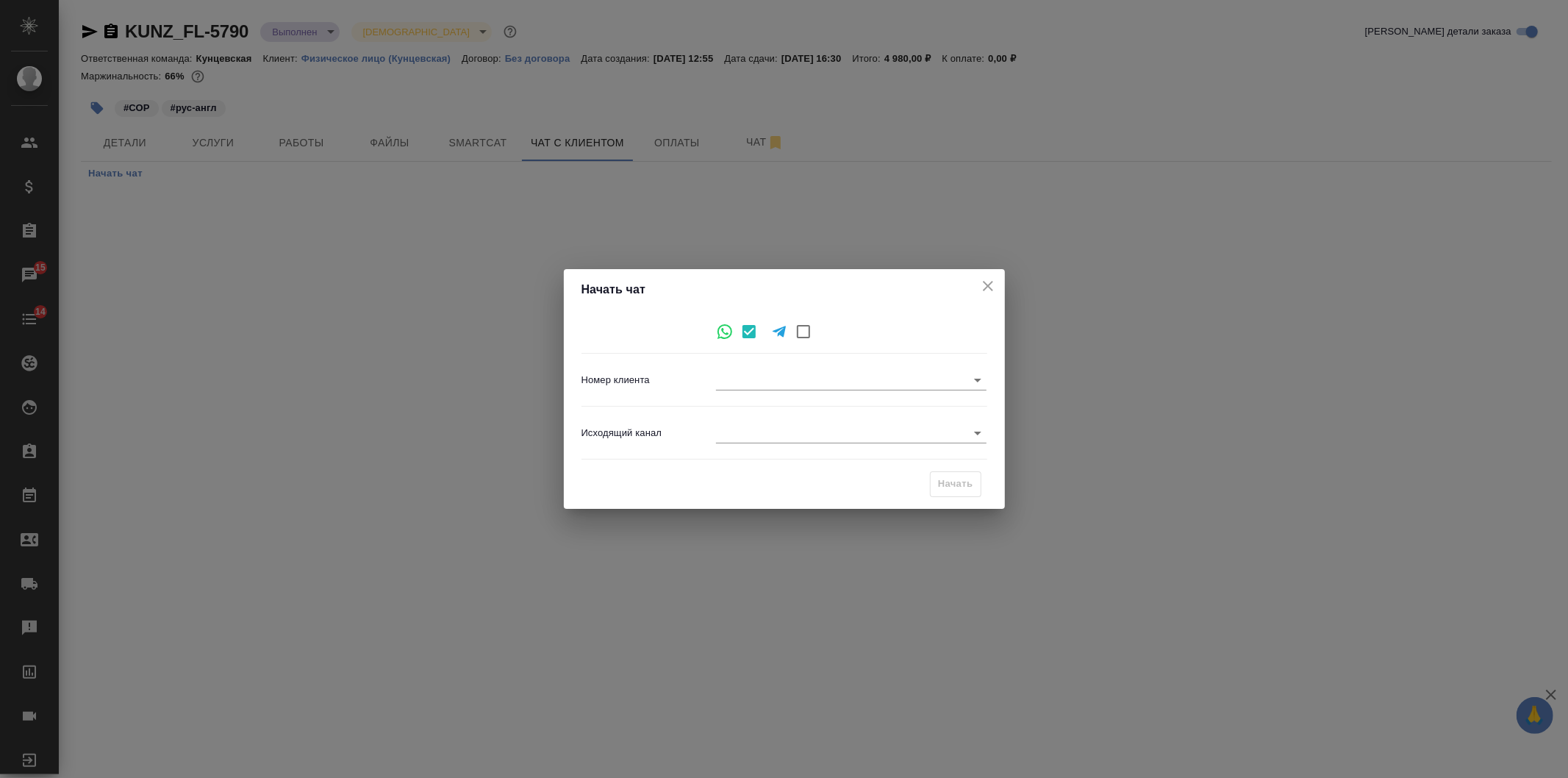
type input "5f3aa3f225a3b3da36d1ccfe"
click at [730, 423] on body "🙏 .cls-1 fill:#fff; AWATERA Veselova Yulia Клиенты Спецификации Заказы 15 Чаты …" at bounding box center [784, 389] width 1568 height 778
click at [730, 423] on li "Awatera" at bounding box center [851, 433] width 270 height 24
type input "2"
click at [946, 481] on span "Начать" at bounding box center [955, 484] width 35 height 17
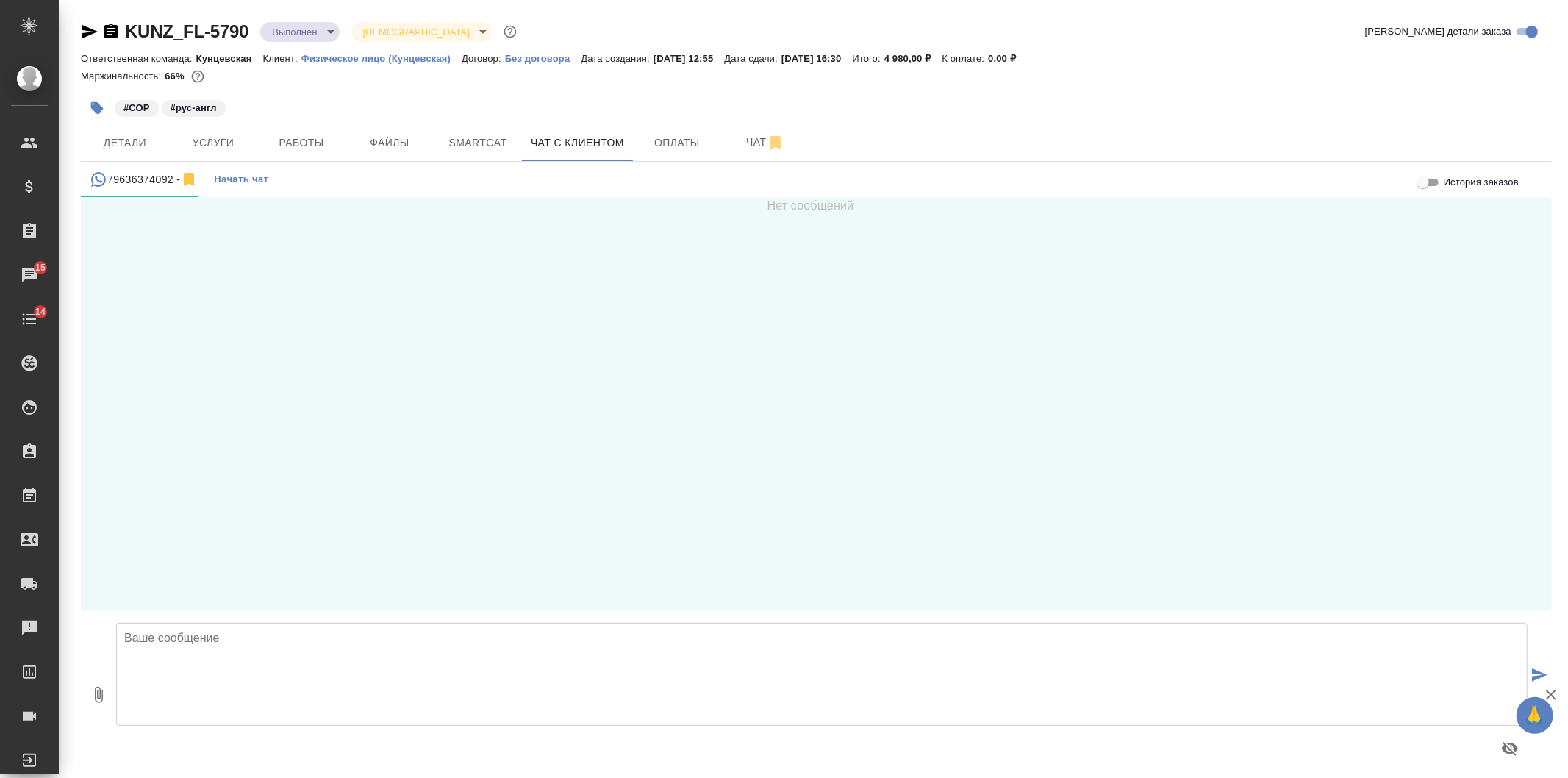
click at [228, 677] on textarea at bounding box center [822, 674] width 1412 height 103
paste textarea "Добрый день, ____. Вас беспокоит бюро переводов AWATERA, менеджер Юлия."
click at [215, 642] on textarea "Добрый день, ____. Вас беспокоит бюро переводов AWATERA, менеджер Юлия." at bounding box center [822, 674] width 1412 height 103
drag, startPoint x: 724, startPoint y: 663, endPoint x: 716, endPoint y: 656, distance: 10.6
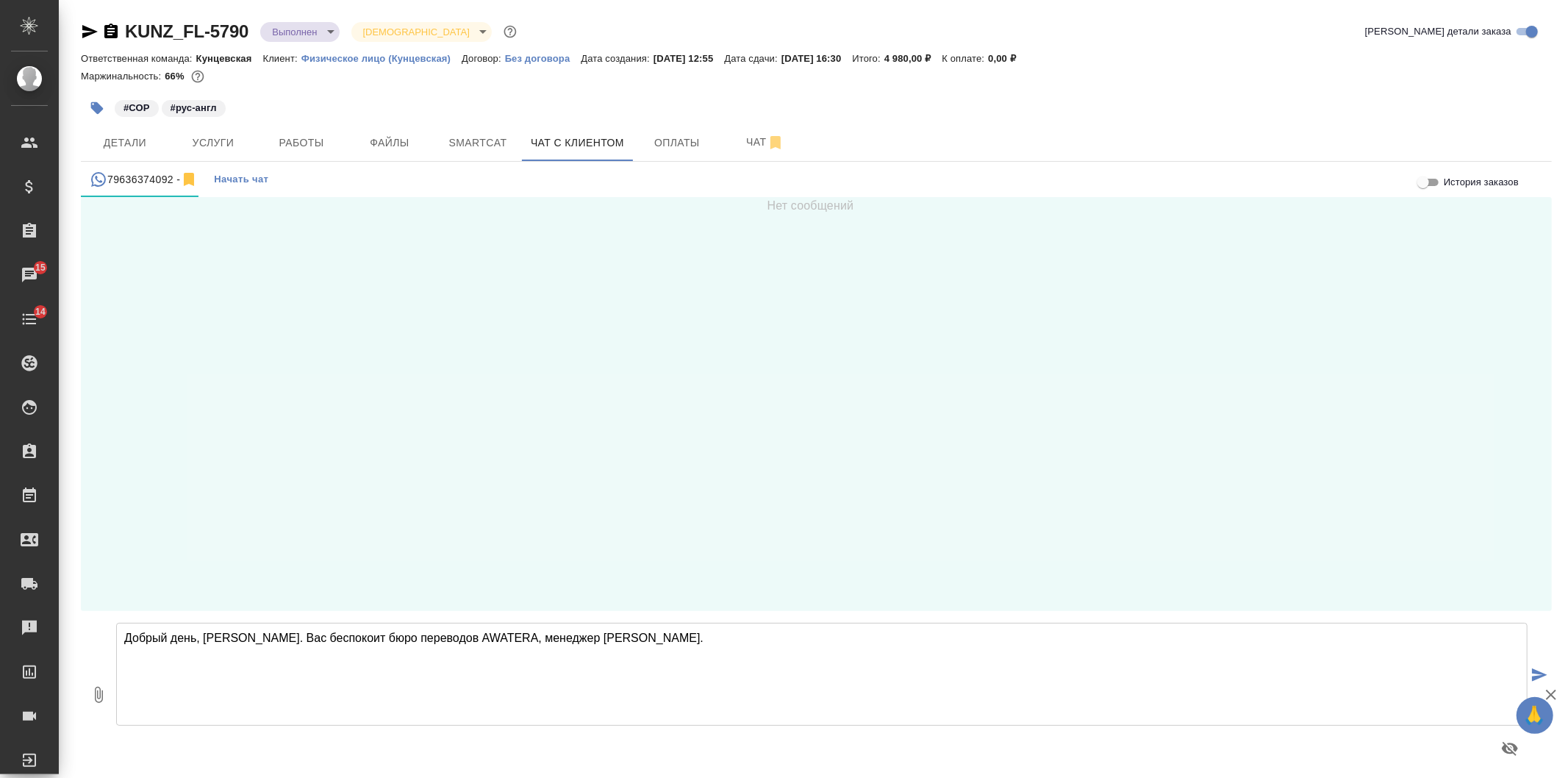
click at [721, 658] on textarea "Добрый день, Полина. Вас беспокоит бюро переводов AWATERA, менеджер Юлия." at bounding box center [822, 674] width 1412 height 103
click at [480, 653] on textarea "Добрый день, Полина. Вас беспокоит бюро переводов AWATERA, менеджер Юлия. Перев…" at bounding box center [822, 674] width 1412 height 103
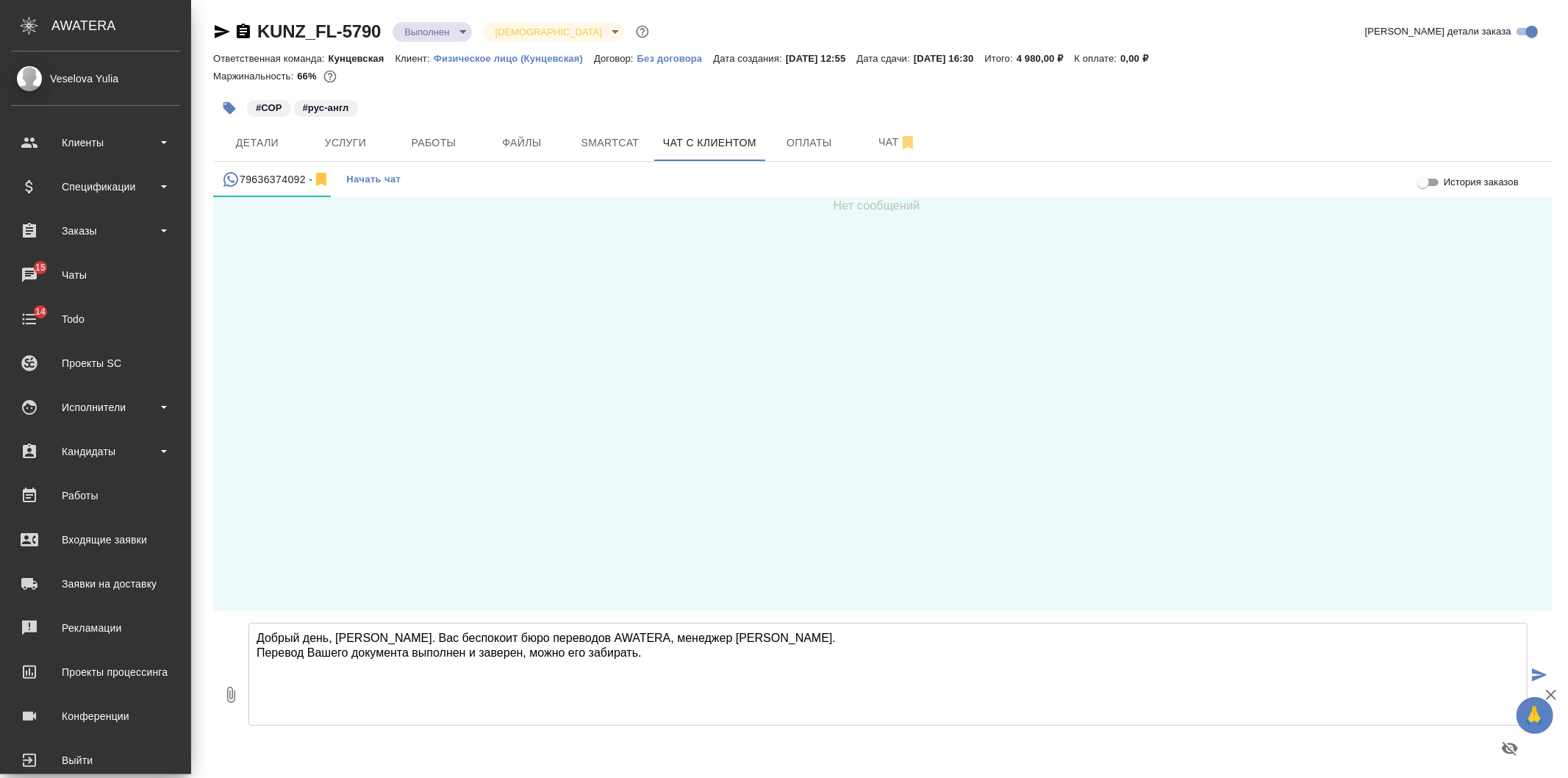
drag, startPoint x: 534, startPoint y: 661, endPoint x: 0, endPoint y: 581, distance: 540.0
click at [0, 581] on div ".cls-1 fill:#fff; AWATERA Veselova Yulia Клиенты Спецификации Заказы 15 Чаты 14…" at bounding box center [784, 389] width 1568 height 778
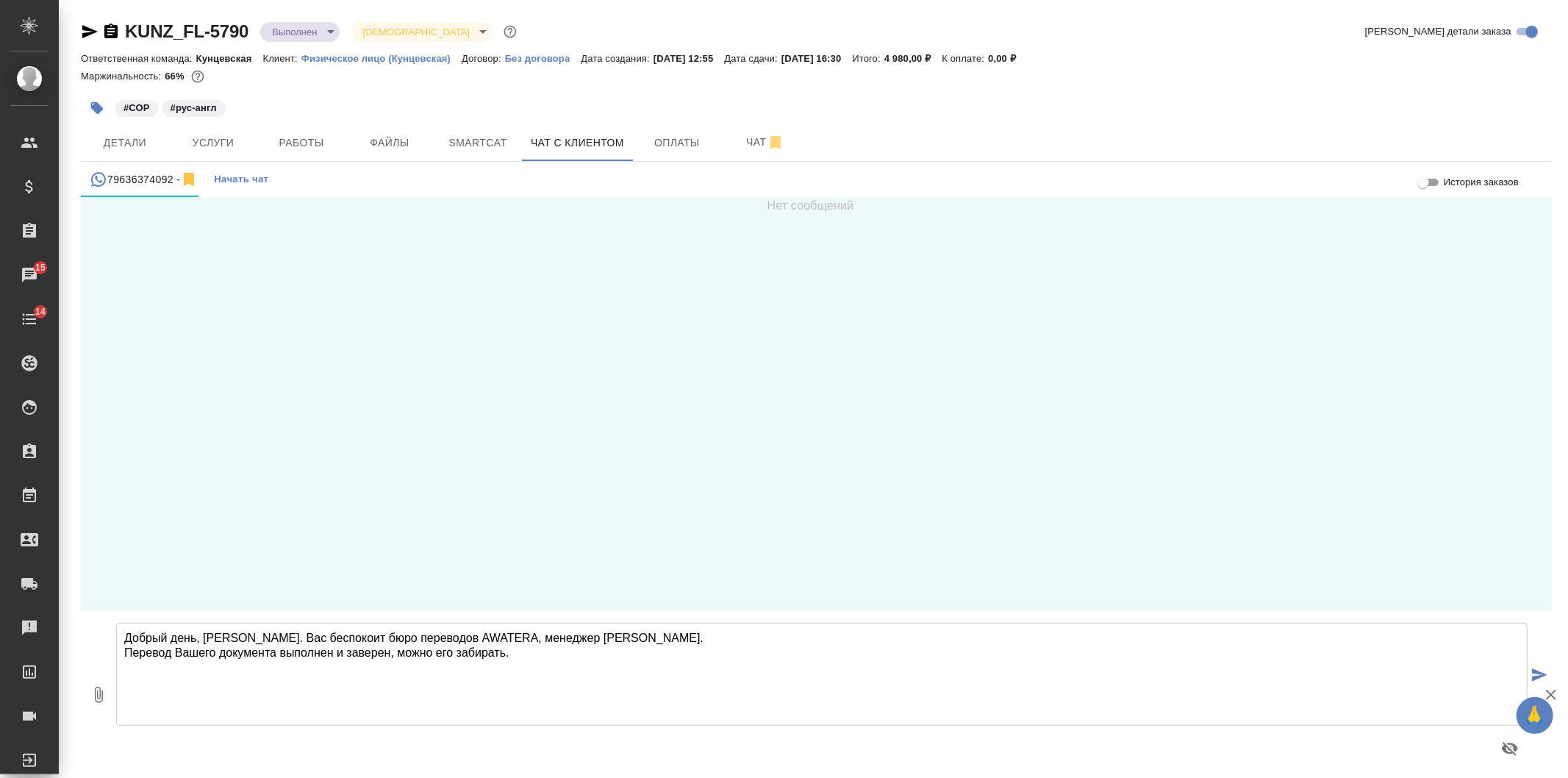
click at [691, 667] on textarea "Добрый день, Полина. Вас беспокоит бюро переводов AWATERA, менеджер Юлия. Перев…" at bounding box center [822, 674] width 1412 height 103
type textarea "Добрый день, Полина. Вас беспокоит бюро переводов AWATERA, менеджер Юлия. Перев…"
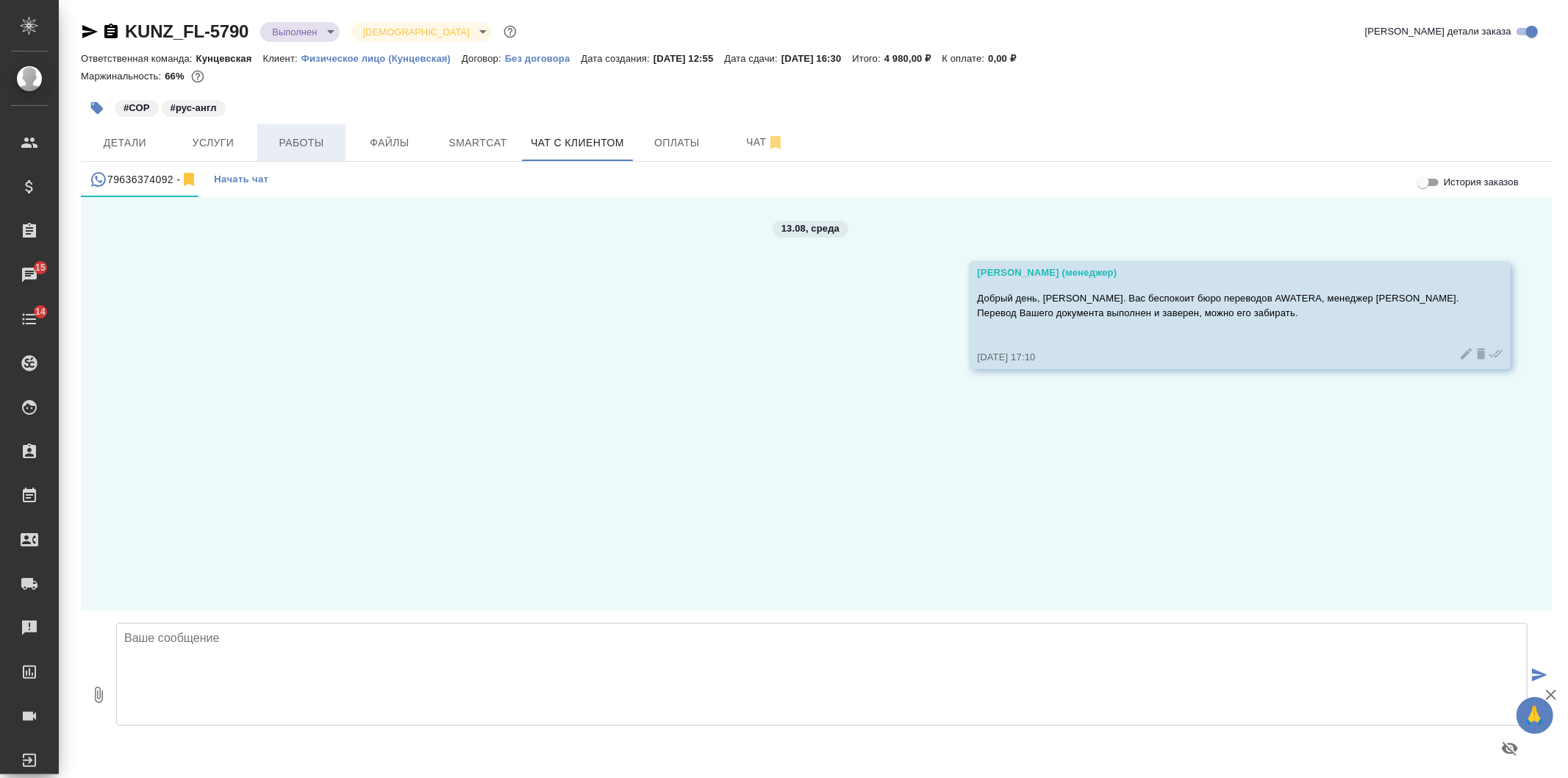
click at [293, 147] on span "Работы" at bounding box center [301, 142] width 70 height 18
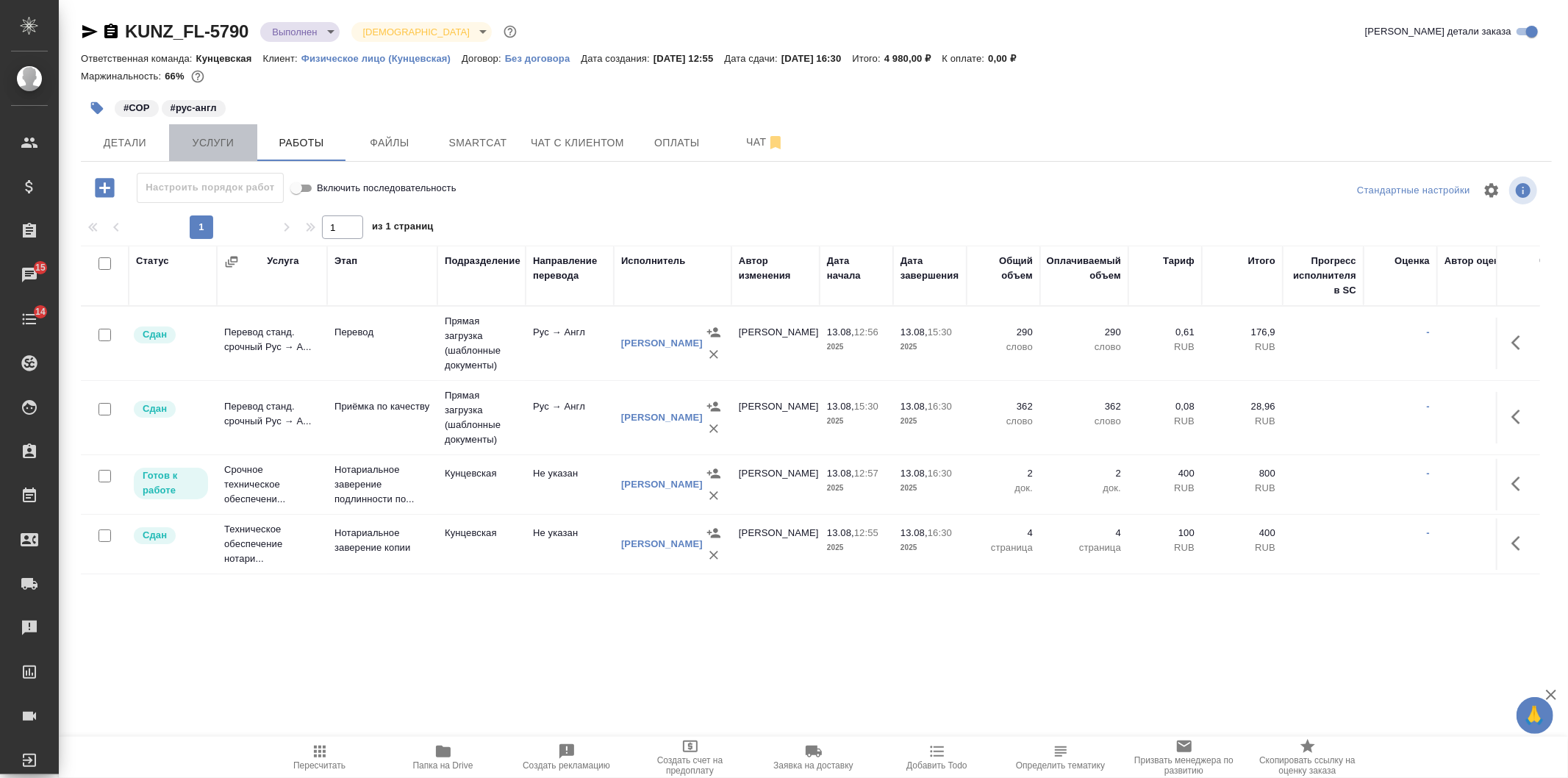
click at [233, 139] on span "Услуги" at bounding box center [213, 142] width 70 height 18
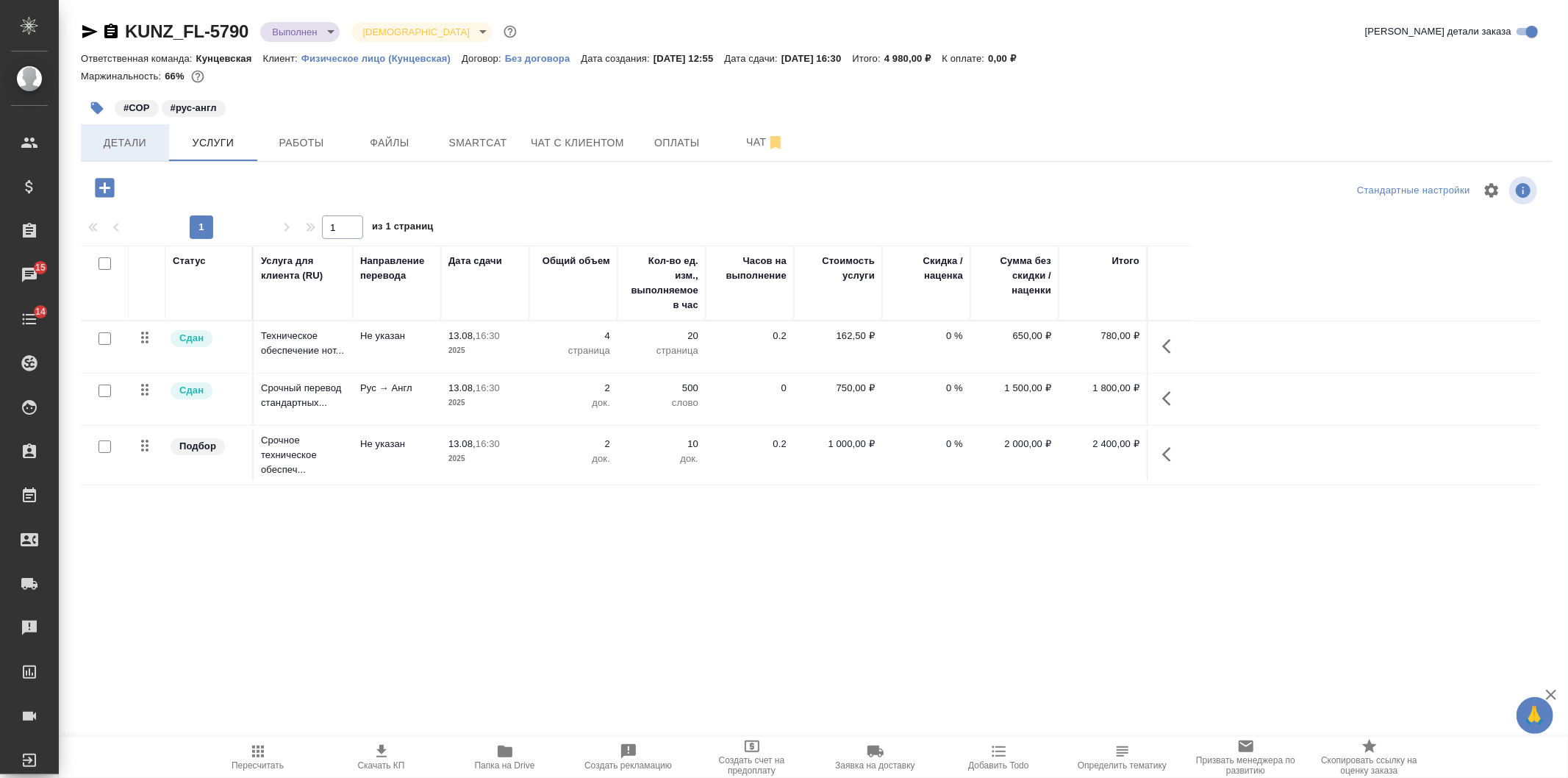
click at [150, 139] on span "Детали" at bounding box center [125, 142] width 70 height 18
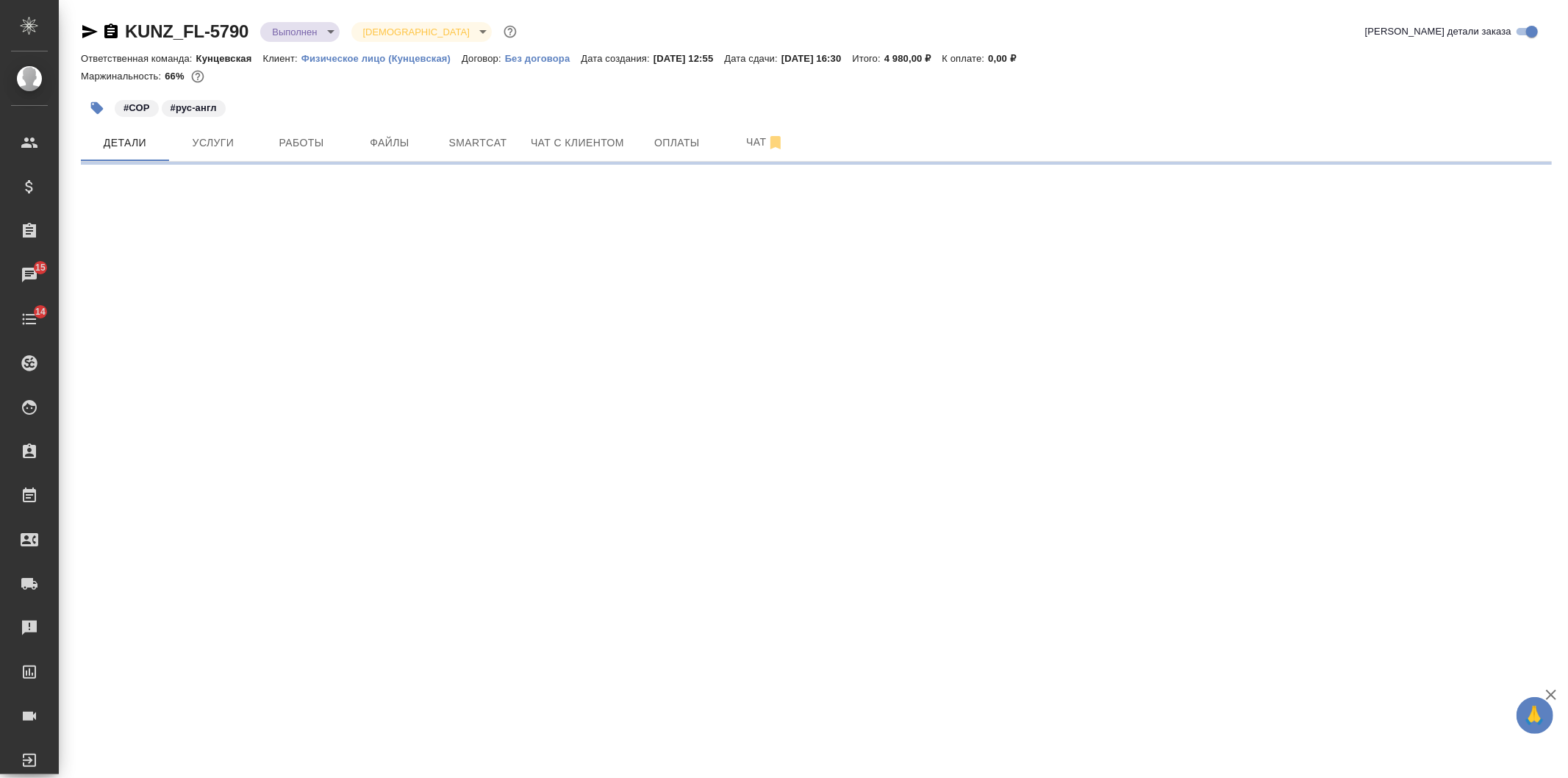
select select "RU"
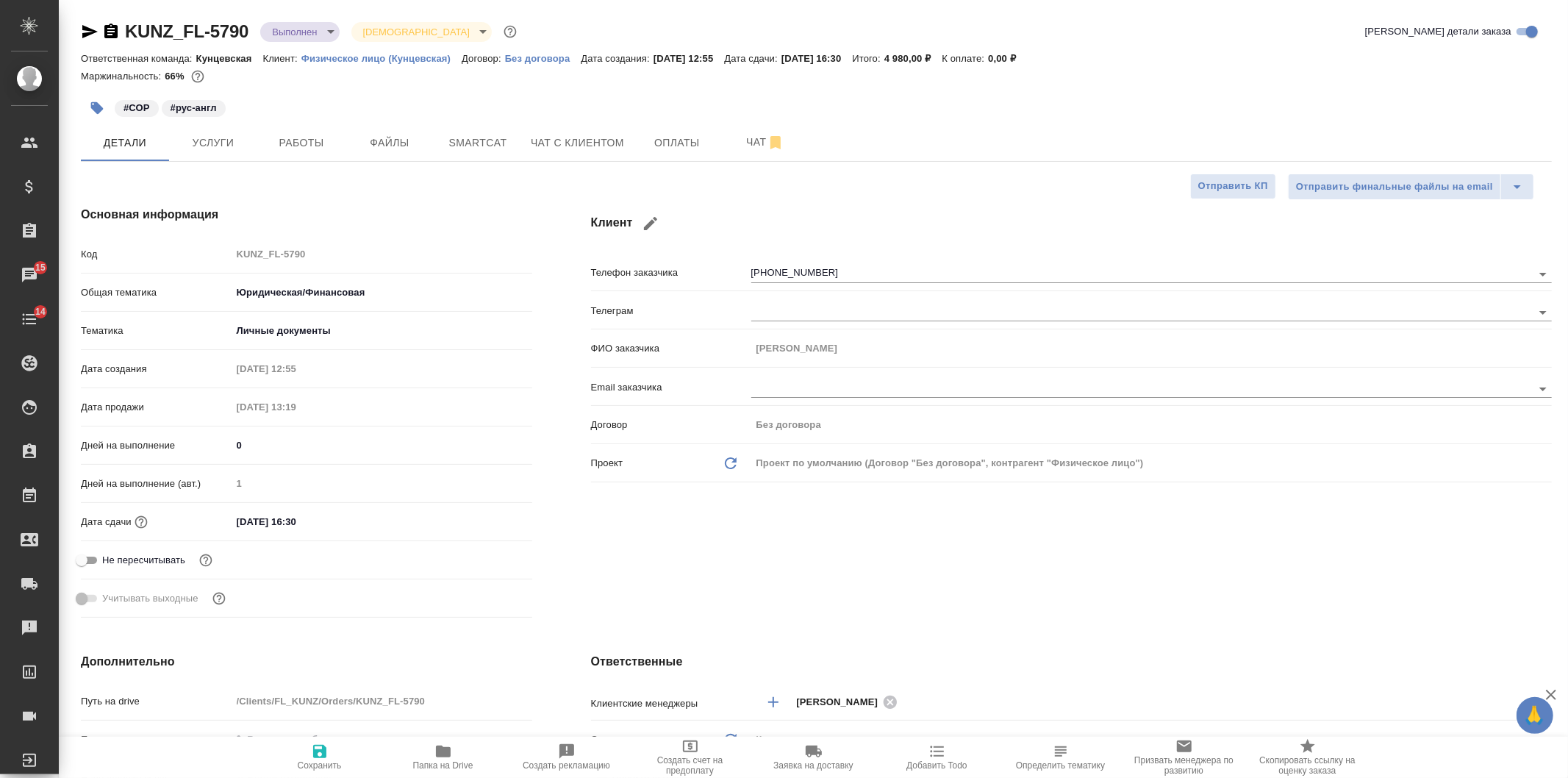
type textarea "x"
click at [304, 148] on span "Работы" at bounding box center [301, 142] width 70 height 18
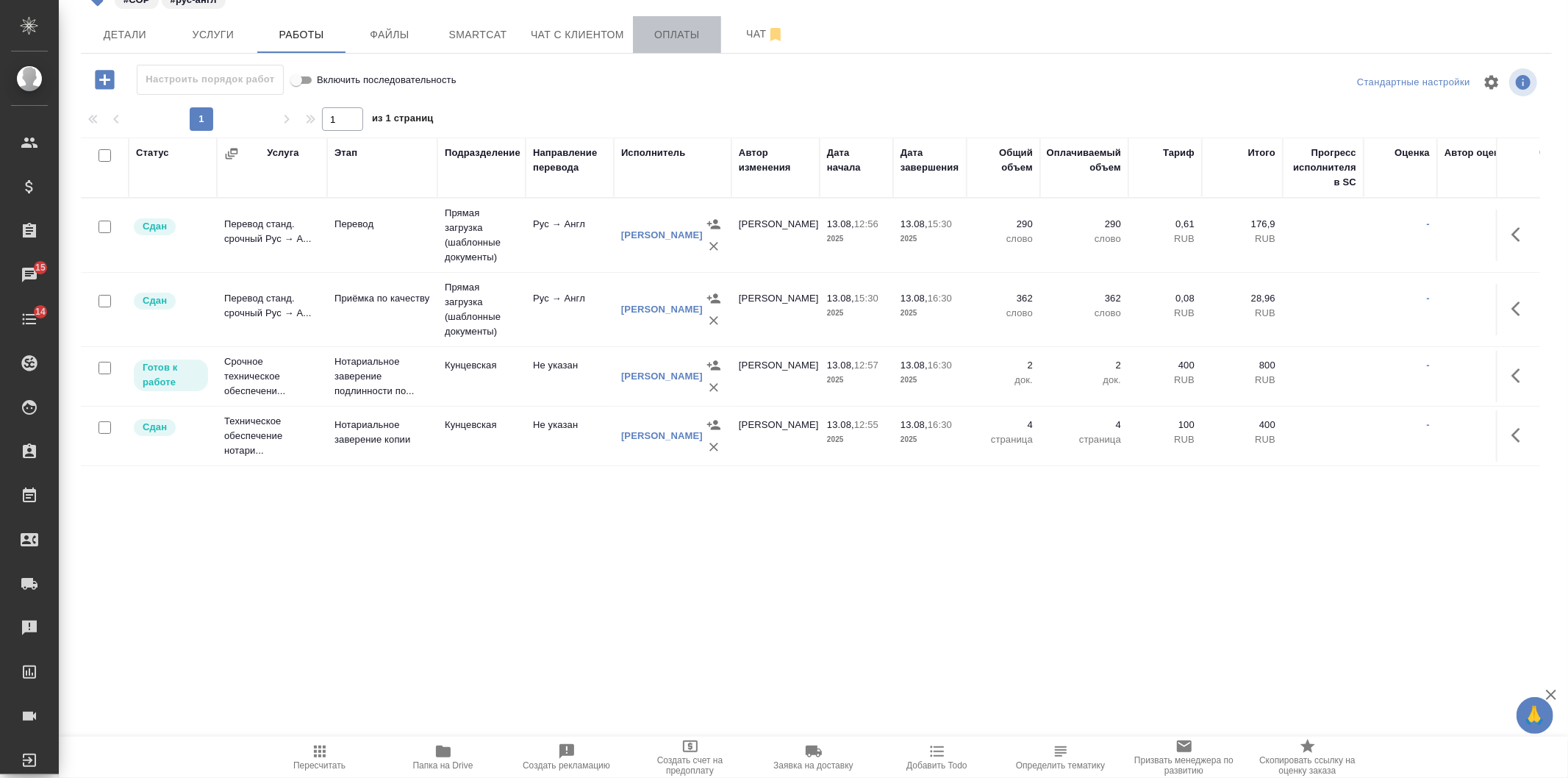
click at [693, 22] on button "Оплаты" at bounding box center [676, 34] width 88 height 37
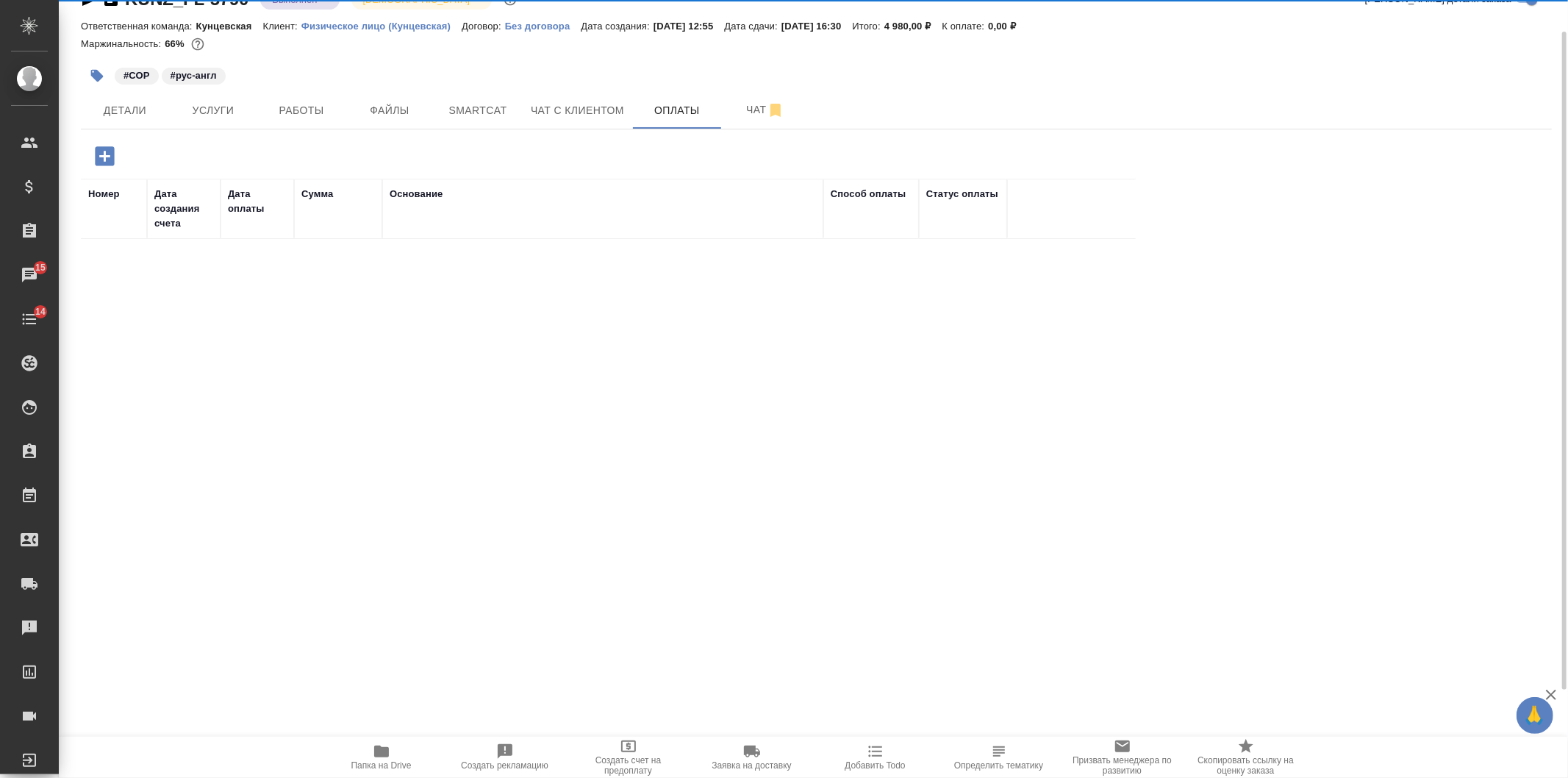
scroll to position [32, 0]
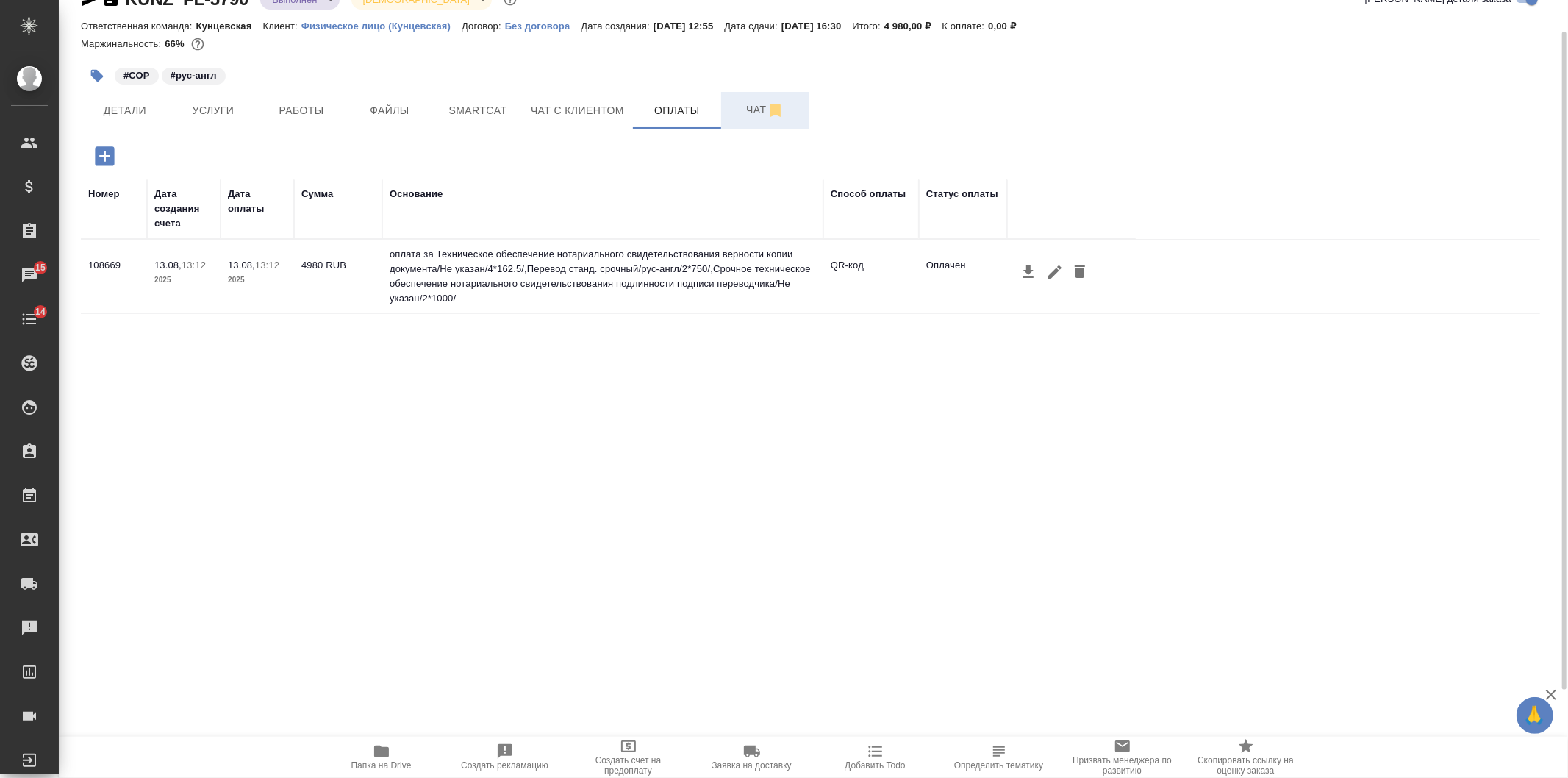
click at [743, 99] on button "Чат" at bounding box center [765, 110] width 88 height 37
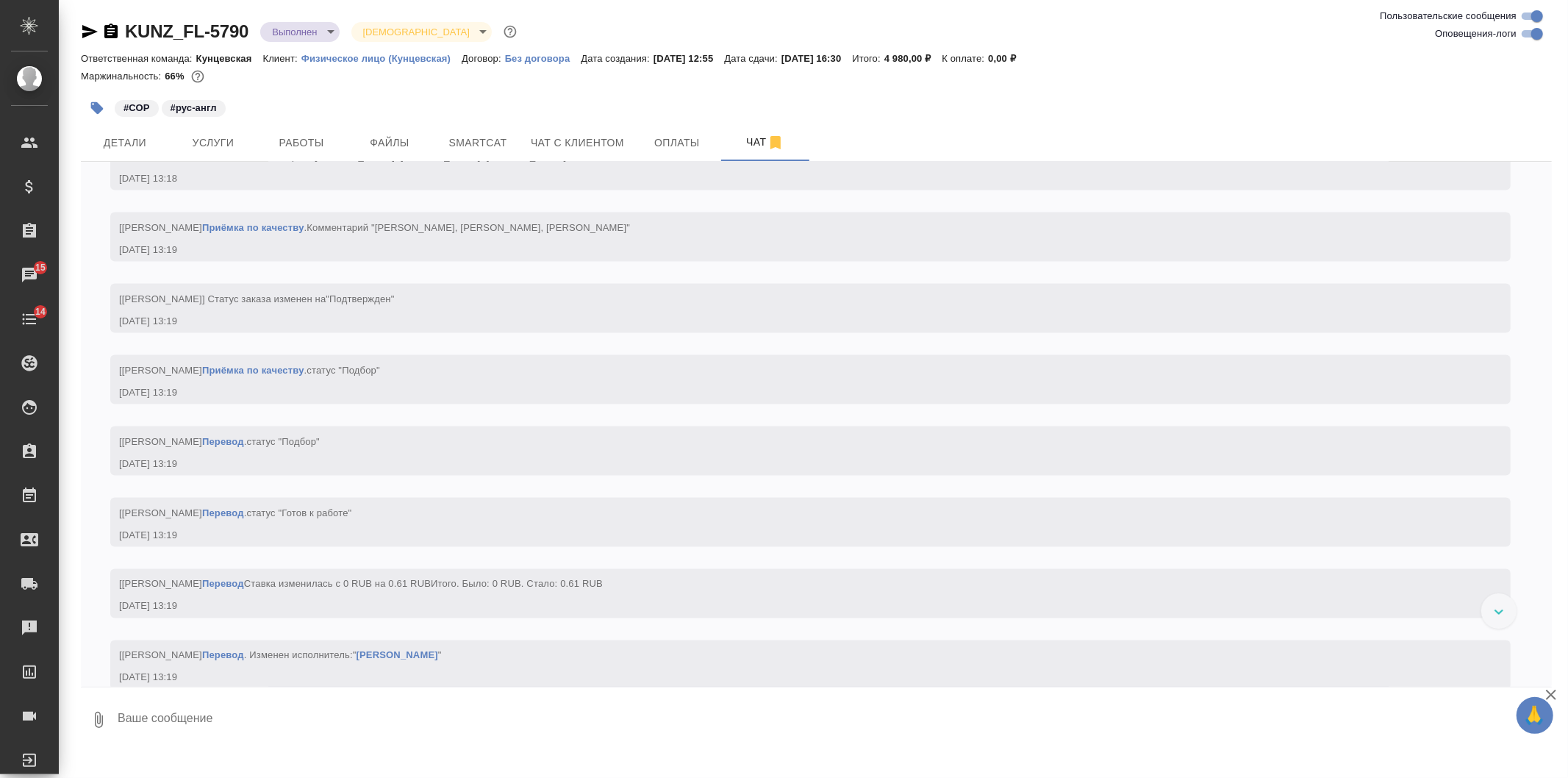
scroll to position [1757, 0]
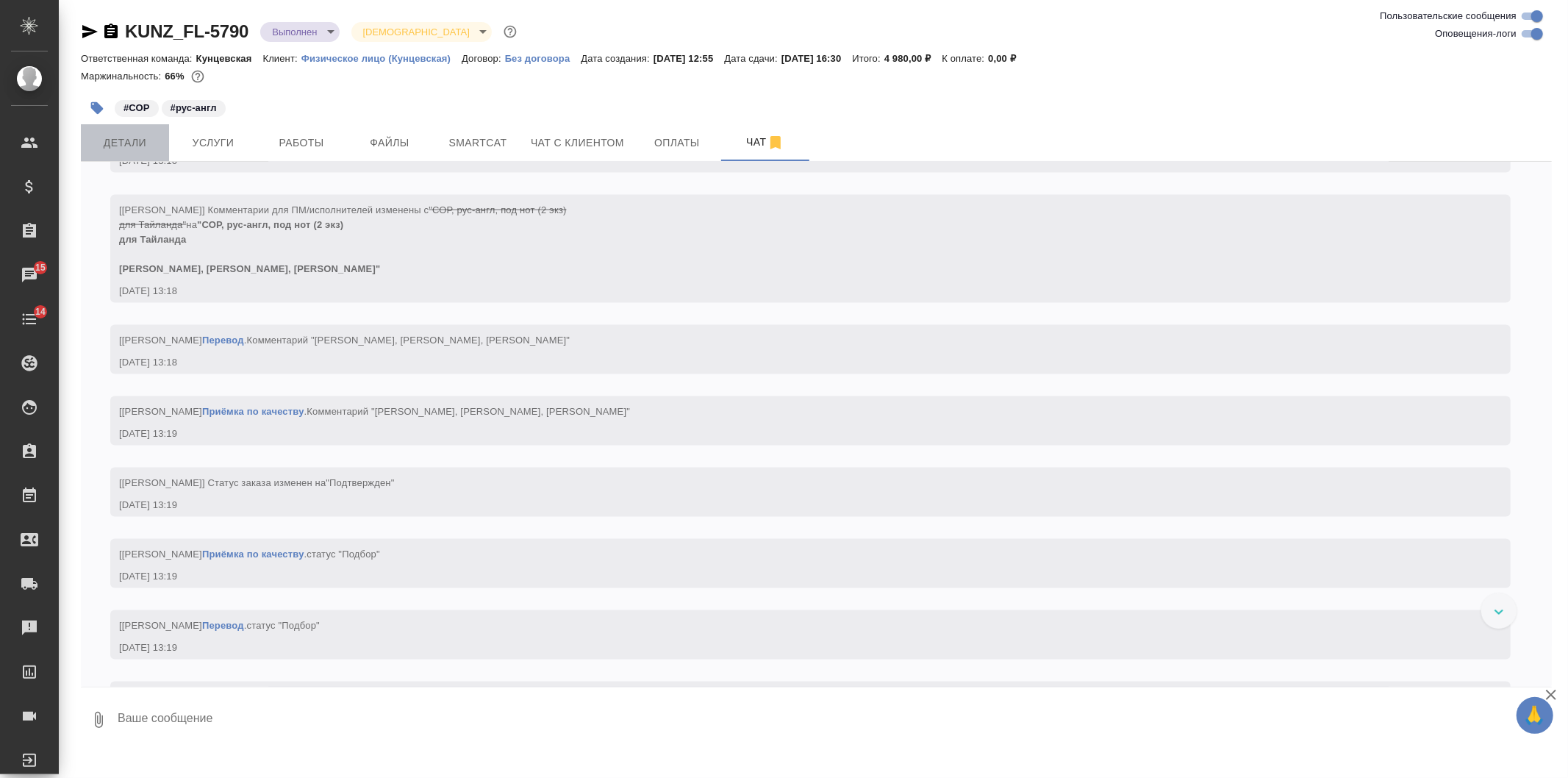
click at [135, 138] on span "Детали" at bounding box center [125, 142] width 70 height 18
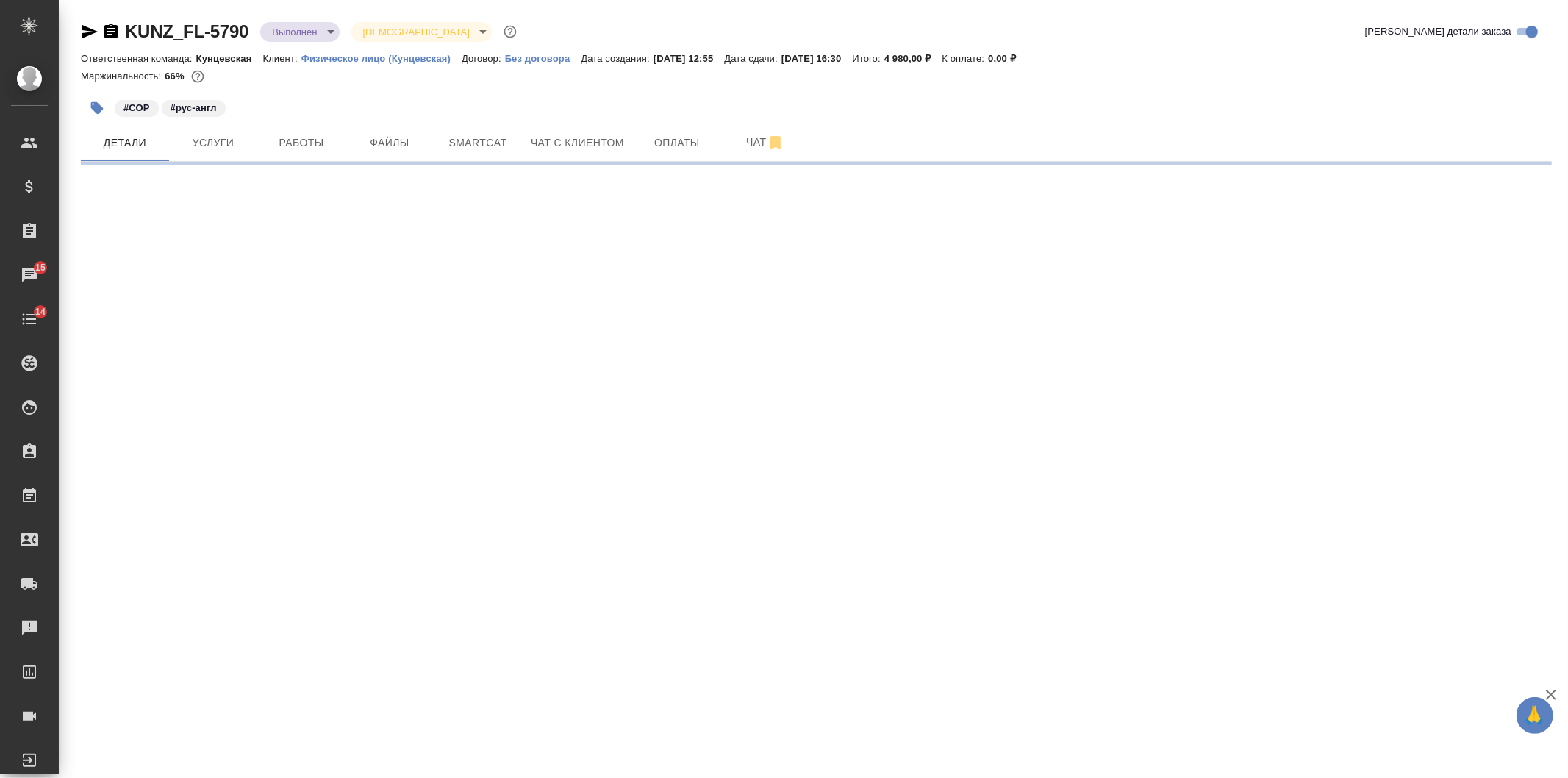
select select "RU"
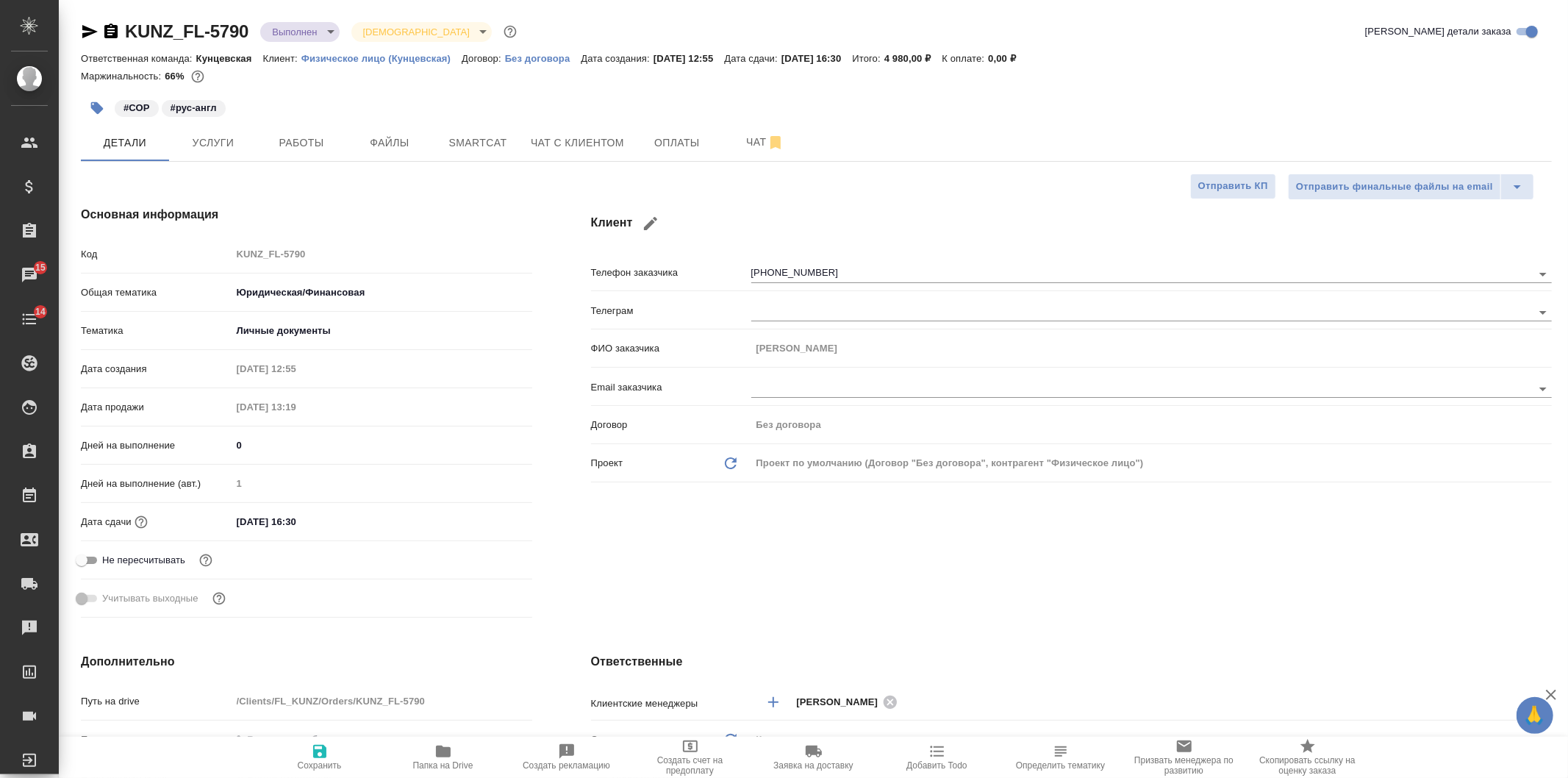
type textarea "x"
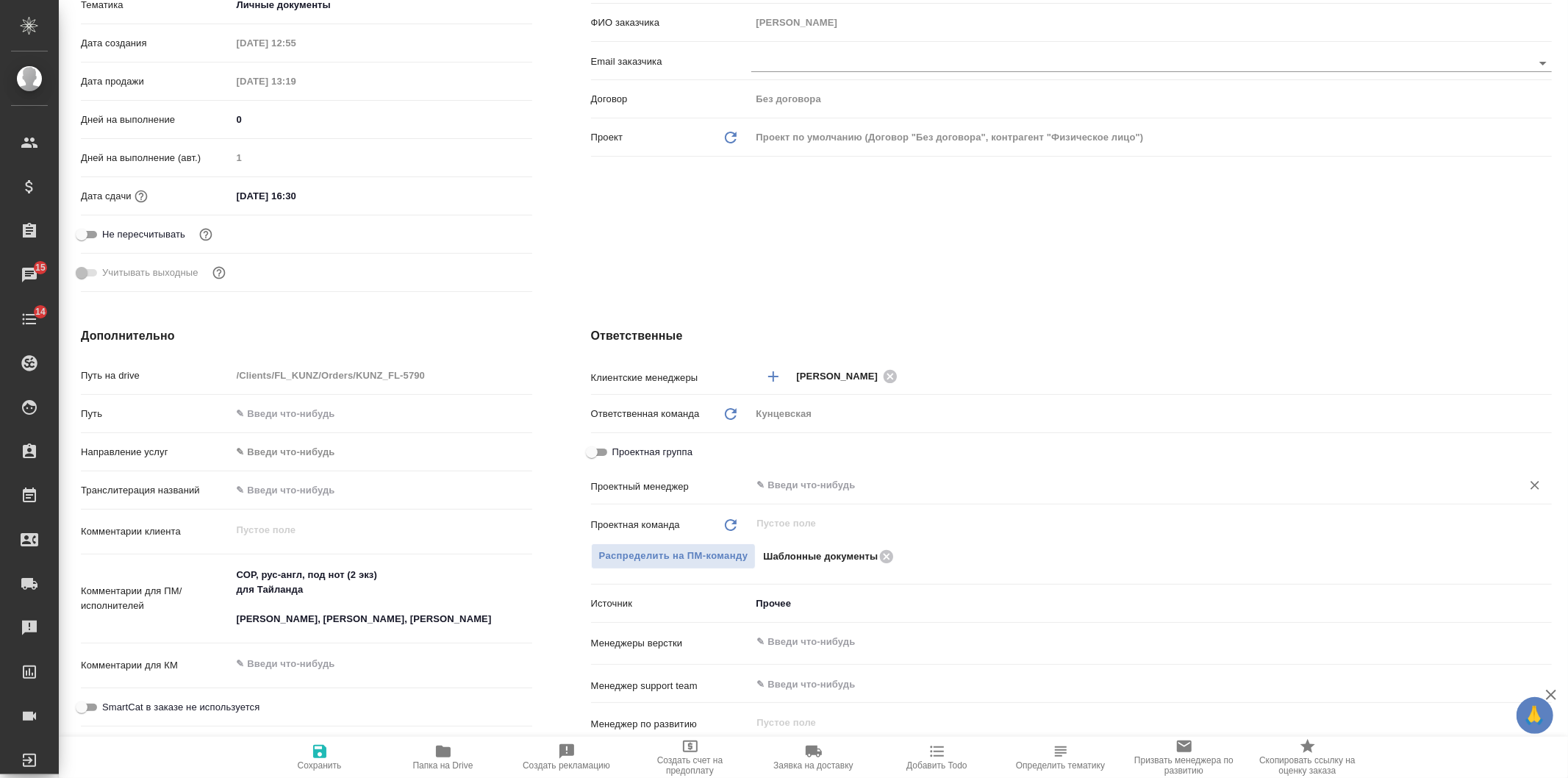
click at [820, 491] on input "text" at bounding box center [1127, 485] width 743 height 18
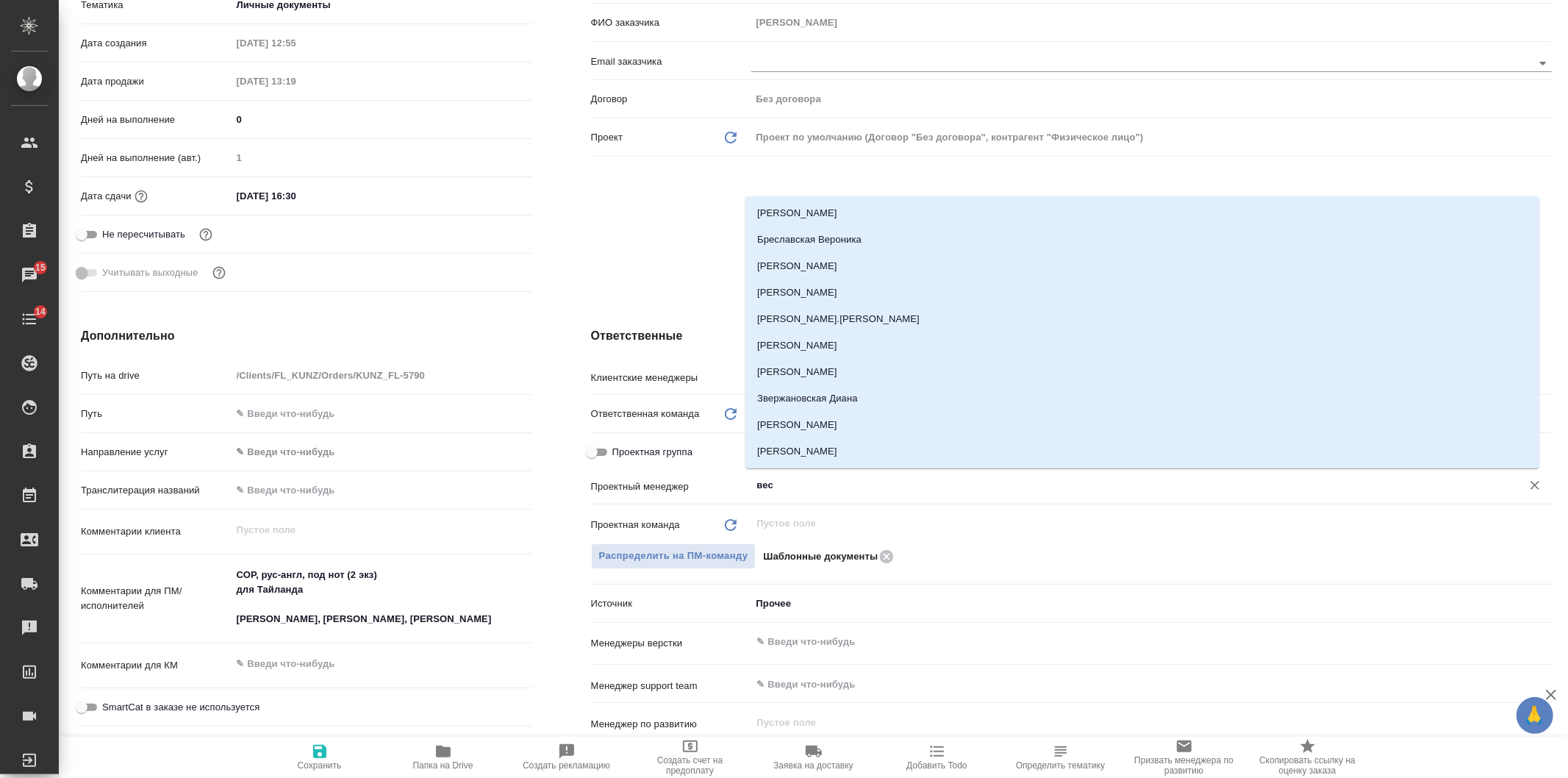
type input "весе"
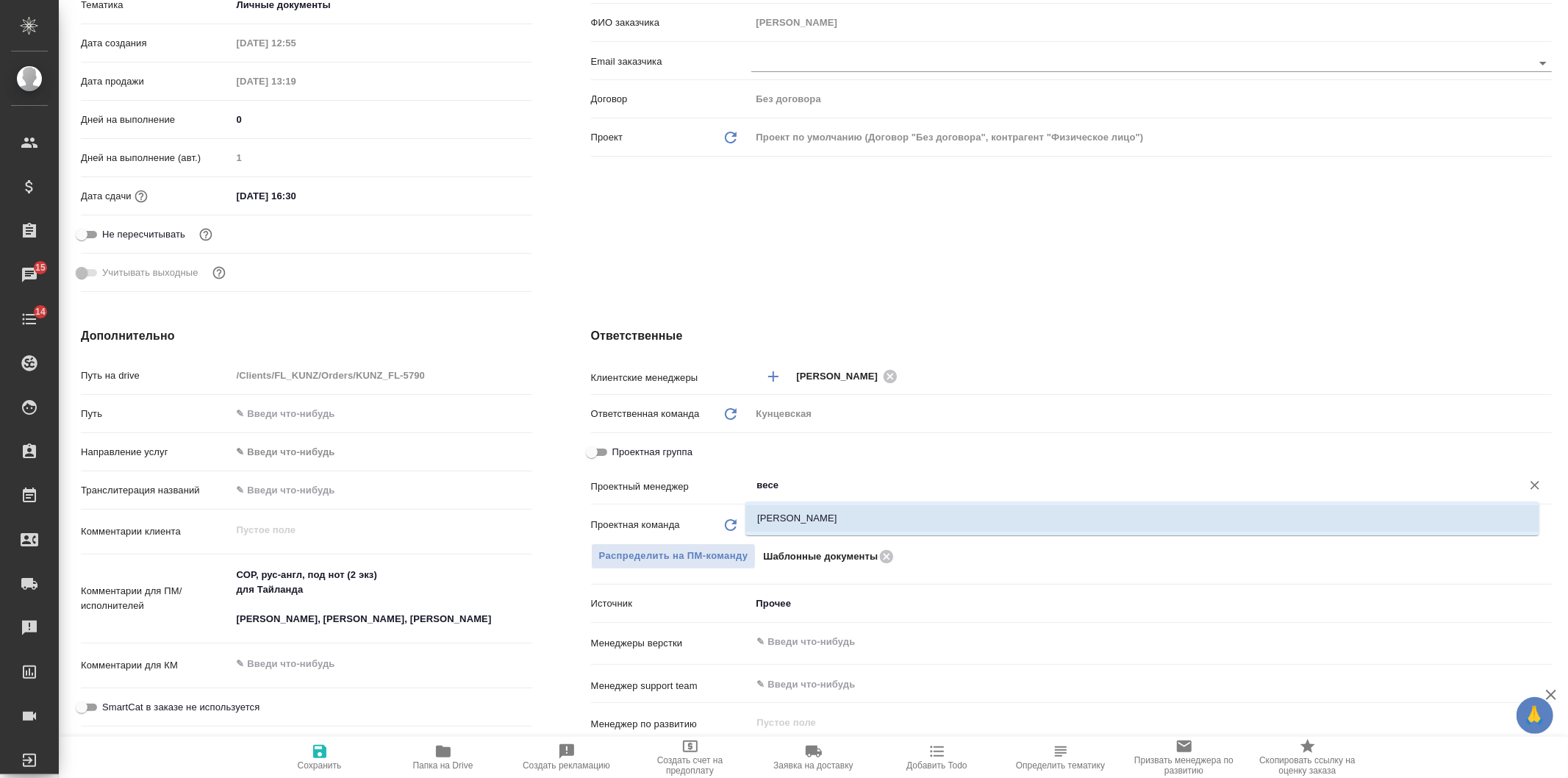
click at [890, 526] on li "[PERSON_NAME]" at bounding box center [1143, 518] width 794 height 27
type textarea "x"
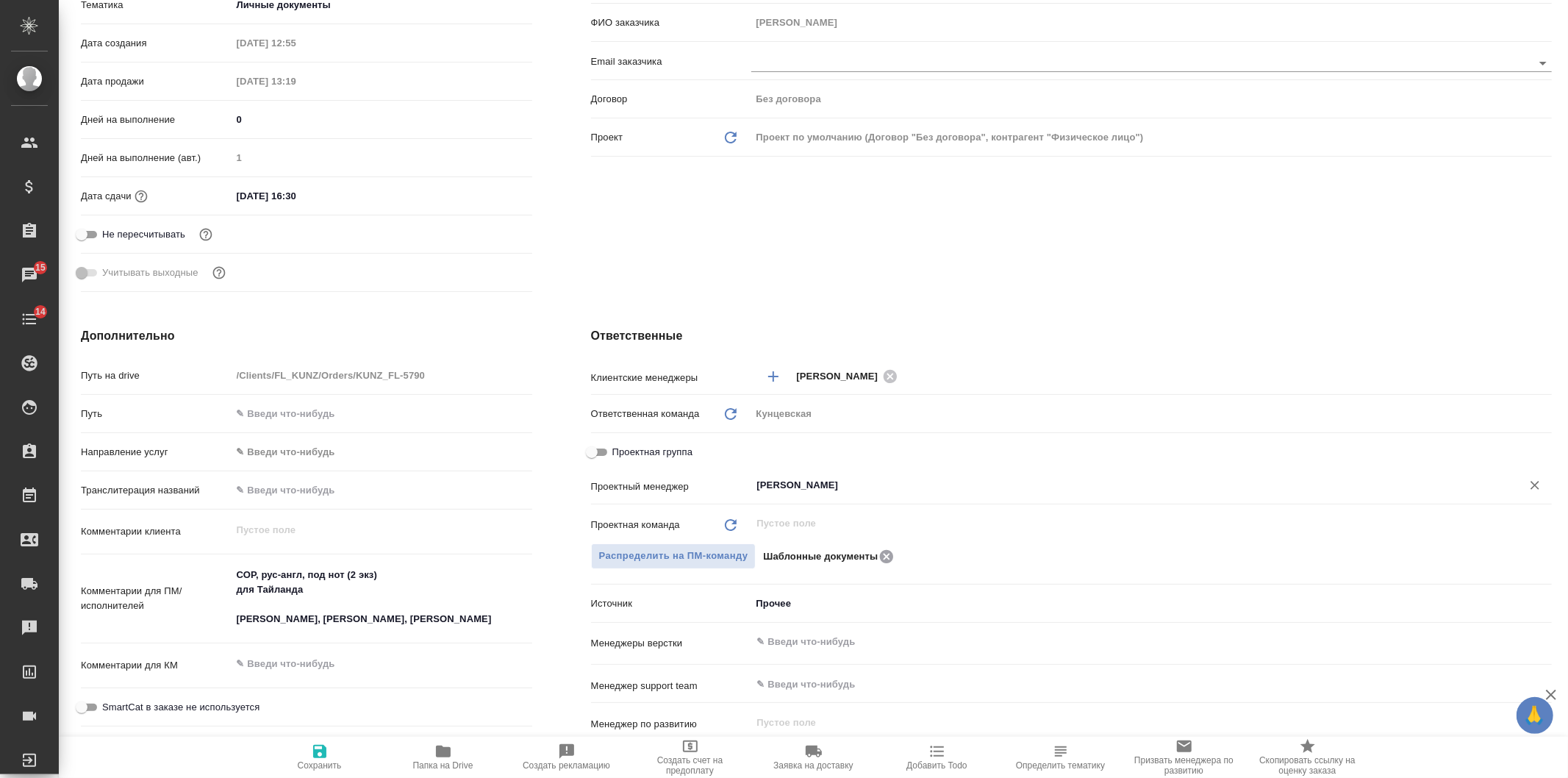
type input "[PERSON_NAME]"
click at [883, 554] on icon at bounding box center [886, 556] width 18 height 16
type textarea "x"
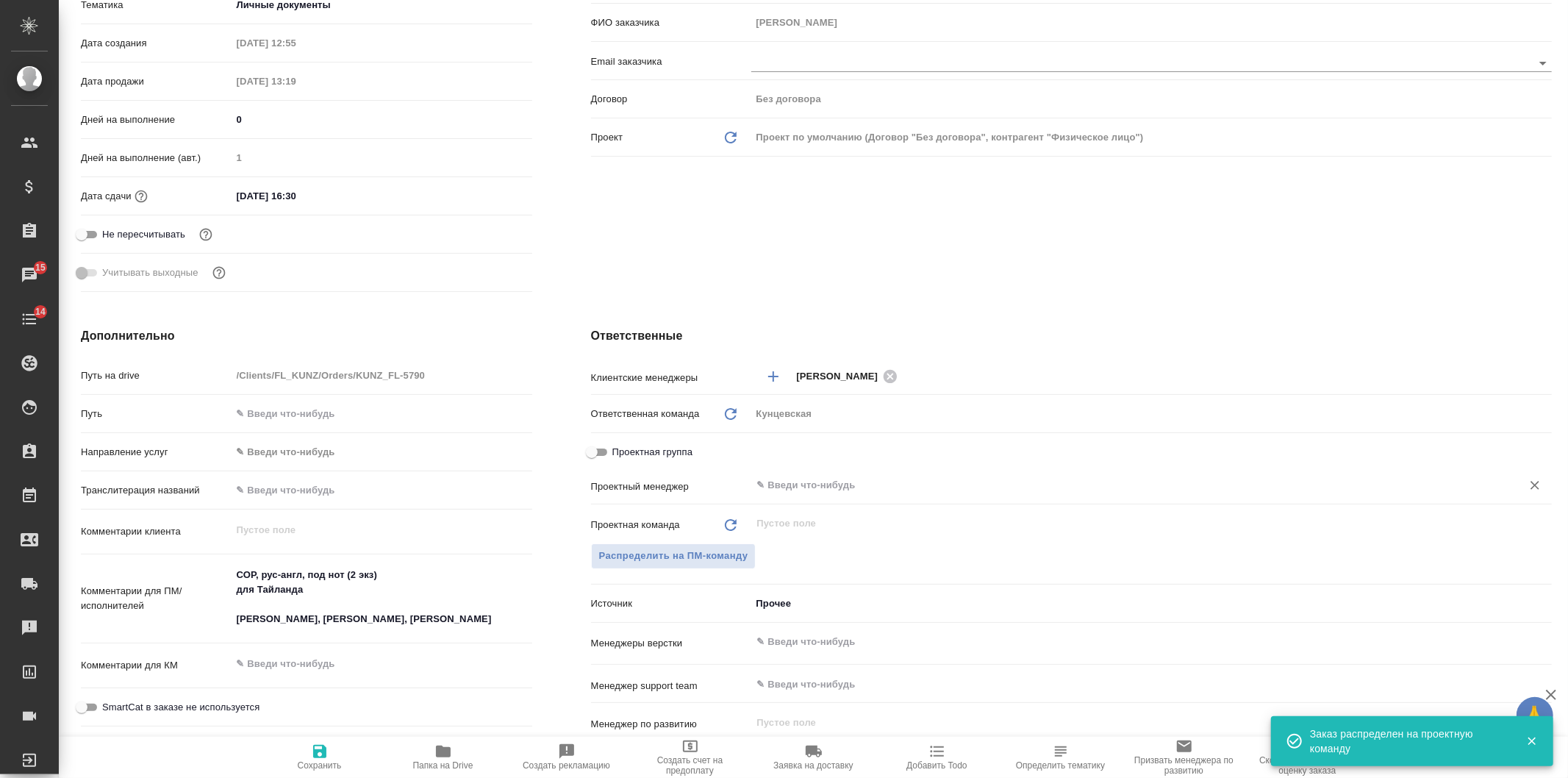
drag, startPoint x: 317, startPoint y: 751, endPoint x: 856, endPoint y: 490, distance: 598.9
click at [855, 497] on div "Отправить финальные файлы на email Отправить КП Основная информация Код KUNZ_FL…" at bounding box center [816, 509] width 1470 height 1323
click at [856, 486] on input "text" at bounding box center [1127, 485] width 743 height 18
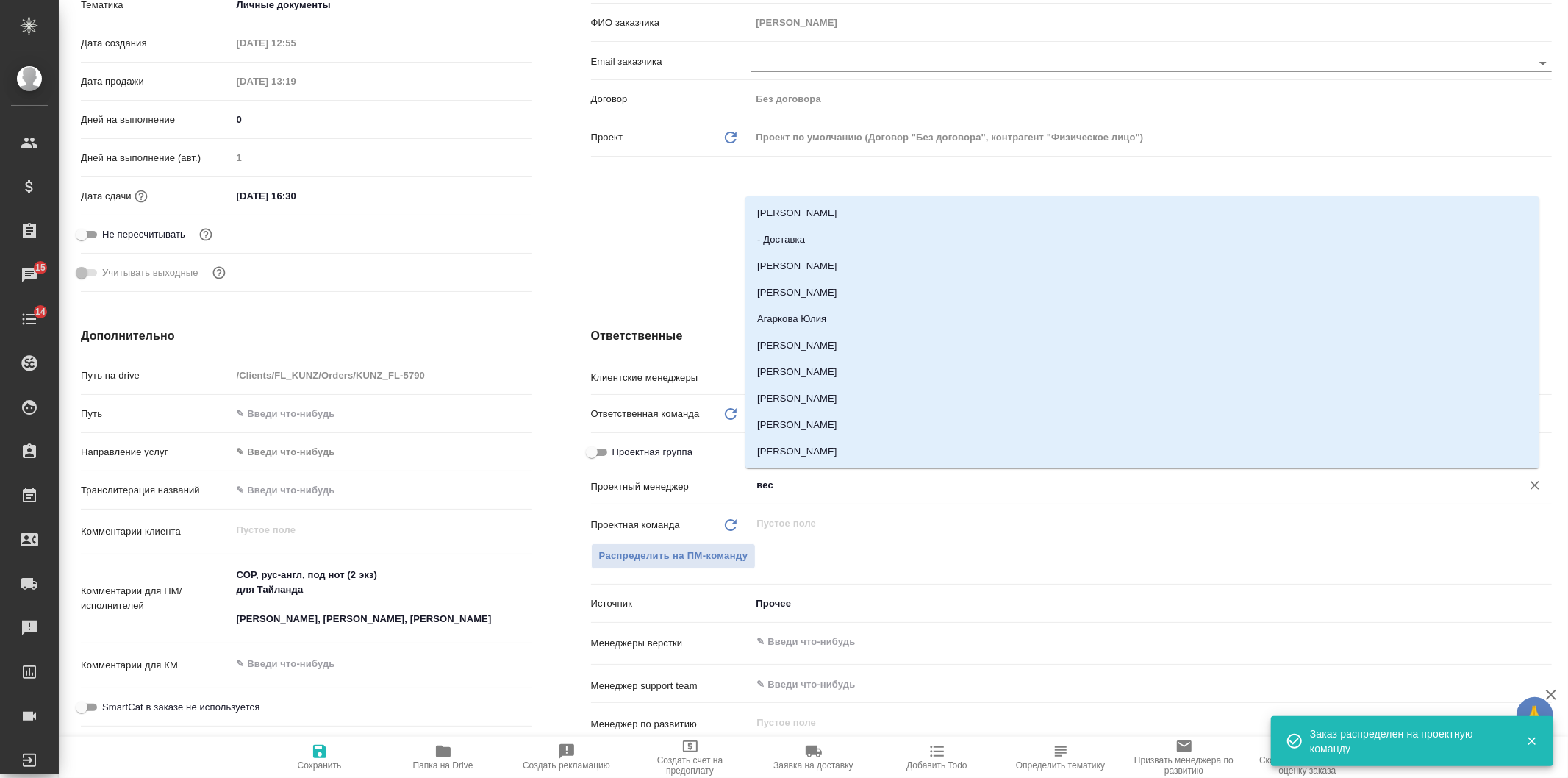
type input "весе"
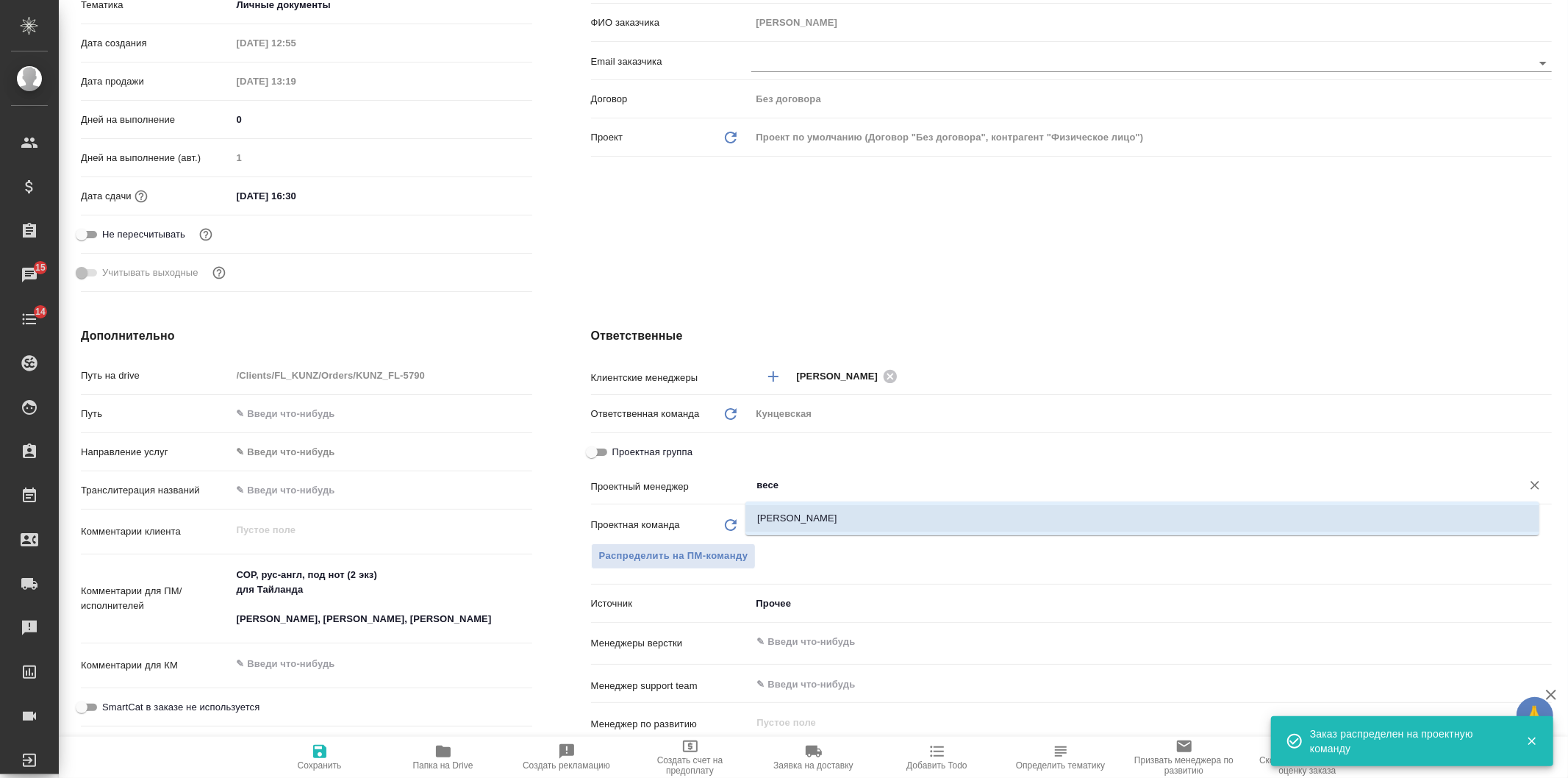
click at [855, 518] on li "[PERSON_NAME]" at bounding box center [1143, 518] width 794 height 27
type textarea "x"
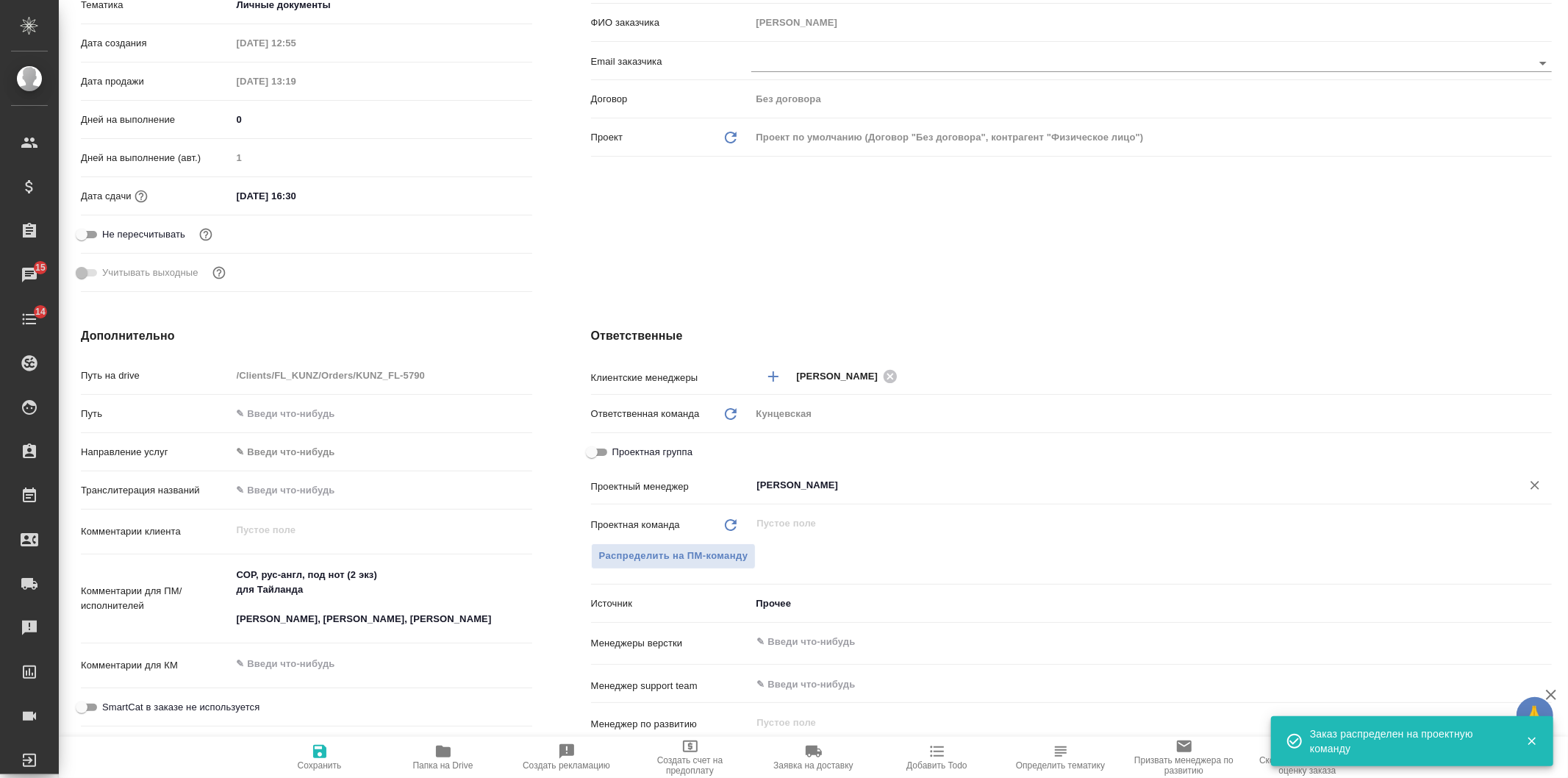
type input "[PERSON_NAME]"
click at [343, 758] on span "Сохранить" at bounding box center [320, 756] width 106 height 27
type textarea "x"
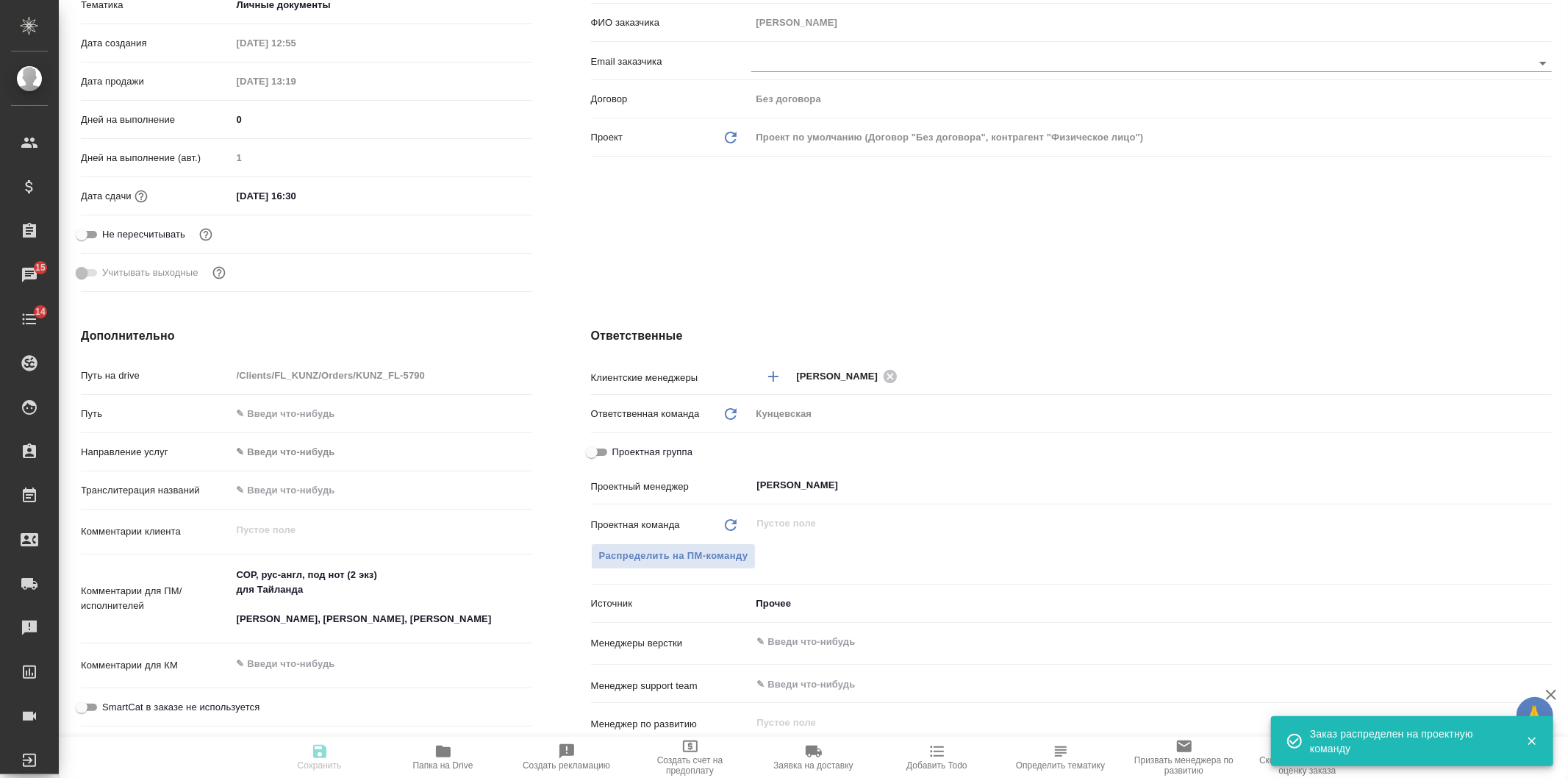
type textarea "x"
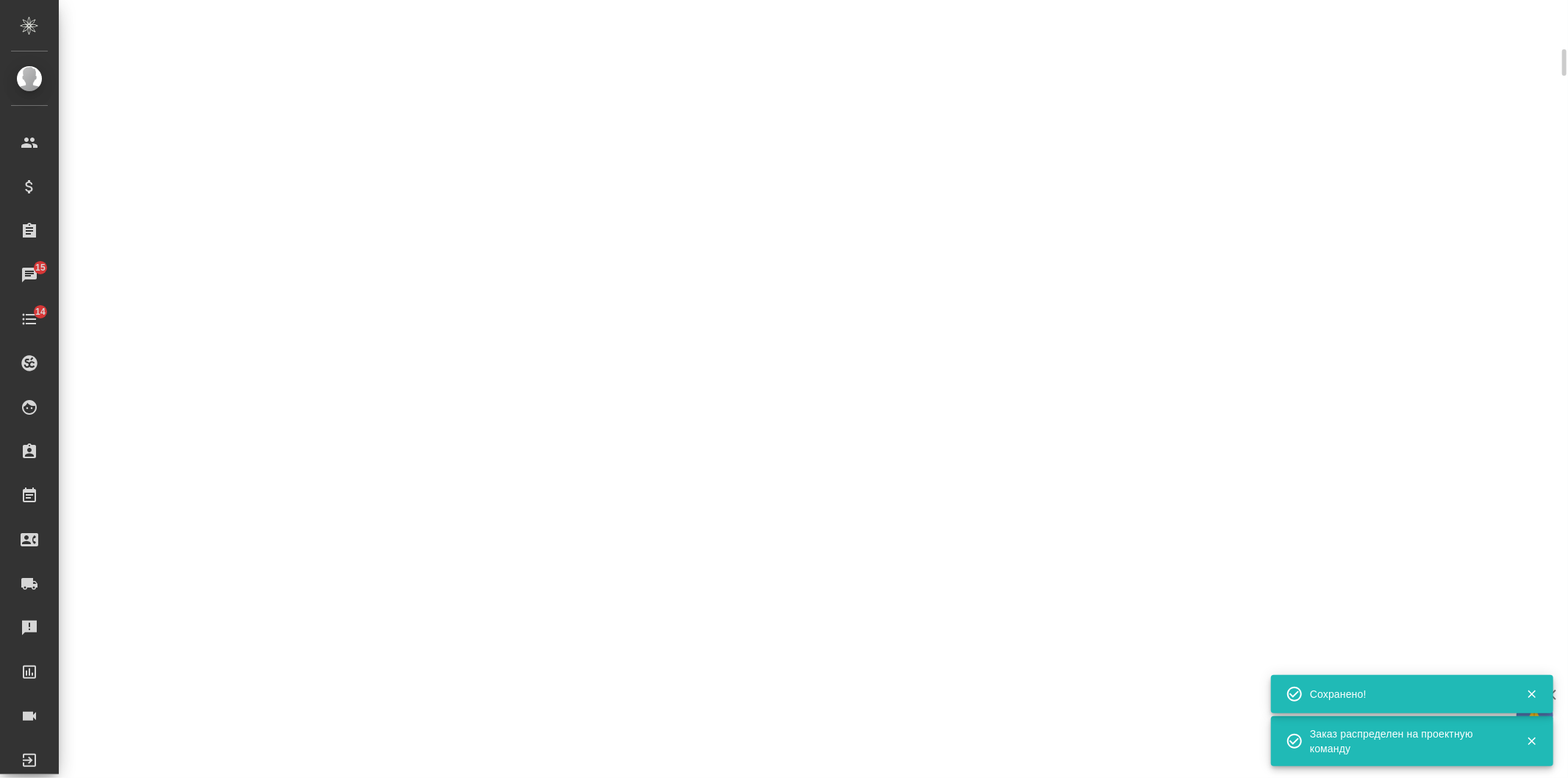
scroll to position [314, 0]
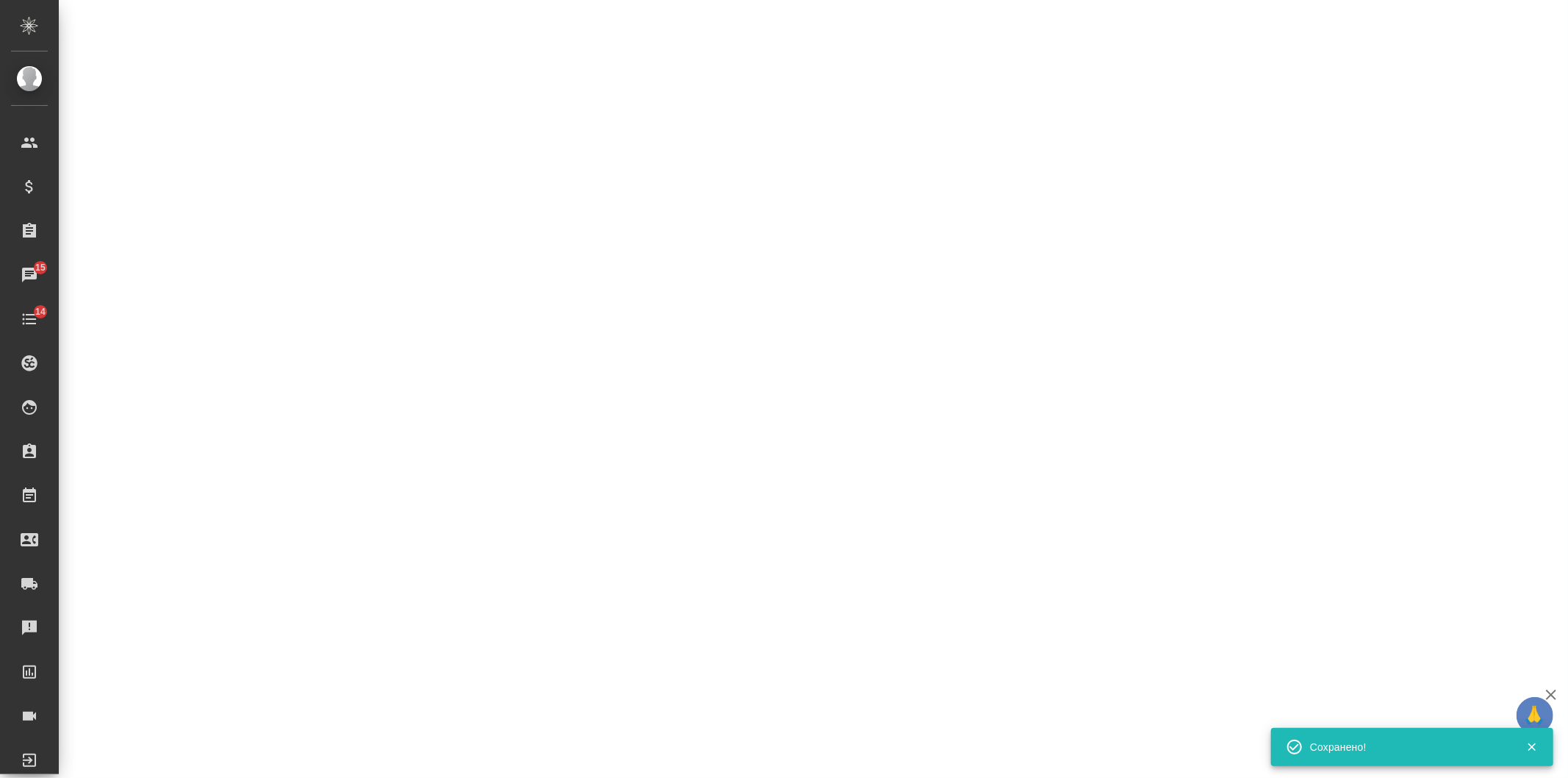
select select "RU"
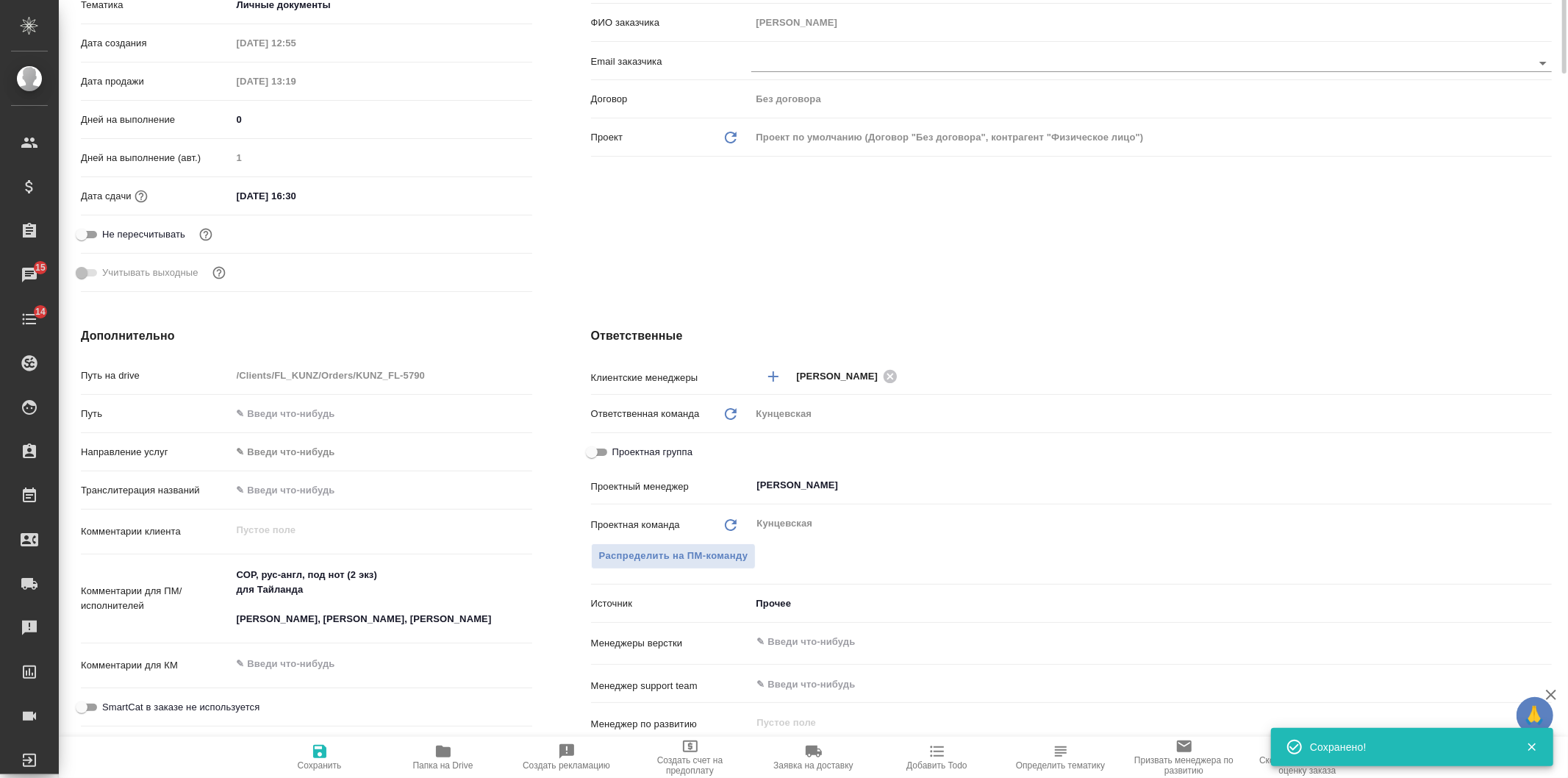
scroll to position [0, 0]
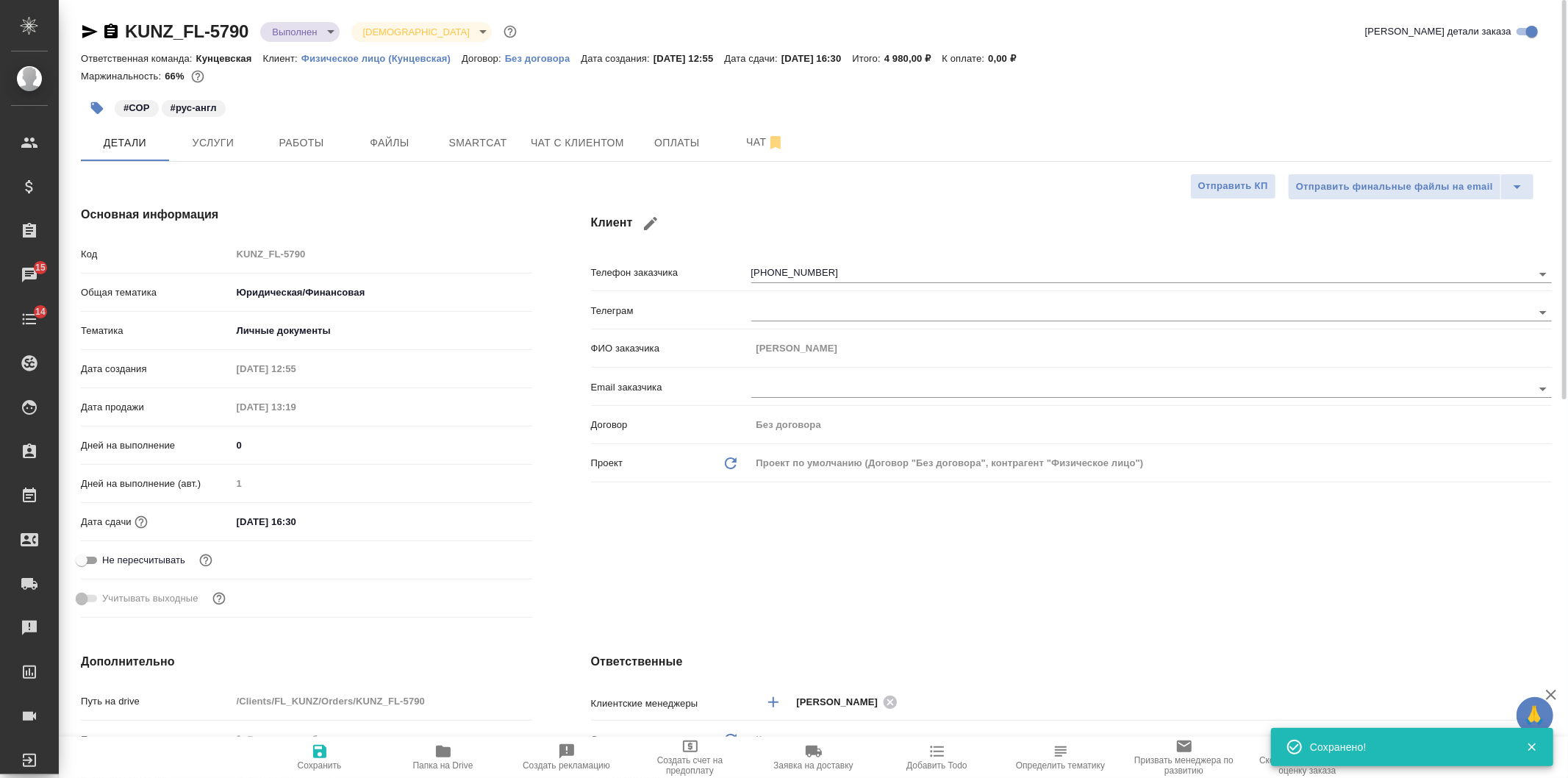
type textarea "x"
click at [277, 29] on body "🙏 .cls-1 fill:#fff; AWATERA Veselova Yulia Клиенты Спецификации Заказы 15 Чаты …" at bounding box center [784, 389] width 1568 height 778
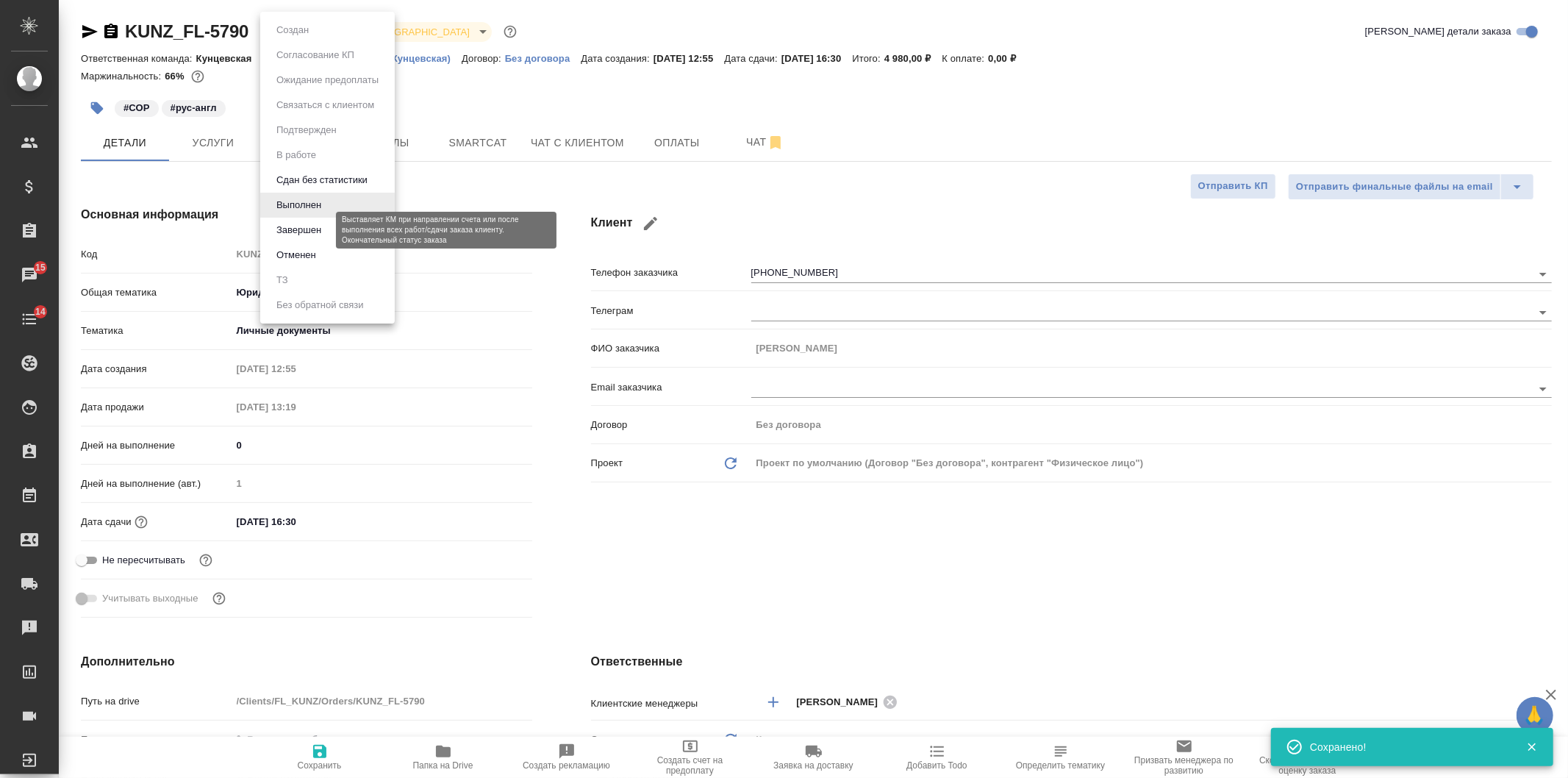
click at [316, 223] on button "Завершен" at bounding box center [298, 229] width 54 height 16
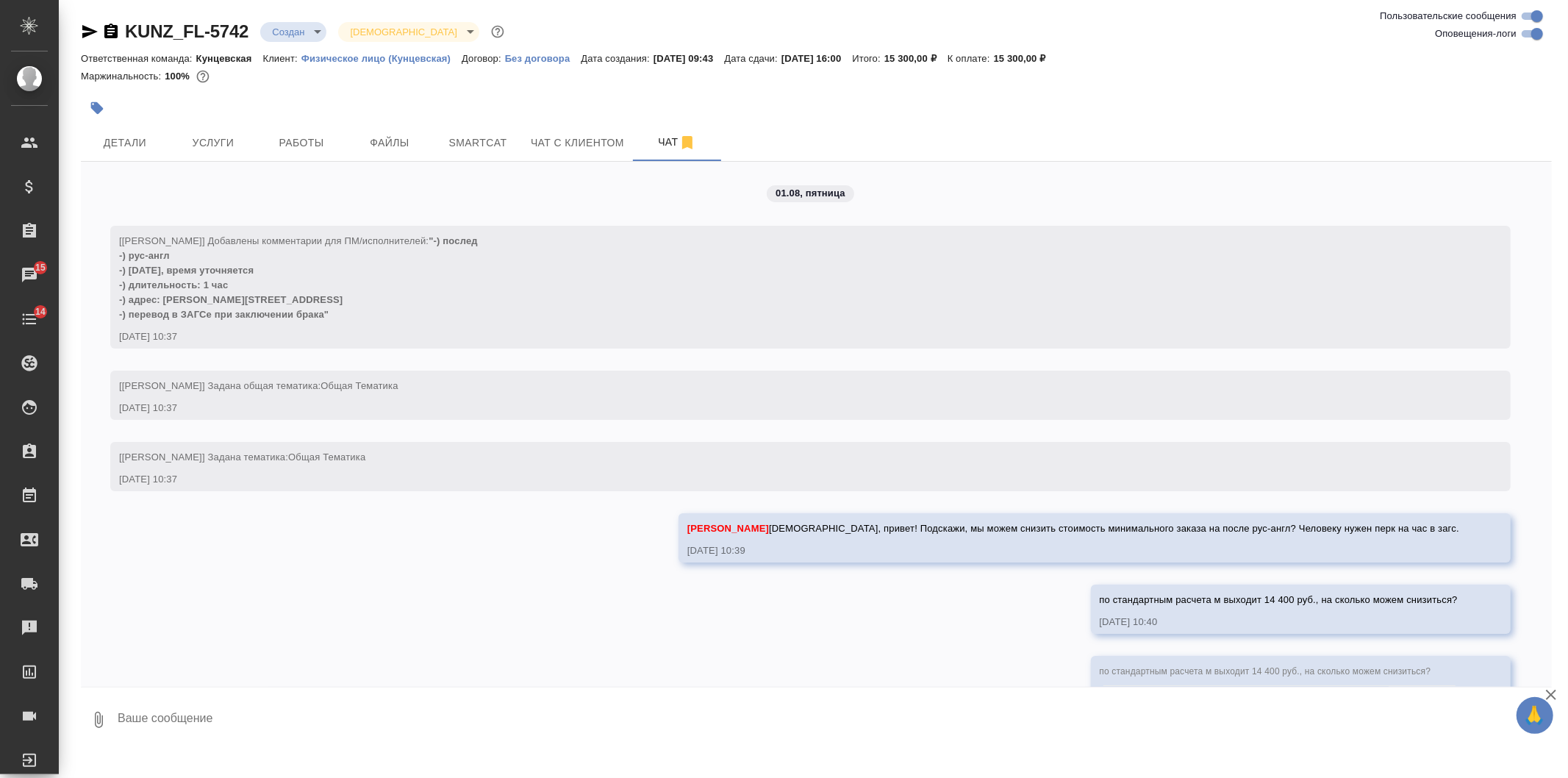
scroll to position [1943, 0]
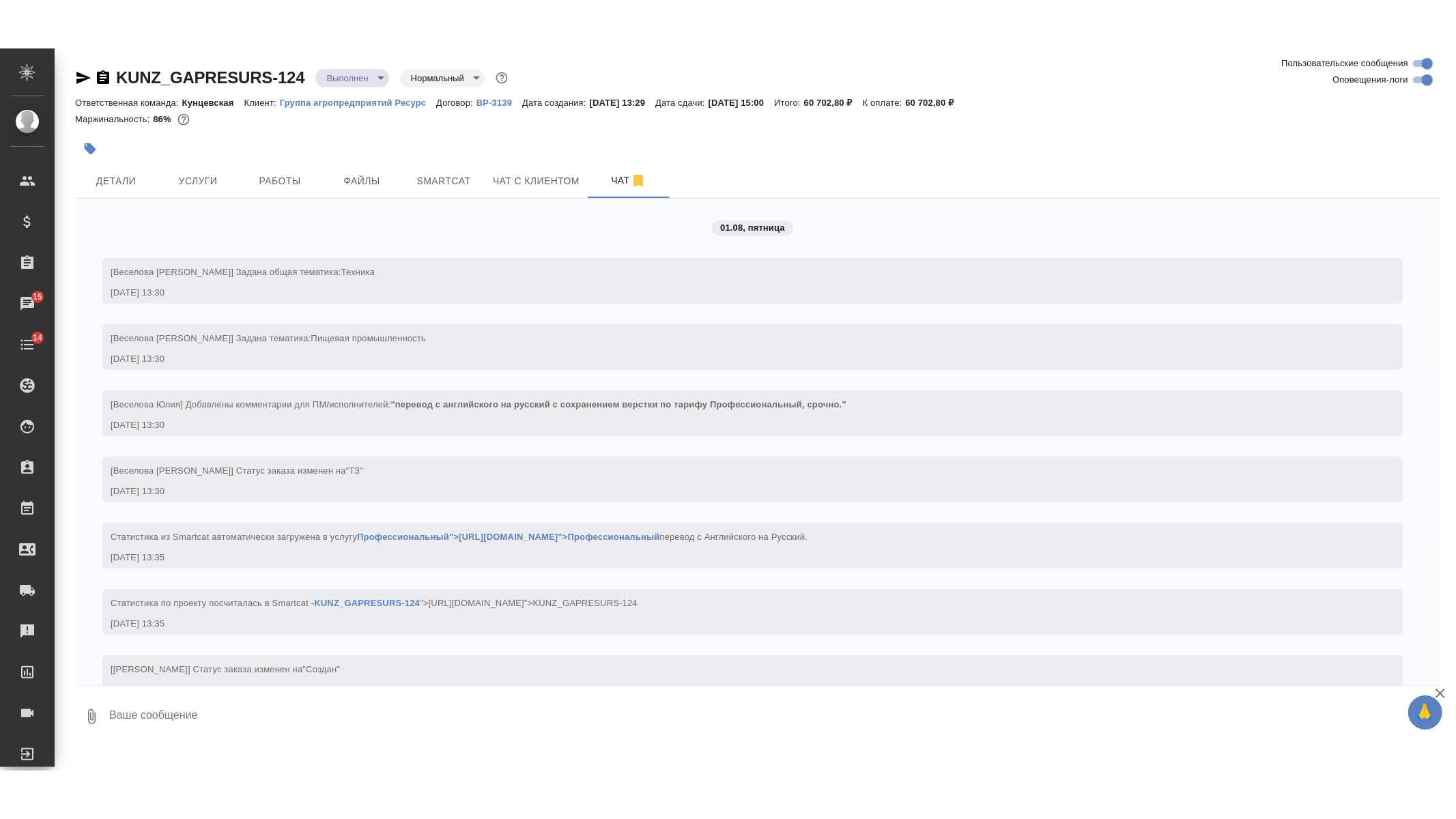
scroll to position [7665, 0]
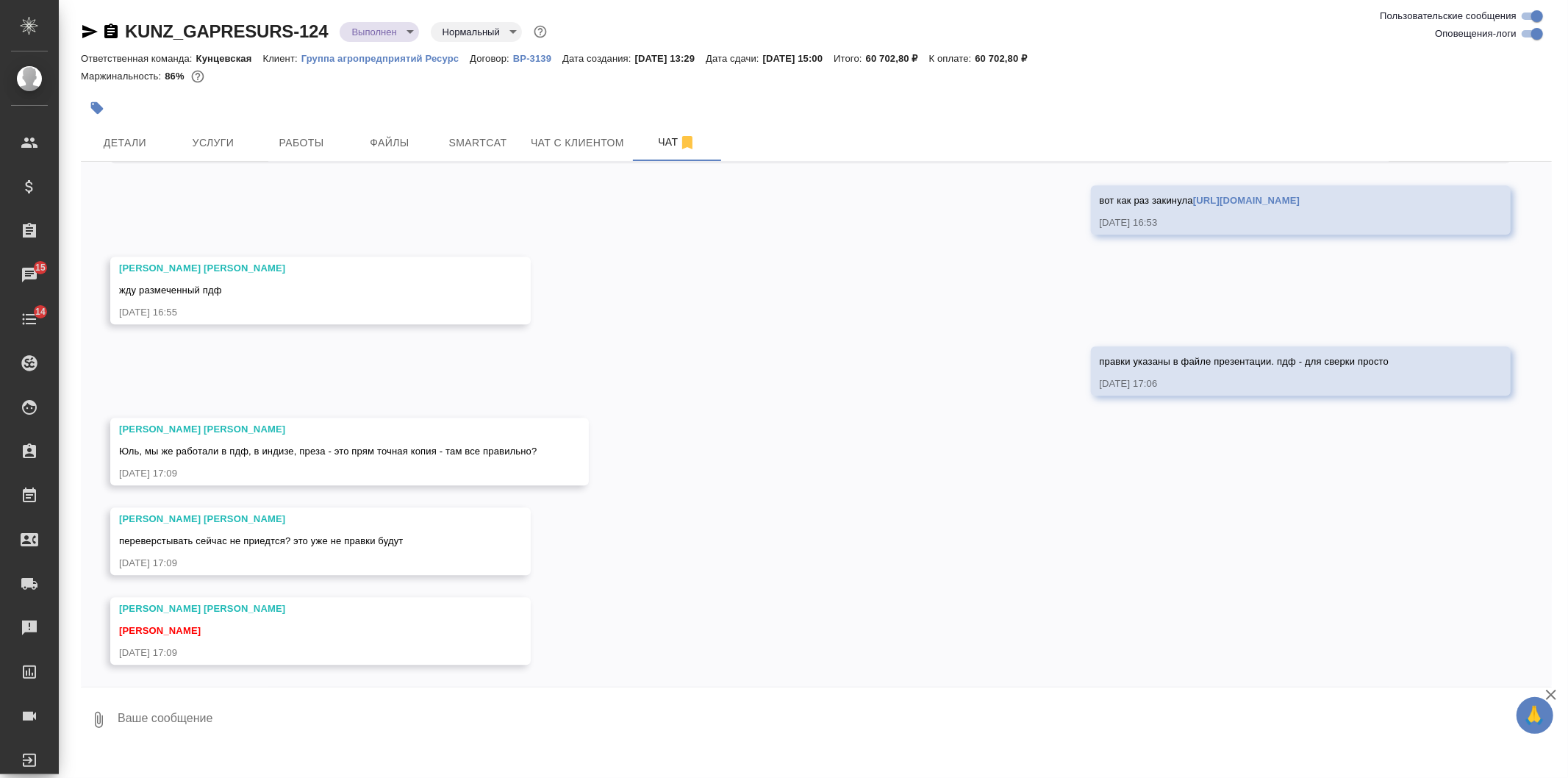
click at [248, 708] on textarea at bounding box center [834, 719] width 1435 height 50
type textarea "п"
click at [488, 715] on textarea "в презентации красным отмечены исправления со стороны клиента. которые нужно вн…" at bounding box center [822, 719] width 1412 height 50
click at [838, 719] on textarea "в презентации красным отмечены исправления со стороны клиента, которые нужно вн…" at bounding box center [822, 719] width 1412 height 50
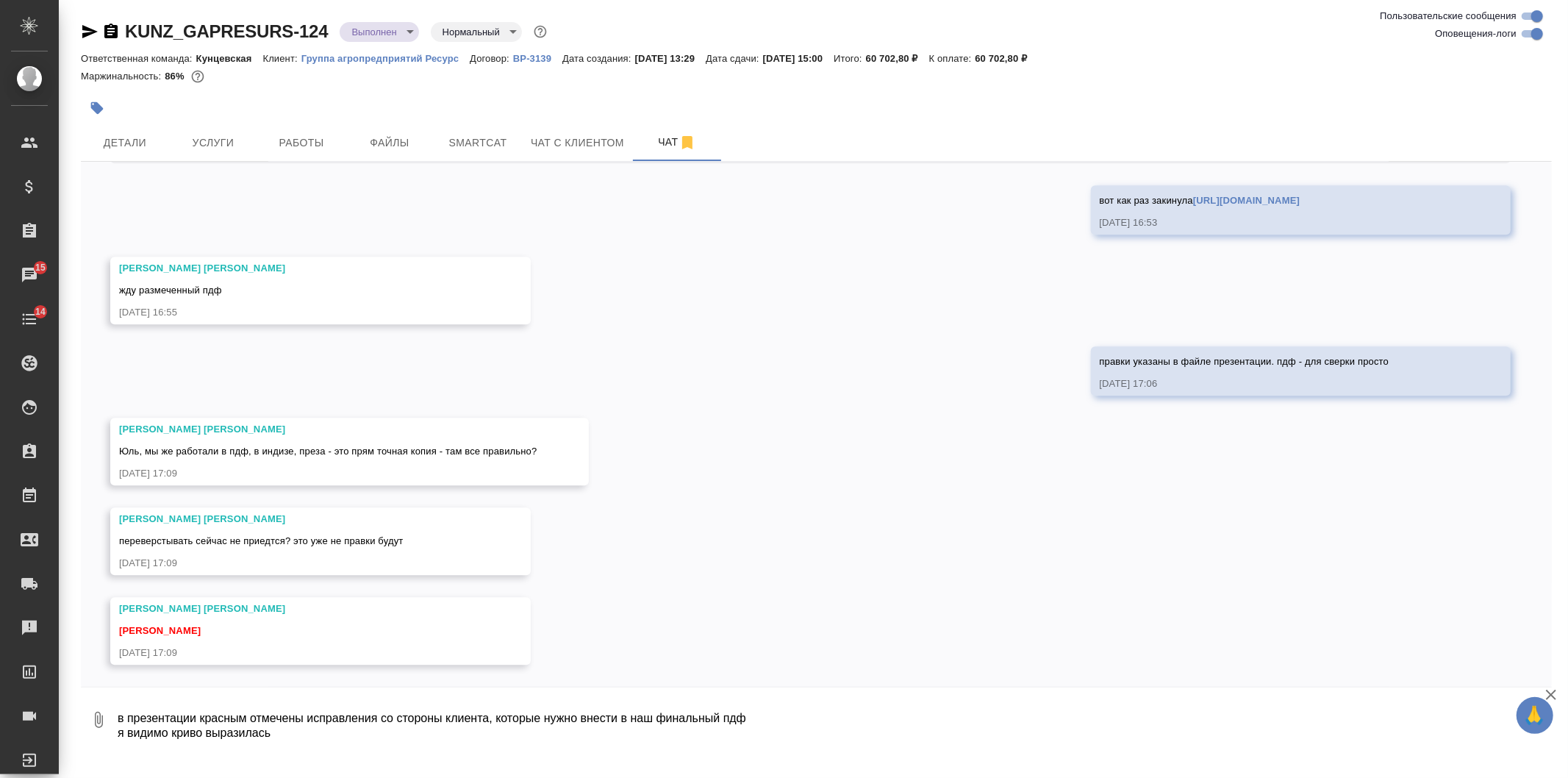
click at [199, 714] on textarea "в презентации красным отмечены исправления со стороны клиента, которые нужно вн…" at bounding box center [822, 719] width 1412 height 50
click at [211, 718] on textarea "в презентации (калька с нашего перевода) красным отмечены исправления со сторон…" at bounding box center [822, 719] width 1412 height 50
click at [959, 719] on textarea "в презентации (распознанка с нашего перевода) красным отмечены исправления со с…" at bounding box center [822, 719] width 1412 height 50
type textarea "в презентации (распознанка с нашего перевода) красным отмечены исправления со с…"
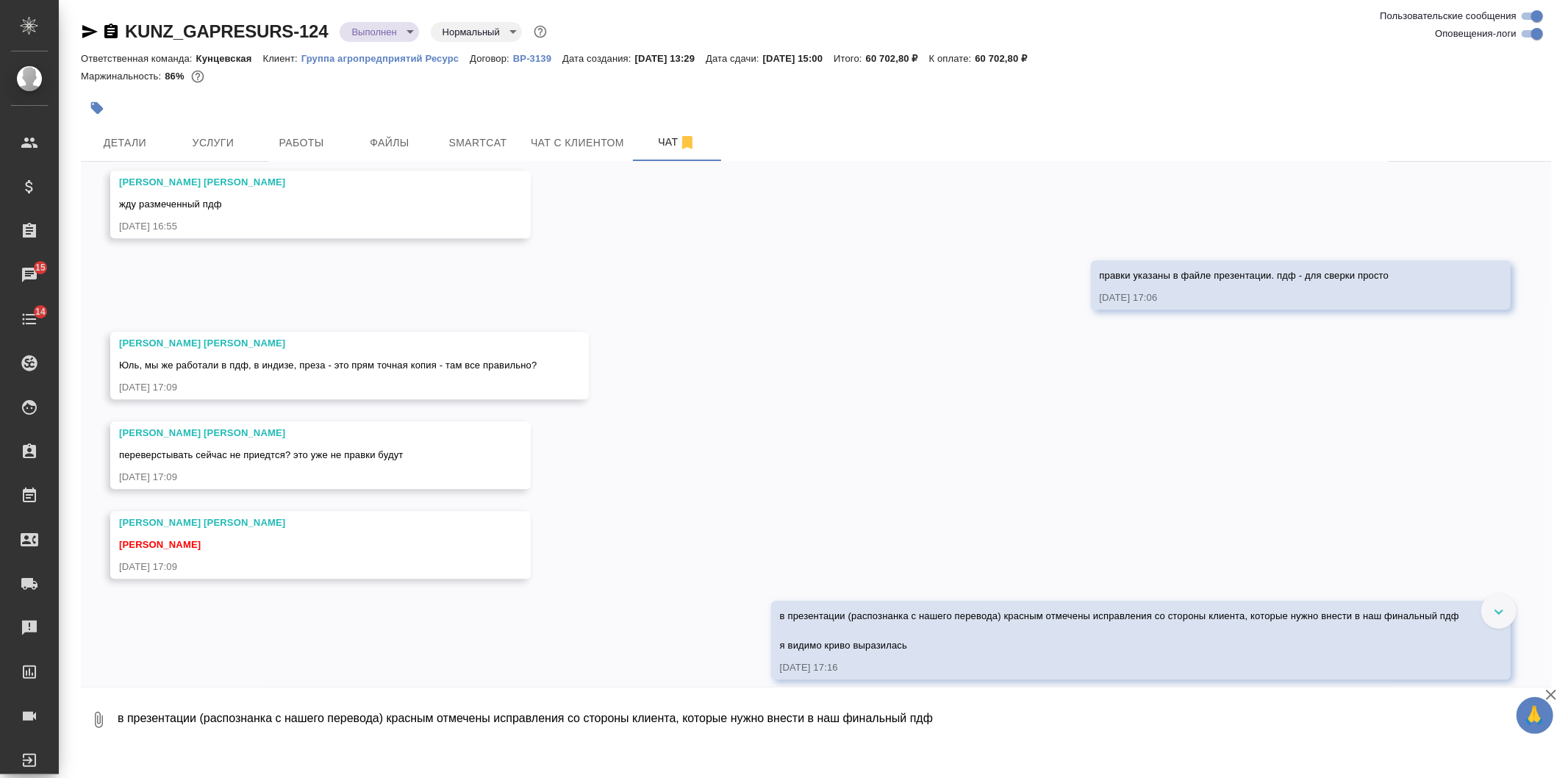
scroll to position [8356, 0]
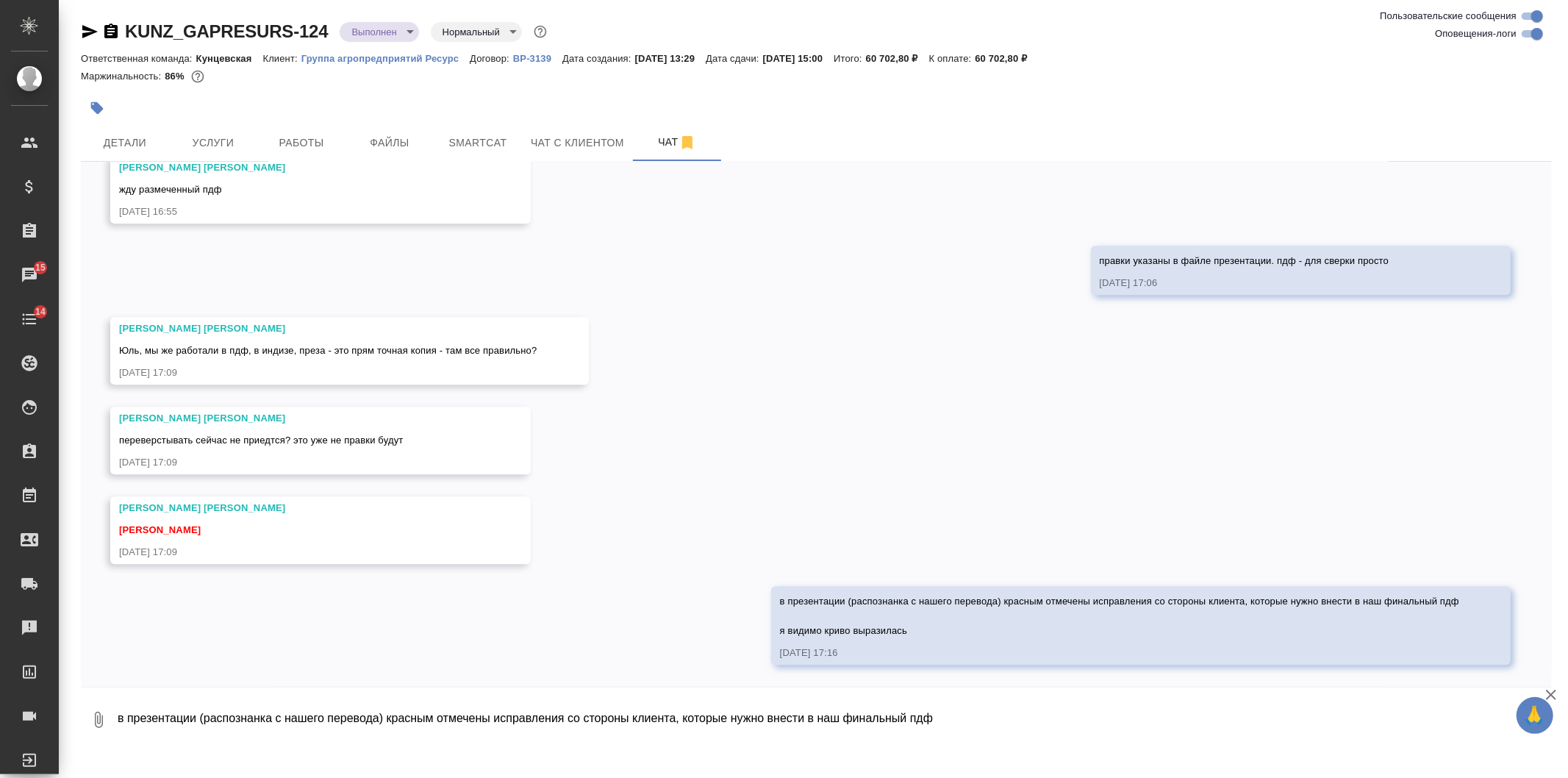
click at [572, 506] on div "01.08, пятница [Веселова Юлия] Задана общая тематика: Техника 01.08.25, 13:30 […" at bounding box center [816, 425] width 1470 height 525
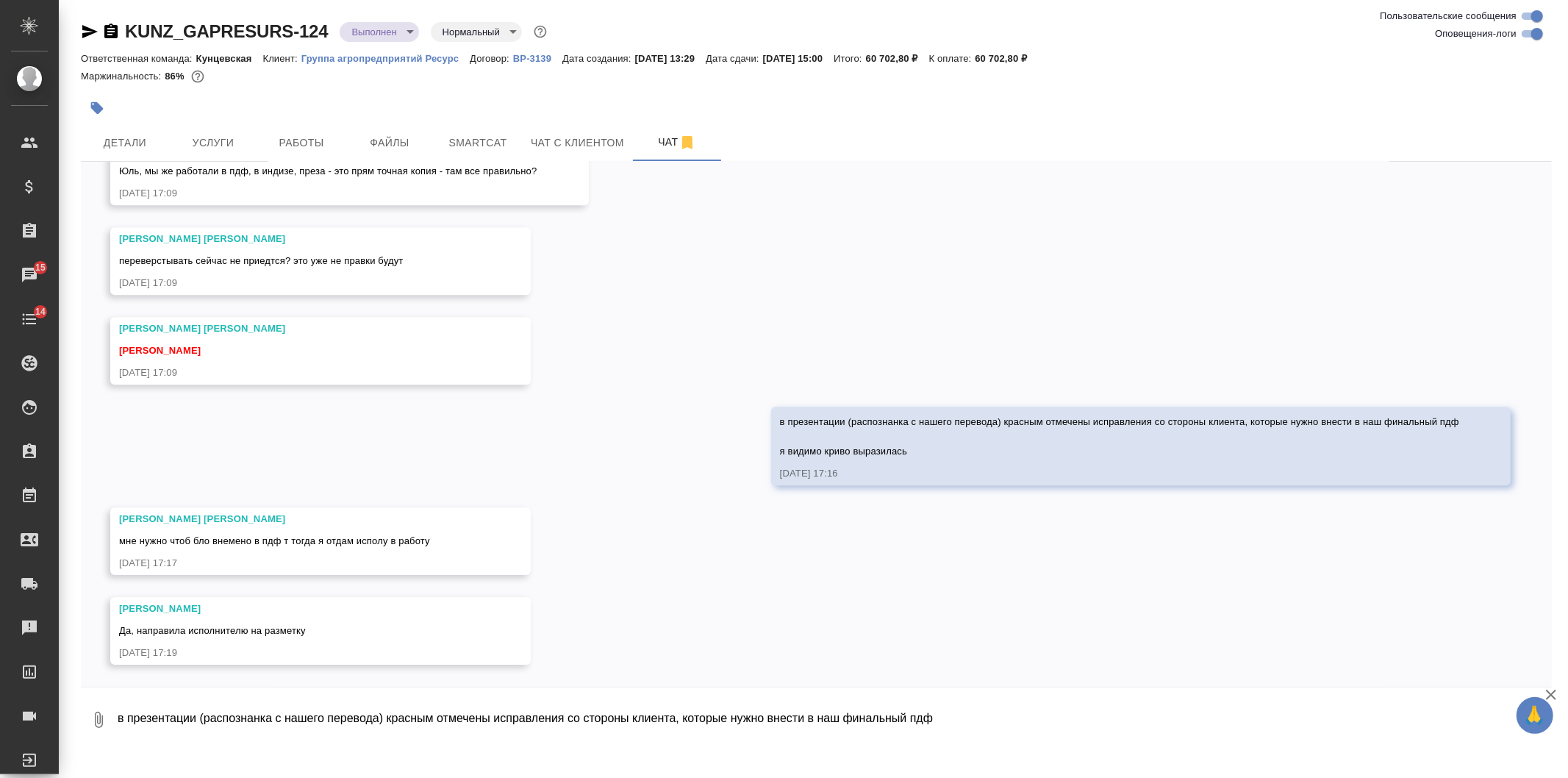
scroll to position [8536, 0]
click at [730, 357] on div "01.08, пятница [Веселова Юлия] Задана общая тематика: Техника 01.08.25, 13:30 […" at bounding box center [816, 425] width 1470 height 525
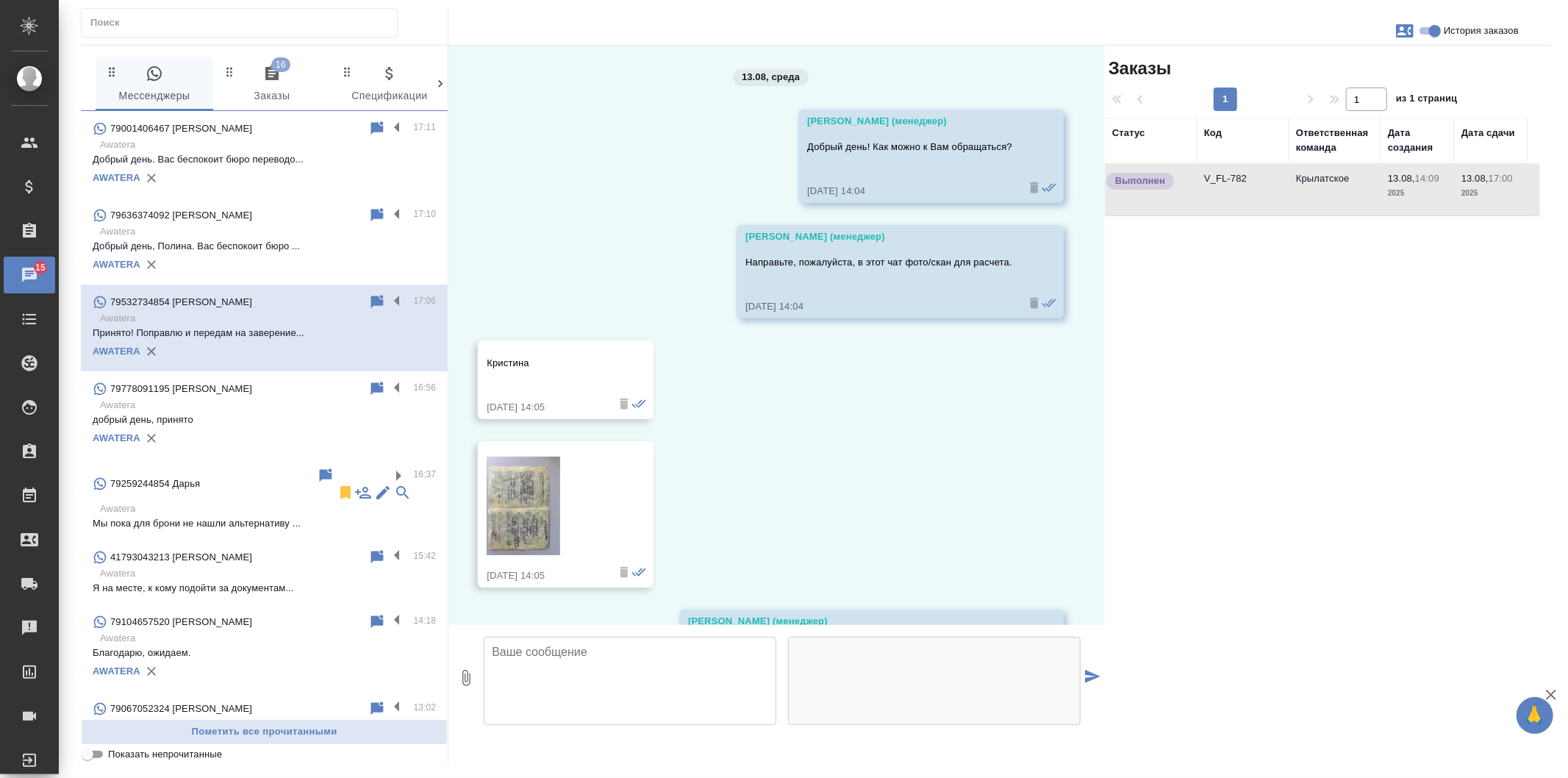
scroll to position [1581, 0]
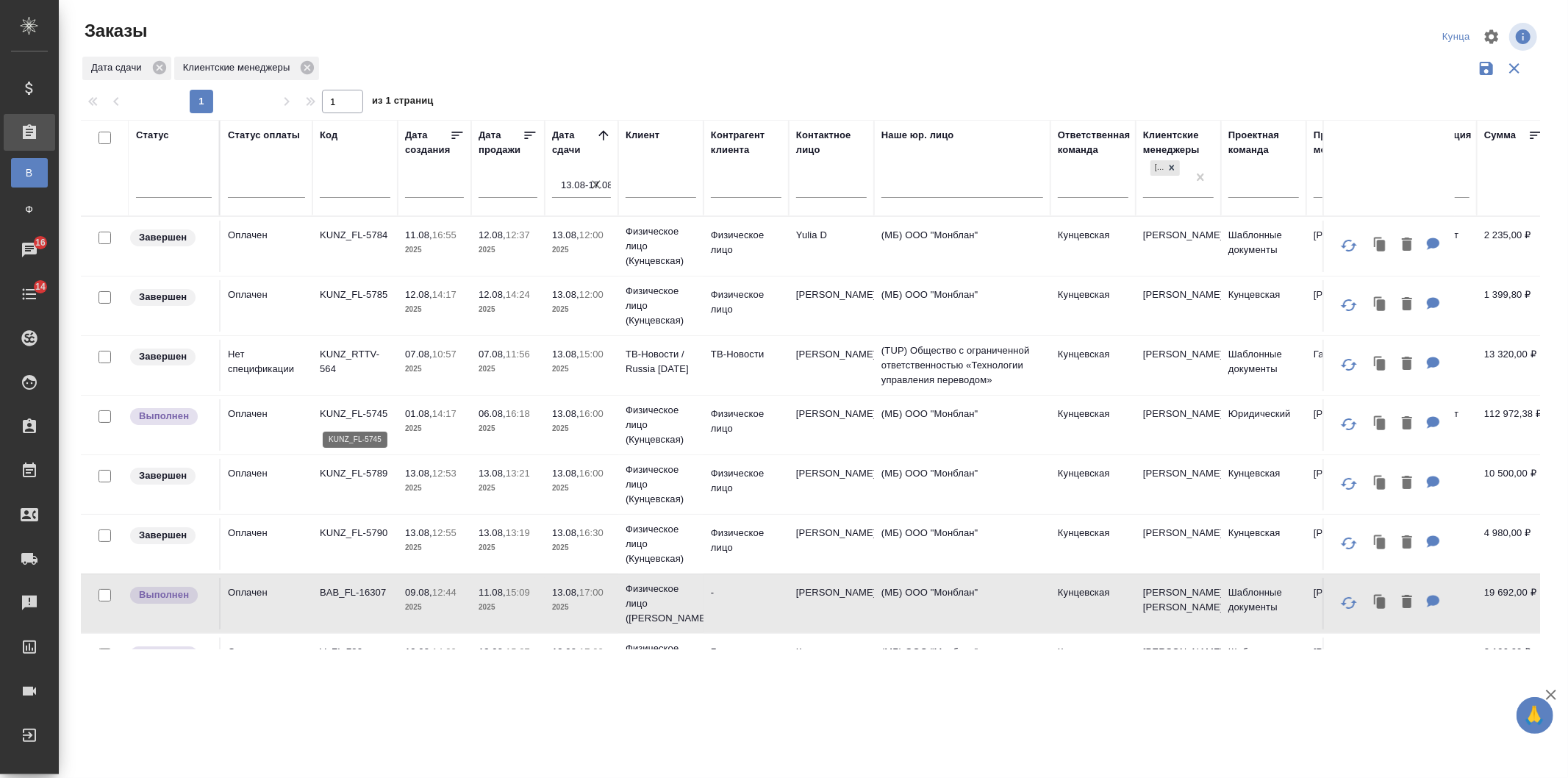
click at [379, 418] on p "KUNZ_FL-5745" at bounding box center [354, 414] width 70 height 15
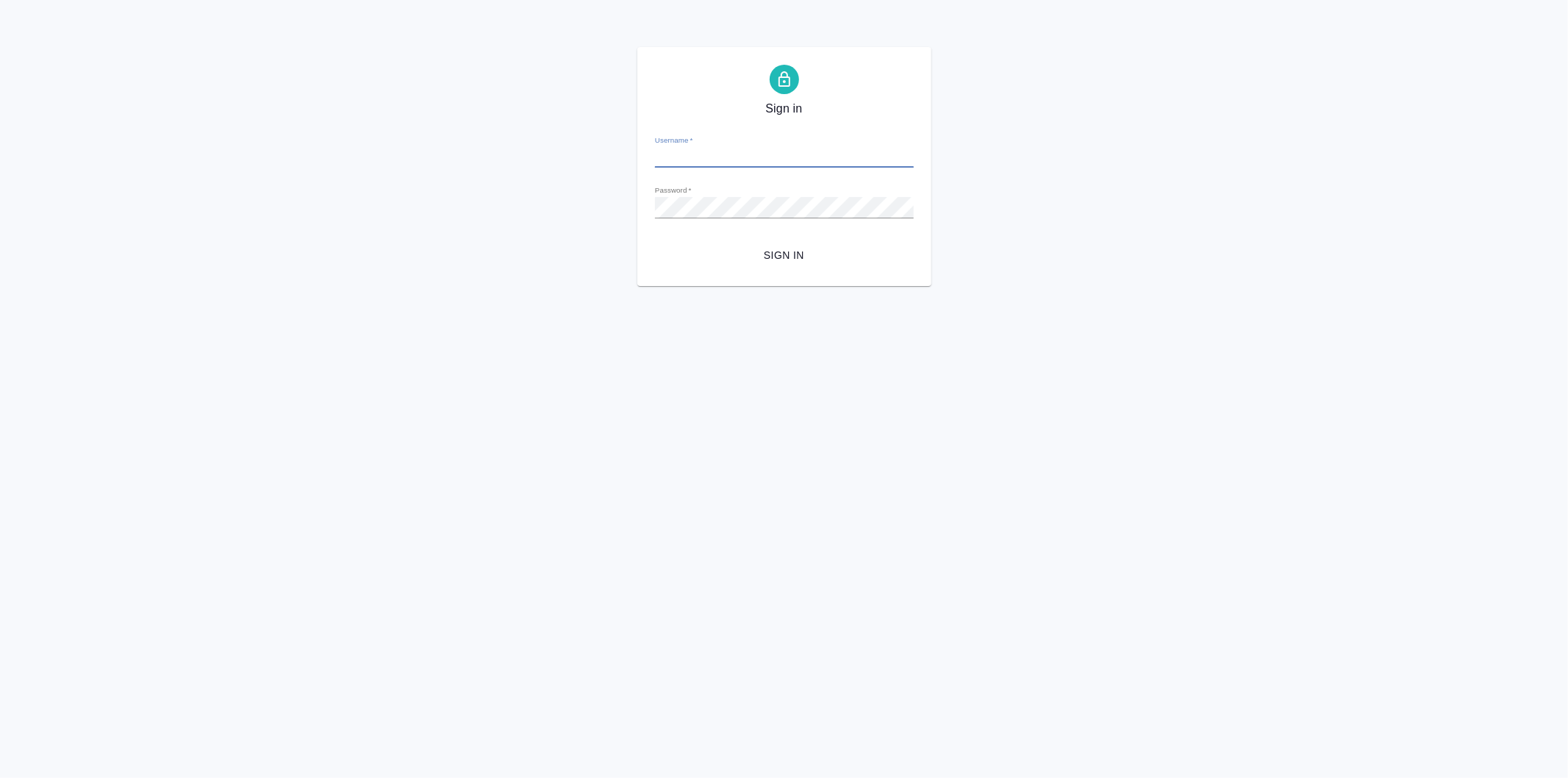
type input "[EMAIL_ADDRESS][DOMAIN_NAME]"
click at [769, 247] on span "Sign in" at bounding box center [784, 255] width 235 height 18
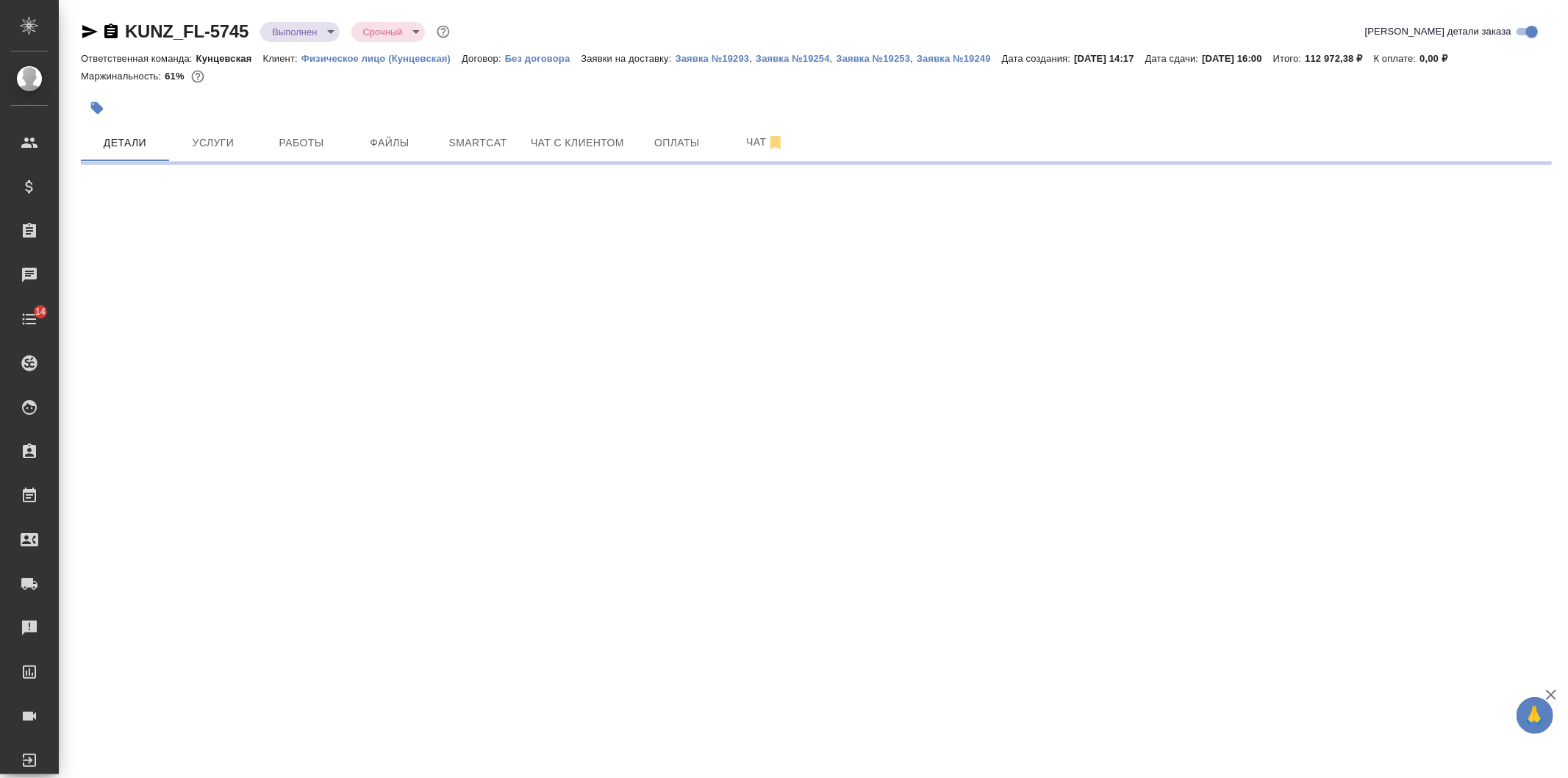
select select "RU"
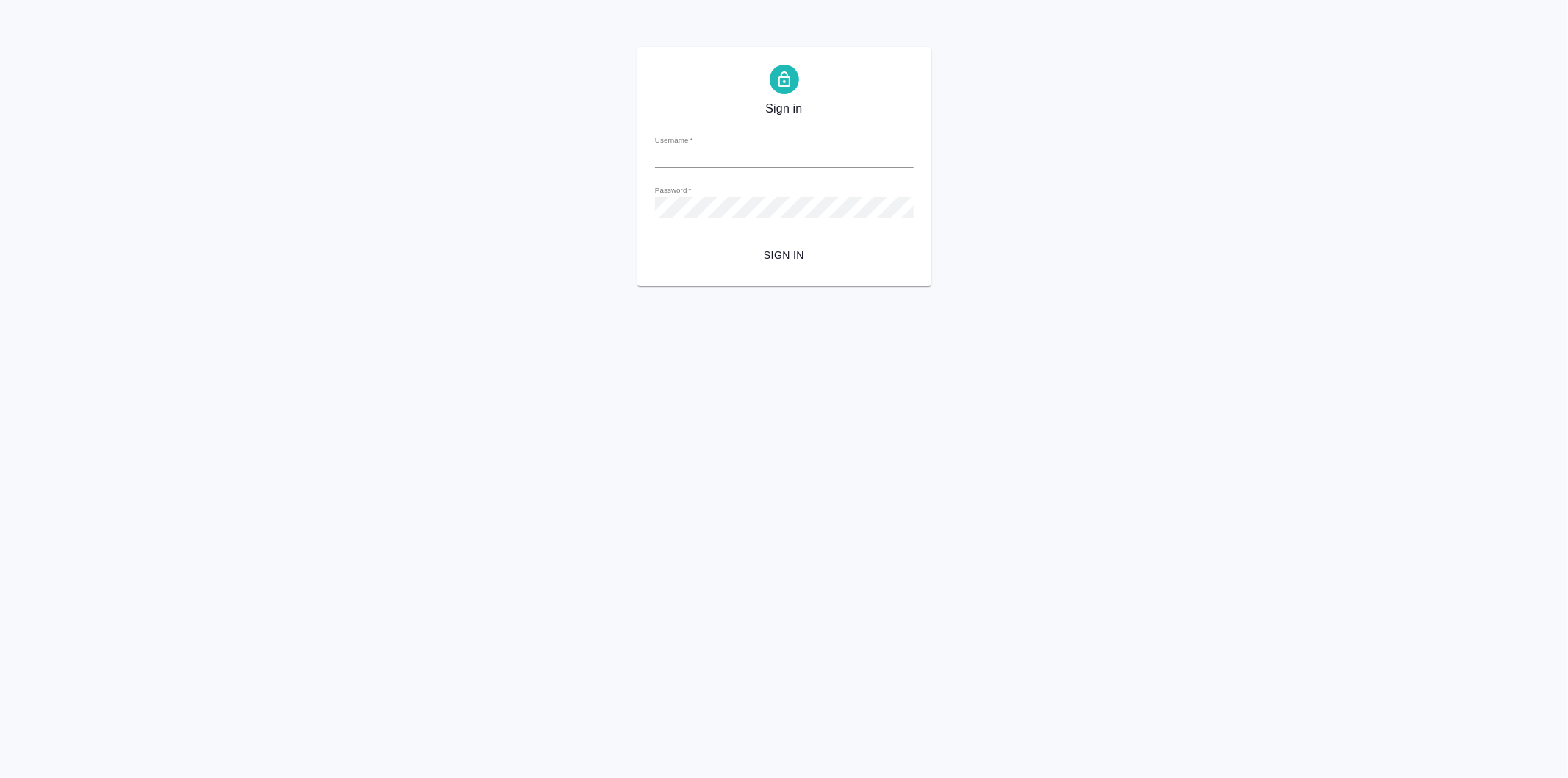
type input "[EMAIL_ADDRESS][DOMAIN_NAME]"
click at [769, 247] on span "Sign in" at bounding box center [784, 255] width 235 height 18
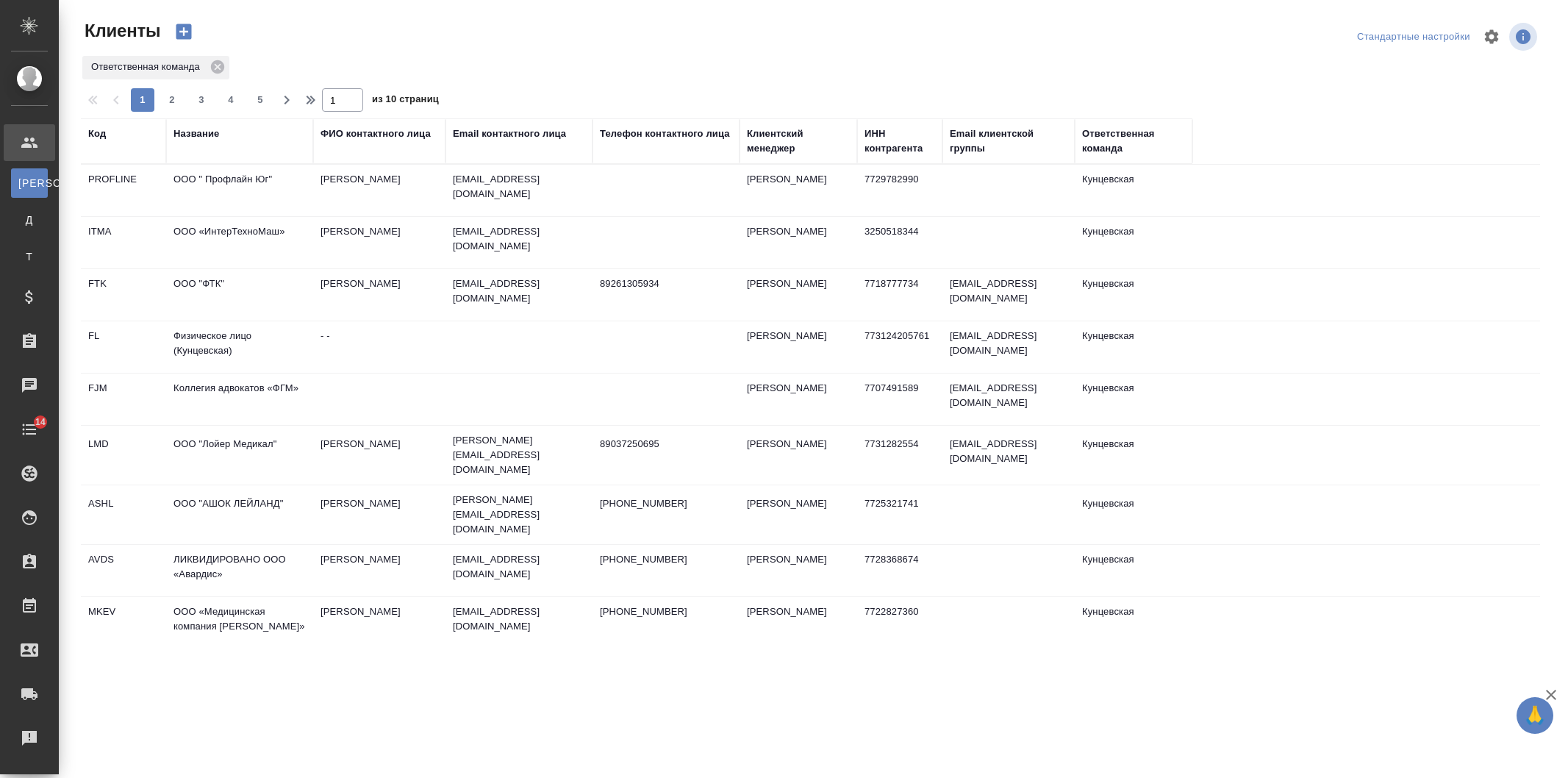
select select "RU"
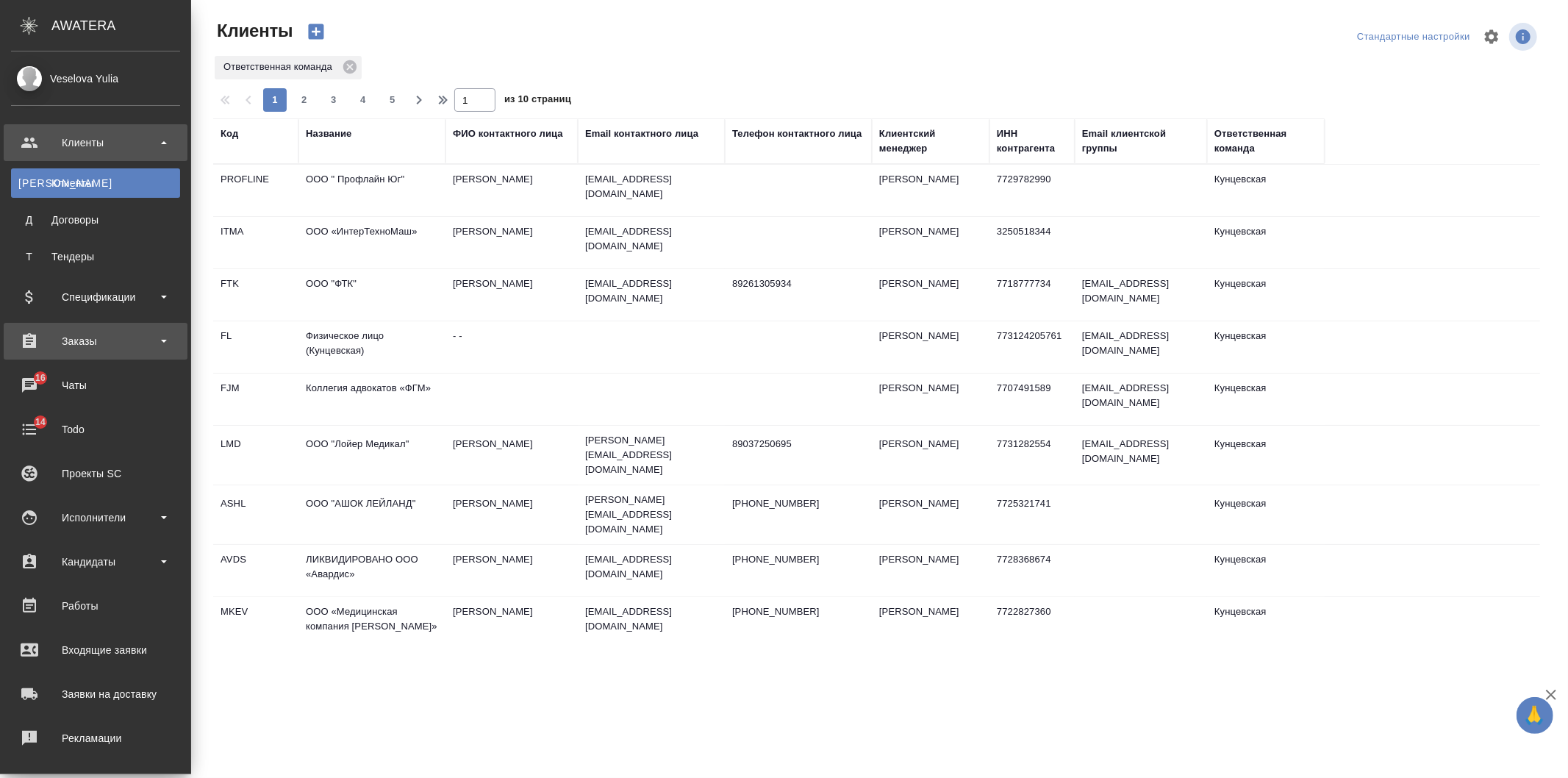
click at [49, 343] on div "Заказы" at bounding box center [96, 340] width 169 height 22
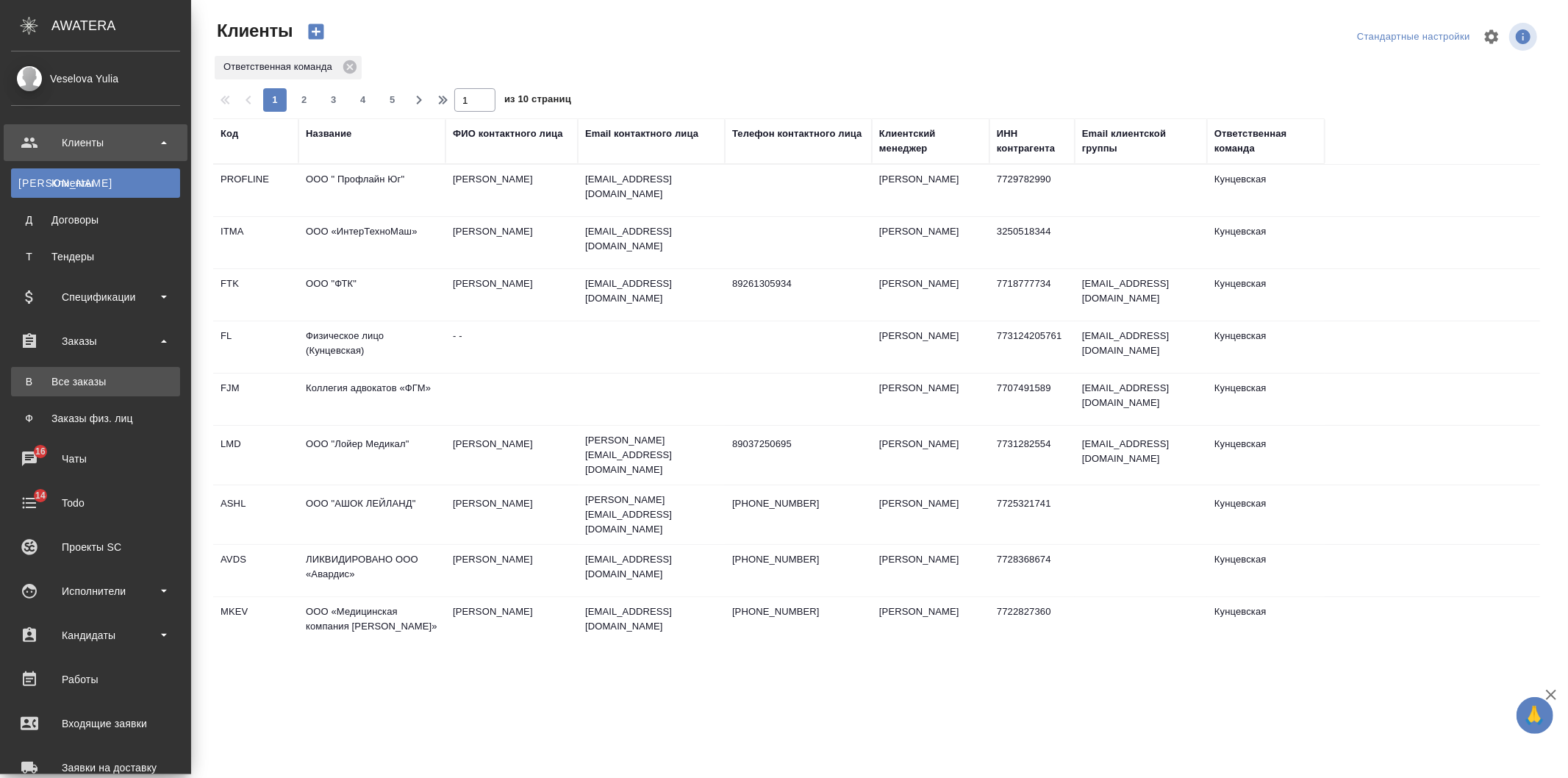
click at [53, 388] on div "Все заказы" at bounding box center [95, 382] width 154 height 15
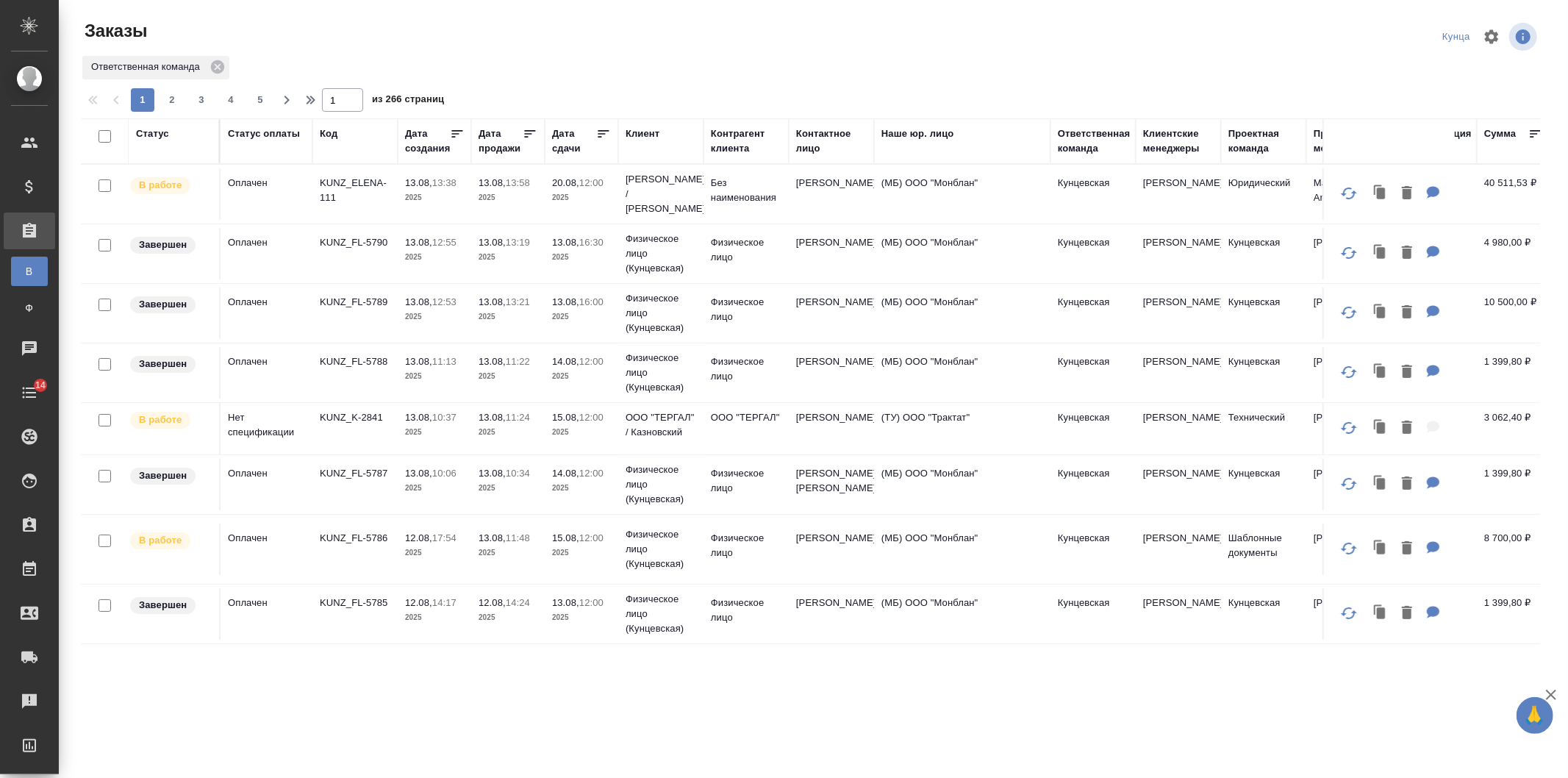
click at [571, 148] on div "Дата сдачи" at bounding box center [574, 140] width 45 height 29
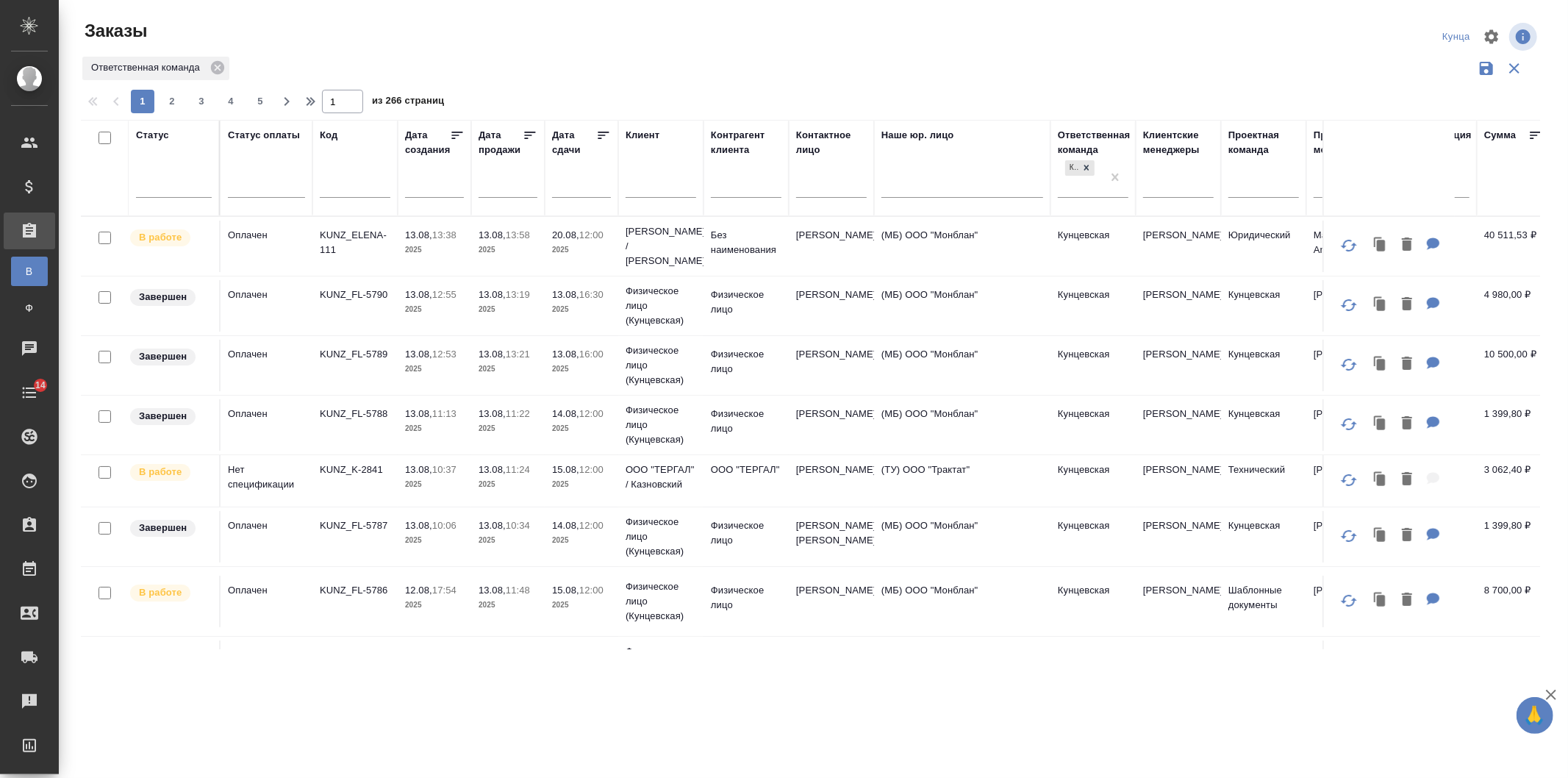
click at [562, 145] on div "Дата сдачи" at bounding box center [574, 142] width 45 height 29
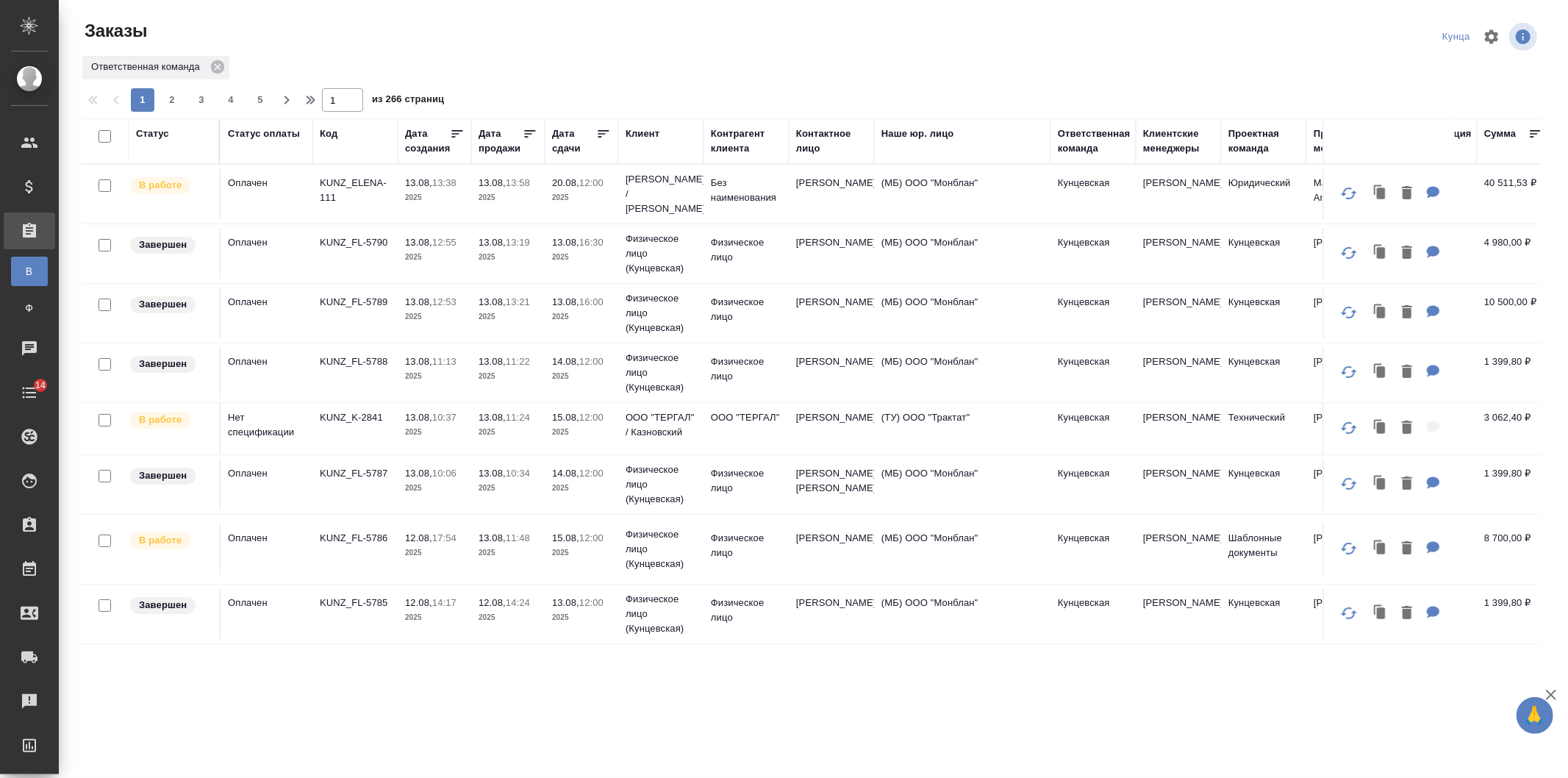
click at [565, 154] on div "Дата сдачи" at bounding box center [574, 140] width 45 height 29
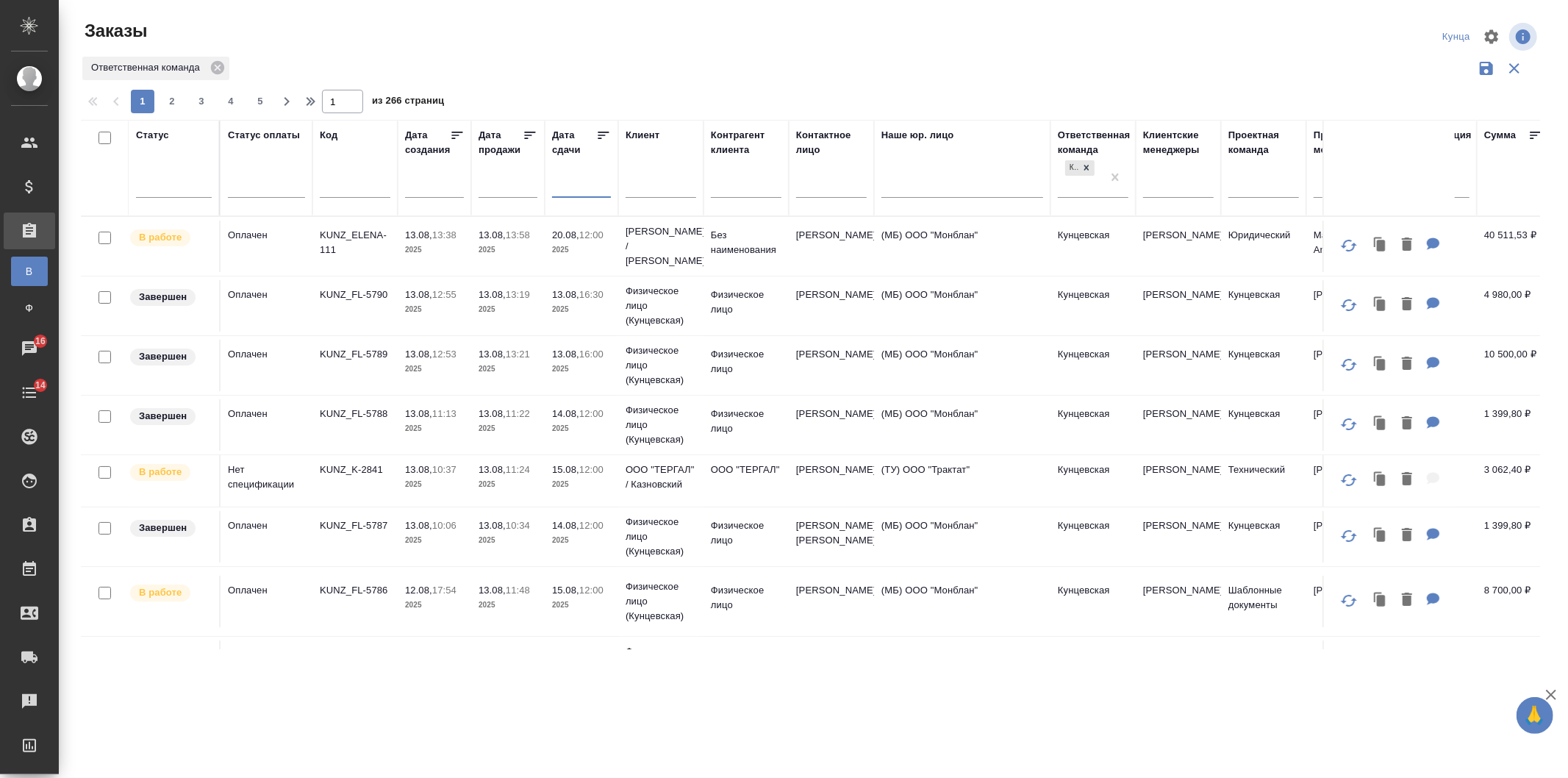
click at [568, 195] on input "text" at bounding box center [586, 186] width 50 height 21
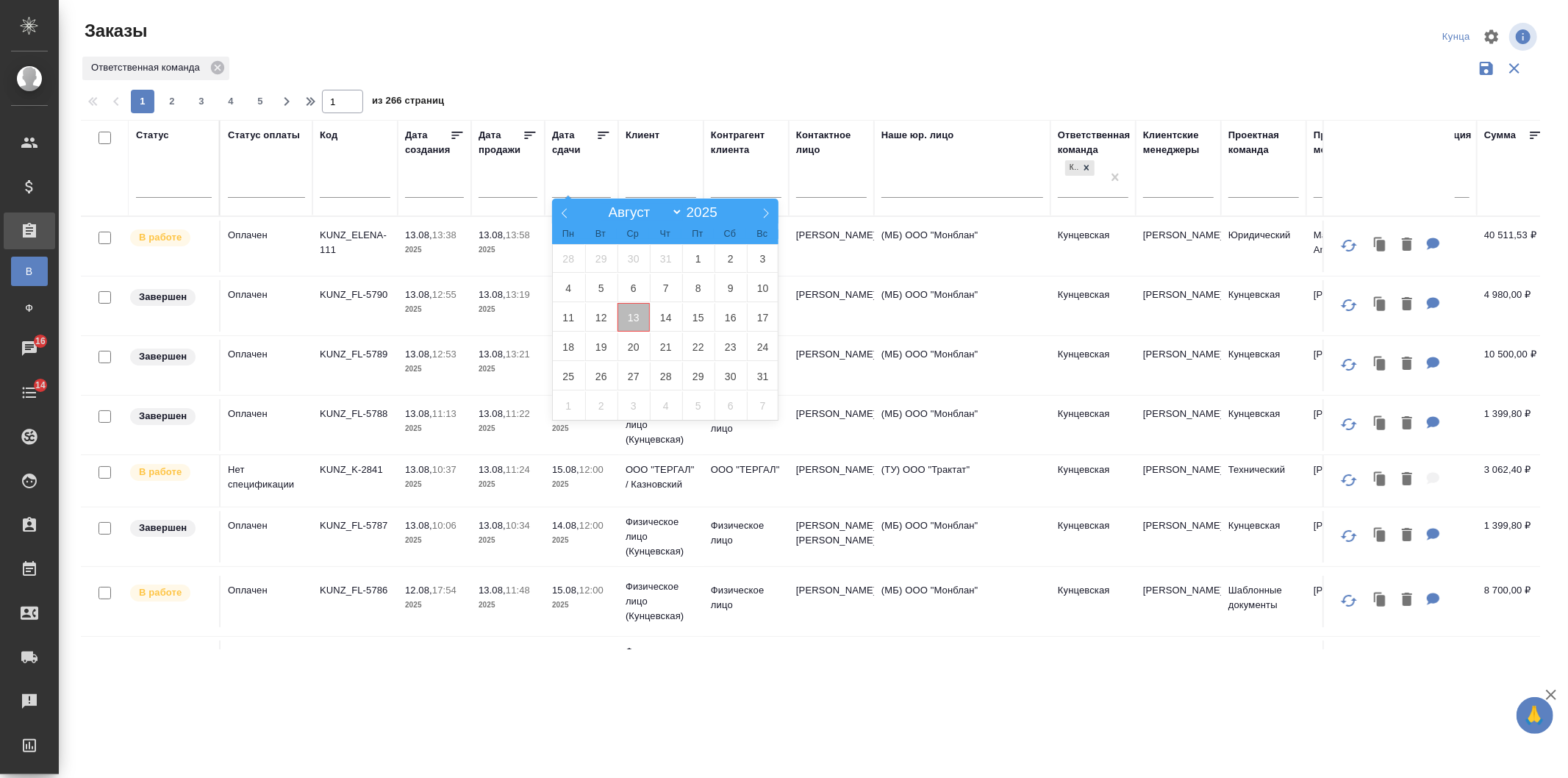
click at [647, 317] on span "13" at bounding box center [634, 317] width 32 height 28
type div "2025-08-12T21:00:00.000Z"
click at [767, 317] on span "17" at bounding box center [763, 317] width 32 height 28
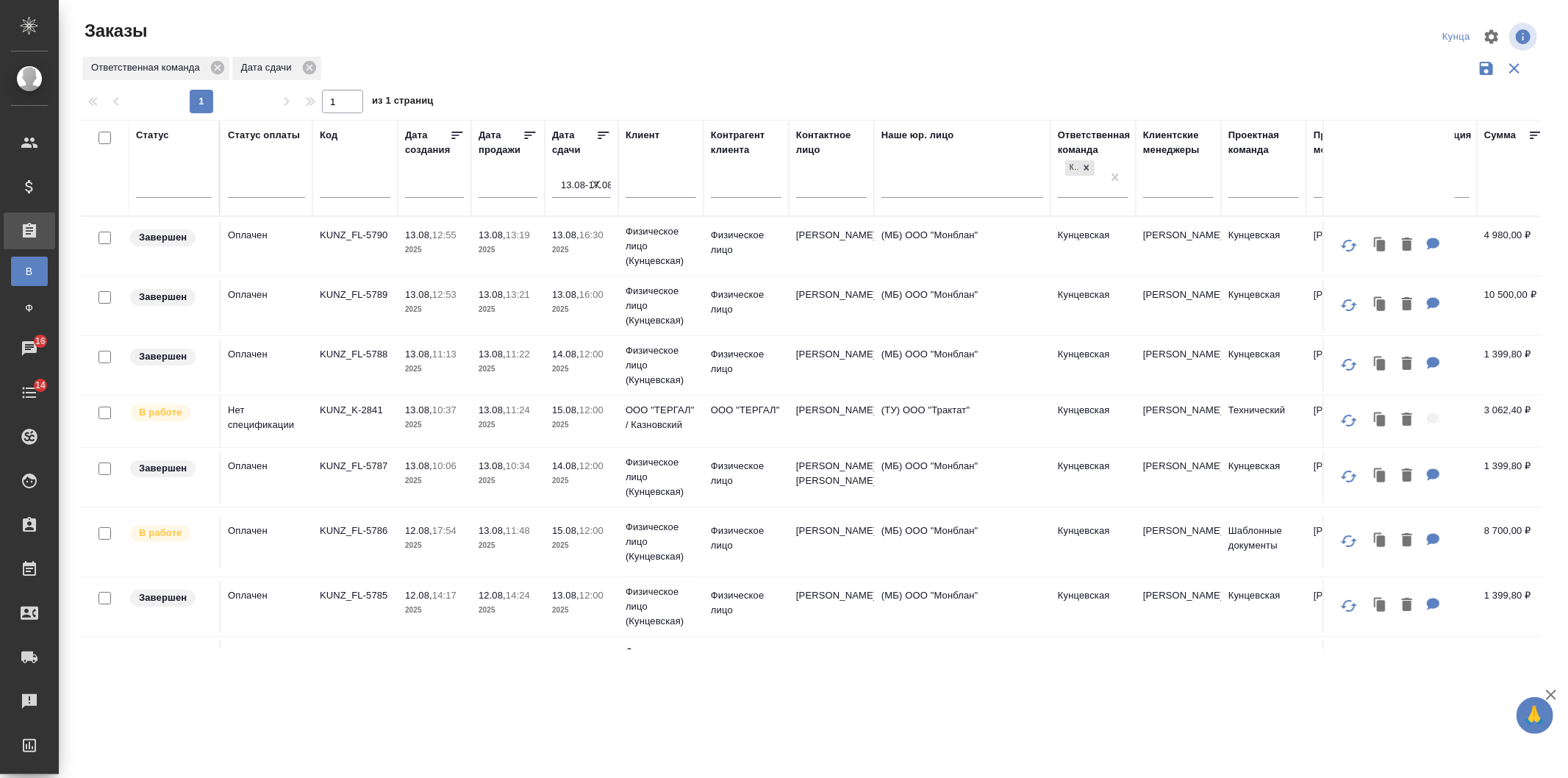
click at [601, 134] on icon at bounding box center [604, 136] width 15 height 15
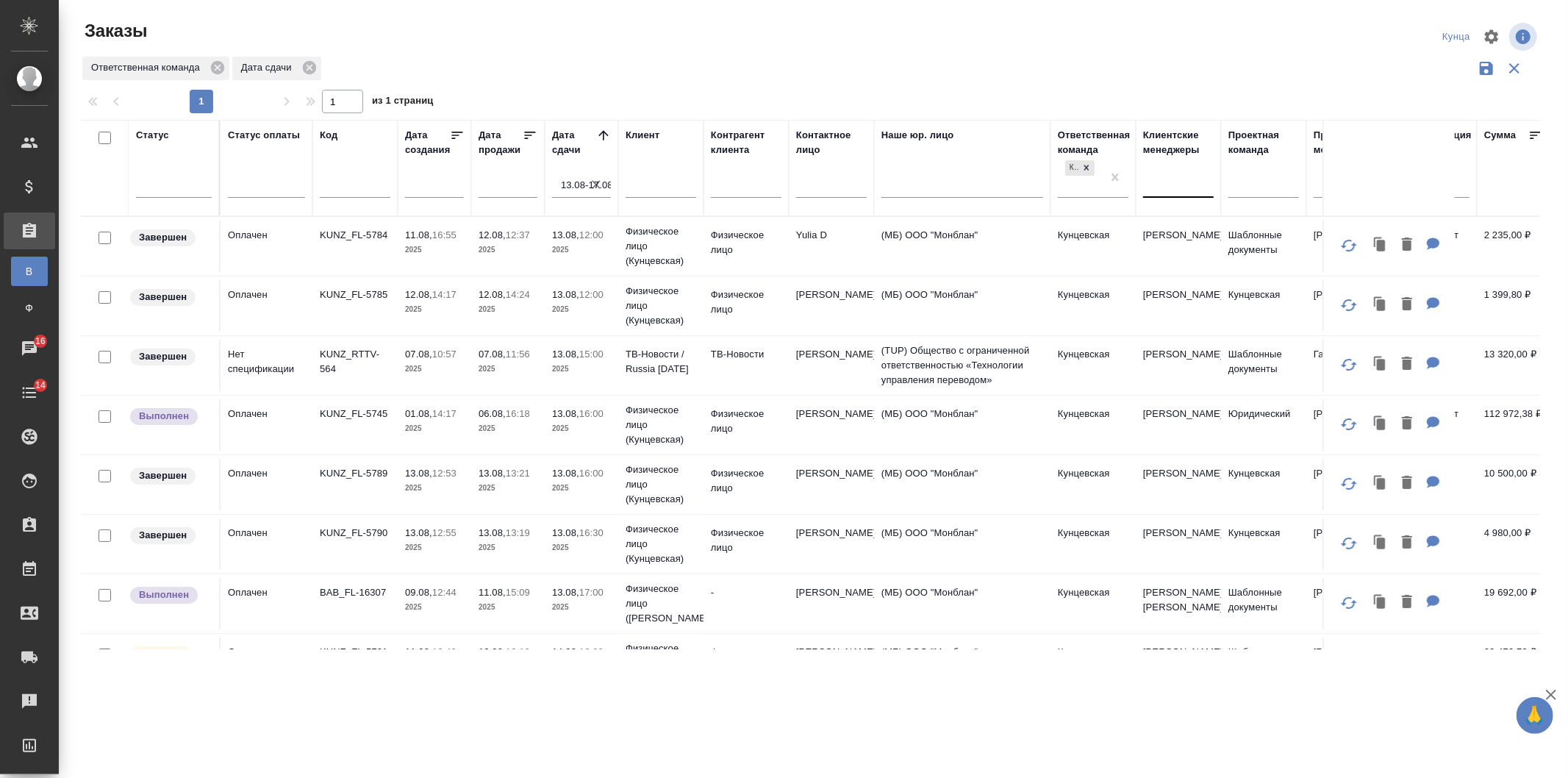
click at [1179, 182] on div at bounding box center [1178, 183] width 70 height 21
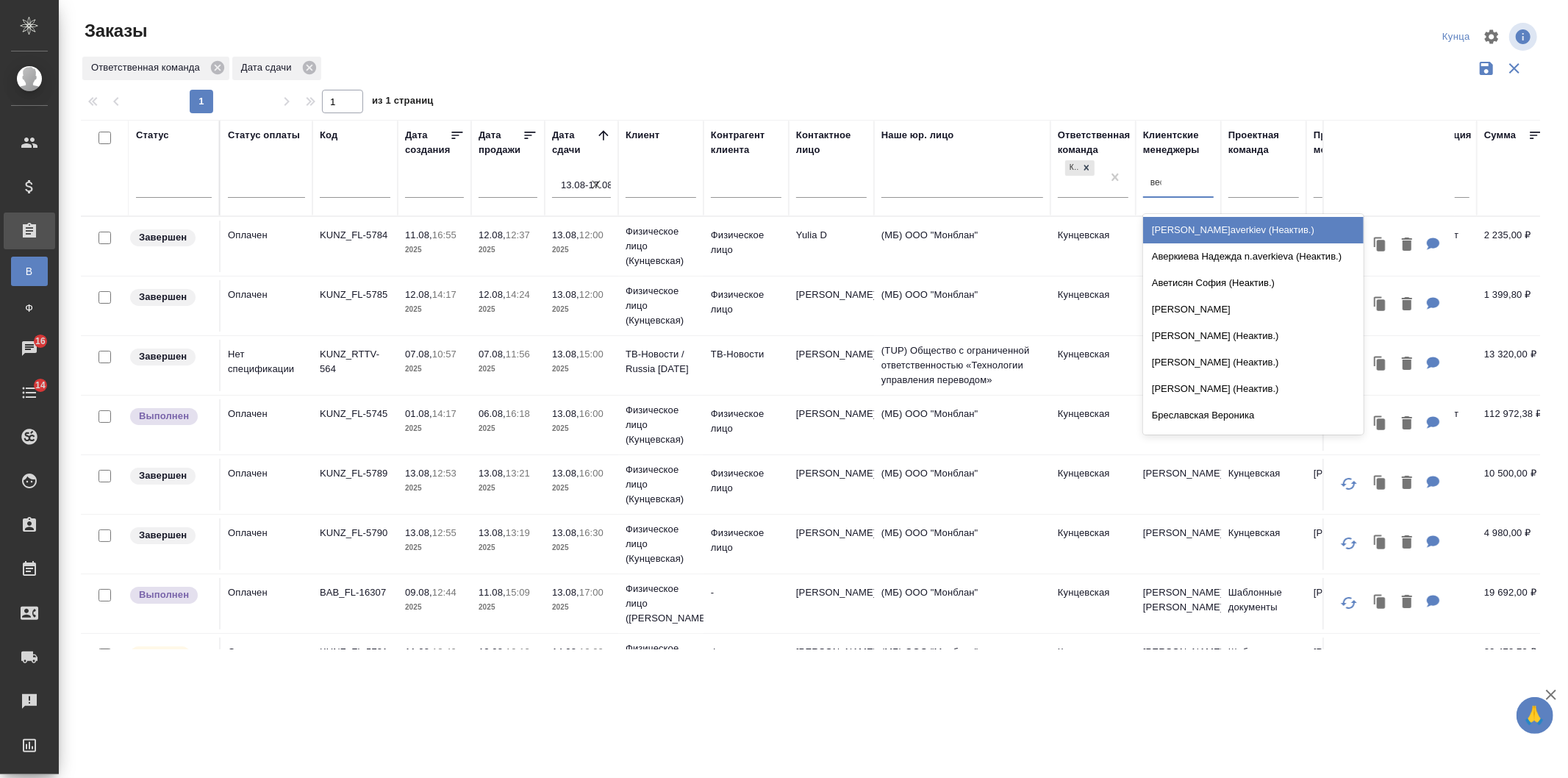
type input "весе"
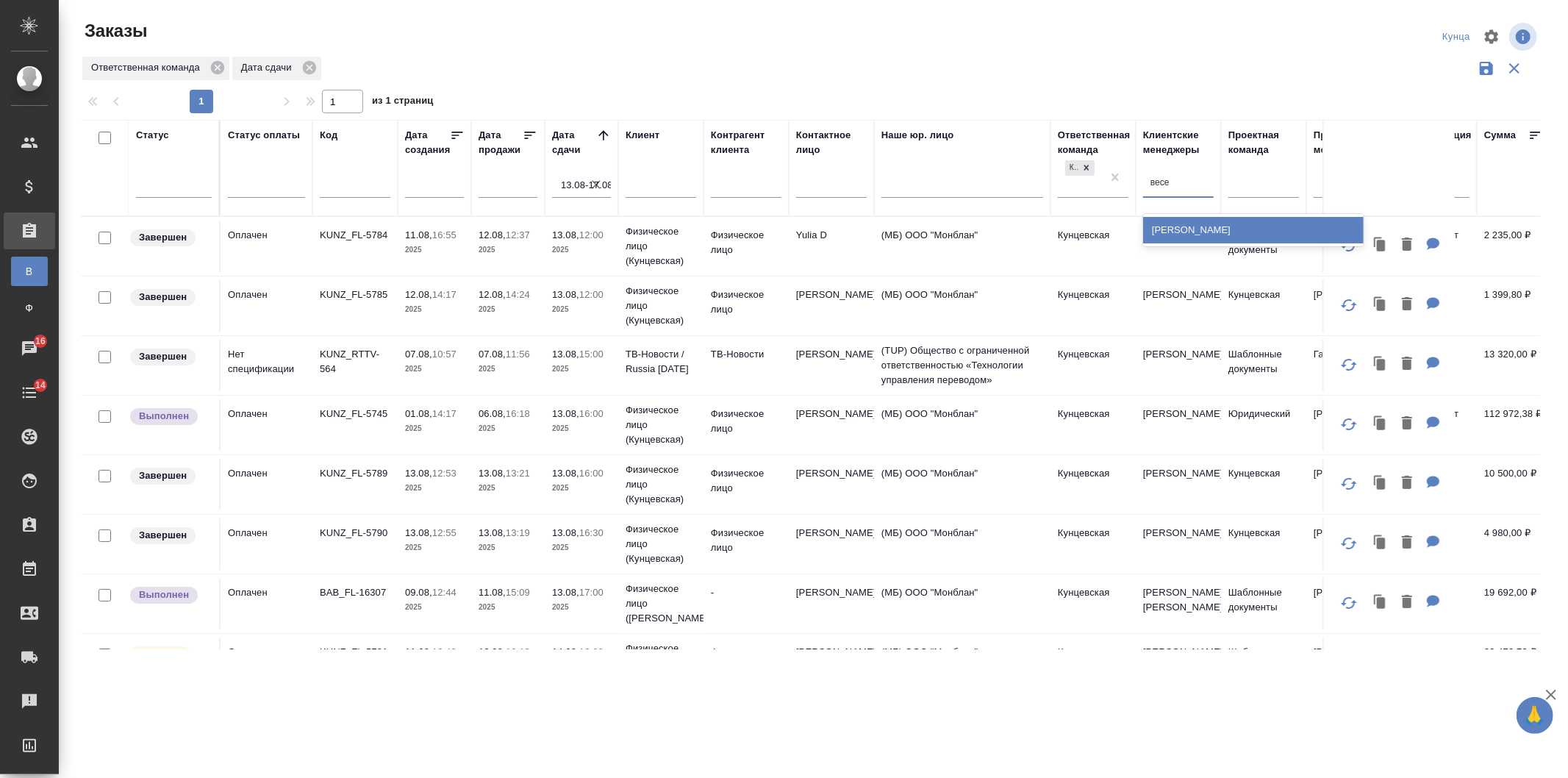
click at [1188, 236] on div "[PERSON_NAME]" at bounding box center [1253, 230] width 221 height 27
click at [369, 416] on p "KUNZ_FL-5745" at bounding box center [354, 414] width 70 height 15
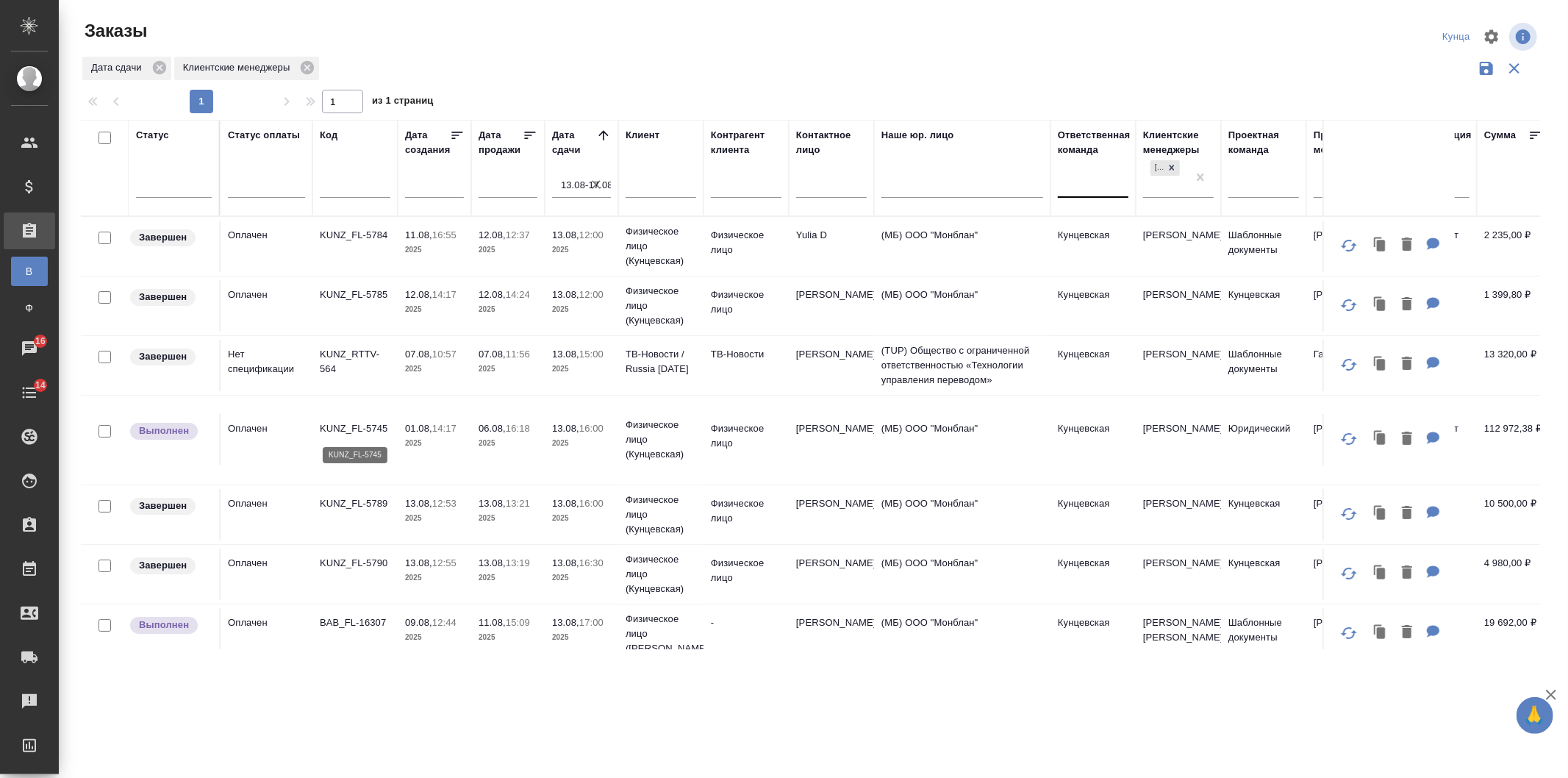
click at [346, 425] on p "KUNZ_FL-5745" at bounding box center [354, 429] width 70 height 15
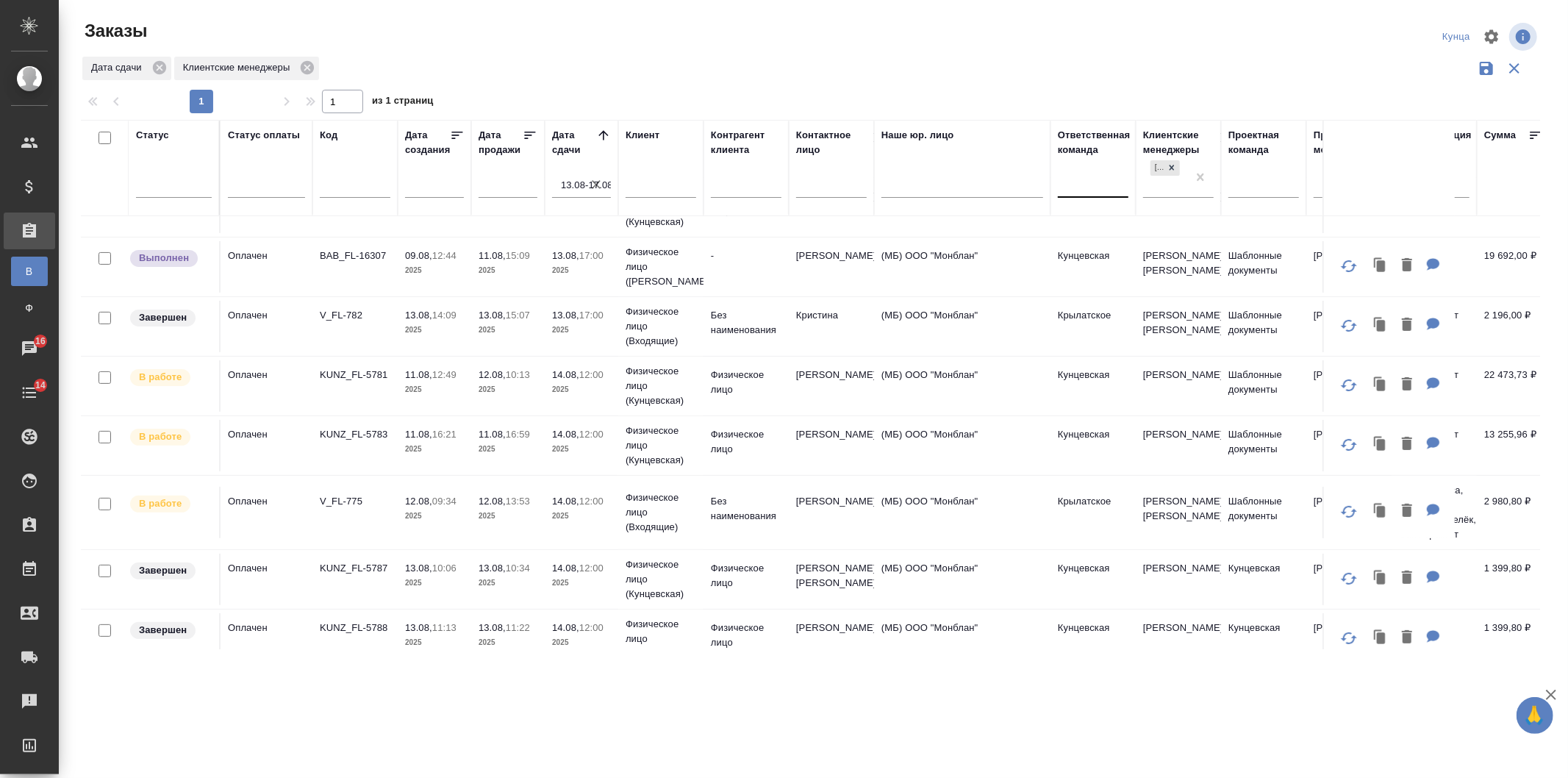
scroll to position [326, 0]
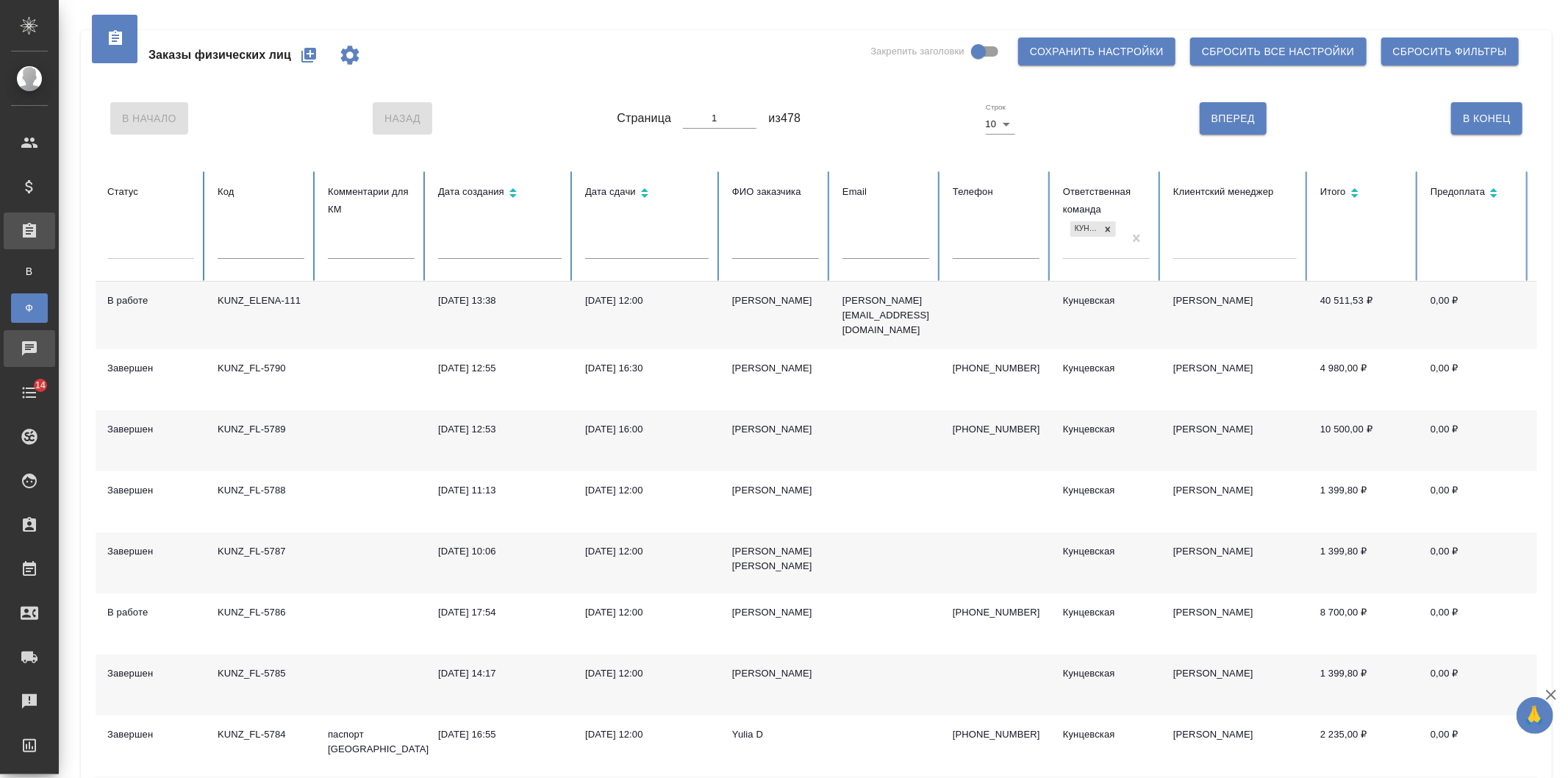
click at [52, 361] on link "Чаты" at bounding box center [29, 348] width 51 height 37
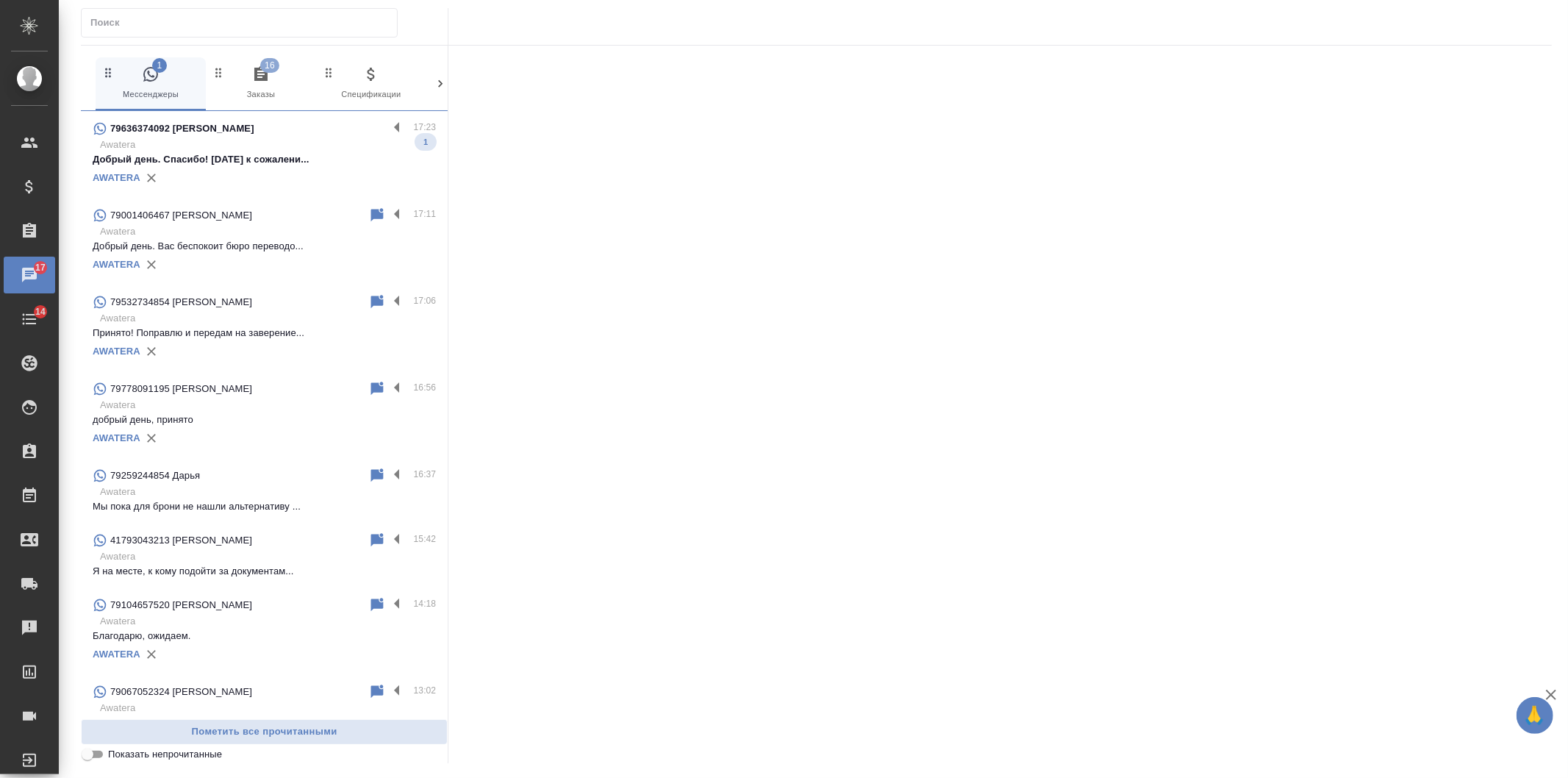
click at [231, 170] on div "AWATERA" at bounding box center [264, 177] width 343 height 22
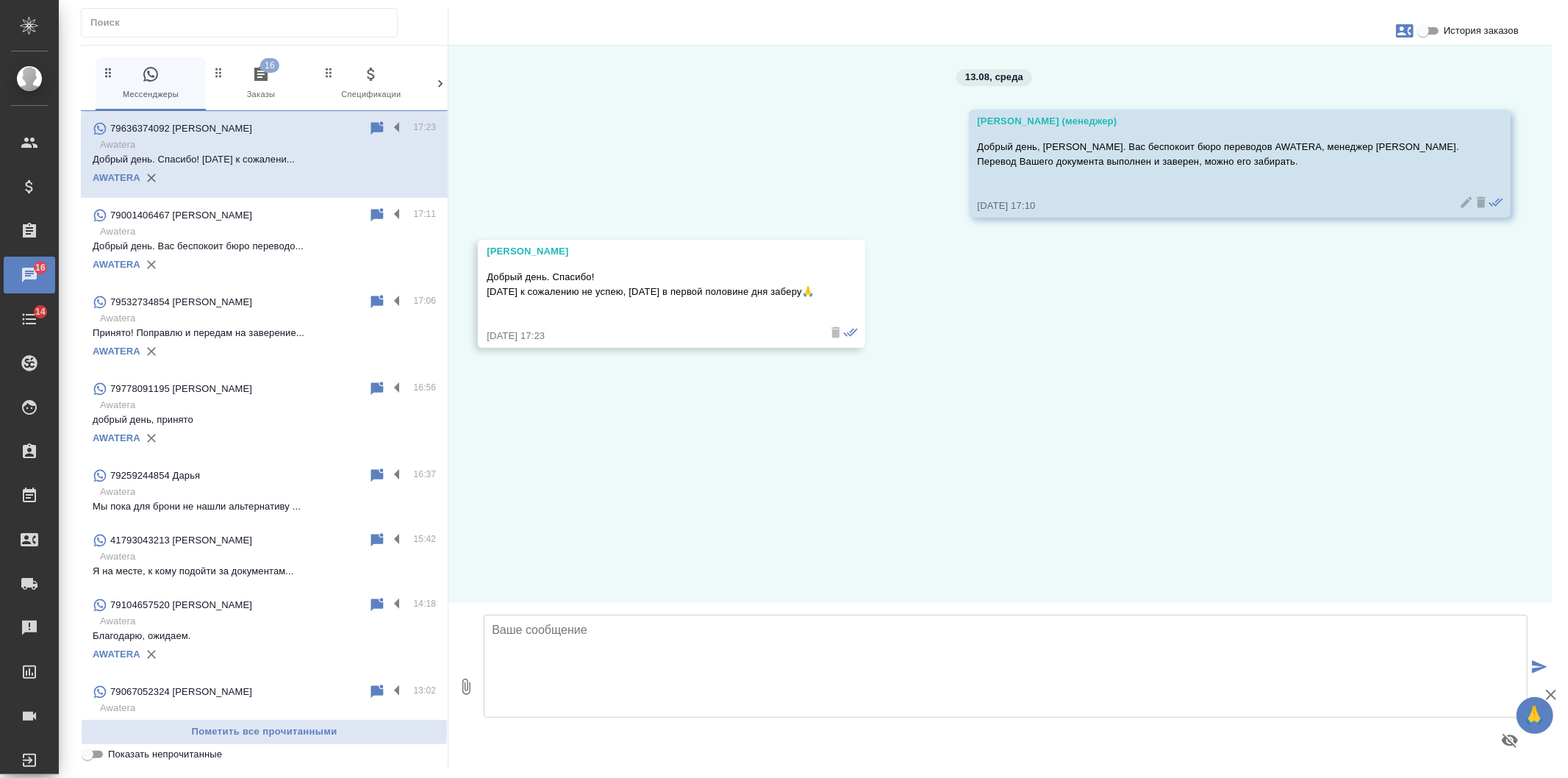
click at [623, 618] on textarea at bounding box center [1005, 666] width 1044 height 103
paste textarea "пн-пт, 10:00-18:00"
type textarea "Принято! Работаем по графику пн-пт, 10:00-18:00"
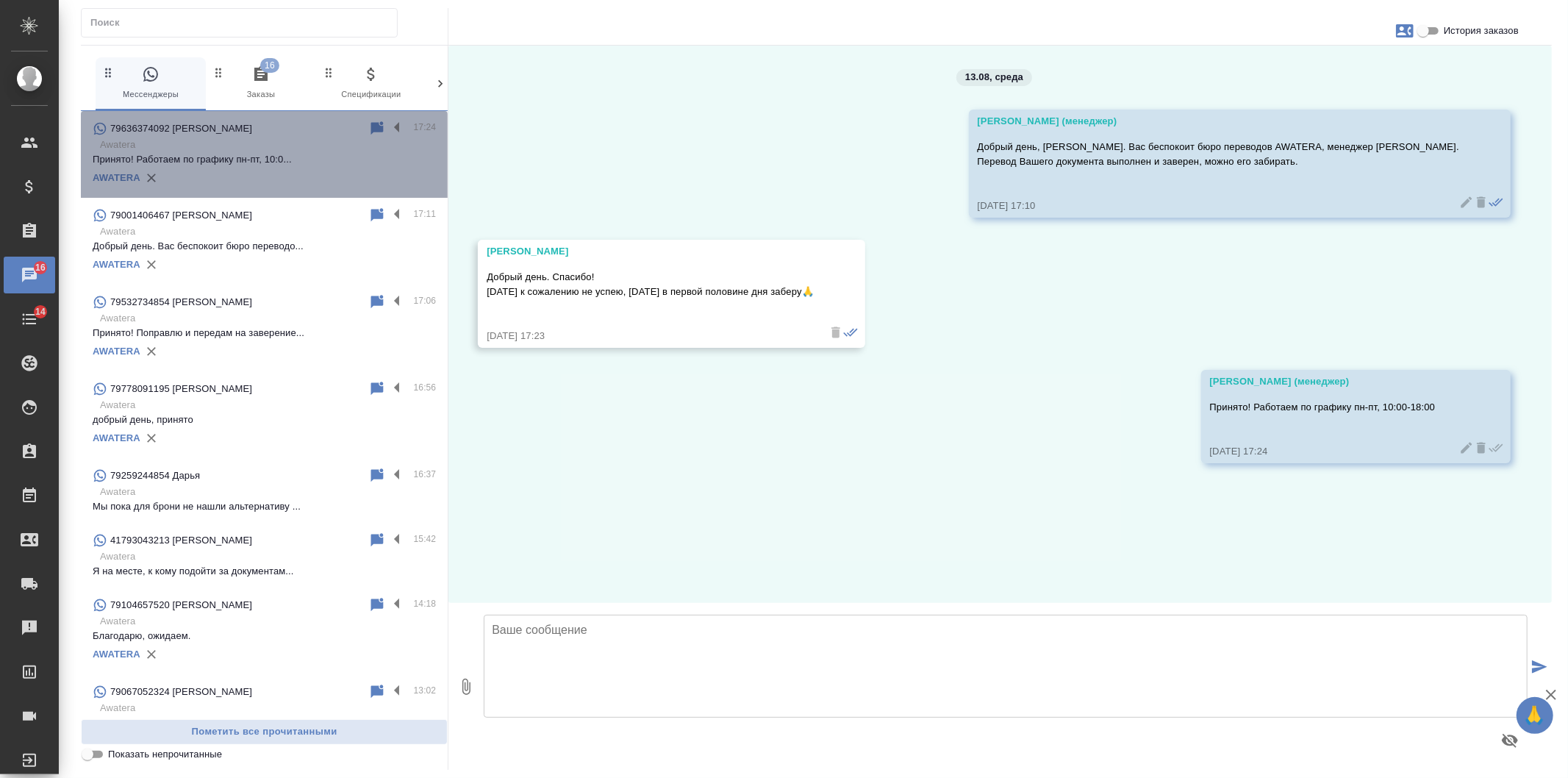
click at [287, 164] on p "Принято! Работаем по графику пн-пт, 10:0..." at bounding box center [264, 160] width 343 height 15
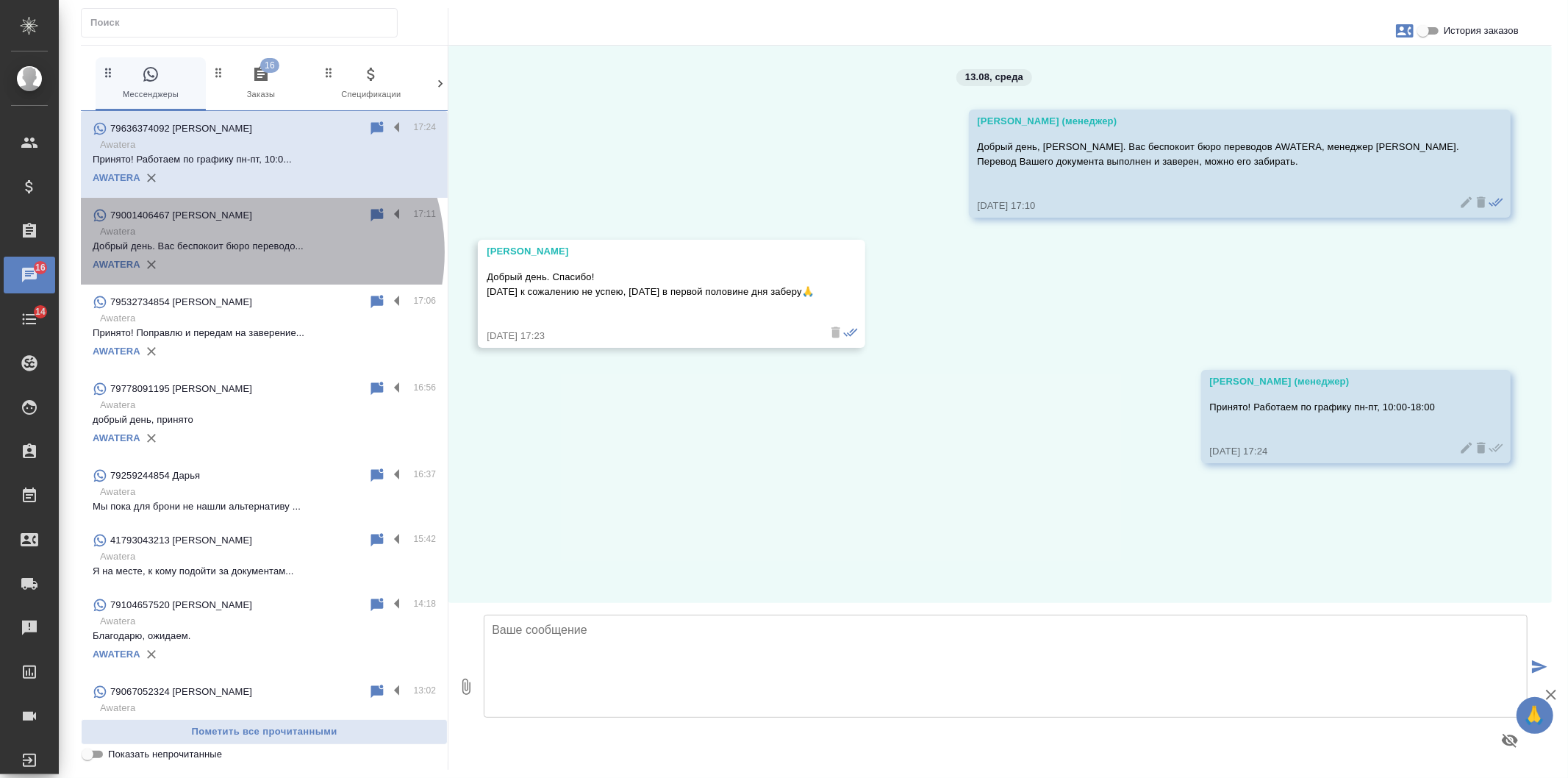
click at [246, 252] on p "Добрый день. Вас беспокоит бюро переводо..." at bounding box center [264, 246] width 343 height 15
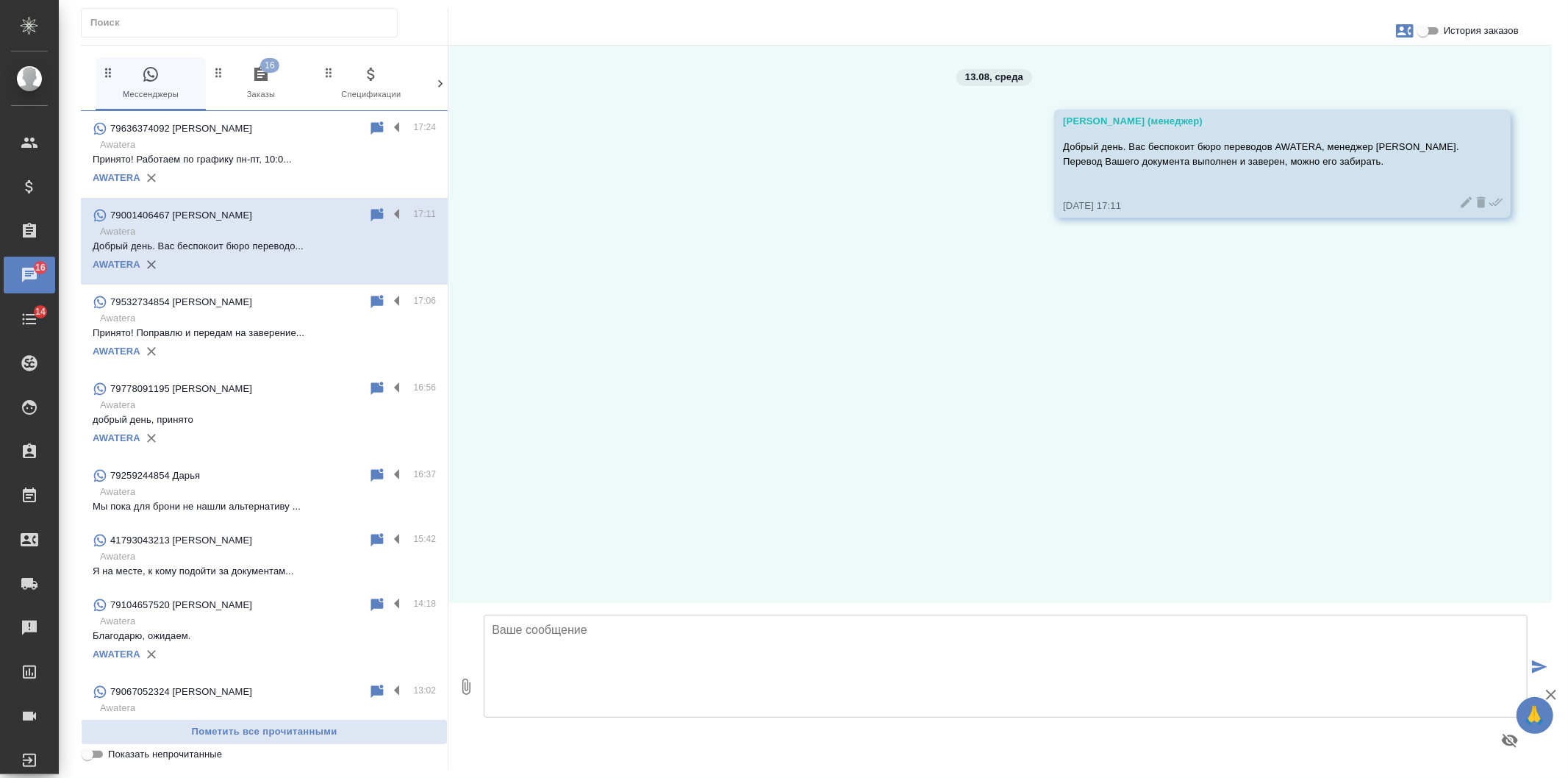
click at [241, 328] on p "Принято! Поправлю и передам на заверение..." at bounding box center [264, 334] width 343 height 15
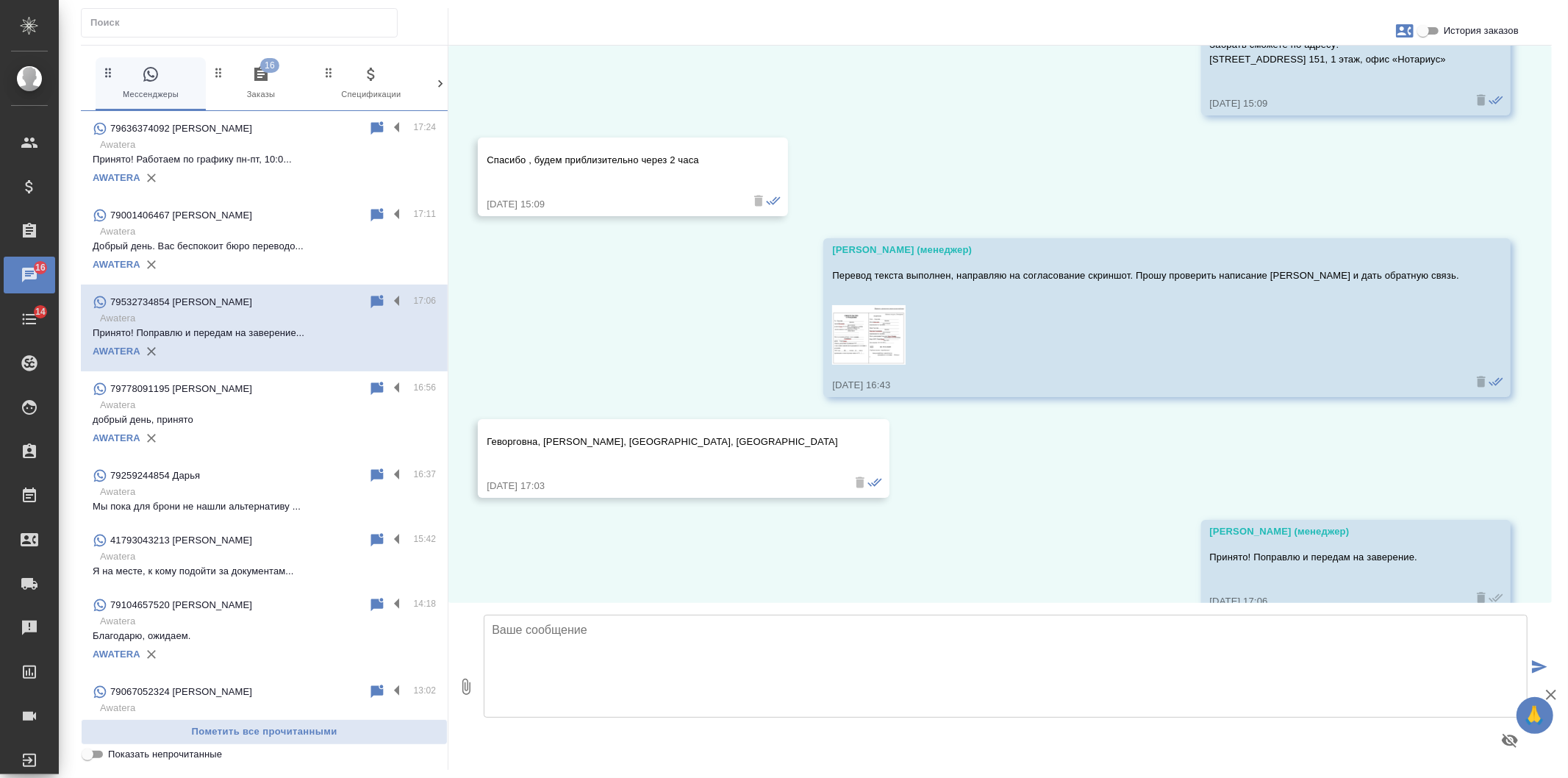
scroll to position [1573, 0]
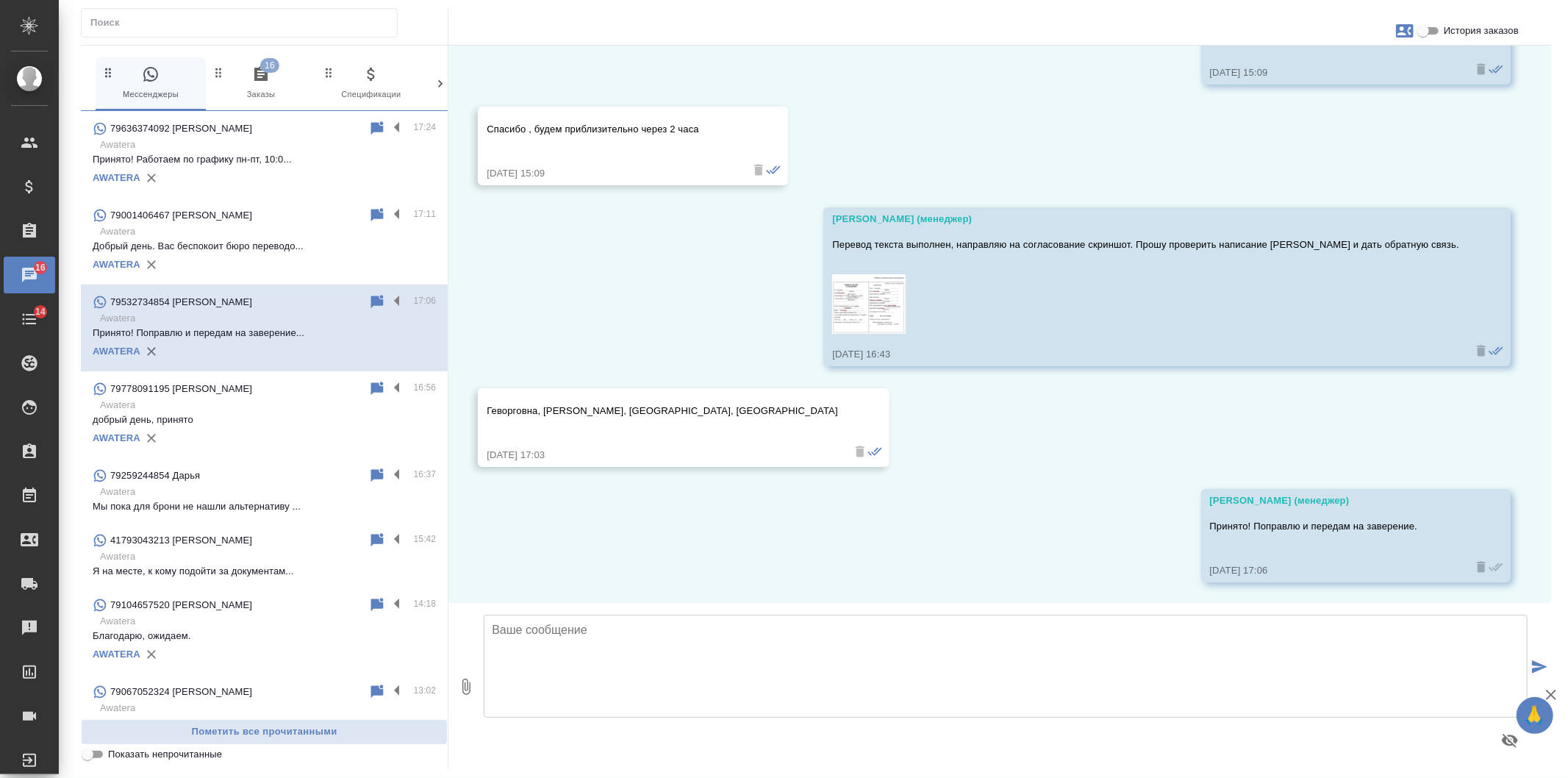
click at [554, 671] on textarea at bounding box center [1005, 666] width 1044 height 103
paste textarea "[STREET_ADDRESS] 151, "Лофт", 1 этаж, офис "Нотариус""
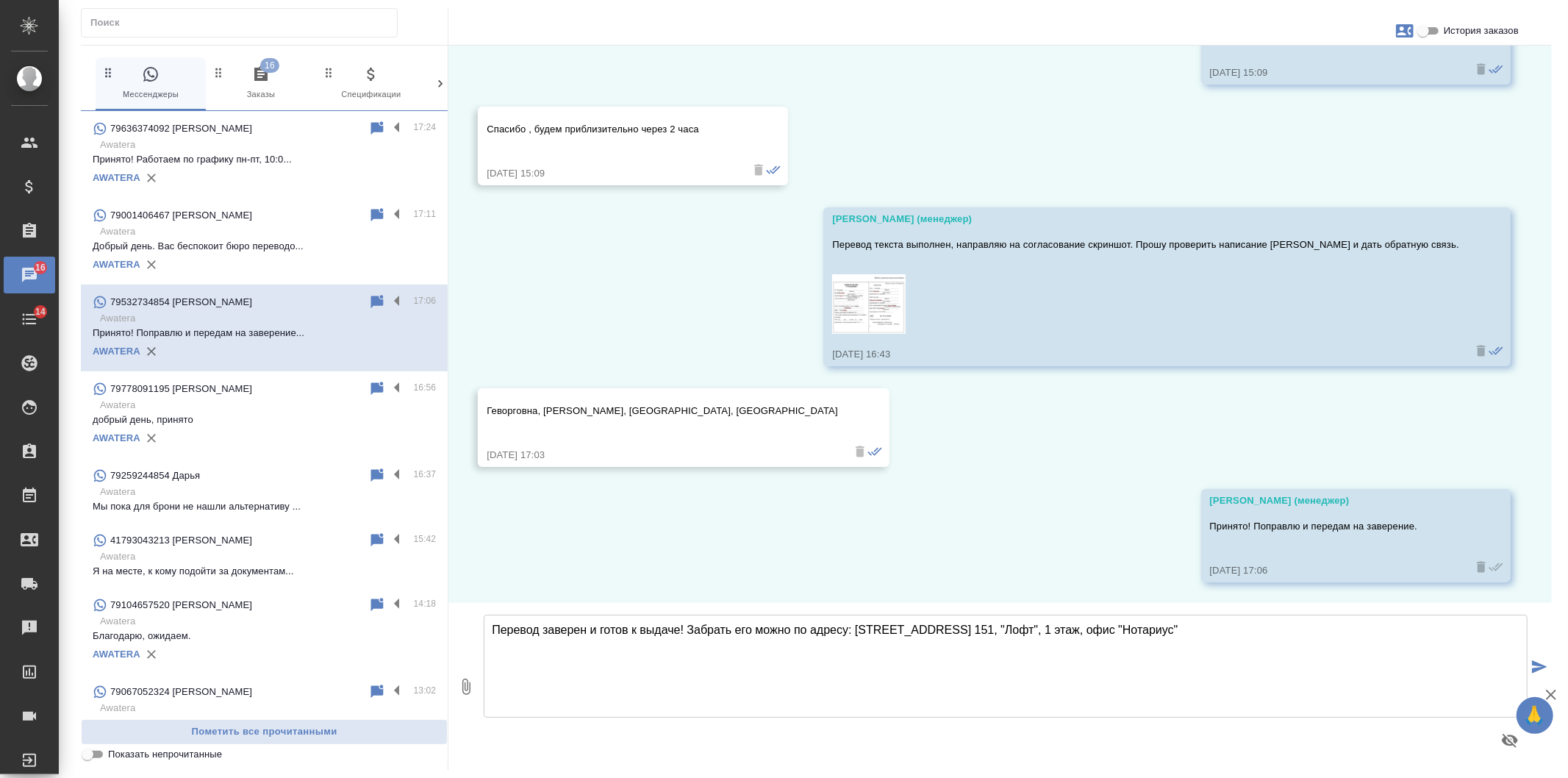
paste textarea "Режим работы: пн-пт, 10:00-18:00"
click at [1232, 632] on textarea "Перевод заверен и готов к выдаче! Забрать его можно по адресу: [STREET_ADDRESS]…" at bounding box center [1005, 666] width 1044 height 103
type textarea "Перевод заверен и готов к выдаче! Забрать его можно по адресу: [STREET_ADDRESS]…"
click at [1533, 667] on icon "submit" at bounding box center [1540, 667] width 15 height 13
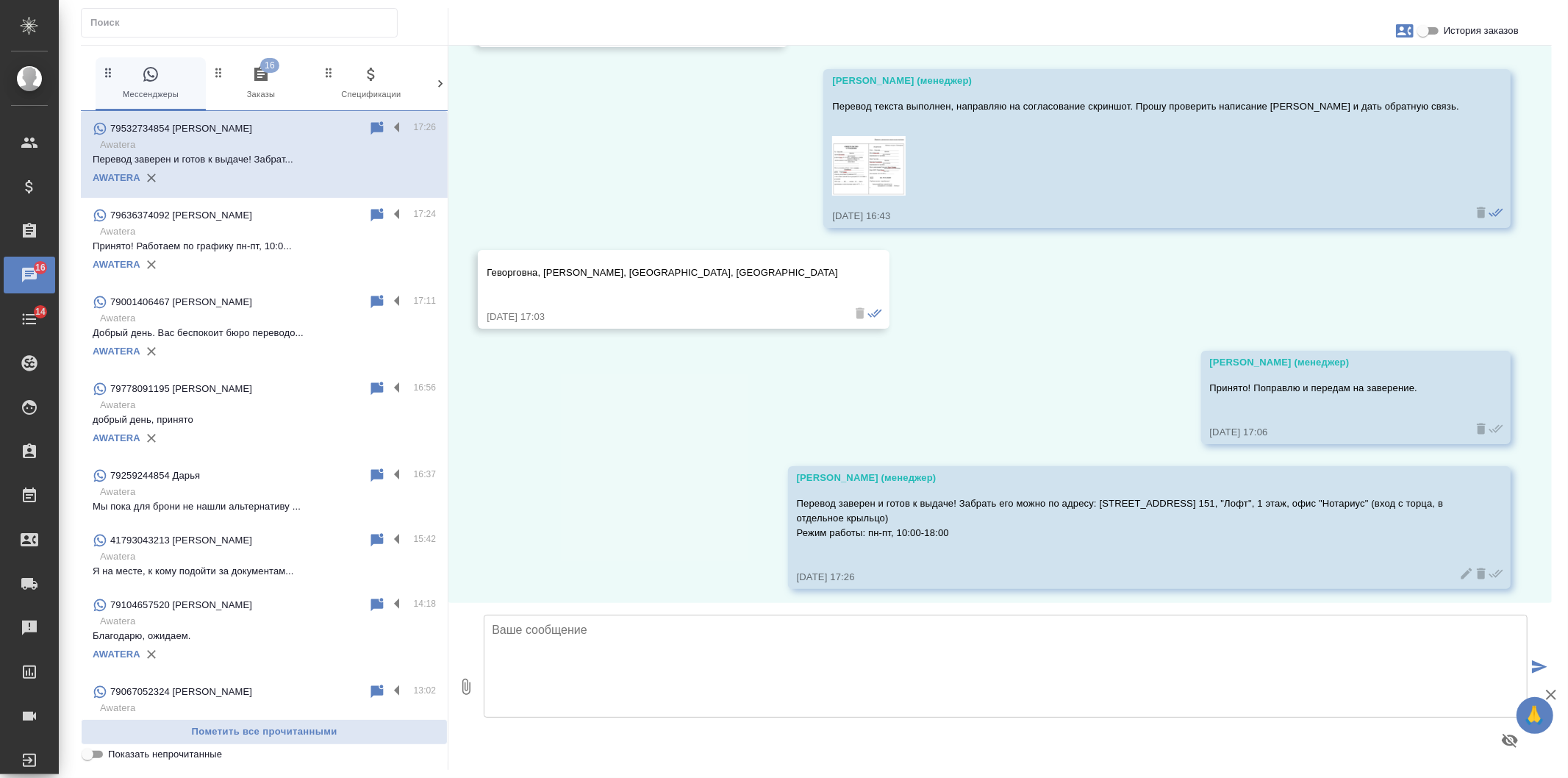
scroll to position [1718, 0]
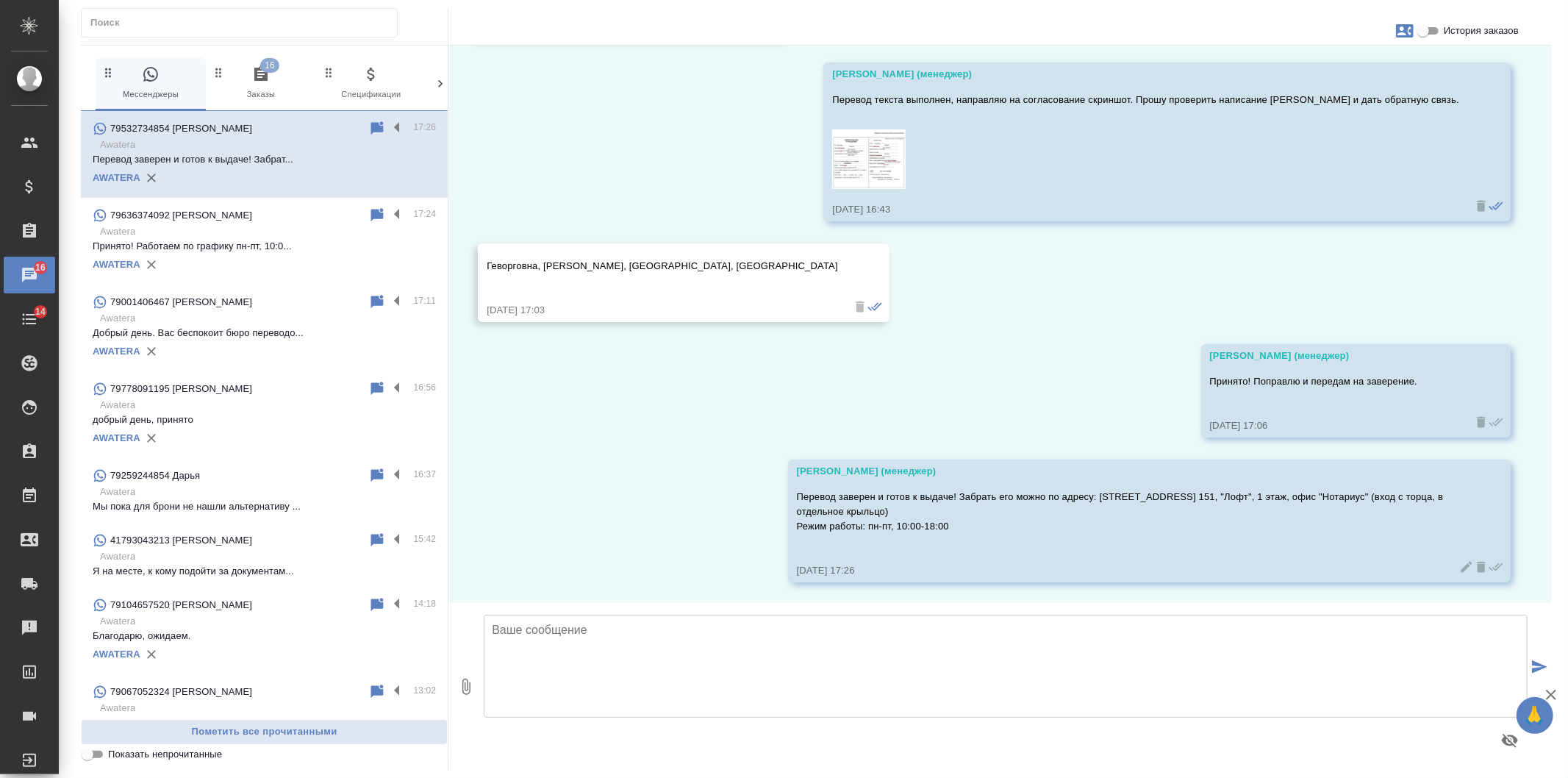
click at [1434, 29] on input "История заказов" at bounding box center [1423, 30] width 53 height 18
checkbox input "true"
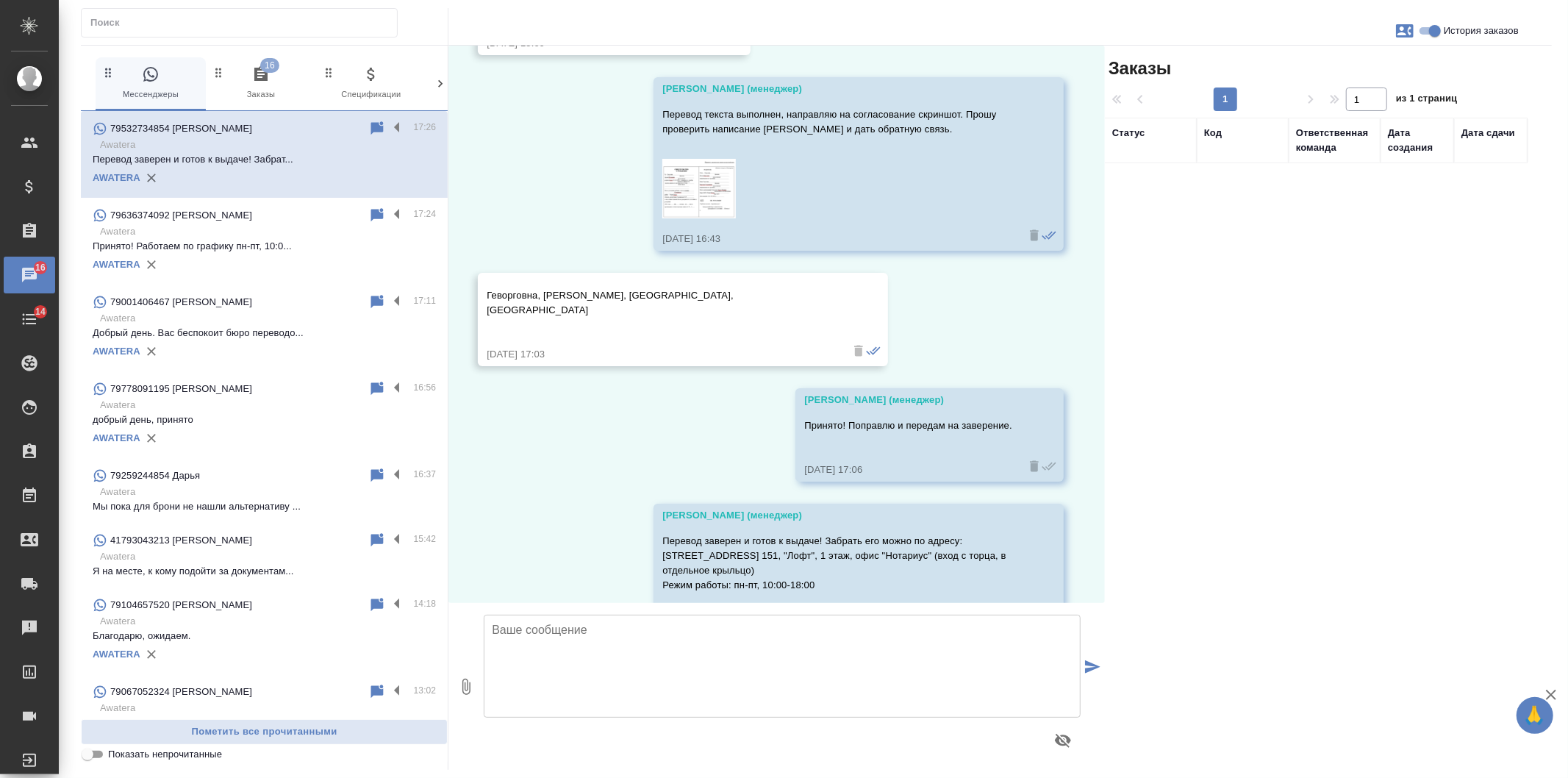
scroll to position [1733, 0]
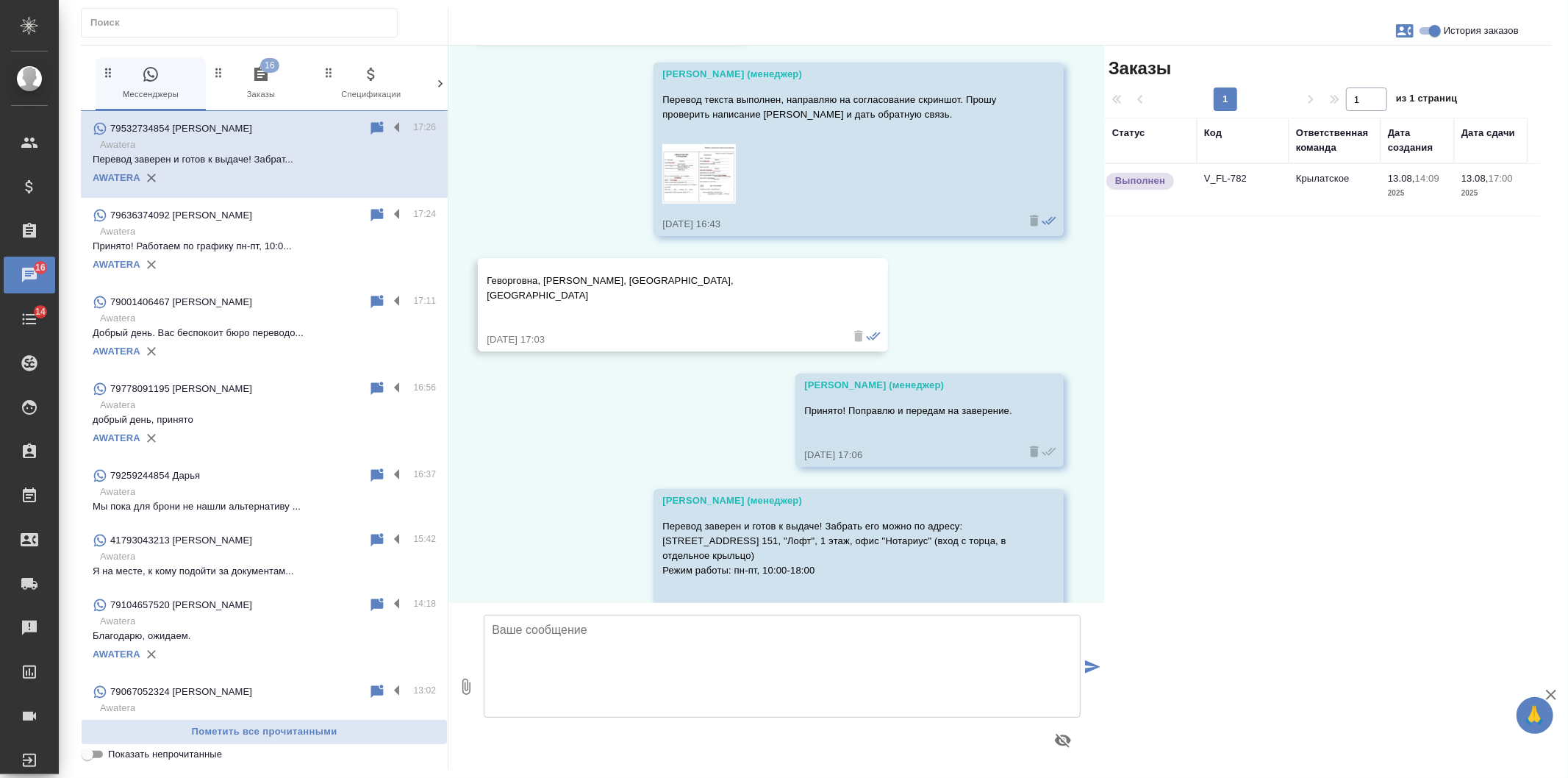
click at [1338, 172] on td "Крылатское" at bounding box center [1334, 190] width 92 height 51
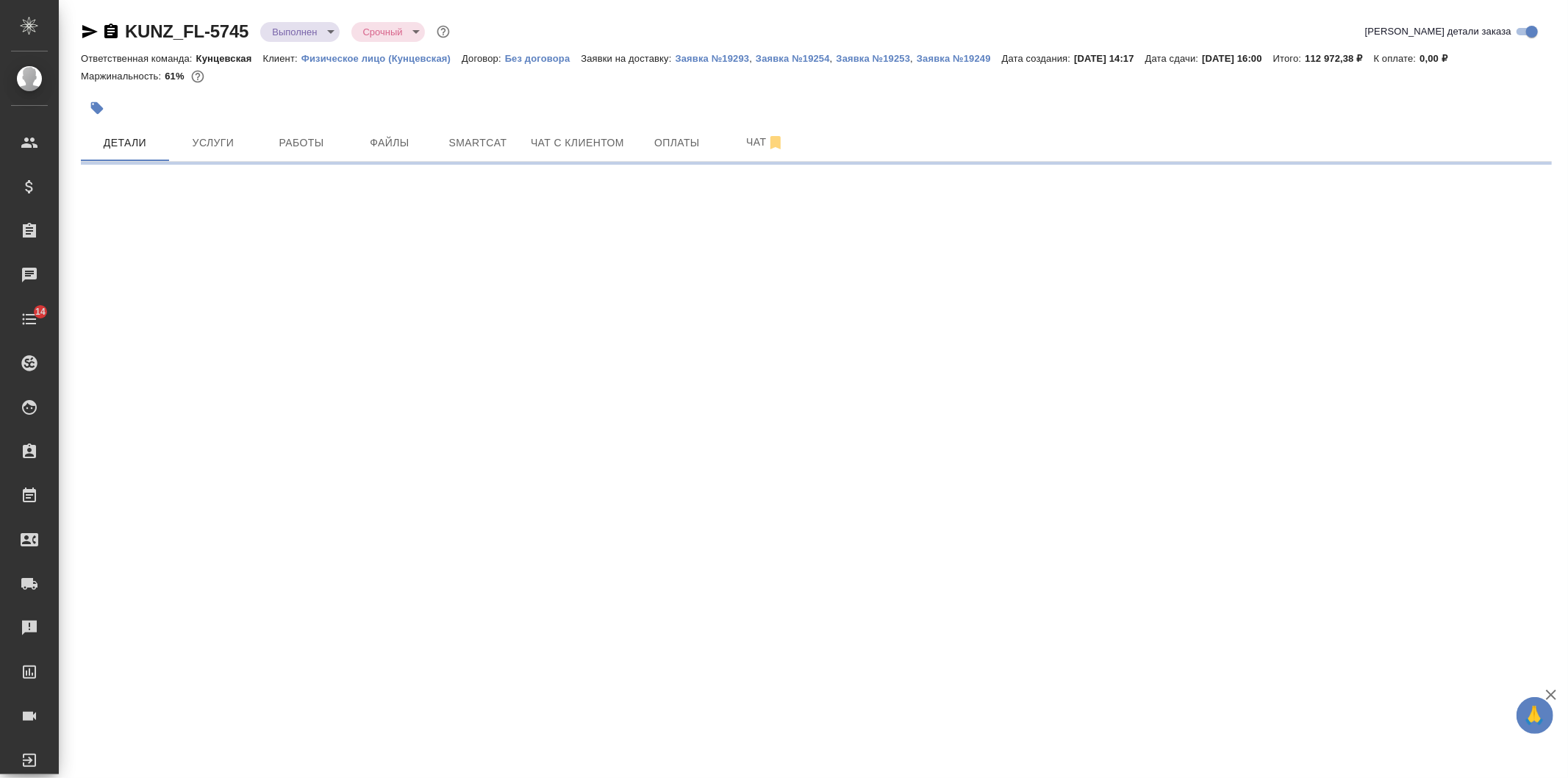
select select "RU"
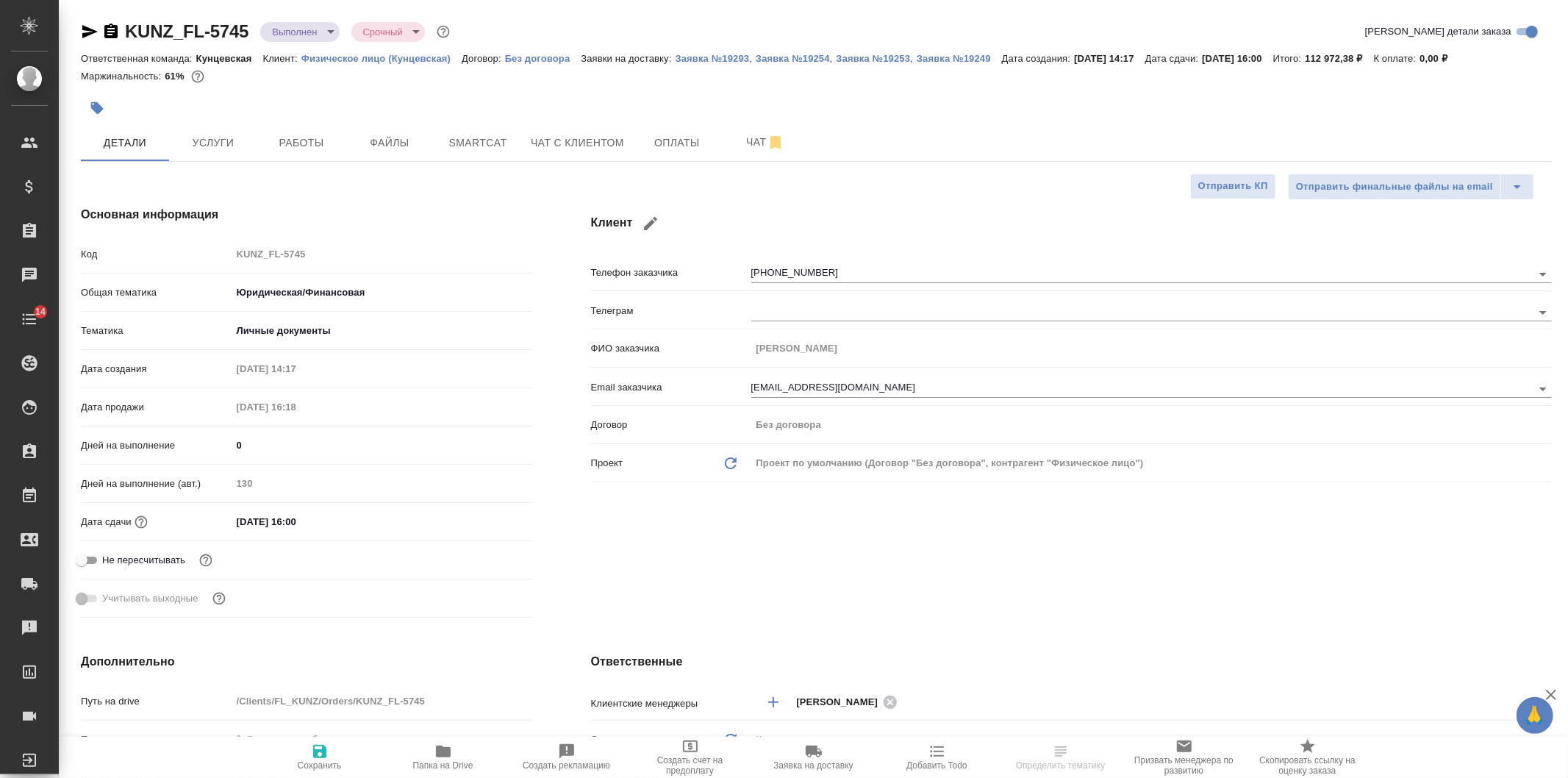
type textarea "x"
click at [96, 117] on button "button" at bounding box center [97, 108] width 32 height 32
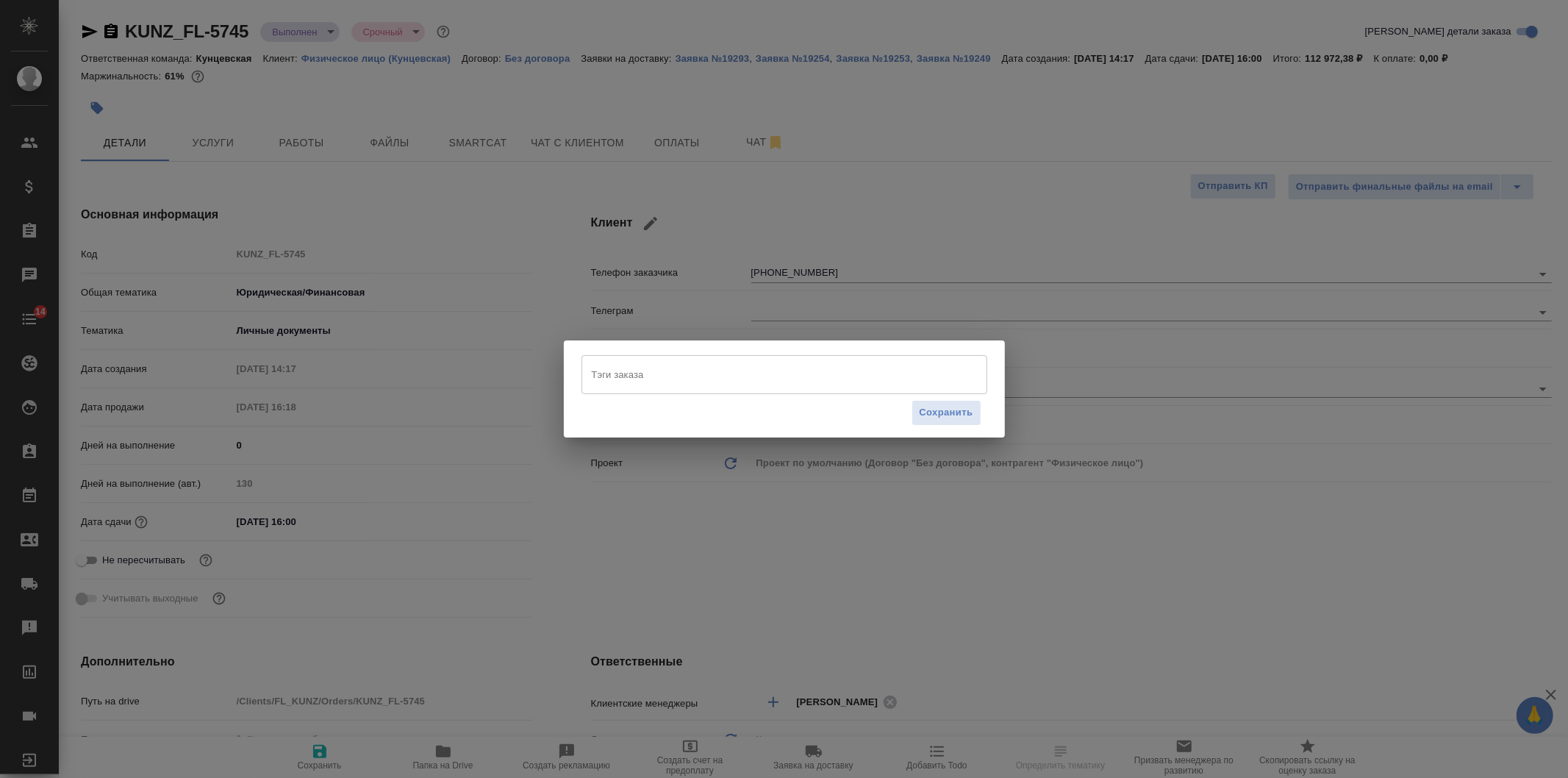
click at [636, 390] on div "Тэги заказа" at bounding box center [784, 374] width 406 height 38
type input "а"
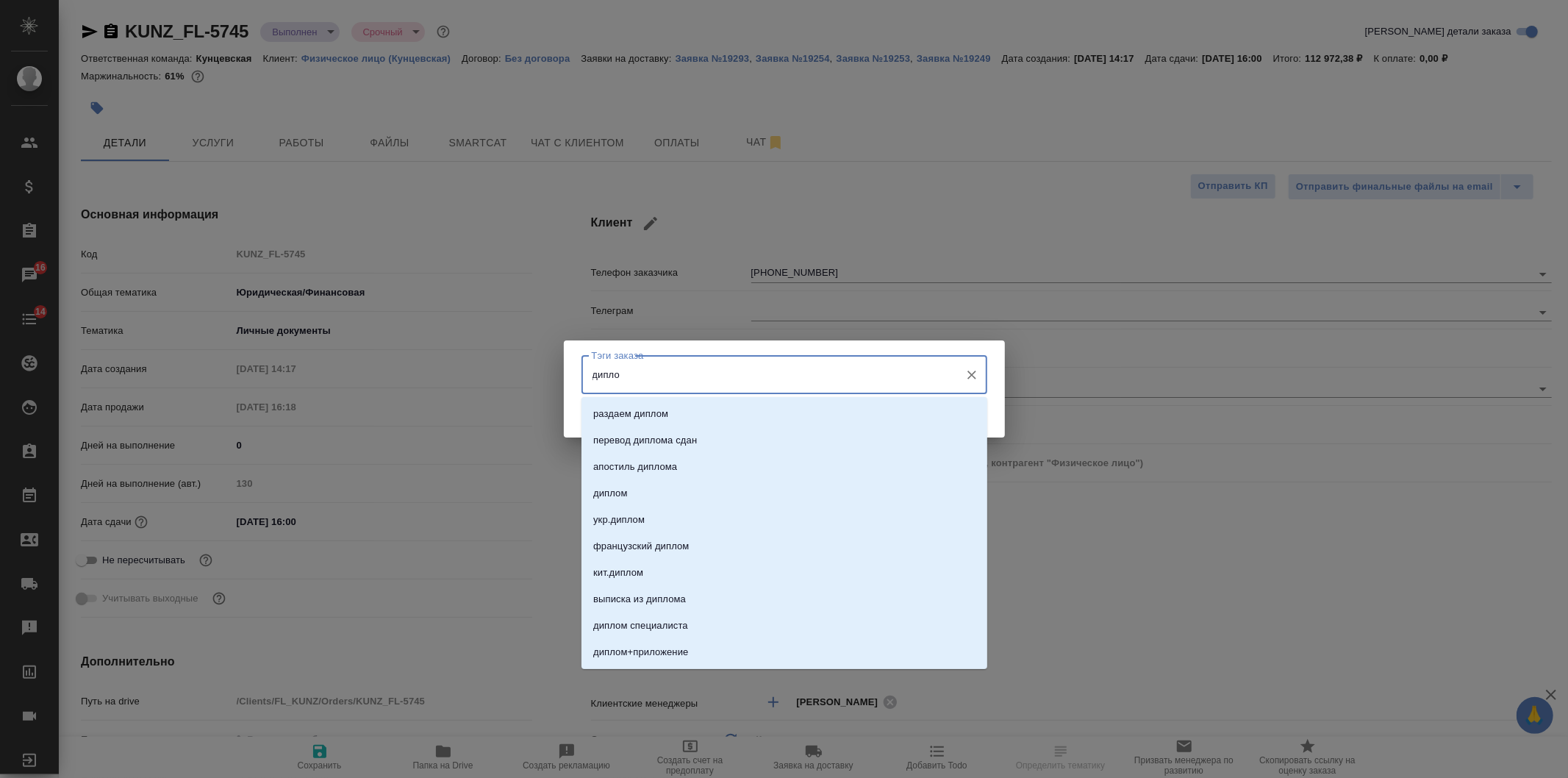
type input "диплом"
click at [640, 495] on li "диплом" at bounding box center [784, 494] width 406 height 27
type input "сор"
click at [640, 495] on li "СОР" at bounding box center [784, 494] width 406 height 27
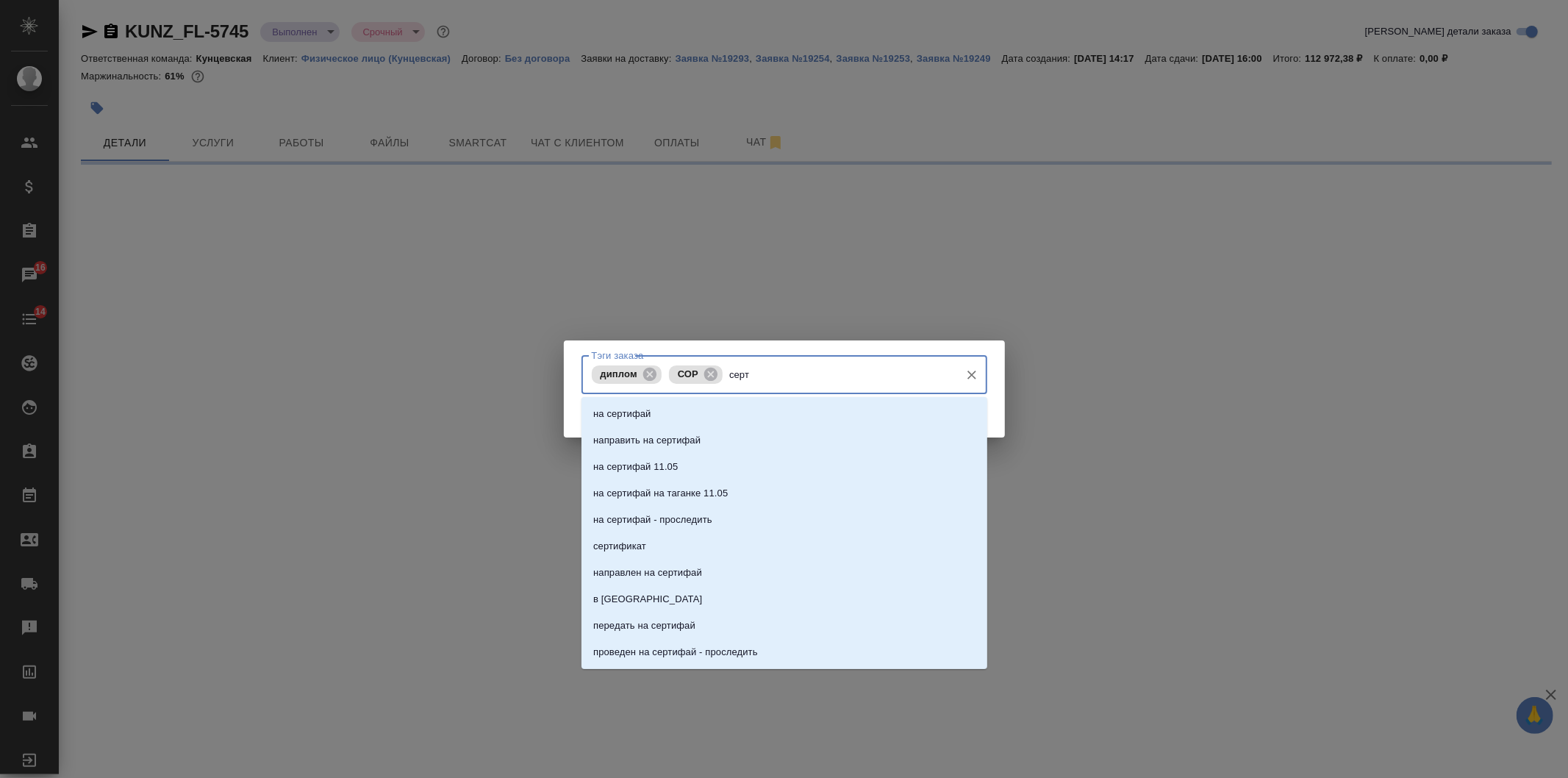
type input "сертф"
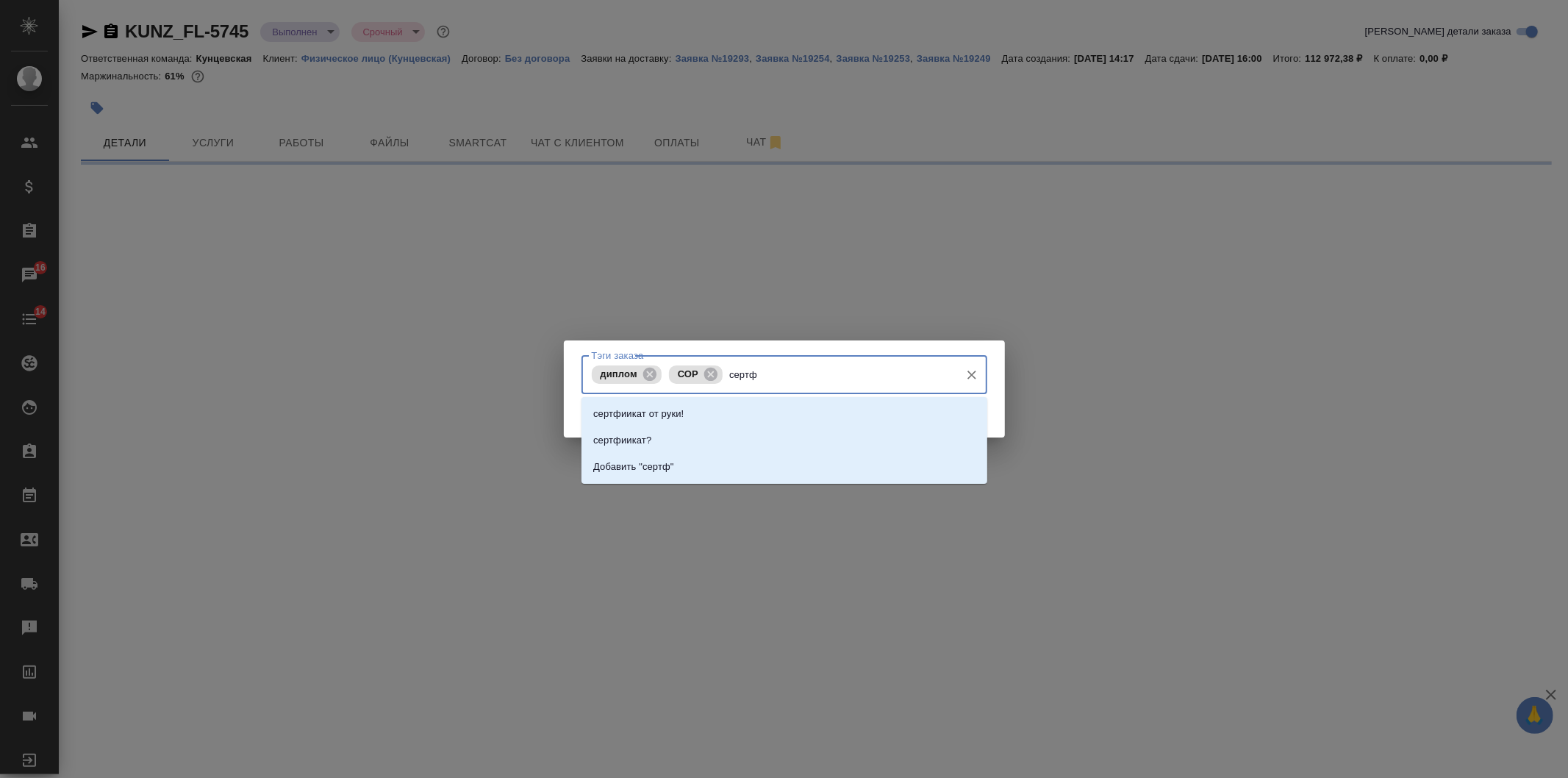
select select "RU"
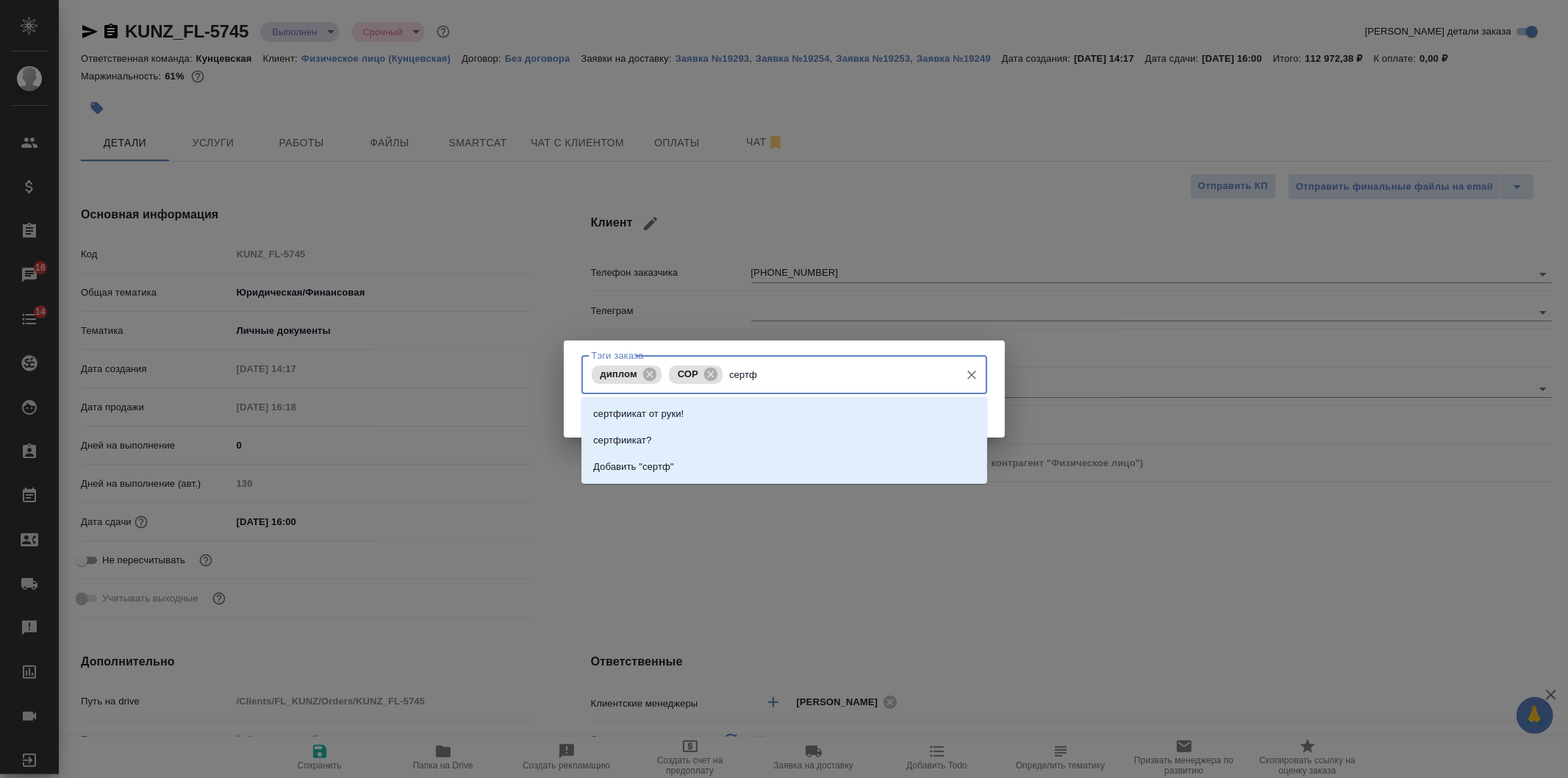
type textarea "x"
click at [640, 446] on p "сертфиикат?" at bounding box center [622, 441] width 58 height 15
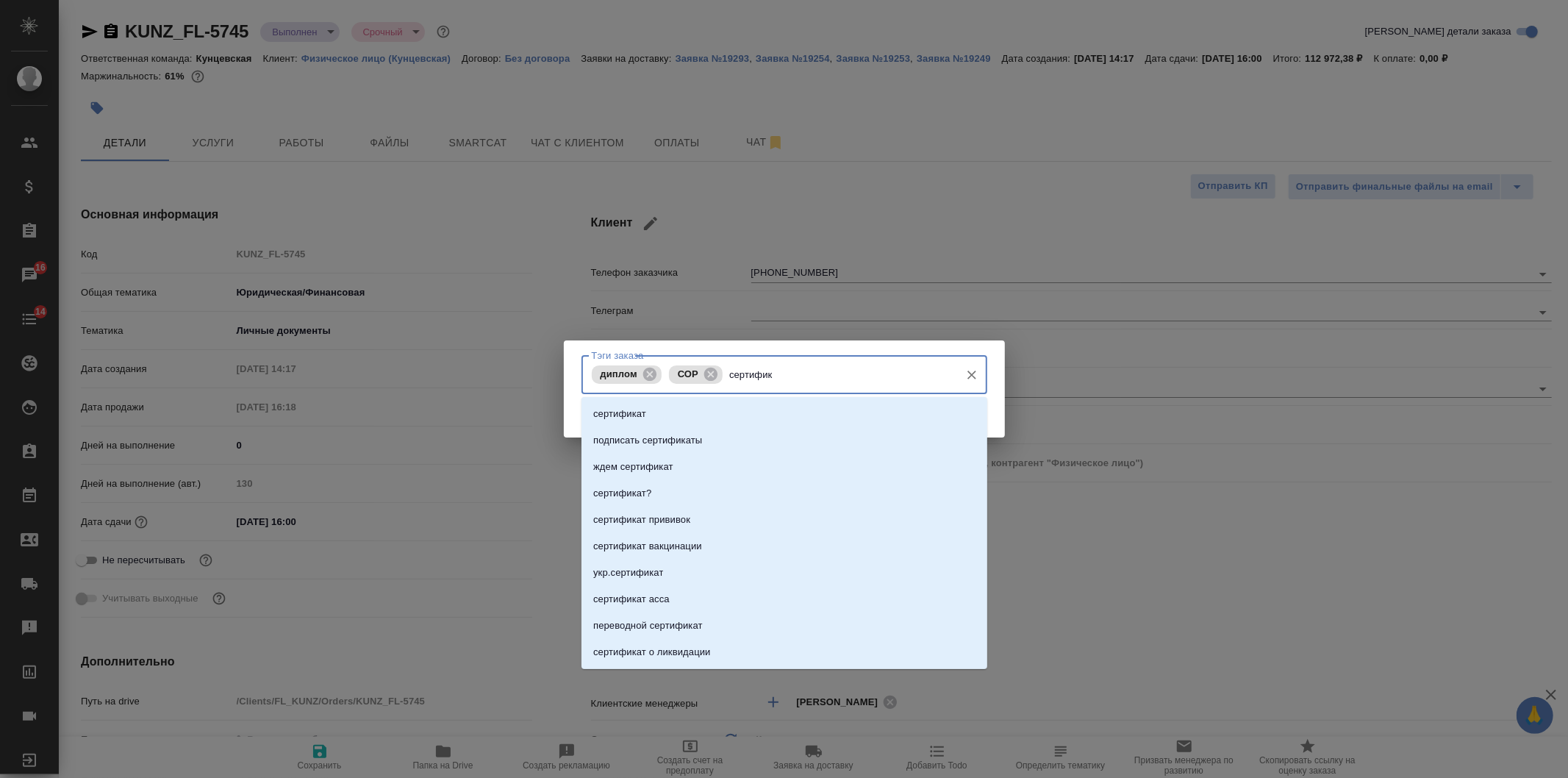
type input "сертифика"
click at [715, 412] on li "сертификат" at bounding box center [784, 414] width 406 height 27
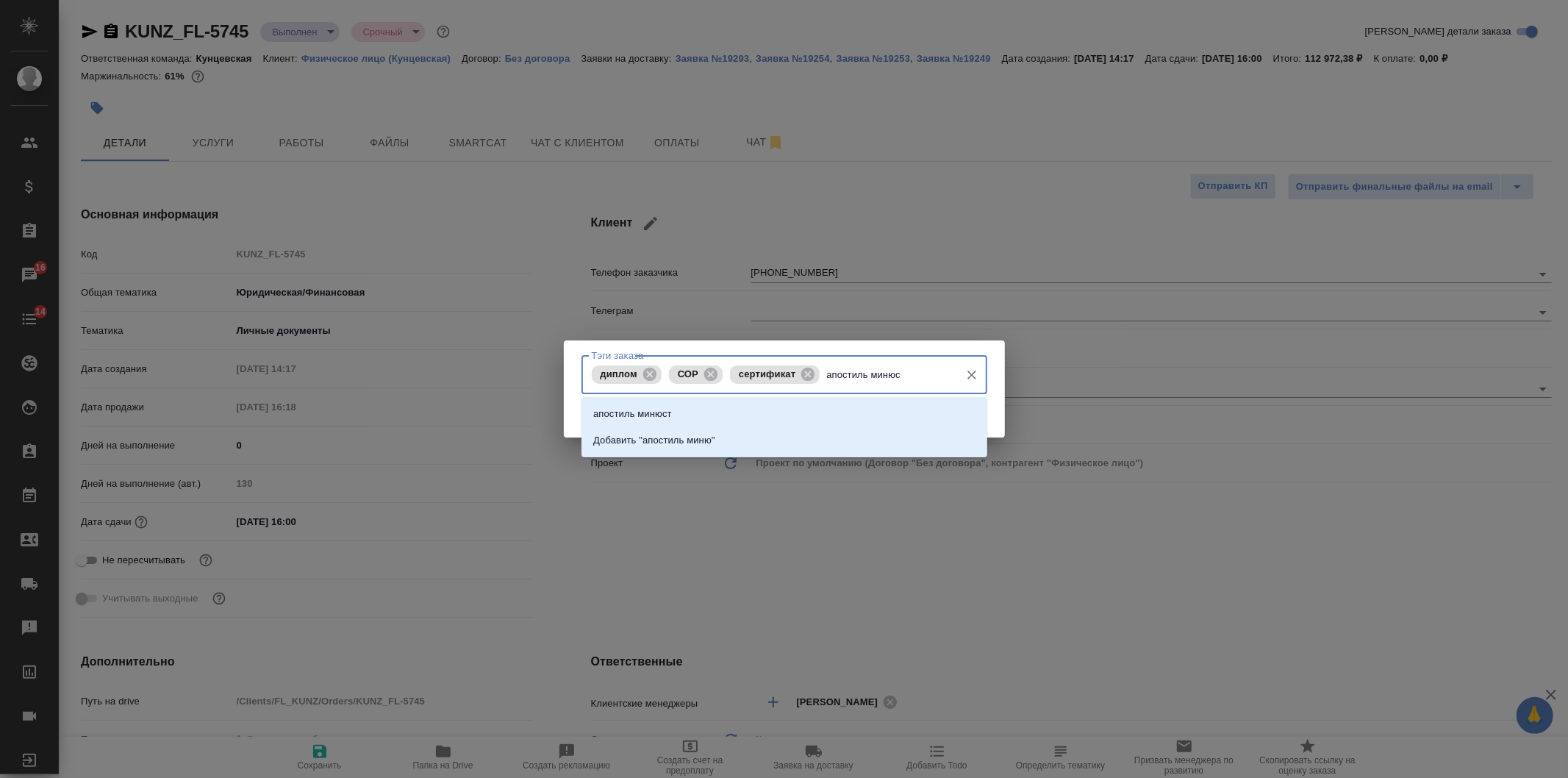
type input "апостиль минюст"
click at [715, 412] on li "апостиль минюст" at bounding box center [784, 414] width 406 height 27
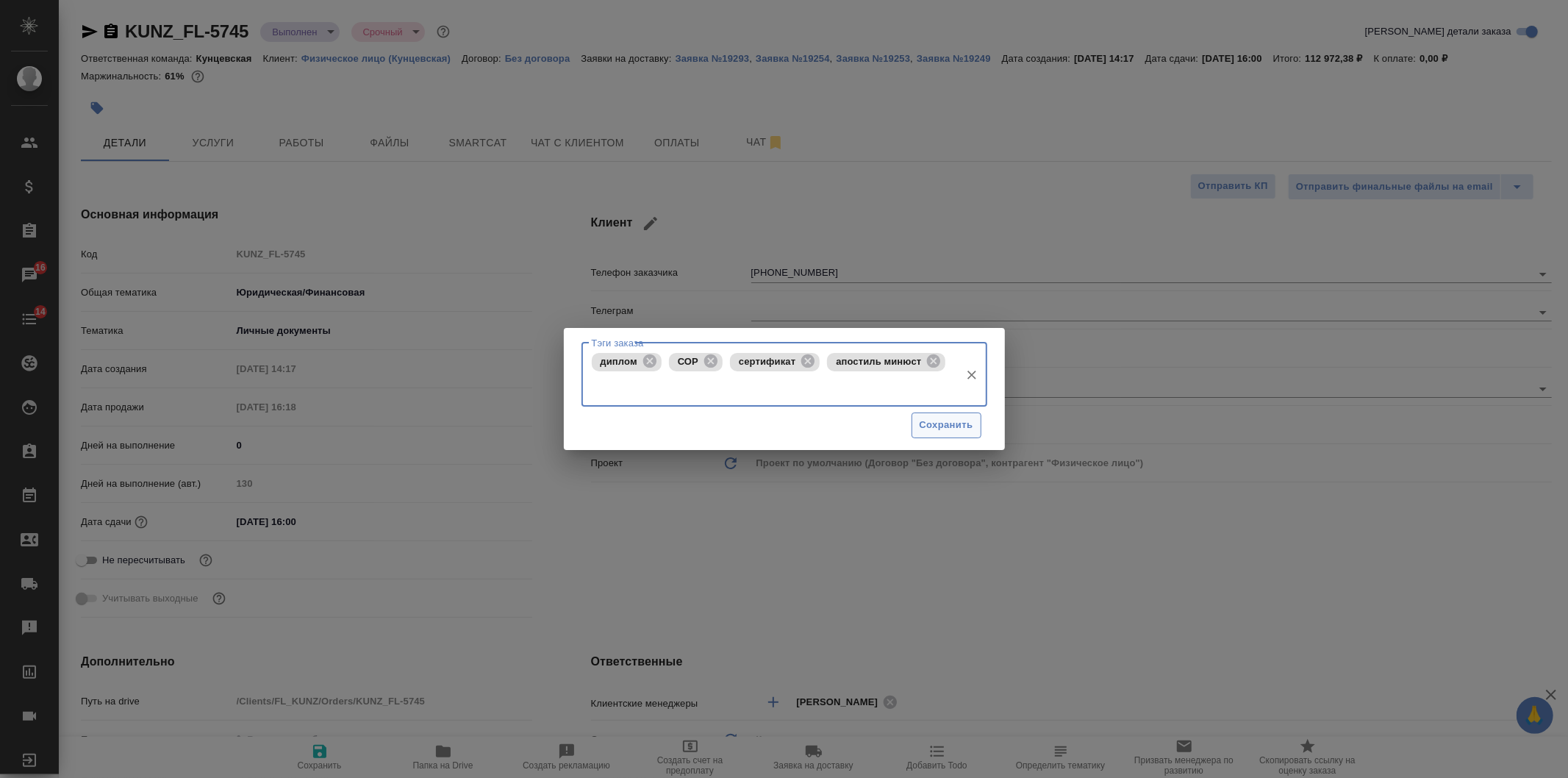
click at [930, 426] on span "Сохранить" at bounding box center [946, 425] width 54 height 17
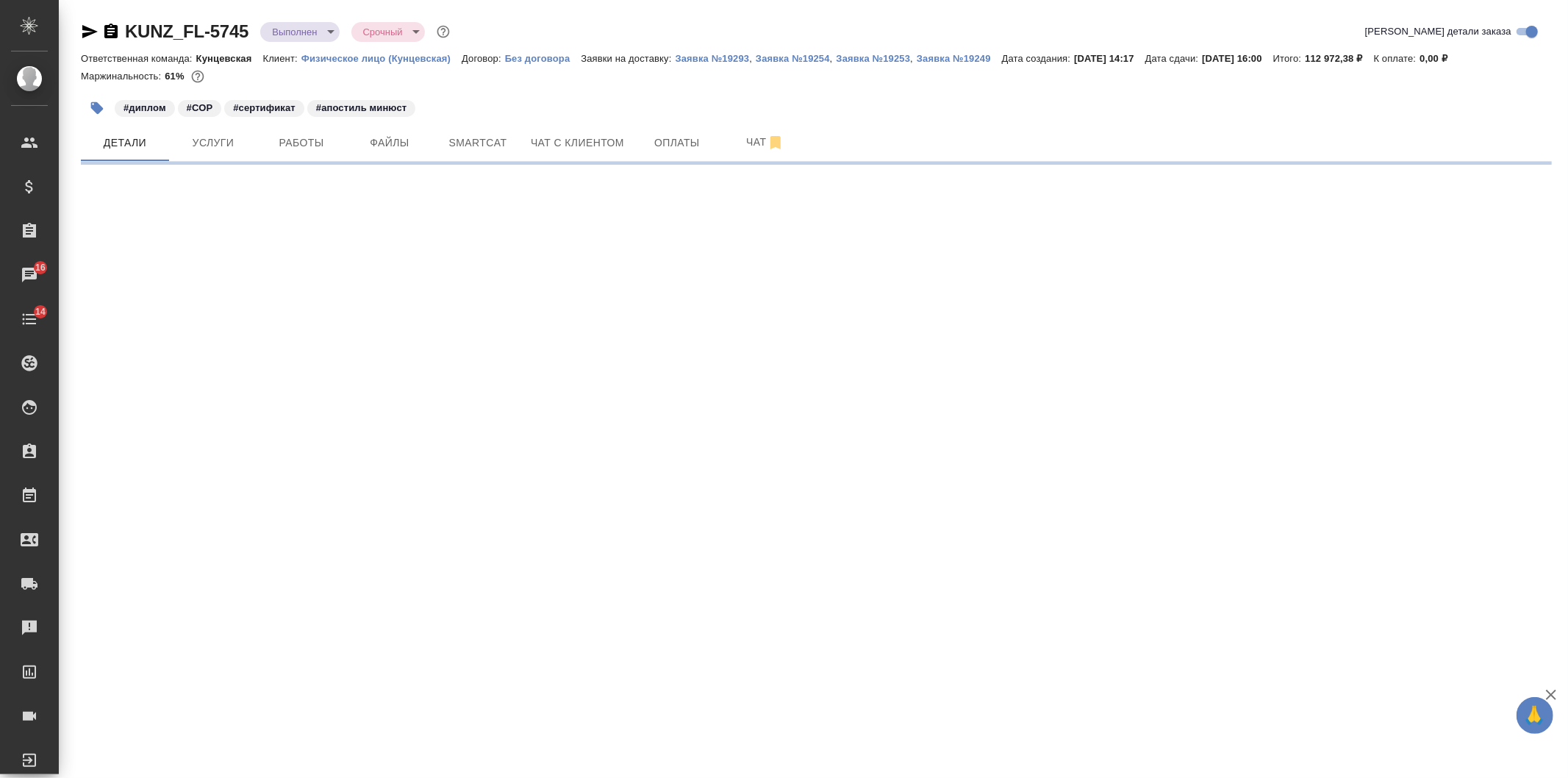
select select "RU"
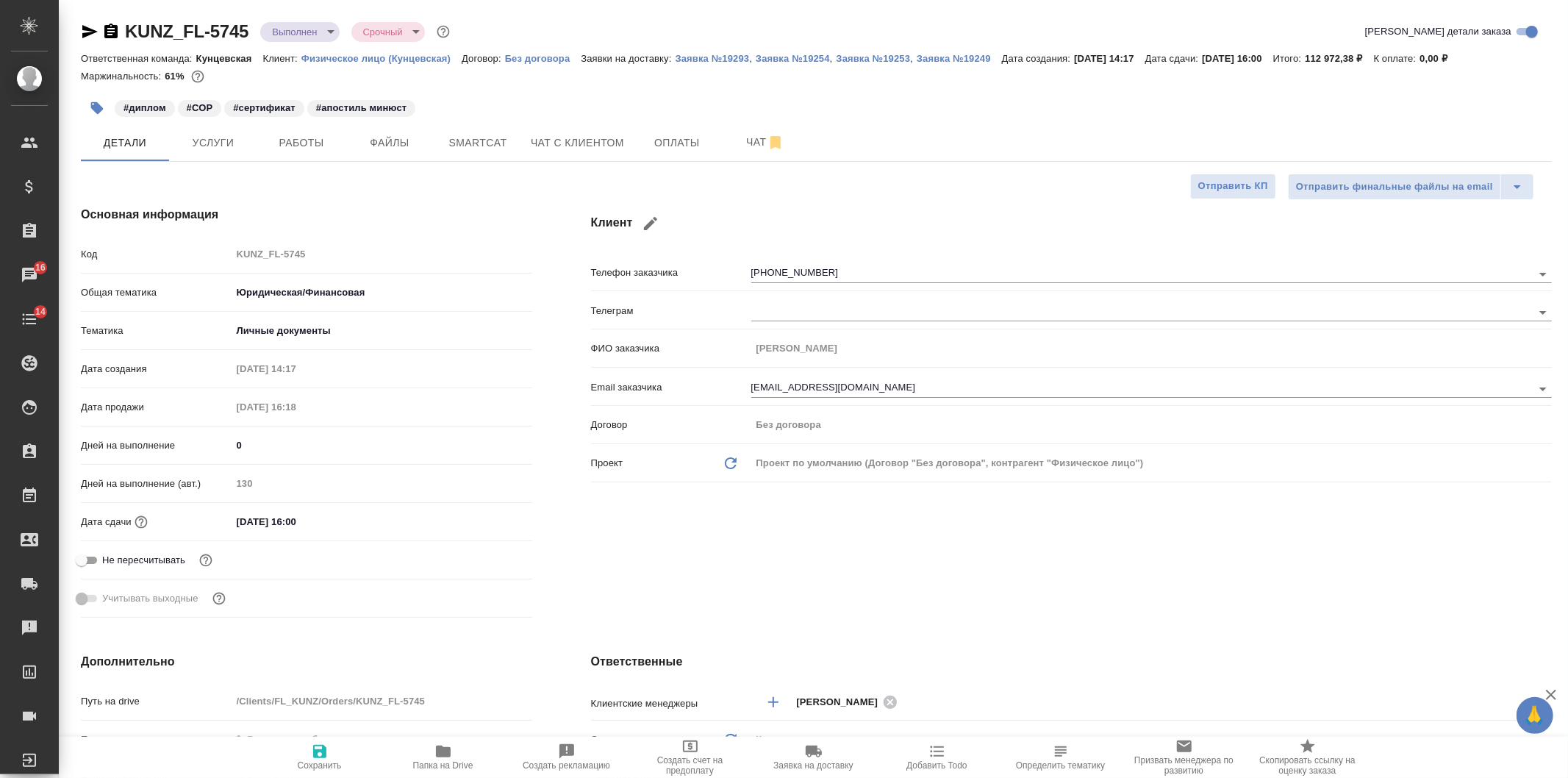
type textarea "x"
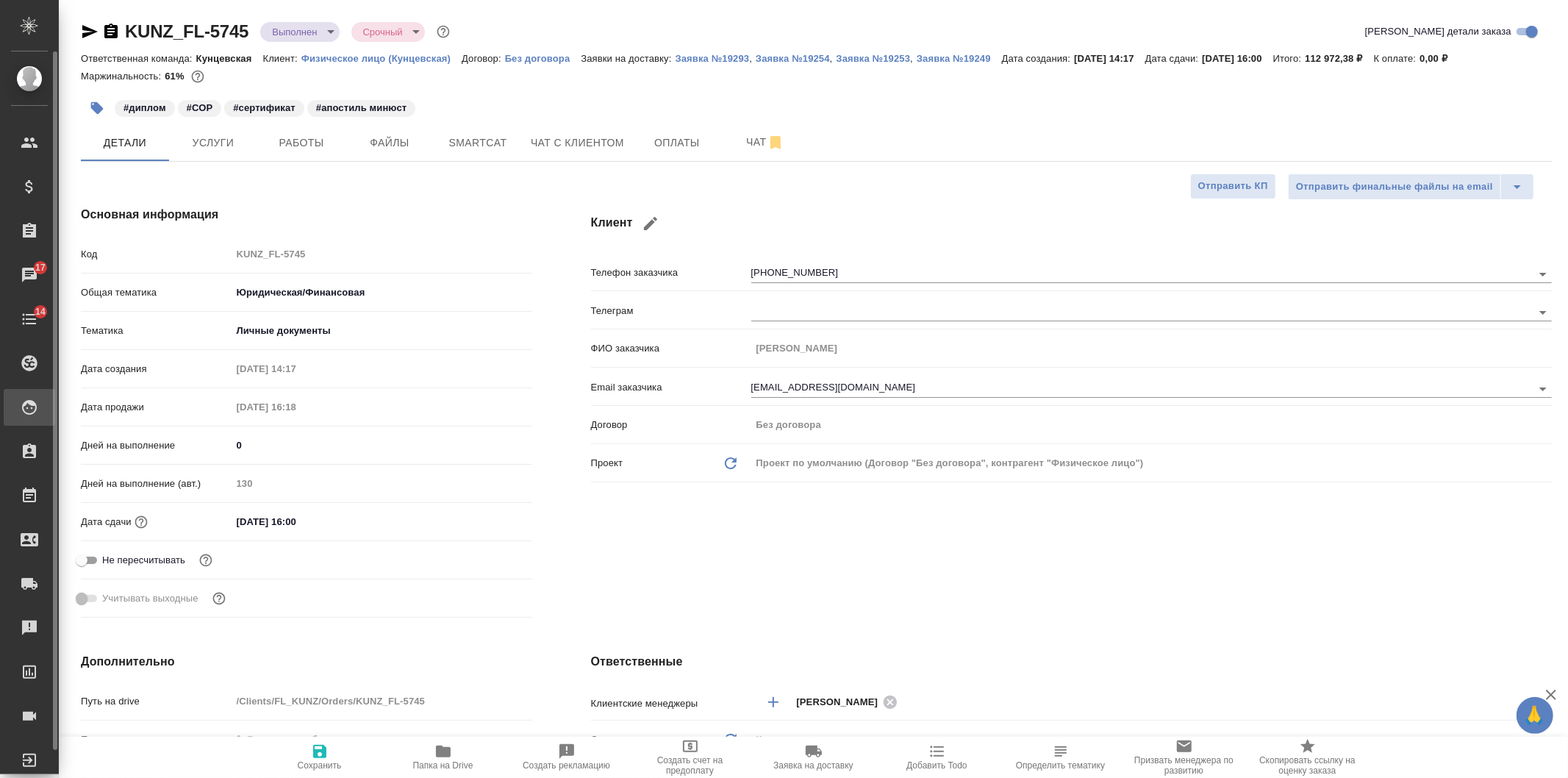
type textarea "x"
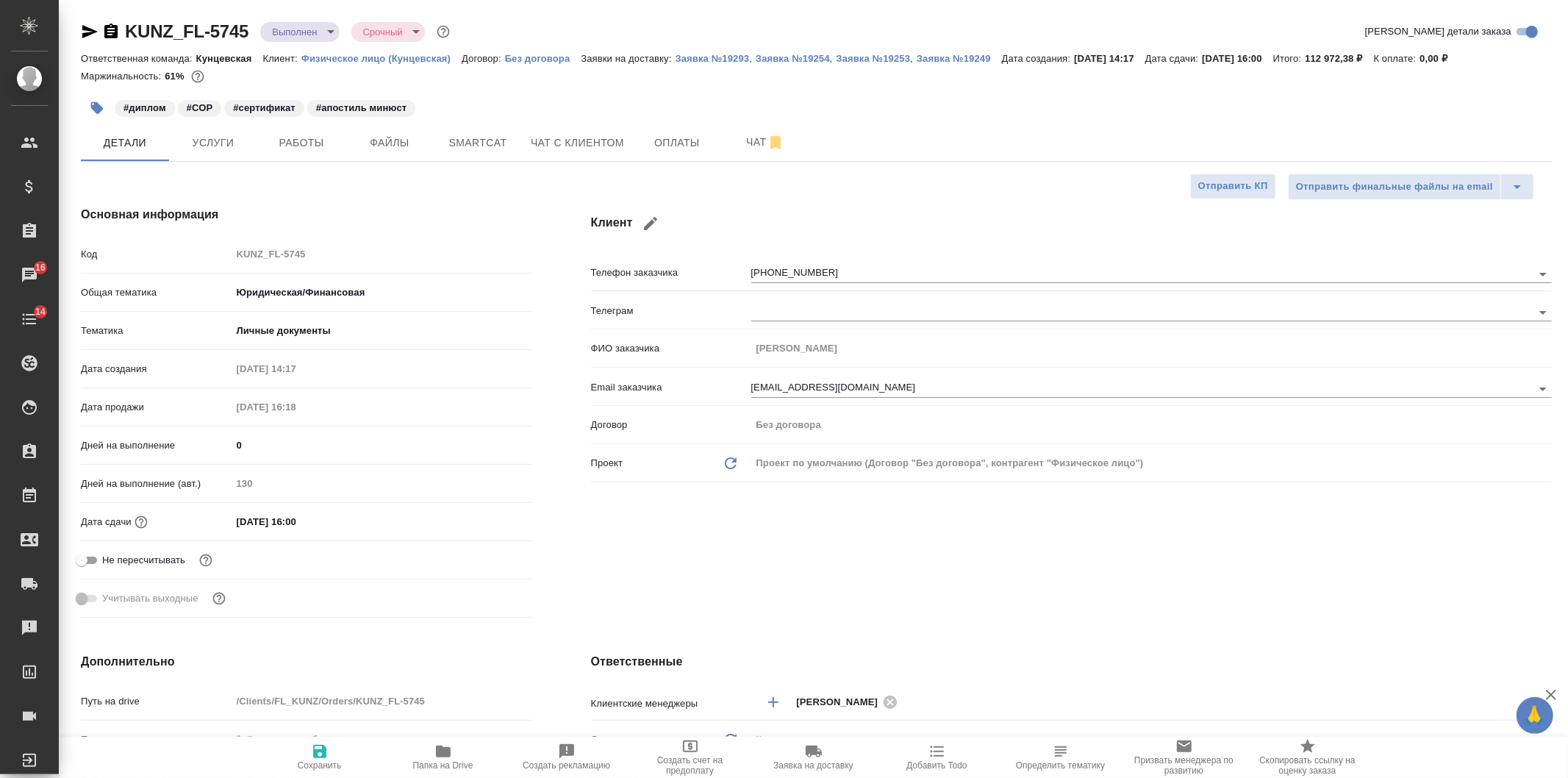
type textarea "x"
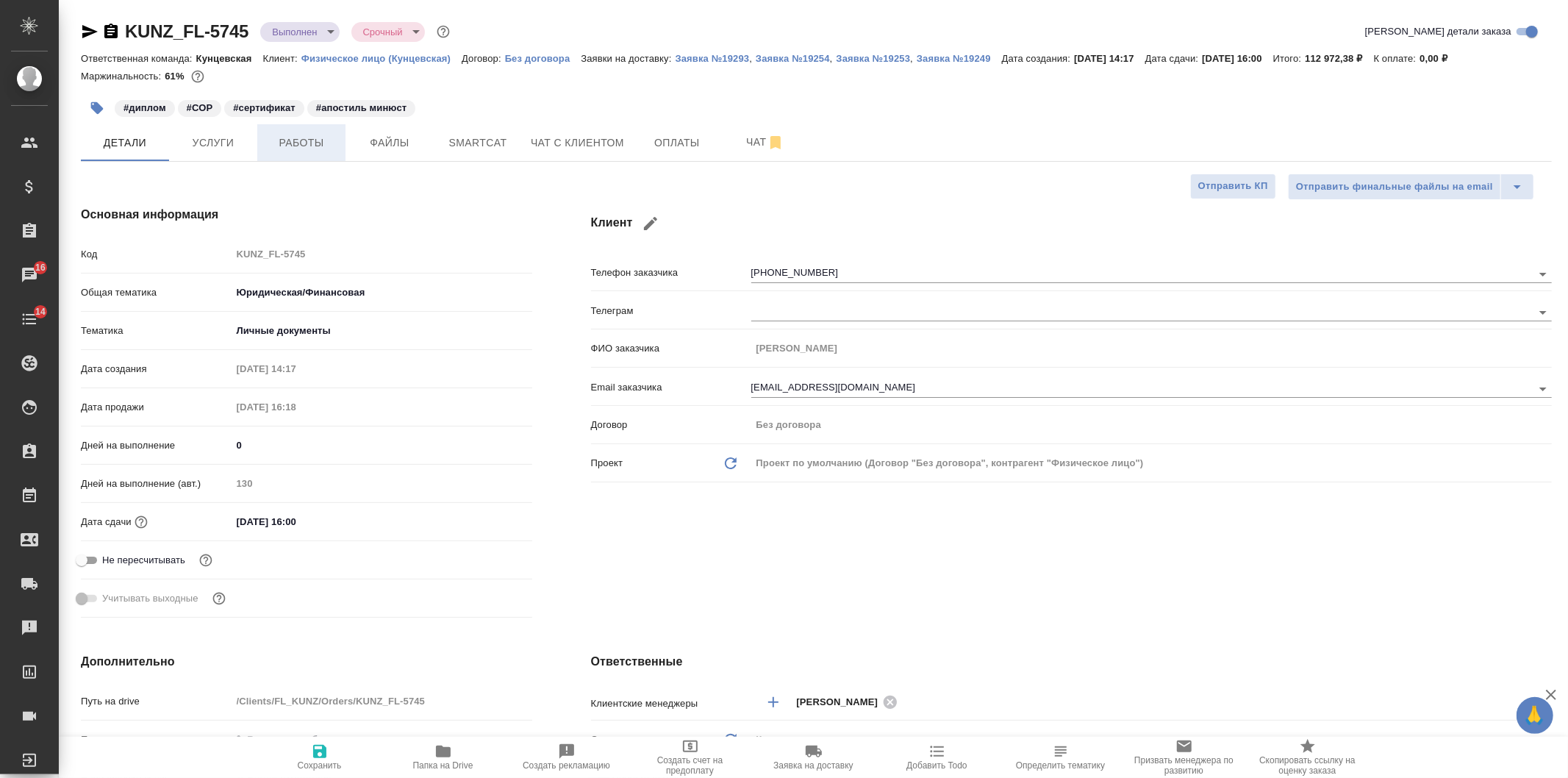
click at [293, 136] on span "Работы" at bounding box center [301, 142] width 70 height 18
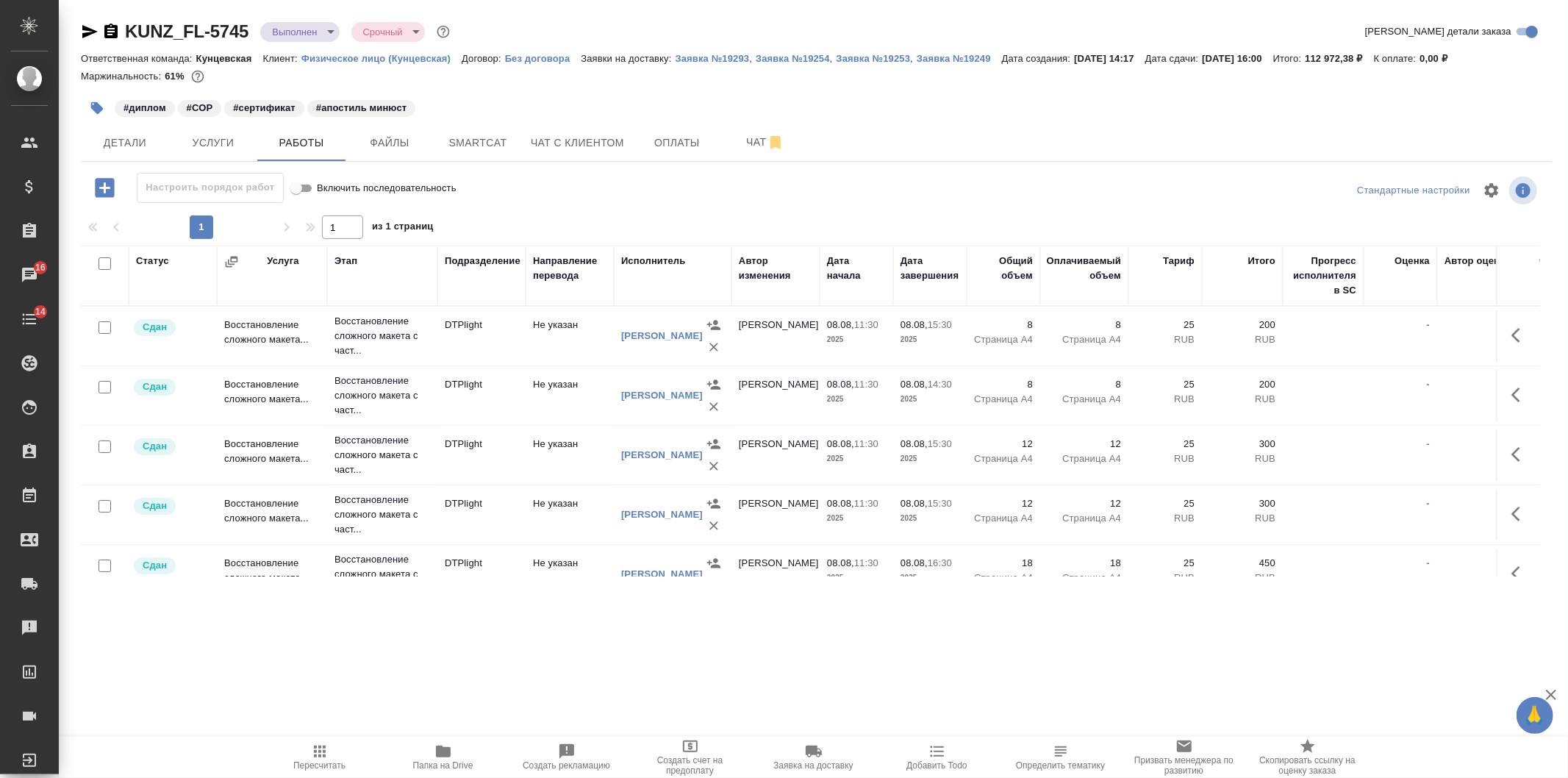
scroll to position [413, 0]
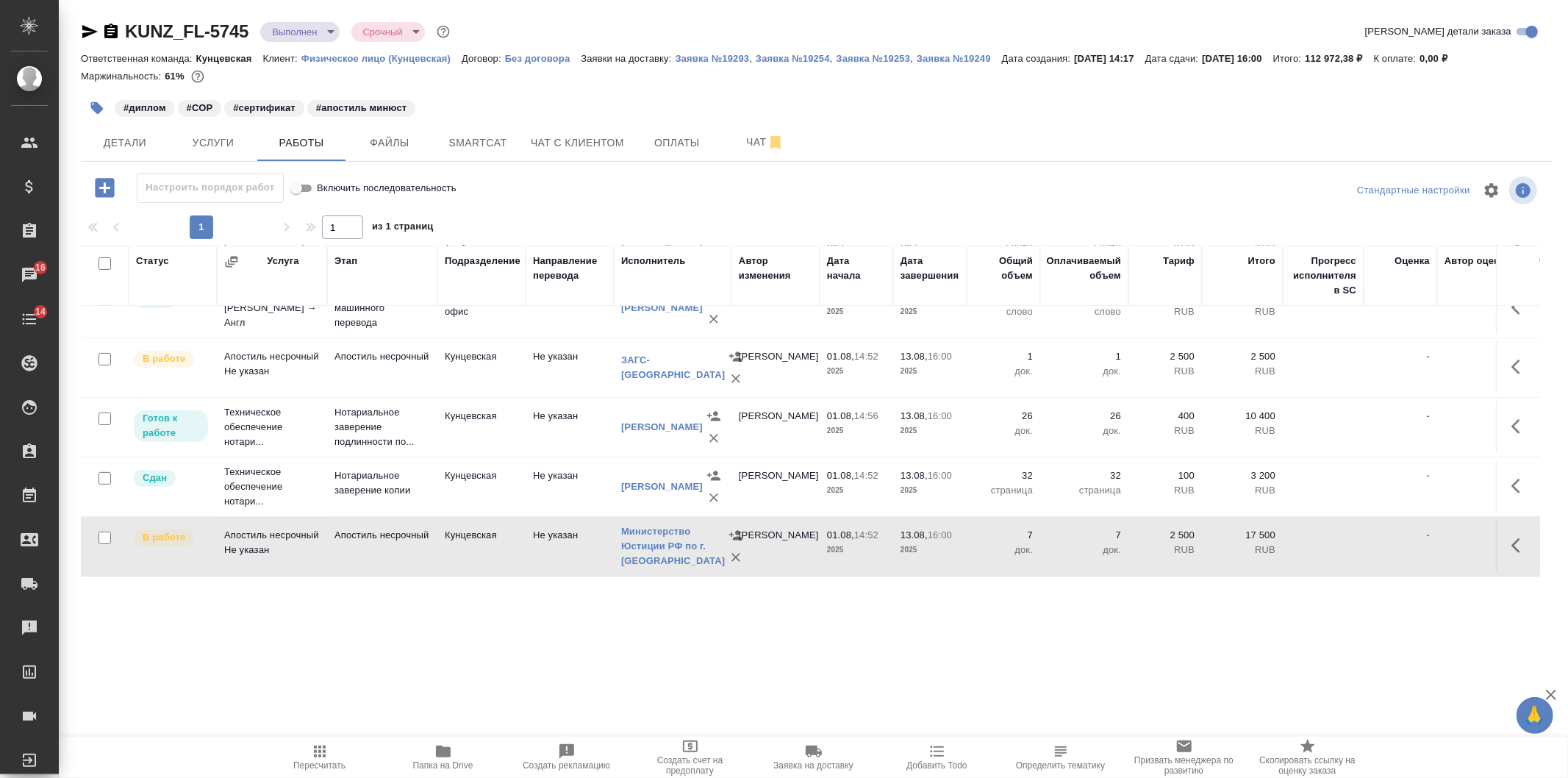
click at [1511, 536] on icon "button" at bounding box center [1520, 545] width 18 height 18
click at [1403, 536] on icon "button" at bounding box center [1412, 545] width 18 height 18
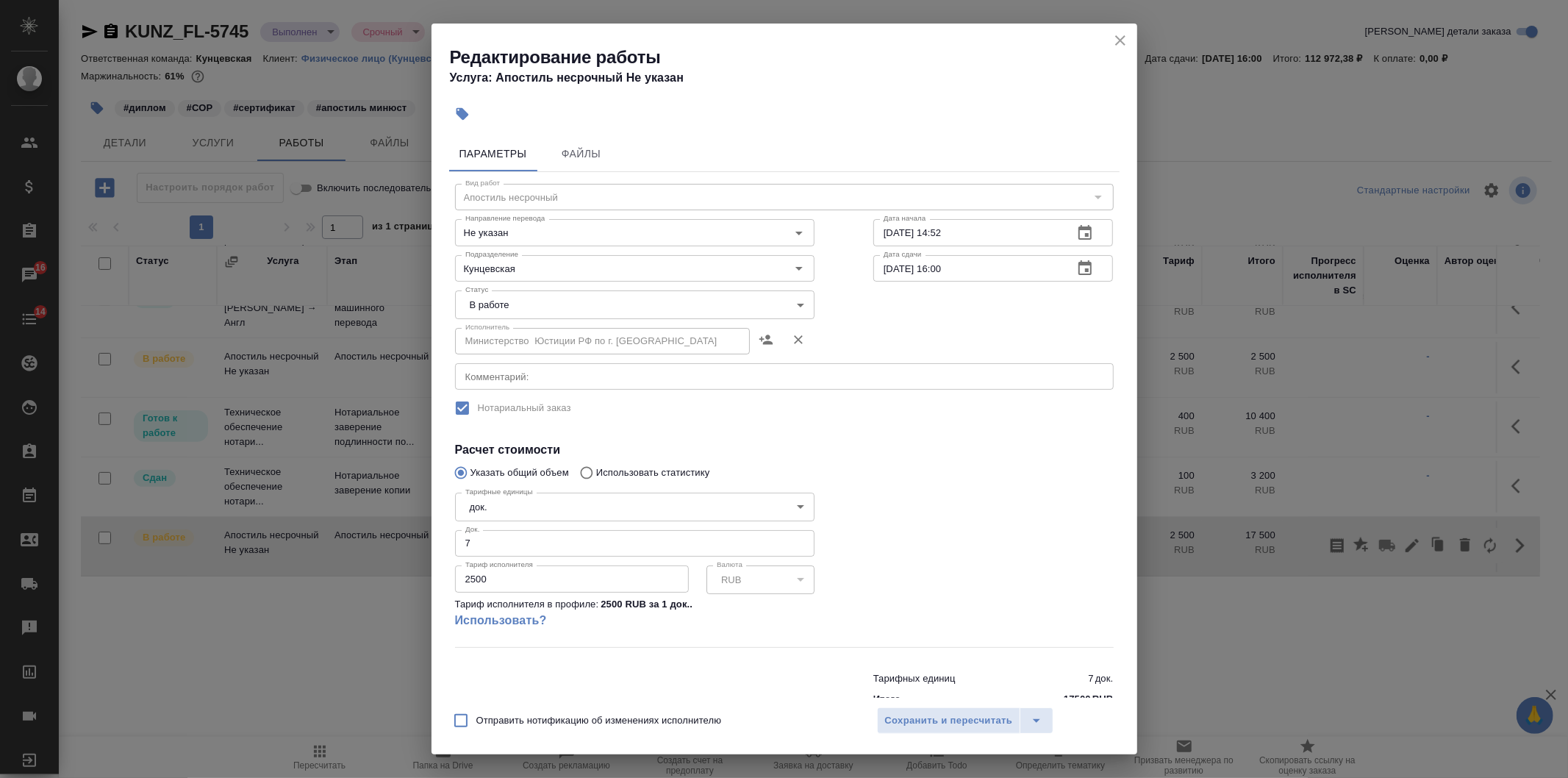
click at [526, 293] on body "🙏 .cls-1 fill:#fff; AWATERA Veselova Yulia Клиенты Спецификации Заказы 16 Чаты …" at bounding box center [784, 389] width 1568 height 778
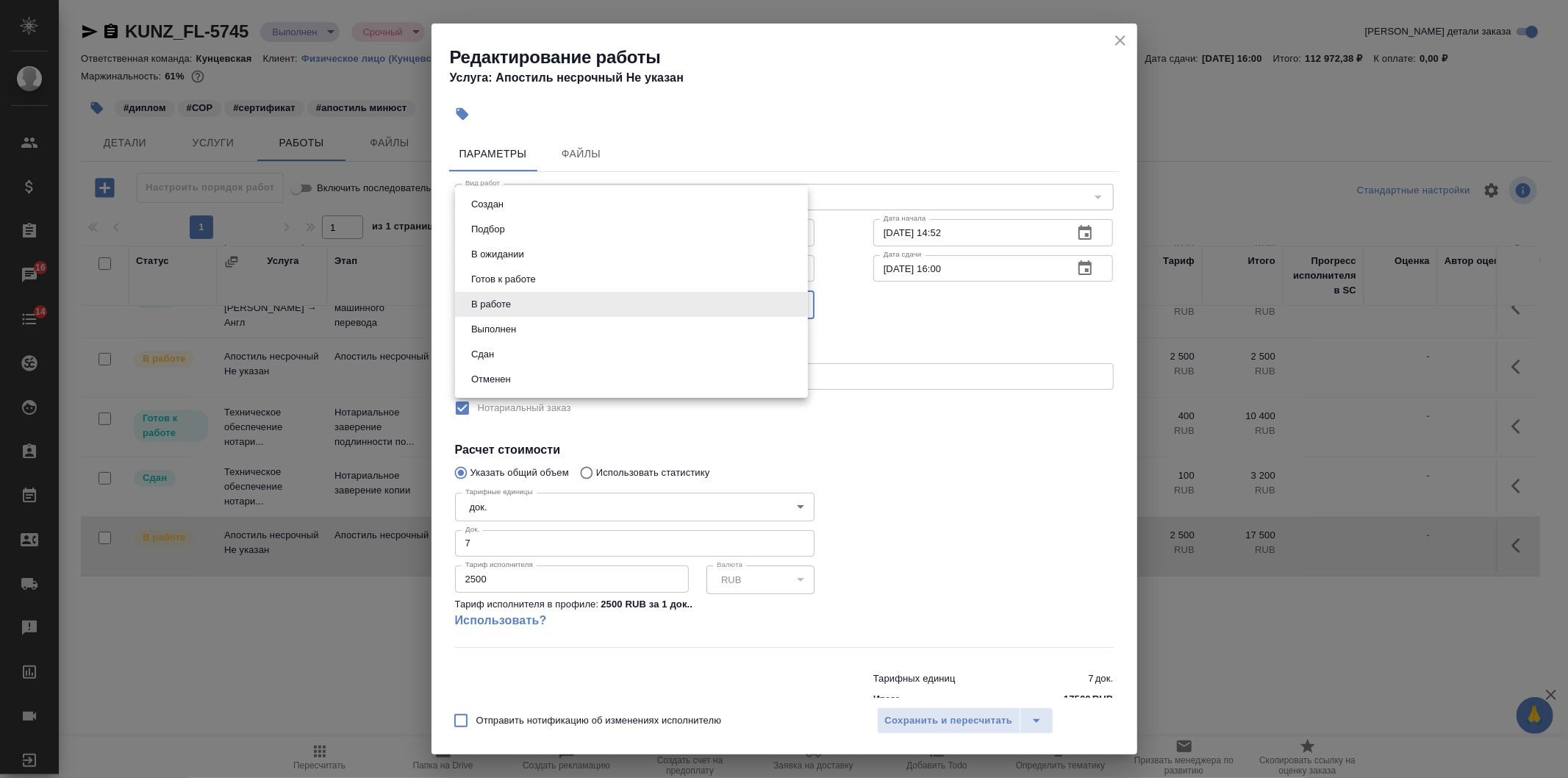
click at [513, 358] on li "Сдан" at bounding box center [631, 354] width 352 height 25
type input "closed"
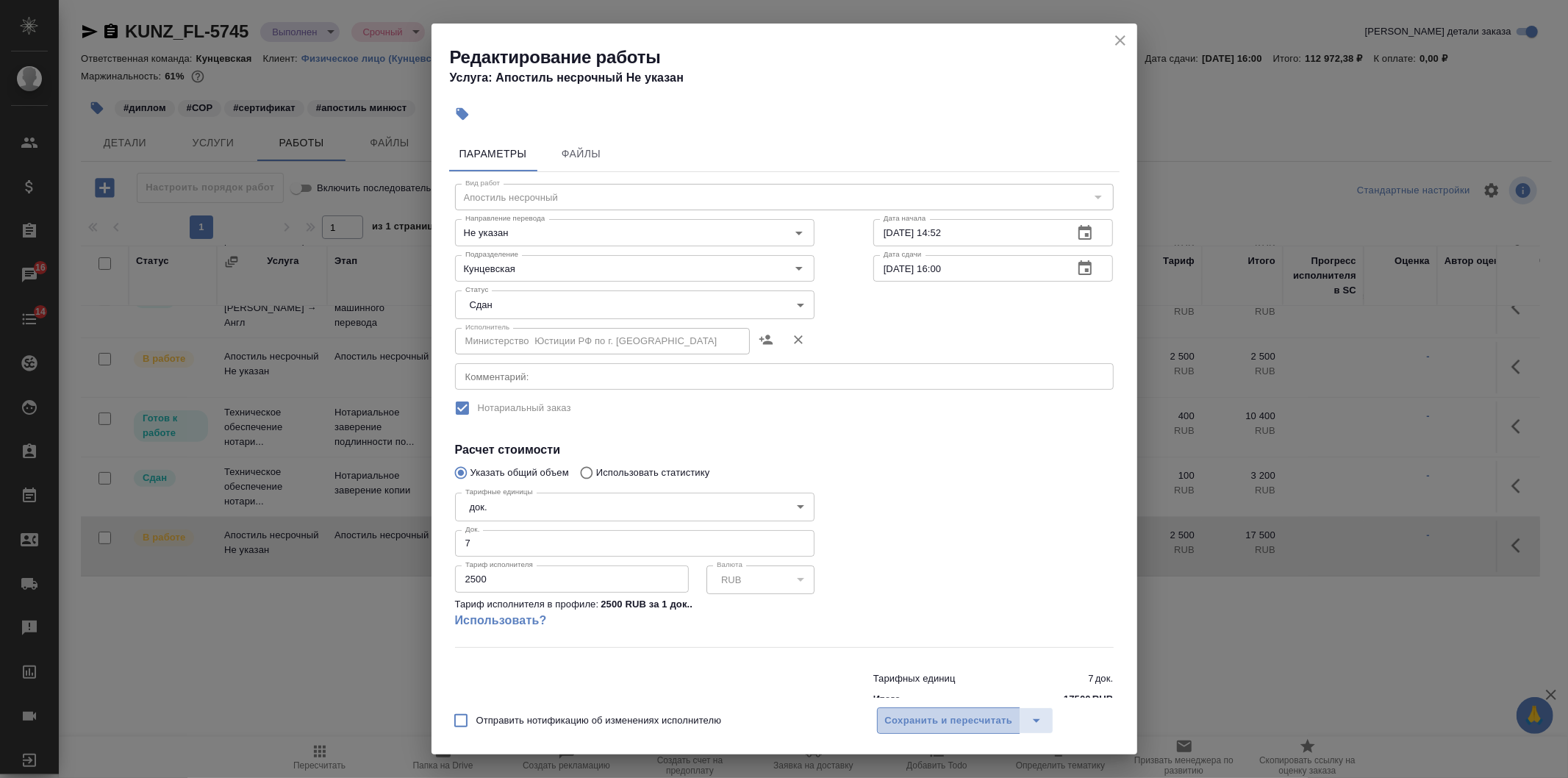
click at [999, 723] on span "Сохранить и пересчитать" at bounding box center [948, 721] width 128 height 17
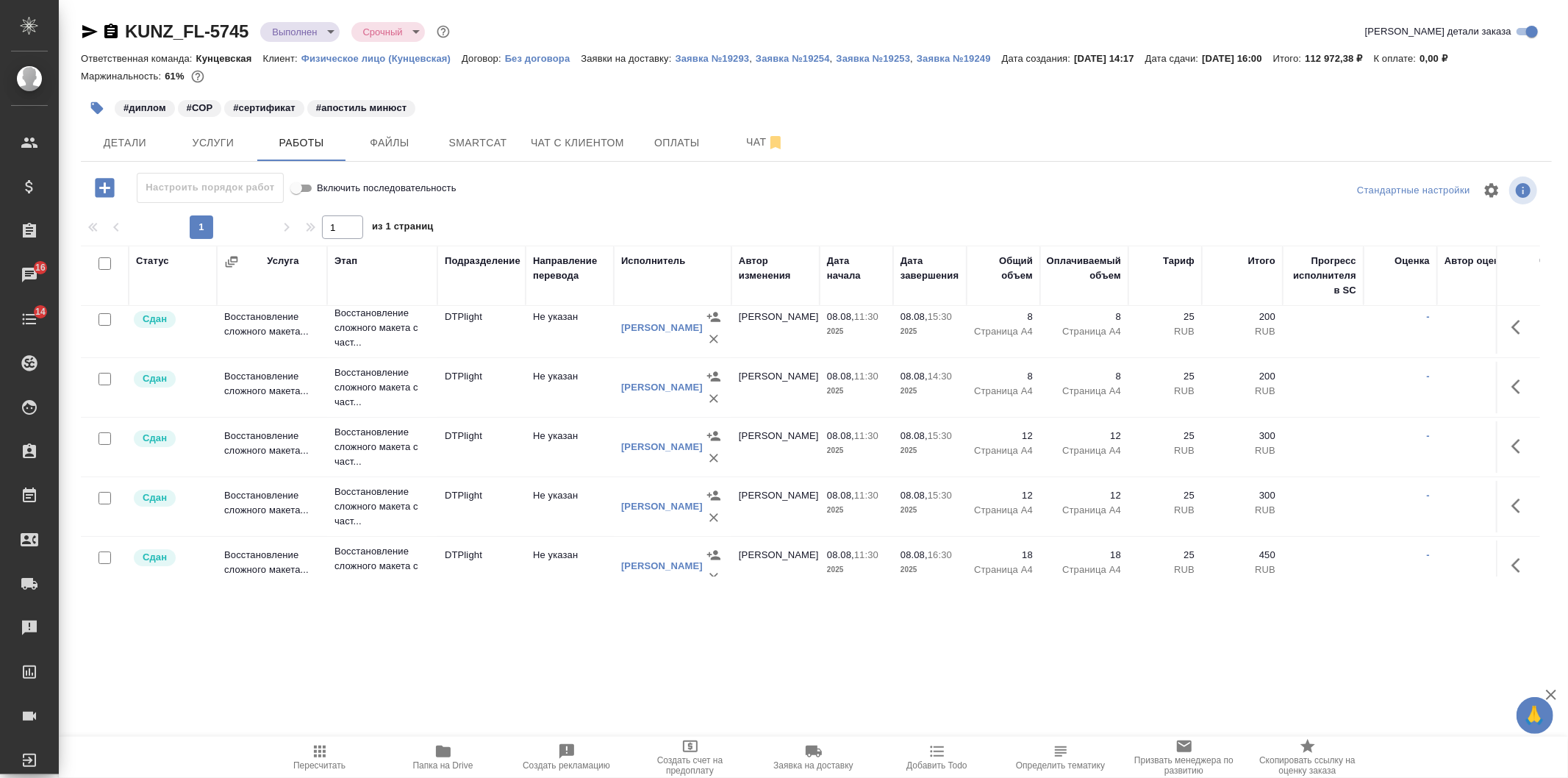
scroll to position [0, 0]
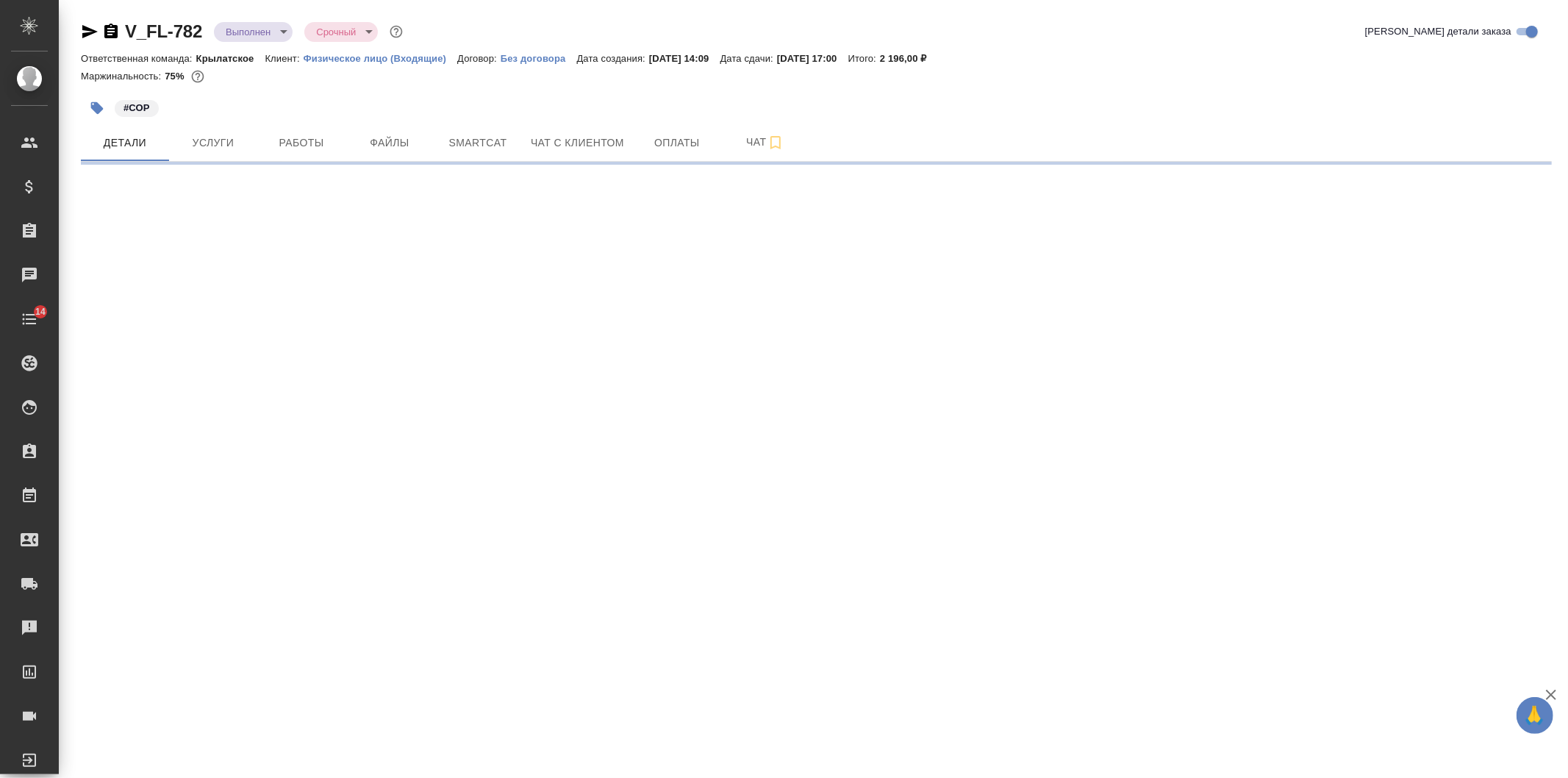
select select "RU"
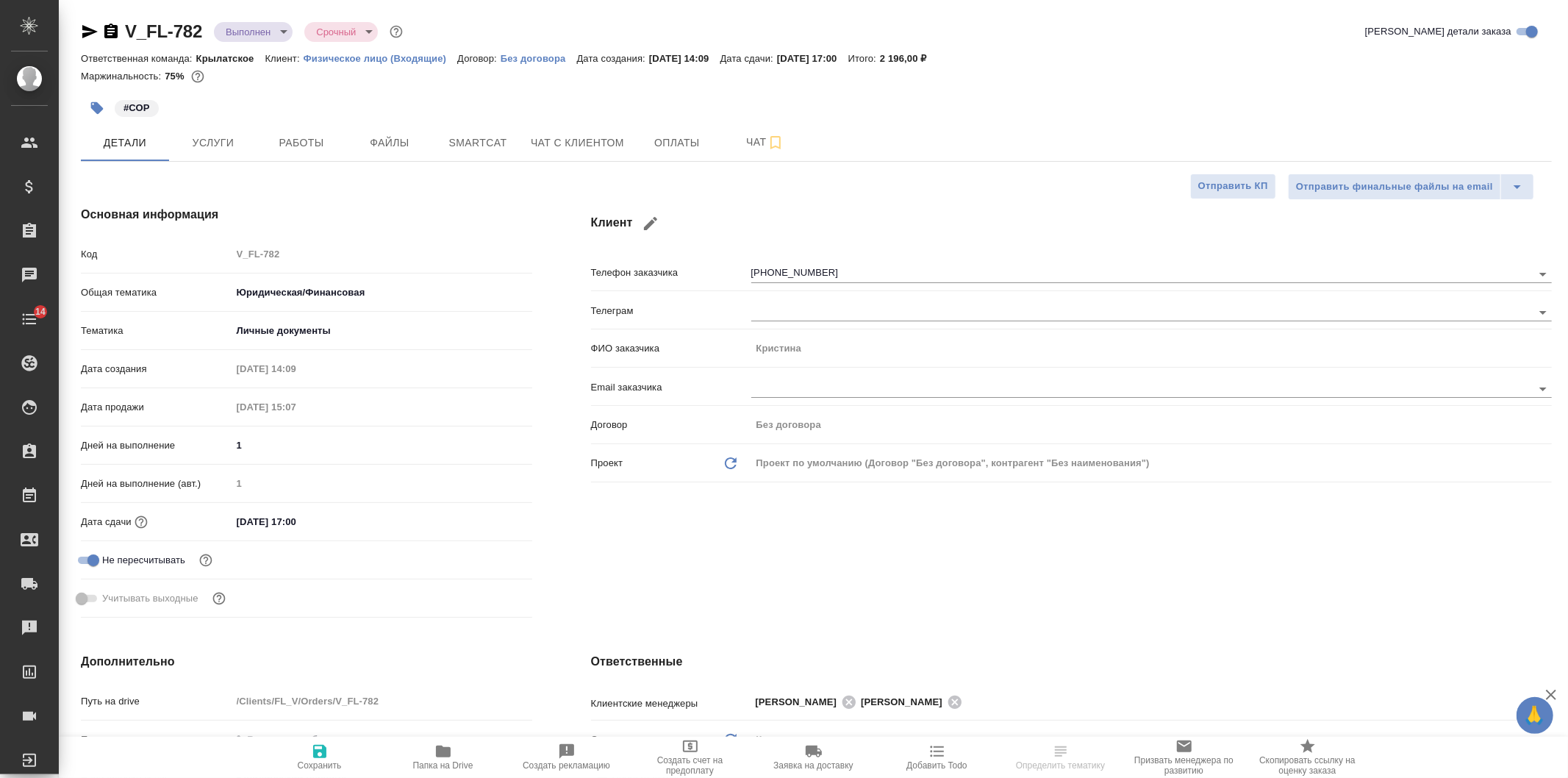
type textarea "x"
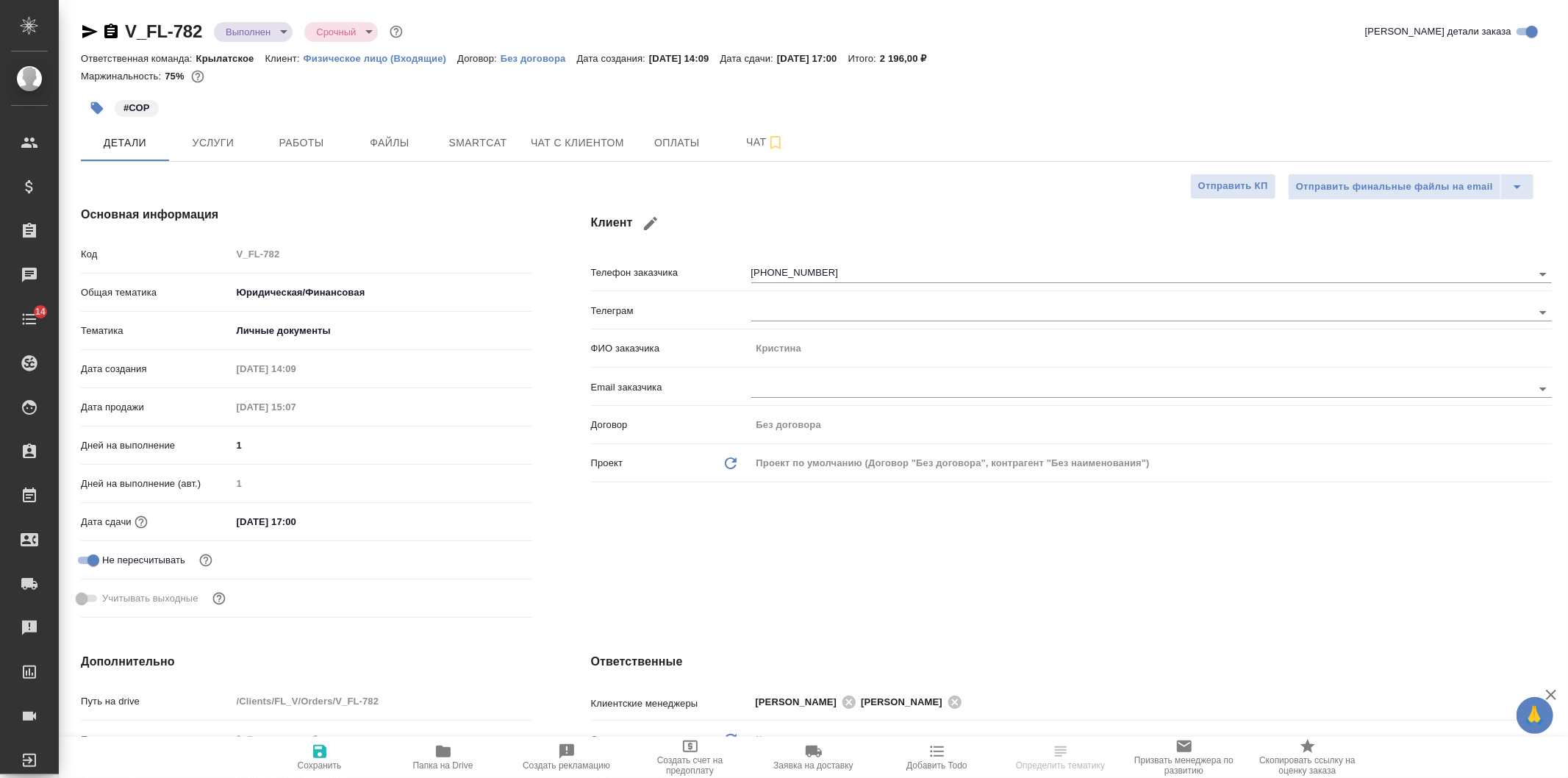
type textarea "x"
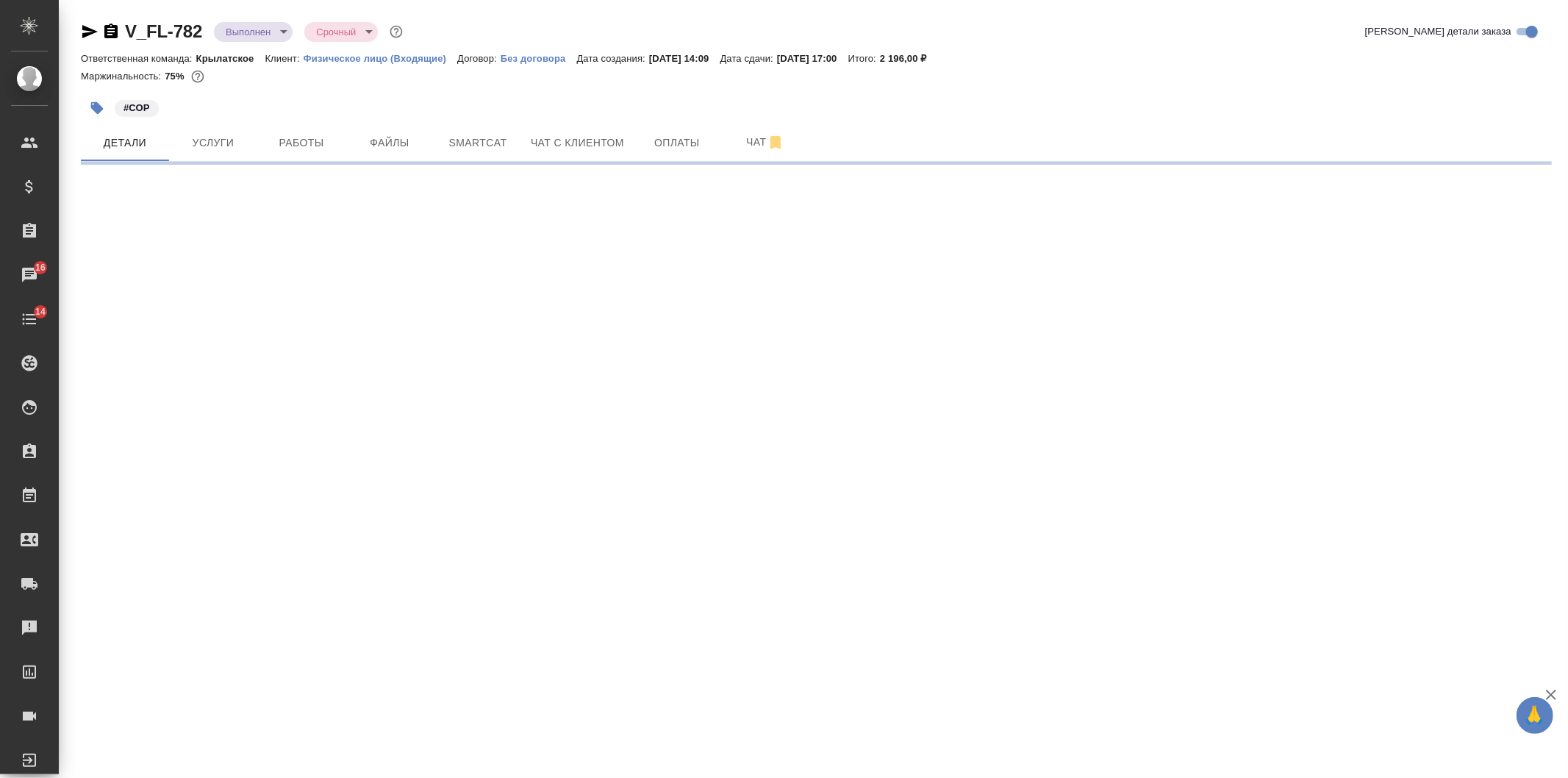
select select "RU"
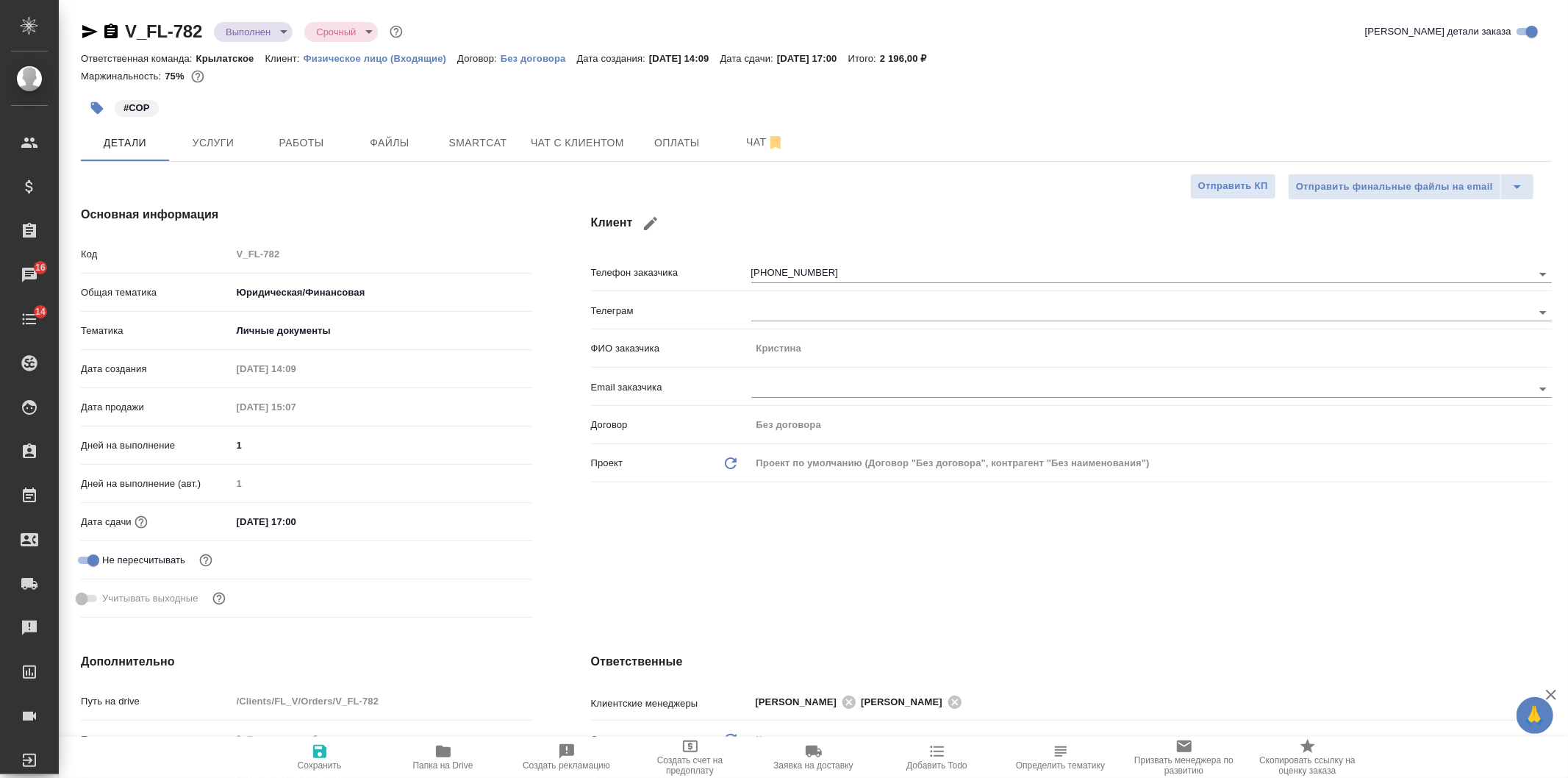
type textarea "x"
click at [221, 18] on div "V_FL-782 Выполнен completed Срочный urgent Кратко детали заказа Ответственная к…" at bounding box center [816, 759] width 1487 height 1519
click at [301, 159] on button "Работы" at bounding box center [301, 142] width 88 height 37
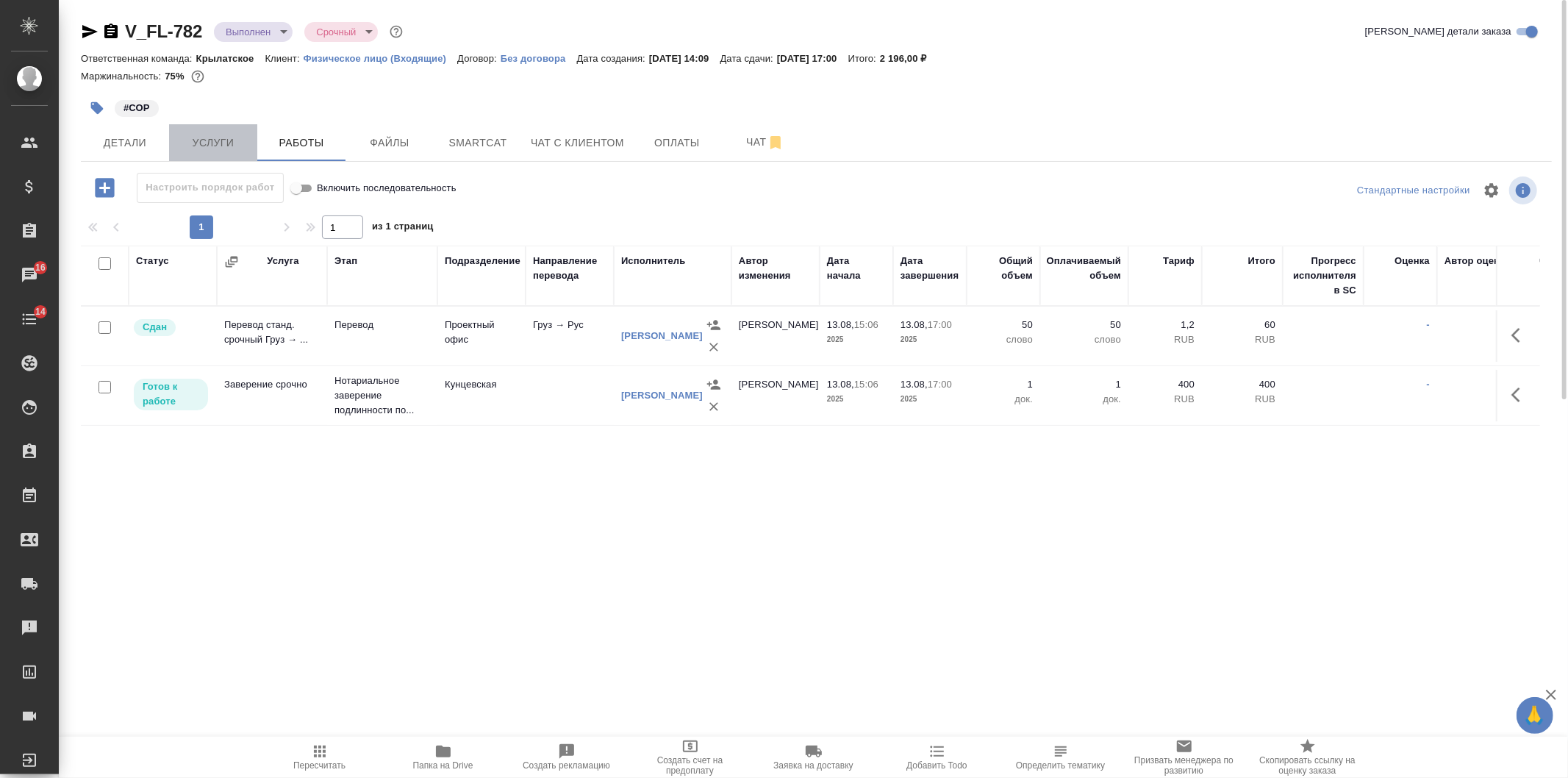
click at [189, 134] on span "Услуги" at bounding box center [213, 142] width 70 height 18
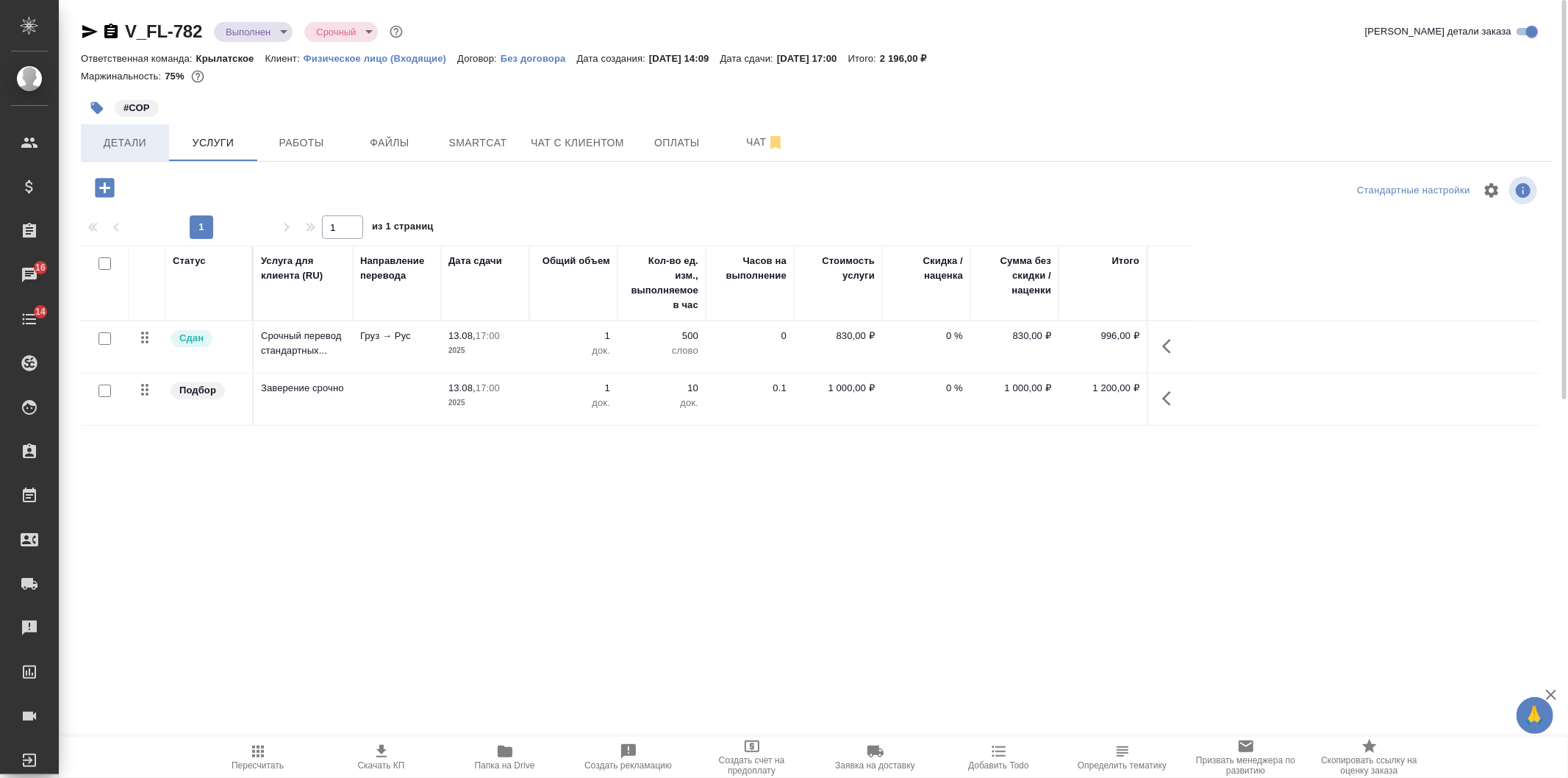
click at [159, 150] on button "Детали" at bounding box center [124, 142] width 88 height 37
click at [153, 147] on span "Детали" at bounding box center [125, 142] width 70 height 18
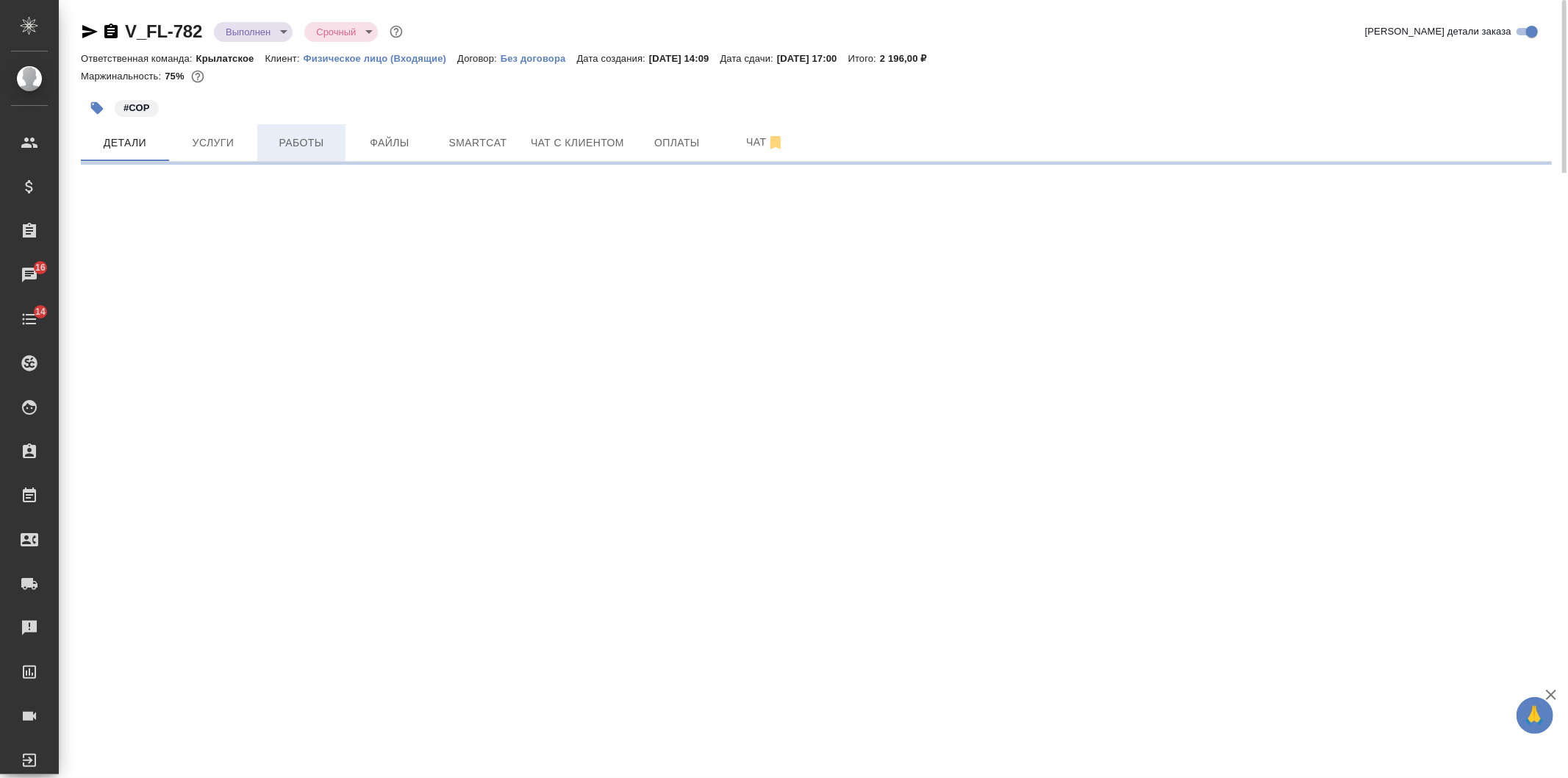
select select "RU"
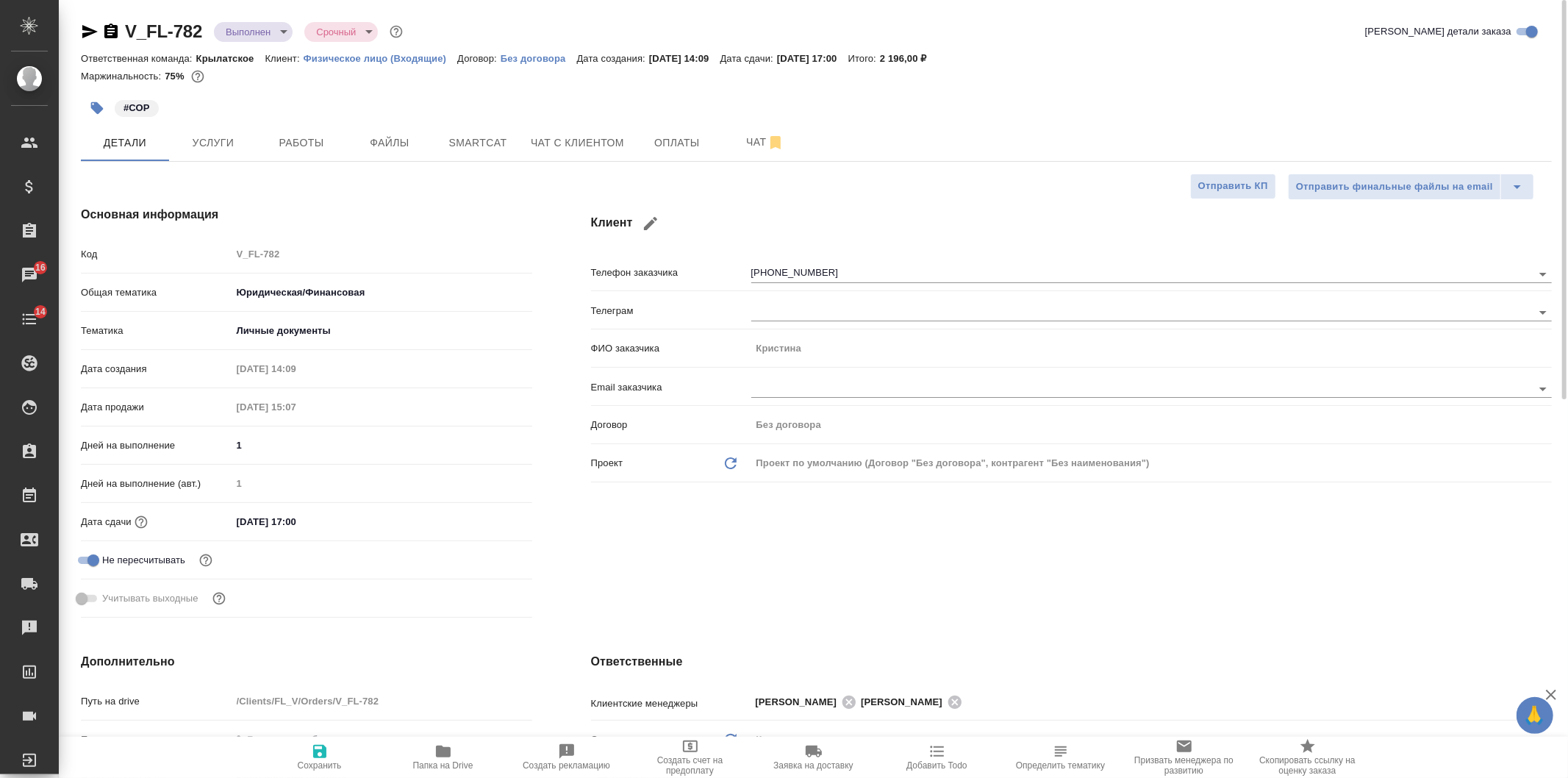
type textarea "x"
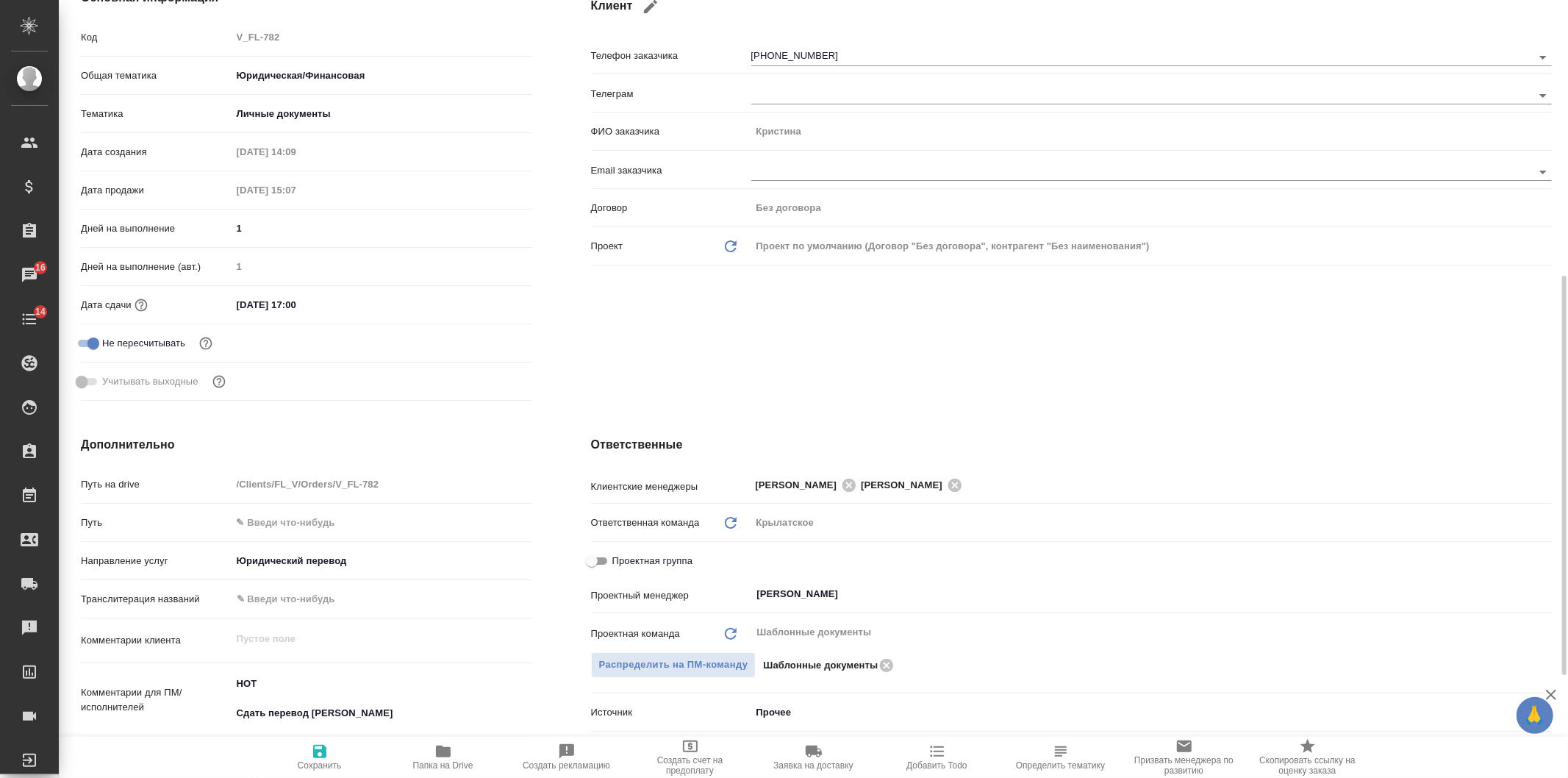
scroll to position [326, 0]
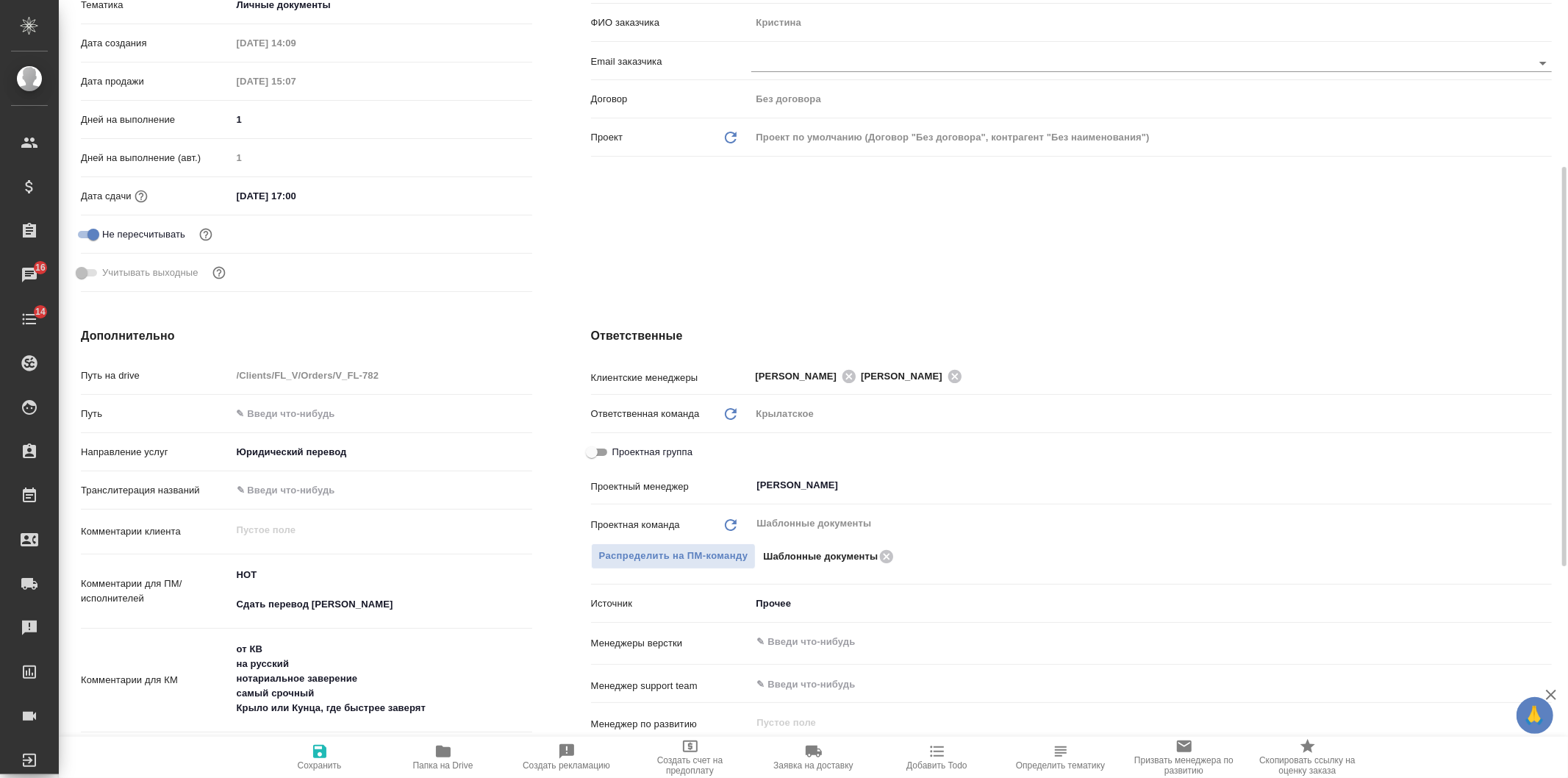
drag, startPoint x: 600, startPoint y: 442, endPoint x: 648, endPoint y: 464, distance: 52.8
click at [603, 443] on input "Проектная группа" at bounding box center [592, 452] width 53 height 18
checkbox input "true"
type textarea "x"
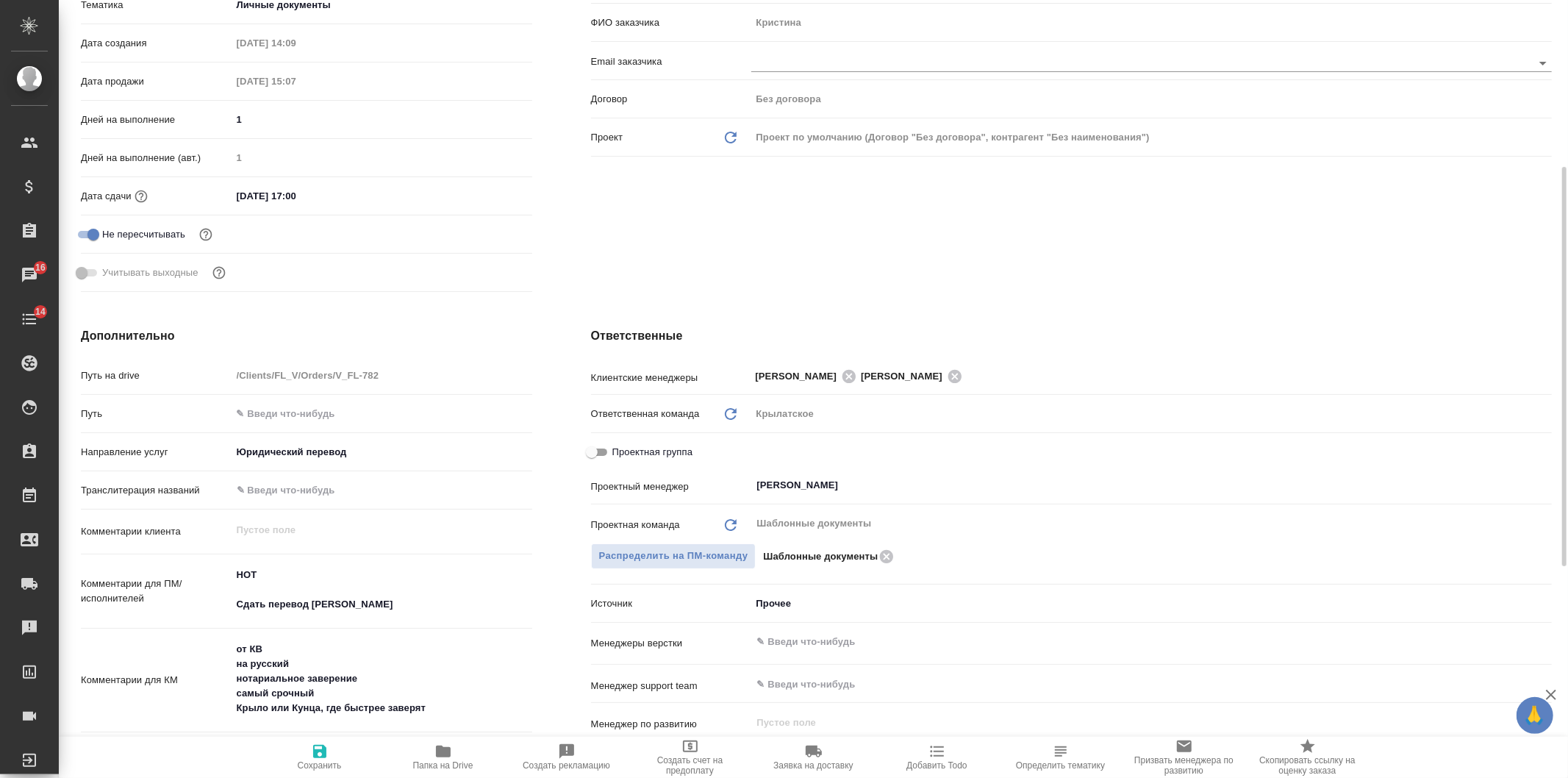
type textarea "x"
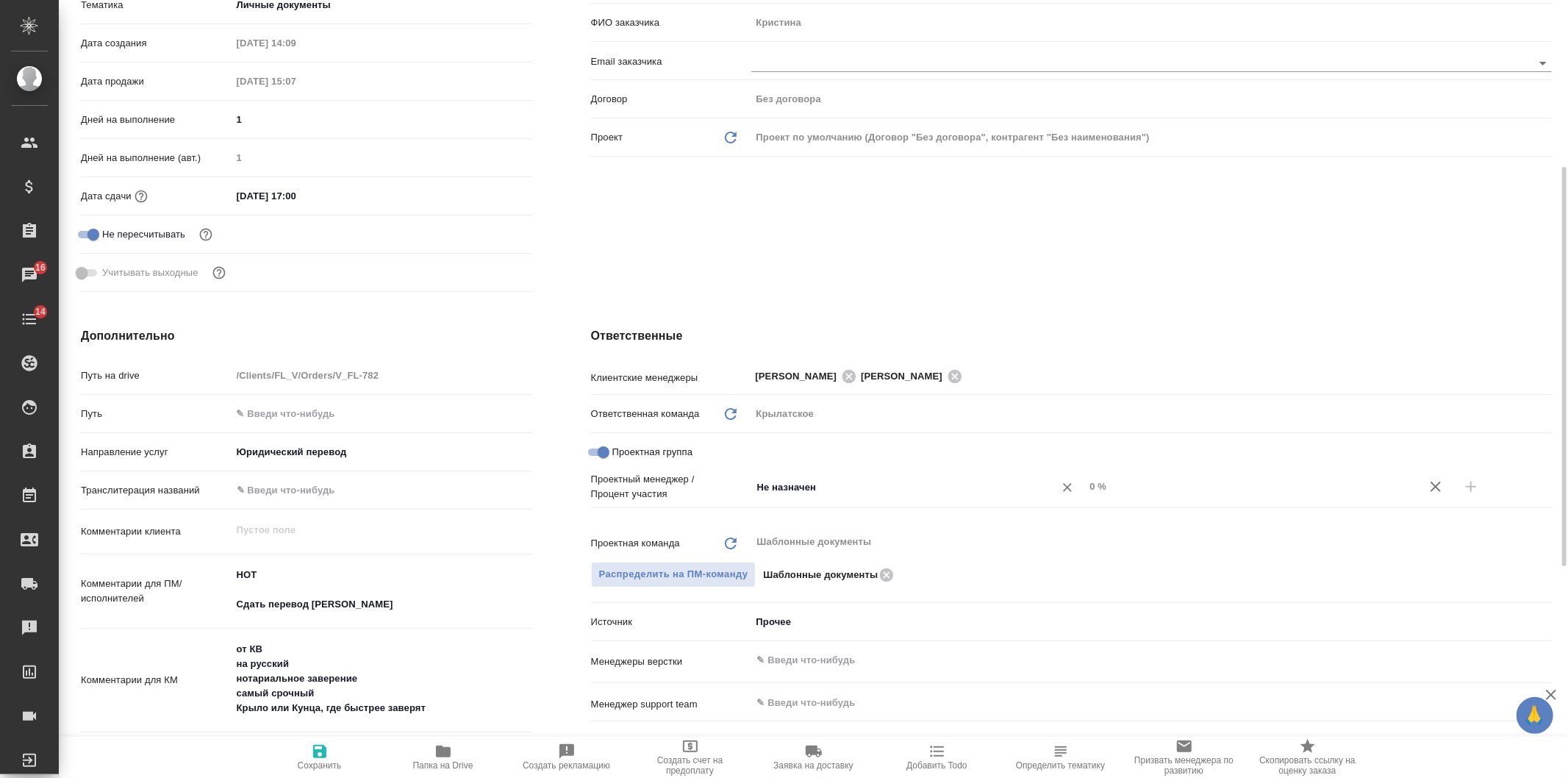
click at [766, 482] on input "Не назначен" at bounding box center [893, 486] width 276 height 18
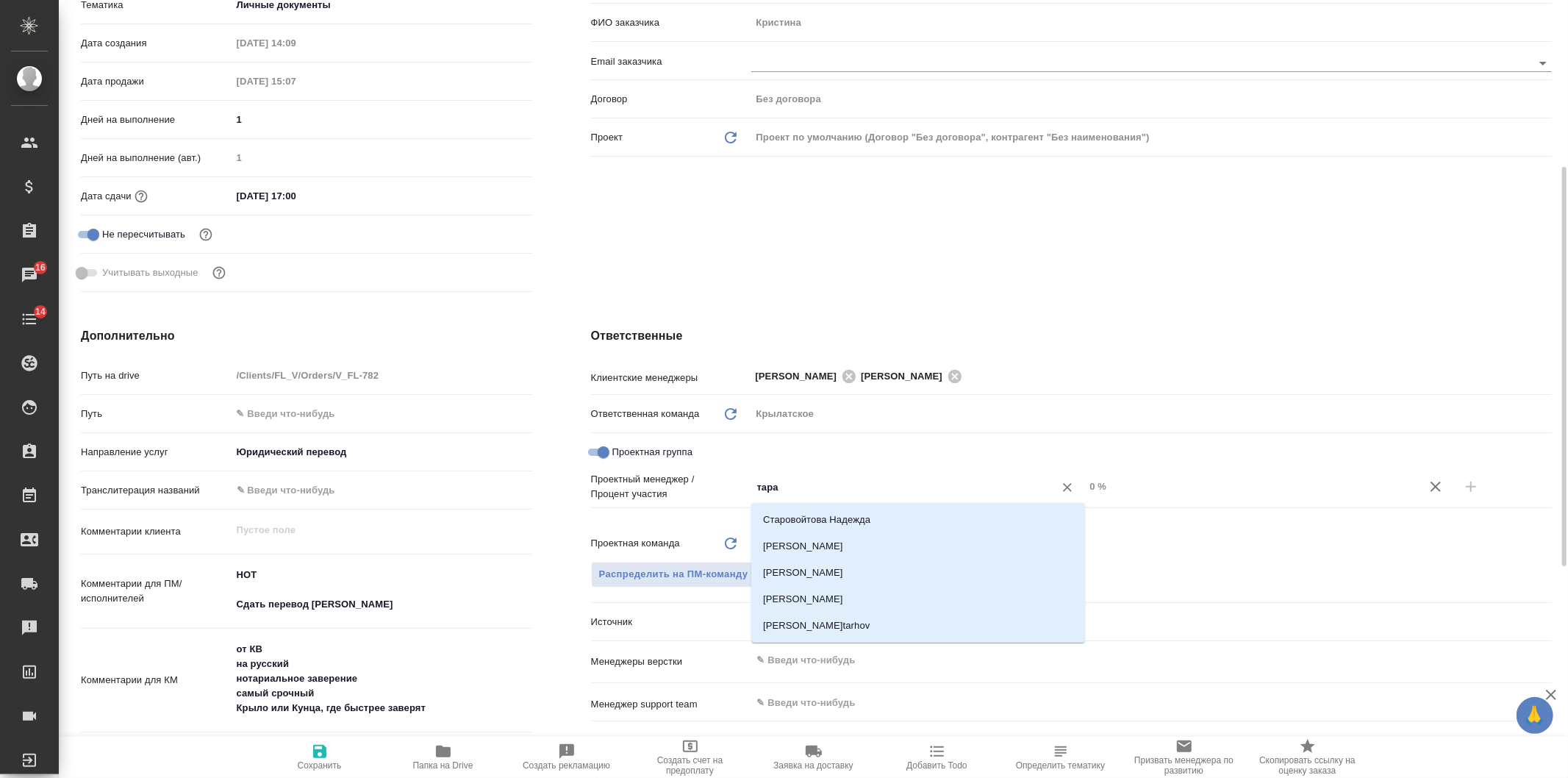
type input "тараб"
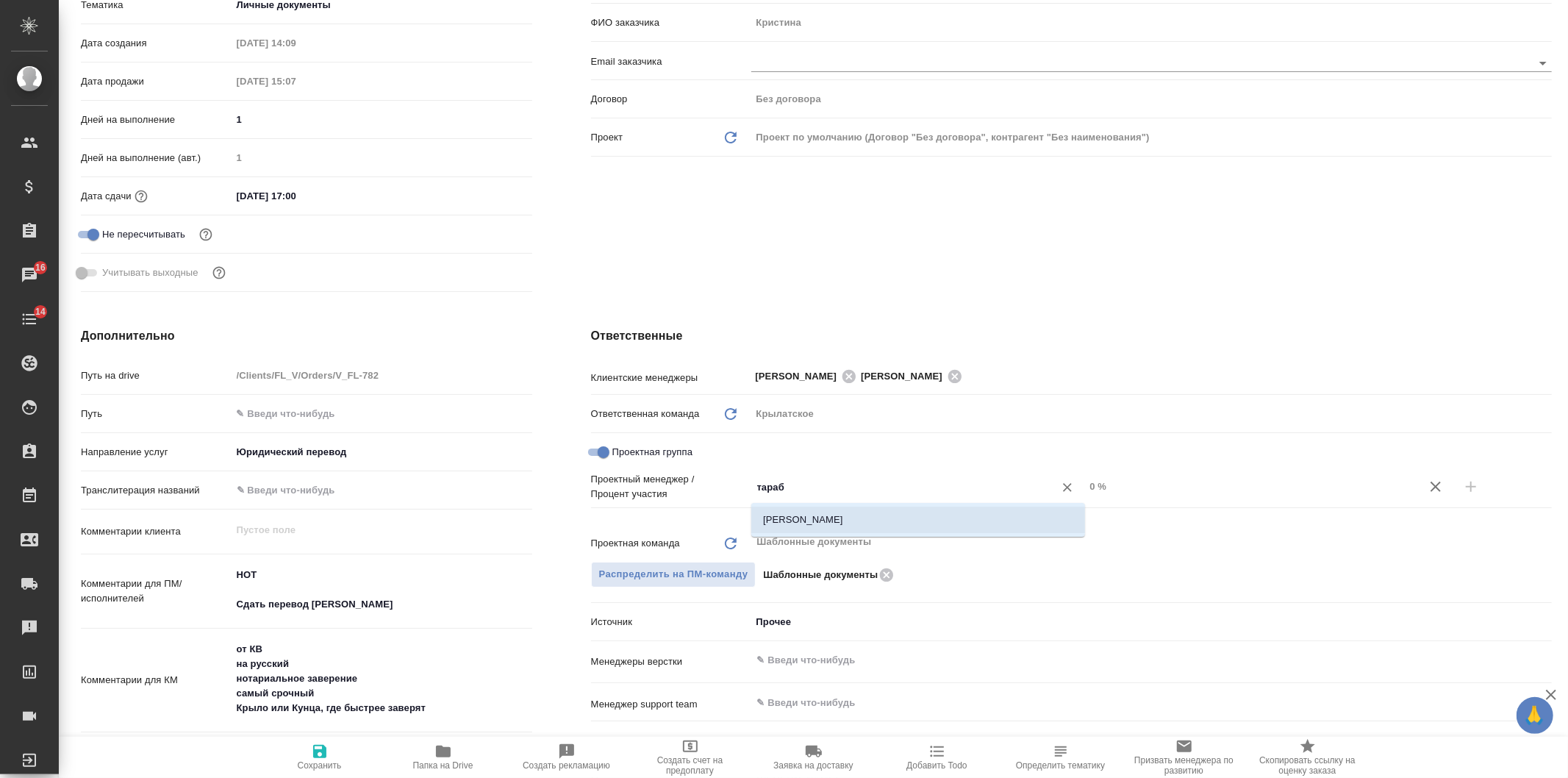
click at [819, 513] on li "[PERSON_NAME]" at bounding box center [918, 520] width 333 height 27
type textarea "x"
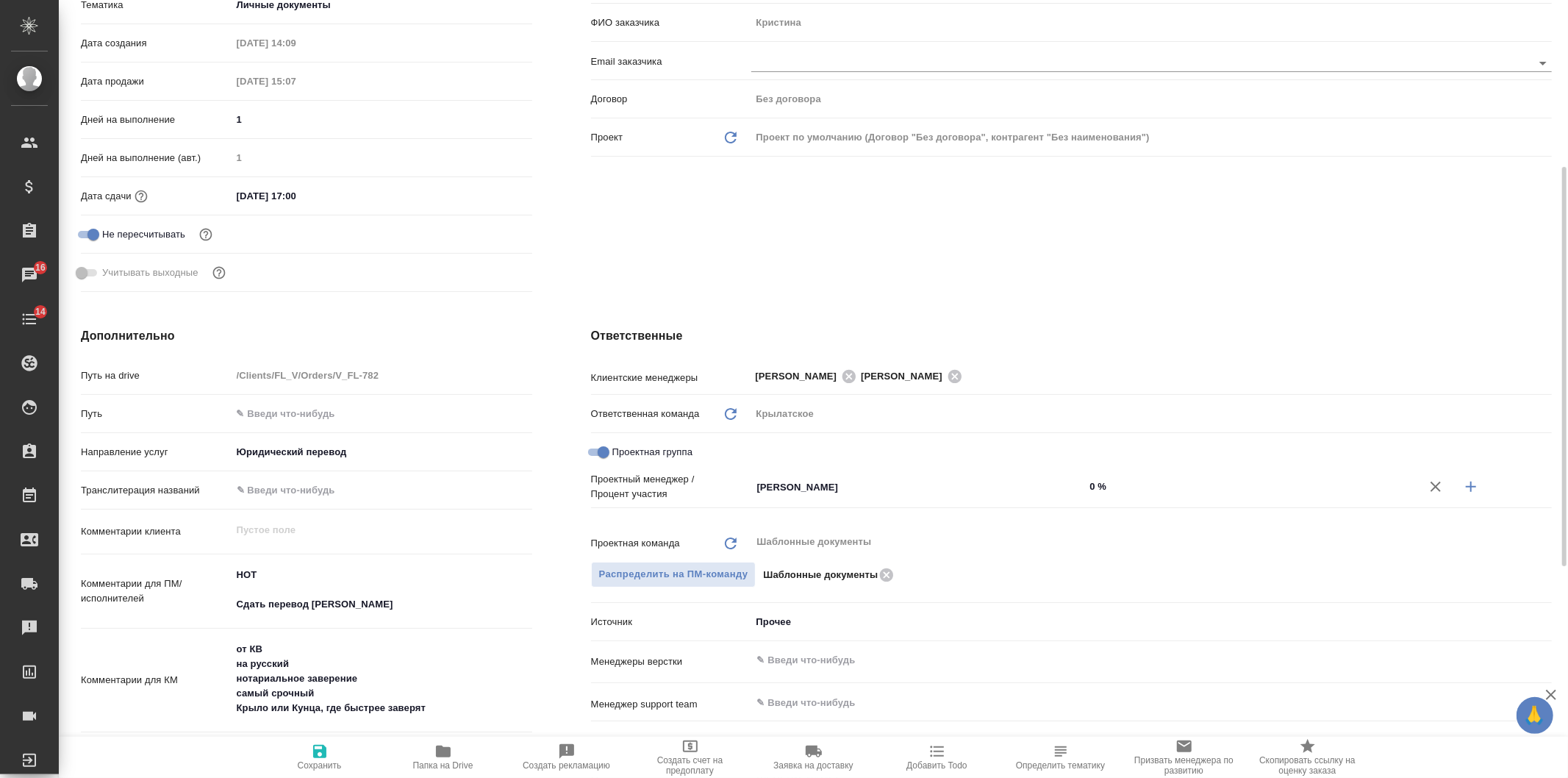
click at [1459, 479] on button "button" at bounding box center [1470, 486] width 35 height 35
type textarea "x"
click at [929, 512] on input "Не назначен" at bounding box center [893, 511] width 276 height 18
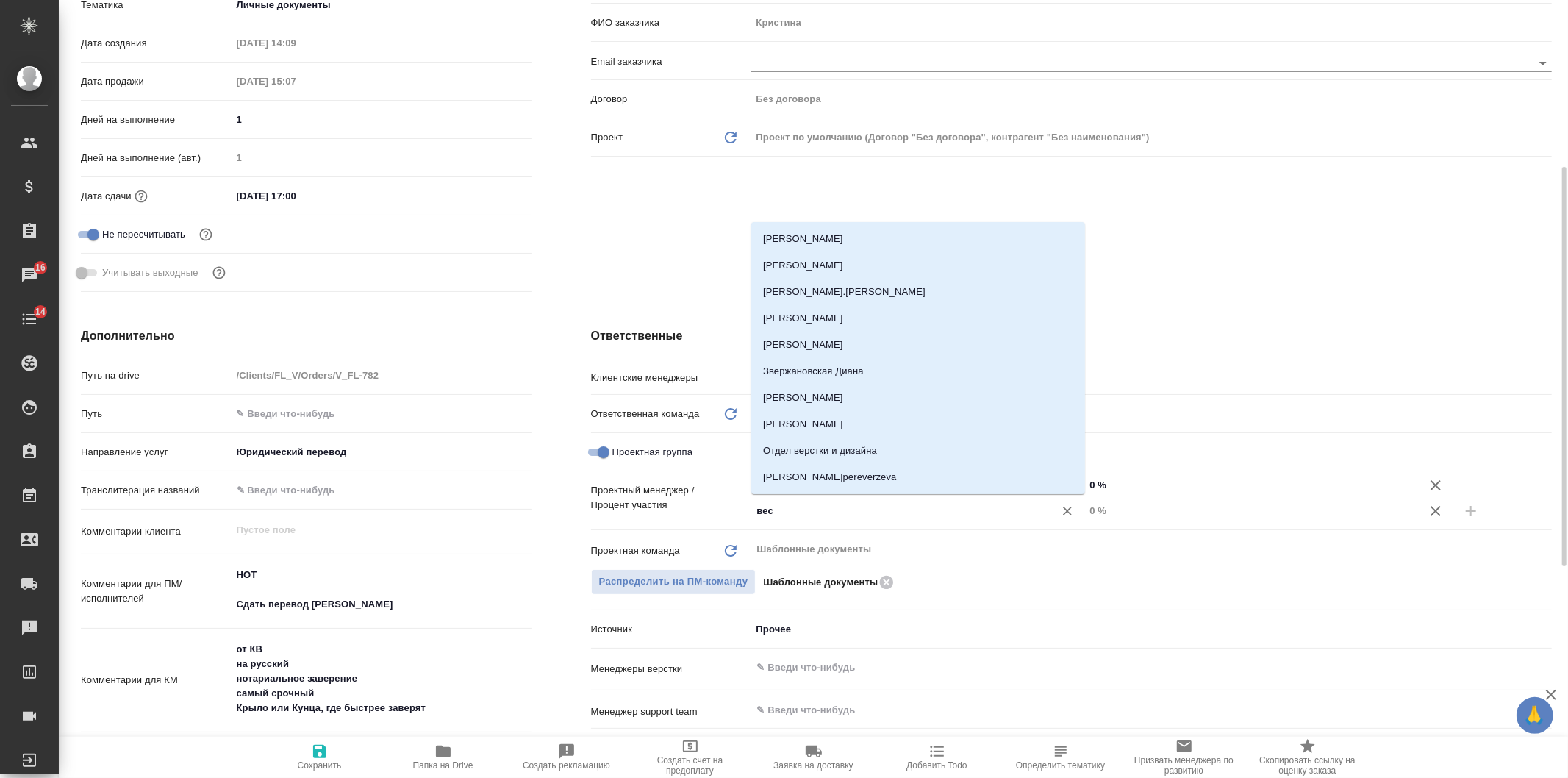
type input "весе"
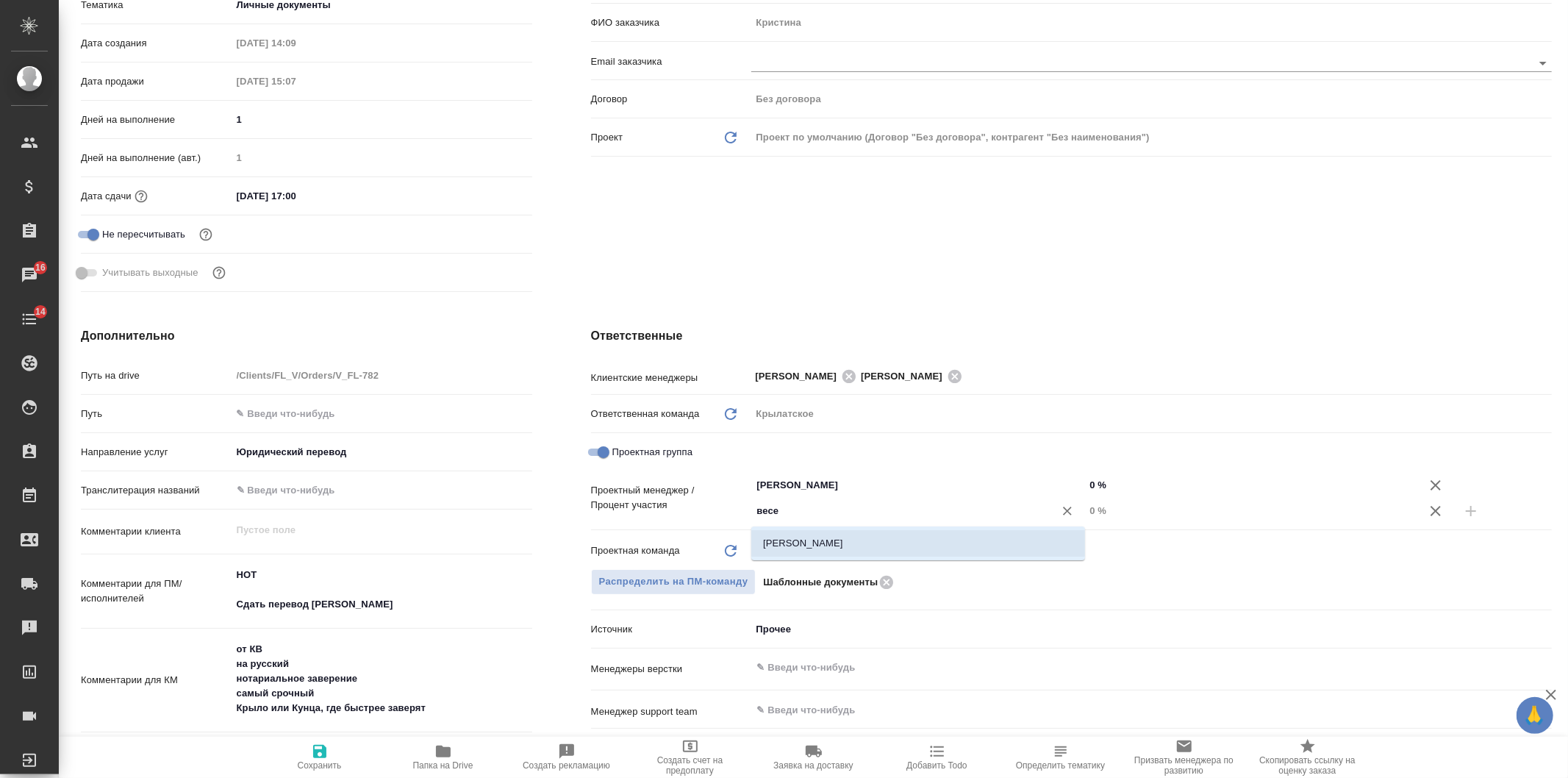
click at [961, 546] on li "[PERSON_NAME]" at bounding box center [918, 543] width 333 height 27
type textarea "x"
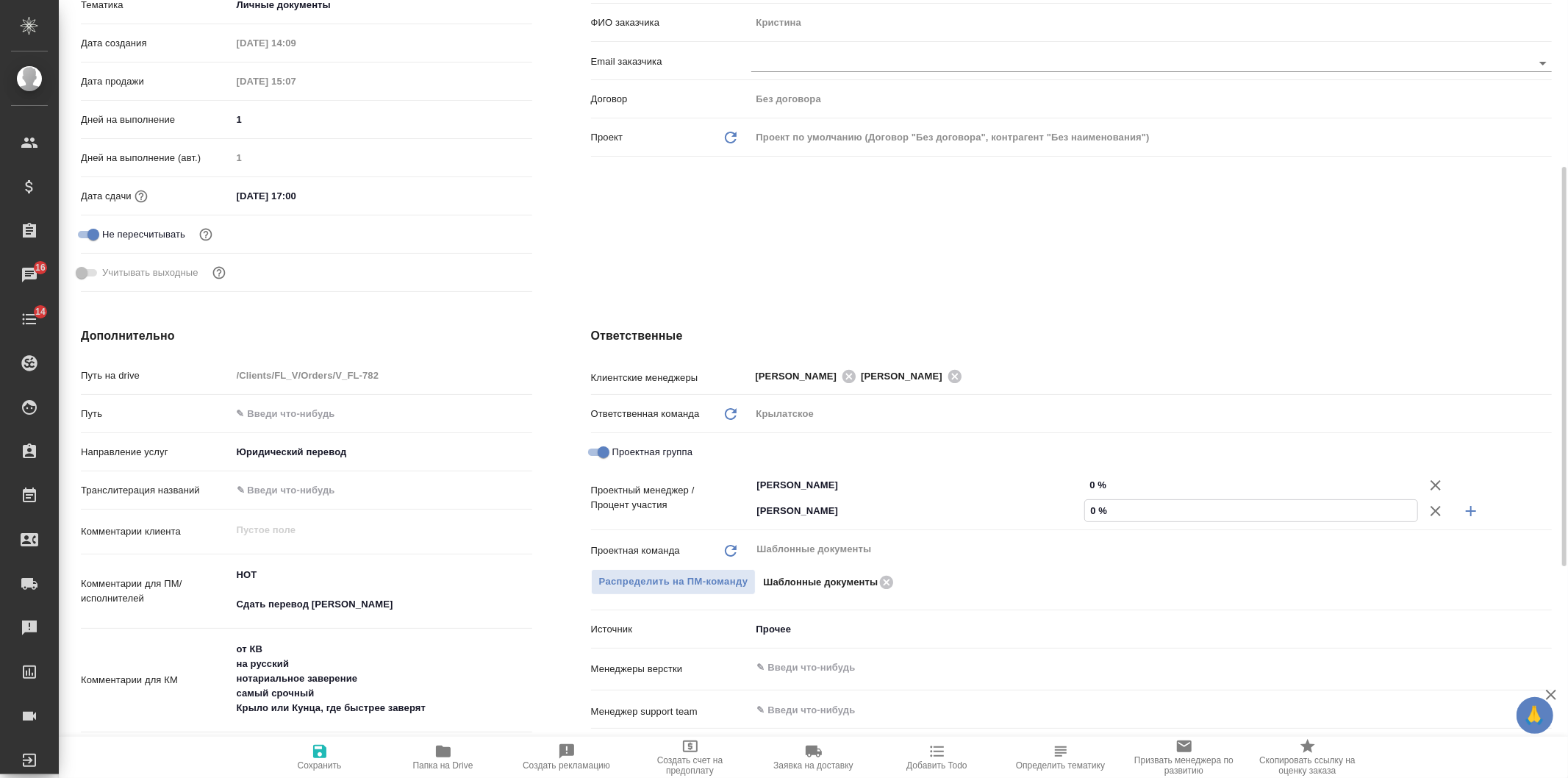
click at [1085, 515] on input "0 %" at bounding box center [1251, 511] width 333 height 21
type textarea "x"
type input "50 %"
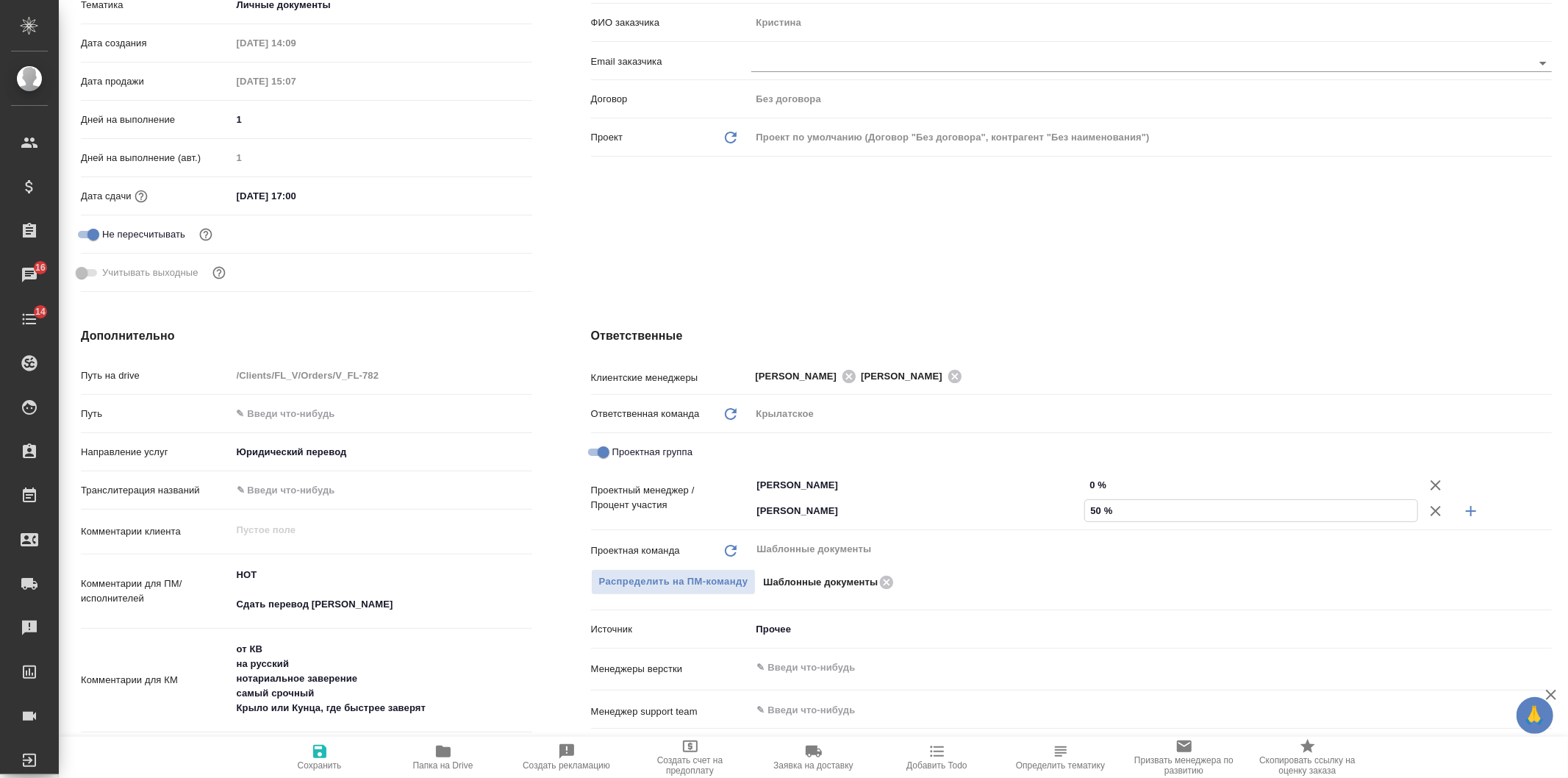
click at [1090, 483] on input "0 %" at bounding box center [1251, 484] width 333 height 21
type textarea "x"
type input "50 %"
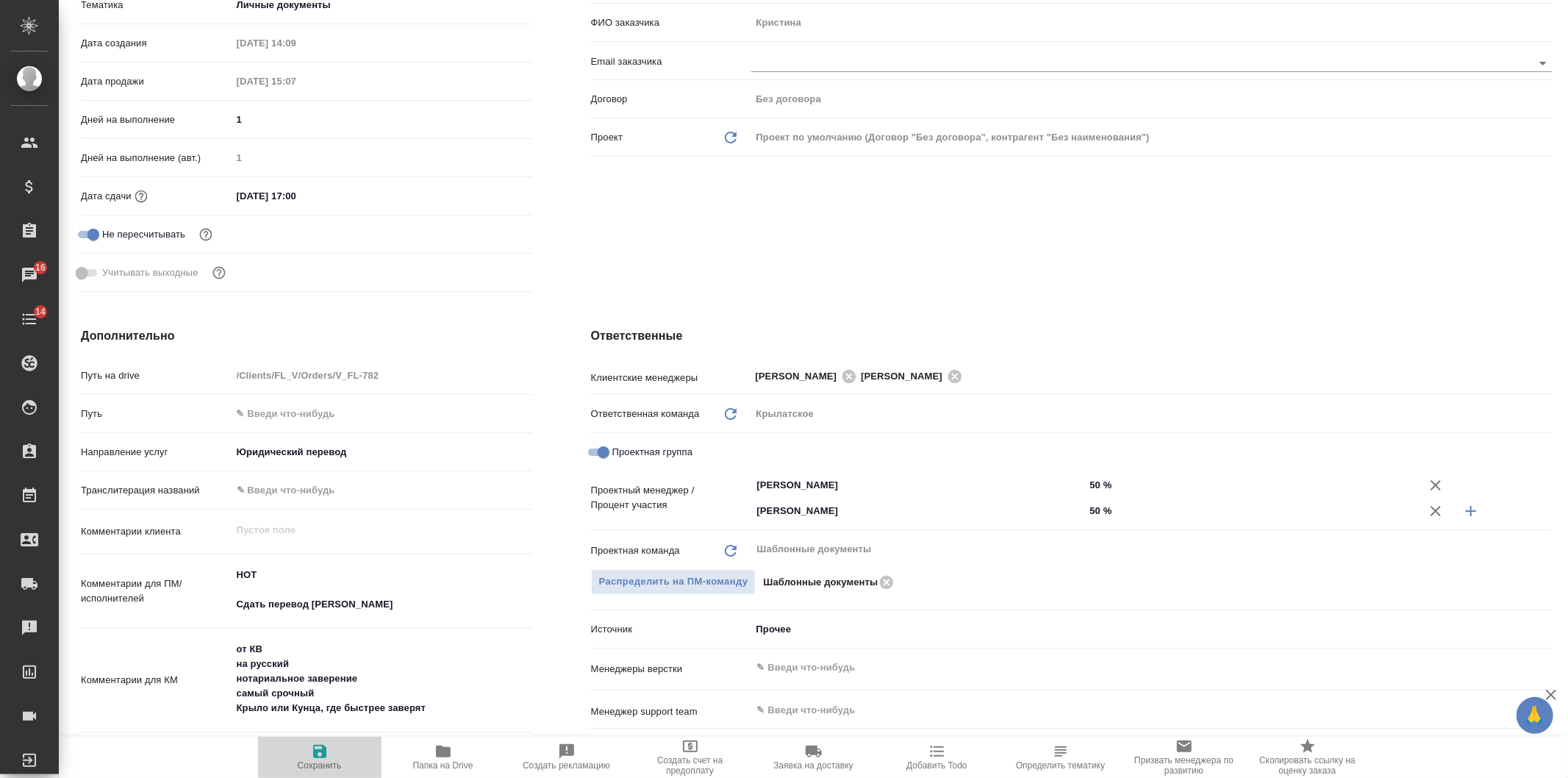
click at [347, 739] on button "Сохранить" at bounding box center [319, 756] width 123 height 41
type textarea "x"
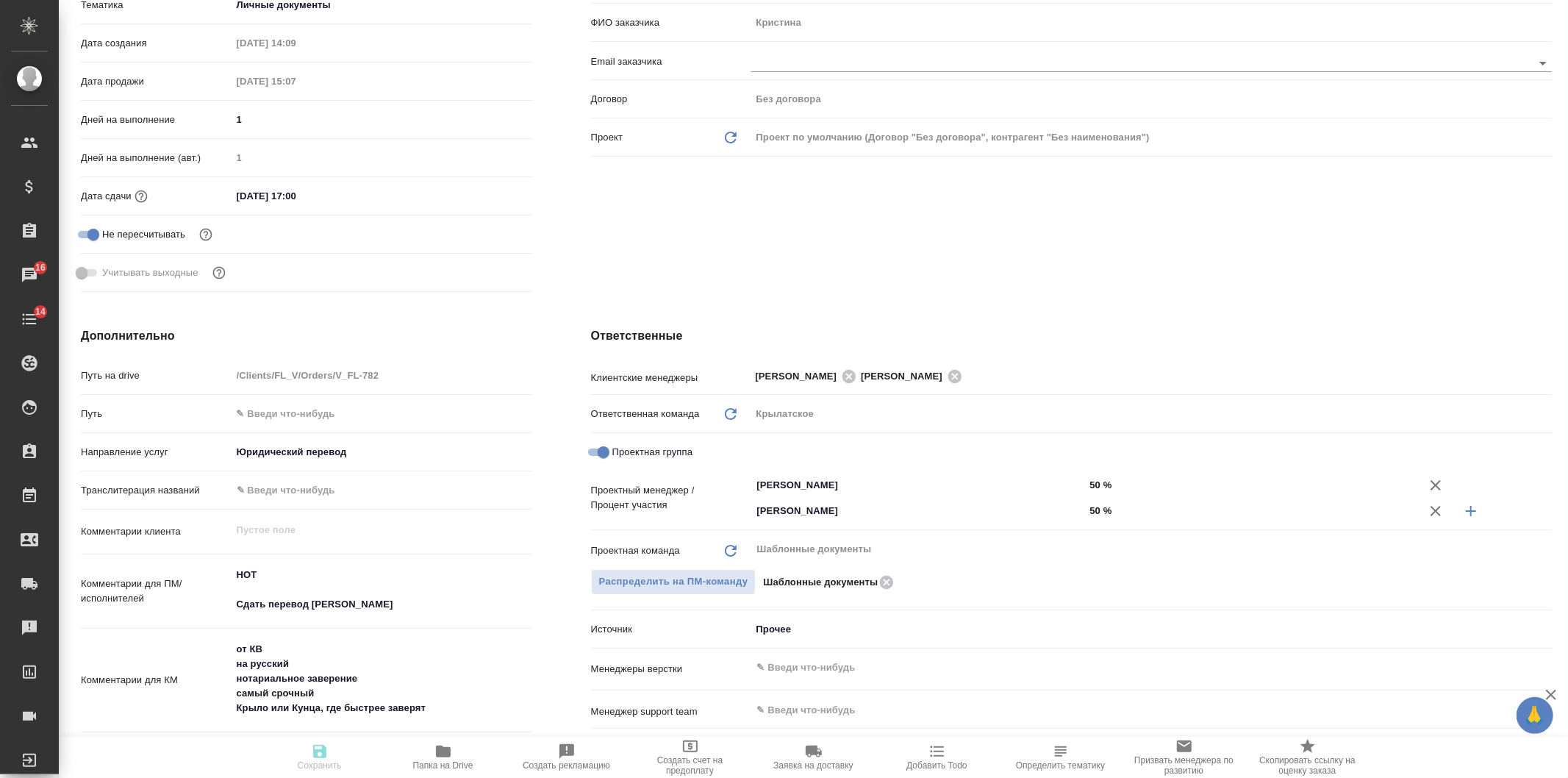
type textarea "x"
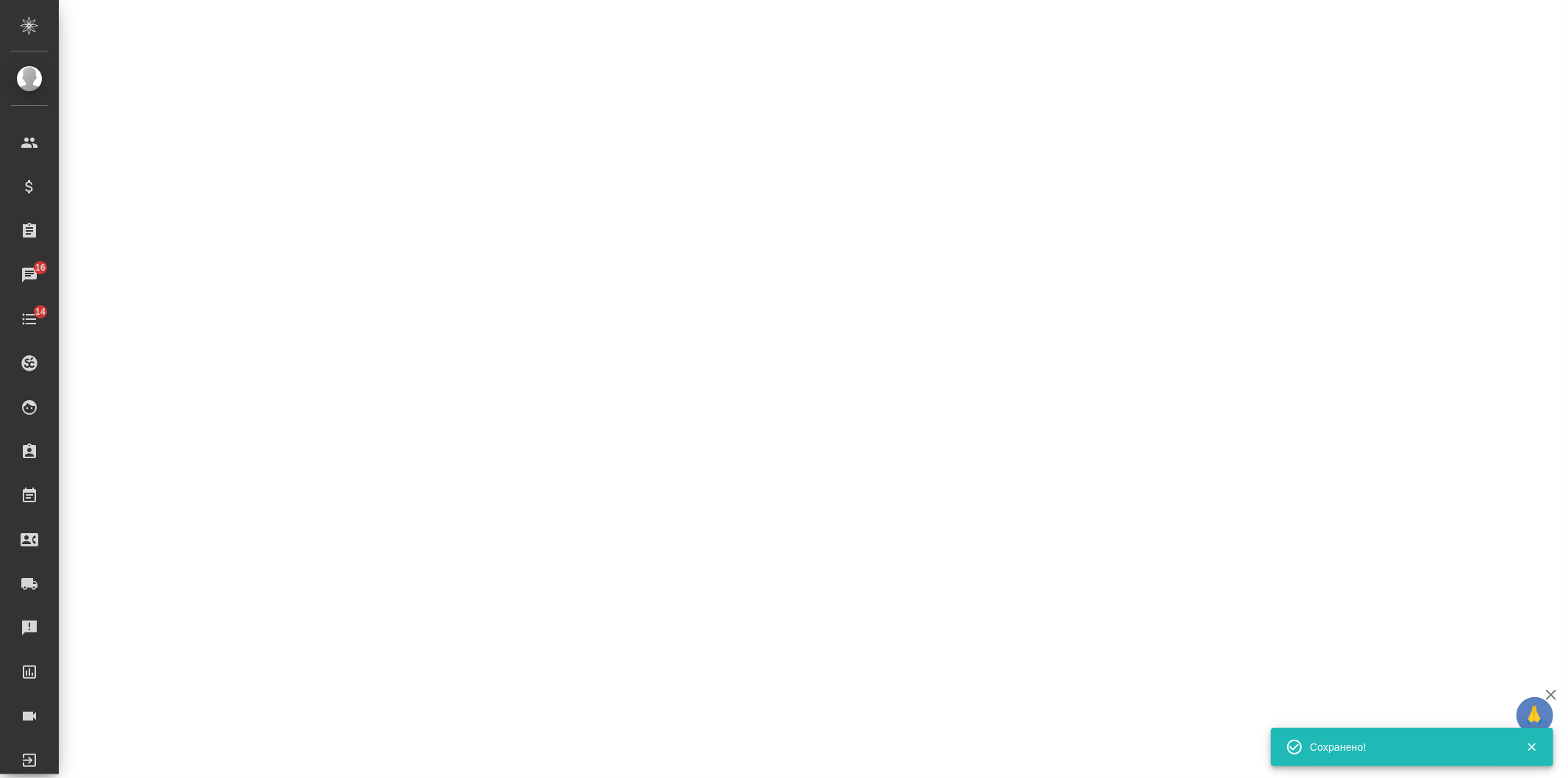
select select "RU"
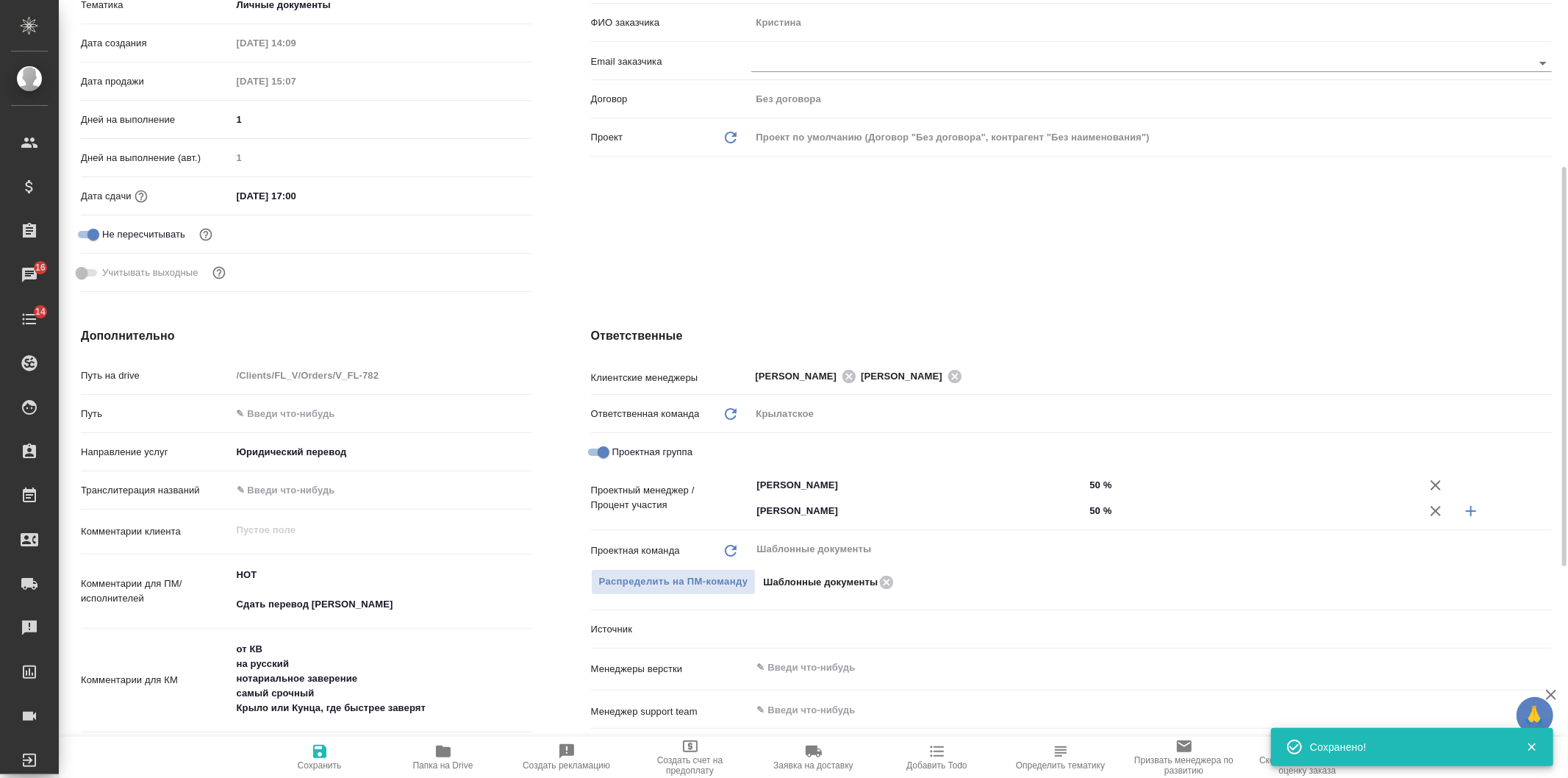
type textarea "x"
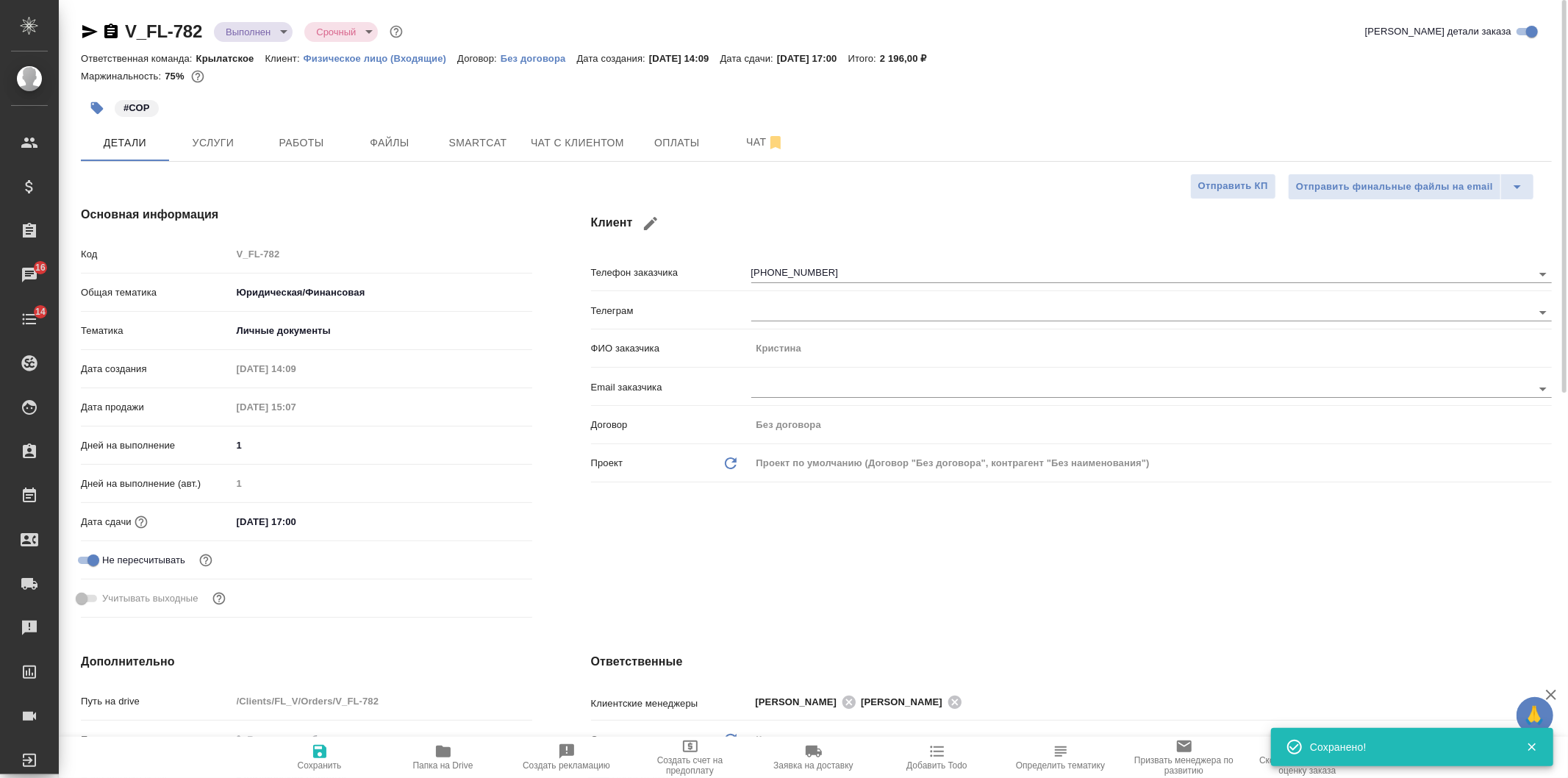
click at [273, 31] on body "🙏 .cls-1 fill:#fff; AWATERA [PERSON_NAME] Спецификации Заказы 16 Чаты 14 Todo П…" at bounding box center [784, 389] width 1568 height 778
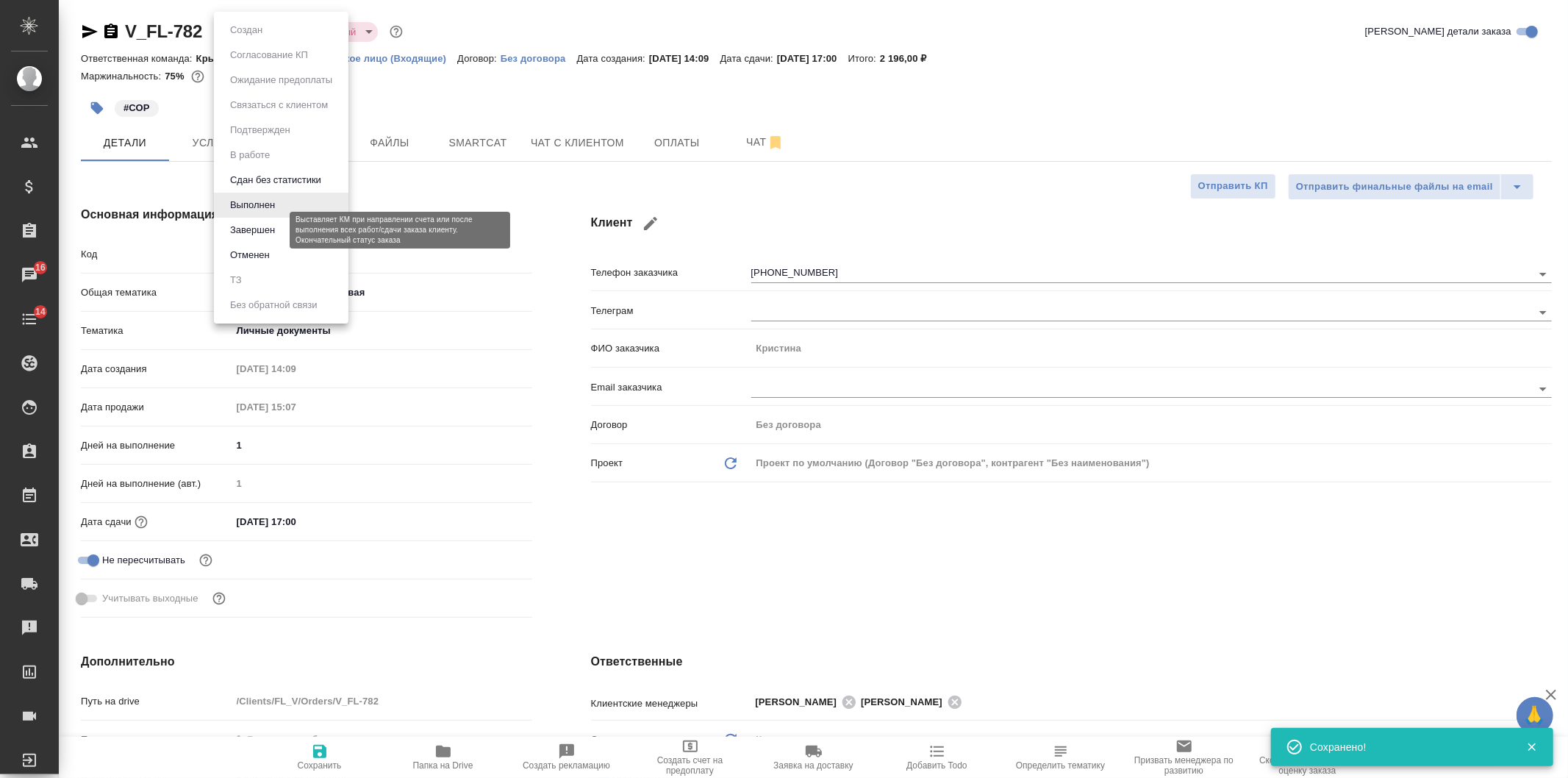
click at [263, 231] on button "Завершен" at bounding box center [252, 229] width 54 height 16
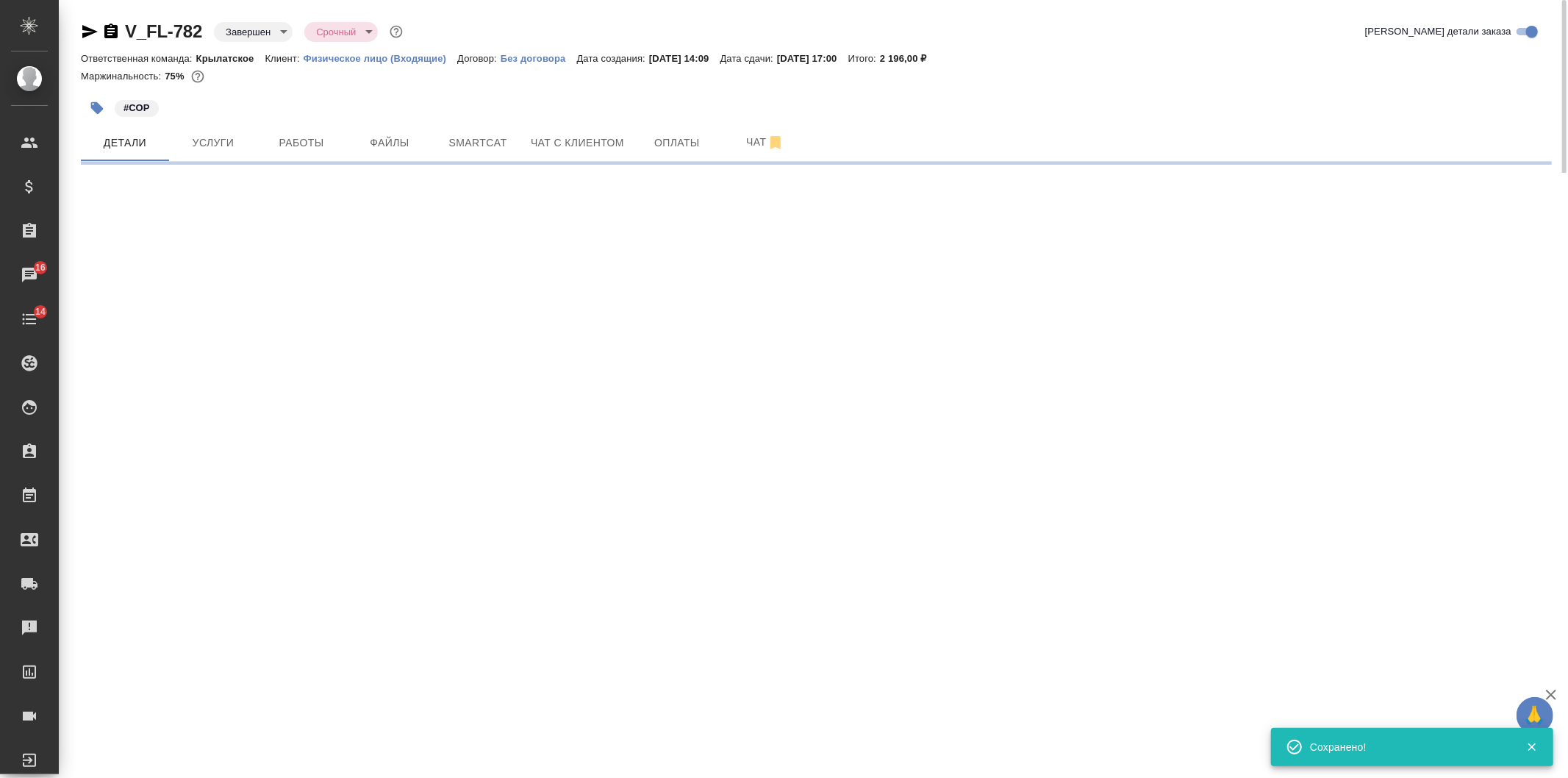
select select "RU"
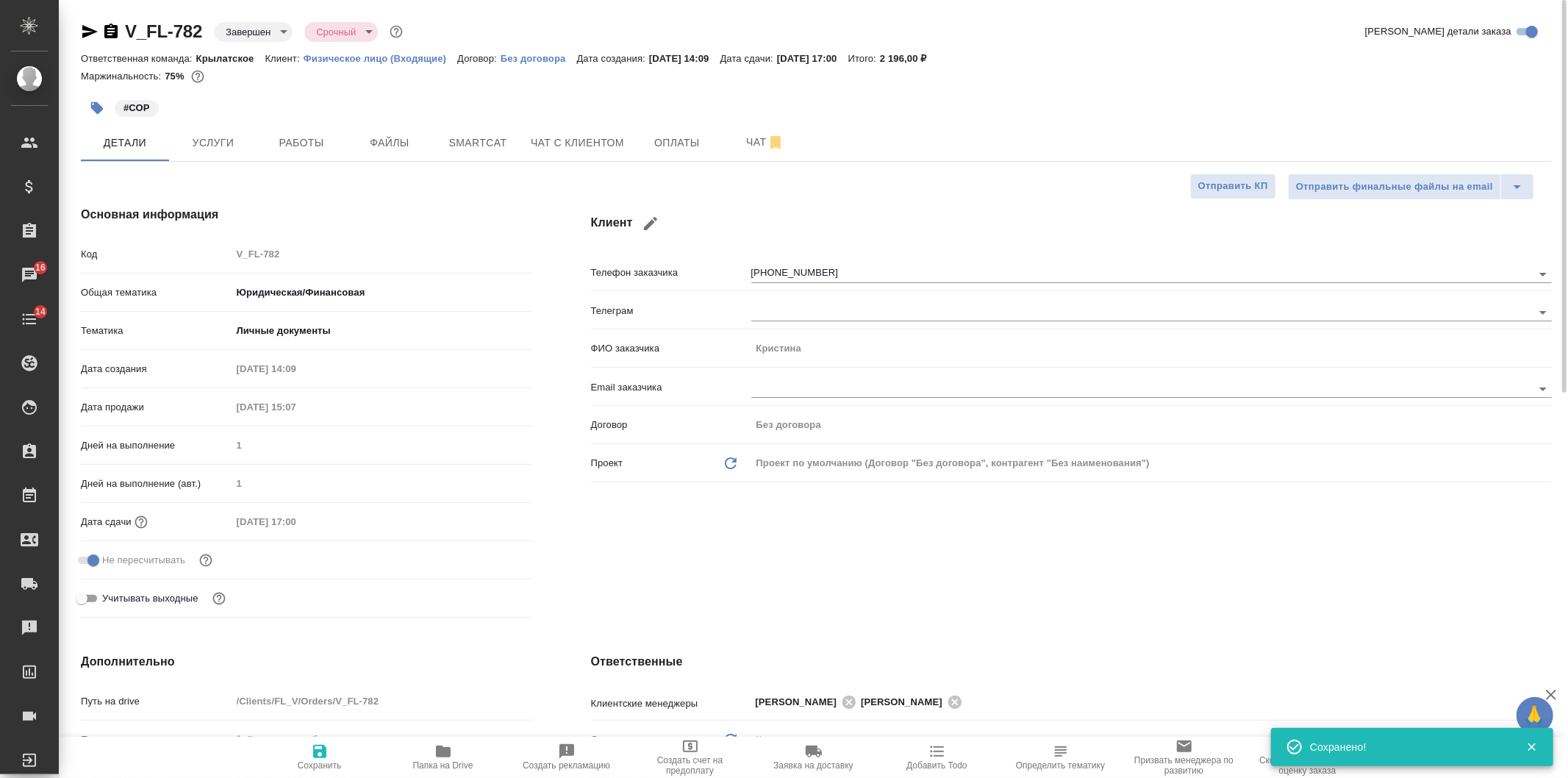
type textarea "x"
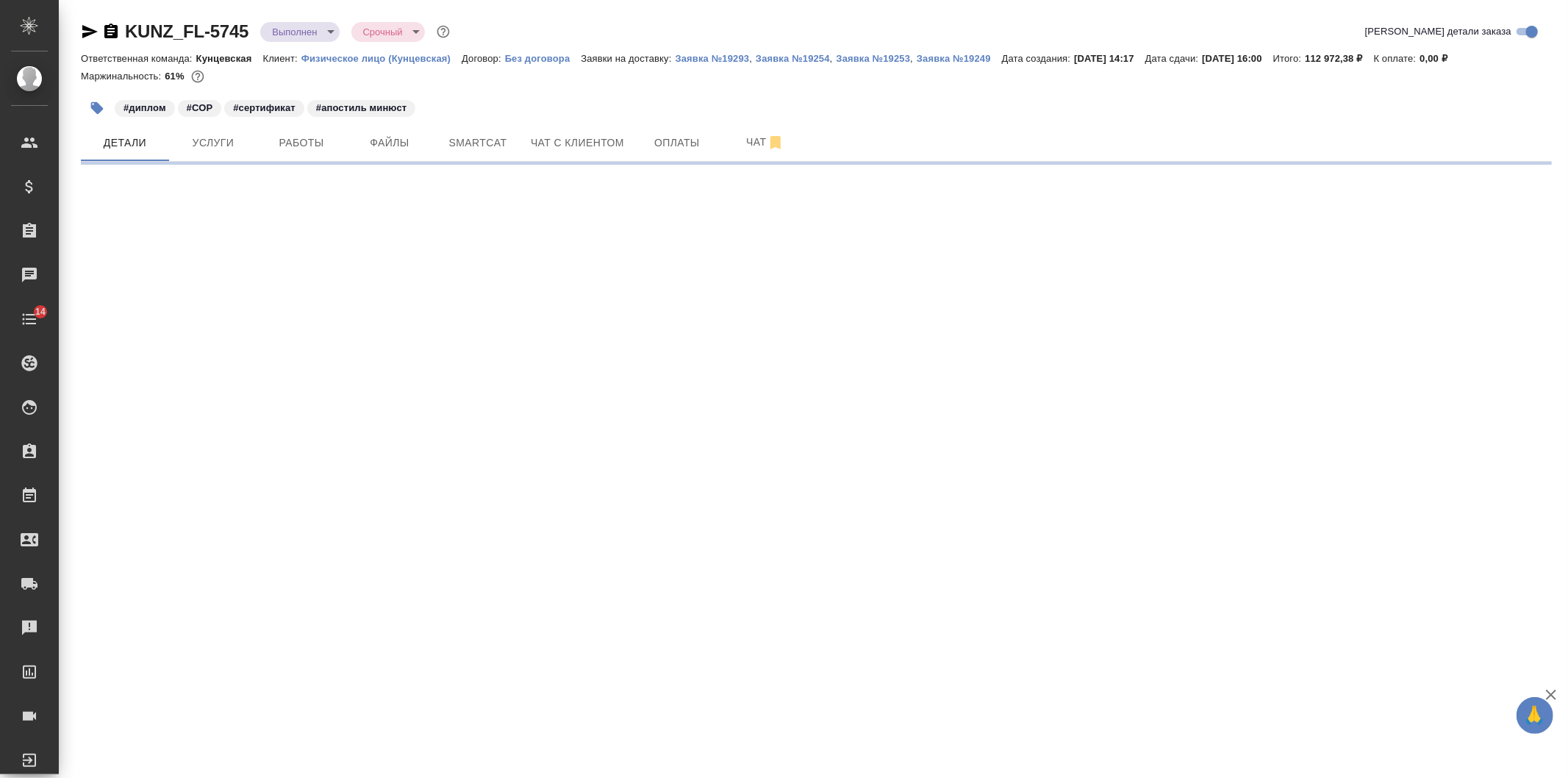
select select "RU"
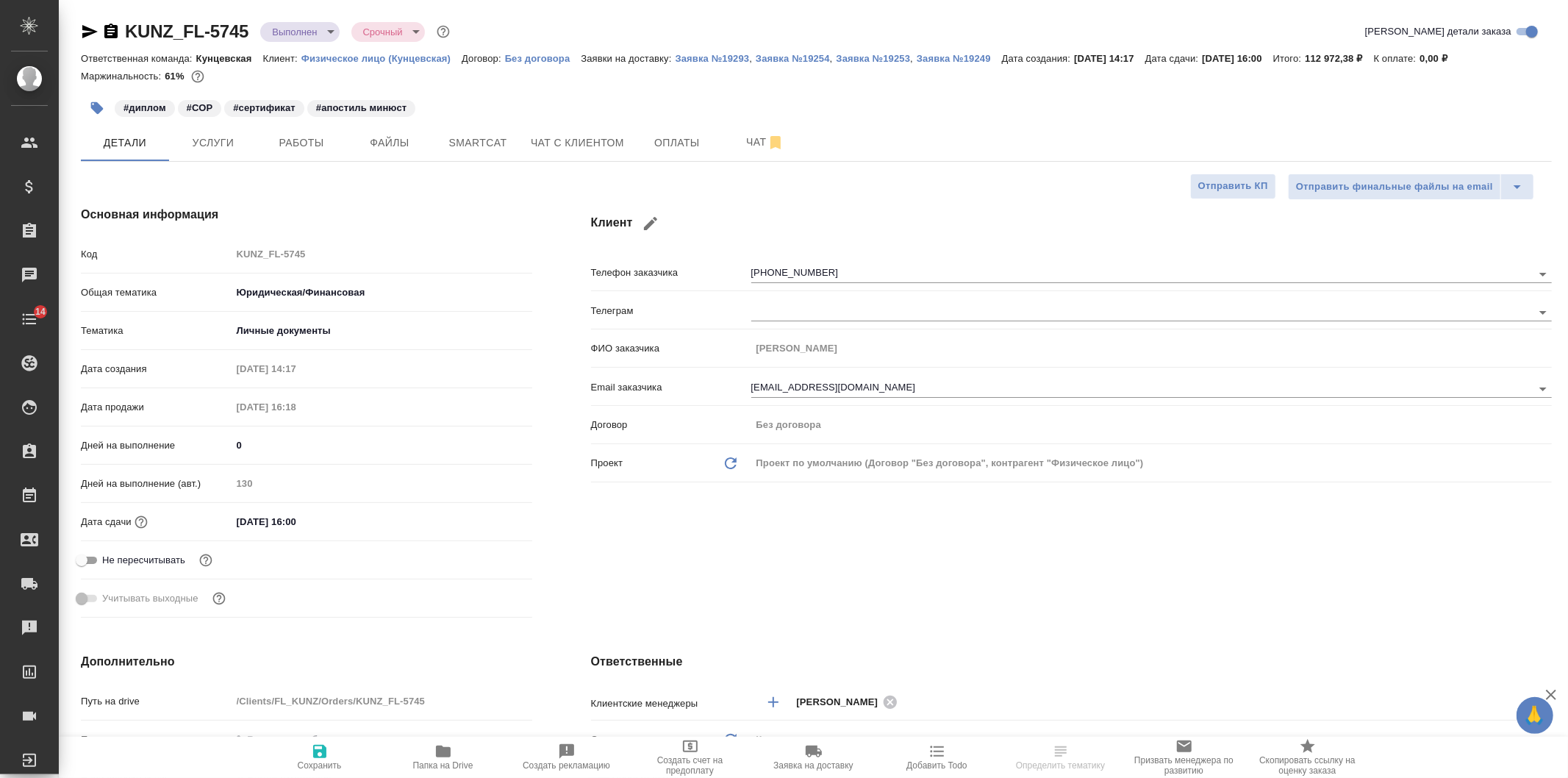
type textarea "x"
click at [360, 518] on input "[DATE] 16:00" at bounding box center [296, 521] width 129 height 21
click at [483, 513] on icon "button" at bounding box center [489, 521] width 18 height 18
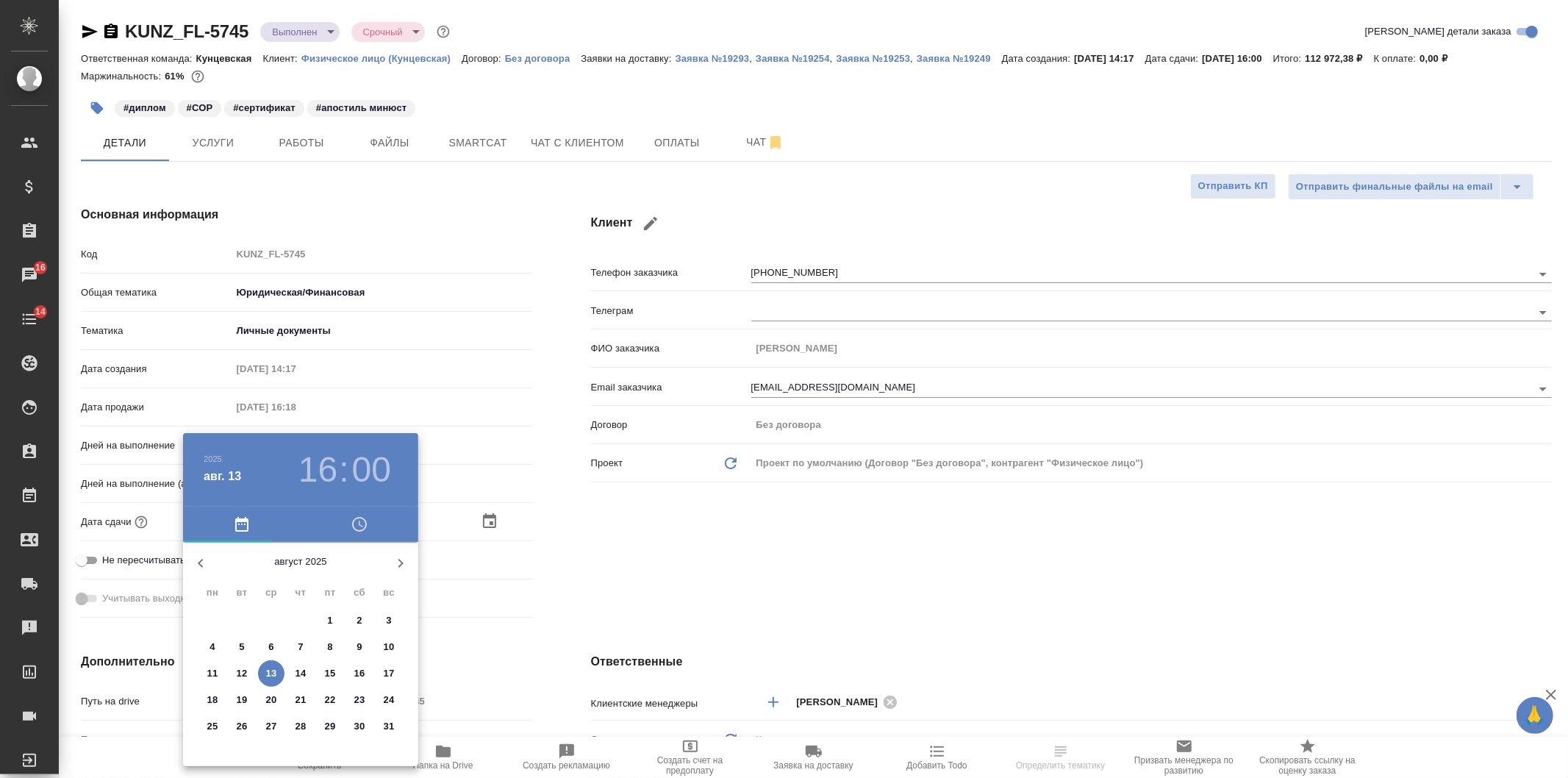
click at [326, 667] on p "15" at bounding box center [331, 674] width 11 height 15
type input "[DATE] 16:00"
type textarea "x"
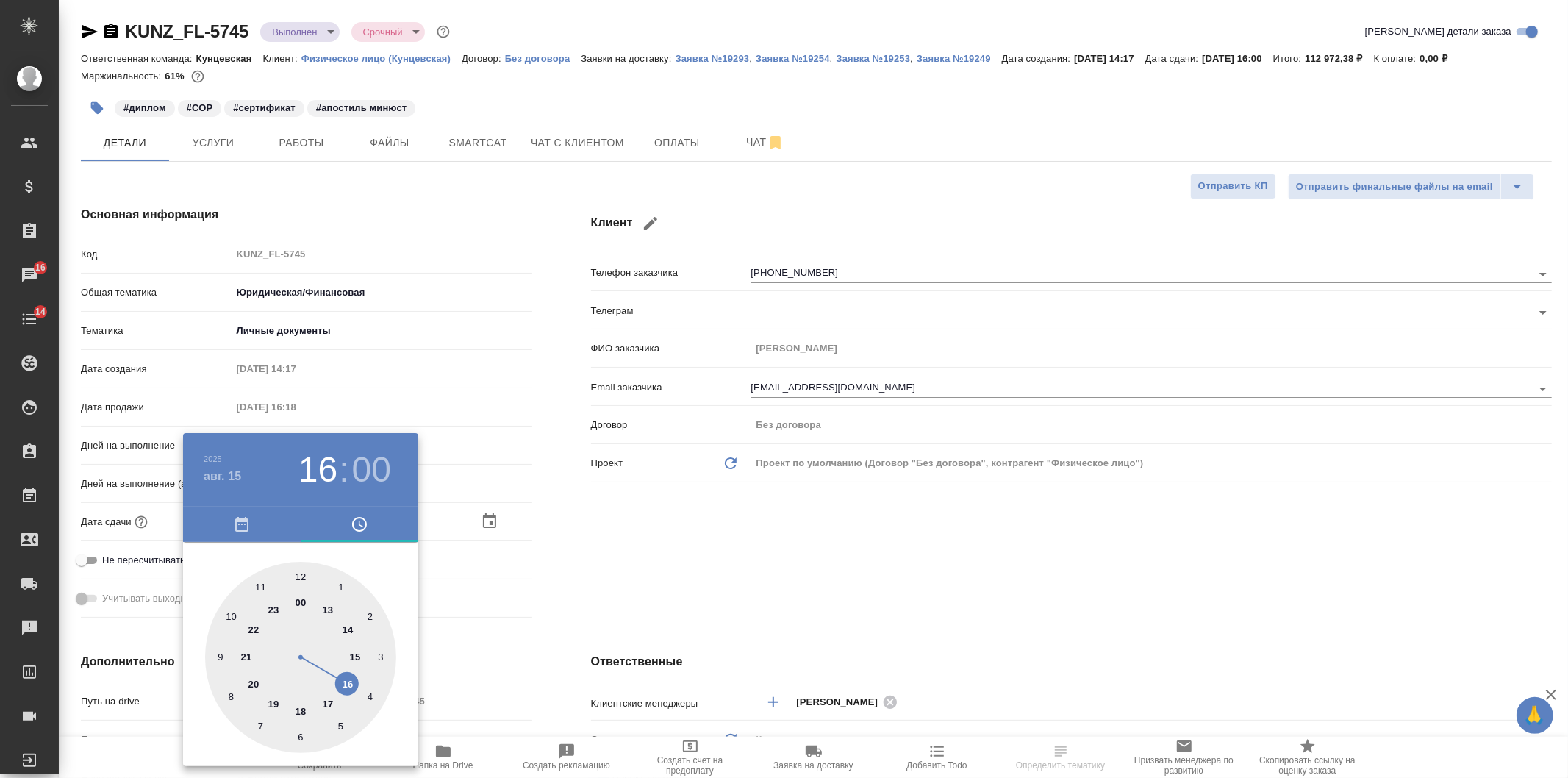
drag, startPoint x: 525, startPoint y: 605, endPoint x: 421, endPoint y: 700, distance: 140.9
click at [520, 605] on div at bounding box center [784, 389] width 1568 height 778
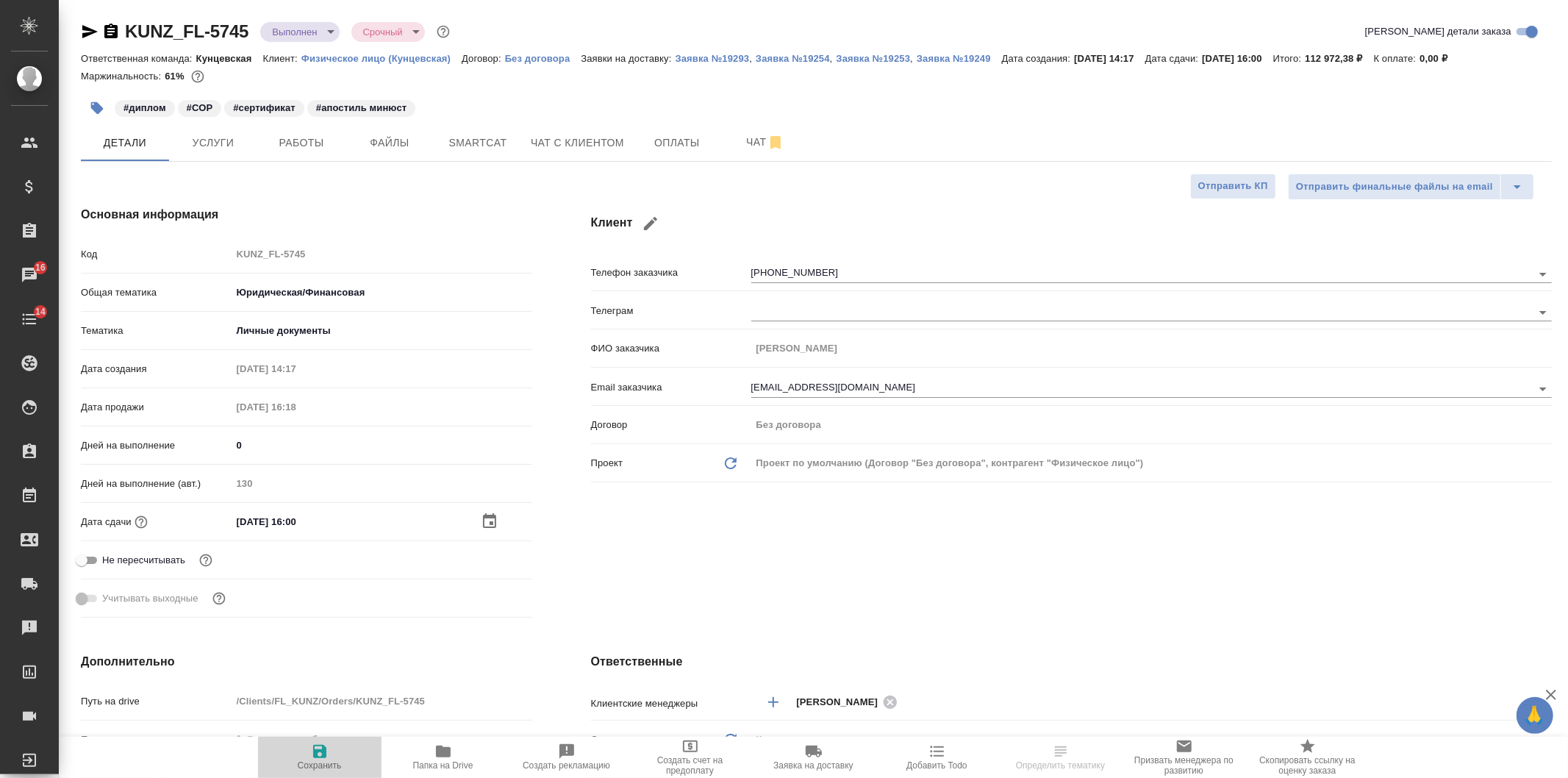
click at [311, 751] on icon "button" at bounding box center [319, 751] width 18 height 18
type textarea "x"
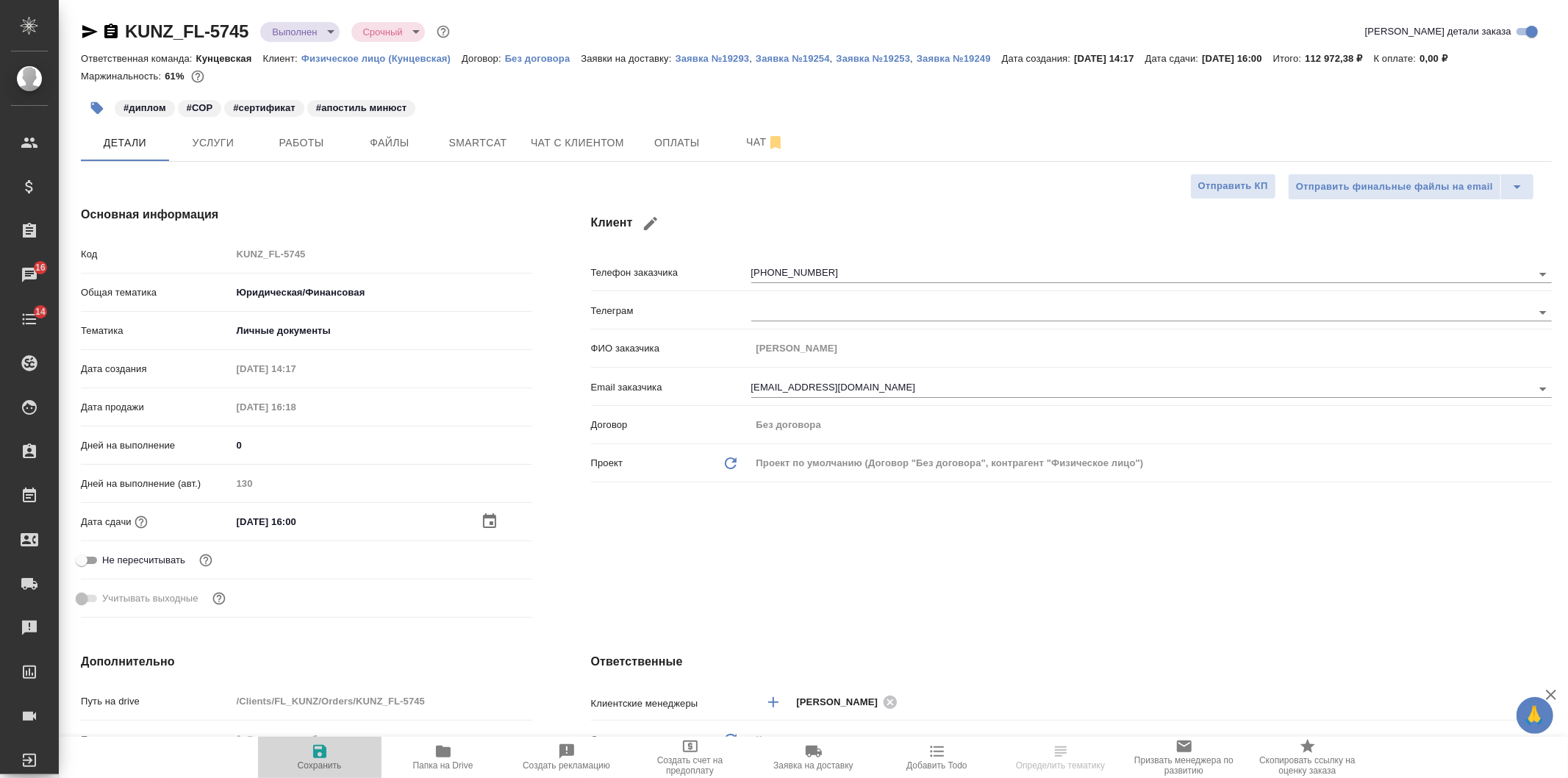
type textarea "x"
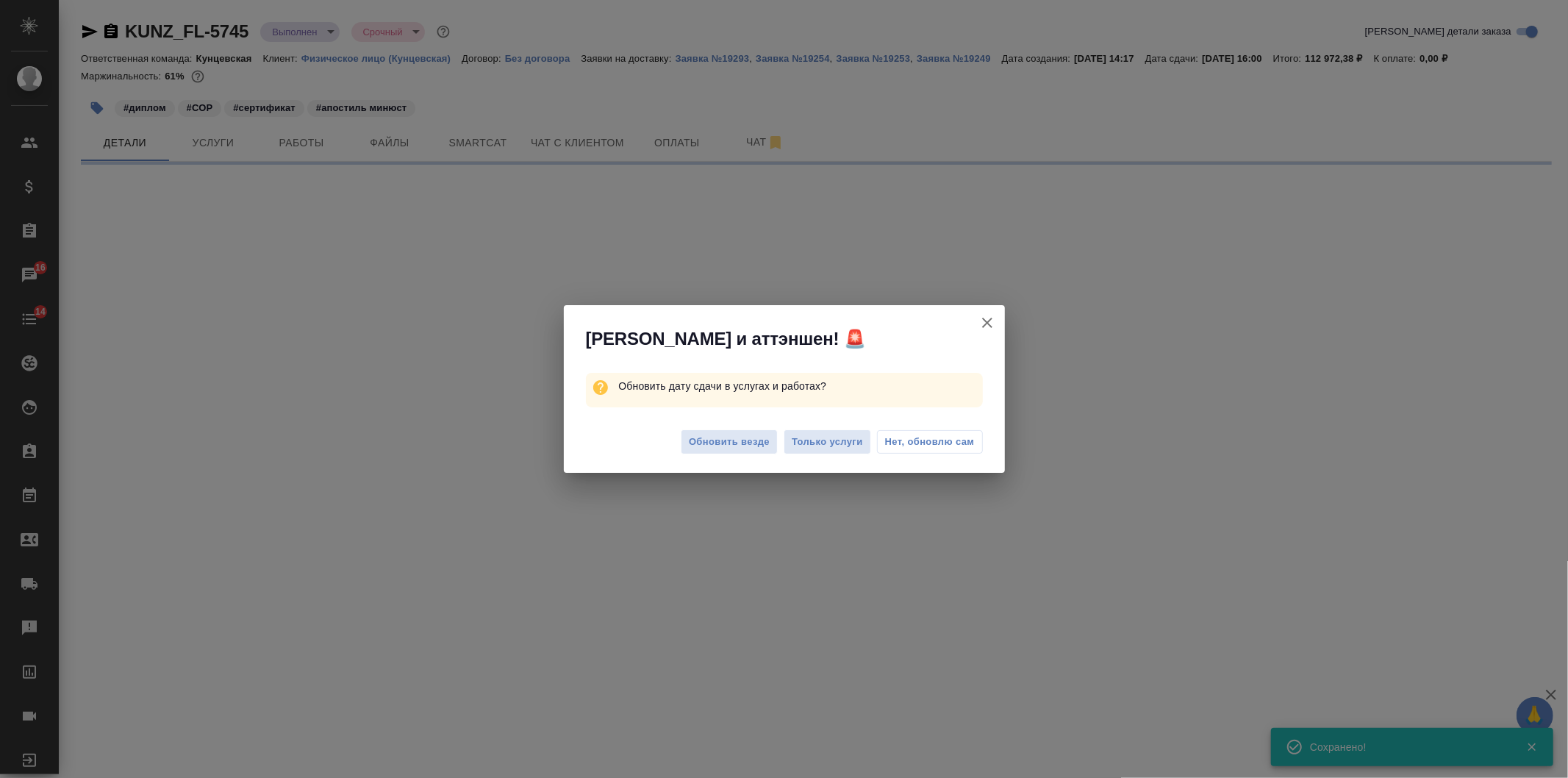
drag, startPoint x: 733, startPoint y: 444, endPoint x: 700, endPoint y: 371, distance: 80.1
click at [735, 444] on span "Обновить везде" at bounding box center [729, 443] width 81 height 17
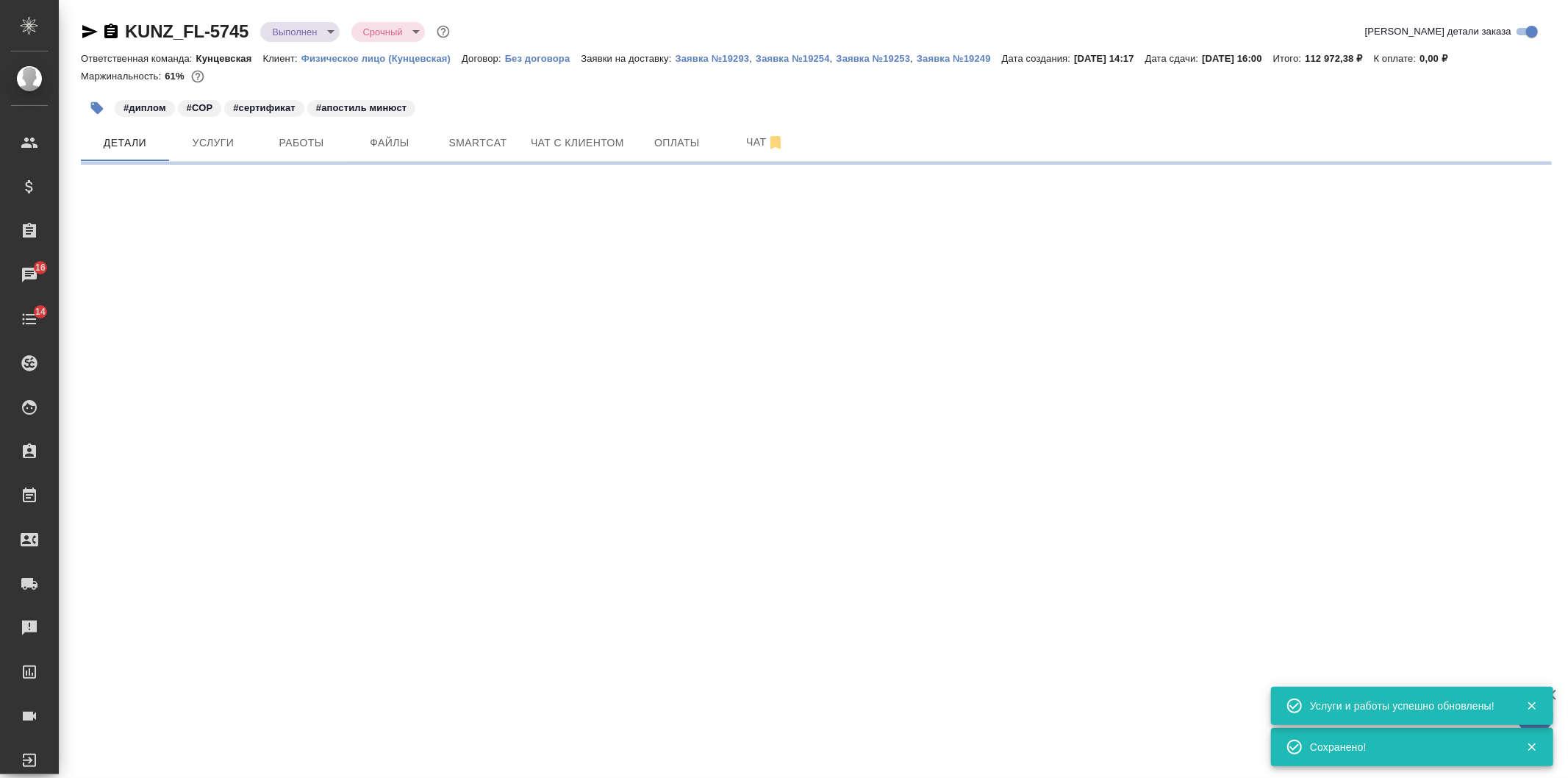
select select "RU"
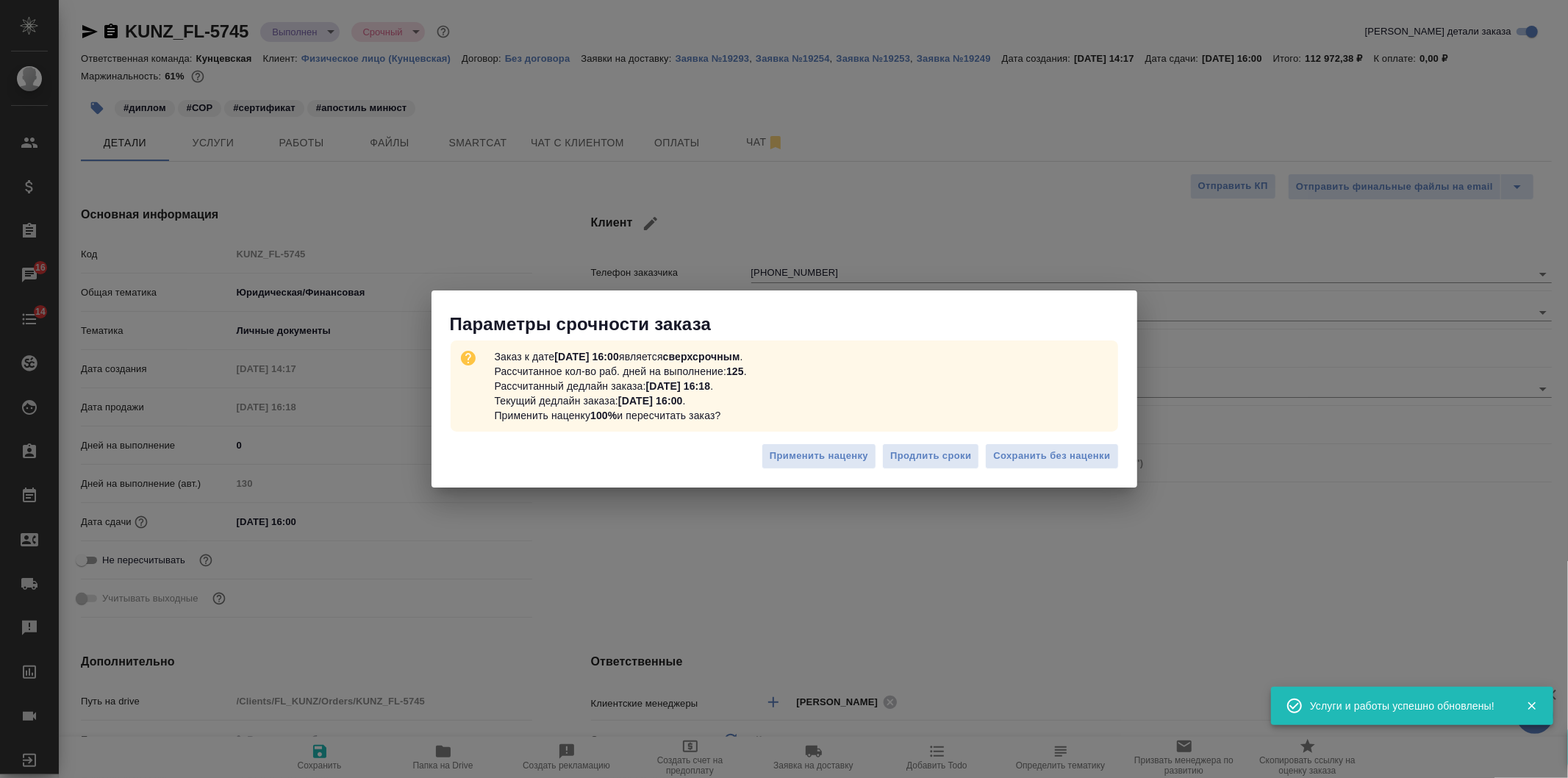
type textarea "x"
click at [1054, 449] on span "Сохранить без наценки" at bounding box center [1051, 456] width 117 height 17
type textarea "x"
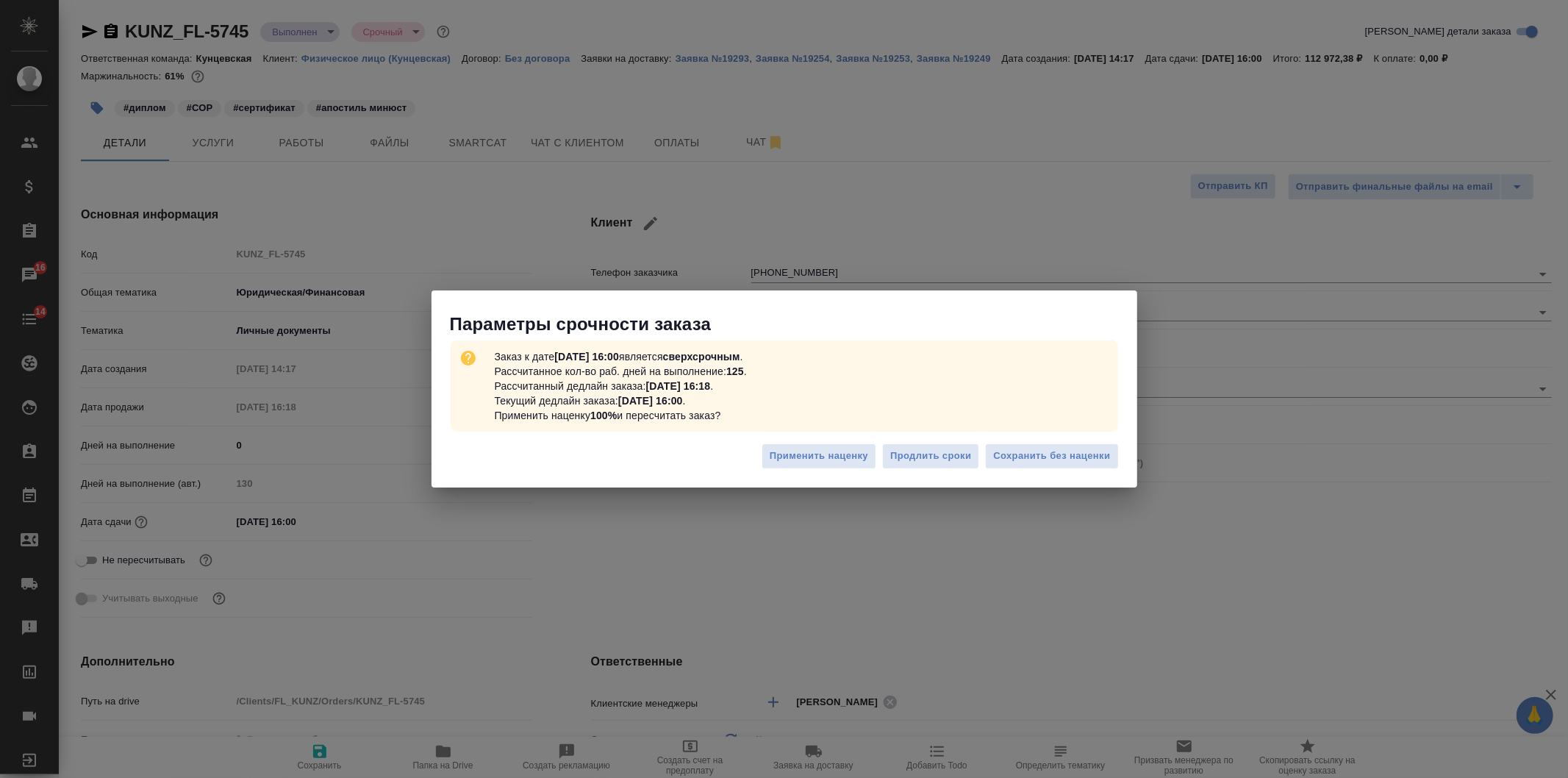
type textarea "x"
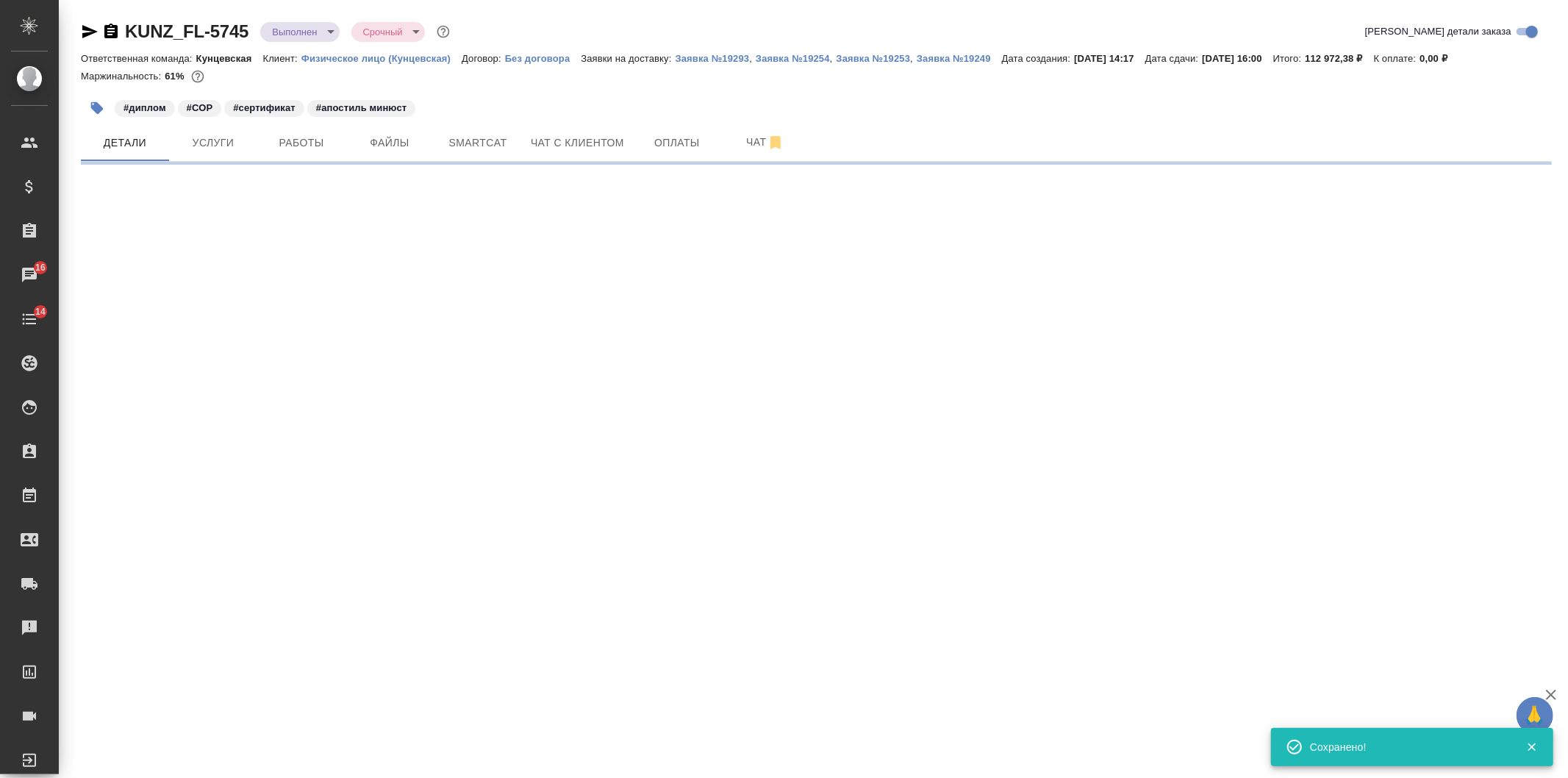
select select "RU"
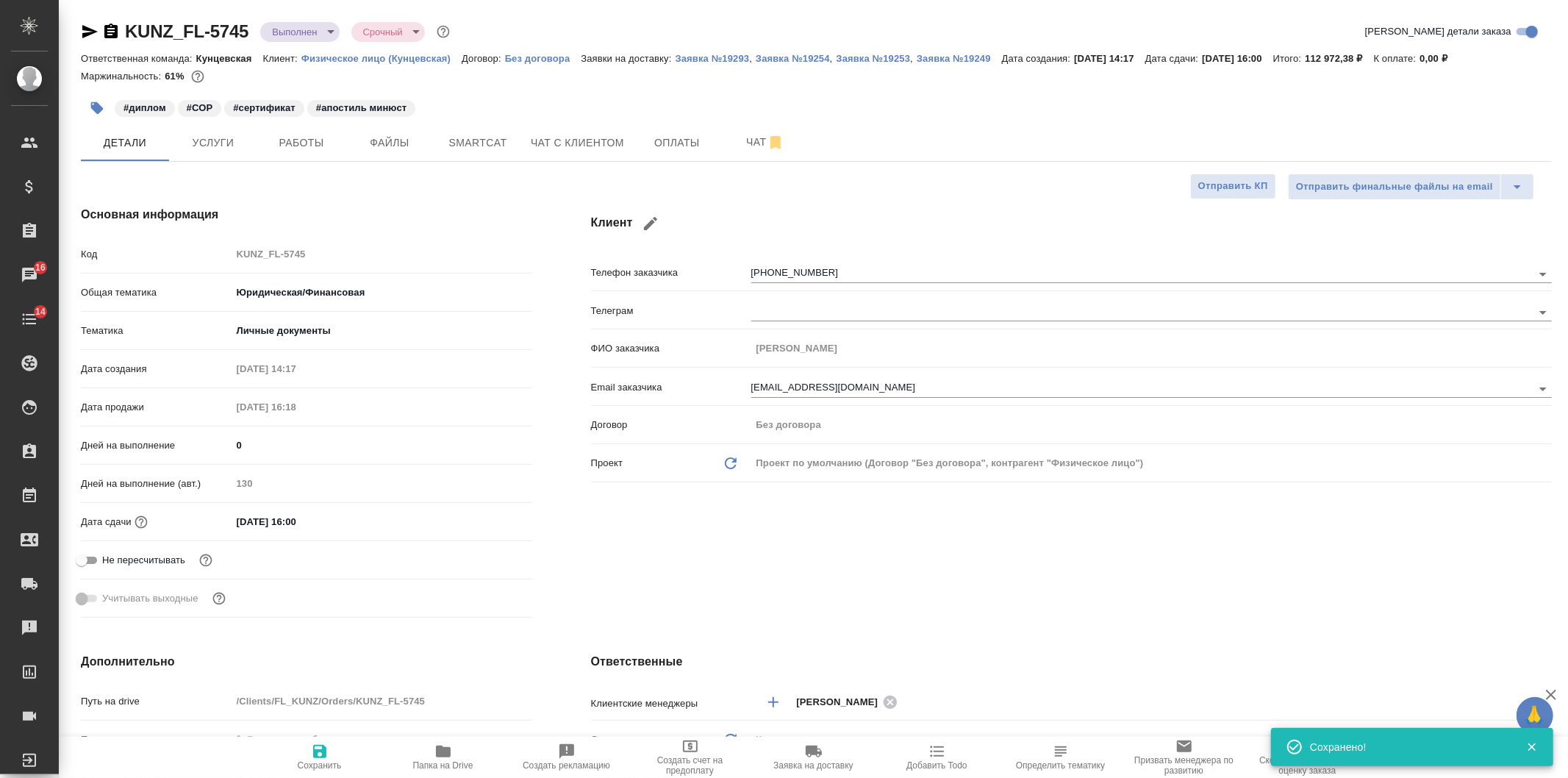
type textarea "x"
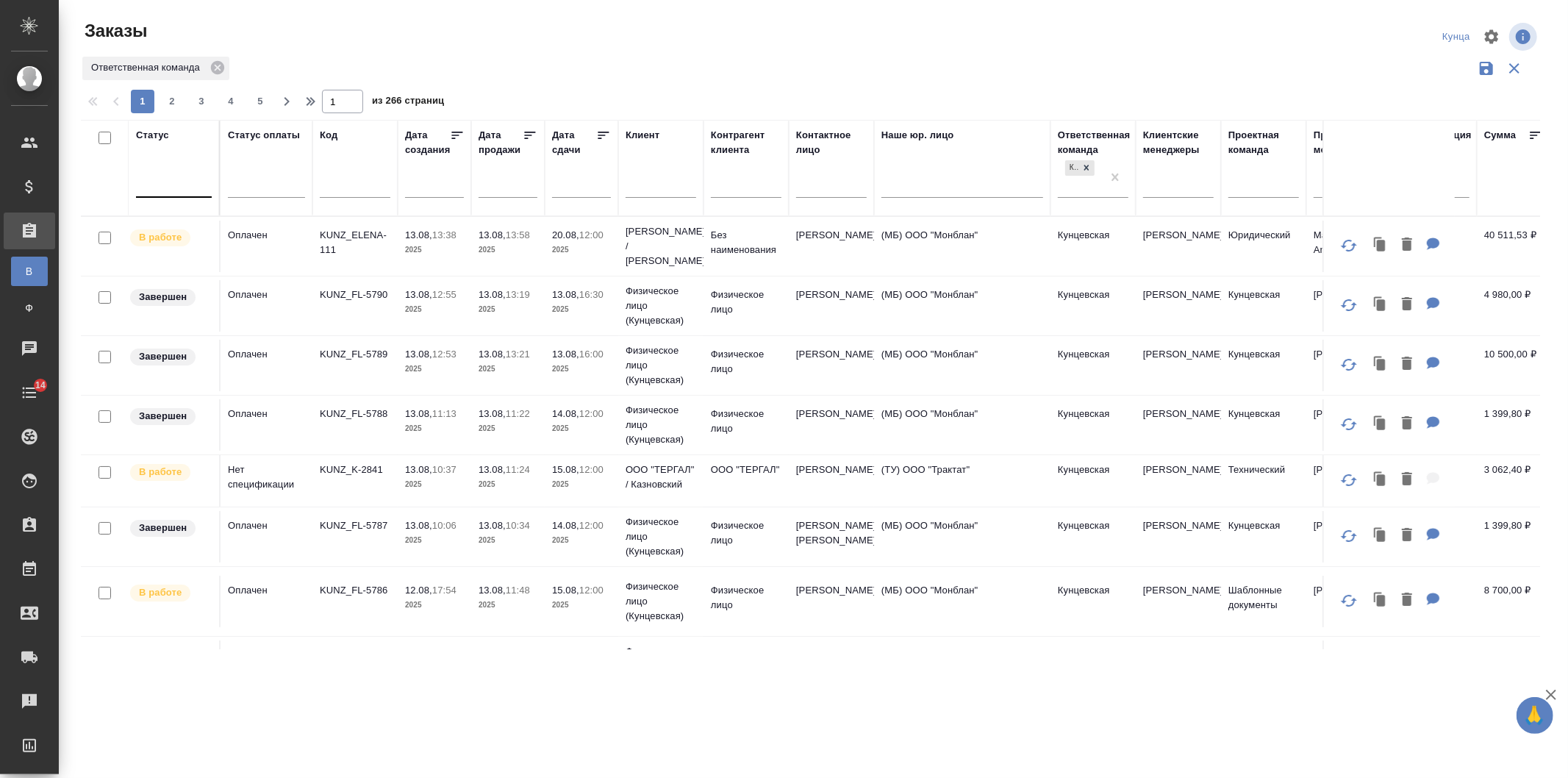
click at [165, 181] on div at bounding box center [174, 183] width 76 height 21
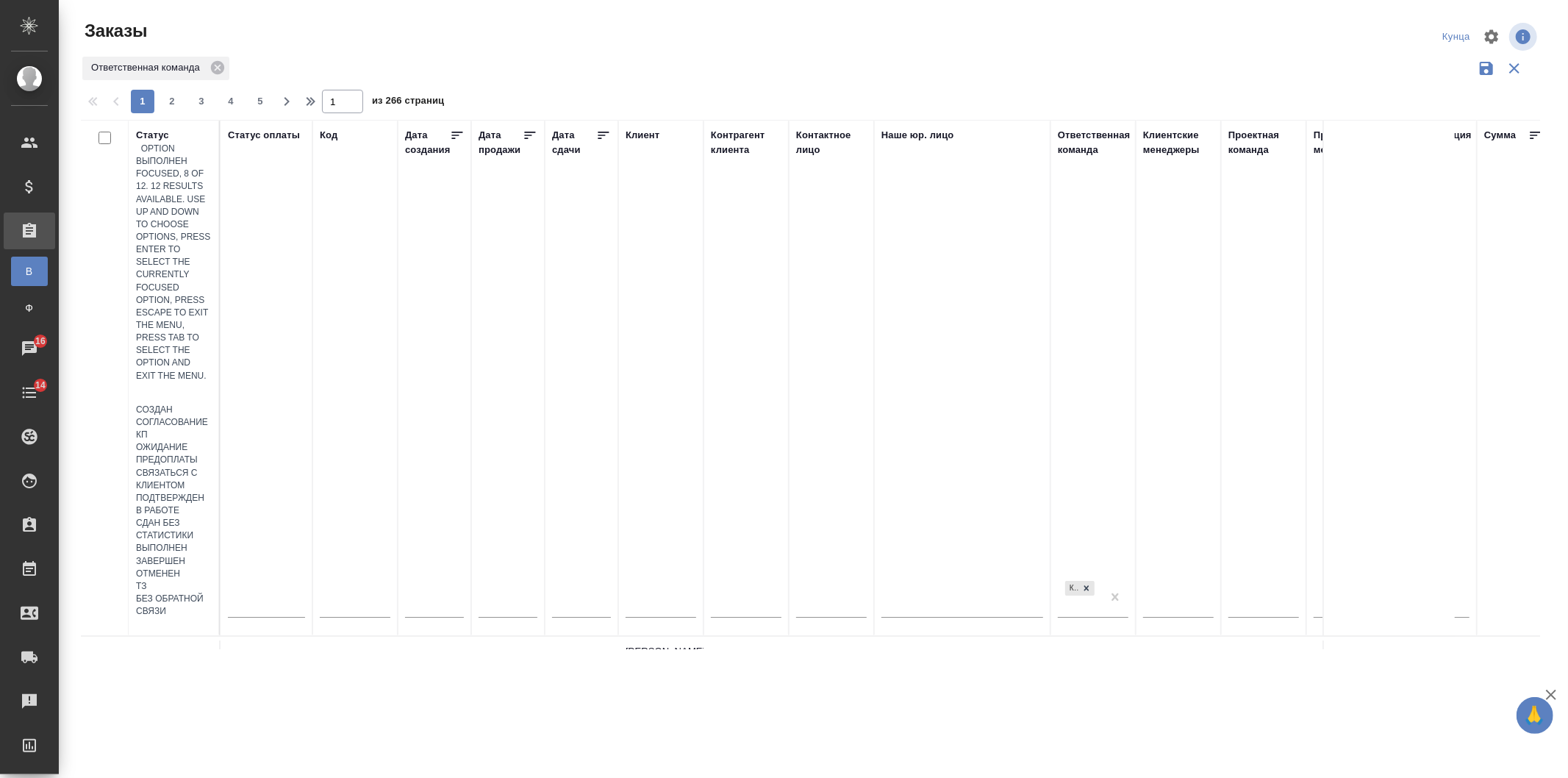
click at [211, 542] on div "Выполнен" at bounding box center [174, 548] width 76 height 12
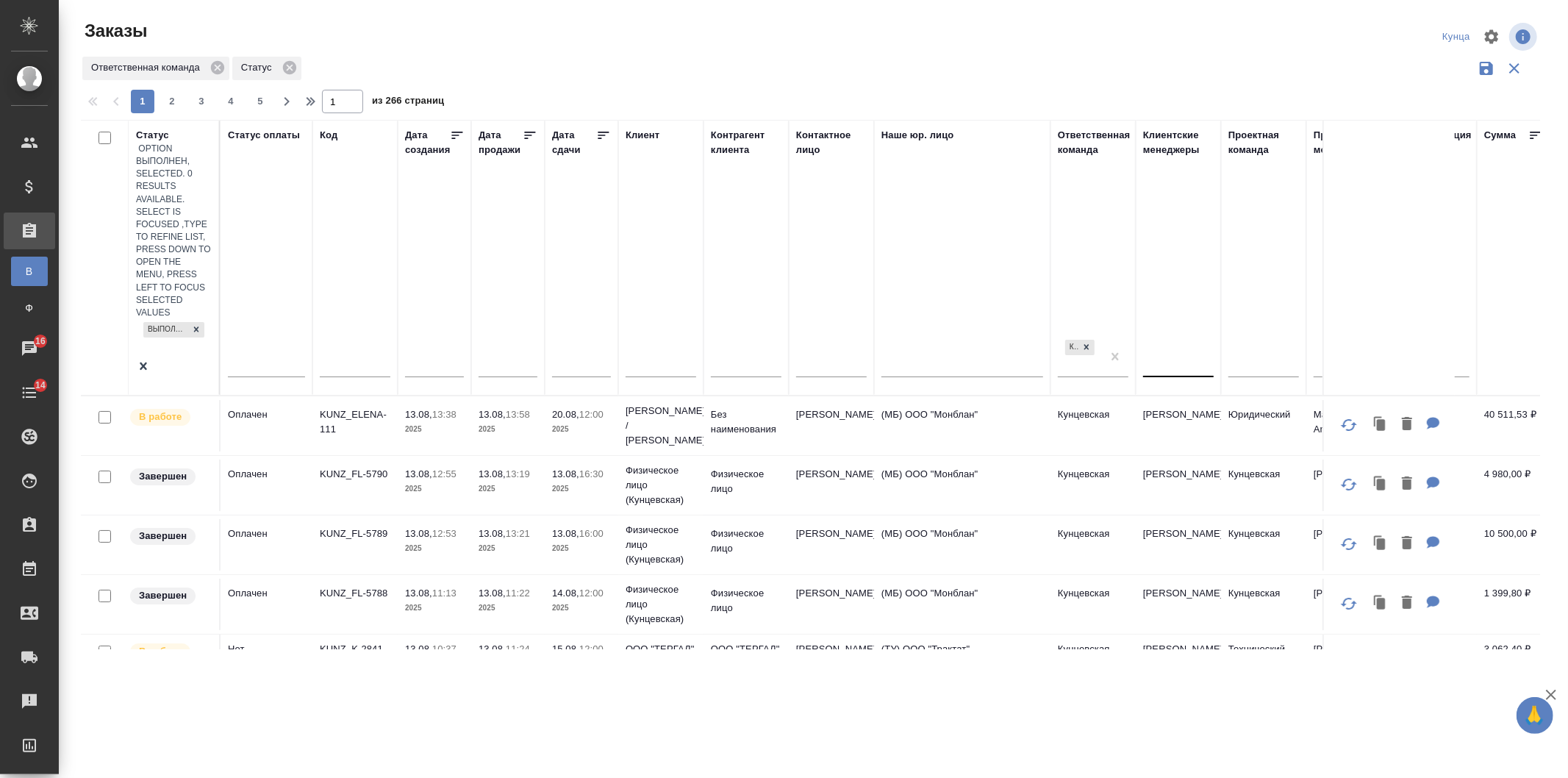
click at [1183, 352] on div at bounding box center [1178, 362] width 70 height 21
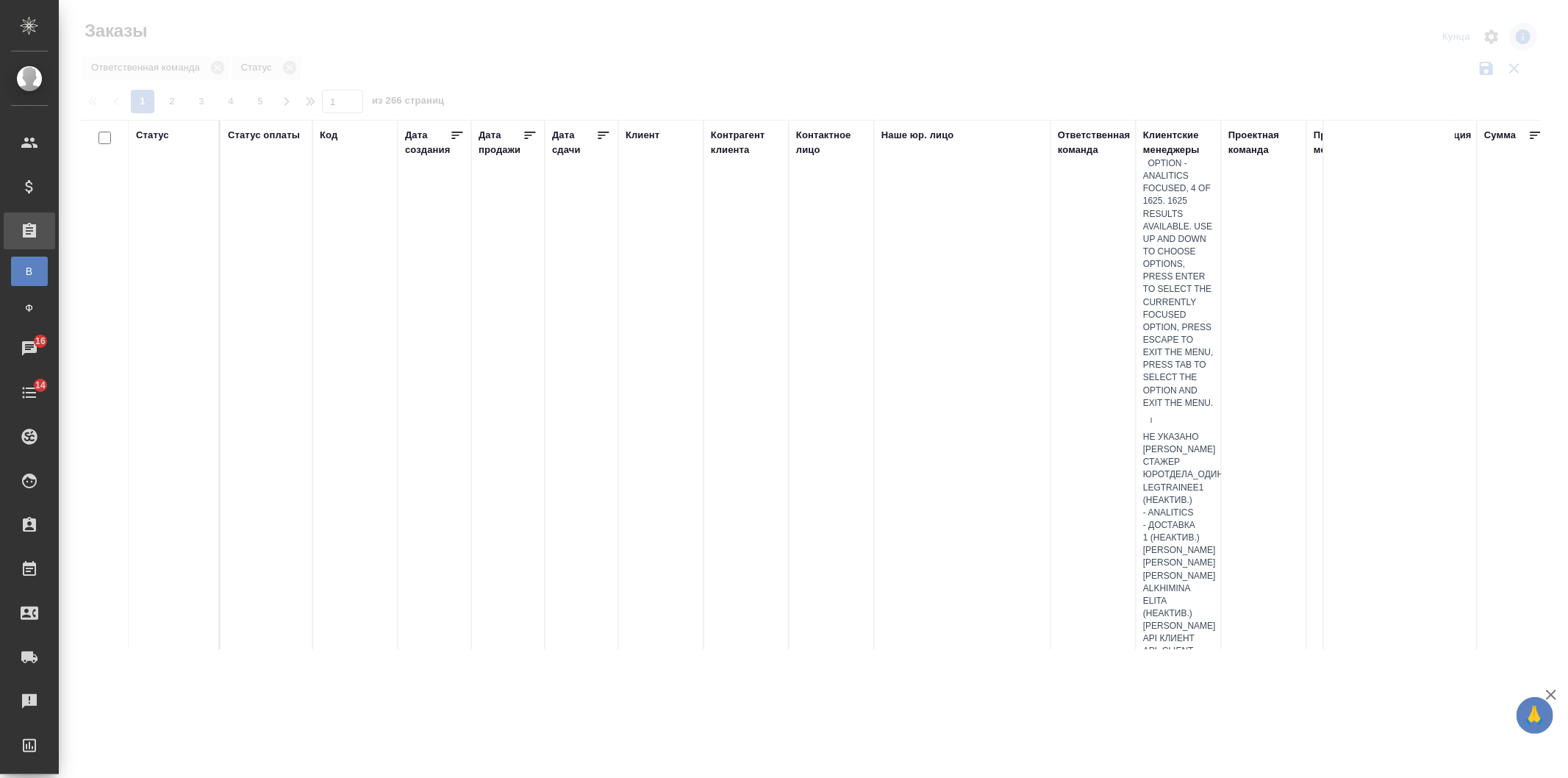
type input "весе"
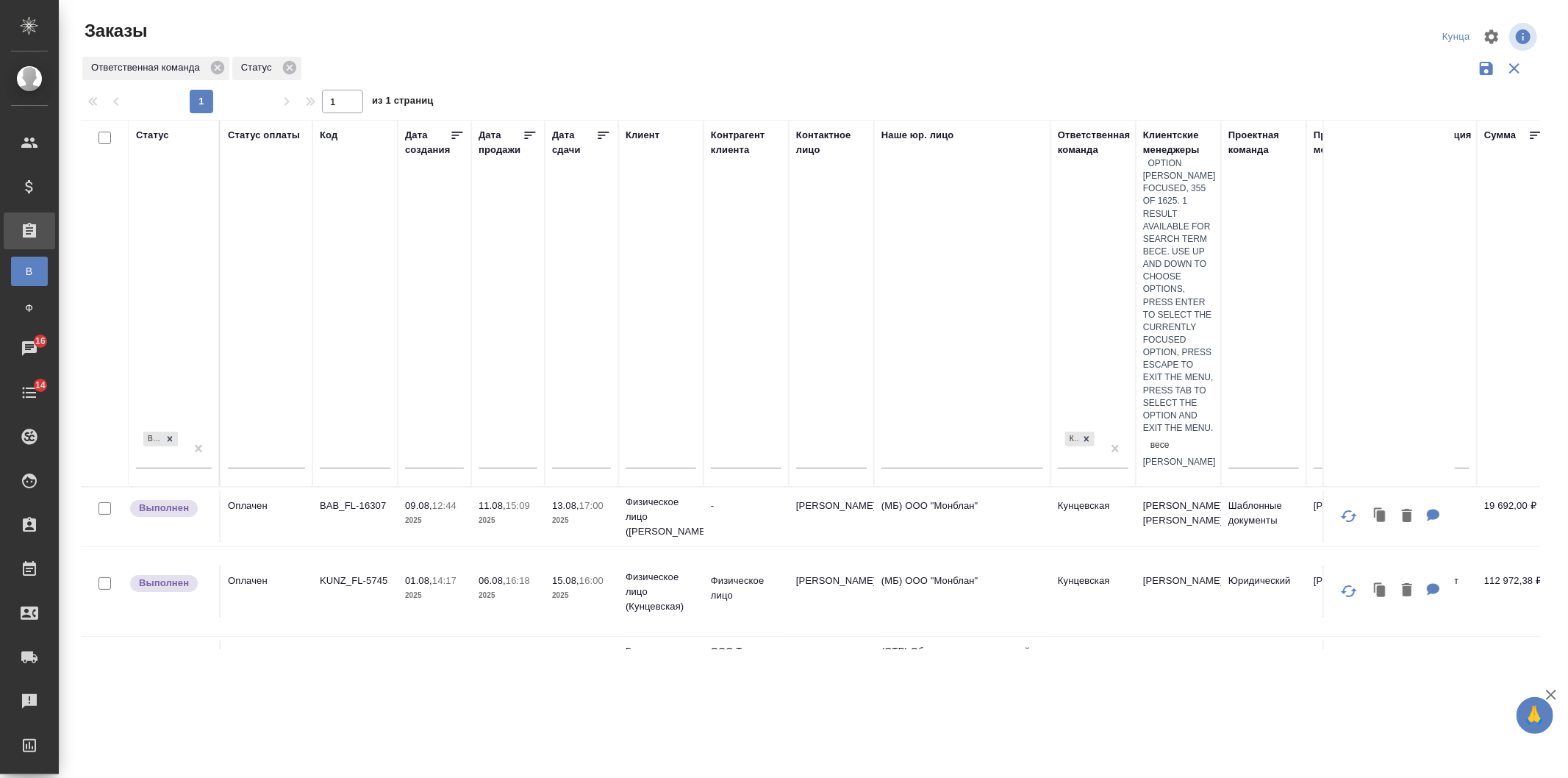
click at [1181, 456] on div "[PERSON_NAME]" at bounding box center [1178, 461] width 70 height 12
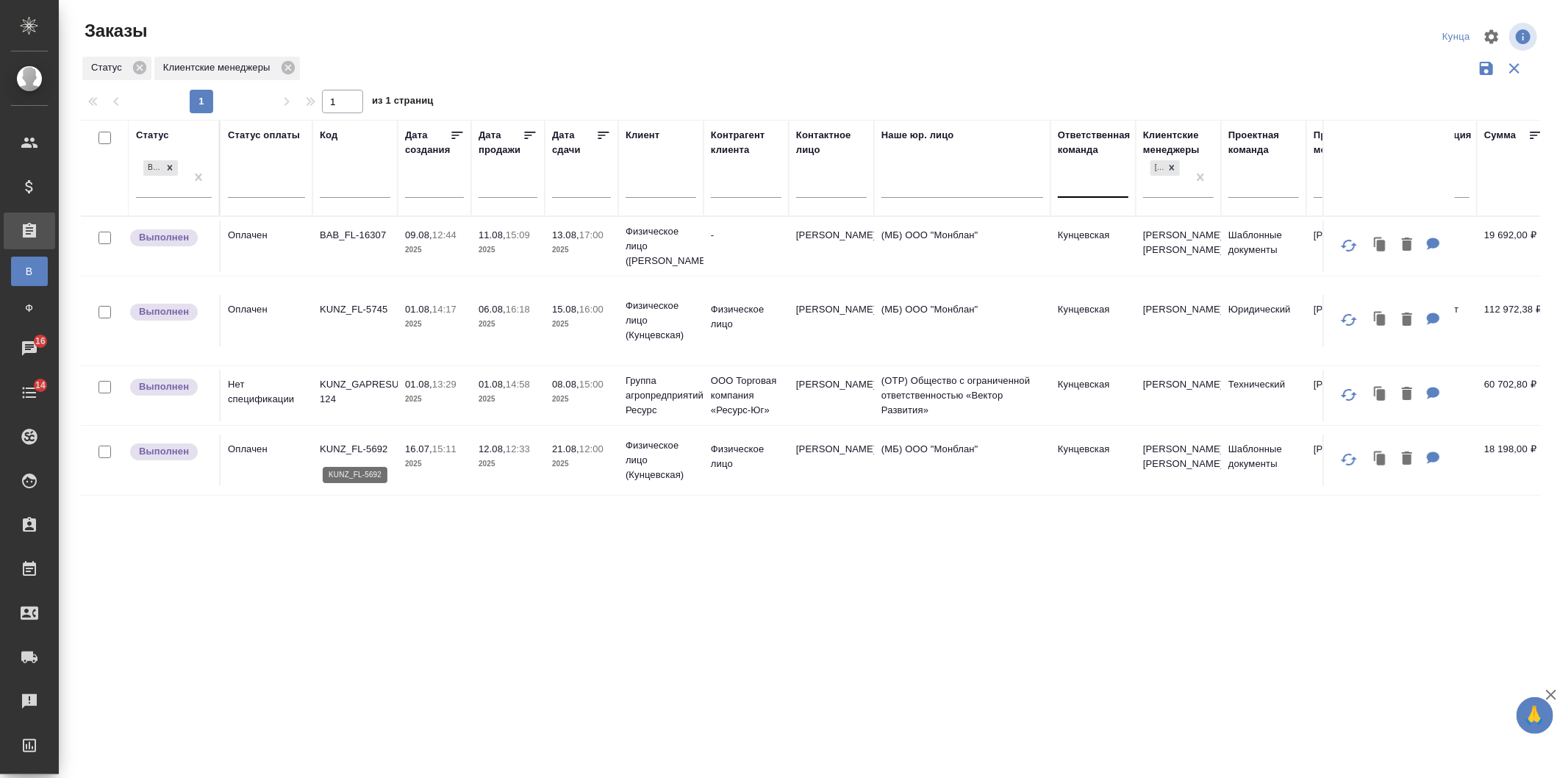
click at [369, 451] on p "KUNZ_FL-5692" at bounding box center [354, 449] width 70 height 15
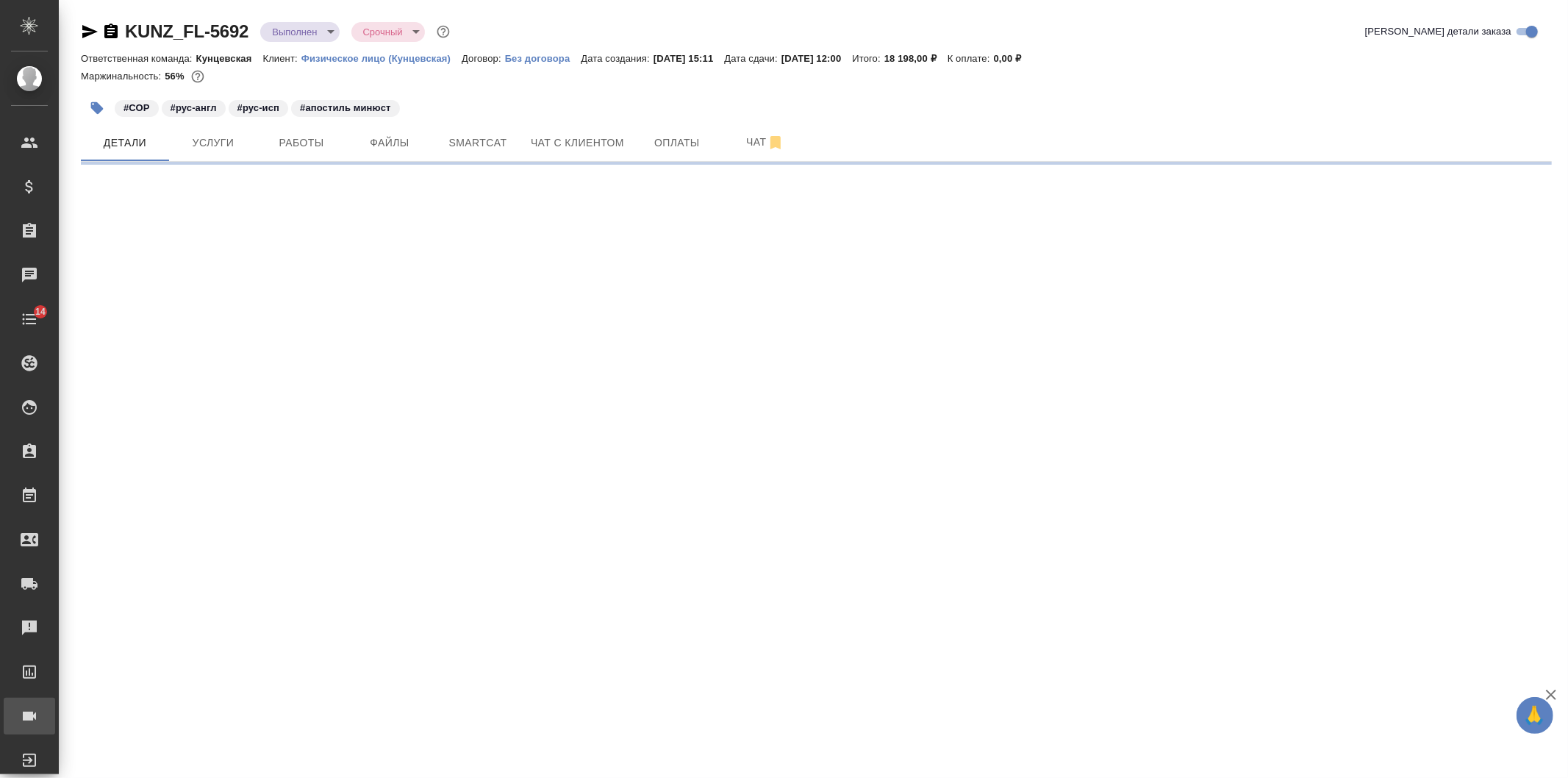
select select "RU"
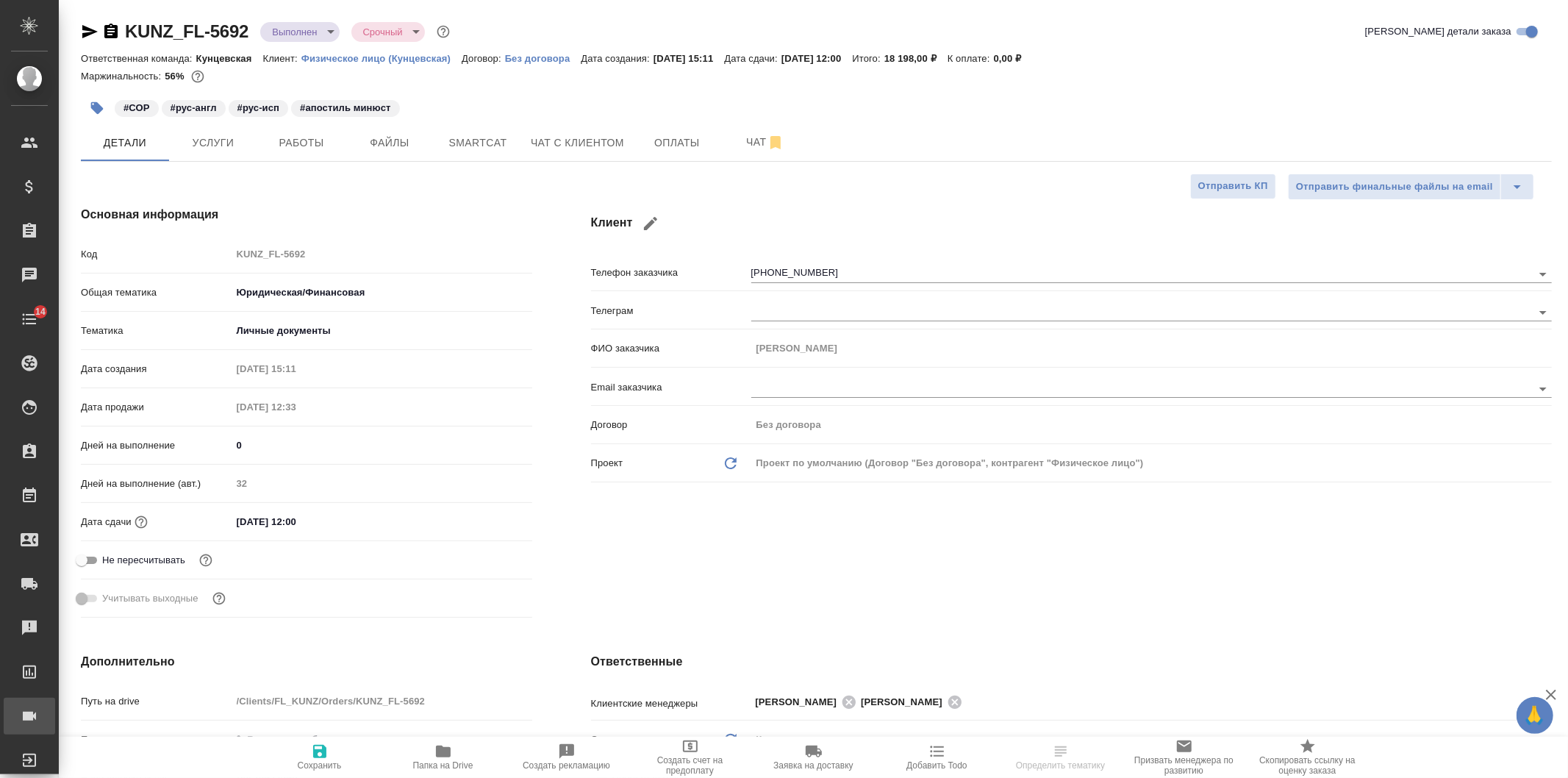
type textarea "x"
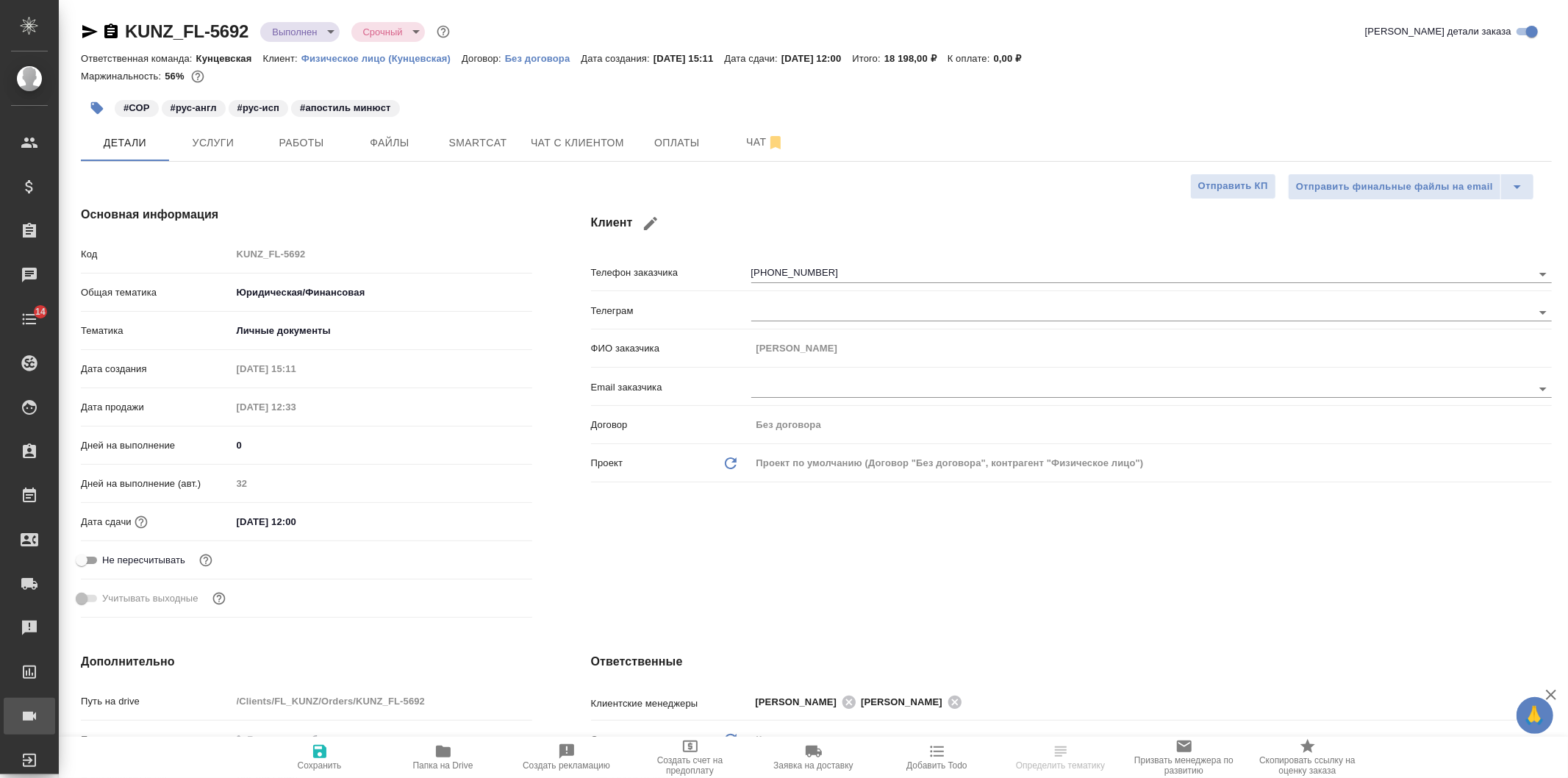
type textarea "x"
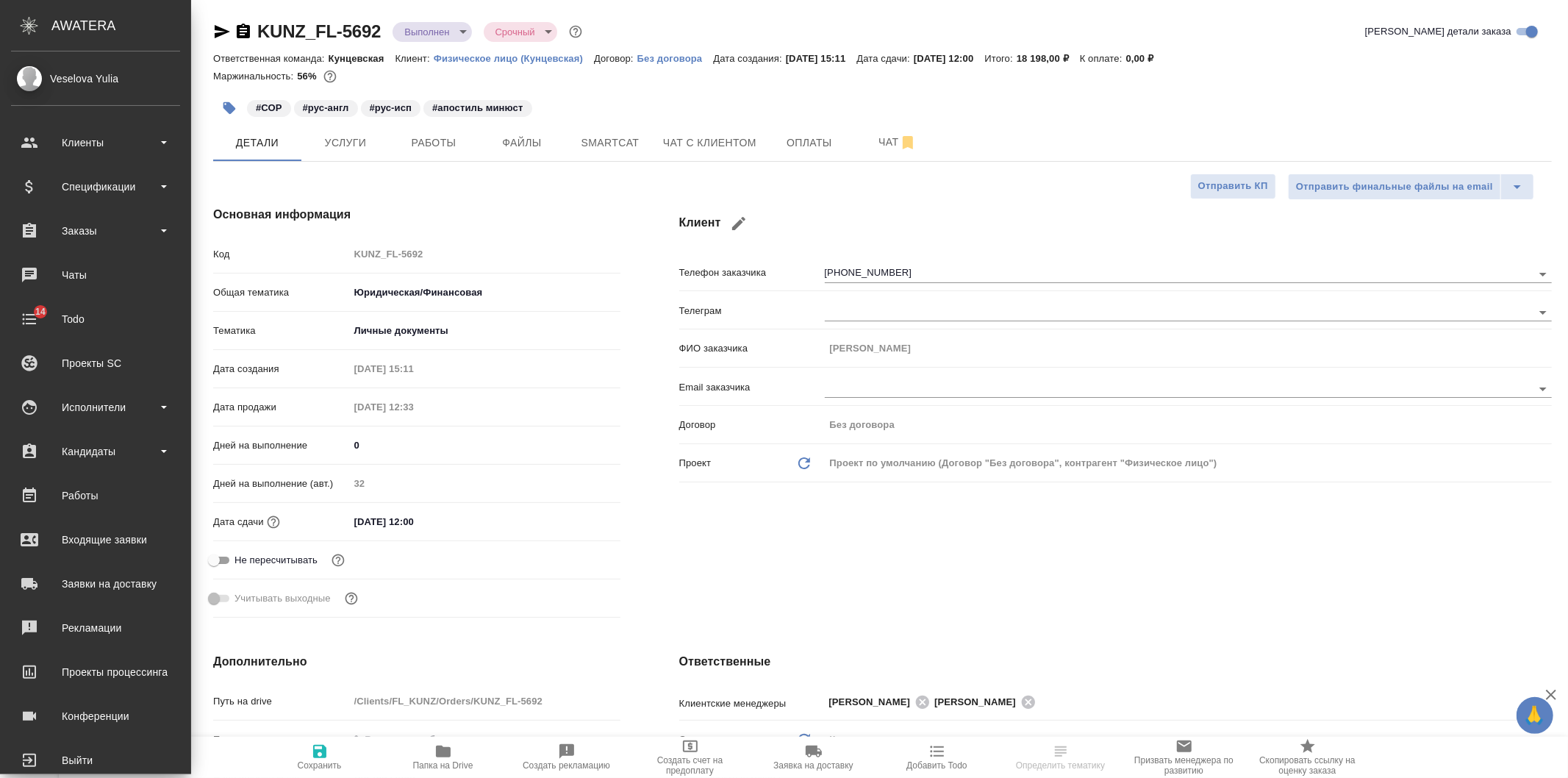
type textarea "x"
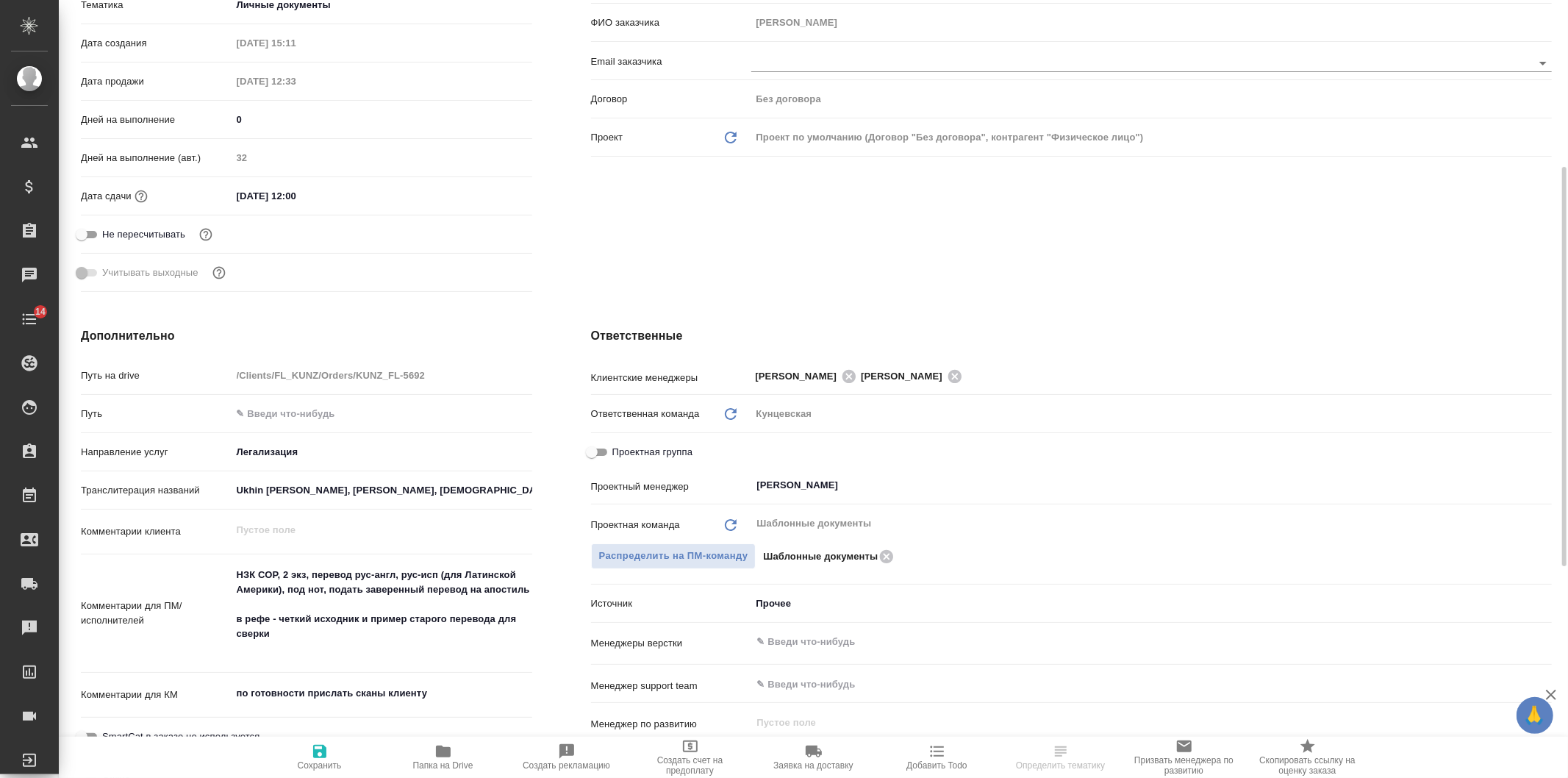
scroll to position [543, 0]
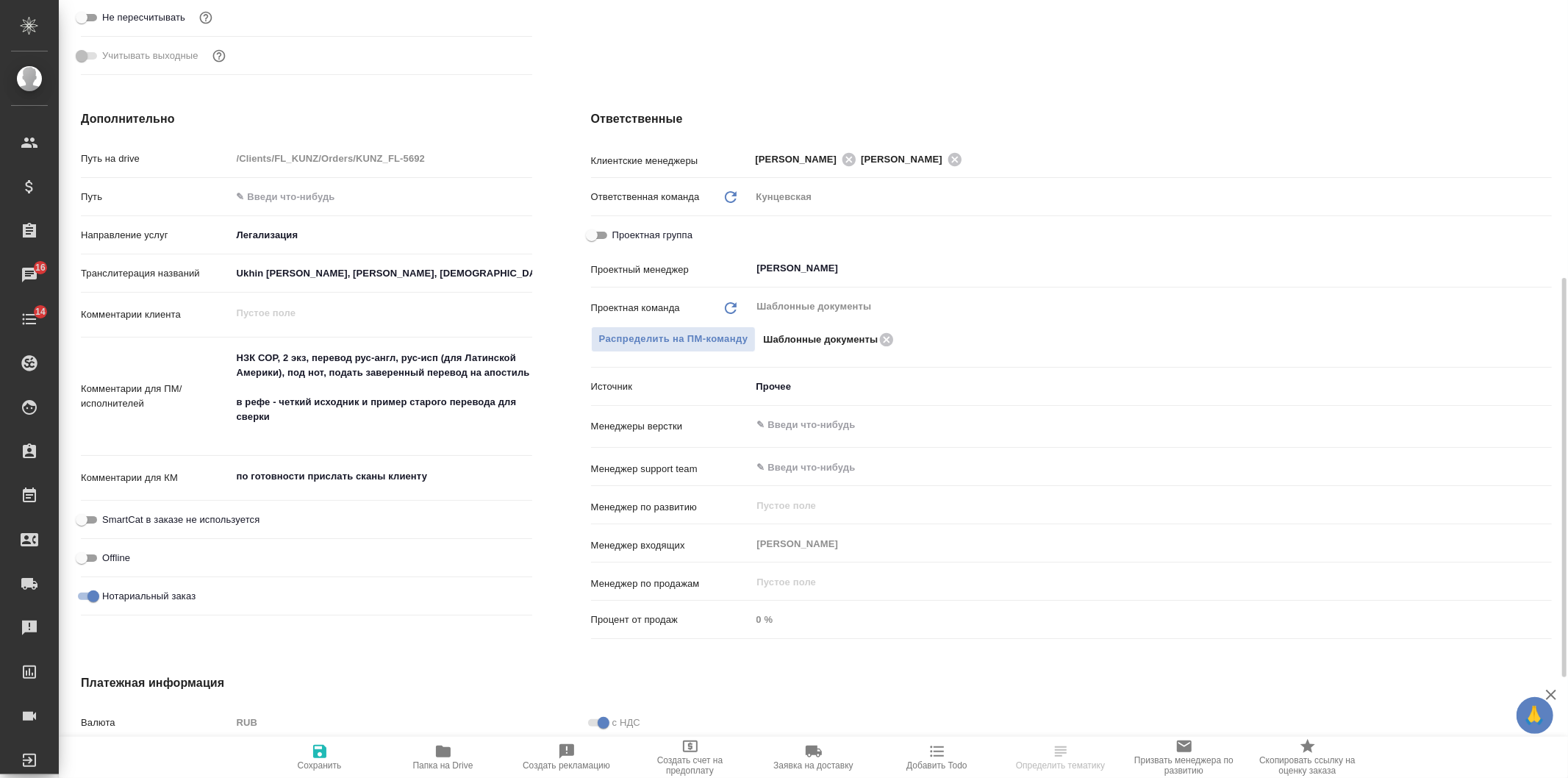
type textarea "x"
drag, startPoint x: 488, startPoint y: 473, endPoint x: 472, endPoint y: 474, distance: 16.0
click at [472, 474] on textarea "по готовности прислать сканы клиенту" at bounding box center [382, 477] width 299 height 25
type textarea "по готовности прислать сканы клиенту"
type textarea "x"
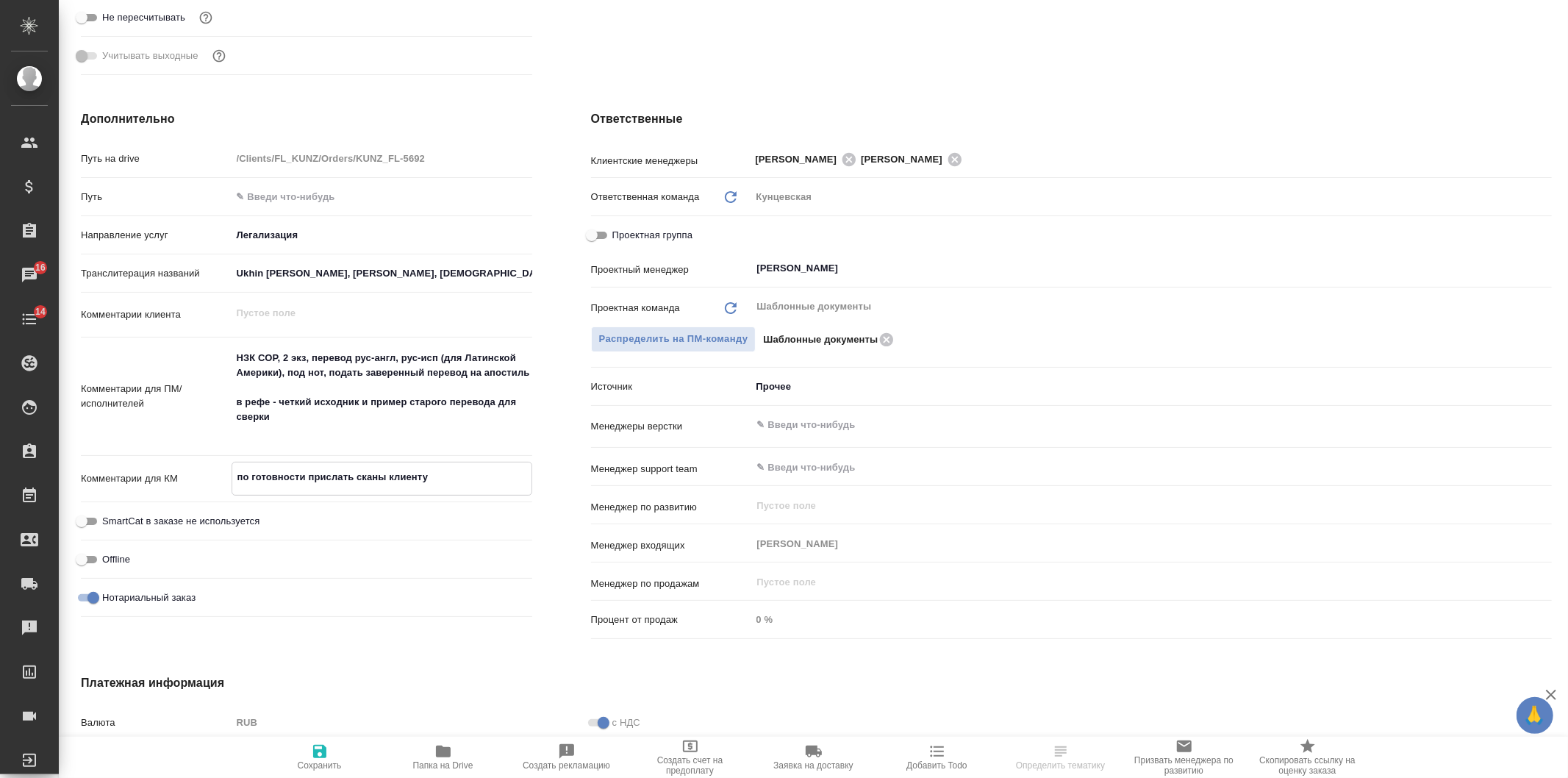
type textarea "x"
type textarea "по готовности прислать сканы клиенту"
type textarea "x"
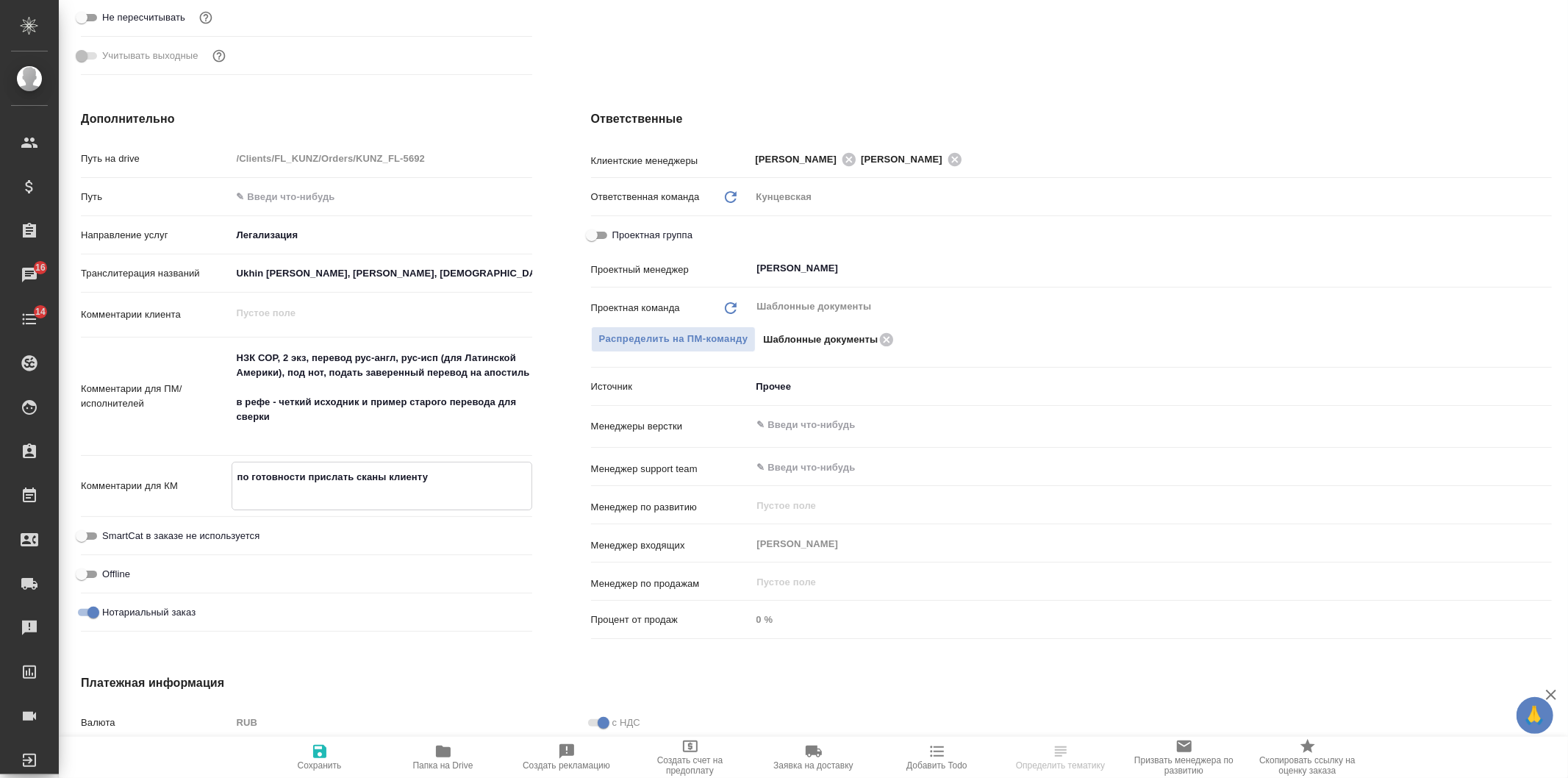
type textarea "x"
click at [234, 471] on textarea "по готовности прислать сканы клиенту" at bounding box center [382, 477] width 299 height 25
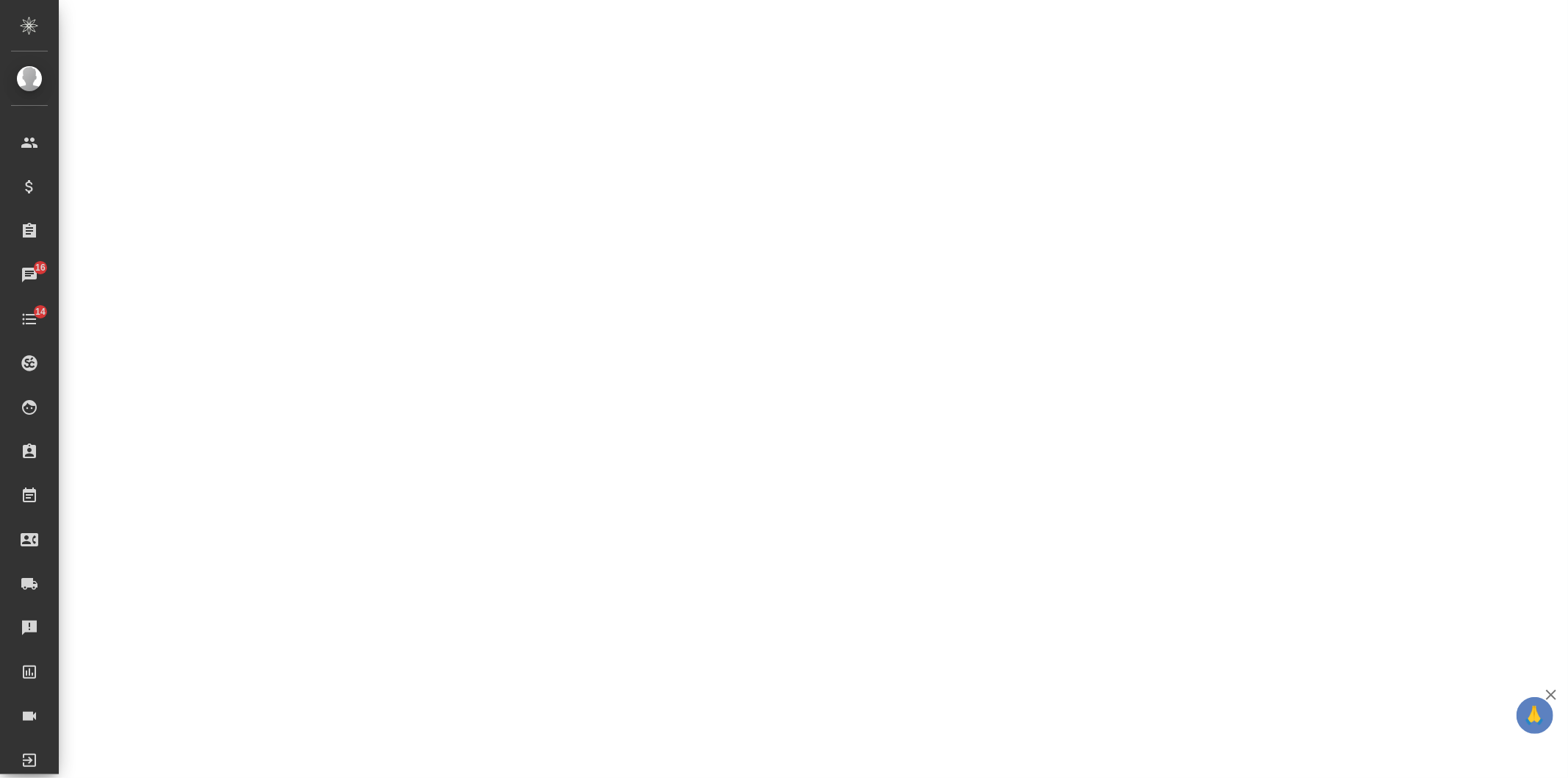
select select "RU"
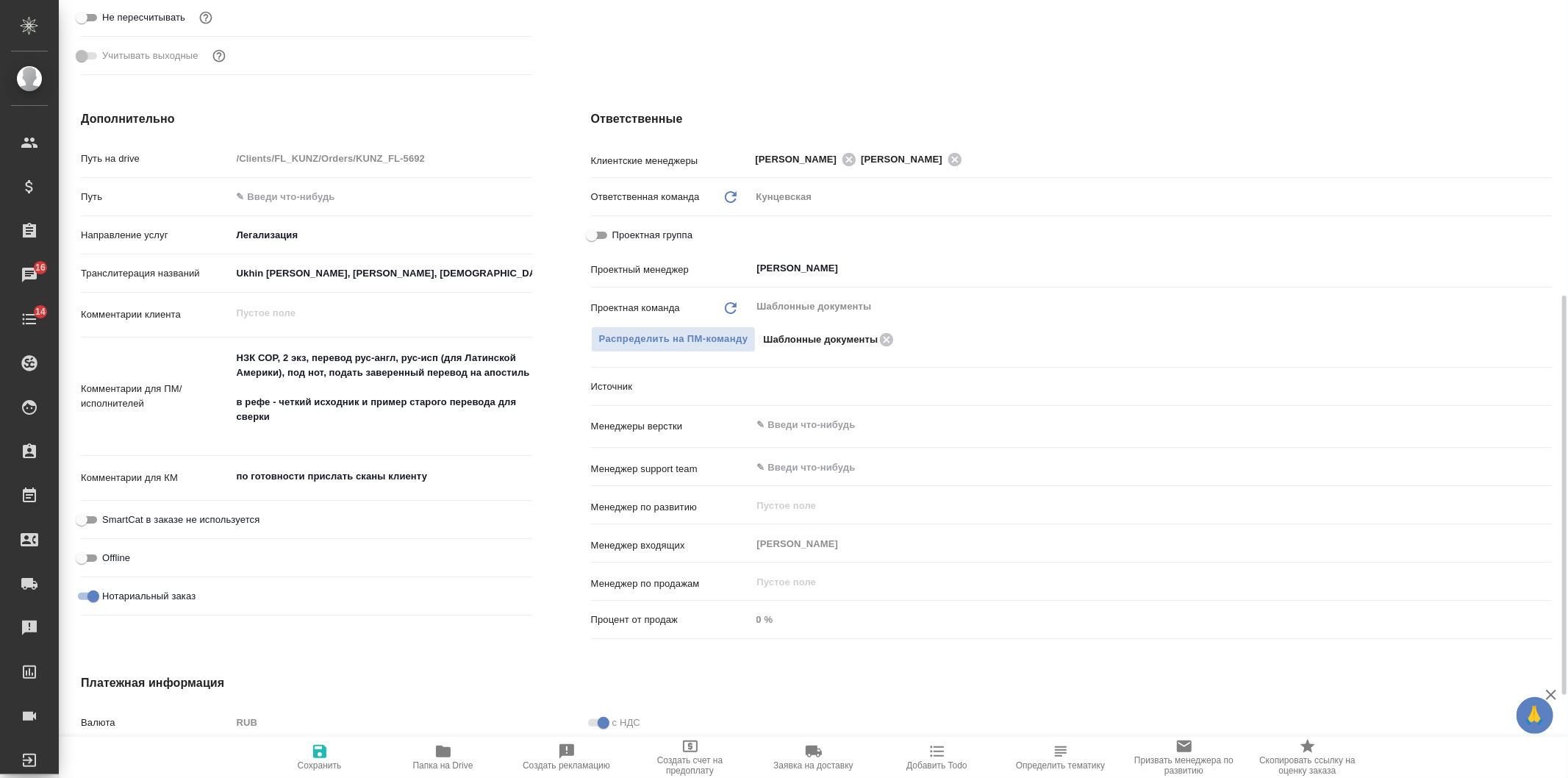
scroll to position [554, 0]
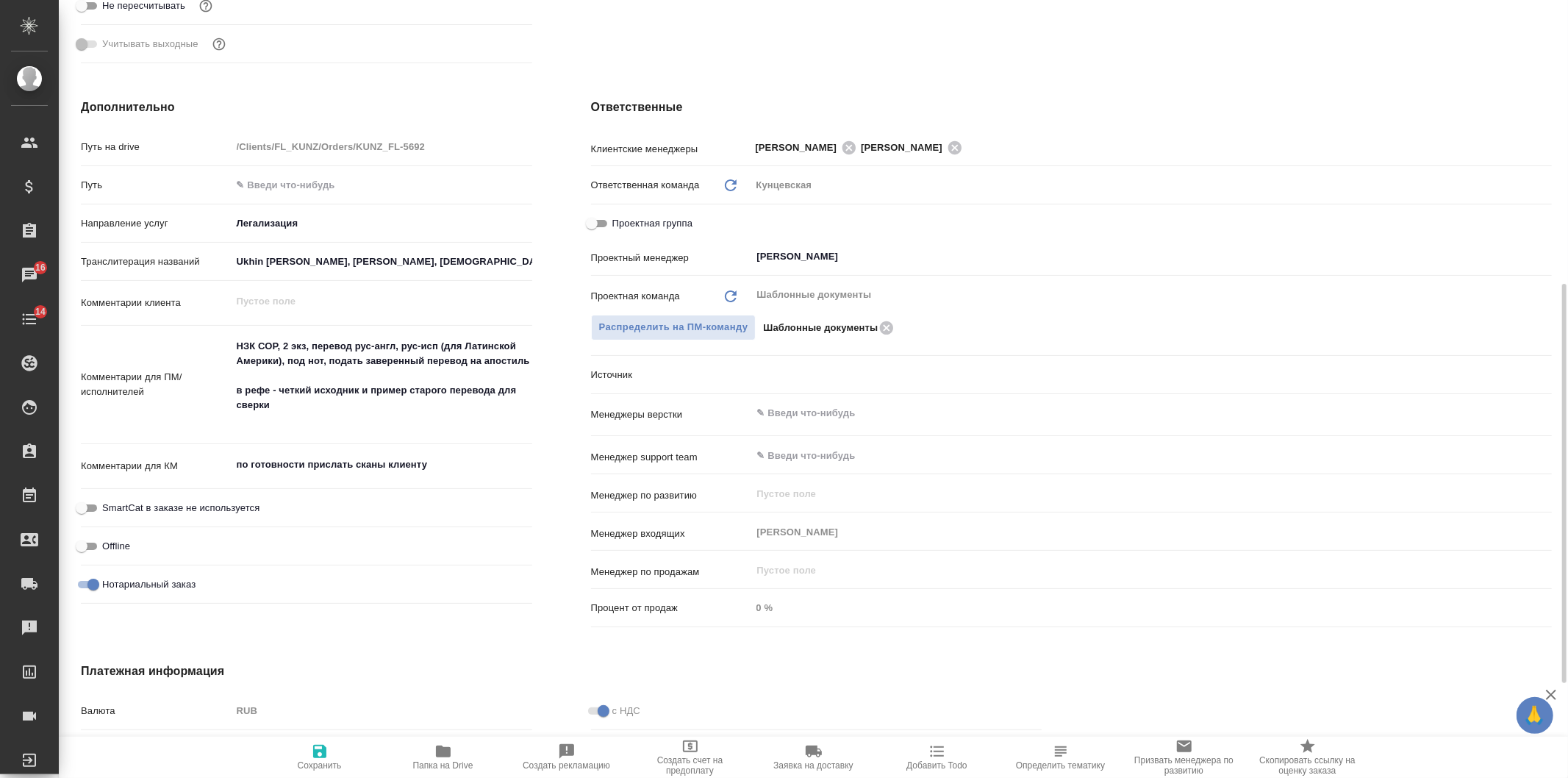
type textarea "x"
click at [234, 471] on textarea "по готовности прислать сканы клиенту" at bounding box center [381, 464] width 300 height 25
type textarea "x"
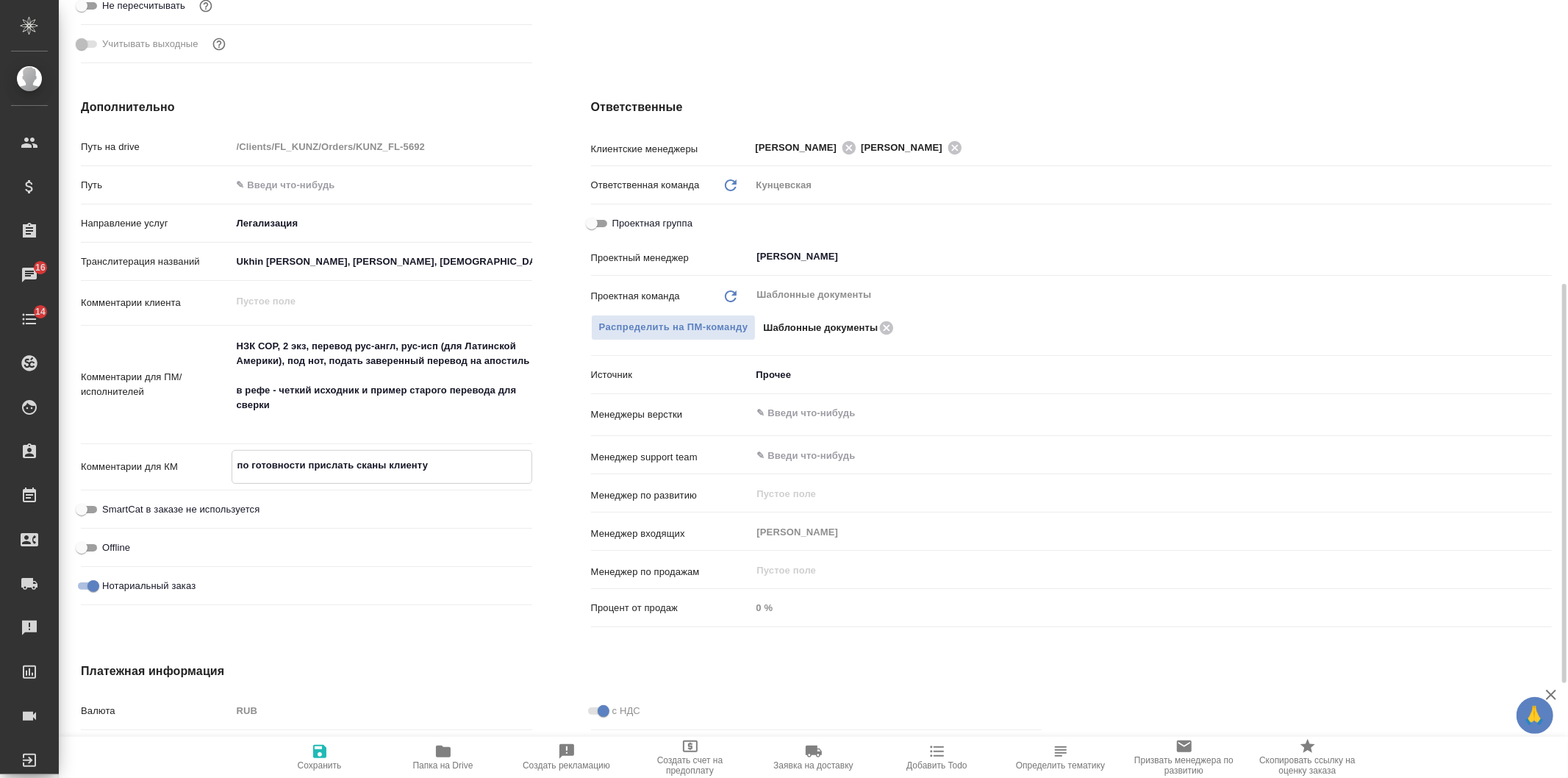
type textarea "x"
type textarea "ппо готовности прислать сканы клиенту"
type textarea "x"
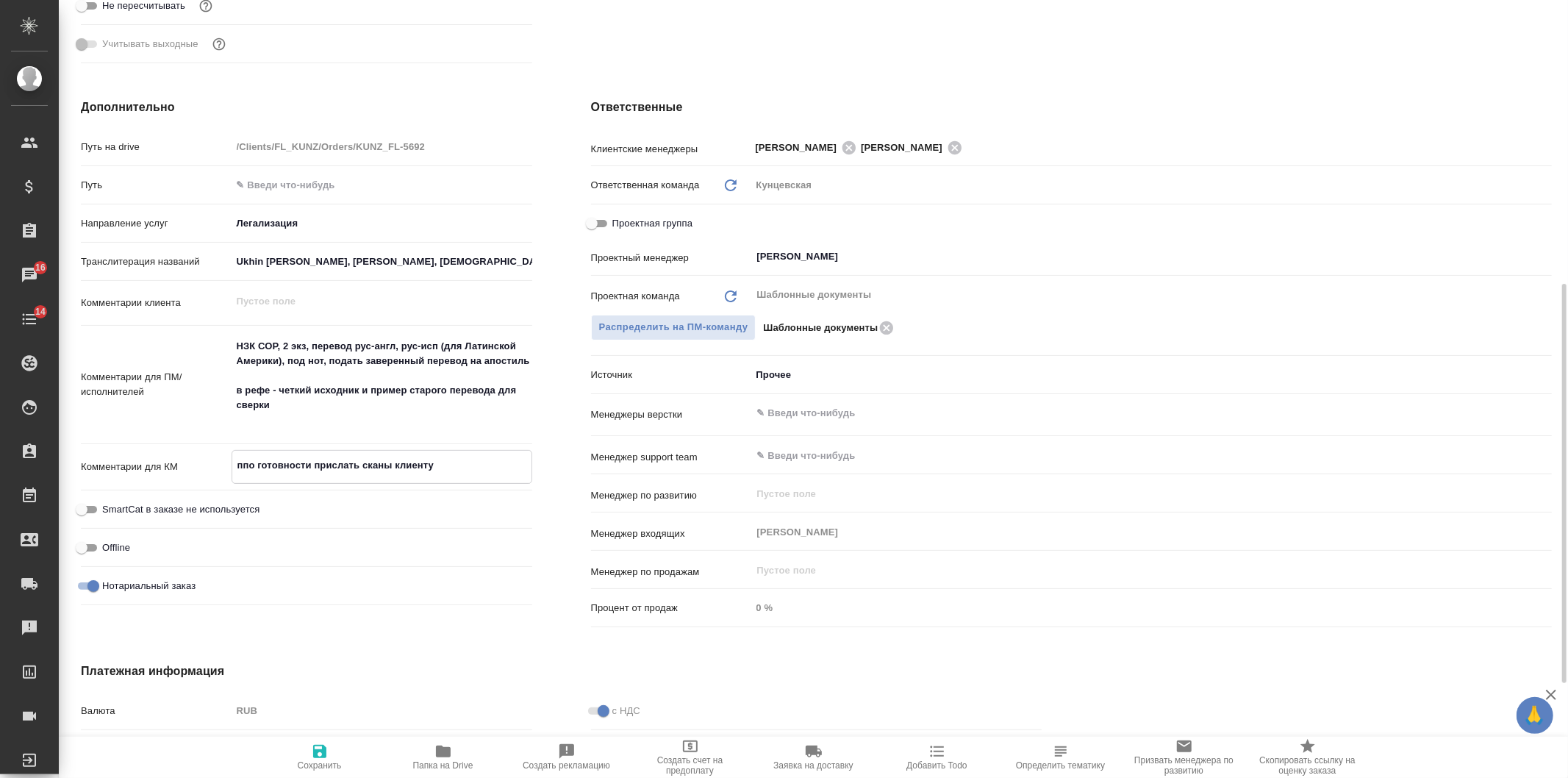
type textarea "попо готовности прислать сканы клиенту"
type textarea "x"
type textarea "подапо готовности прислать сканы клиенту"
type textarea "x"
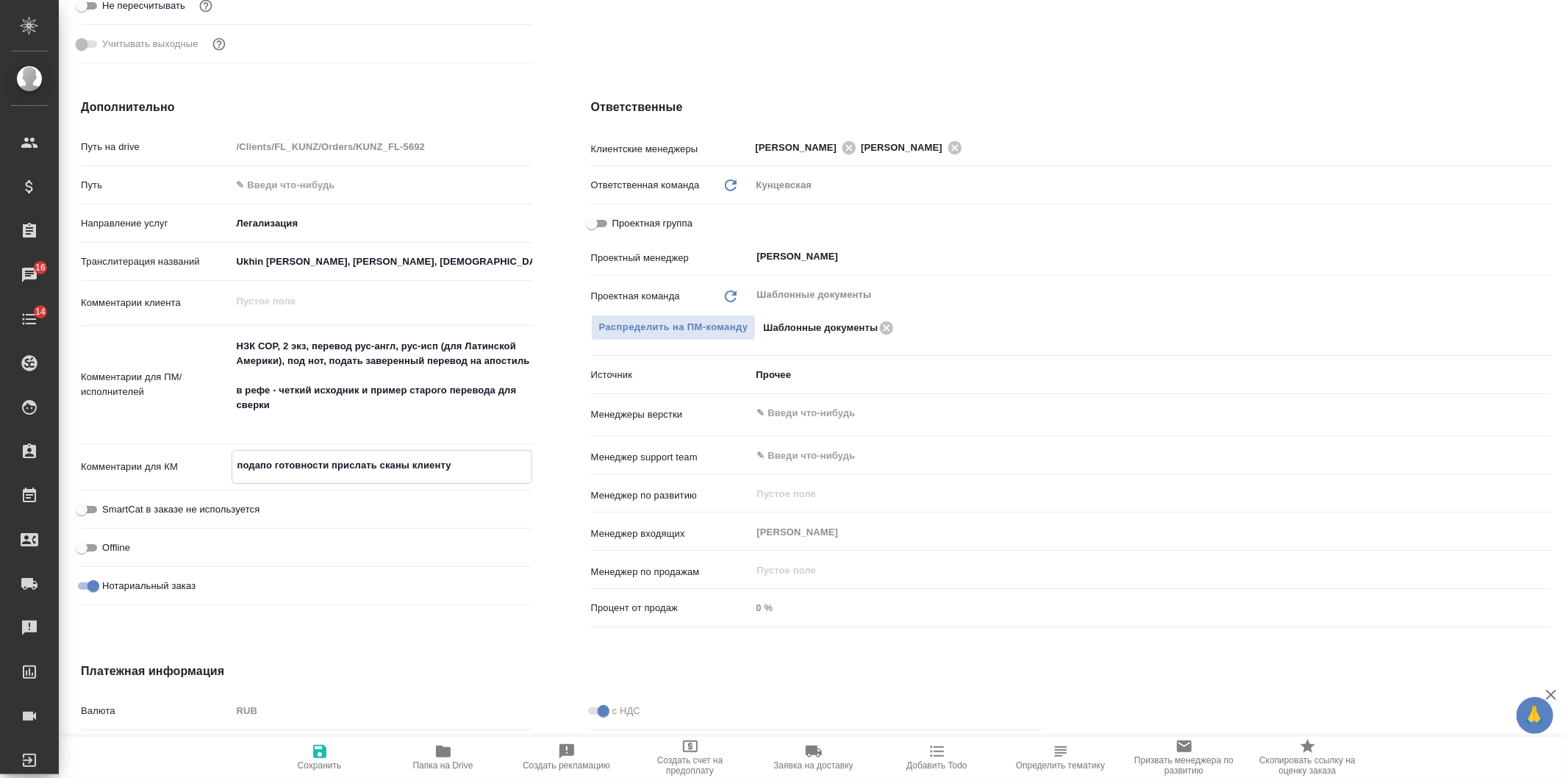
type textarea "x"
type textarea "подачпо готовности прислать сканы клиенту"
type textarea "x"
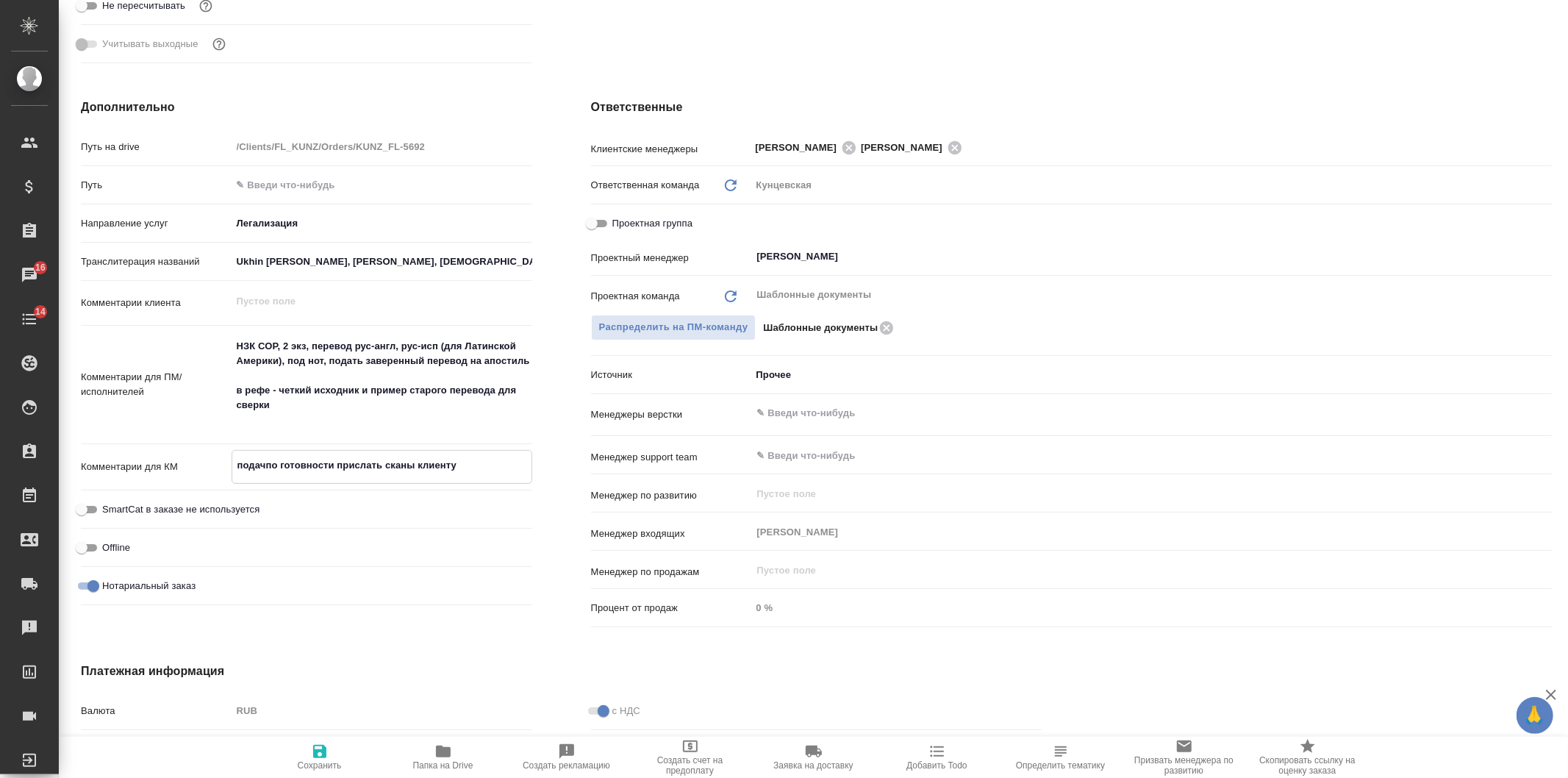
type textarea "x"
type textarea "подачапо готовности прислать сканы клиенту"
type textarea "x"
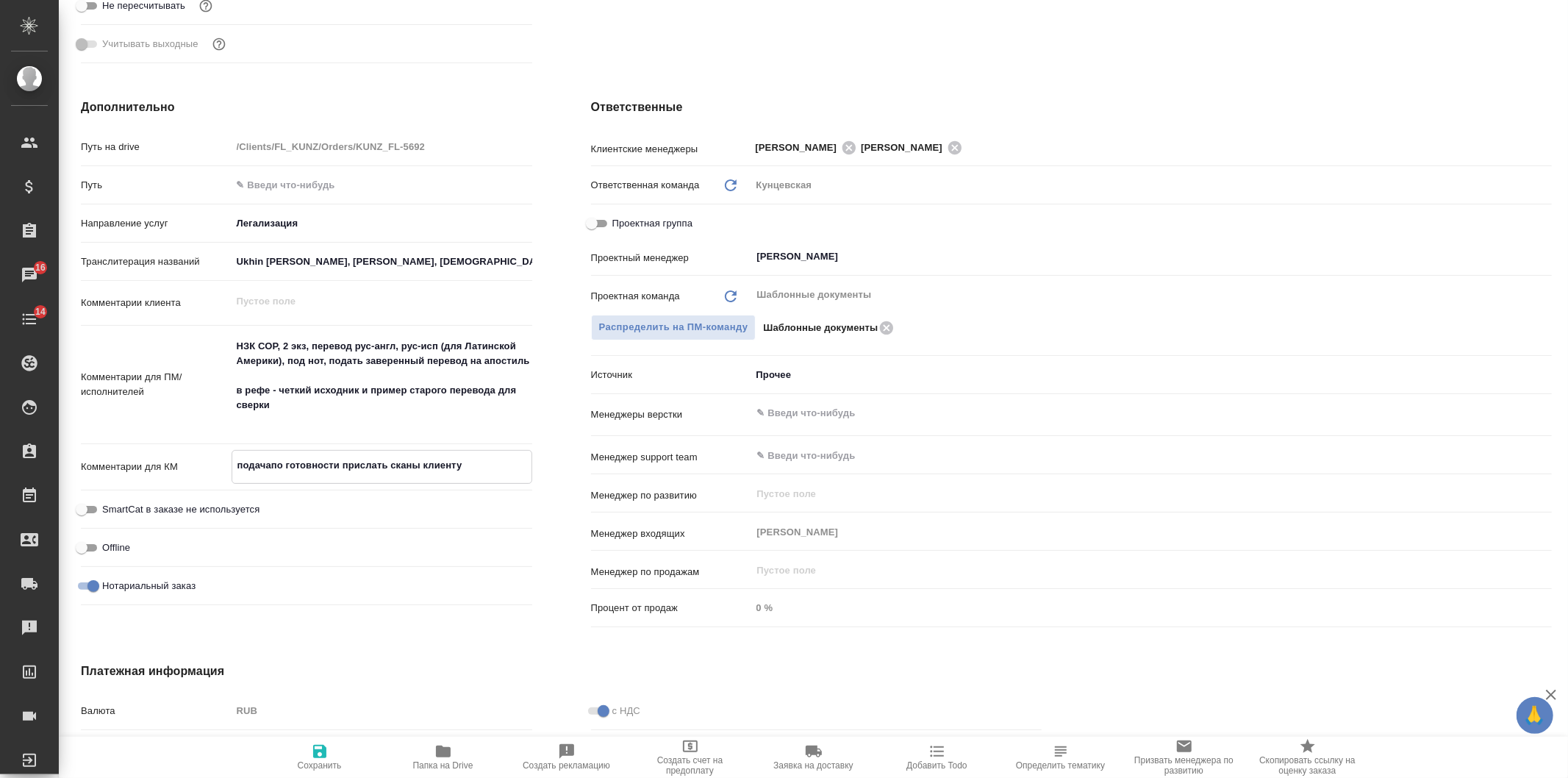
type textarea "x"
type textarea "подача по готовности прислать сканы клиенту"
type textarea "x"
type textarea "подача нпо готовности прислать сканы клиенту"
type textarea "x"
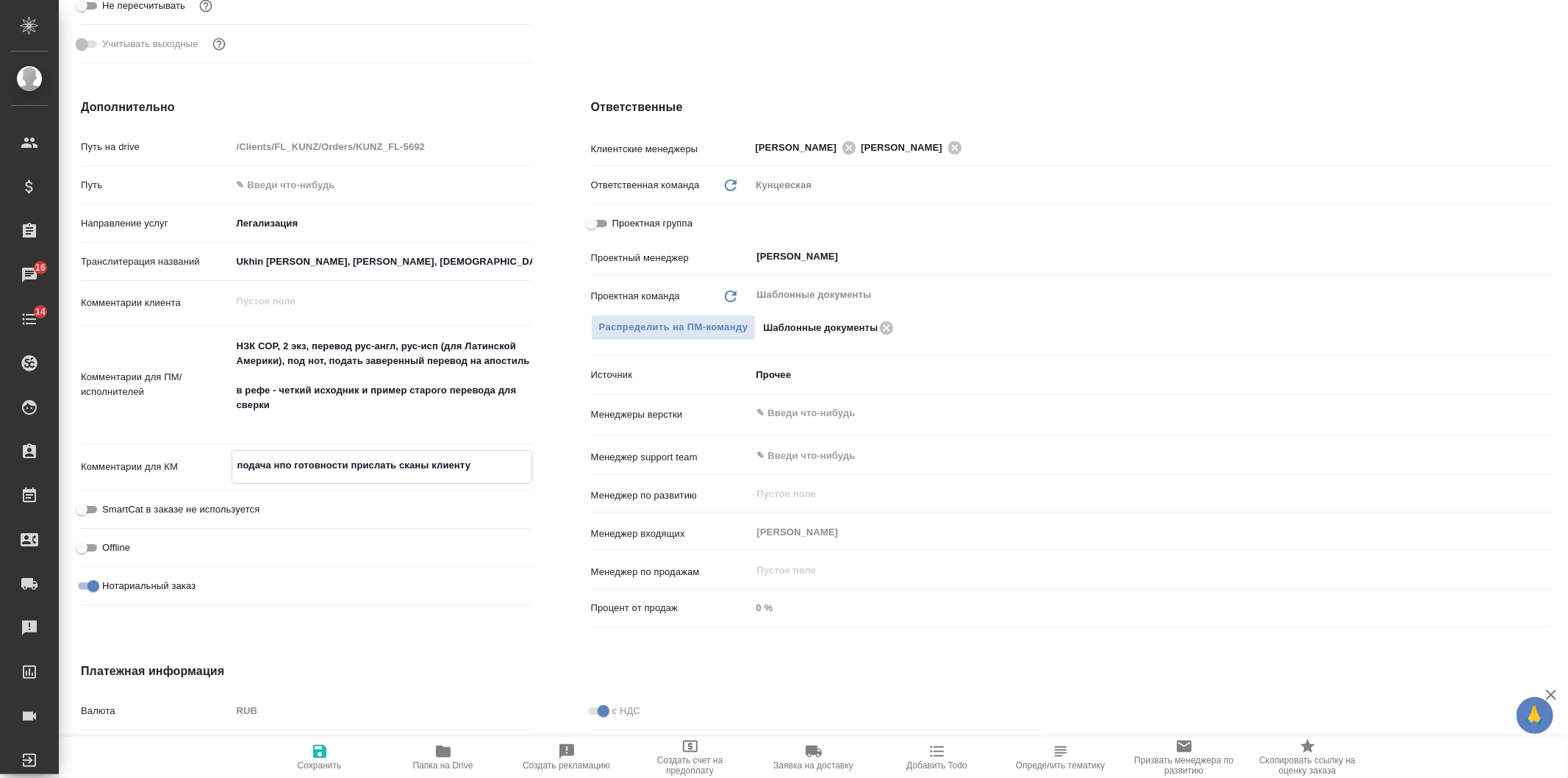
type textarea "x"
type textarea "подача напо готовности прислать сканы клиенту"
type textarea "x"
type textarea "подача на по готовности прислать сканы клиенту"
type textarea "x"
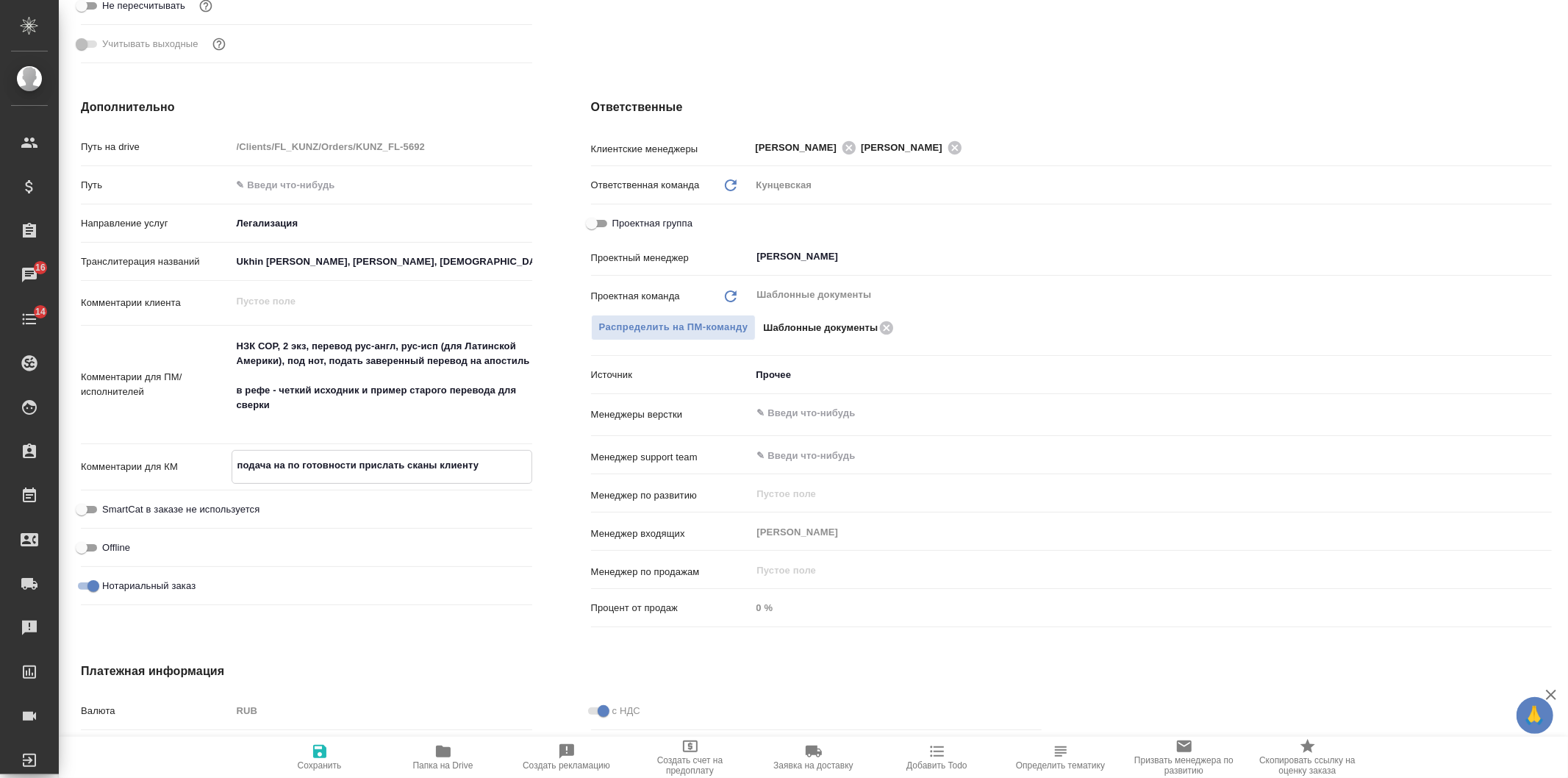
type textarea "x"
type textarea "подача на апо готовности прислать сканы клиенту"
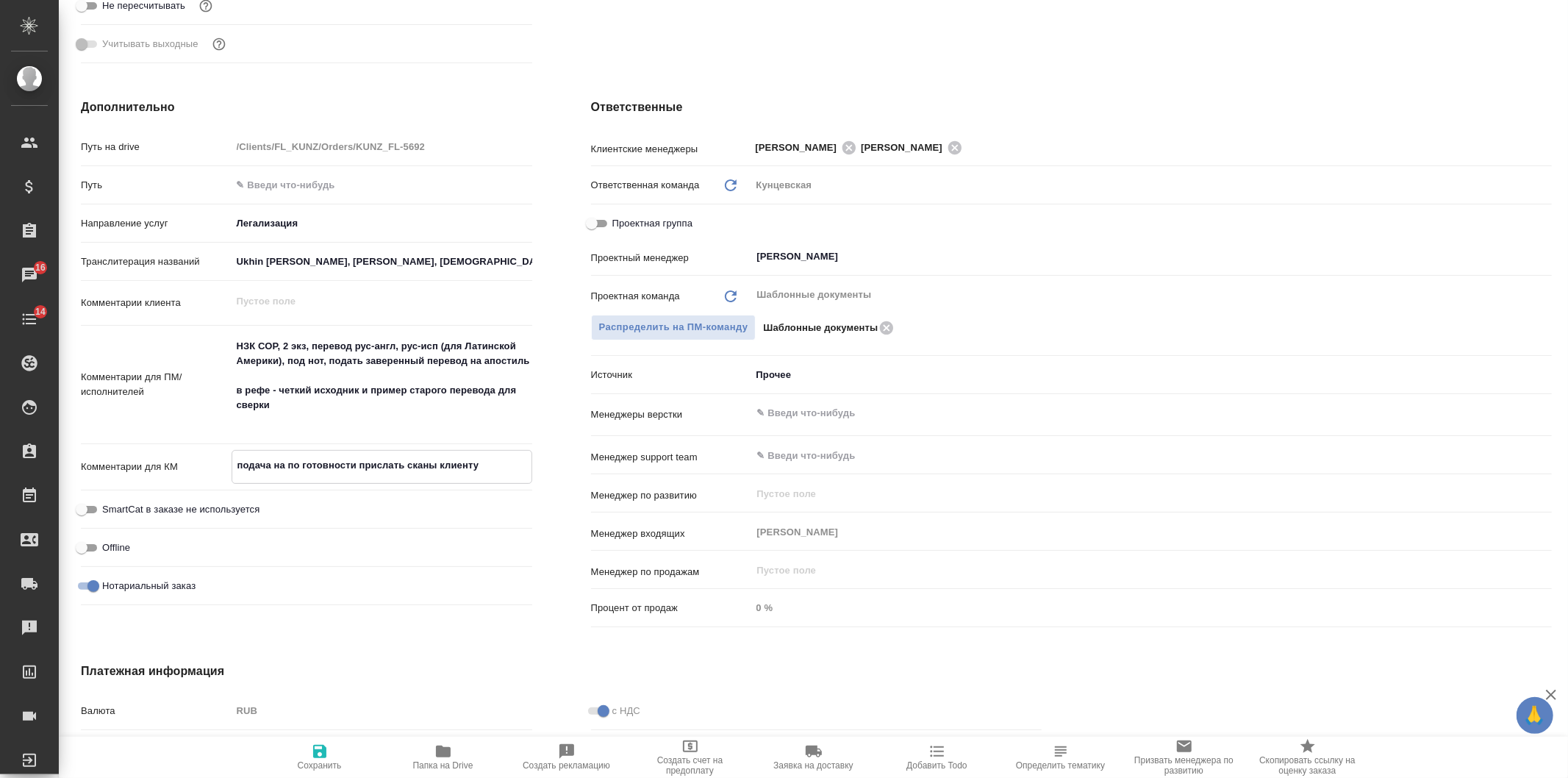
type textarea "x"
type textarea "подача на аппо готовности прислать сканы клиенту"
type textarea "x"
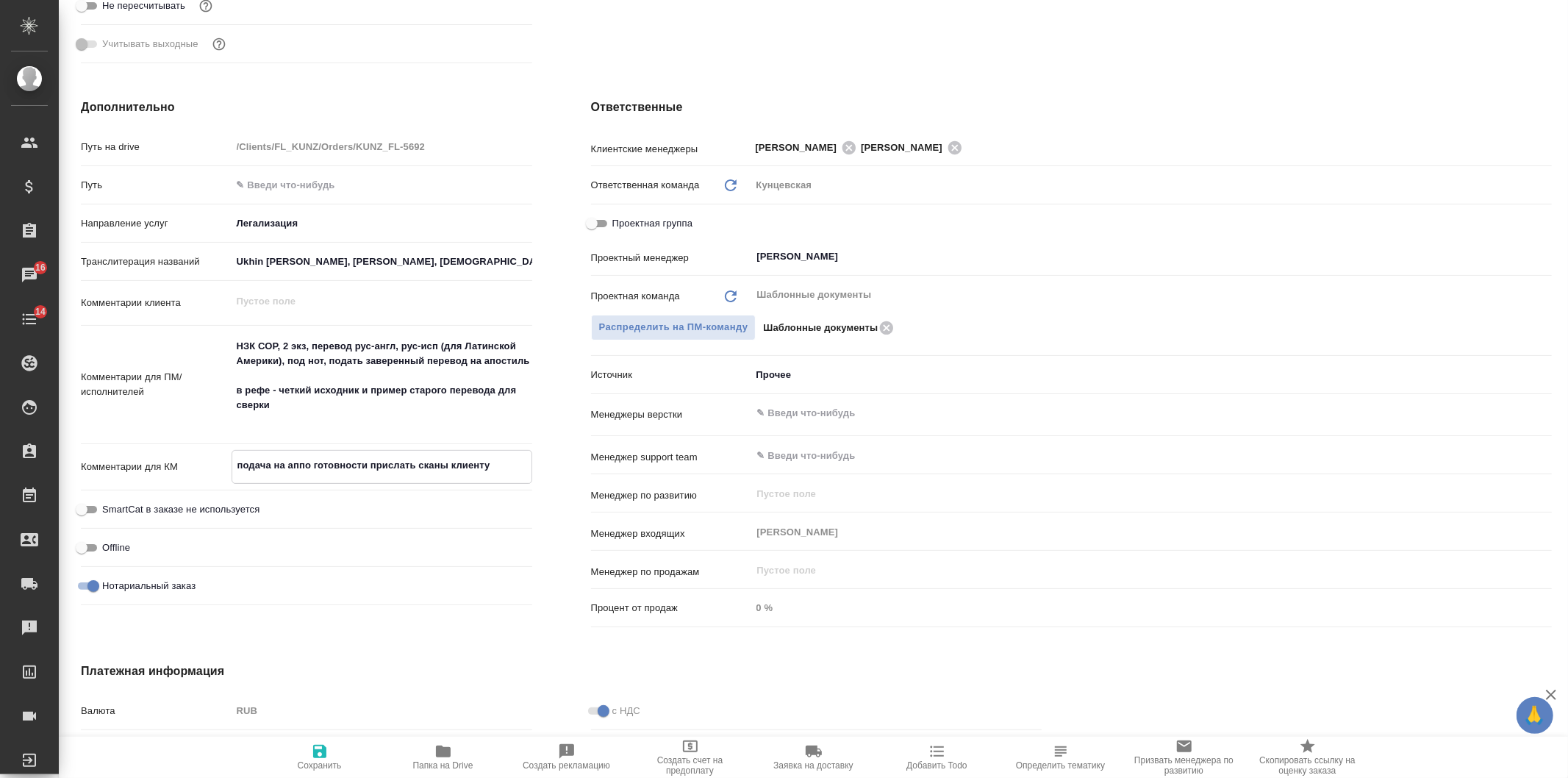
type textarea "подача на апопо готовности прислать сканы клиенту"
type textarea "x"
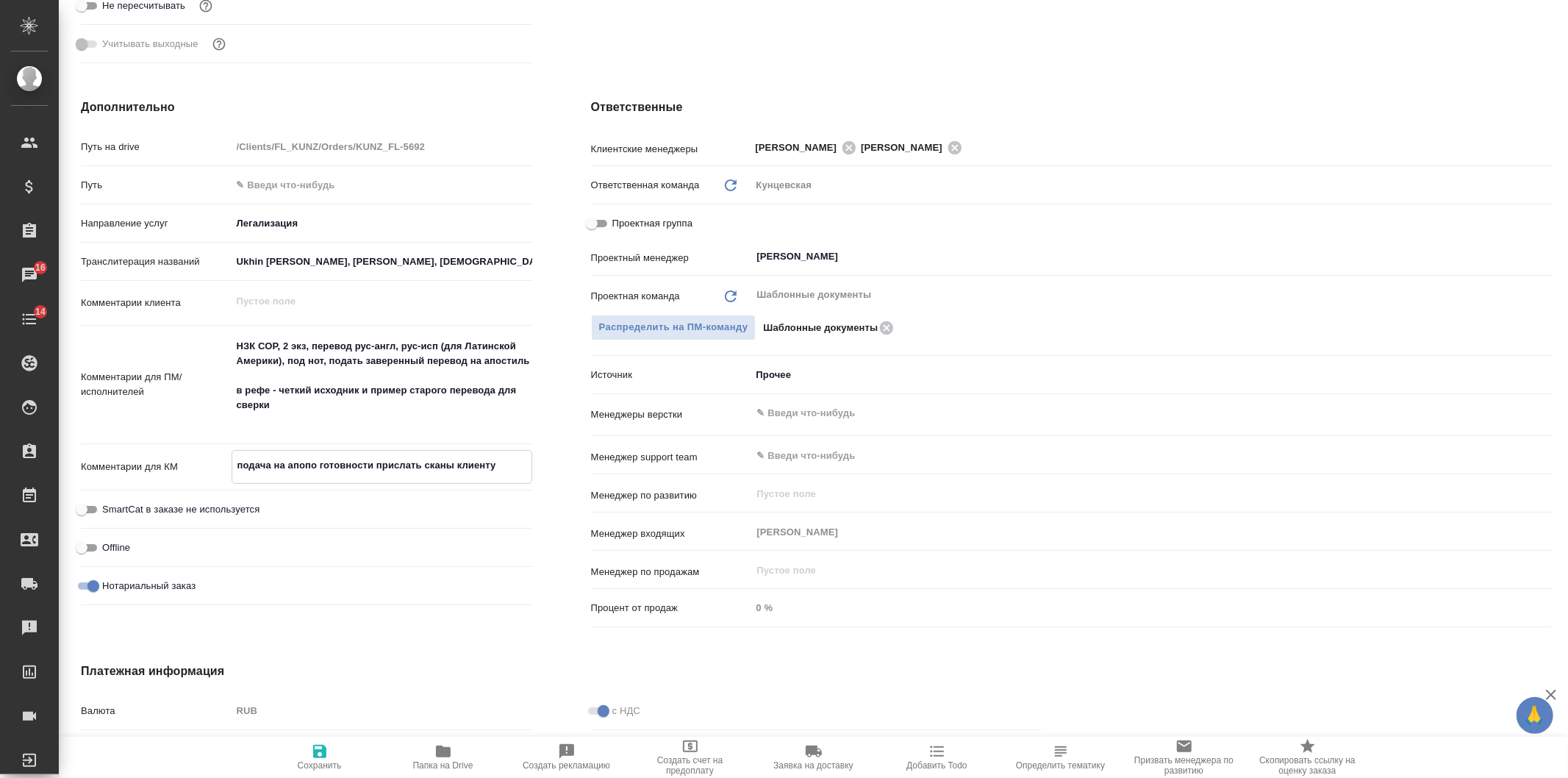
type textarea "x"
type textarea "подача на апо по готовности прислать сканы клиенту"
type textarea "x"
type textarea "подача на апо Мпо готовности прислать сканы клиенту"
type textarea "x"
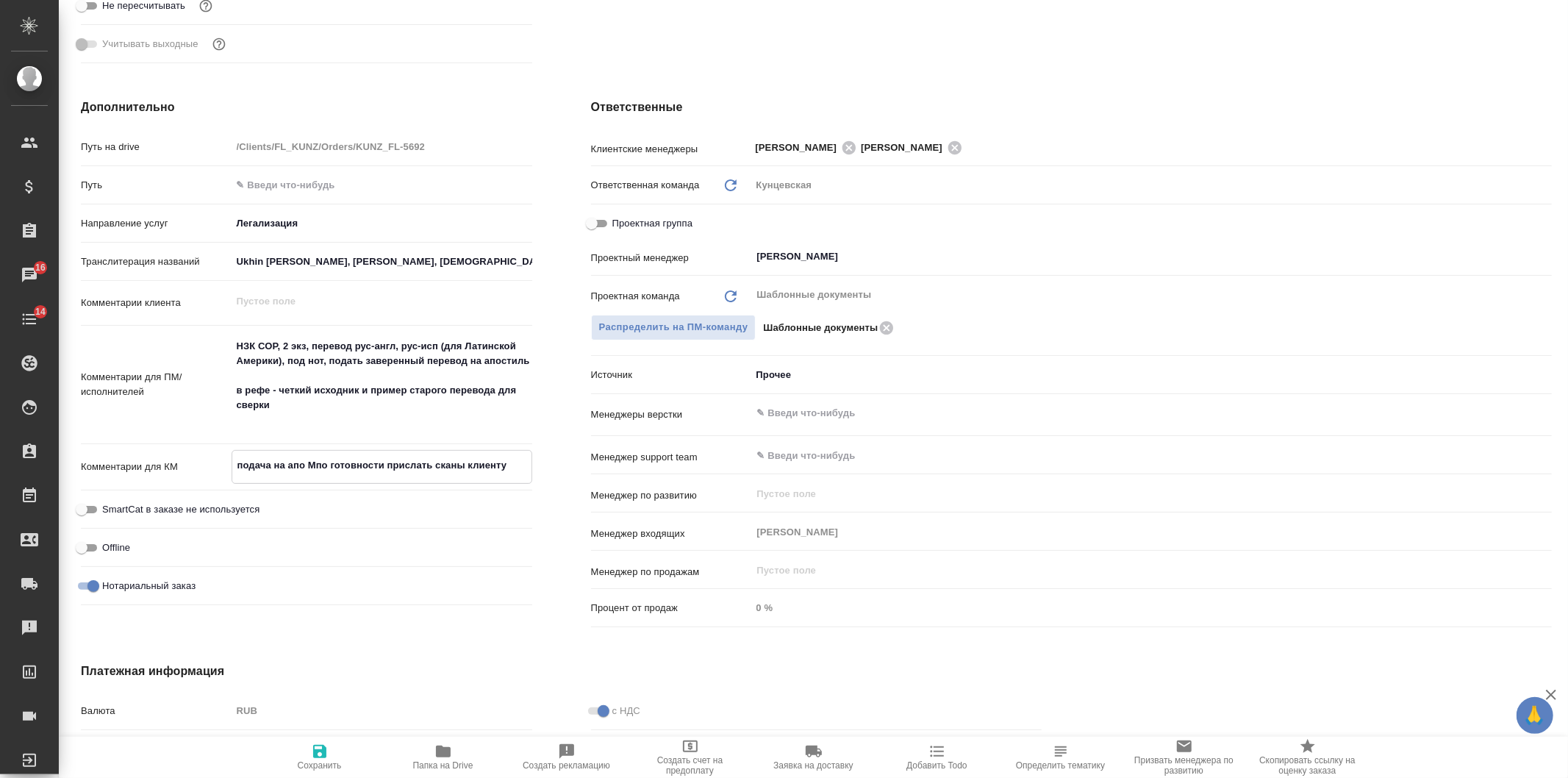
type textarea "x"
type textarea "подача на апо МЮ по готовности прислать сканы клиенту"
type textarea "x"
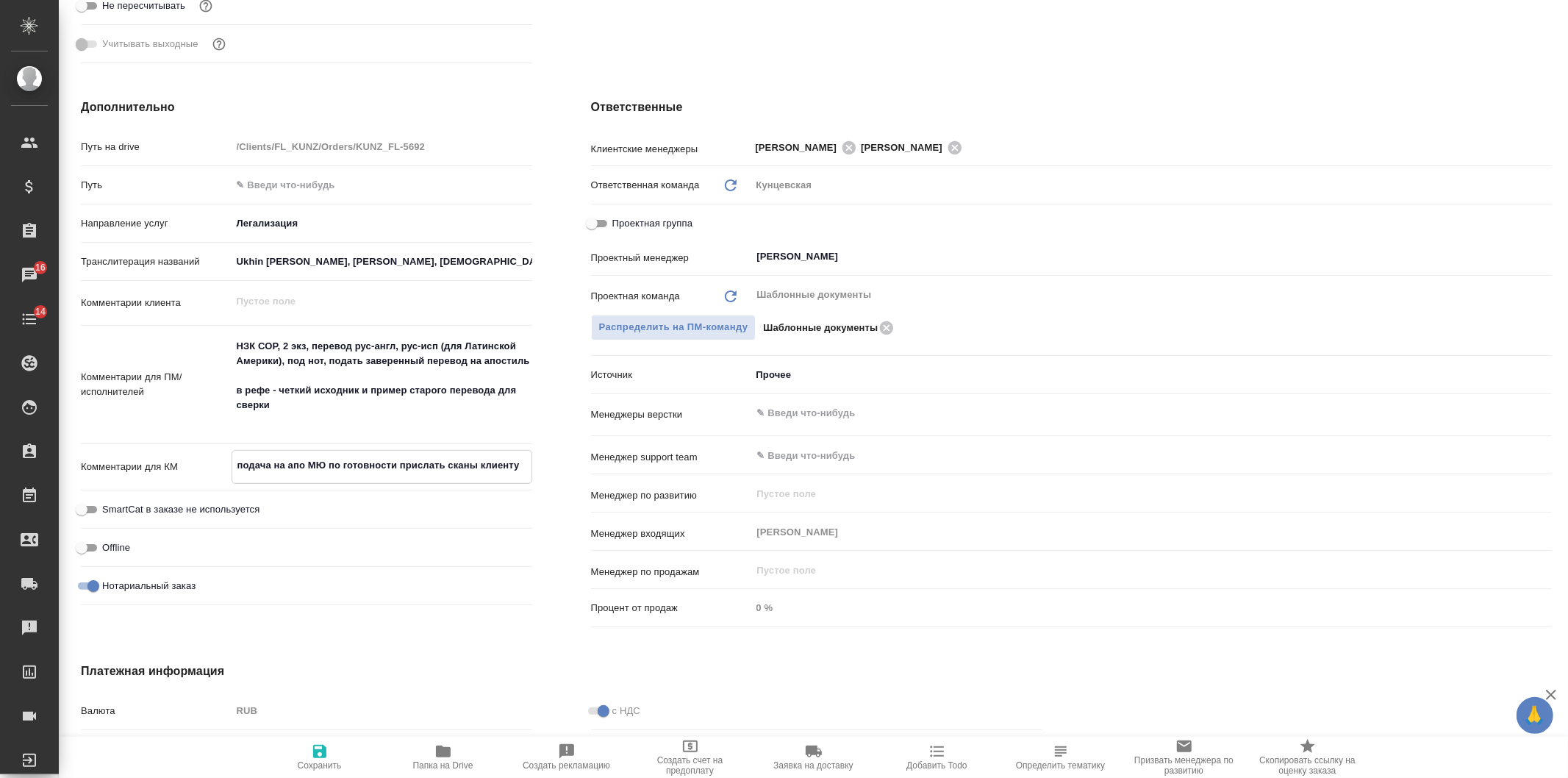
type textarea "x"
type textarea "подача на апо МЮ Мпо готовности прислать сканы клиенту"
type textarea "x"
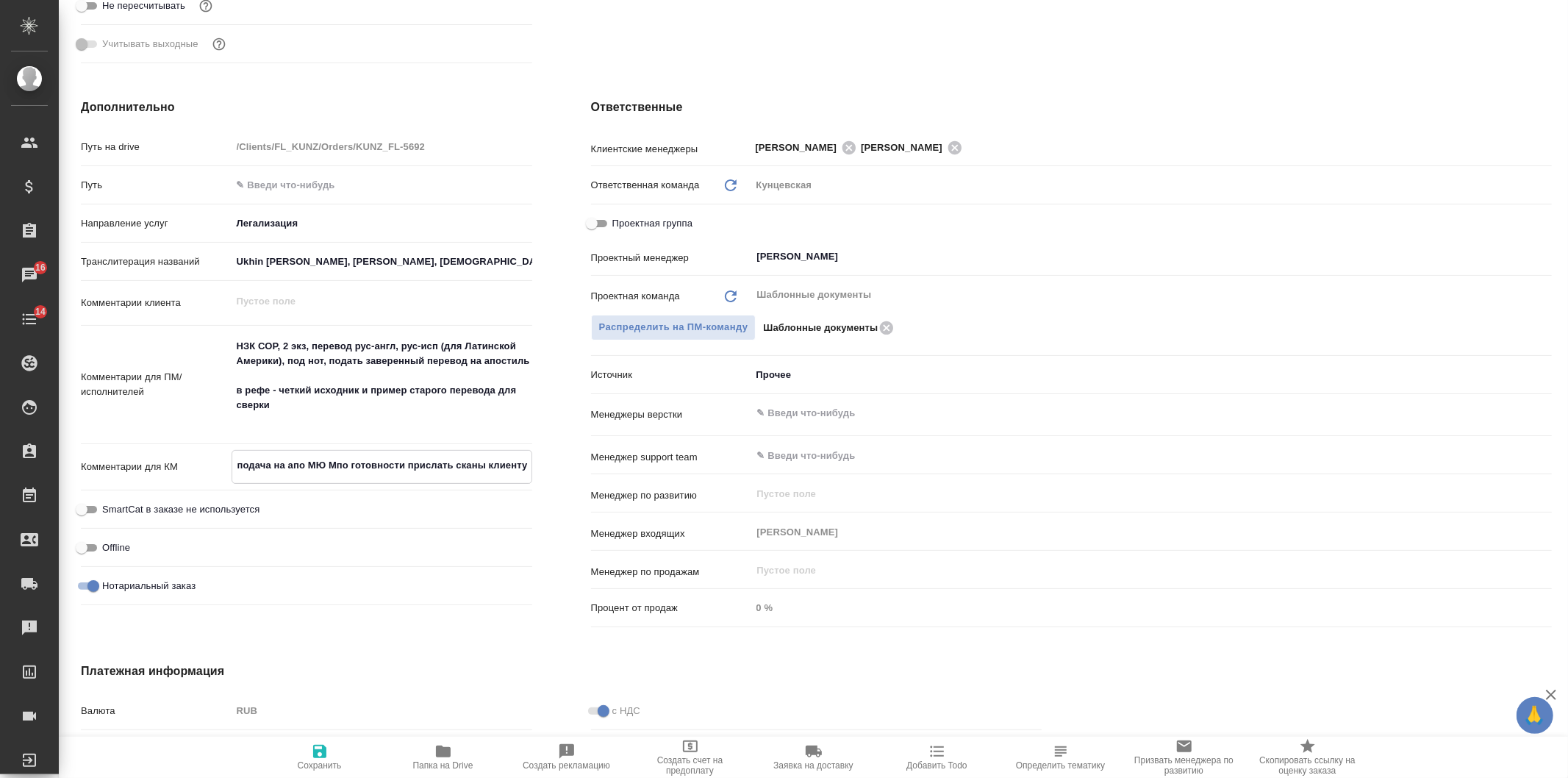
type textarea "x"
type textarea "подача на апо МЮ Мспо готовности прислать сканы клиенту"
type textarea "x"
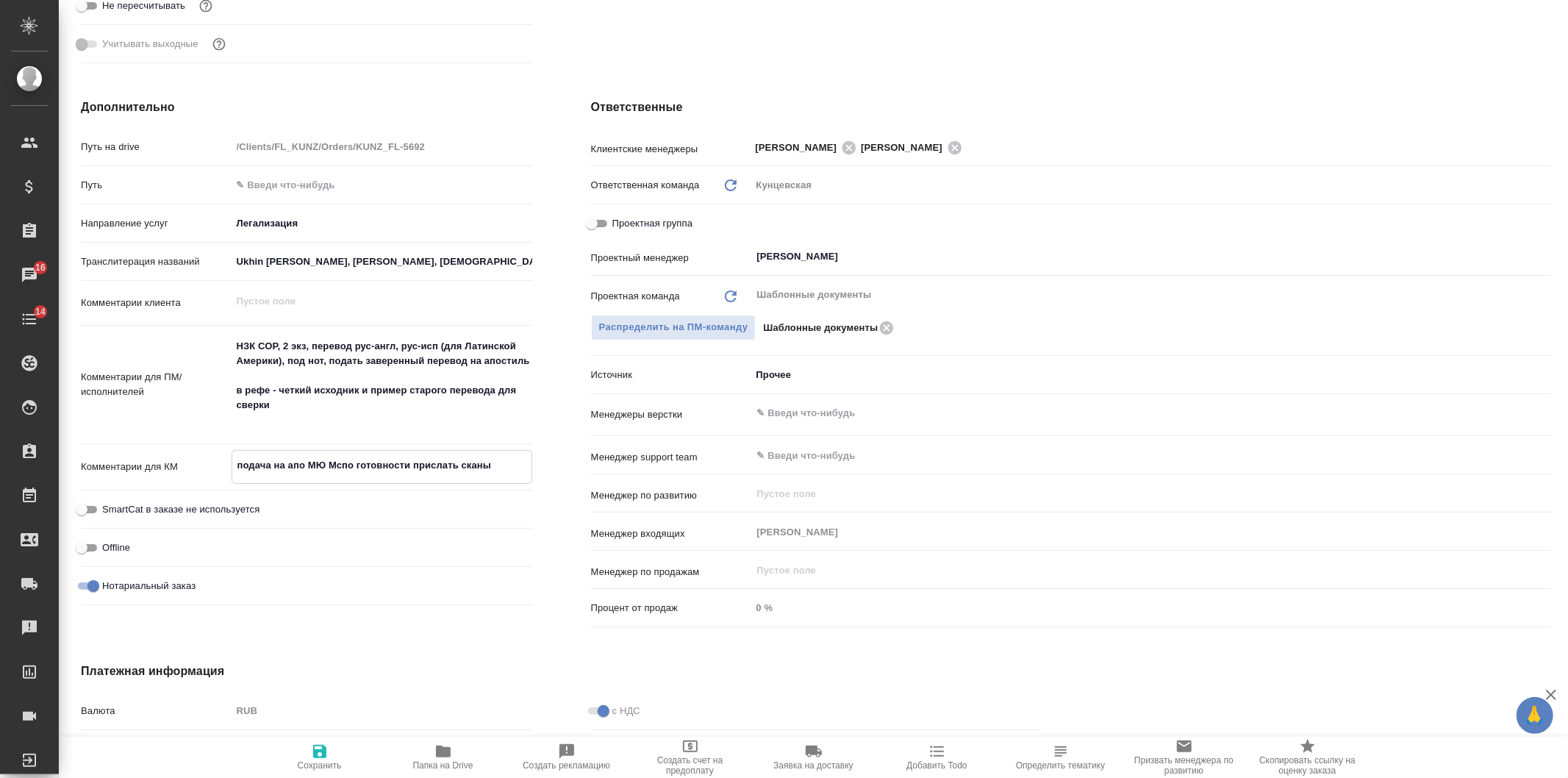
type textarea "x"
type textarea "подача на апо МЮ Мскпо готовности прислать сканы клиенту"
type textarea "x"
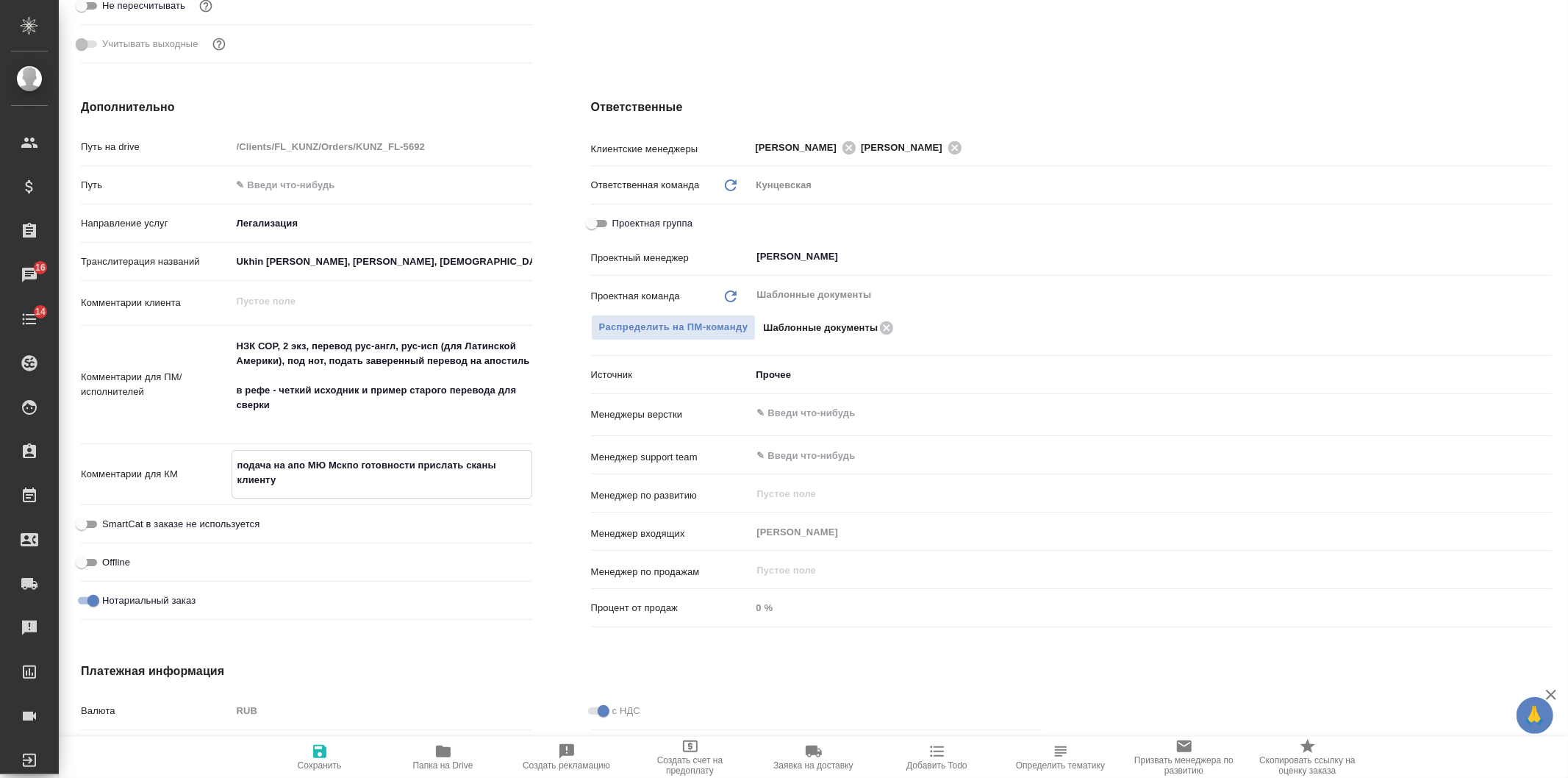
type textarea "подача на апо МЮ Мск по готовности прислать сканы клиенту"
type textarea "x"
type textarea "подача на апо МЮ Мск 1по готовности прислать сканы клиенту"
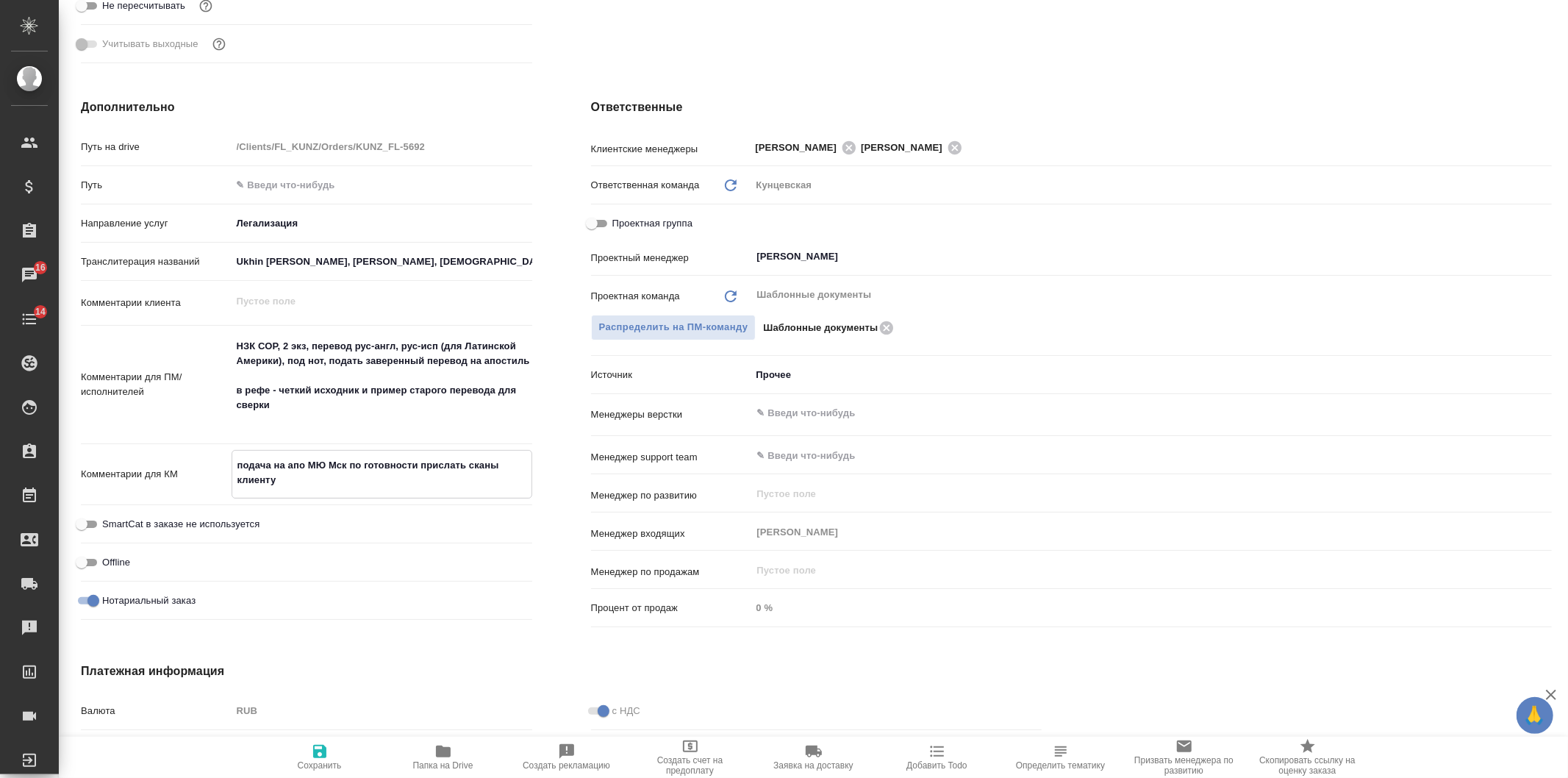
type textarea "x"
type textarea "подача на апо МЮ Мск 14по готовности прислать сканы клиенту"
type textarea "x"
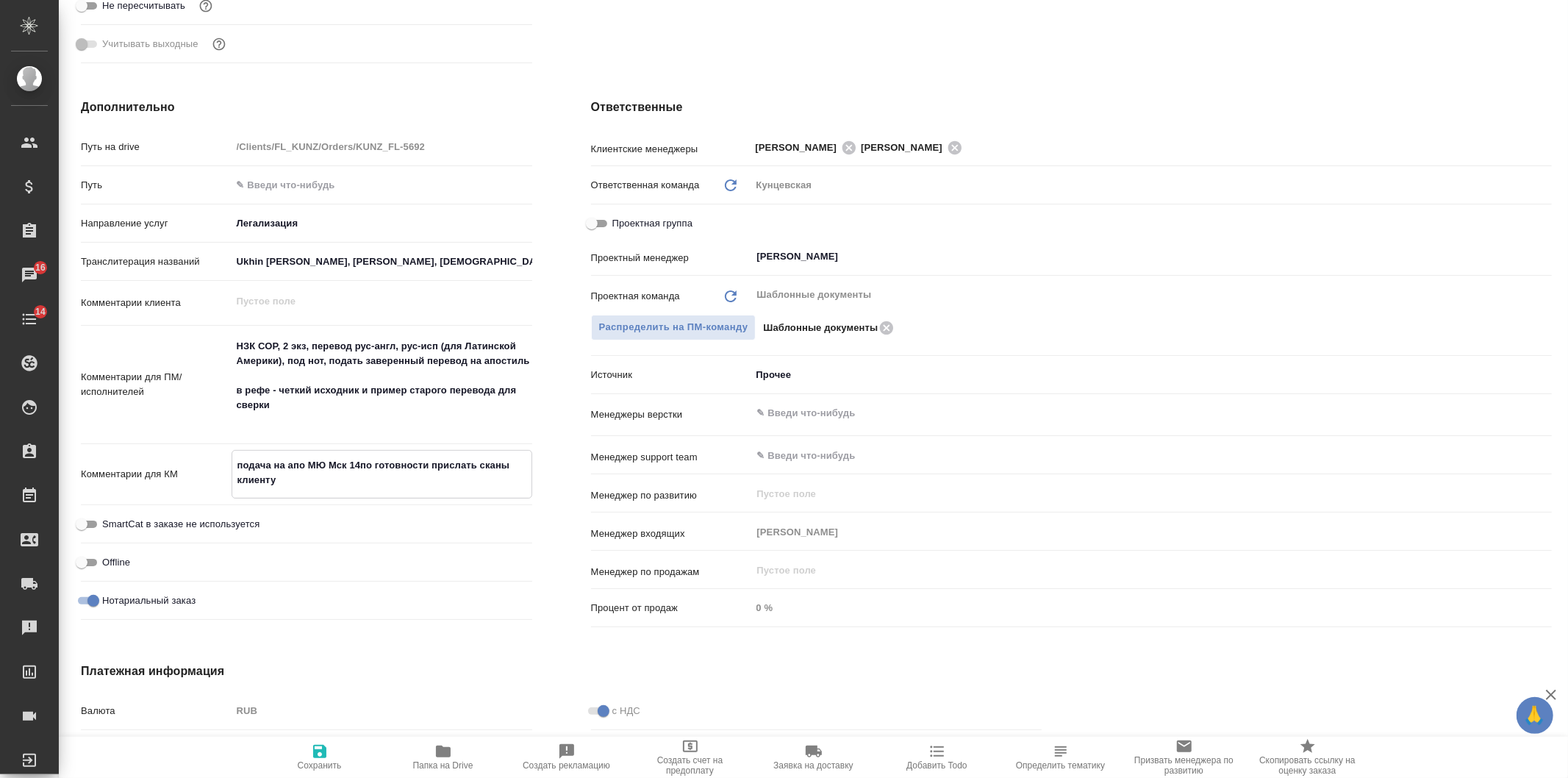
type textarea "x"
type textarea "подача на апо МЮ Мск 14.по готовности прислать сканы клиенту"
type textarea "x"
type textarea "подача на апо МЮ Мск 14.0по готовности прислать сканы клиенту"
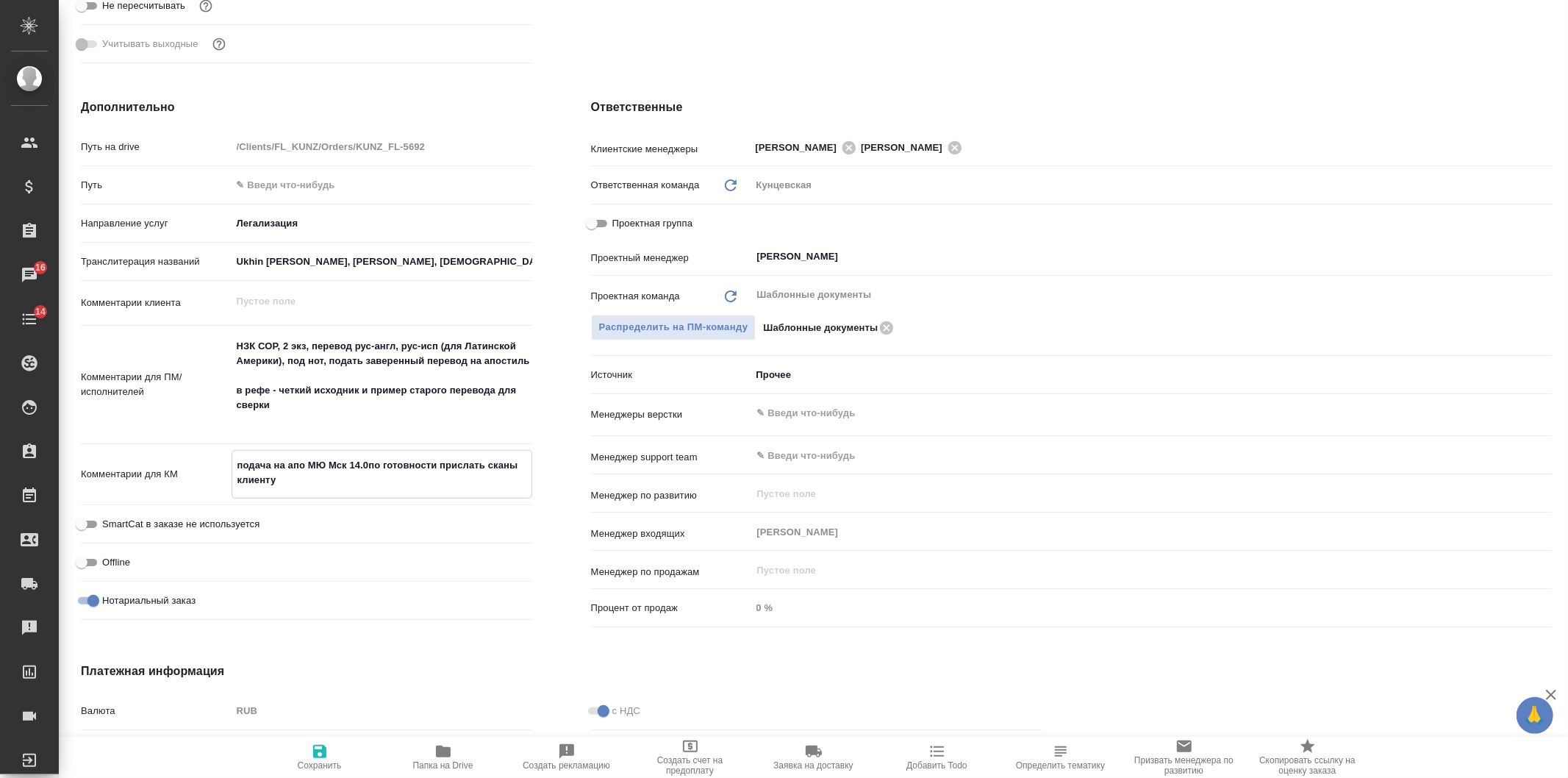
type textarea "x"
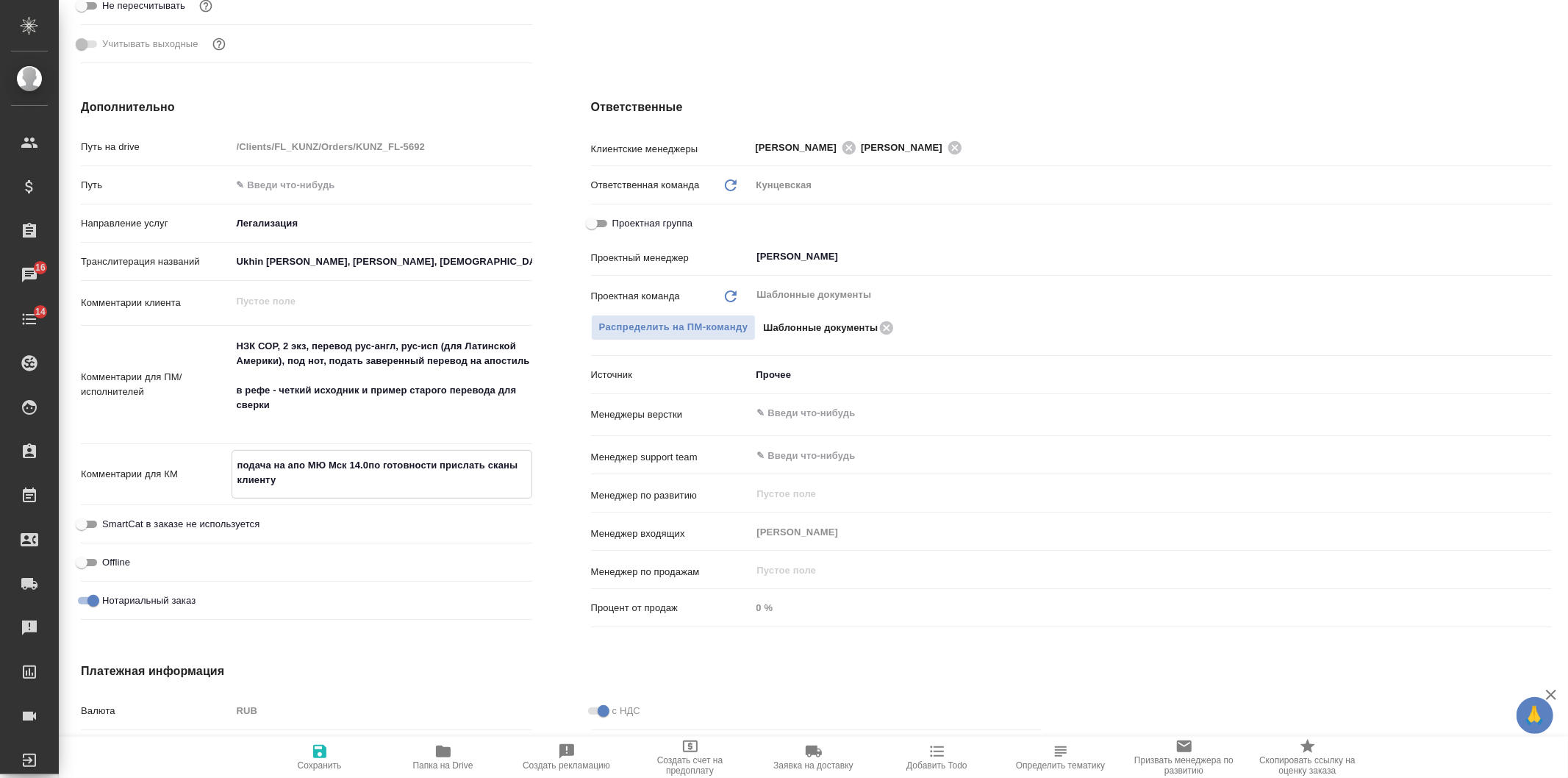
type textarea "подача на апо МЮ Мск 14.08по готовности прислать сканы клиенту"
type textarea "x"
type textarea "подача на апо МЮ Мск 14.08 по готовности прислать сканы клиенту"
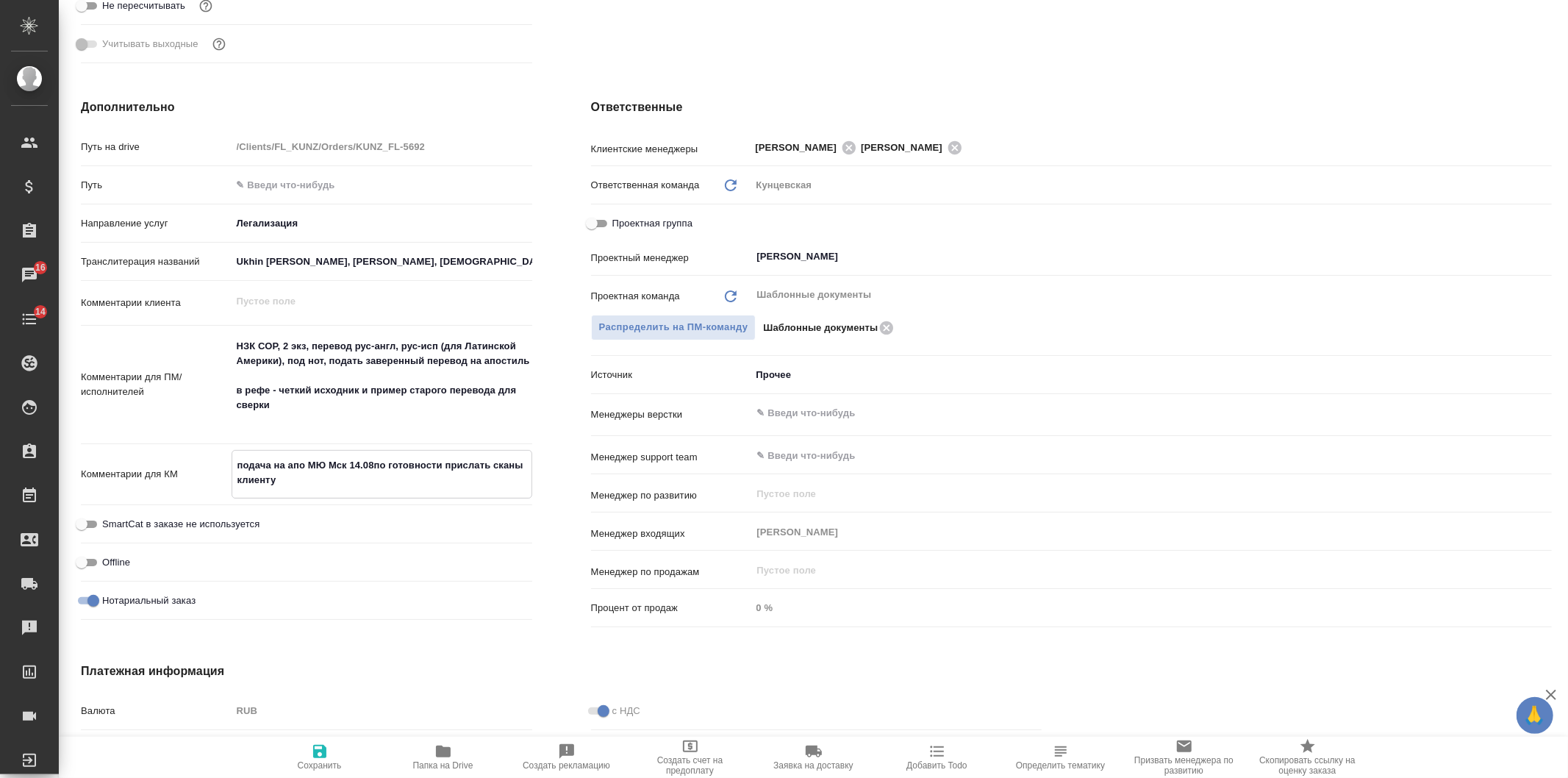
type textarea "x"
type textarea "подача на апо МЮ Мск 14.08 (по готовности прислать сканы клиенту"
type textarea "x"
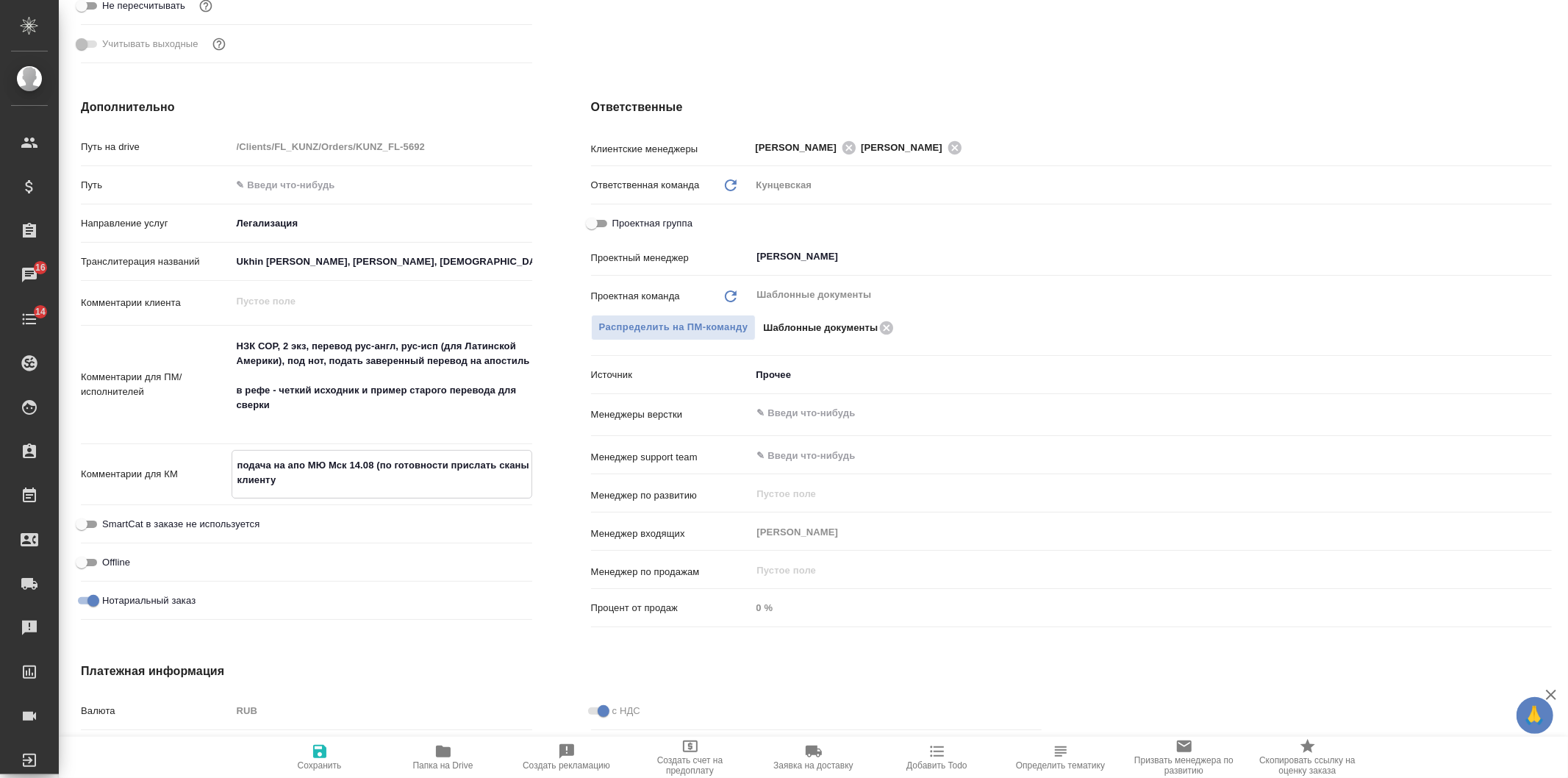
type textarea "x"
type textarea "подача на апо МЮ Мск 14.08 (Бпо готовности прислать сканы клиенту"
type textarea "x"
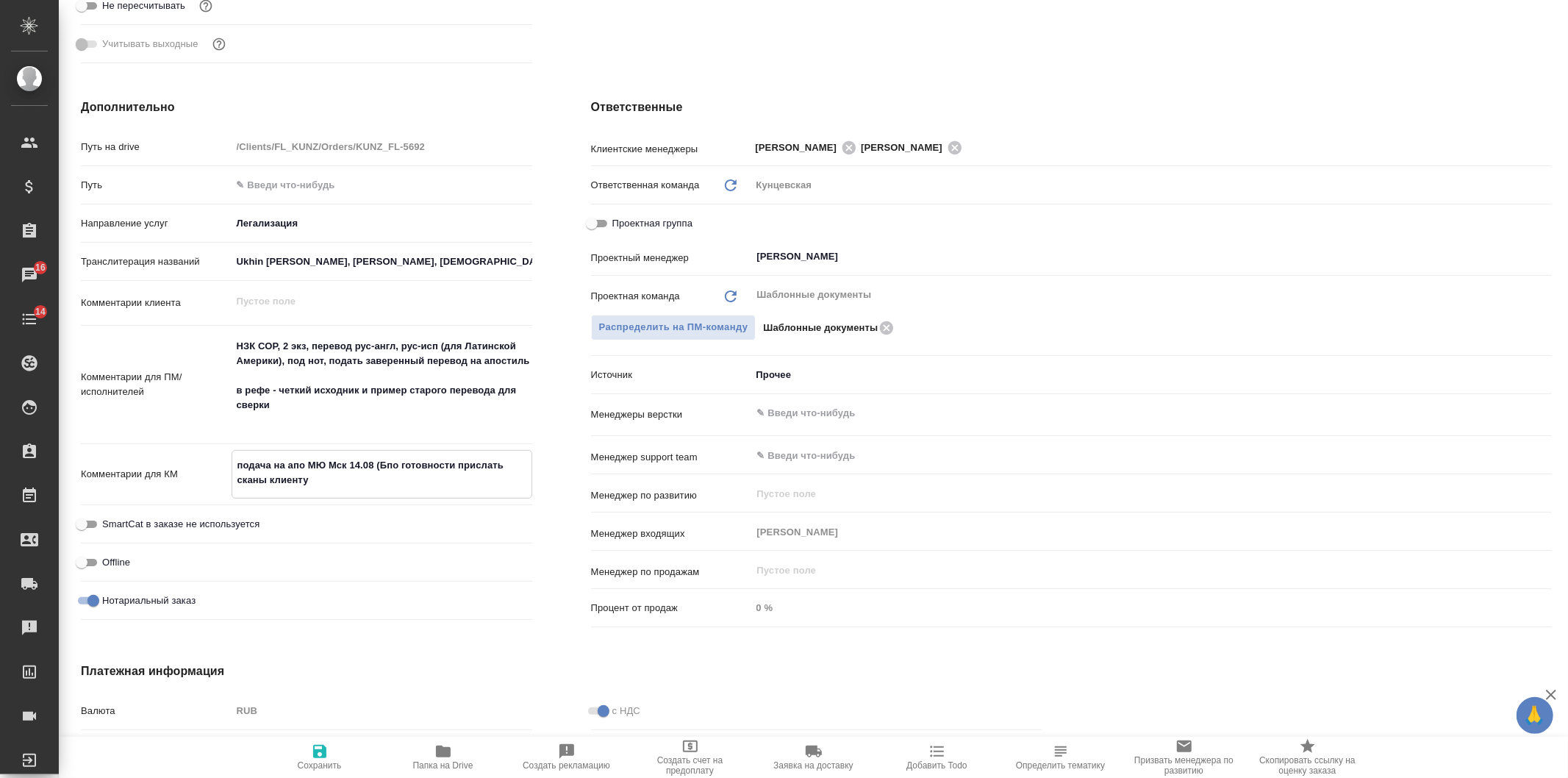
type textarea "x"
type textarea "подача на апо МЮ Мск 14.08 (БОпо готовности прислать сканы клиенту"
type textarea "x"
type textarea "подача на апо МЮ Мск 14.08 (Бпо готовности прислать сканы клиенту"
type textarea "x"
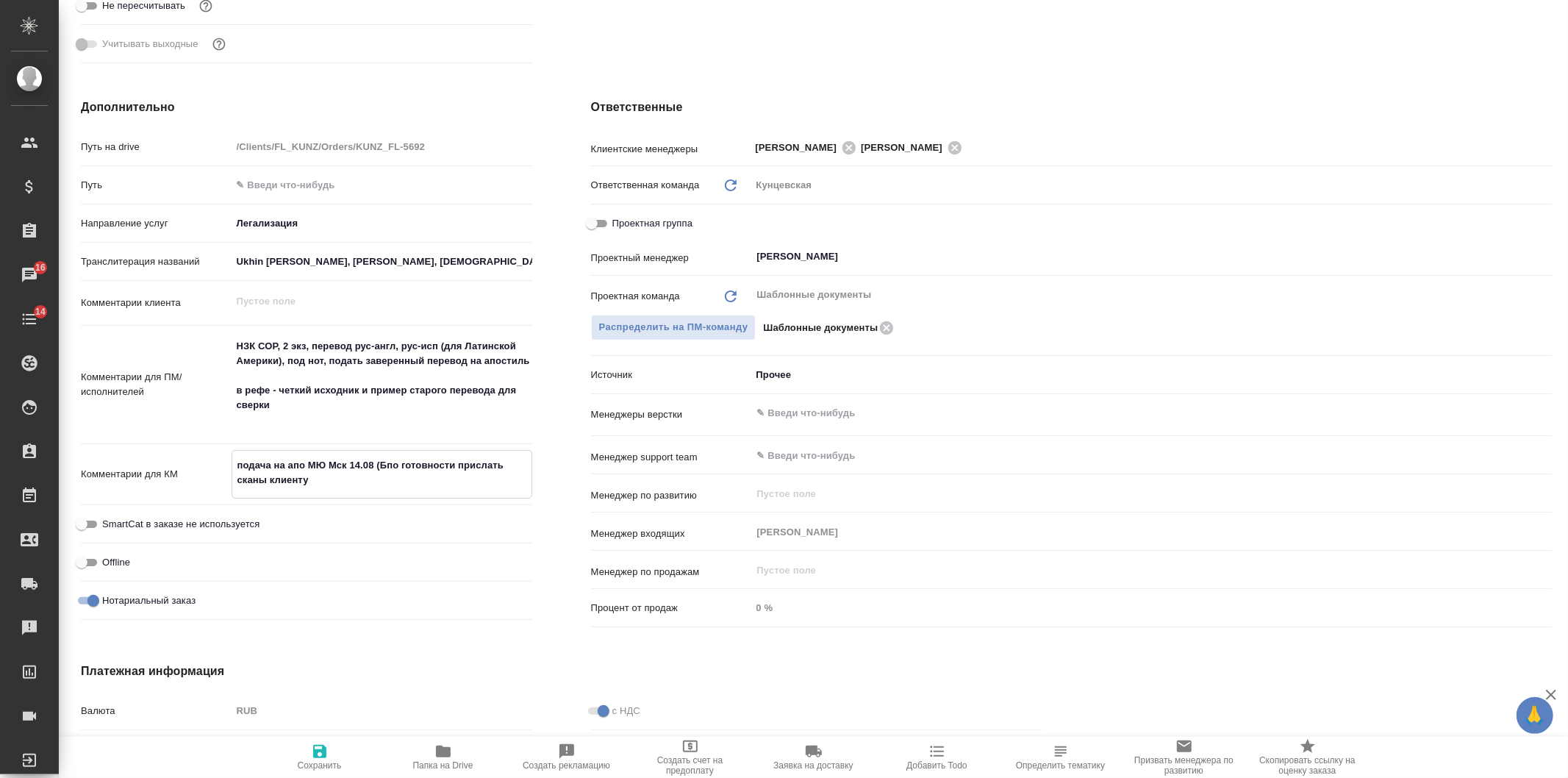
type textarea "x"
type textarea "подача на апо МЮ Мск 14.08 (Бопо готовности прислать сканы клиенту"
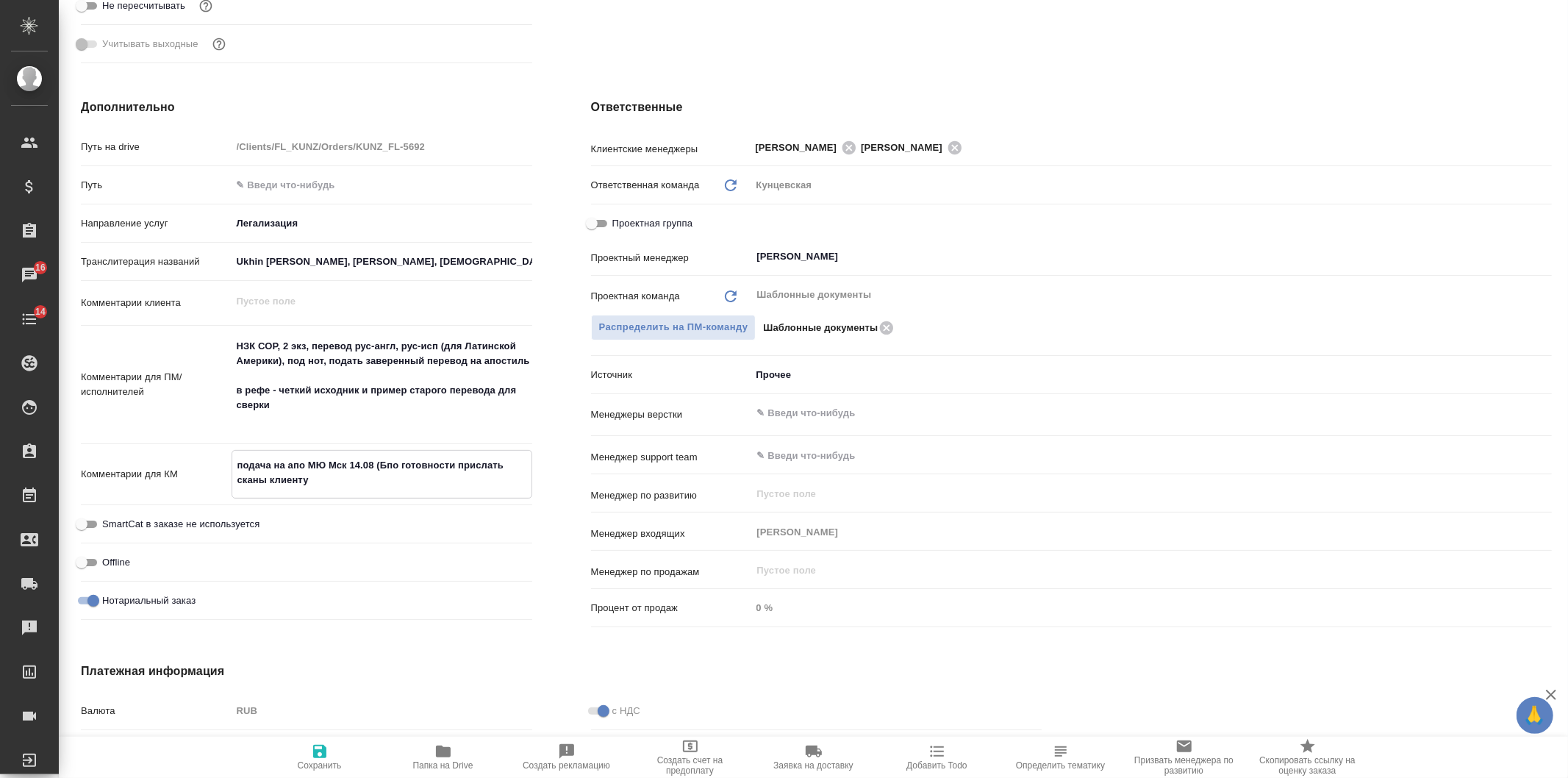
type textarea "x"
type textarea "подача на апо МЮ Мск 14.08 (Борпо готовности прислать сканы клиенту"
type textarea "x"
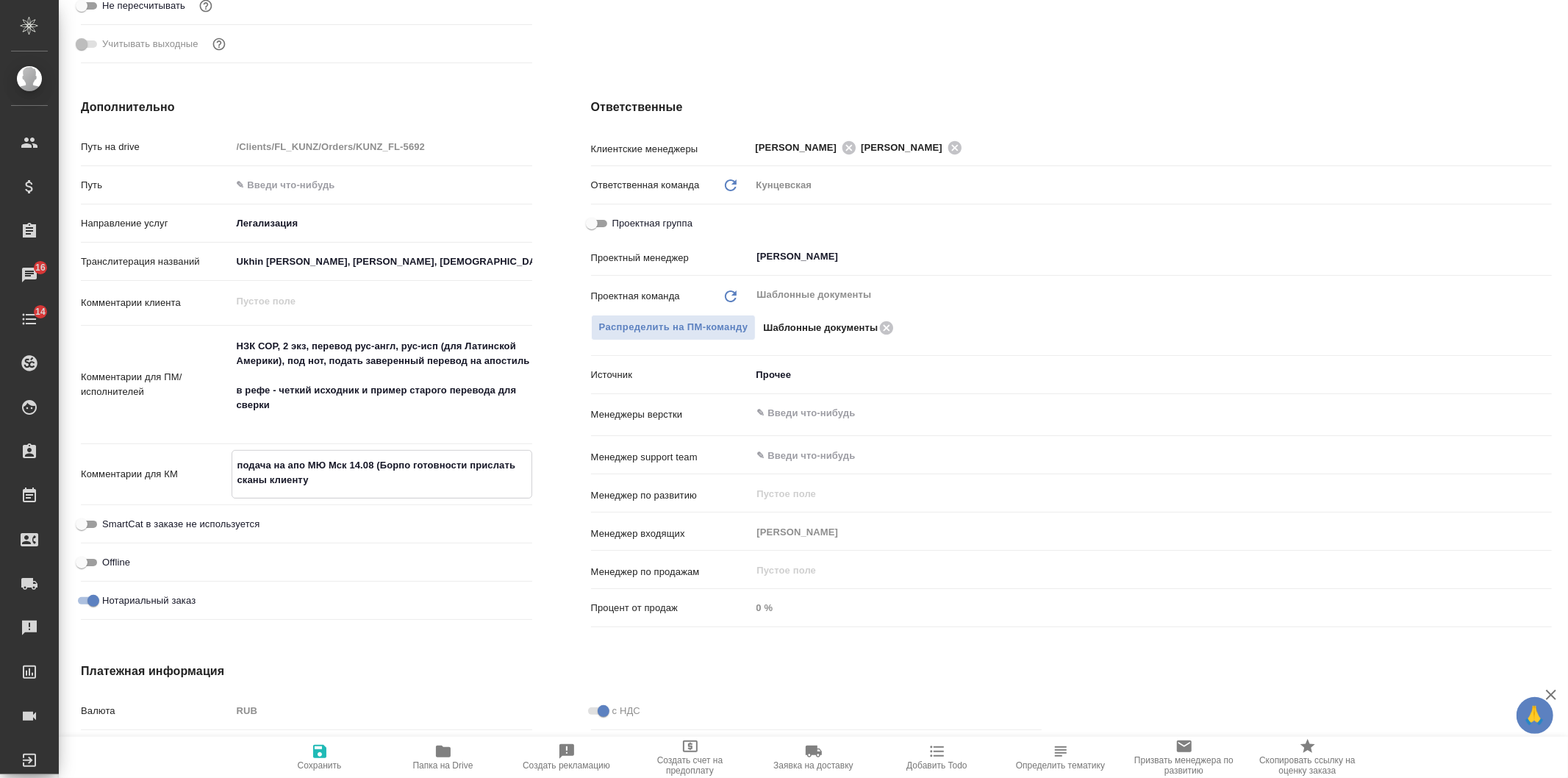
type textarea "подача на апо МЮ Мск 14.08 (Боропо готовности прислать сканы клиенту"
type textarea "x"
type textarea "подача на апо МЮ Мск 14.08 (Бородпо готовности прислать сканы клиенту"
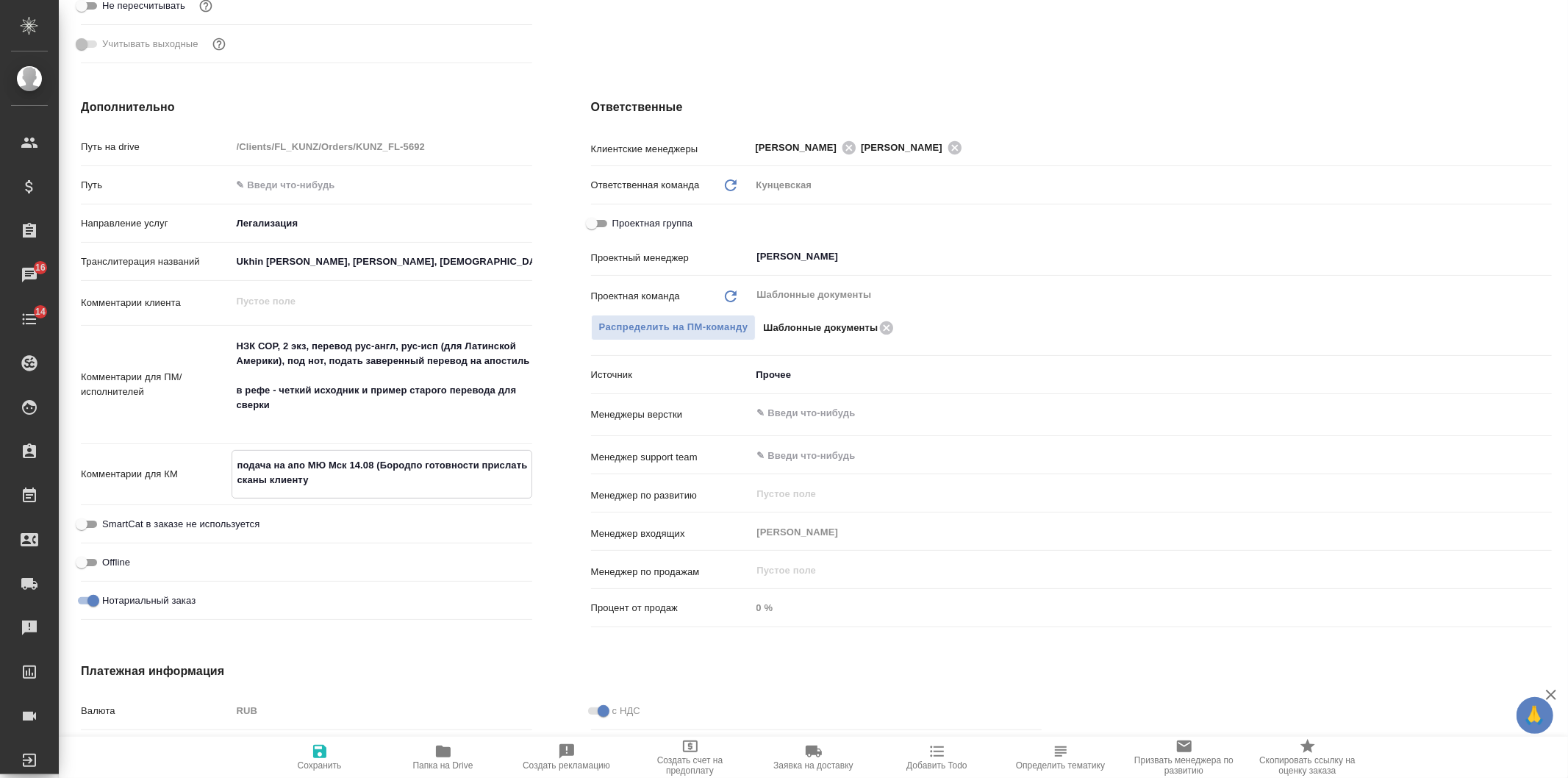
type textarea "x"
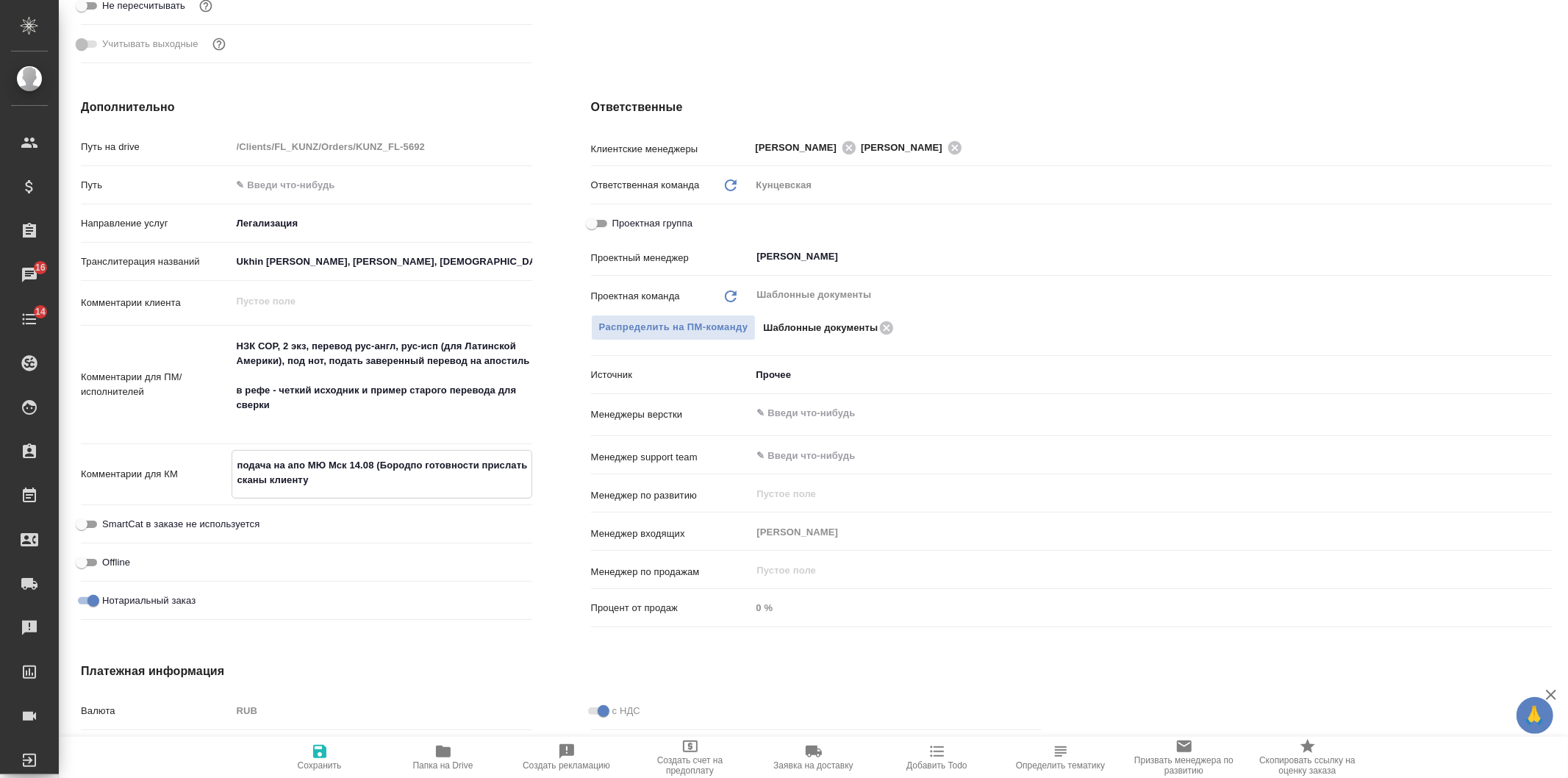
type textarea "подача на апо МЮ Мск 14.08 (Бородупо готовности прислать сканы клиенту"
type textarea "x"
type textarea "подача на апо МЮ Мск 14.08 (Бородулпо готовности прислать сканы клиенту"
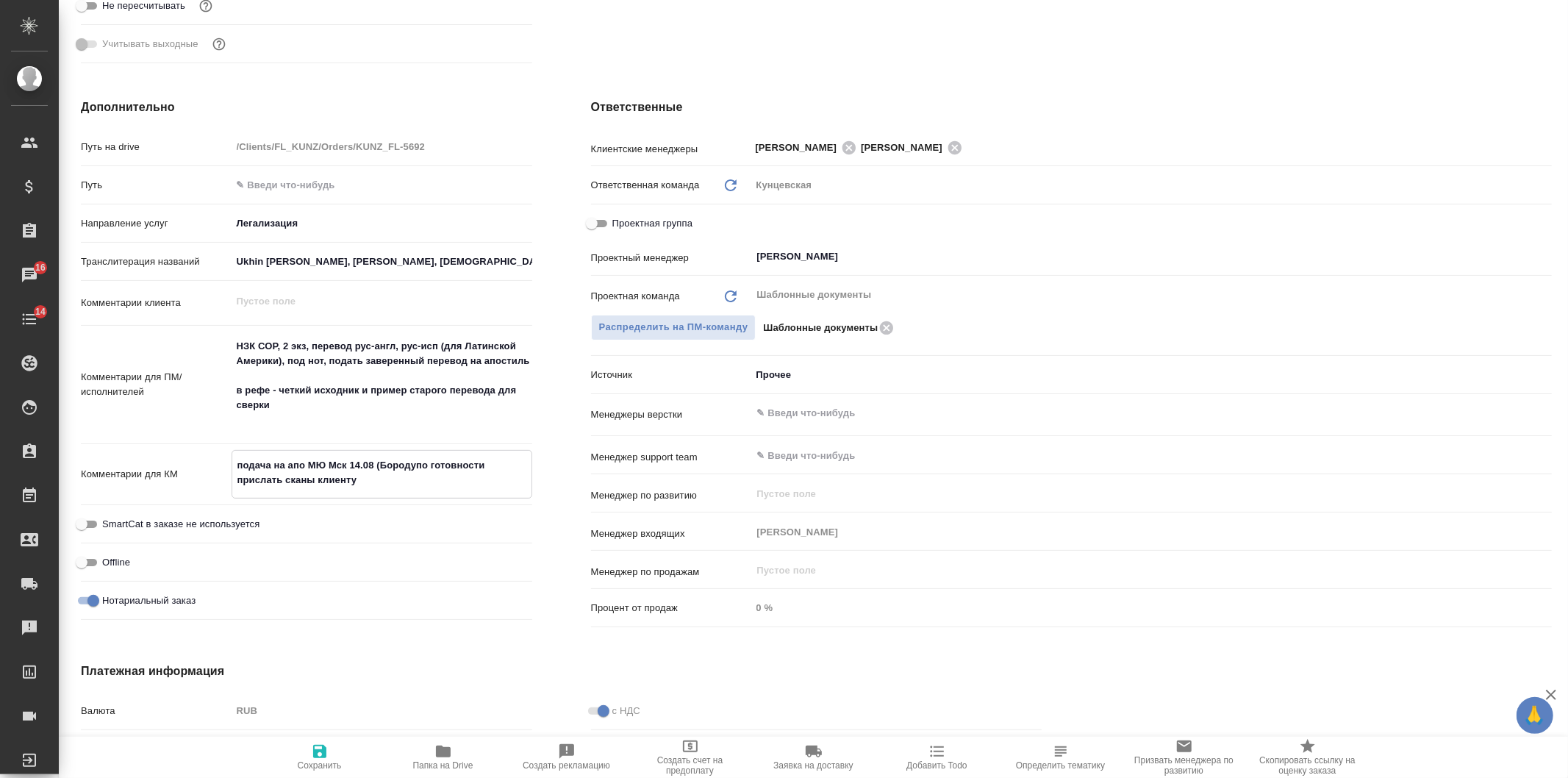
type textarea "x"
type textarea "подача на апо МЮ Мск 14.08 (Бородулипо готовности прислать сканы клиенту"
type textarea "x"
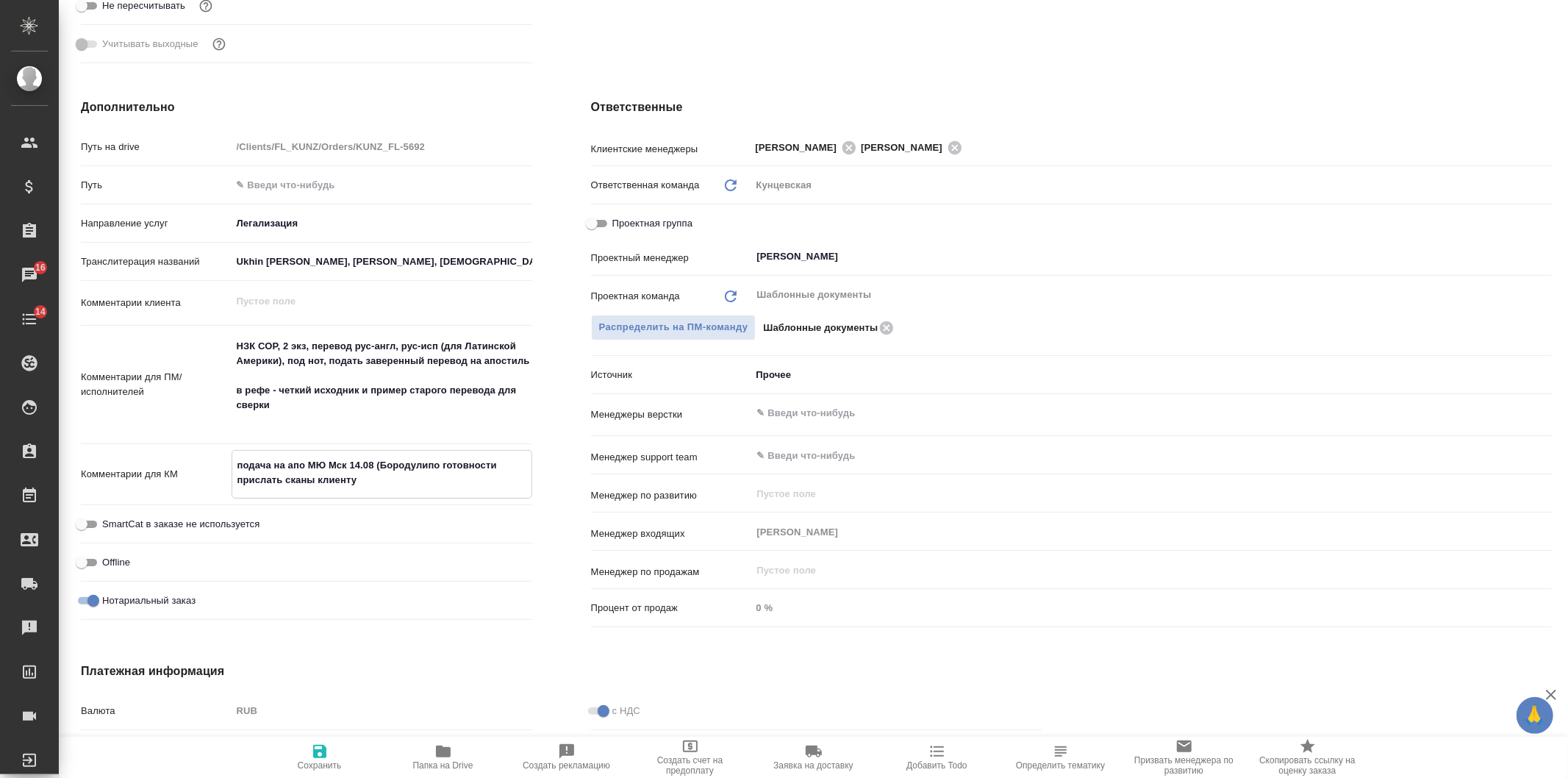
type textarea "x"
type textarea "подача на апо МЮ Мск 14.08 (Бородулинпо готовности прислать сканы клиенту"
type textarea "x"
type textarea "подача на апо МЮ Мск 14.08 ([PERSON_NAME] по готовности прислать сканы клиенту"
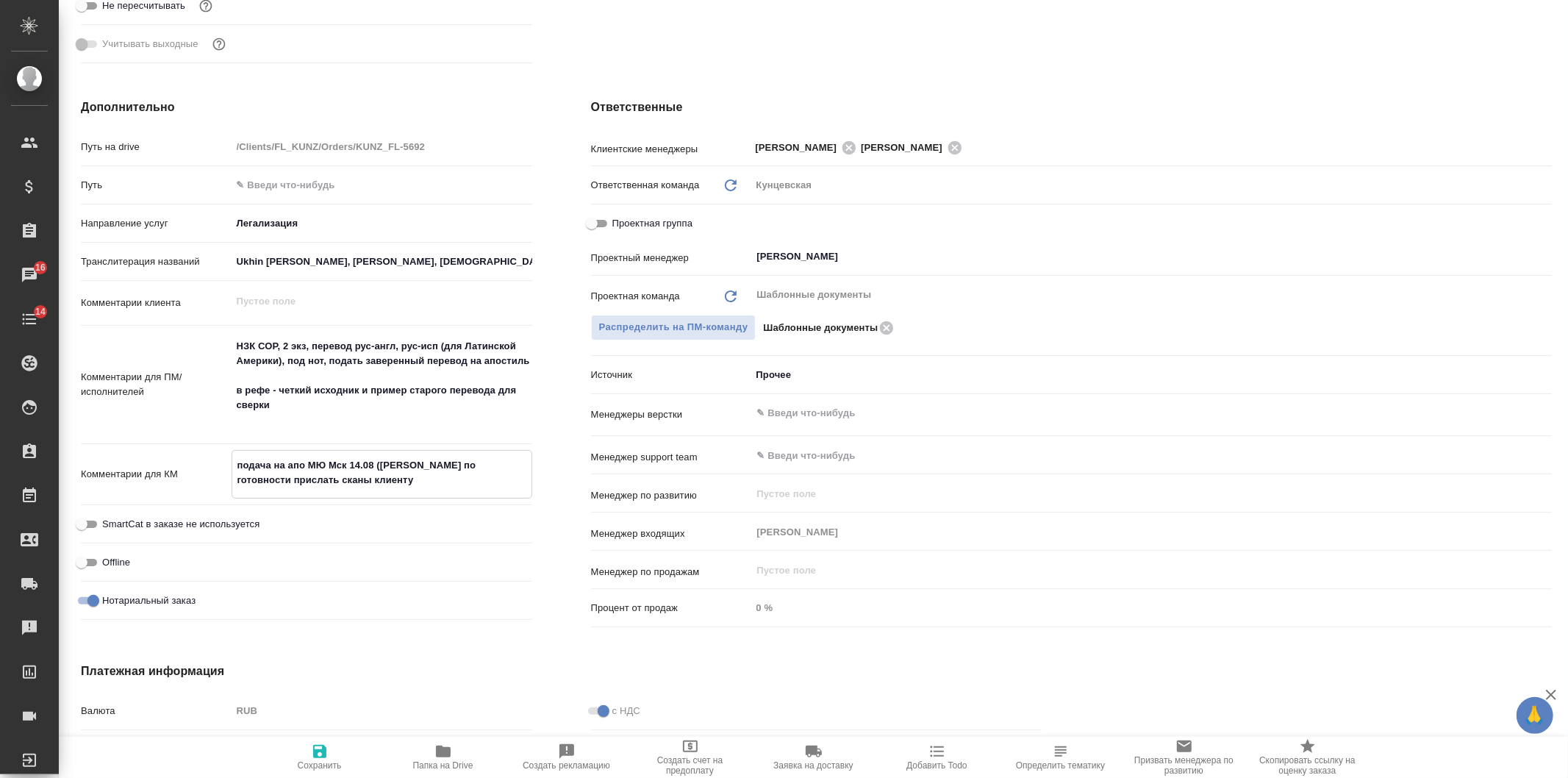
type textarea "x"
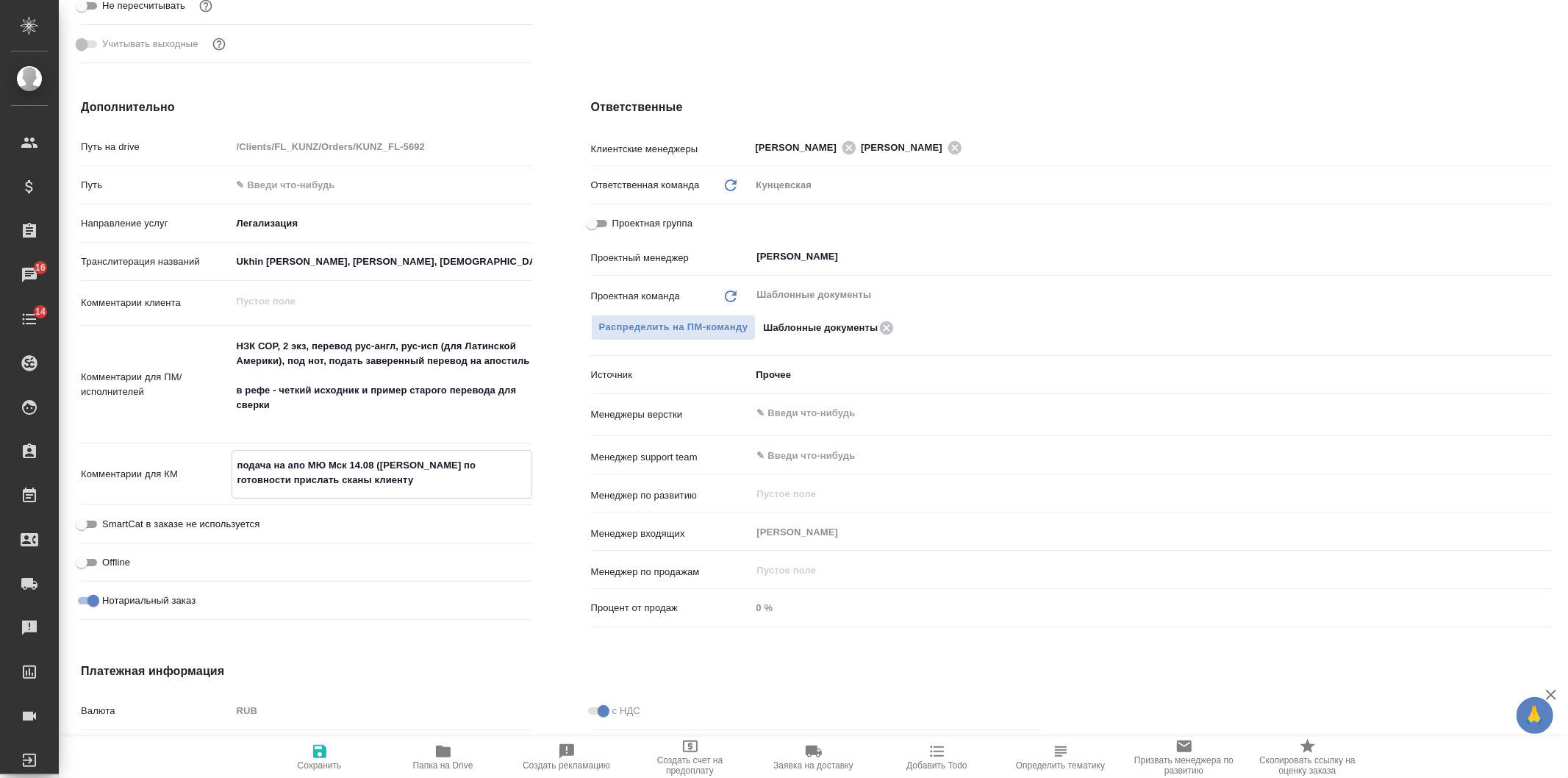
type textarea "подача на апо МЮ Мск 14.08 ([PERSON_NAME] Спо готовности прислать сканы клиенту"
type textarea "x"
type textarea "подача на апо МЮ Мск 14.08 ([PERSON_NAME] [PERSON_NAME].по готовности прислать …"
type textarea "x"
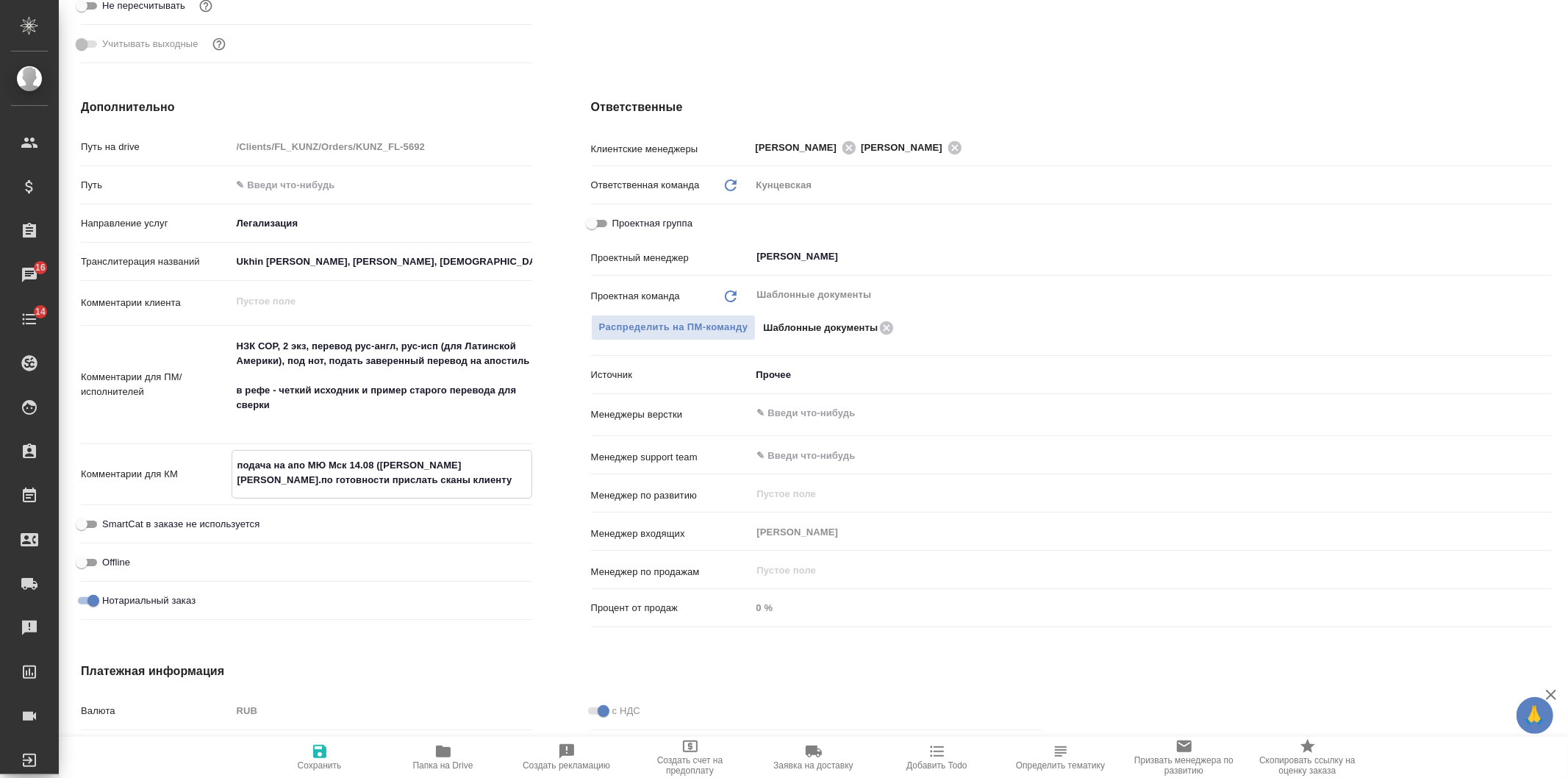
type textarea "x"
type textarea "подача на апо МЮ Мск 14.08 ([PERSON_NAME] [PERSON_NAME].Епо готовности прислать…"
type textarea "x"
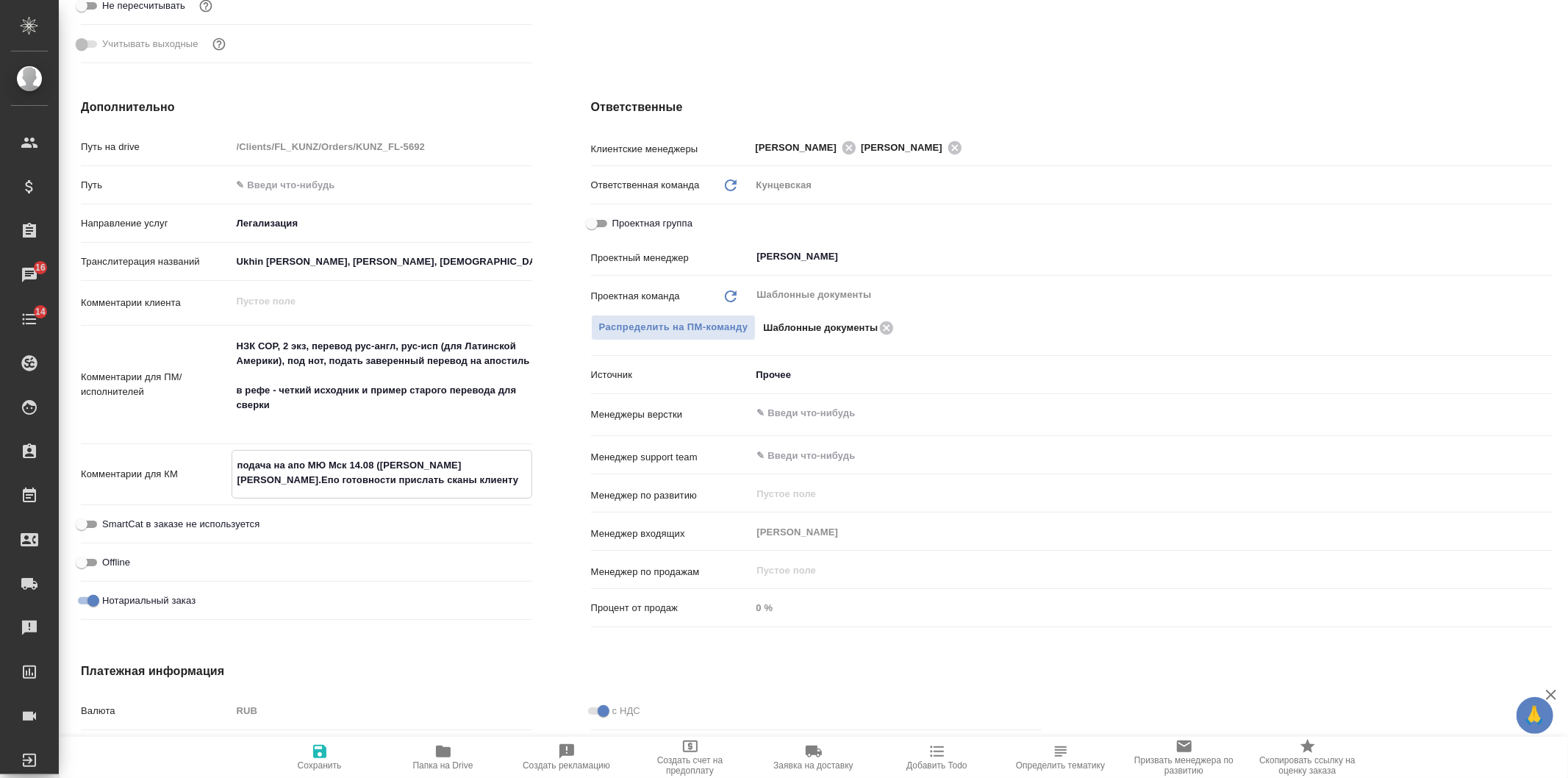
type textarea "x"
type textarea "подача на апо МЮ Мск 14.08 ([PERSON_NAME]по готовности прислать сканы клиенту"
type textarea "x"
type textarea "подача на апо МЮ Мск 14.08 ([PERSON_NAME])по готовности прислать сканы клиенту"
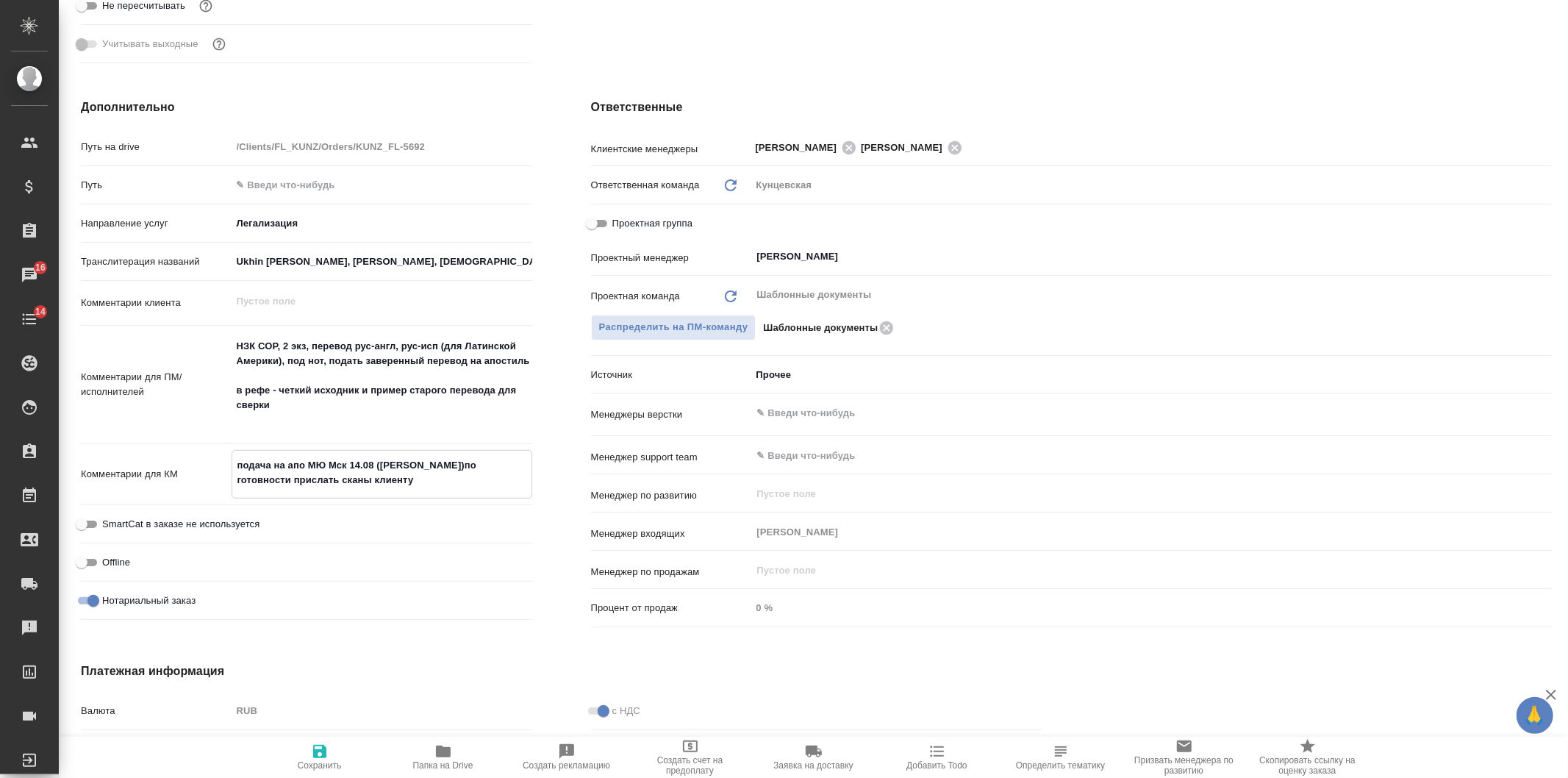
type textarea "x"
type textarea "подача на апо МЮ Мск 14.08 ([PERSON_NAME]) по готовности прислать сканы клиенту"
type textarea "x"
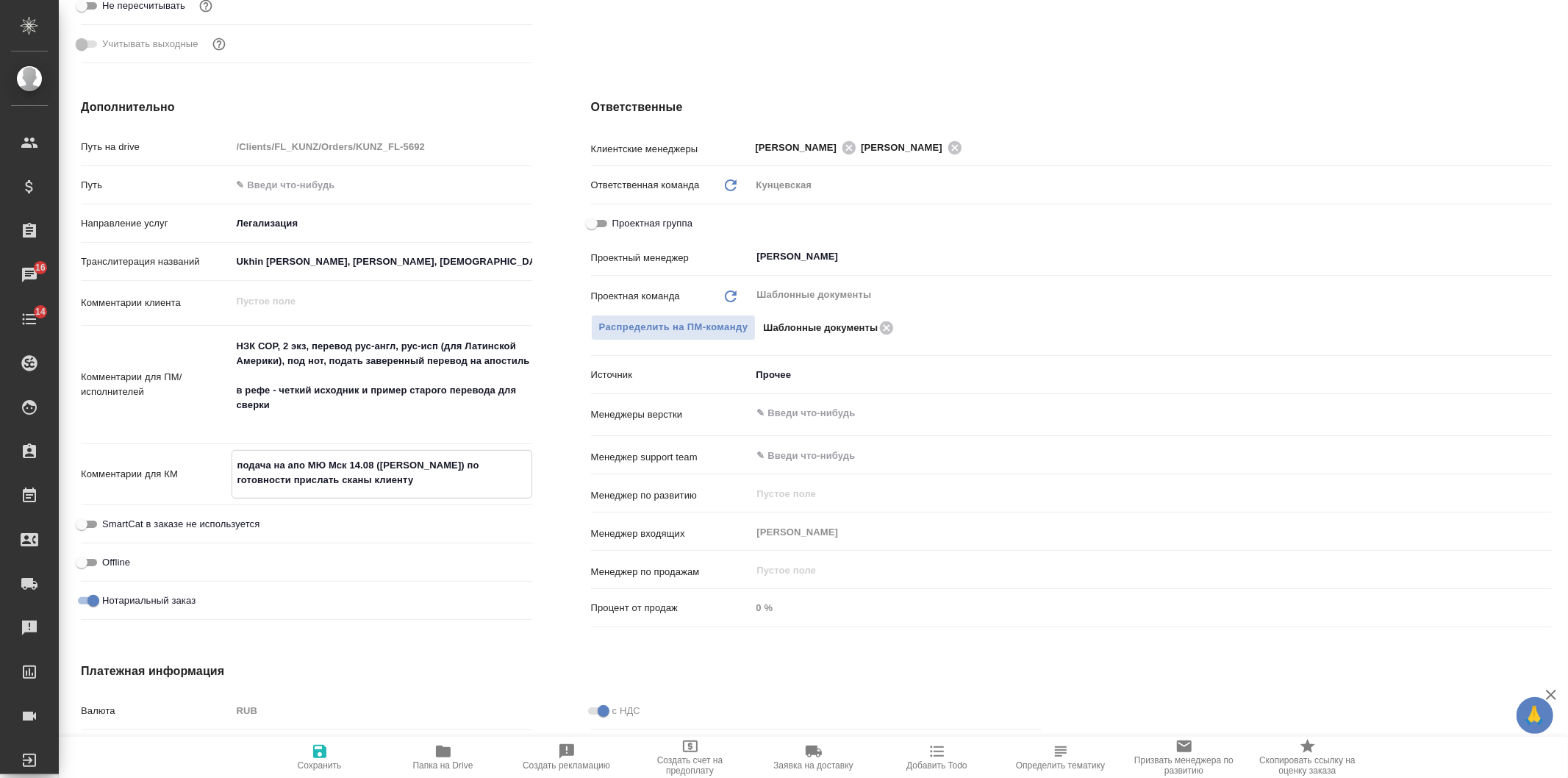
type textarea "x"
type textarea "подача на апо МЮ Мск 14.08 ([PERSON_NAME]) по готовности прислать сканы клиенту"
type textarea "x"
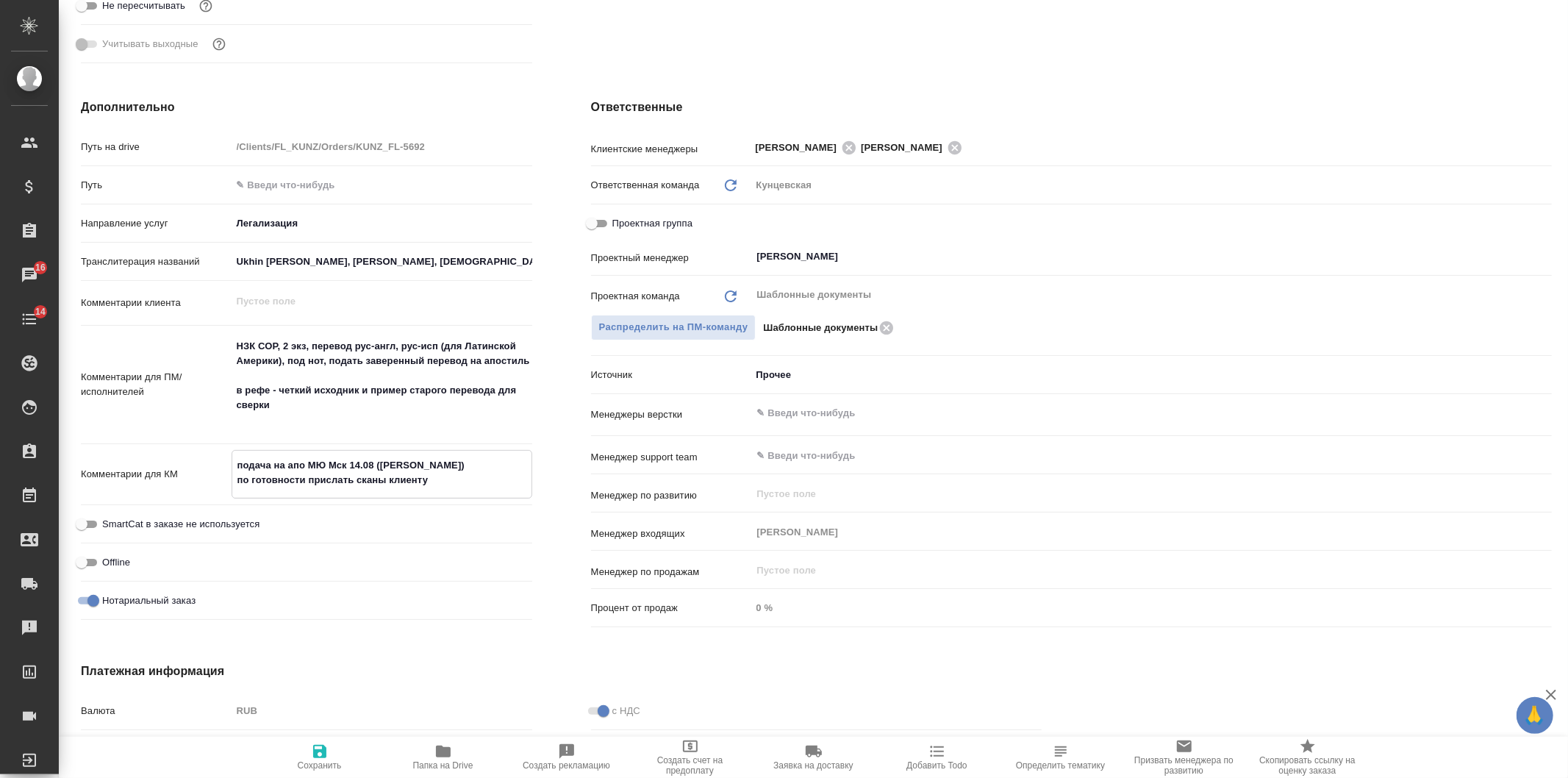
type textarea "x"
type textarea "подача на апо МЮ Мск 14.08 (Бородулин С.Е.) по готовности прислать сканы клиенту"
click at [338, 751] on span "Сохранить" at bounding box center [320, 756] width 106 height 27
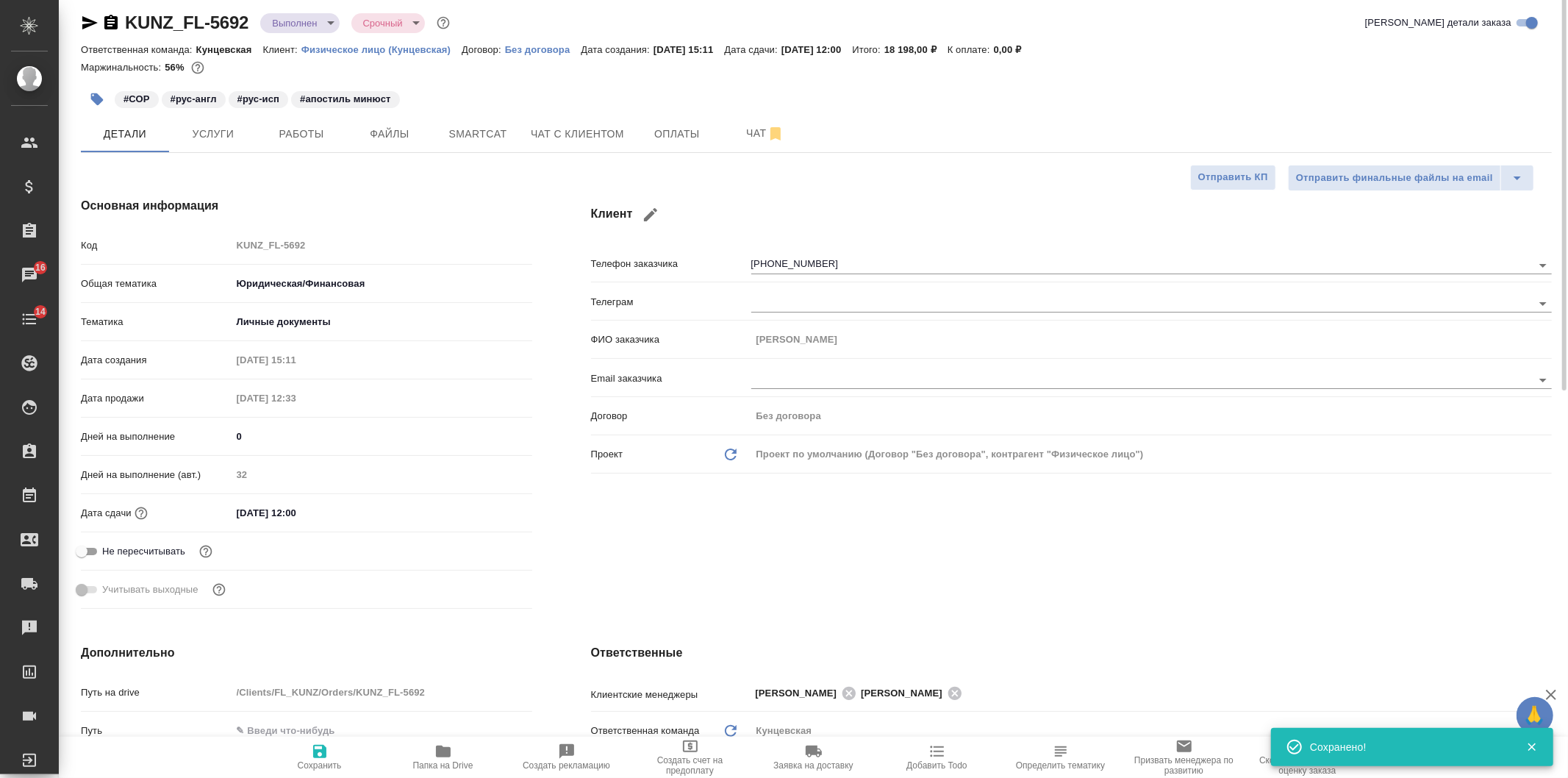
scroll to position [0, 0]
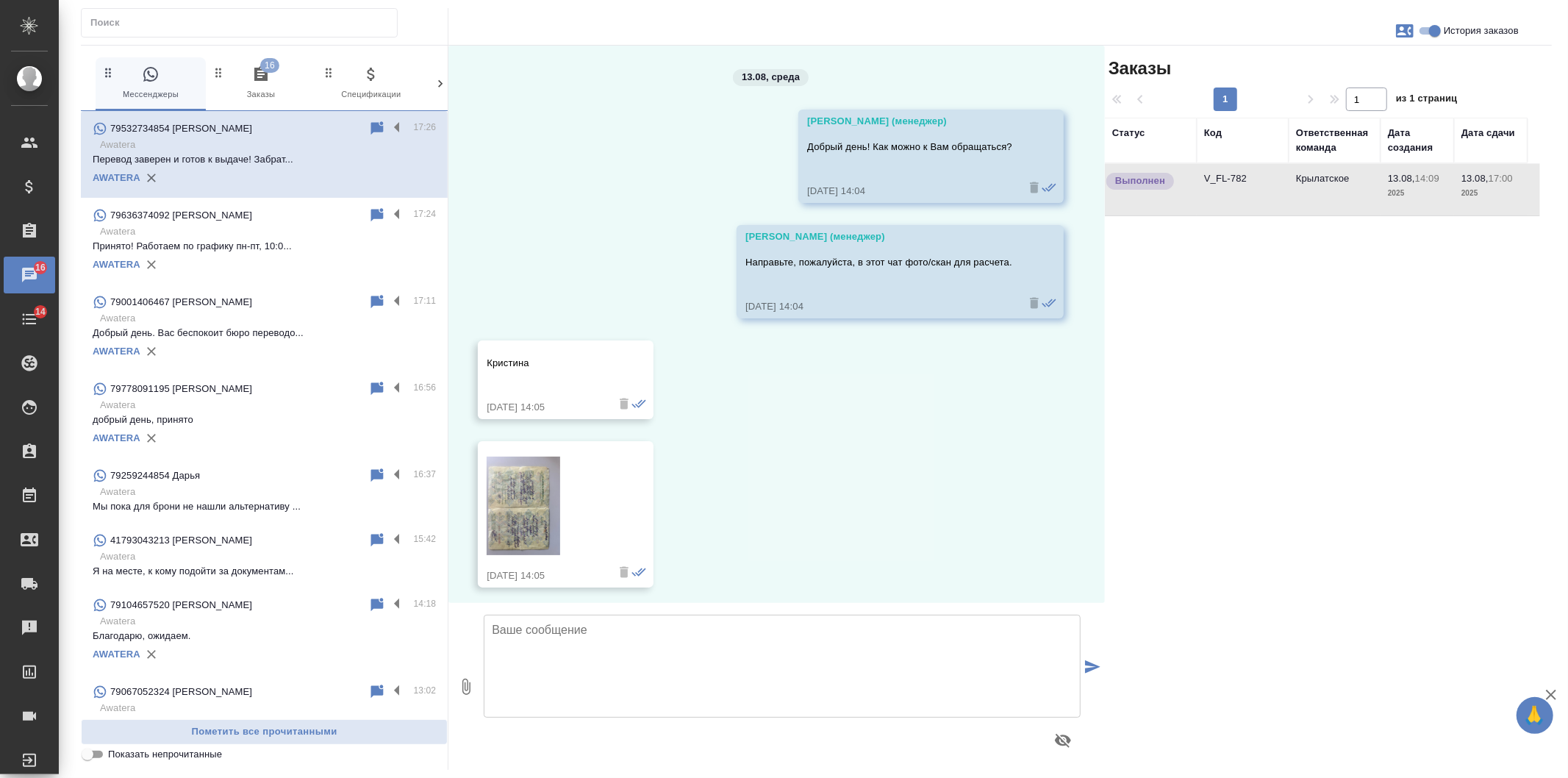
scroll to position [1733, 0]
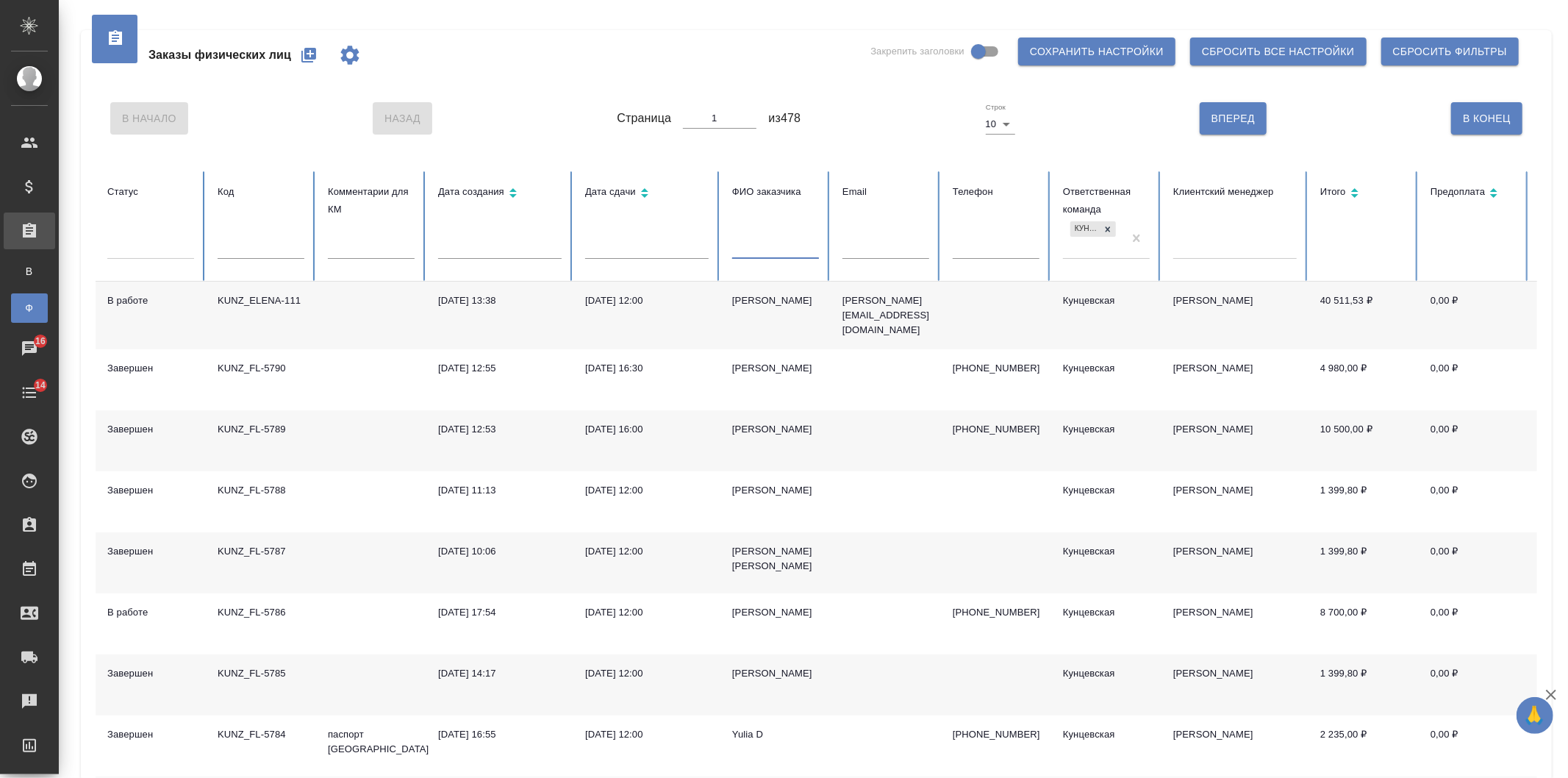
click at [796, 258] on input "text" at bounding box center [776, 248] width 87 height 21
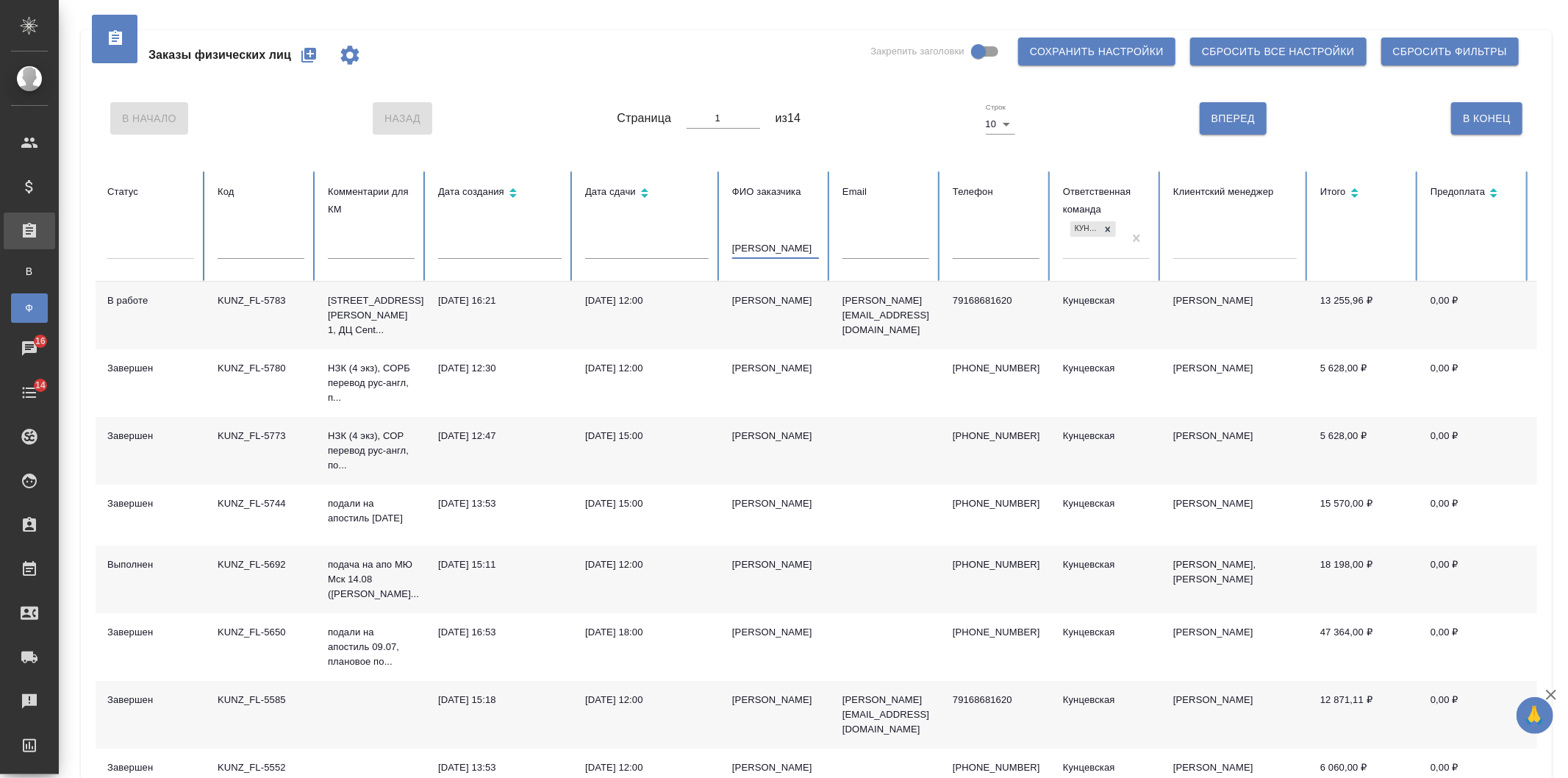
type input "[PERSON_NAME]"
drag, startPoint x: 279, startPoint y: 563, endPoint x: 211, endPoint y: 562, distance: 68.0
click at [211, 562] on td "KUNZ_FL-5692" at bounding box center [261, 579] width 110 height 67
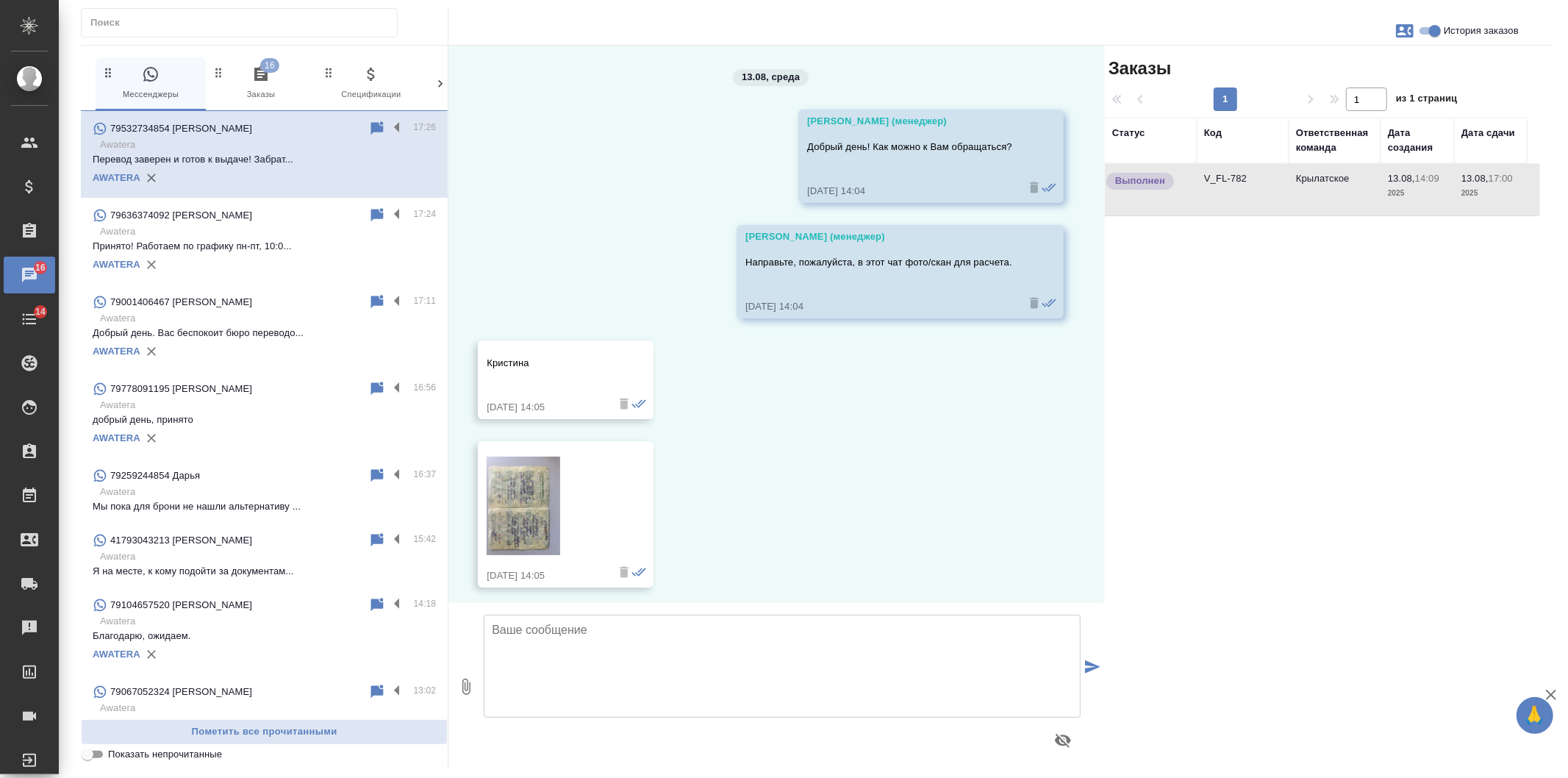
scroll to position [1763, 0]
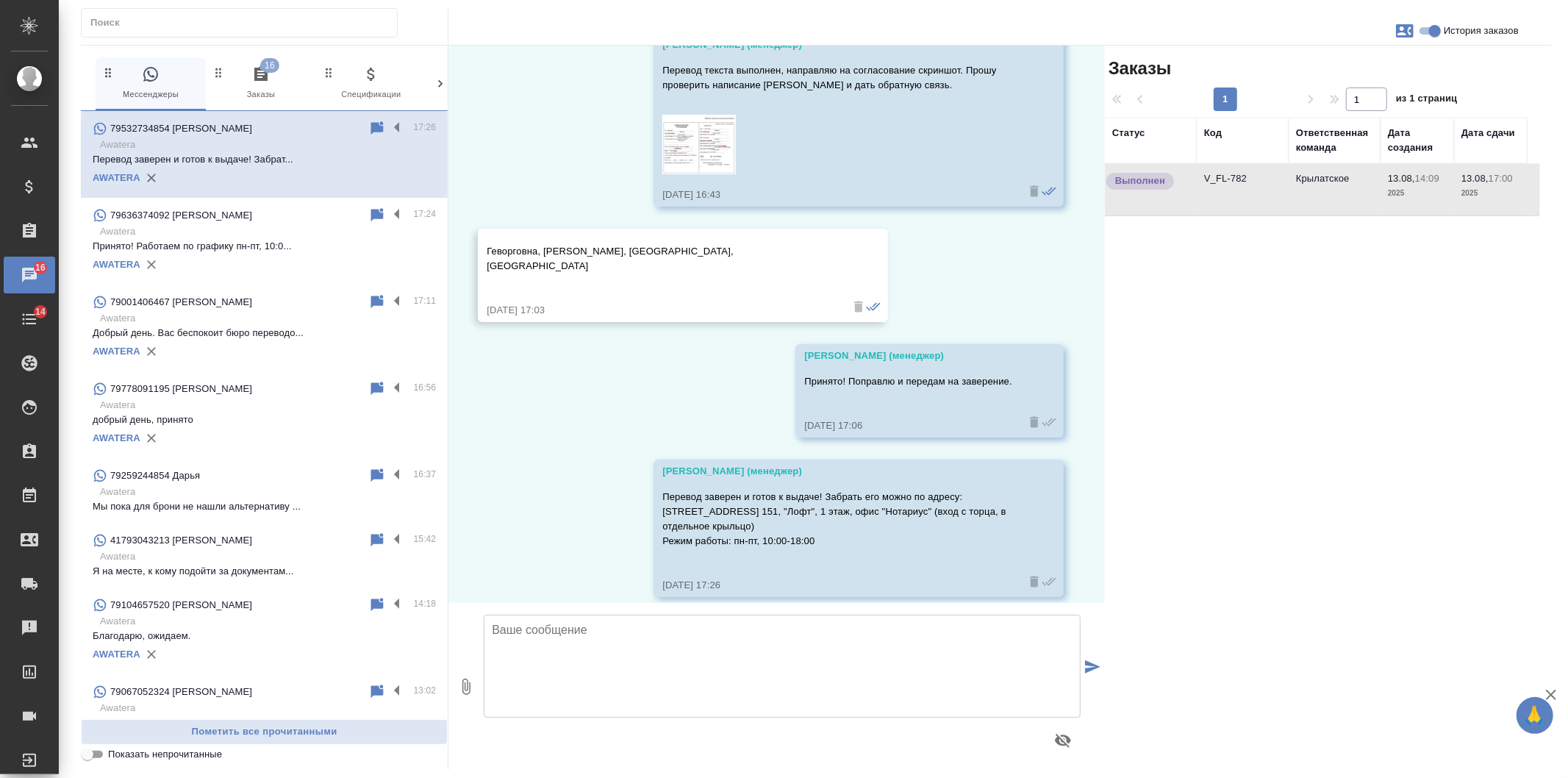
scroll to position [1763, 0]
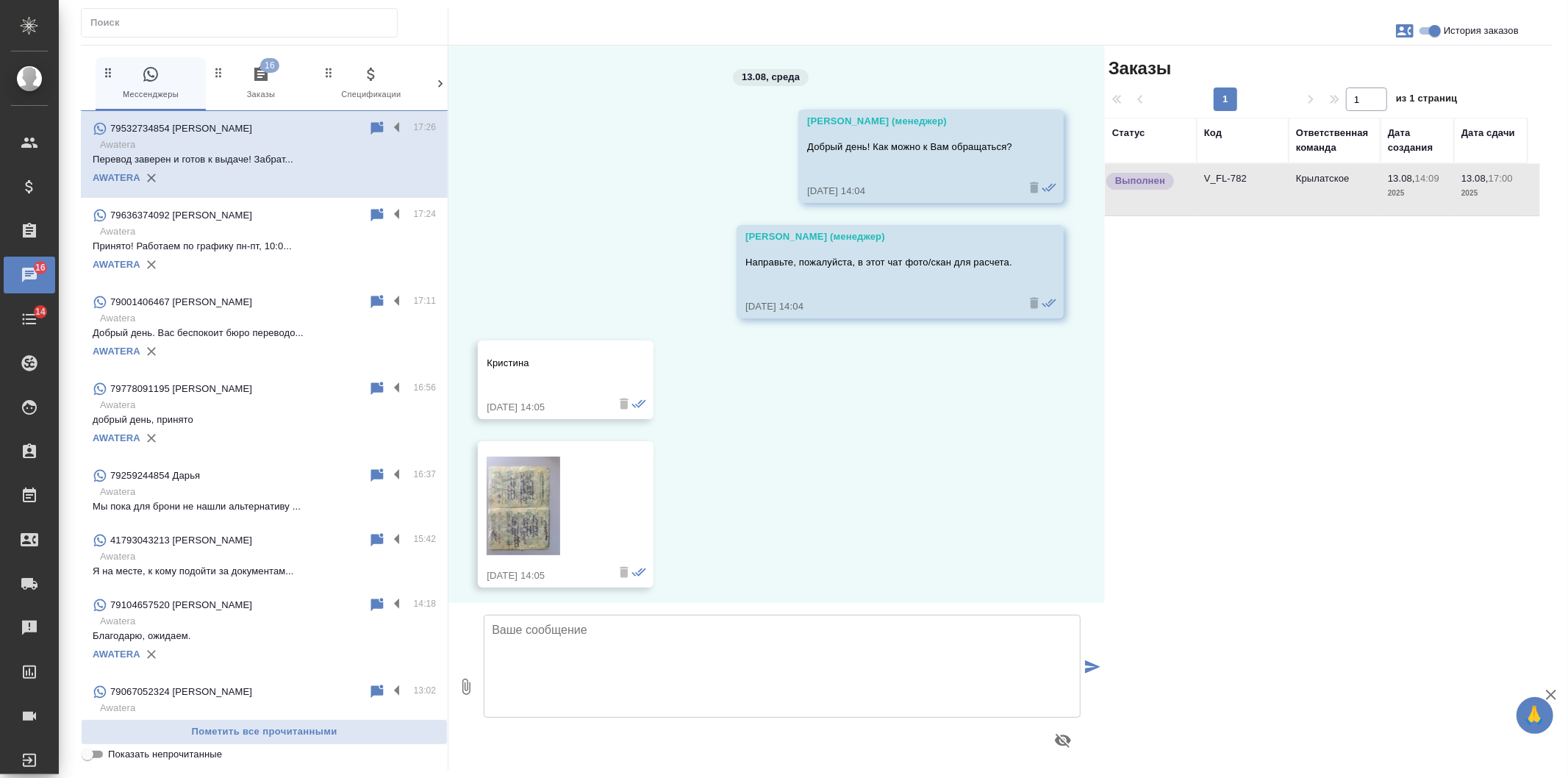
scroll to position [1763, 0]
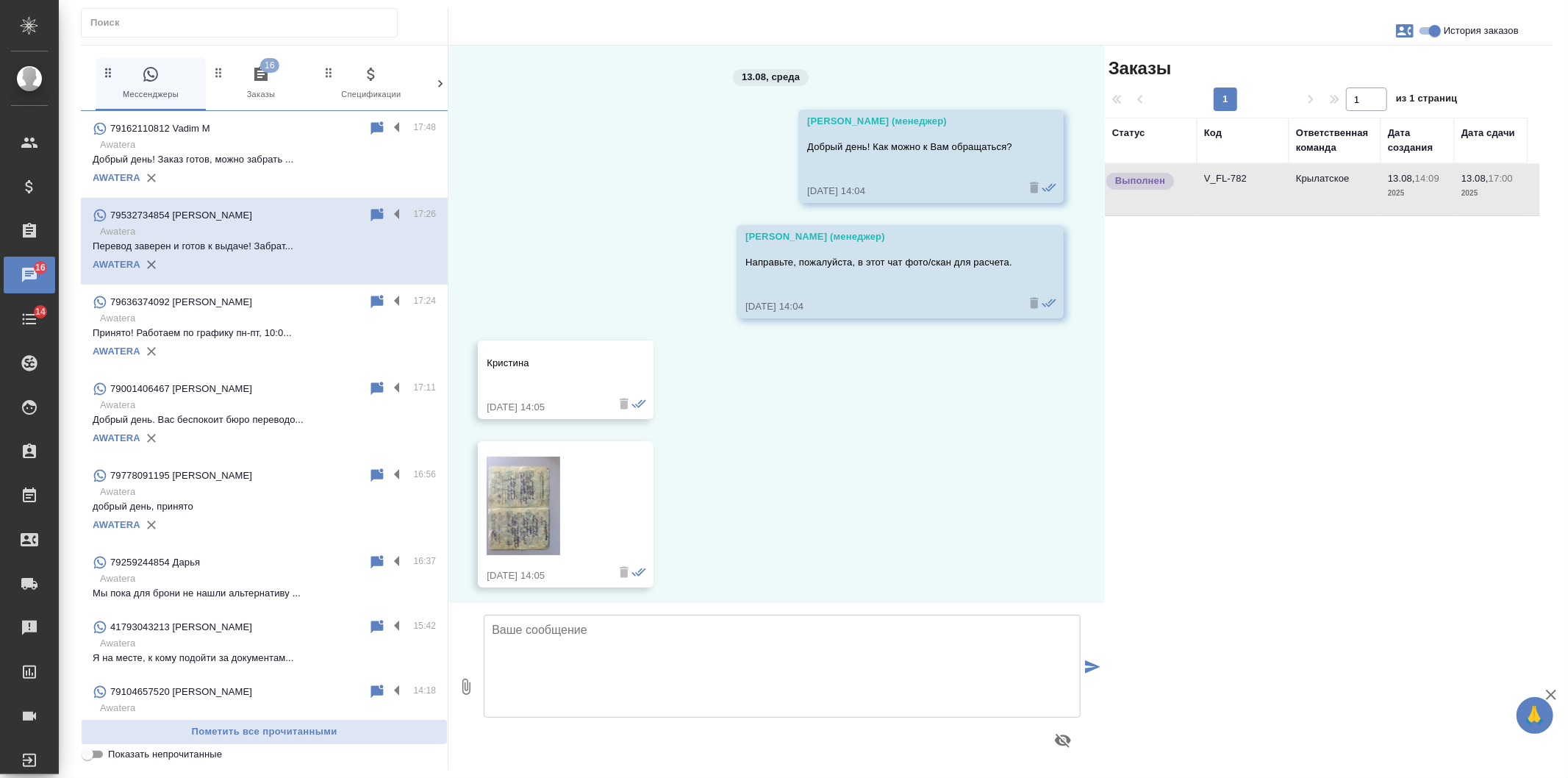
scroll to position [1763, 0]
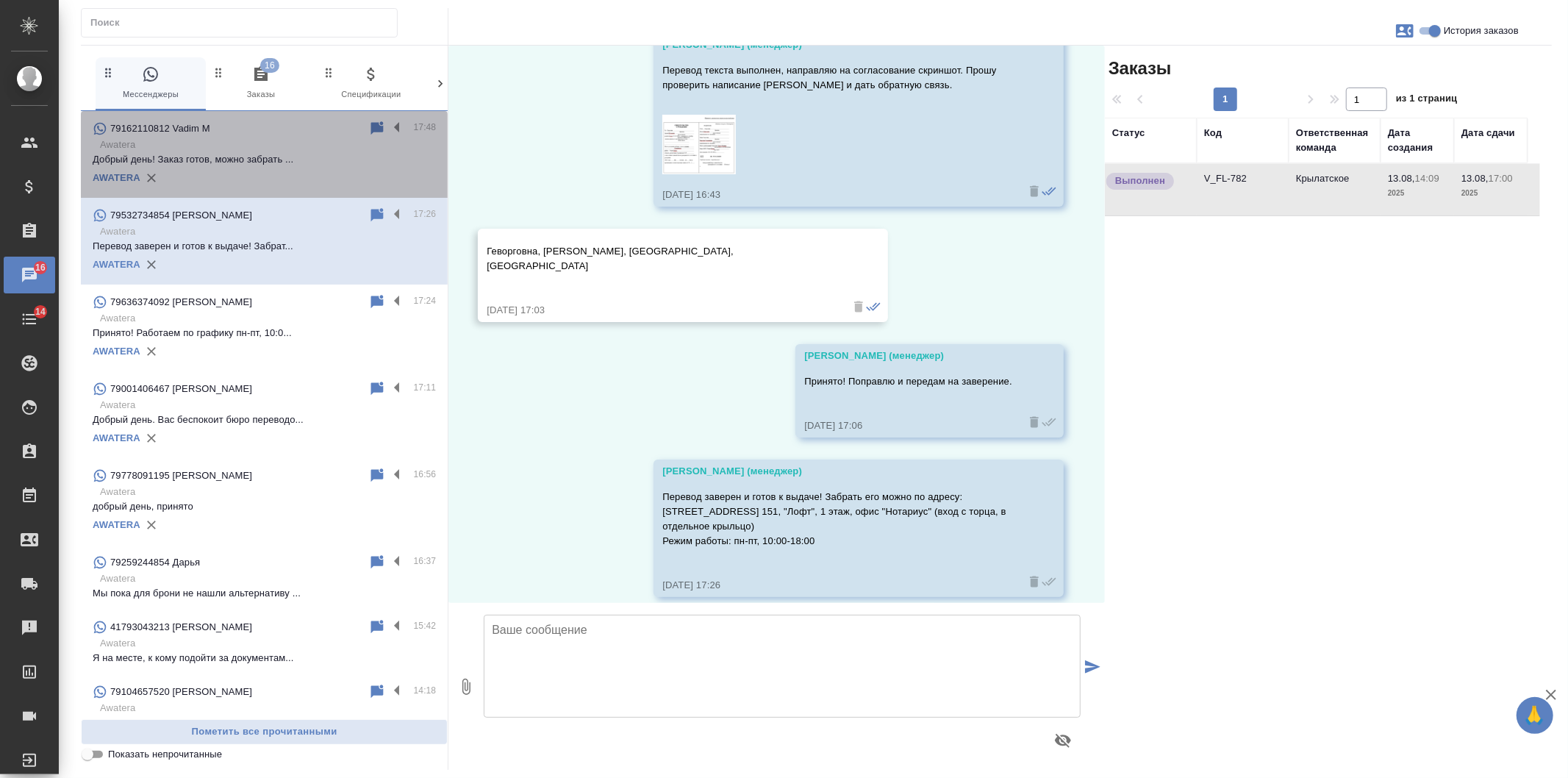
click at [298, 177] on div "AWATERA" at bounding box center [264, 177] width 343 height 22
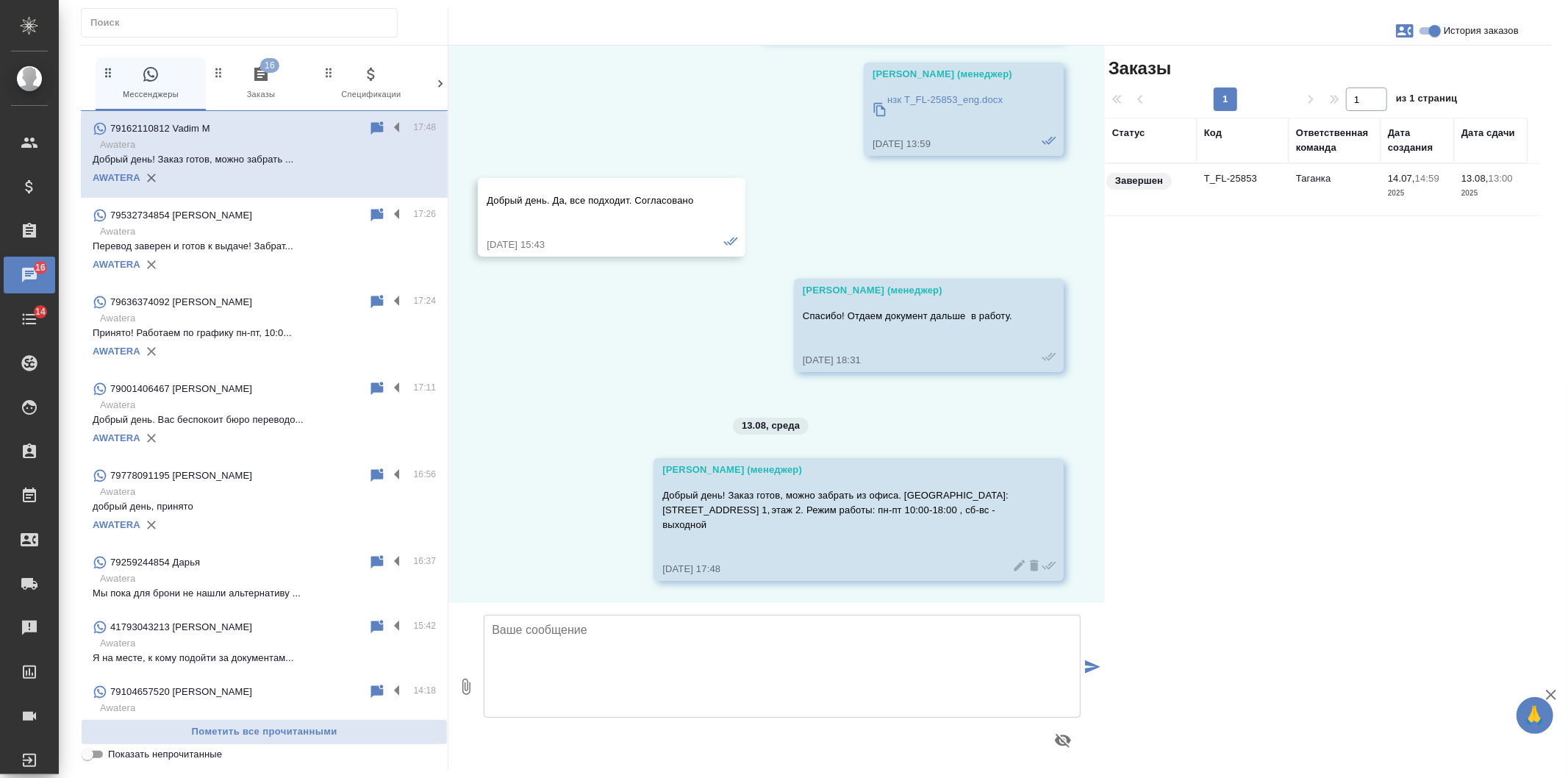
scroll to position [191, 0]
click at [388, 119] on label at bounding box center [401, 128] width 25 height 17
click at [0, 0] on input "checkbox" at bounding box center [0, 0] width 0 height 0
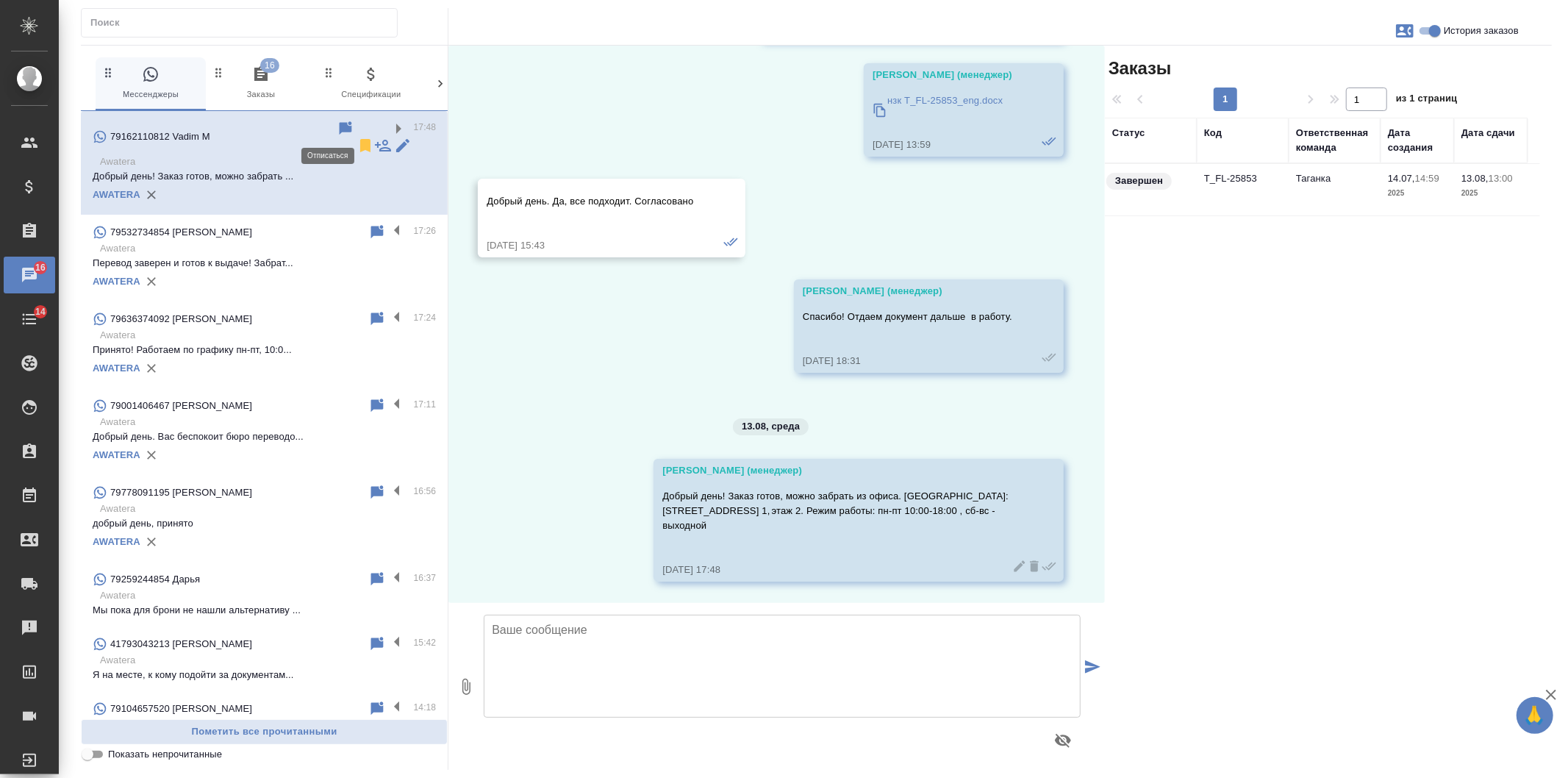
click at [360, 139] on icon at bounding box center [365, 146] width 10 height 13
click at [244, 241] on p "Awatera" at bounding box center [268, 248] width 336 height 15
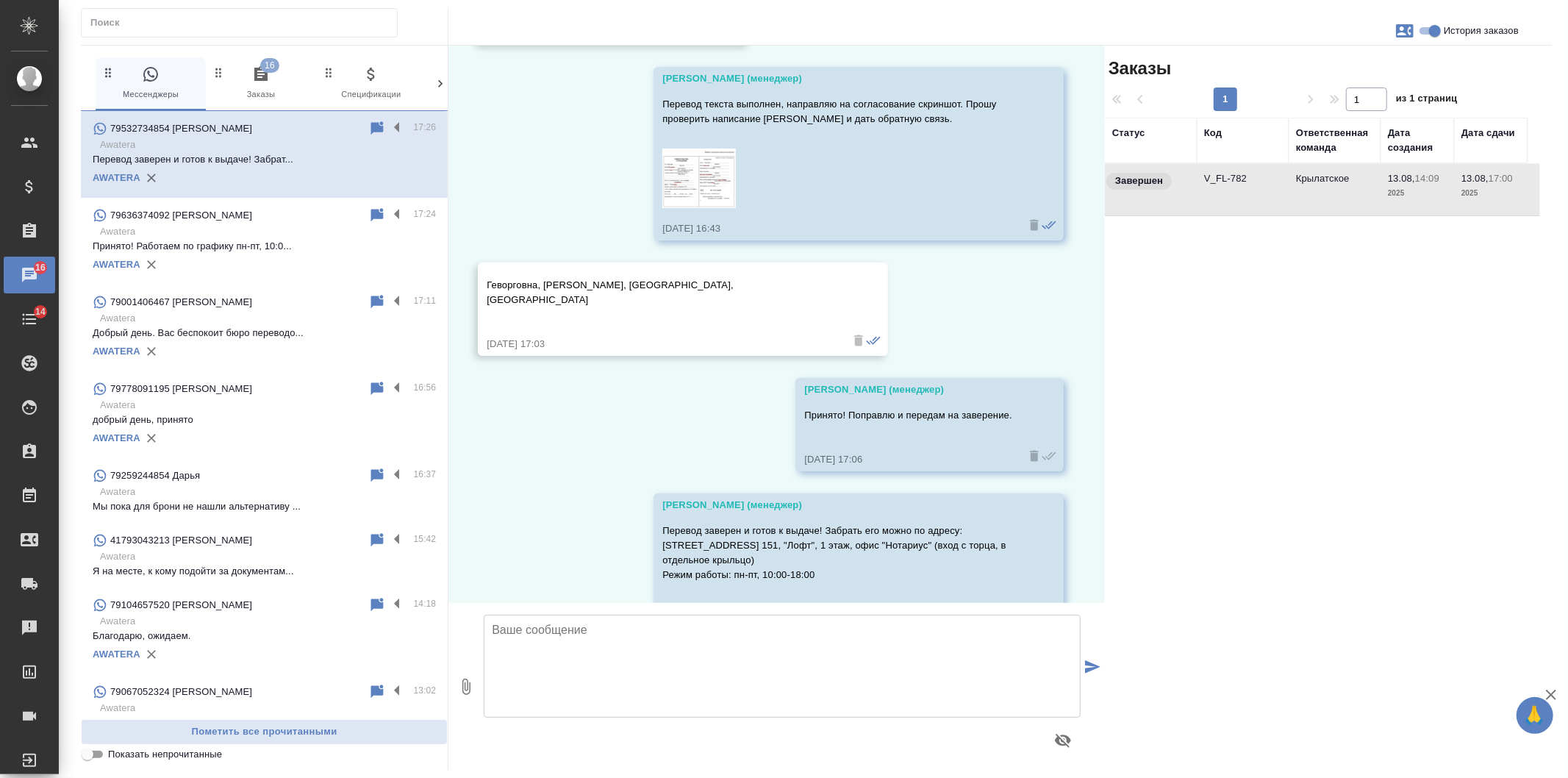
scroll to position [1763, 0]
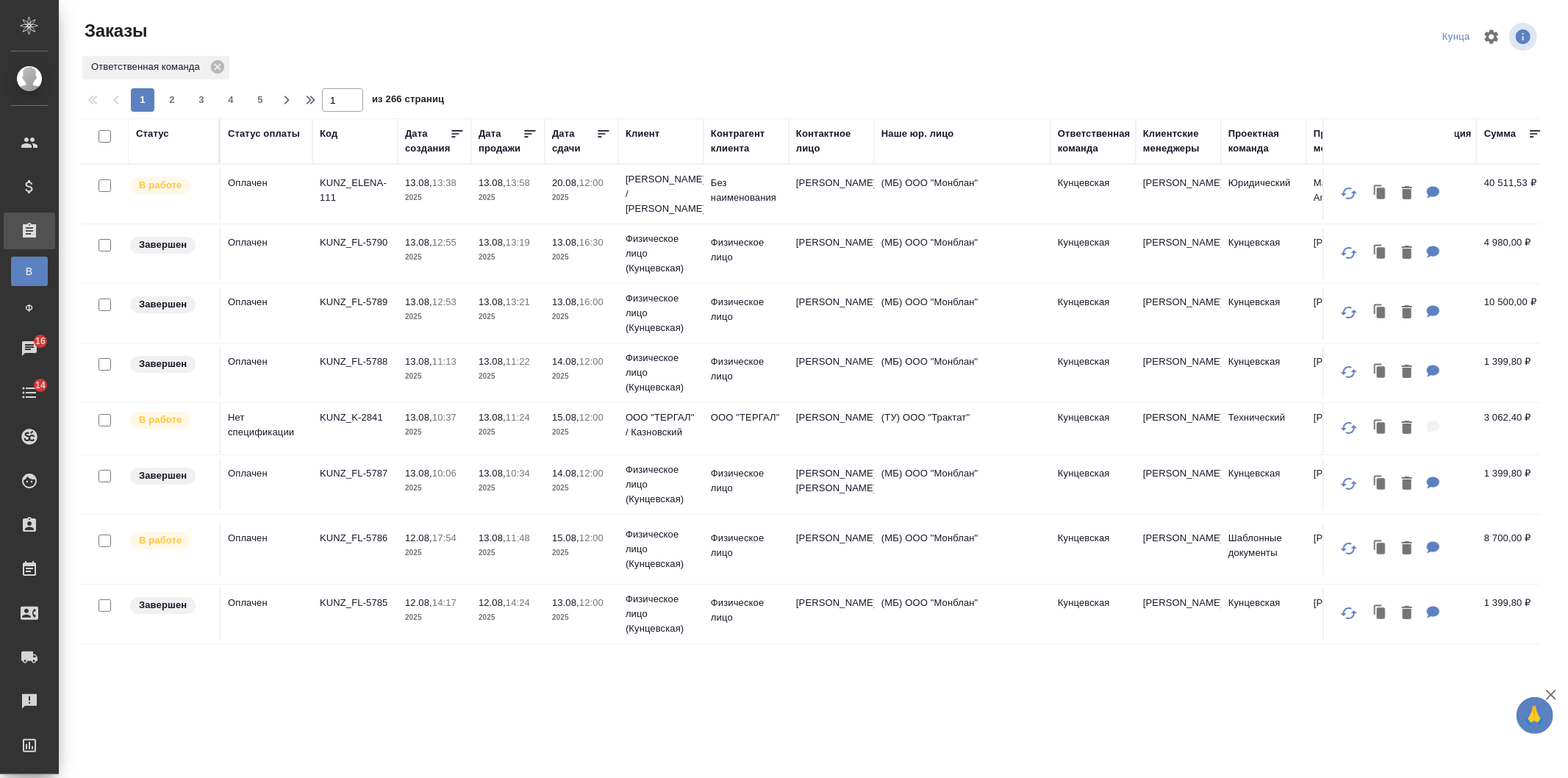
click at [412, 490] on p "2025" at bounding box center [434, 488] width 59 height 15
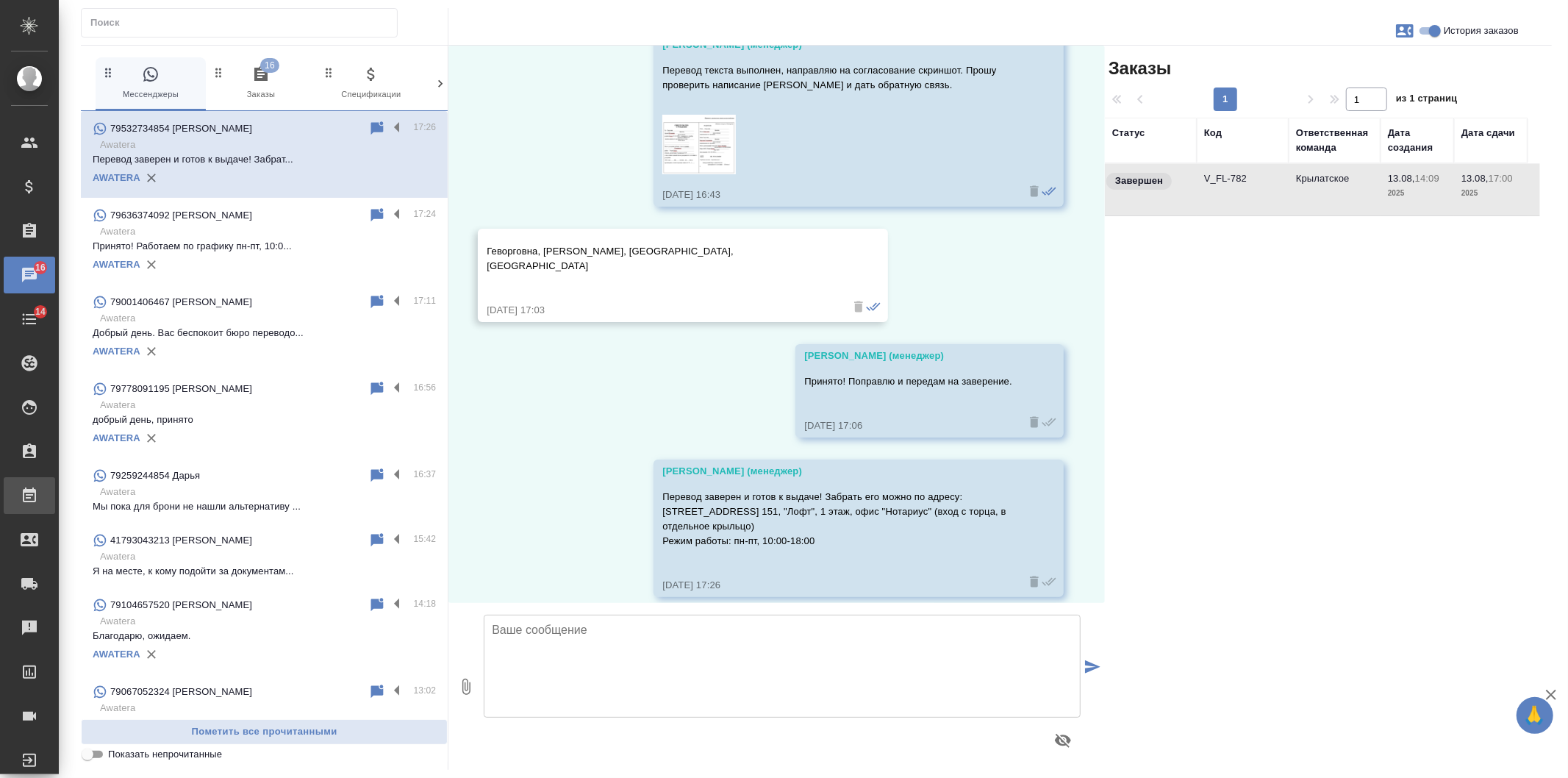
scroll to position [1763, 0]
